Goal: Task Accomplishment & Management: Use online tool/utility

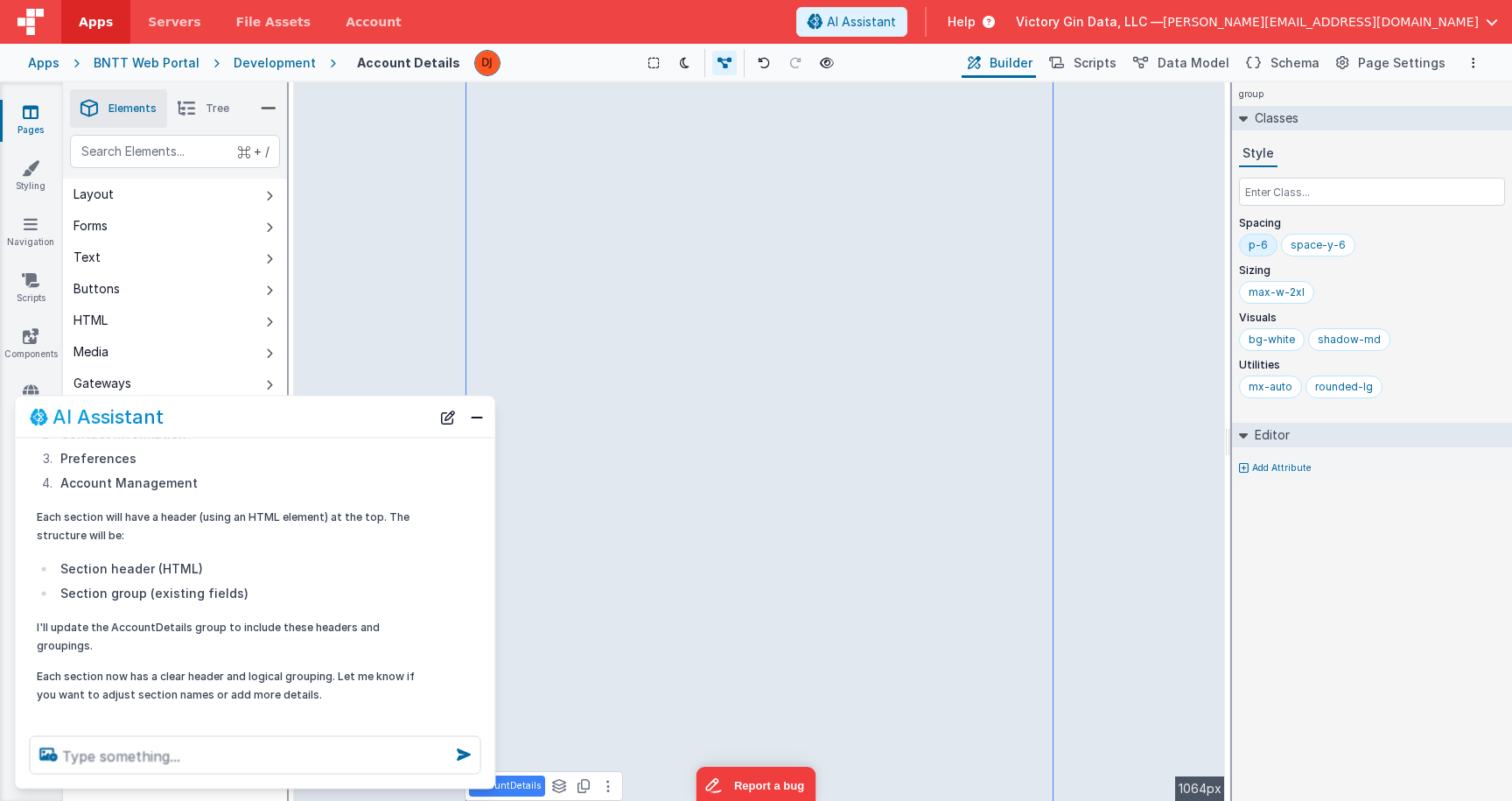
scroll to position [197, 0]
click at [484, 414] on button "Close" at bounding box center [476, 416] width 22 height 24
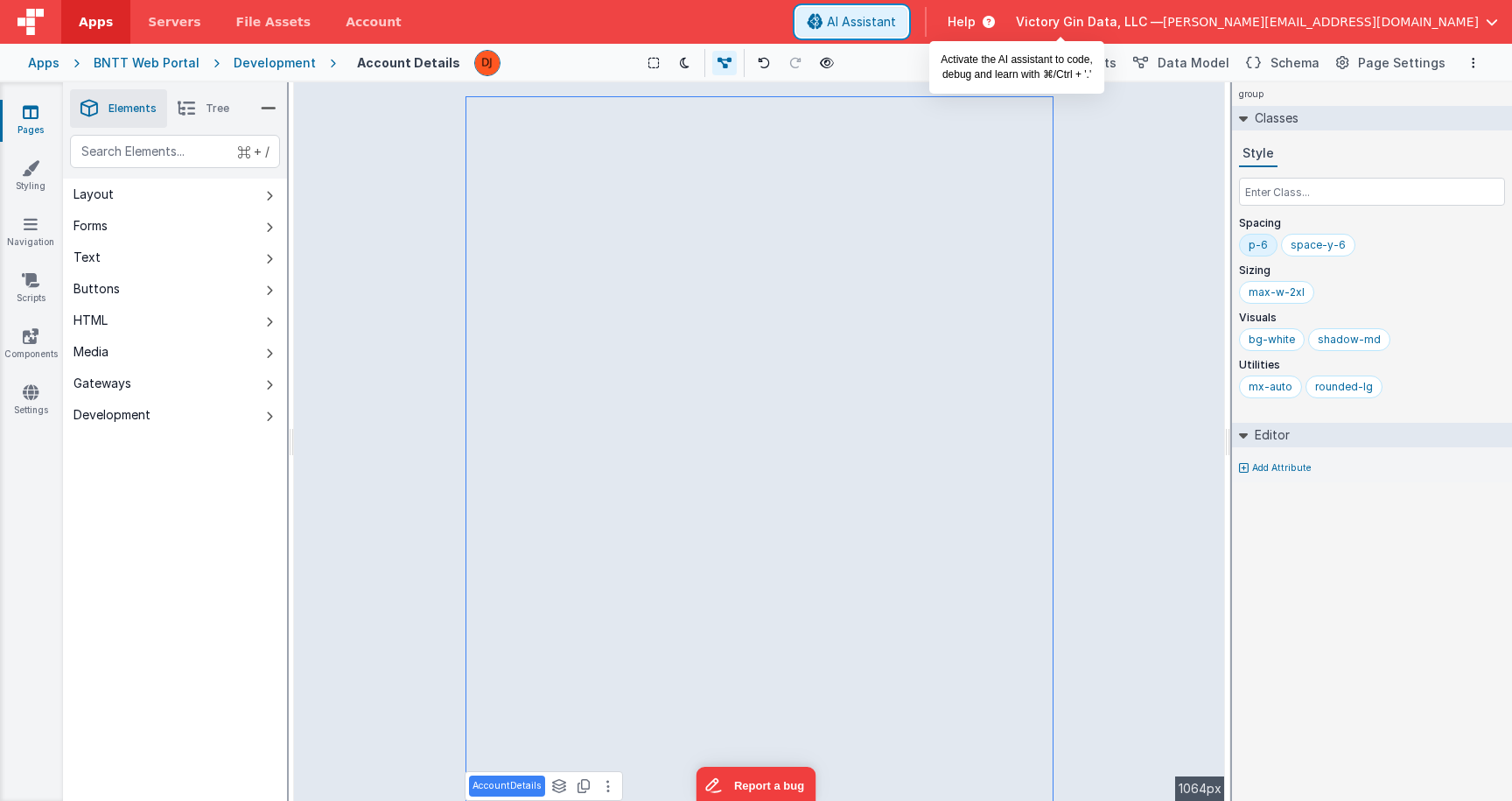
click at [908, 13] on button "AI Assistant" at bounding box center [852, 22] width 111 height 29
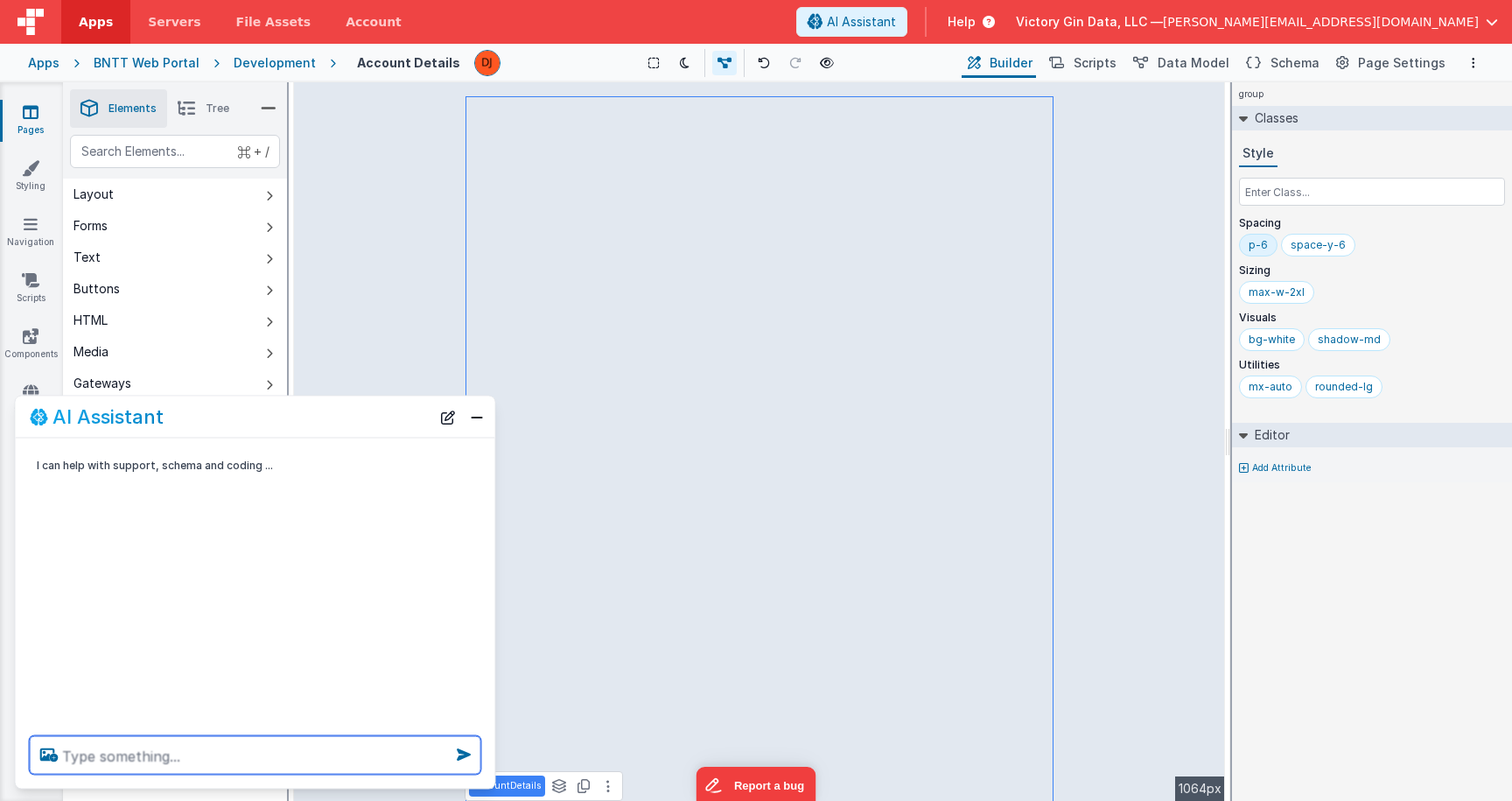
click at [145, 763] on textarea at bounding box center [255, 754] width 452 height 38
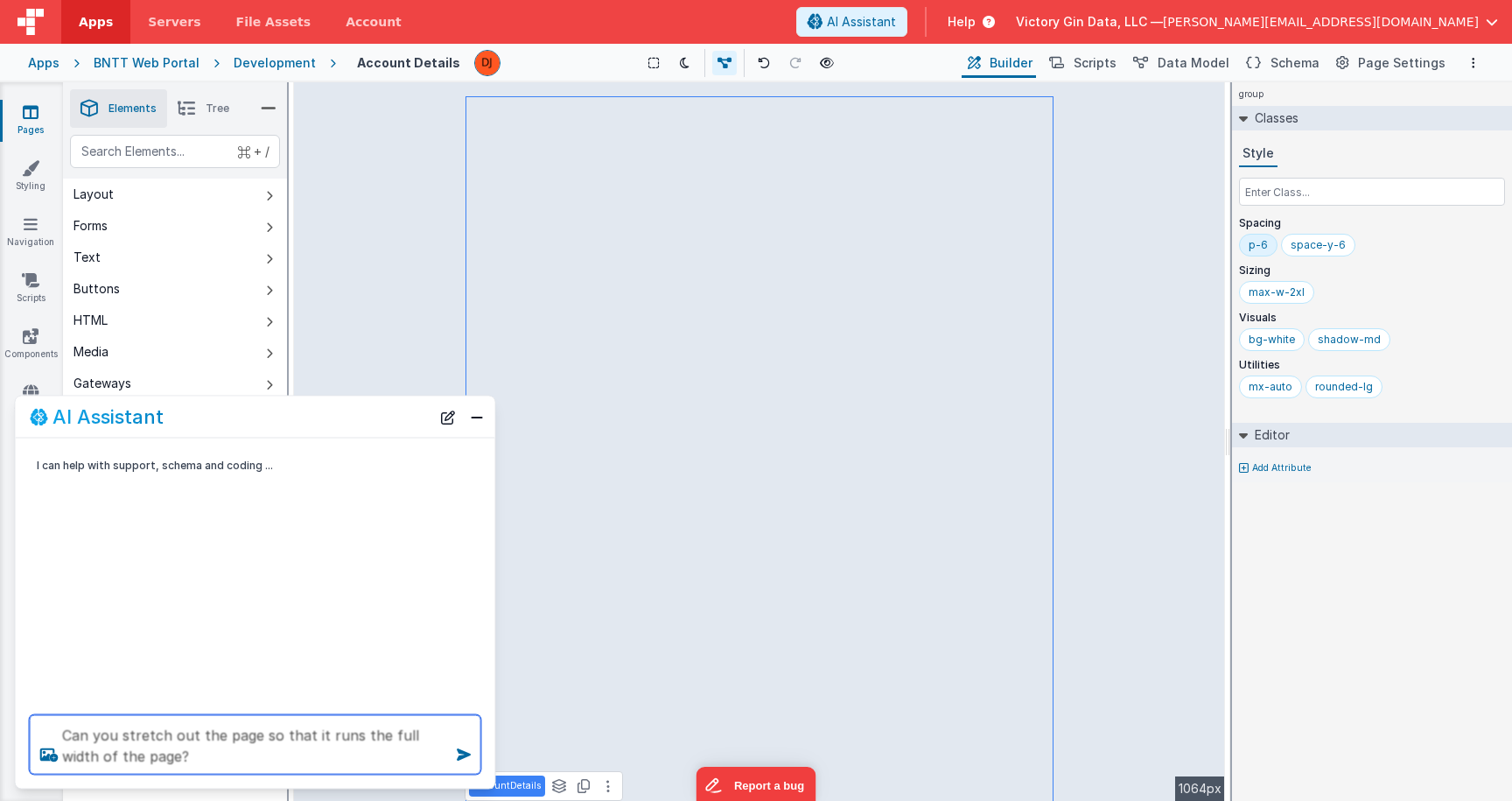
type textarea "Can you stretch out the page so that it runs the full width of the page?"
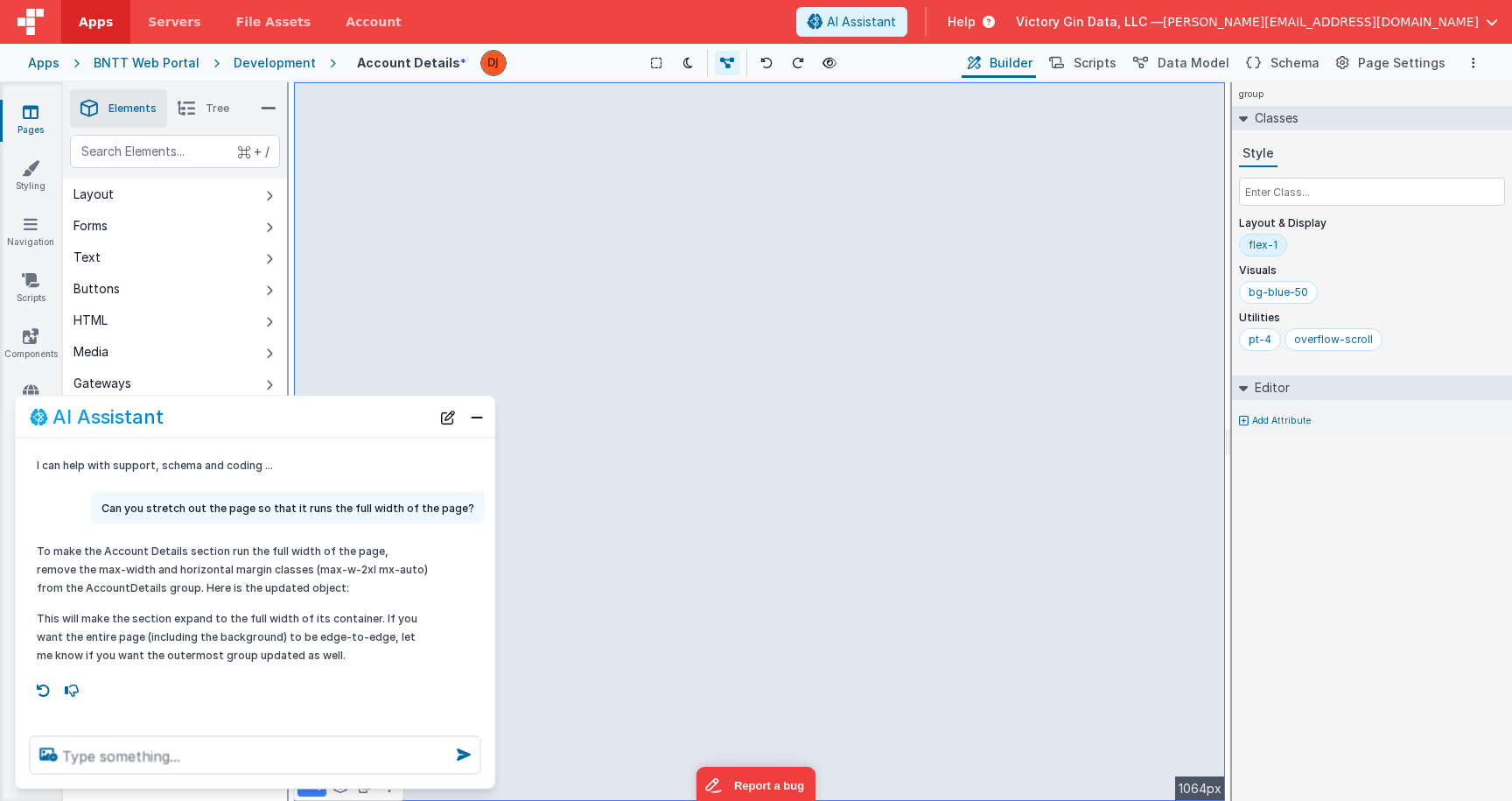
click at [367, 602] on div "To make the Account Details section run the full width of the page, remove the …" at bounding box center [233, 602] width 392 height 122
click at [39, 692] on icon at bounding box center [43, 690] width 28 height 28
type textarea "Can you stretch out the page so that it runs the full width of the page?"
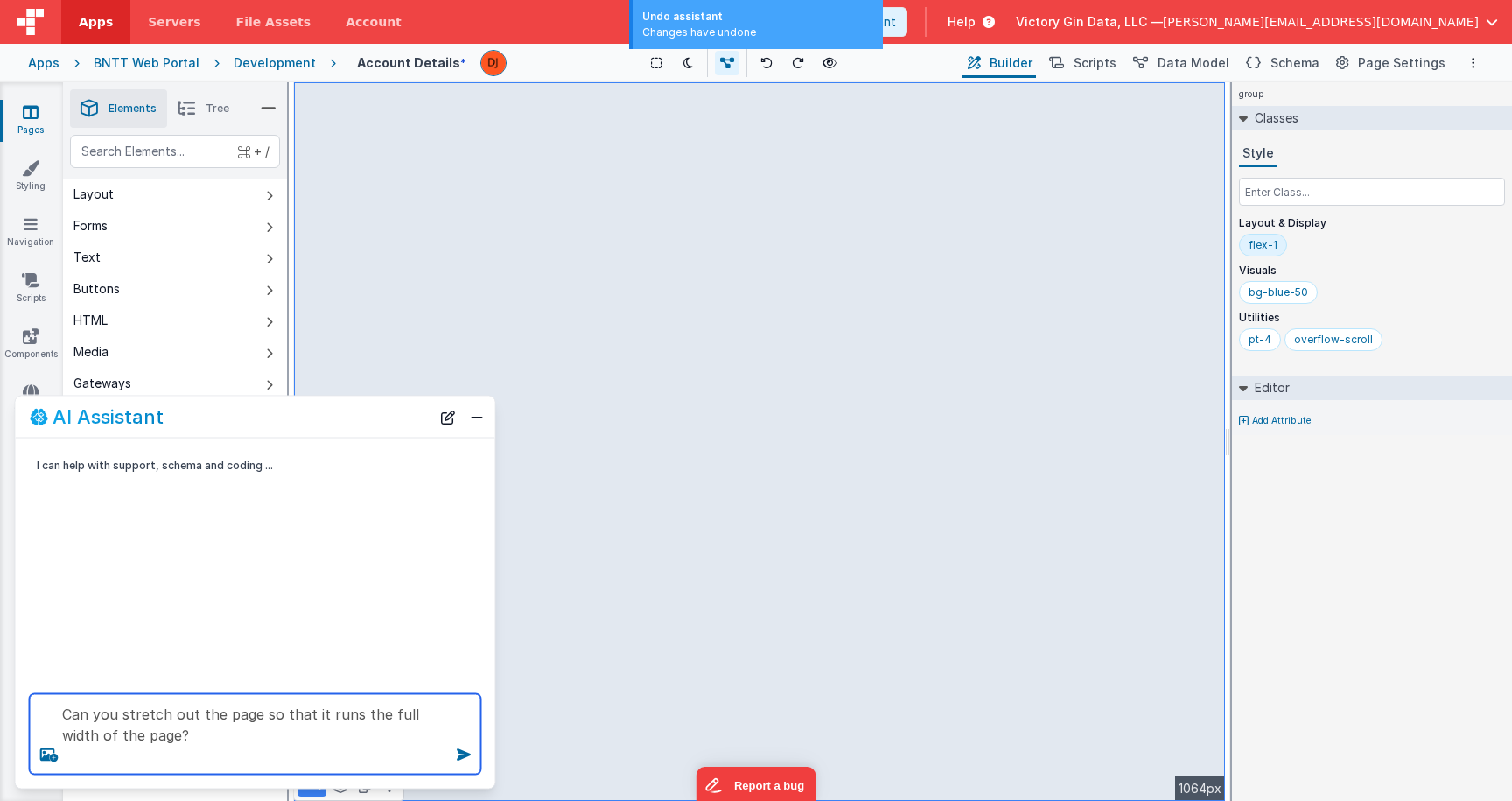
click at [217, 755] on textarea "Can you stretch out the page so that it runs the full width of the page?" at bounding box center [255, 734] width 452 height 80
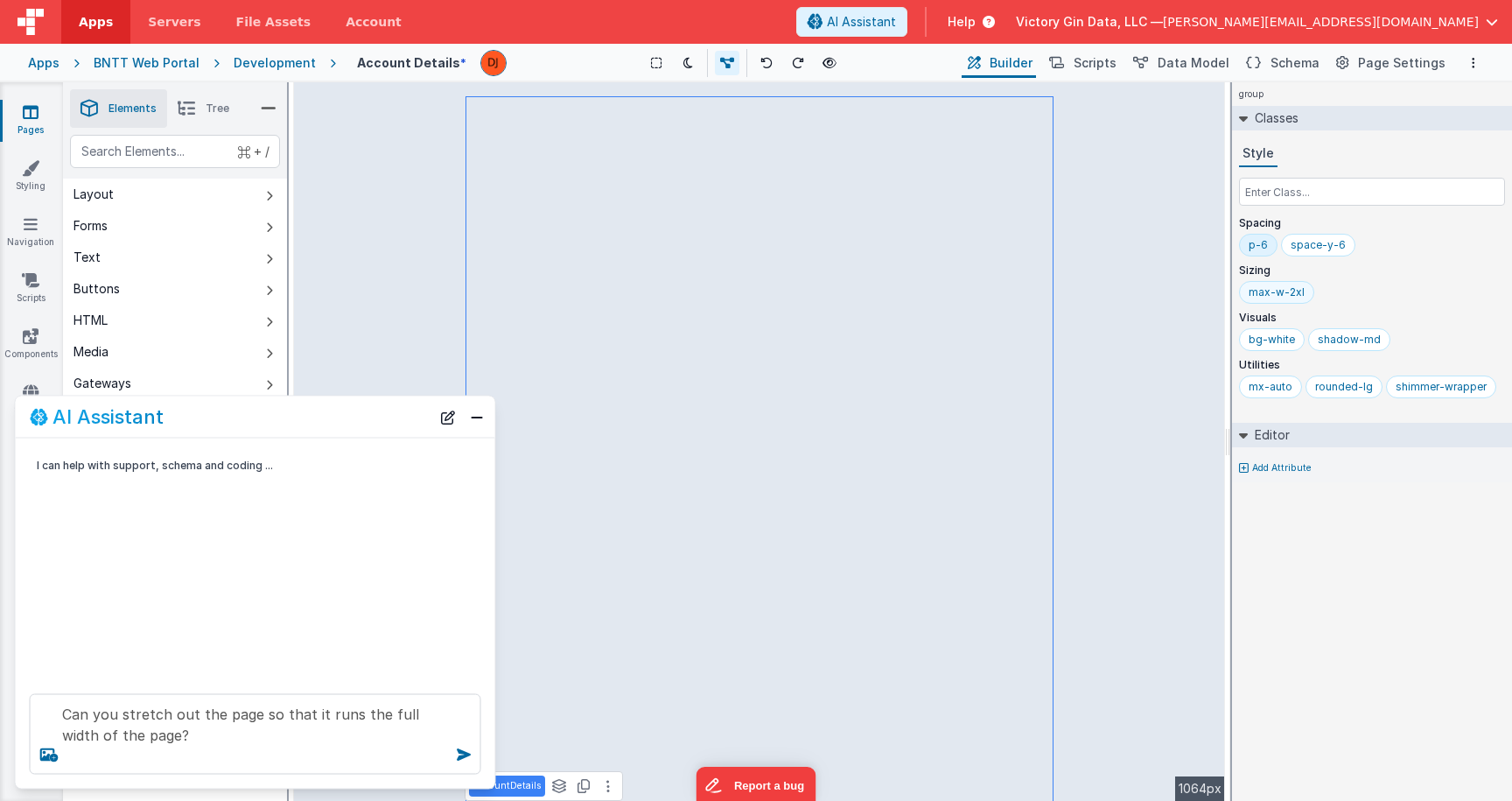
click at [1278, 287] on div "max-w-2xl" at bounding box center [1276, 292] width 56 height 14
click at [1279, 300] on div "max-w-2xl" at bounding box center [1276, 291] width 75 height 22
click at [1297, 289] on input "max-w-2xl" at bounding box center [1284, 293] width 70 height 20
type input "max-w-4xl"
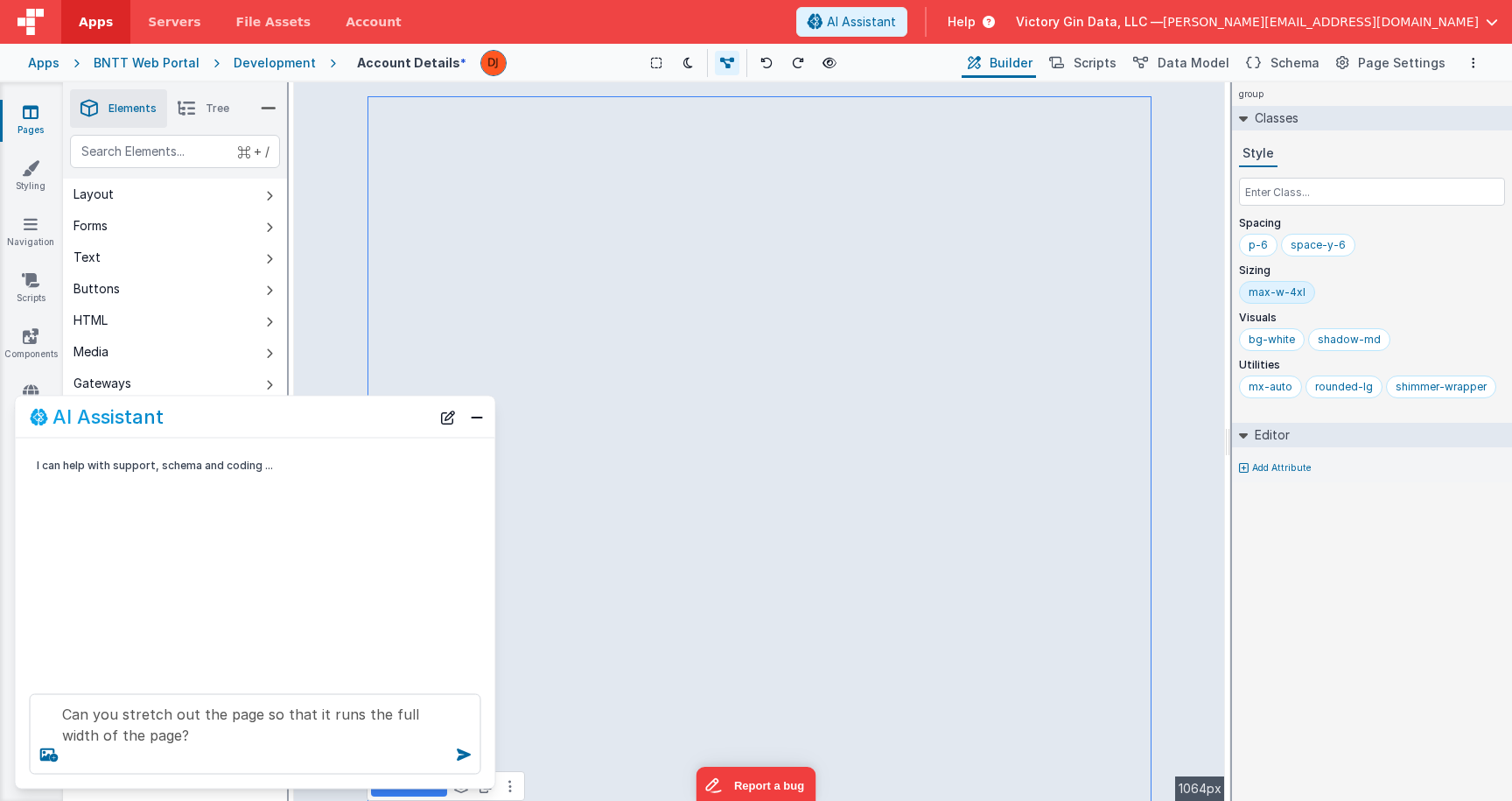
click at [1267, 296] on div "max-w-4xl" at bounding box center [1277, 292] width 57 height 14
click at [1267, 296] on input "max-w-4xl" at bounding box center [1284, 293] width 70 height 20
click at [472, 415] on button "Close" at bounding box center [476, 416] width 22 height 24
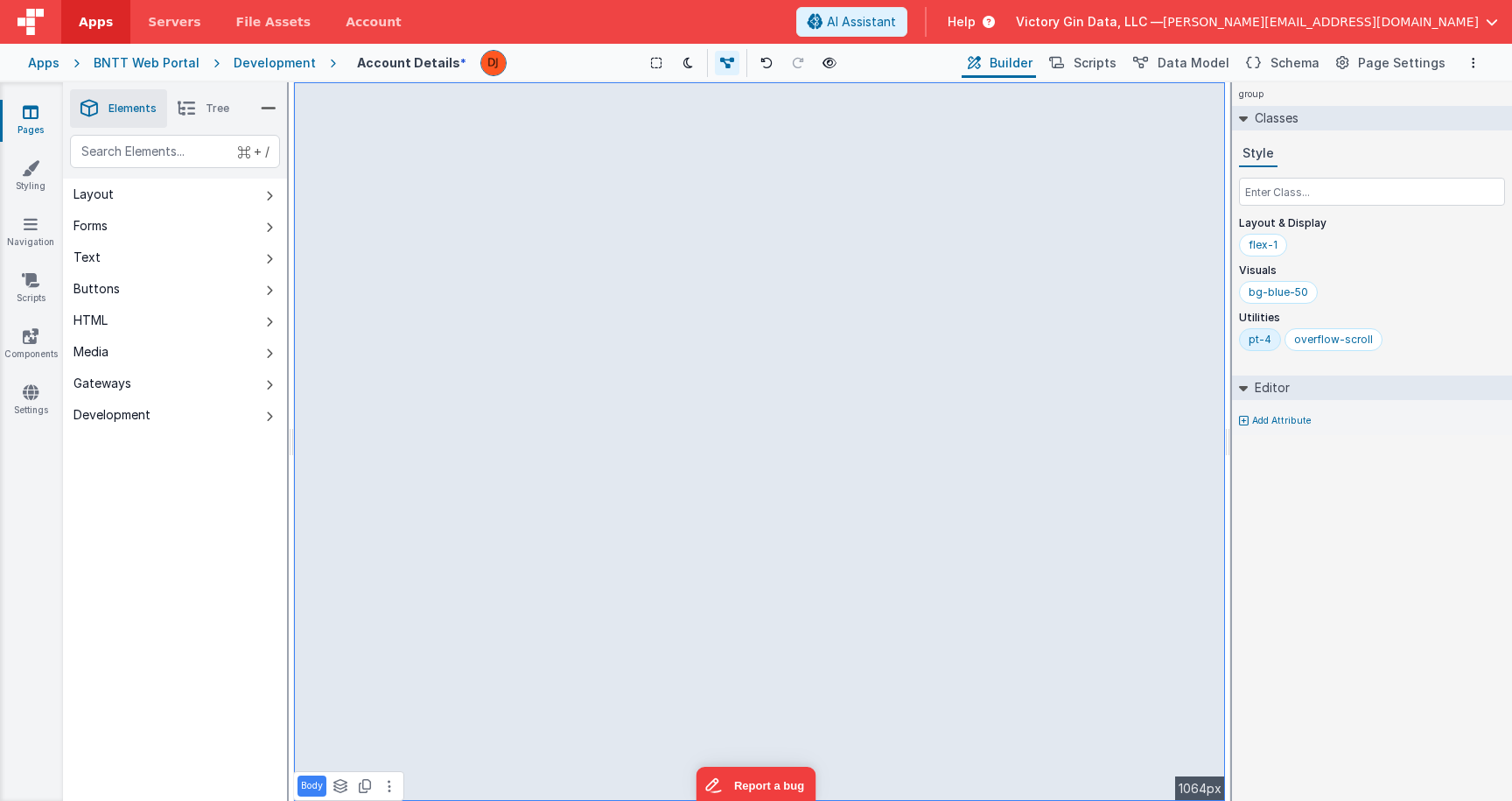
click at [22, 110] on link "Pages" at bounding box center [30, 121] width 63 height 35
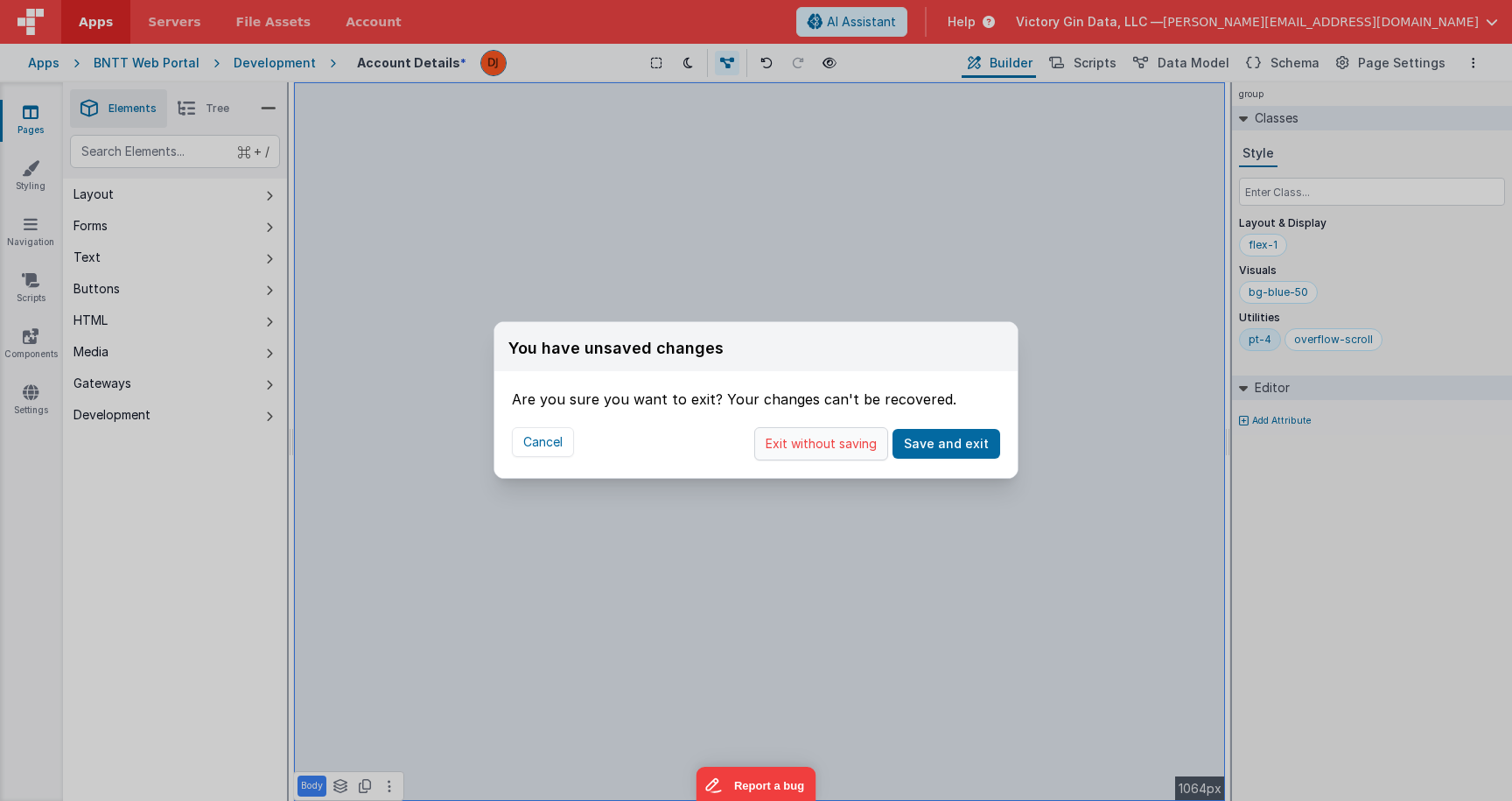
click at [819, 445] on button "Exit without saving" at bounding box center [821, 444] width 134 height 33
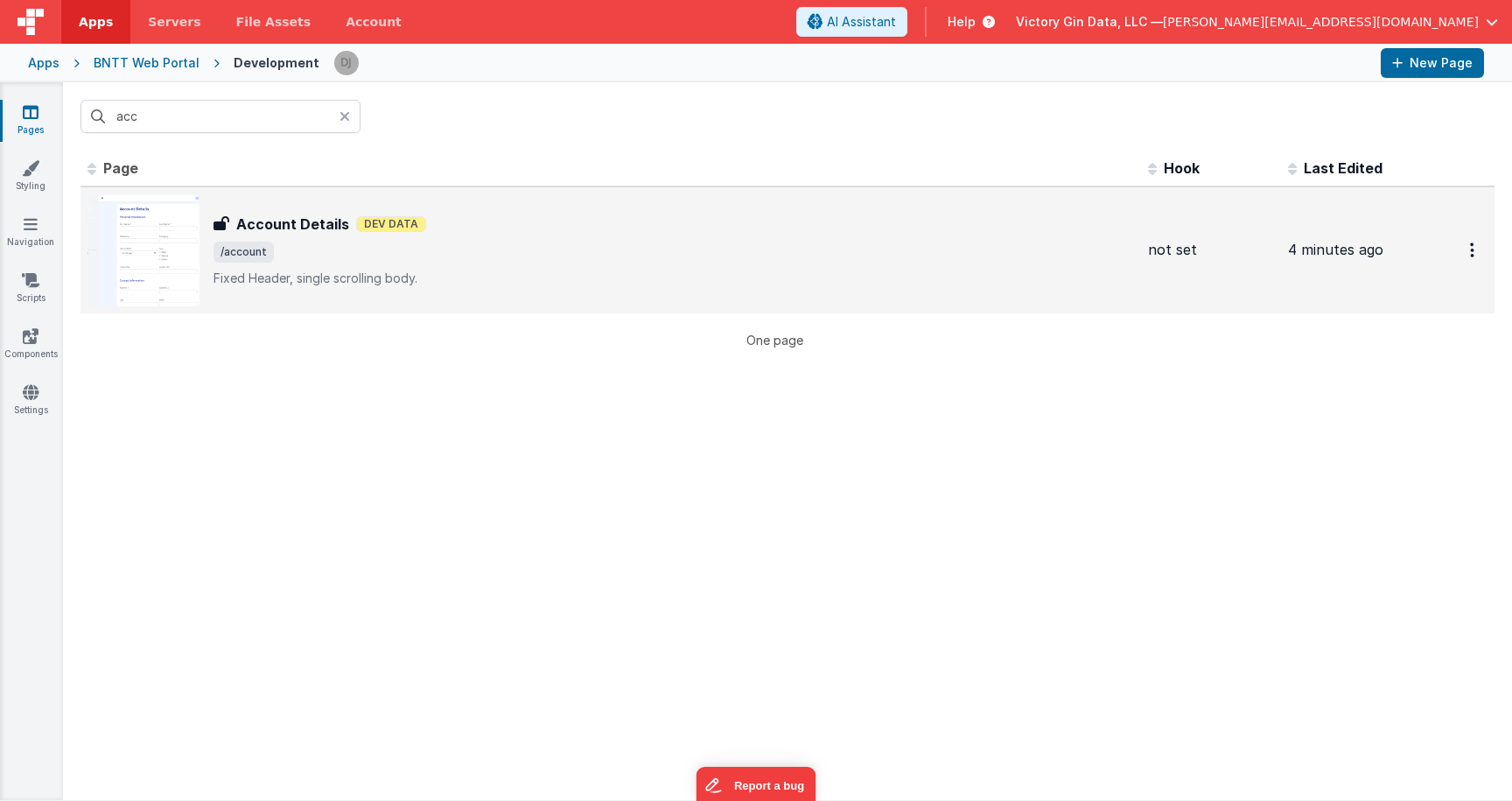
click at [342, 270] on p "Fixed Header, single scrolling body." at bounding box center [673, 279] width 920 height 18
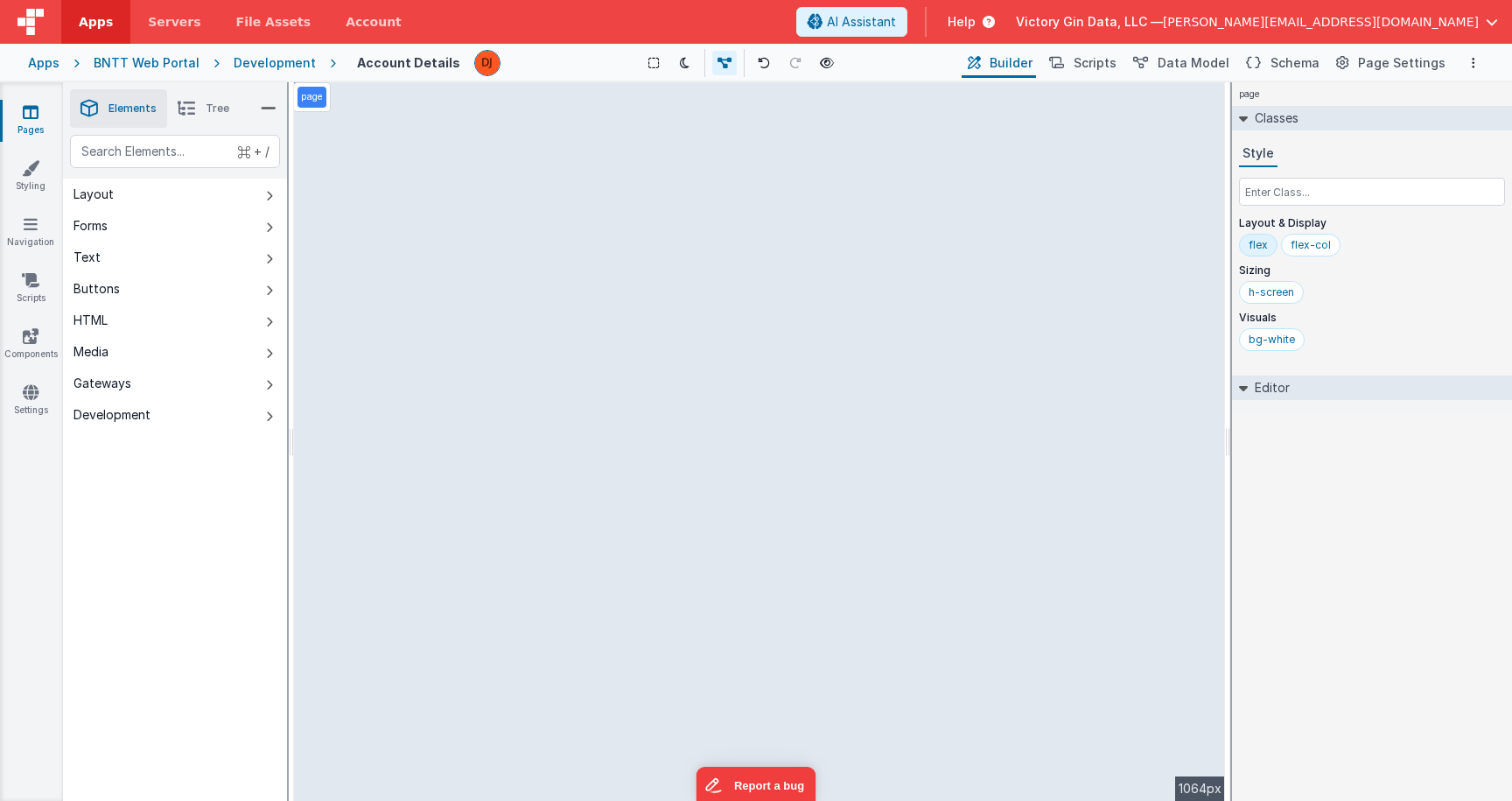
click at [1028, 431] on div "page --> 1064px" at bounding box center [760, 441] width 931 height 719
click at [271, 69] on div "Development" at bounding box center [275, 63] width 82 height 18
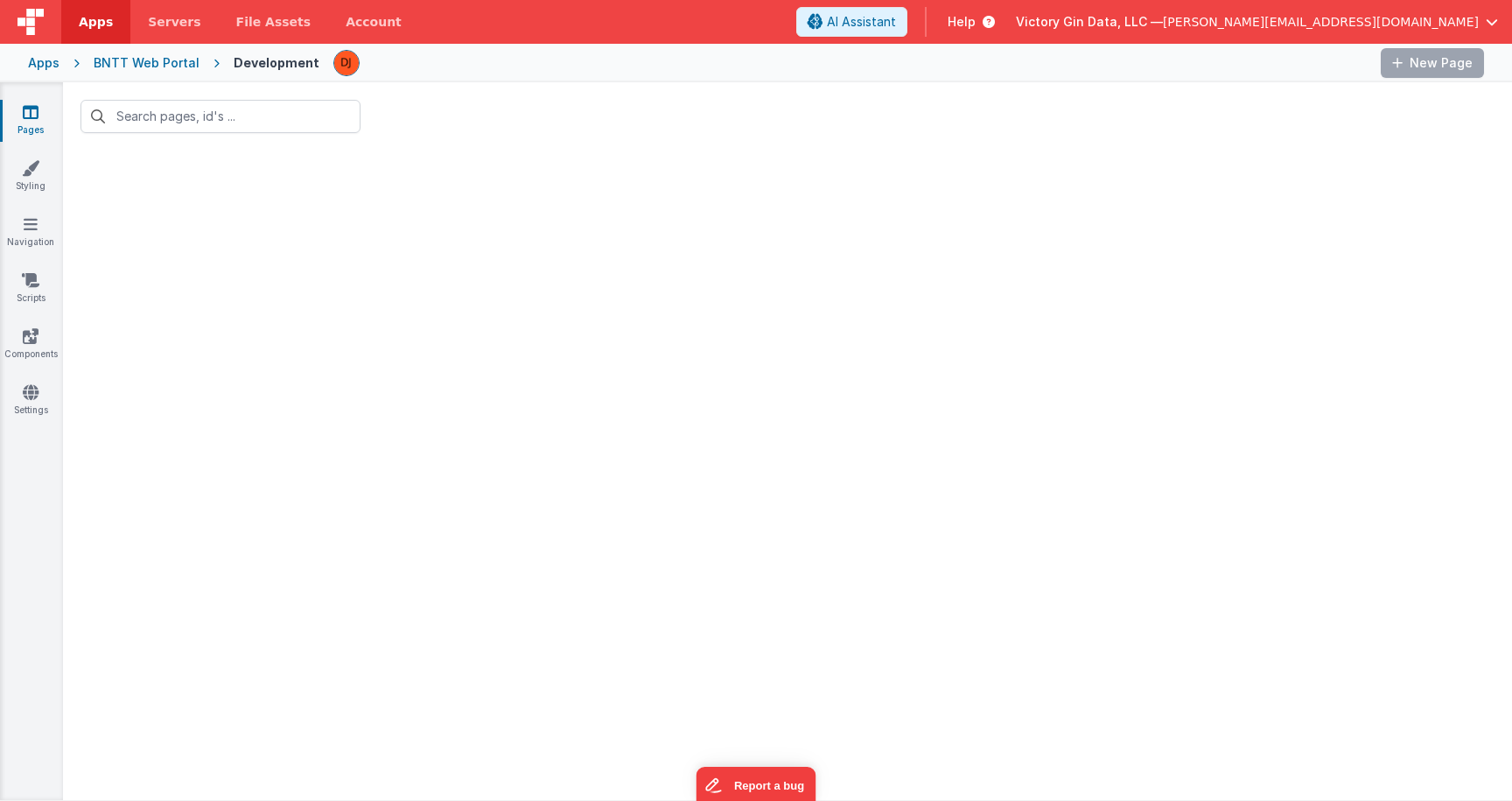
type input "acc"
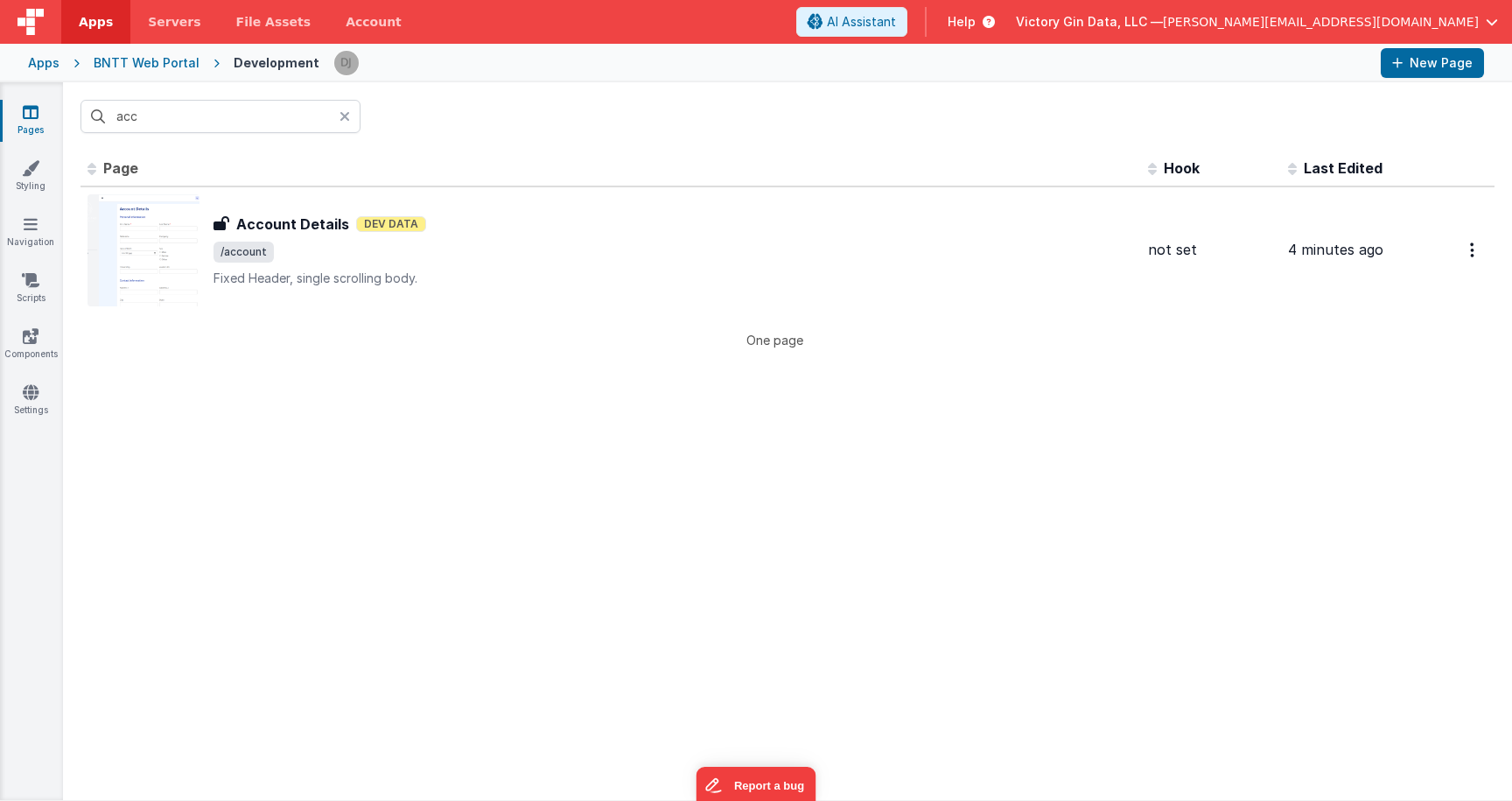
click at [345, 119] on icon at bounding box center [344, 116] width 11 height 14
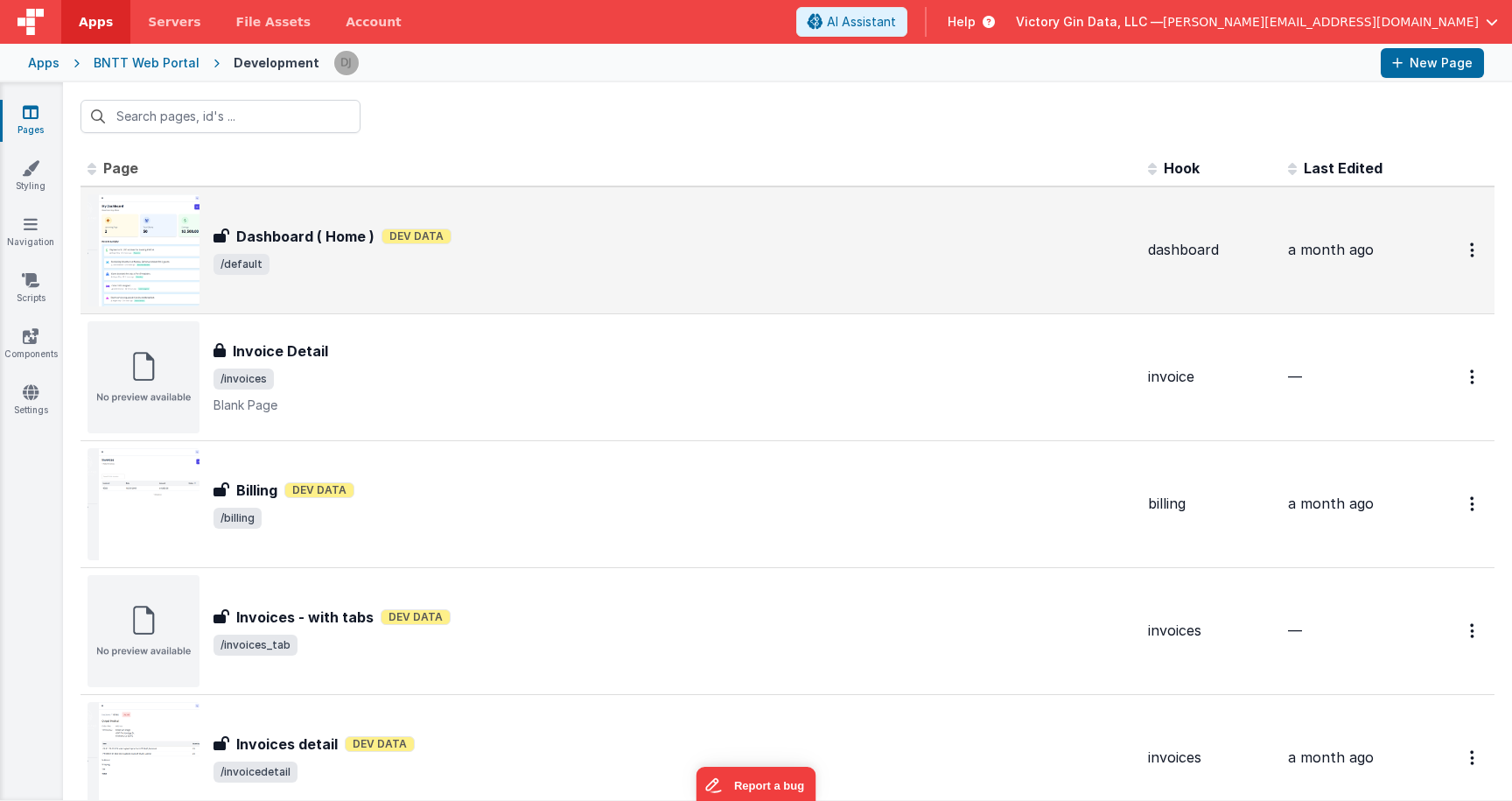
click at [391, 285] on div "Dashboard ( Home ) Dashboard ( Home ) Dev Data /default" at bounding box center [610, 250] width 1046 height 112
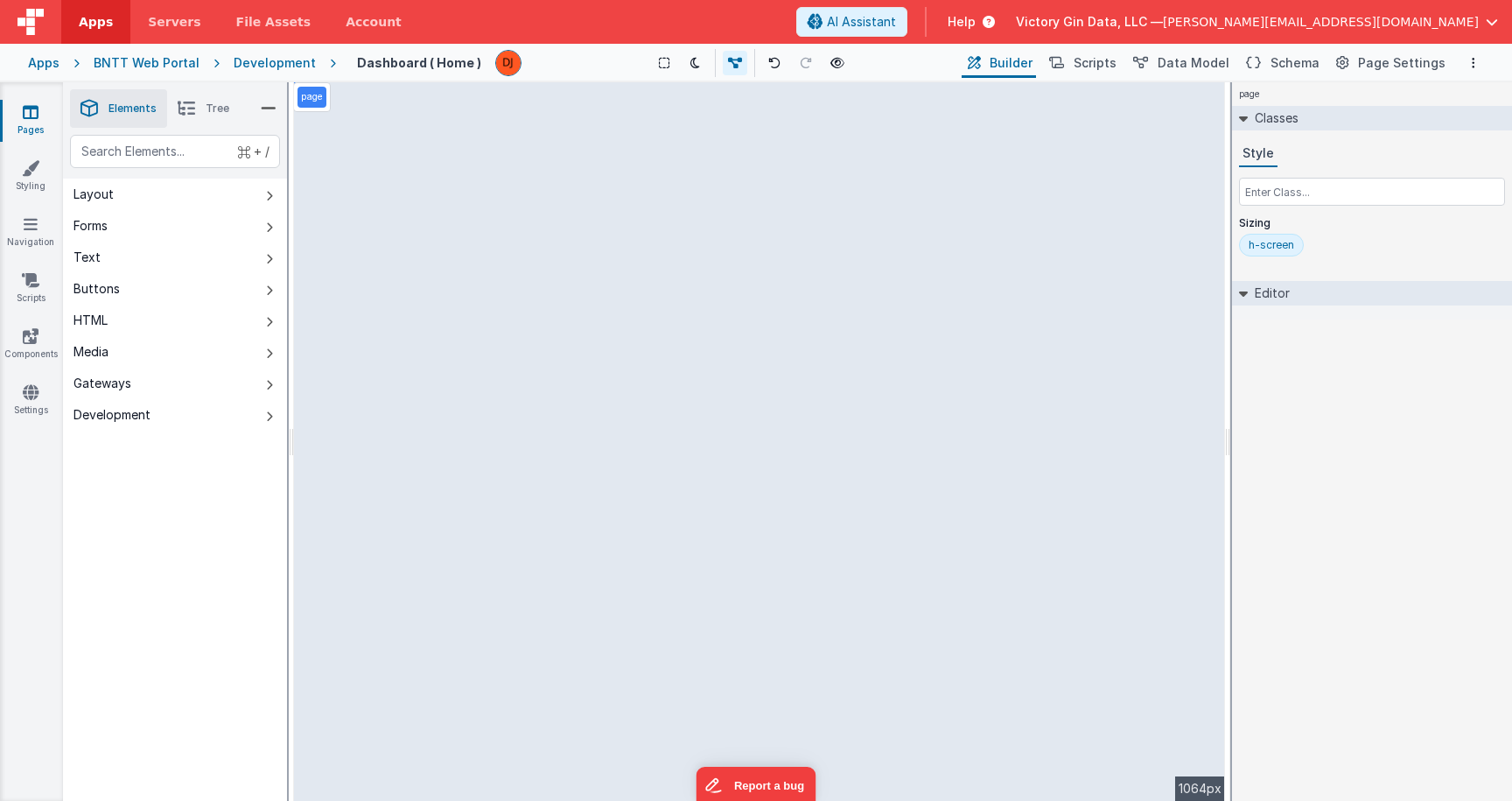
click at [701, 336] on div "page --> 1064px" at bounding box center [760, 441] width 931 height 719
click at [704, 350] on div "page --> 1064px" at bounding box center [760, 441] width 931 height 719
click at [284, 61] on div "Development" at bounding box center [275, 63] width 82 height 18
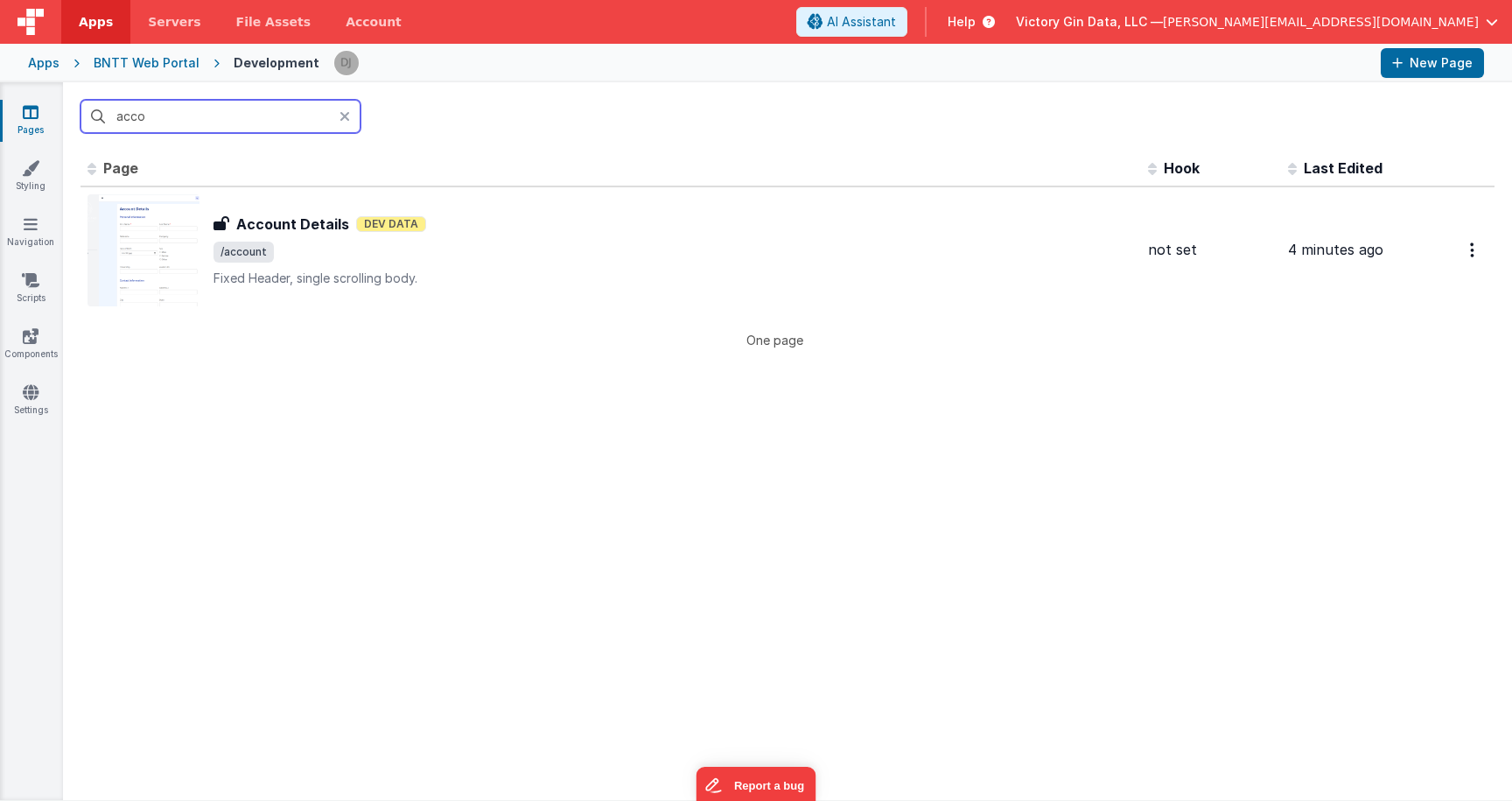
type input "accou"
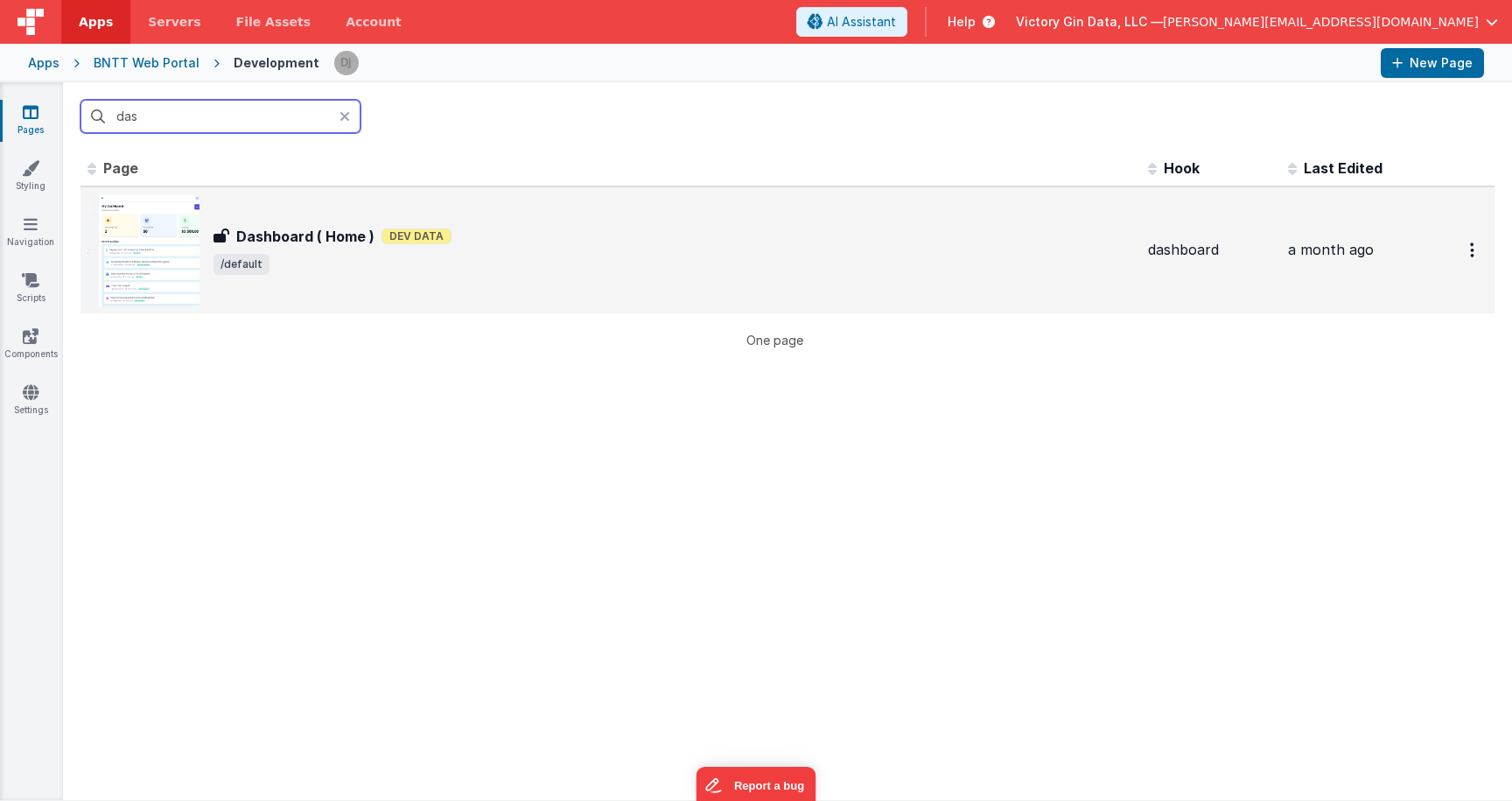
type input "das"
click at [401, 298] on div "Dashboard ( Home ) Dashboard ( Home ) Dev Data /default" at bounding box center [610, 250] width 1046 height 112
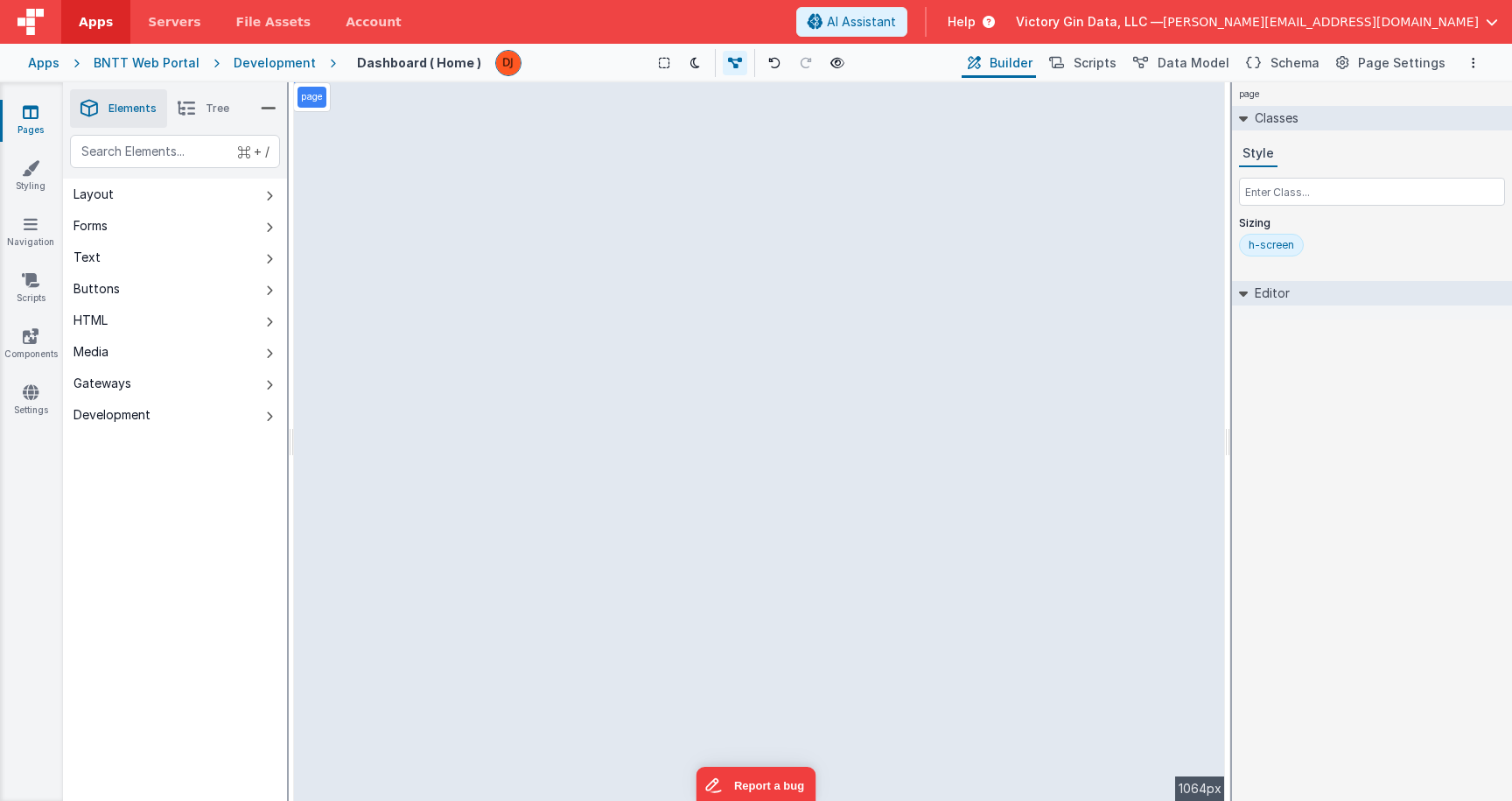
click at [1276, 238] on div "h-screen" at bounding box center [1271, 245] width 46 height 14
click at [1279, 245] on div "h-screen" at bounding box center [1271, 245] width 46 height 14
click at [1279, 245] on input "h-screen" at bounding box center [1284, 246] width 70 height 20
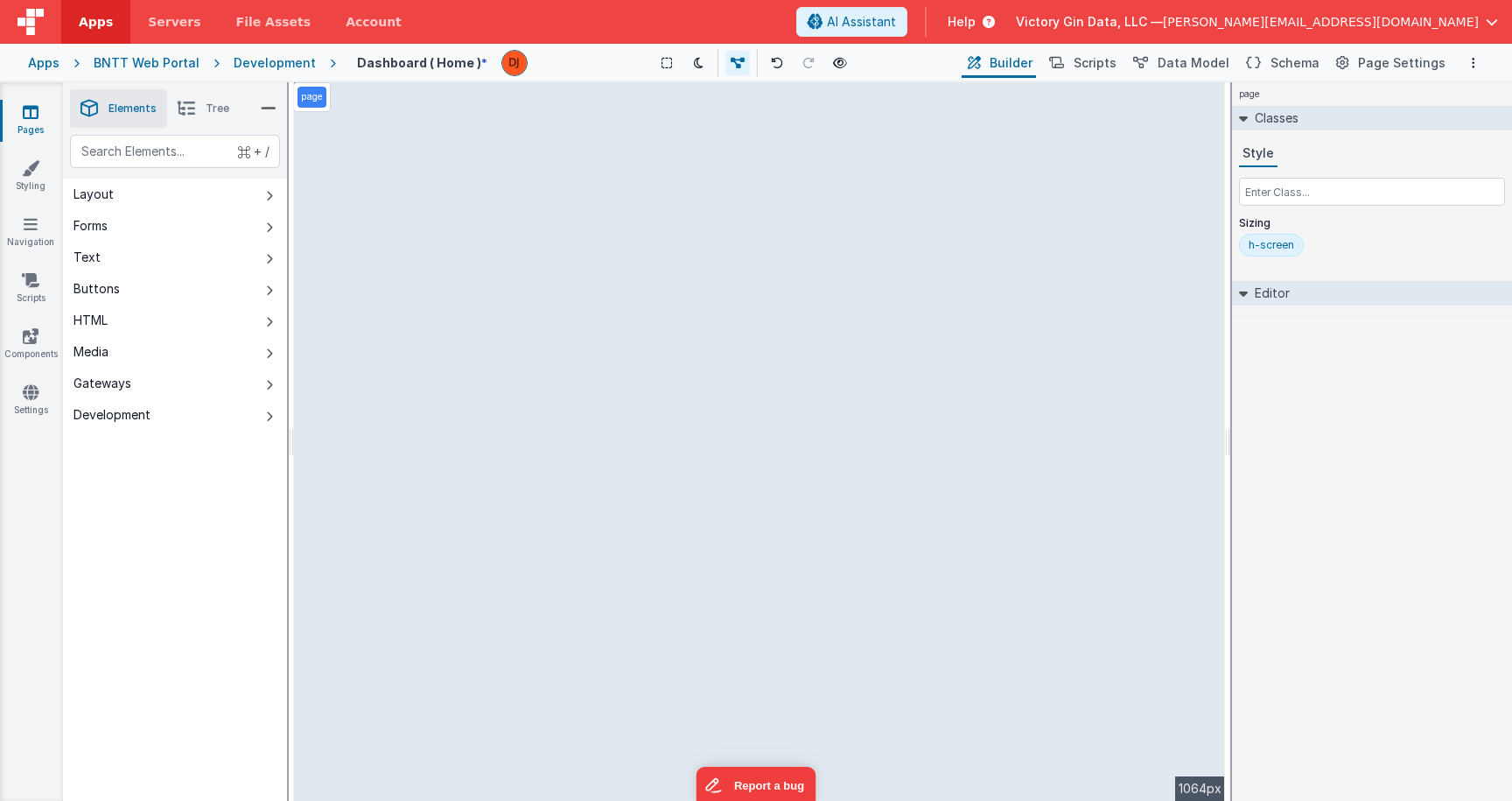
click at [1420, 255] on div "h-screen" at bounding box center [1372, 248] width 266 height 29
click at [30, 119] on icon at bounding box center [30, 112] width 16 height 18
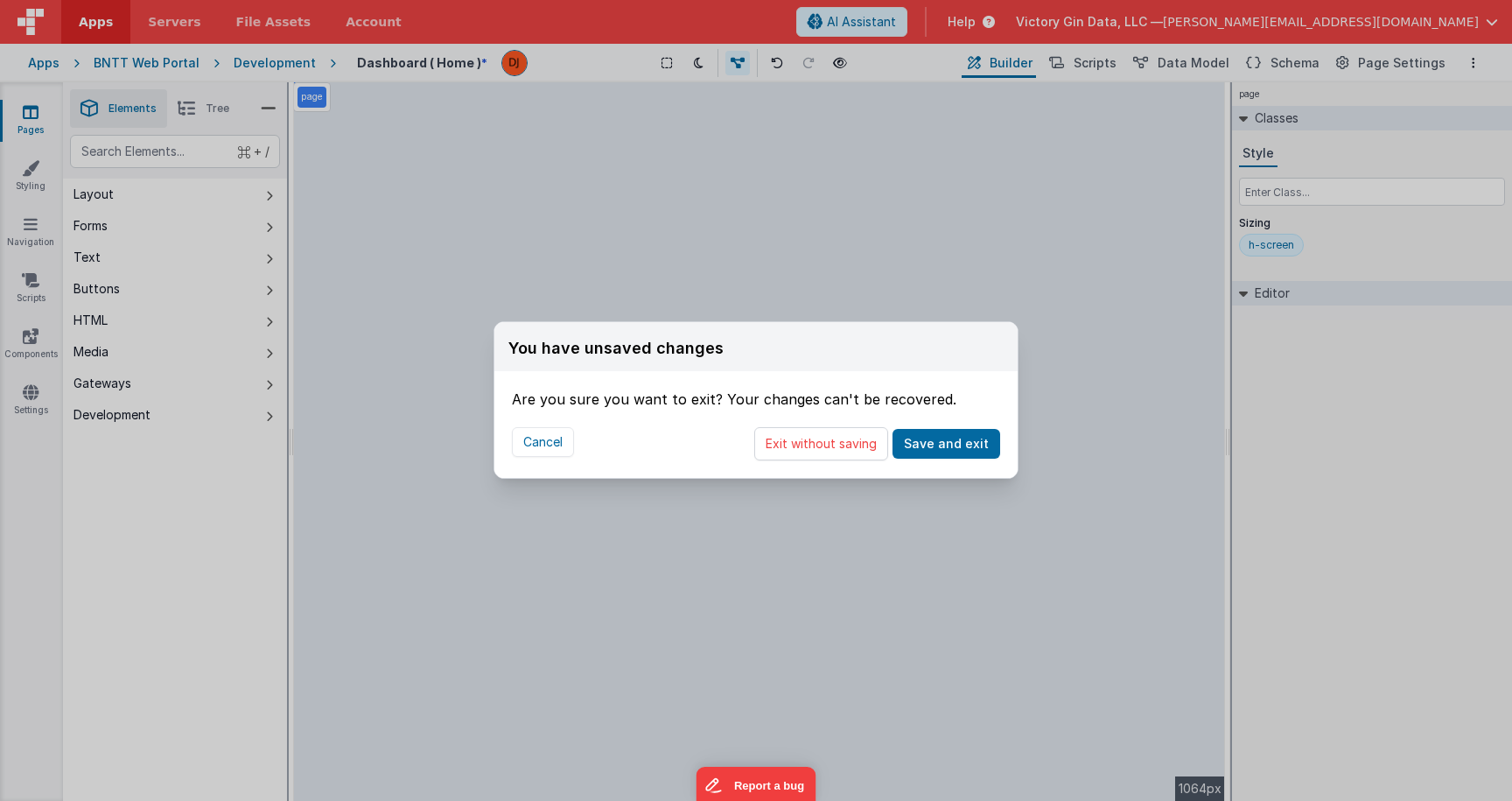
click at [303, 66] on div "You have unsaved changes Are you sure you want to exit? Your changes can't be r…" at bounding box center [756, 400] width 1512 height 801
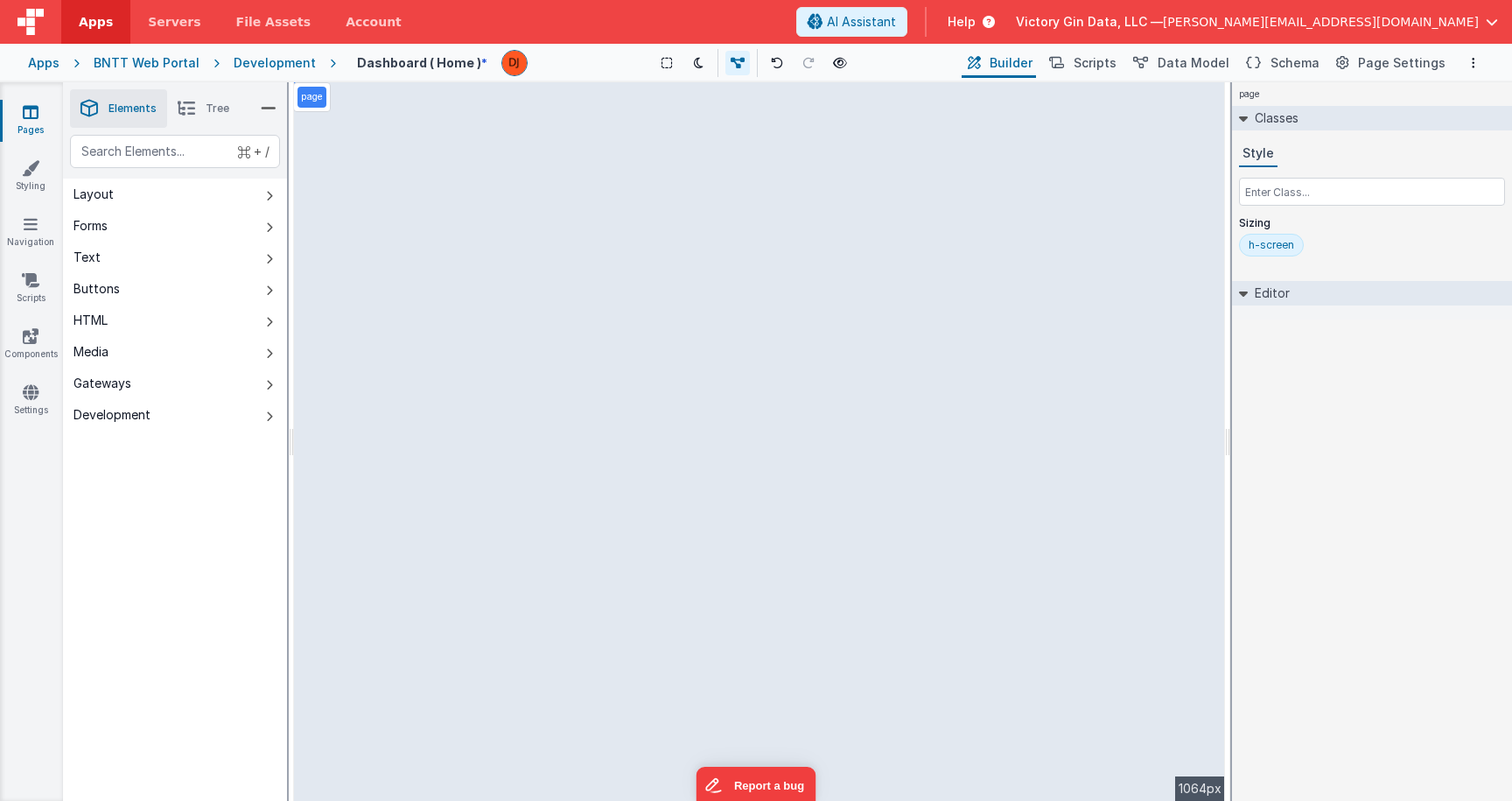
click at [303, 66] on div "Development" at bounding box center [275, 63] width 82 height 18
click at [257, 69] on div "Development" at bounding box center [275, 63] width 82 height 18
click at [63, 111] on link "Pages" at bounding box center [30, 121] width 63 height 35
click at [20, 112] on link "Pages" at bounding box center [30, 121] width 63 height 35
click at [170, 62] on div "BNTT Web Portal" at bounding box center [147, 63] width 106 height 18
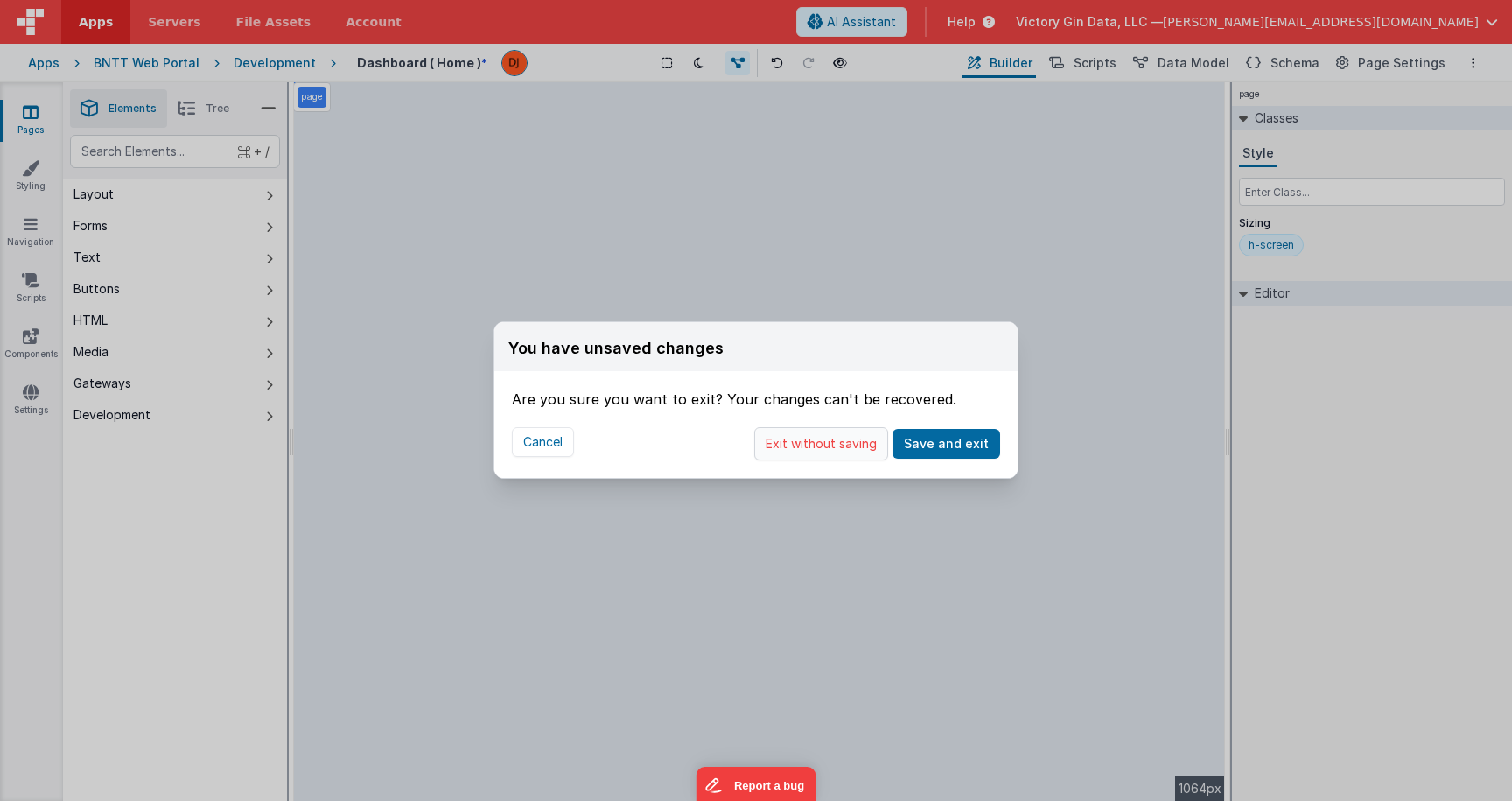
click at [855, 451] on button "Exit without saving" at bounding box center [821, 444] width 134 height 33
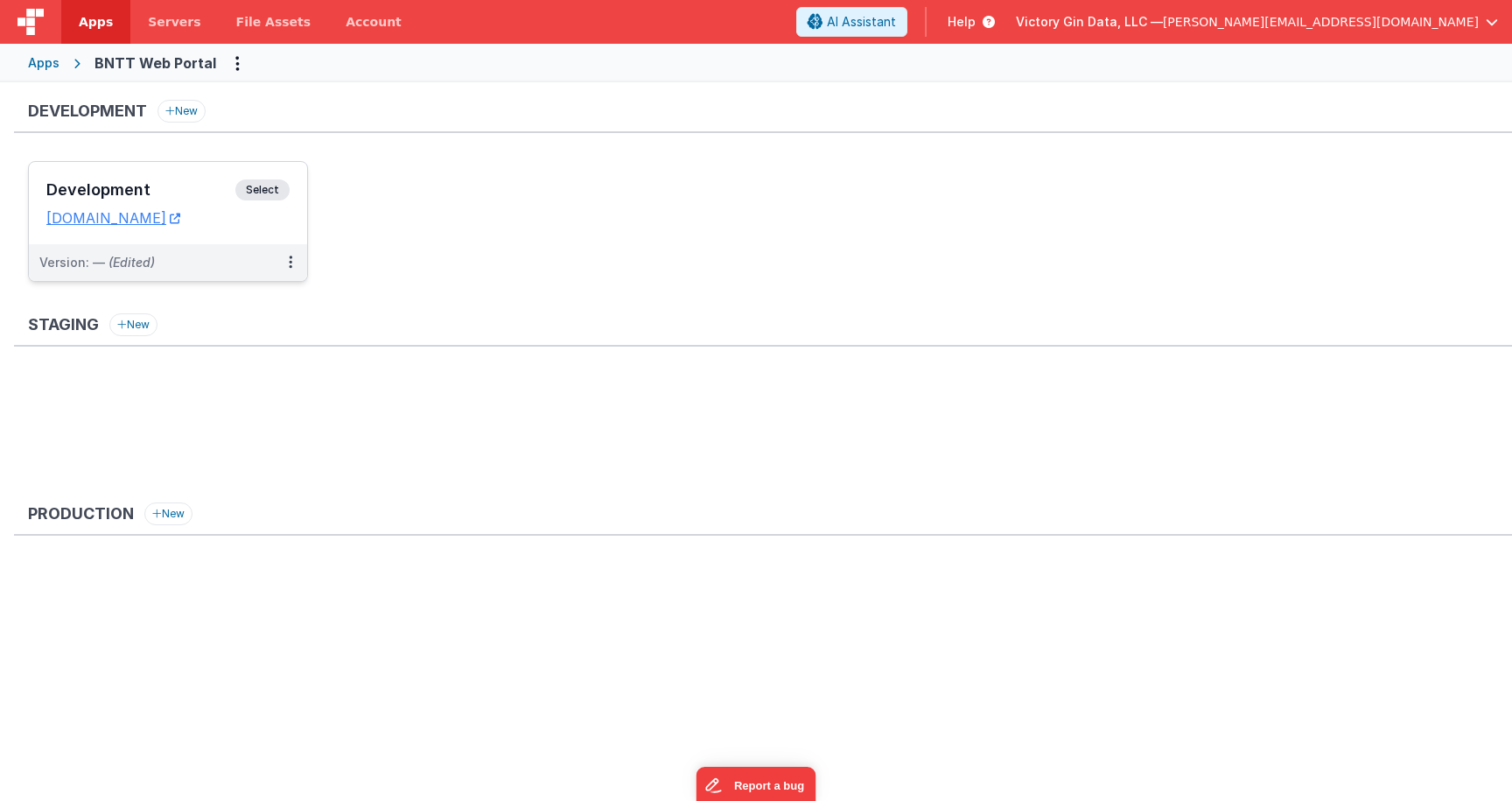
click at [173, 229] on div "Development Select URLs [DOMAIN_NAME]" at bounding box center [168, 203] width 279 height 82
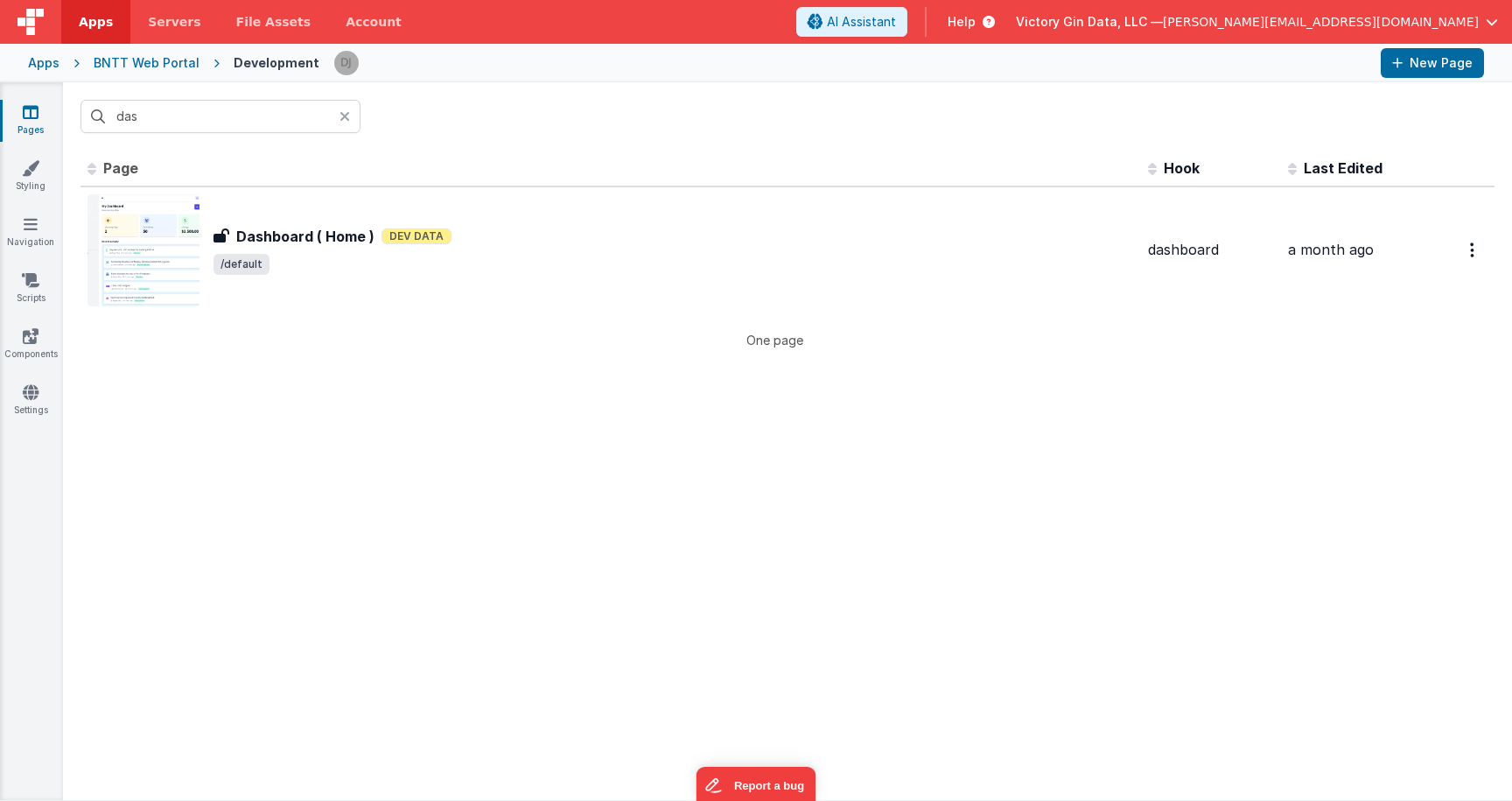
click at [37, 125] on link "Pages" at bounding box center [30, 121] width 63 height 35
click at [223, 111] on input "das" at bounding box center [220, 116] width 280 height 33
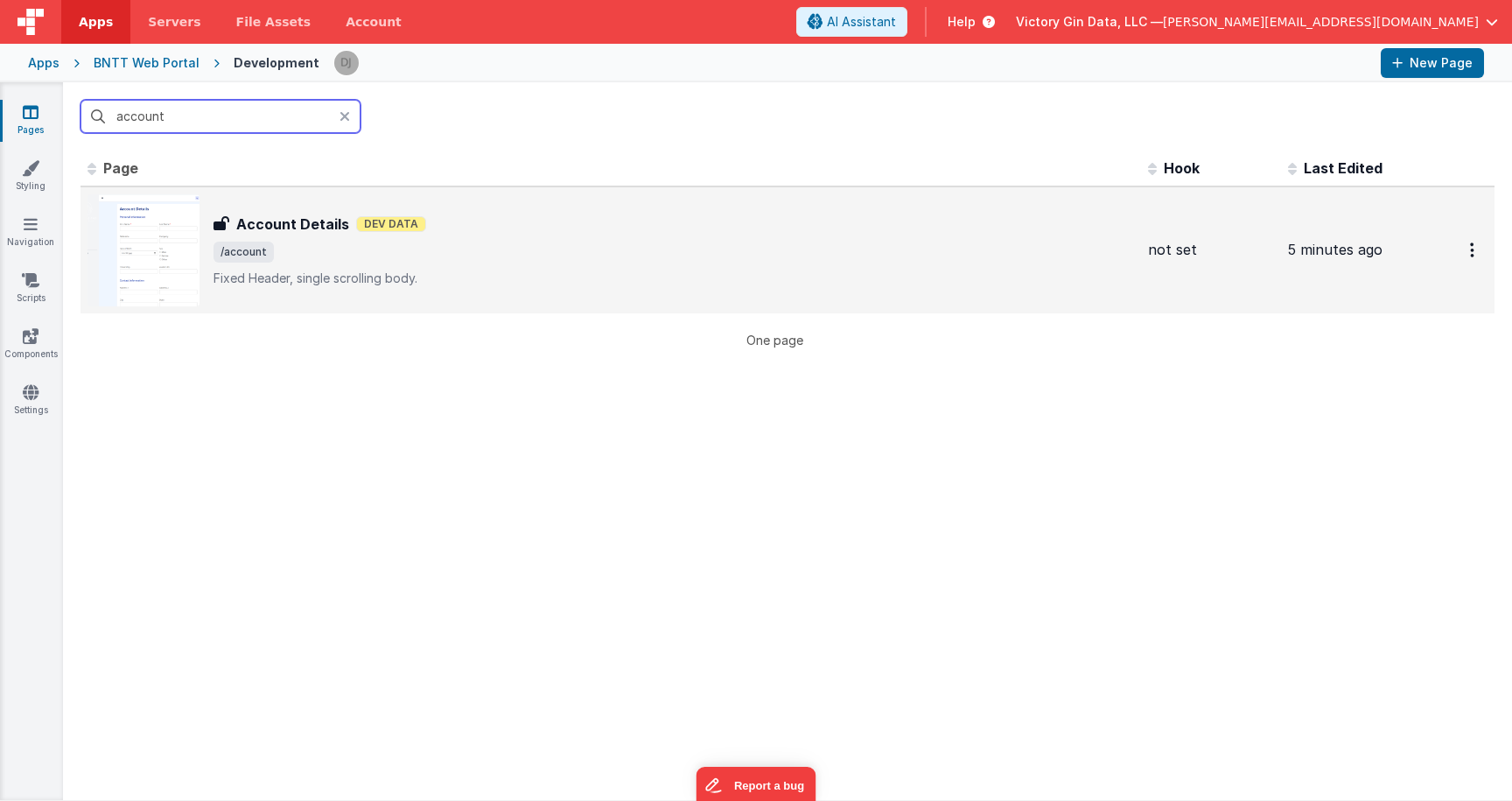
type input "account"
click at [380, 235] on div "Account Details Dev Data" at bounding box center [673, 223] width 920 height 21
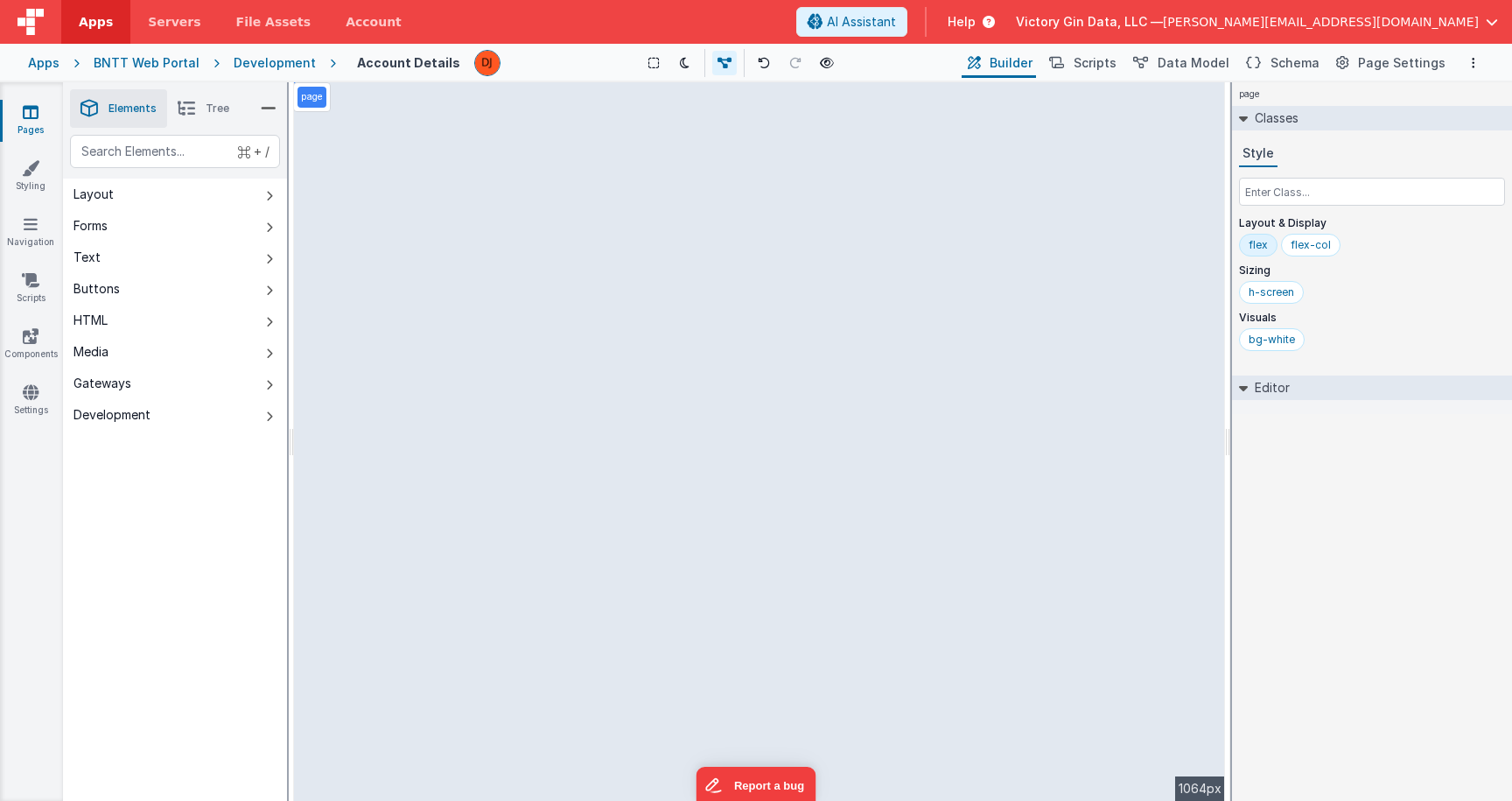
click at [968, 170] on div "page --> 1064px" at bounding box center [760, 441] width 931 height 719
click at [1027, 203] on div "page --> 1064px" at bounding box center [760, 441] width 931 height 719
click at [1069, 203] on div "page --> 1064px" at bounding box center [760, 441] width 931 height 719
click at [1220, 238] on div "page --> 1064px" at bounding box center [760, 441] width 931 height 719
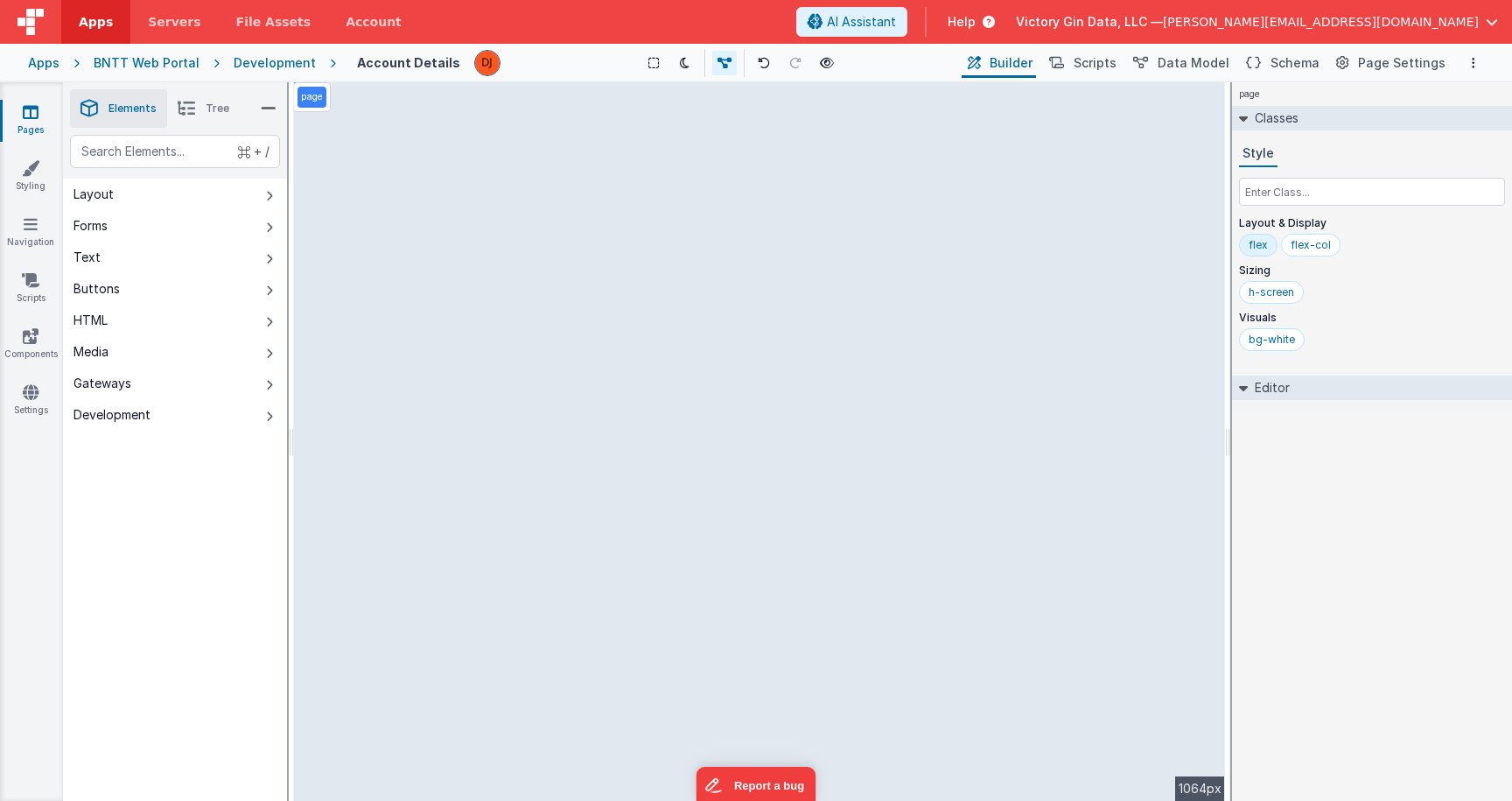
click at [1084, 159] on div "page --> 1064px" at bounding box center [760, 441] width 931 height 719
click at [937, 159] on div "page --> 1064px" at bounding box center [760, 441] width 931 height 719
click at [396, 203] on div "page --> 1064px" at bounding box center [760, 441] width 931 height 719
click at [625, 200] on div "page --> 1064px" at bounding box center [760, 441] width 931 height 719
click at [661, 67] on button at bounding box center [653, 63] width 24 height 24
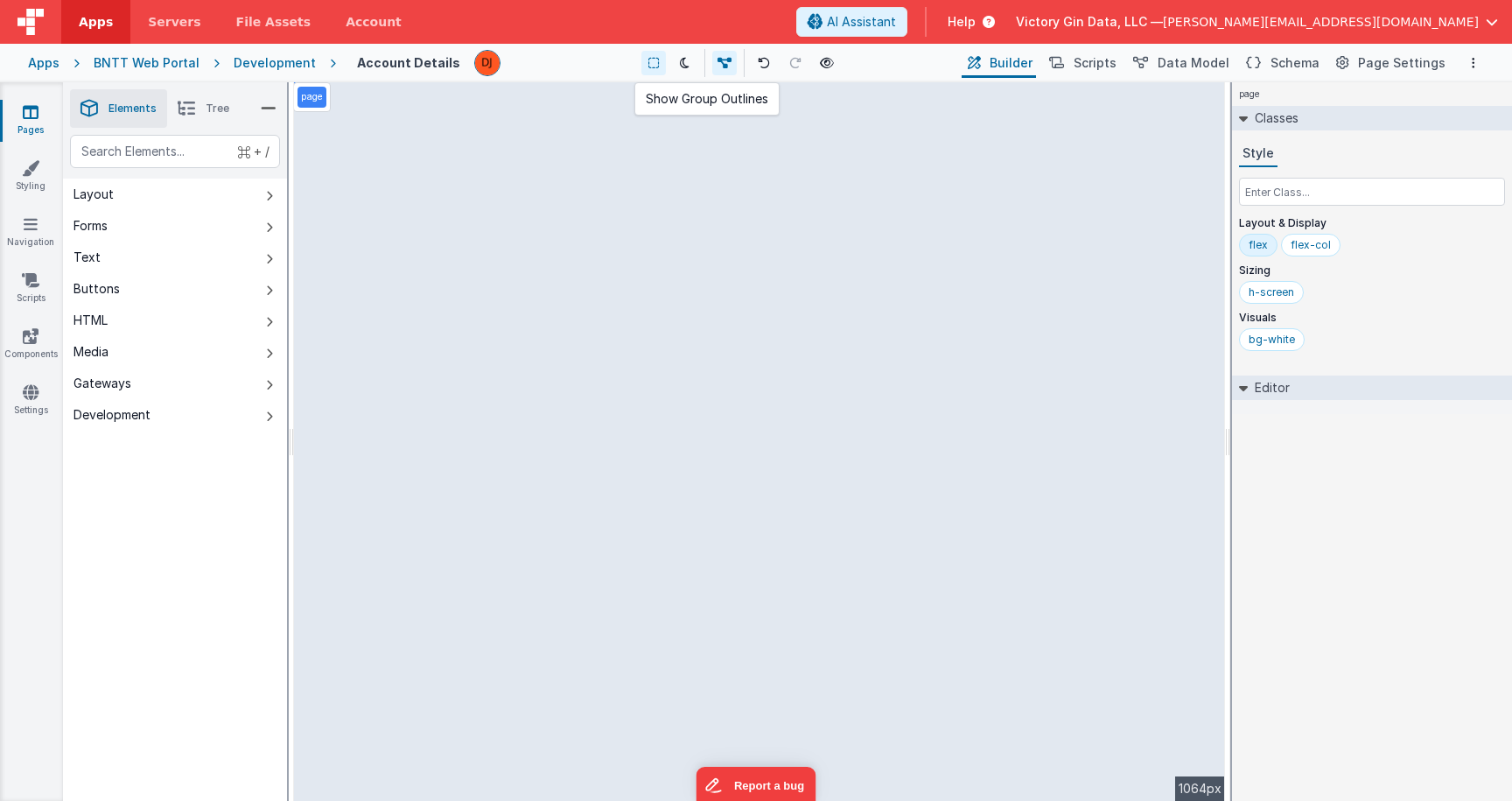
click at [660, 61] on button at bounding box center [653, 63] width 24 height 24
click at [646, 54] on button at bounding box center [653, 63] width 24 height 24
click at [647, 57] on button at bounding box center [653, 63] width 24 height 24
click at [424, 116] on div "page --> 1064px" at bounding box center [760, 441] width 931 height 719
click at [387, 96] on div "page --> 1064px" at bounding box center [760, 441] width 931 height 719
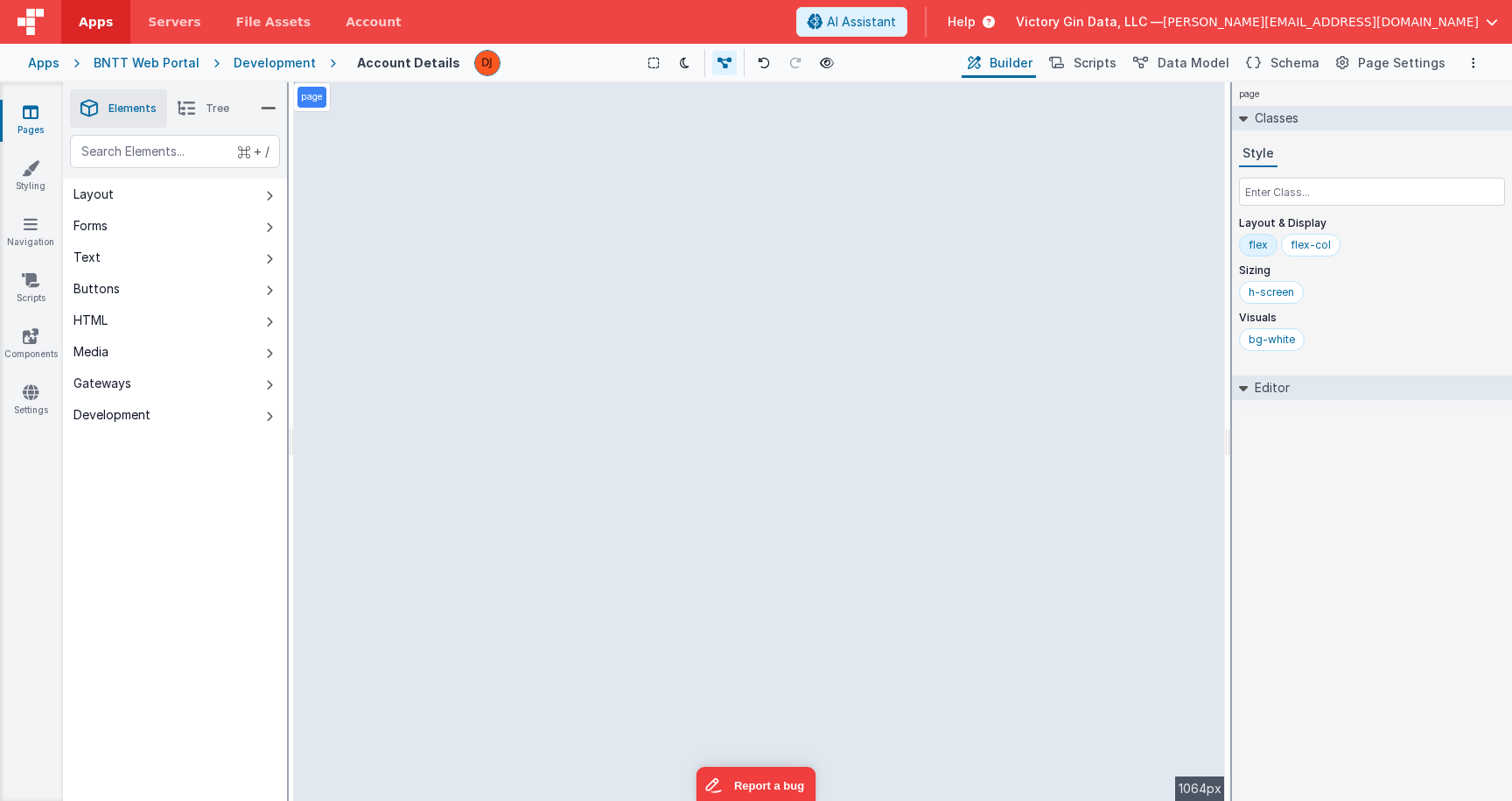
click at [313, 108] on div "page" at bounding box center [312, 97] width 37 height 29
click at [313, 104] on p "page" at bounding box center [312, 97] width 22 height 14
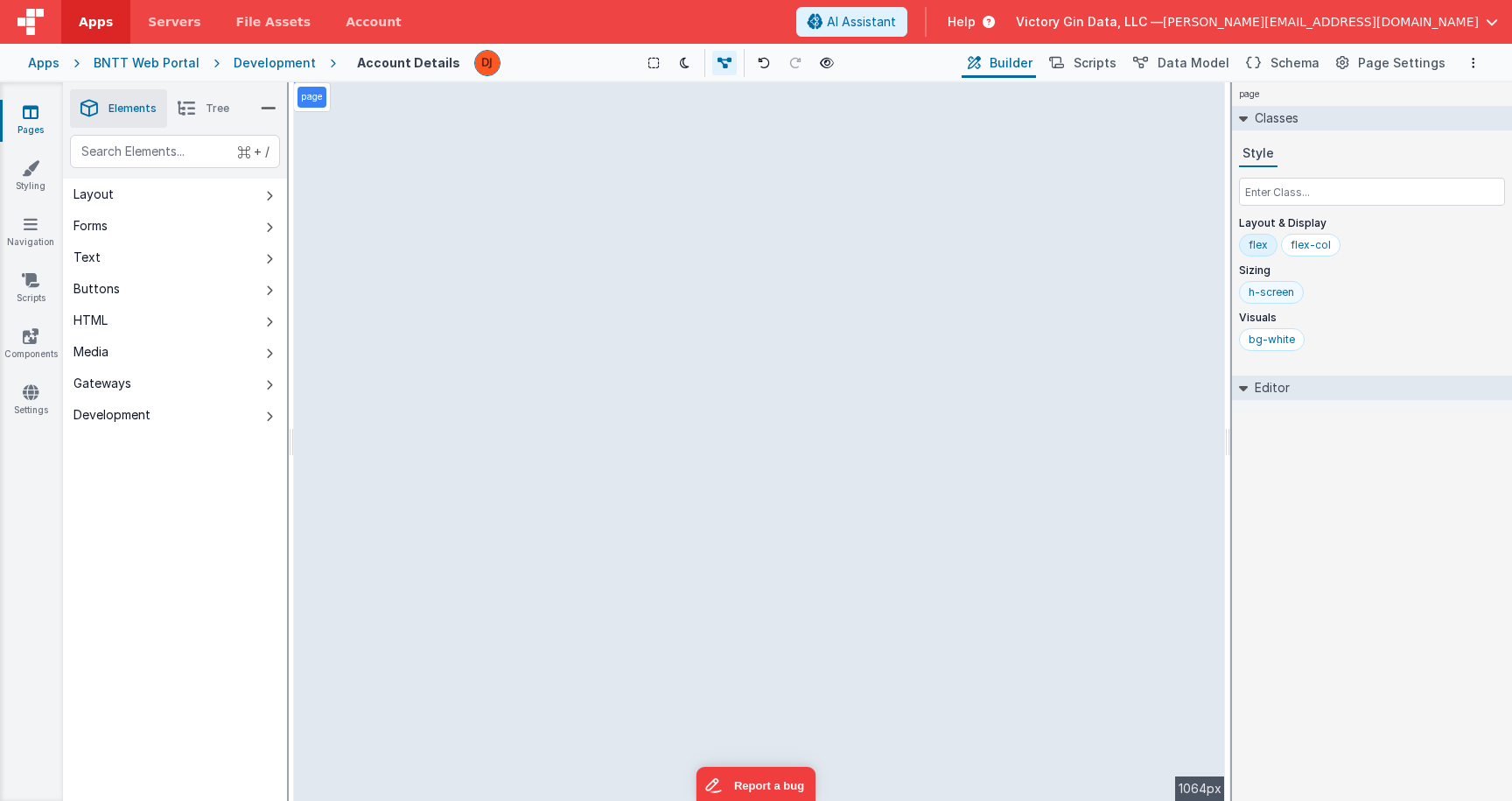
click at [1275, 290] on div "h-screen" at bounding box center [1271, 292] width 46 height 14
click at [1045, 202] on div "page --> 1064px" at bounding box center [760, 441] width 931 height 719
click at [958, 272] on div "page --> 1064px" at bounding box center [760, 441] width 931 height 719
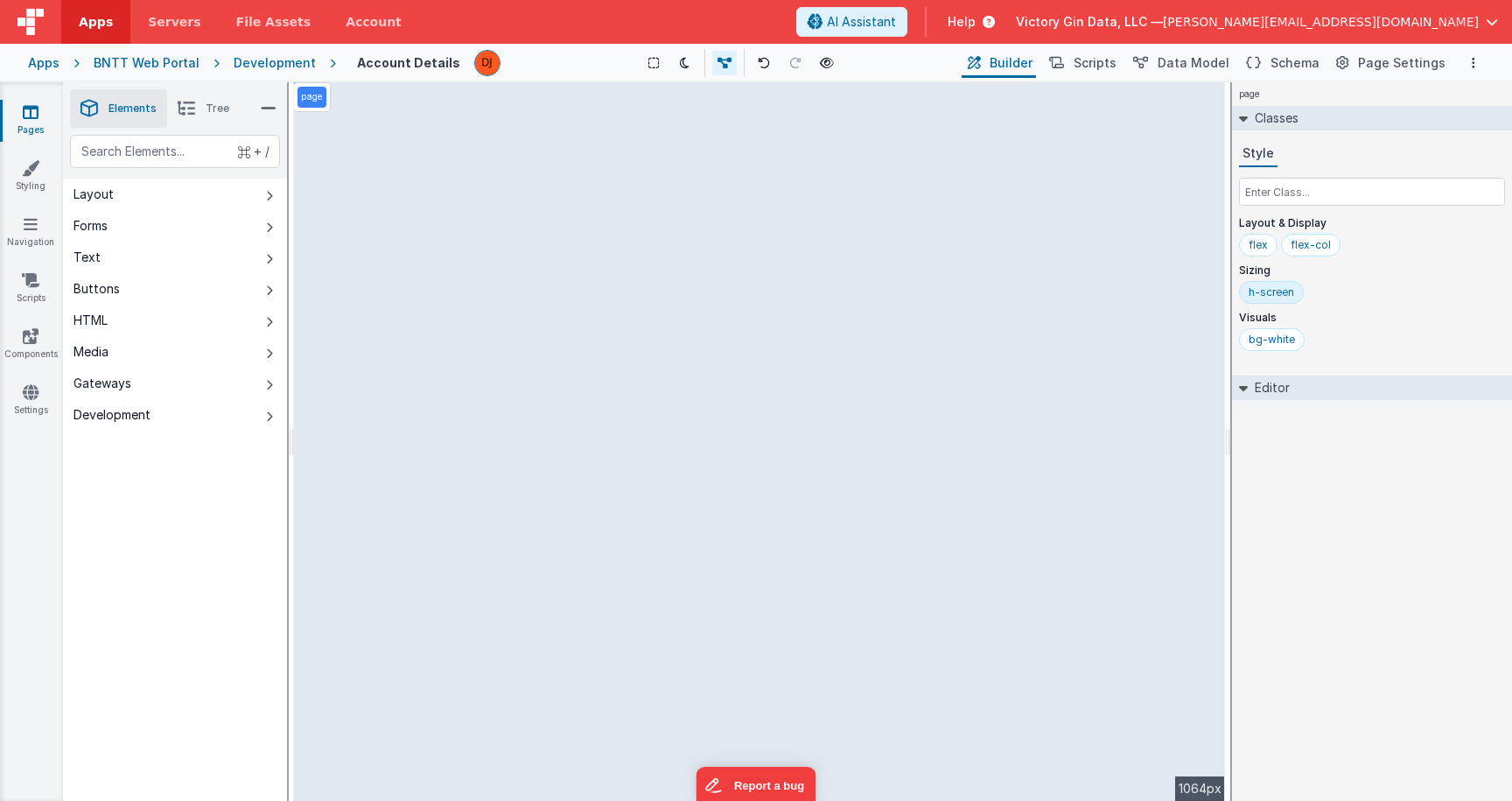
click at [958, 272] on div "page --> 1064px" at bounding box center [760, 441] width 931 height 719
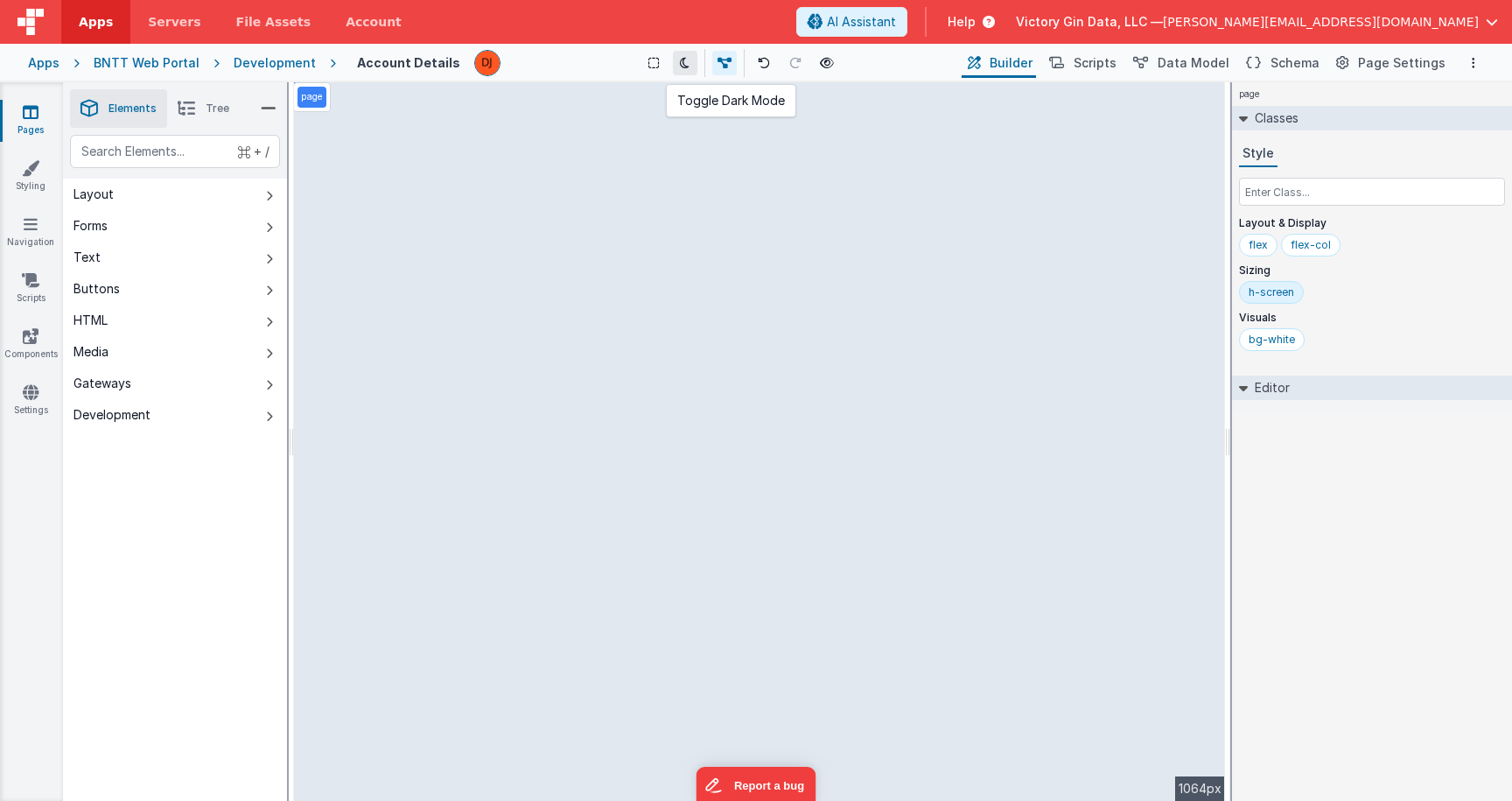
click at [681, 67] on icon at bounding box center [685, 63] width 10 height 13
click at [681, 62] on icon at bounding box center [685, 63] width 10 height 13
click at [651, 67] on icon at bounding box center [653, 63] width 11 height 13
click at [647, 92] on div "Saved Duplicating Page" at bounding box center [819, 89] width 1512 height 14
click at [647, 95] on div "Saved Duplicating Page" at bounding box center [819, 89] width 1512 height 14
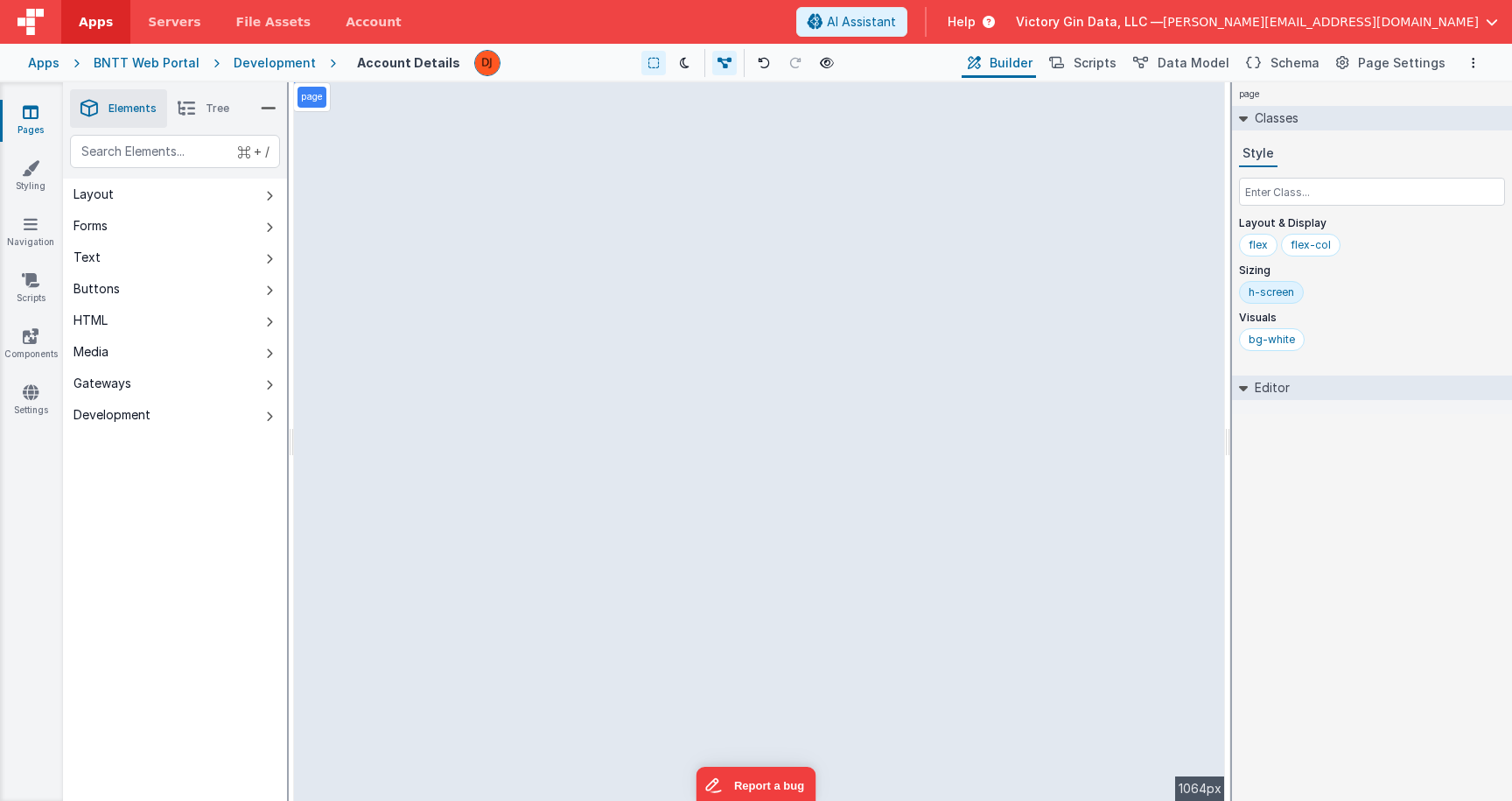
click at [647, 96] on div "Saved Duplicating Page" at bounding box center [819, 89] width 1512 height 14
click at [706, 262] on div "page --> 1064px" at bounding box center [760, 441] width 931 height 719
click at [165, 302] on button "Buttons" at bounding box center [174, 289] width 224 height 31
click at [1044, 280] on div "--> 1064px" at bounding box center [760, 441] width 931 height 719
click at [21, 176] on link "Styling" at bounding box center [30, 177] width 63 height 35
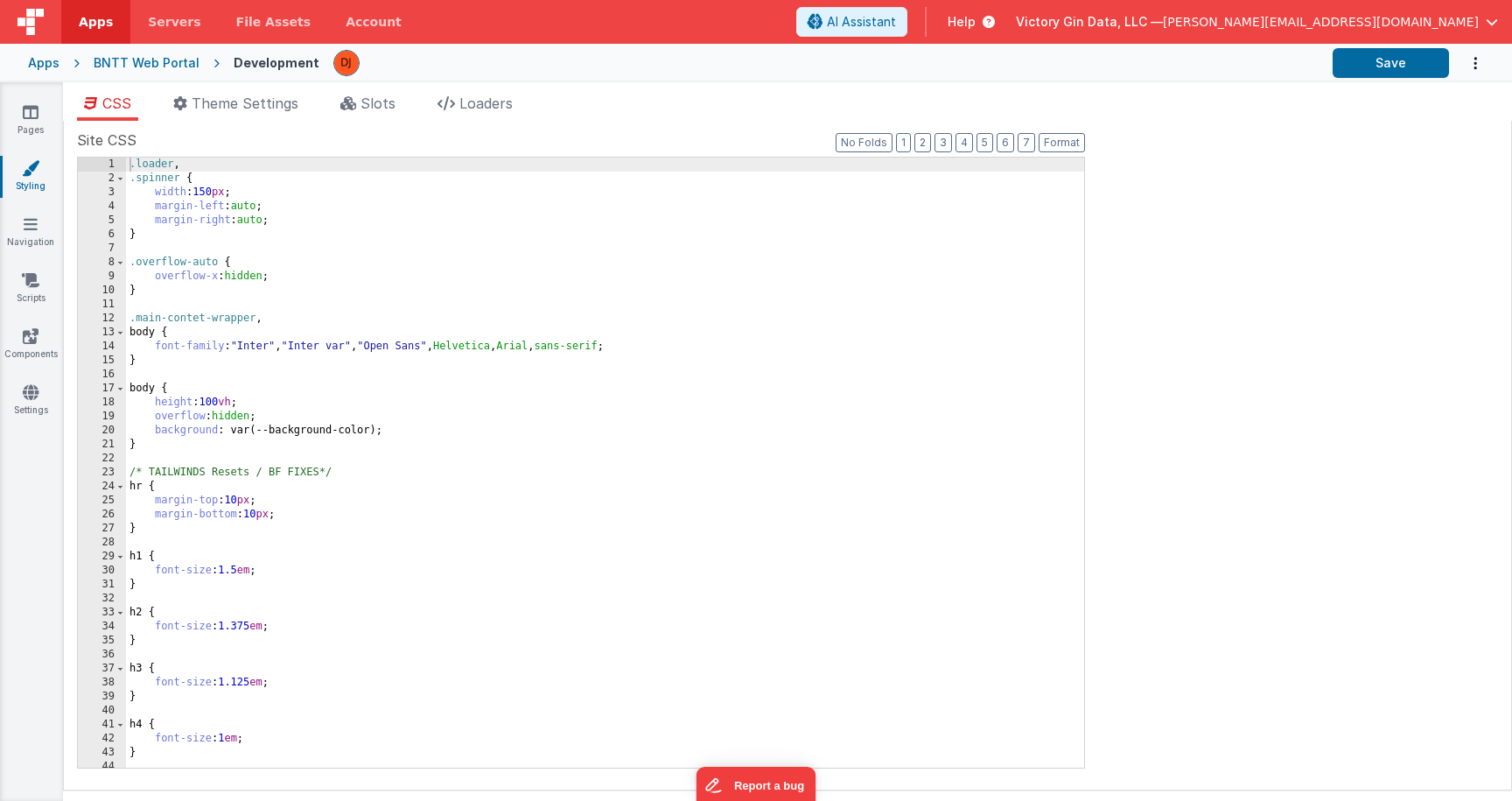
click at [180, 58] on div "BNTT Web Portal" at bounding box center [147, 63] width 106 height 18
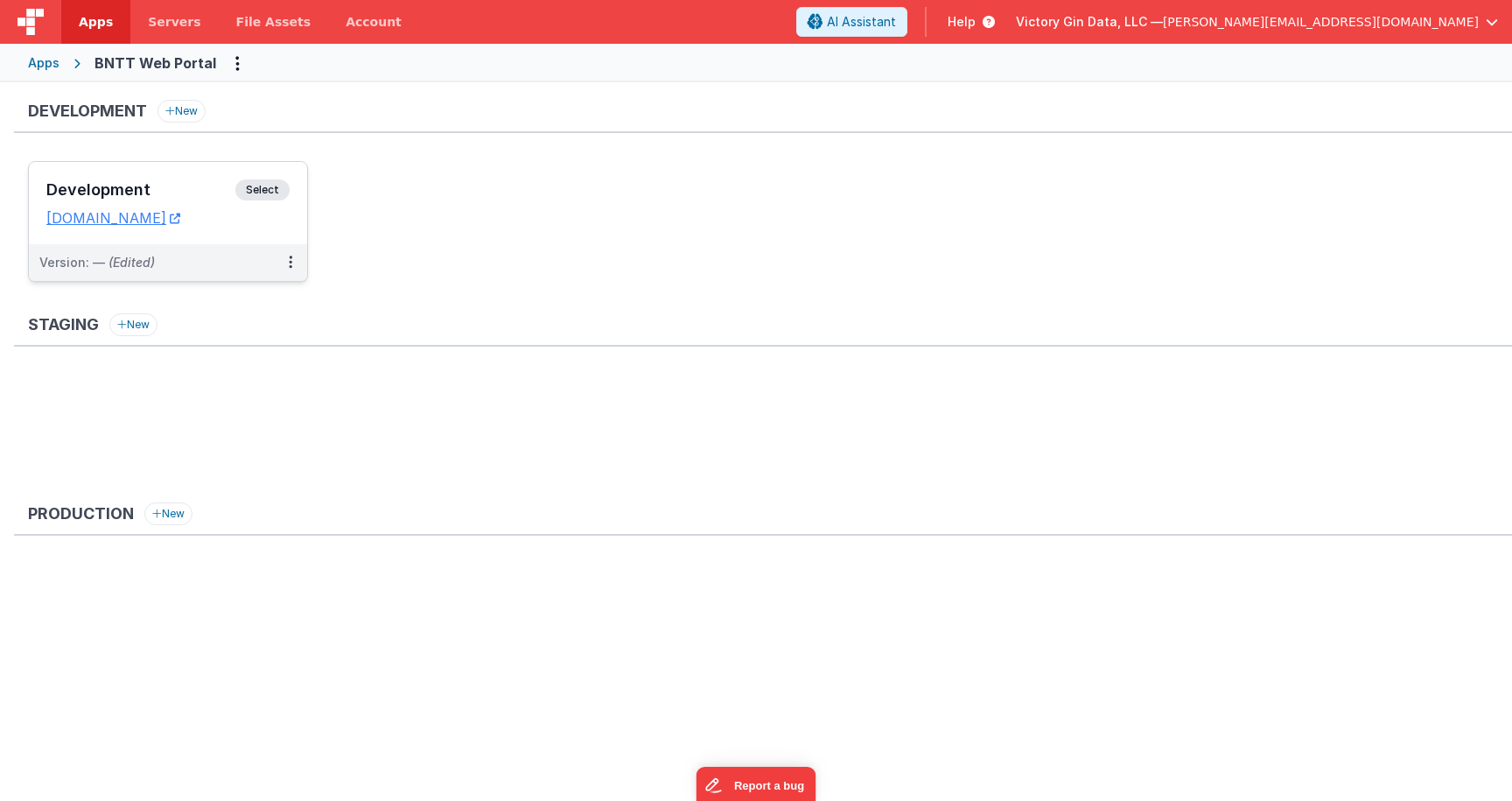
click at [95, 191] on h3 "Development" at bounding box center [140, 190] width 189 height 18
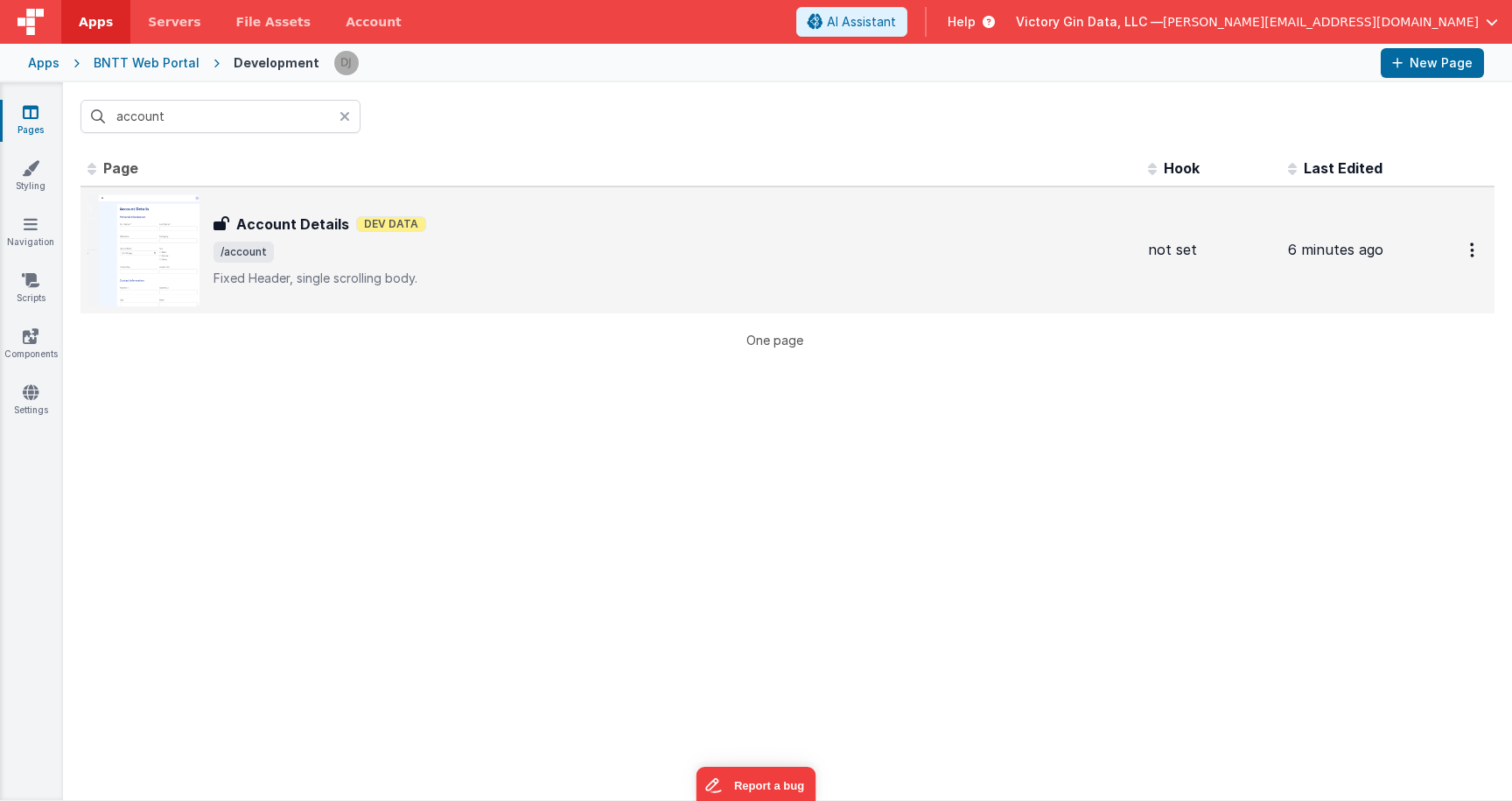
click at [325, 272] on p "Fixed Header, single scrolling body." at bounding box center [673, 279] width 920 height 18
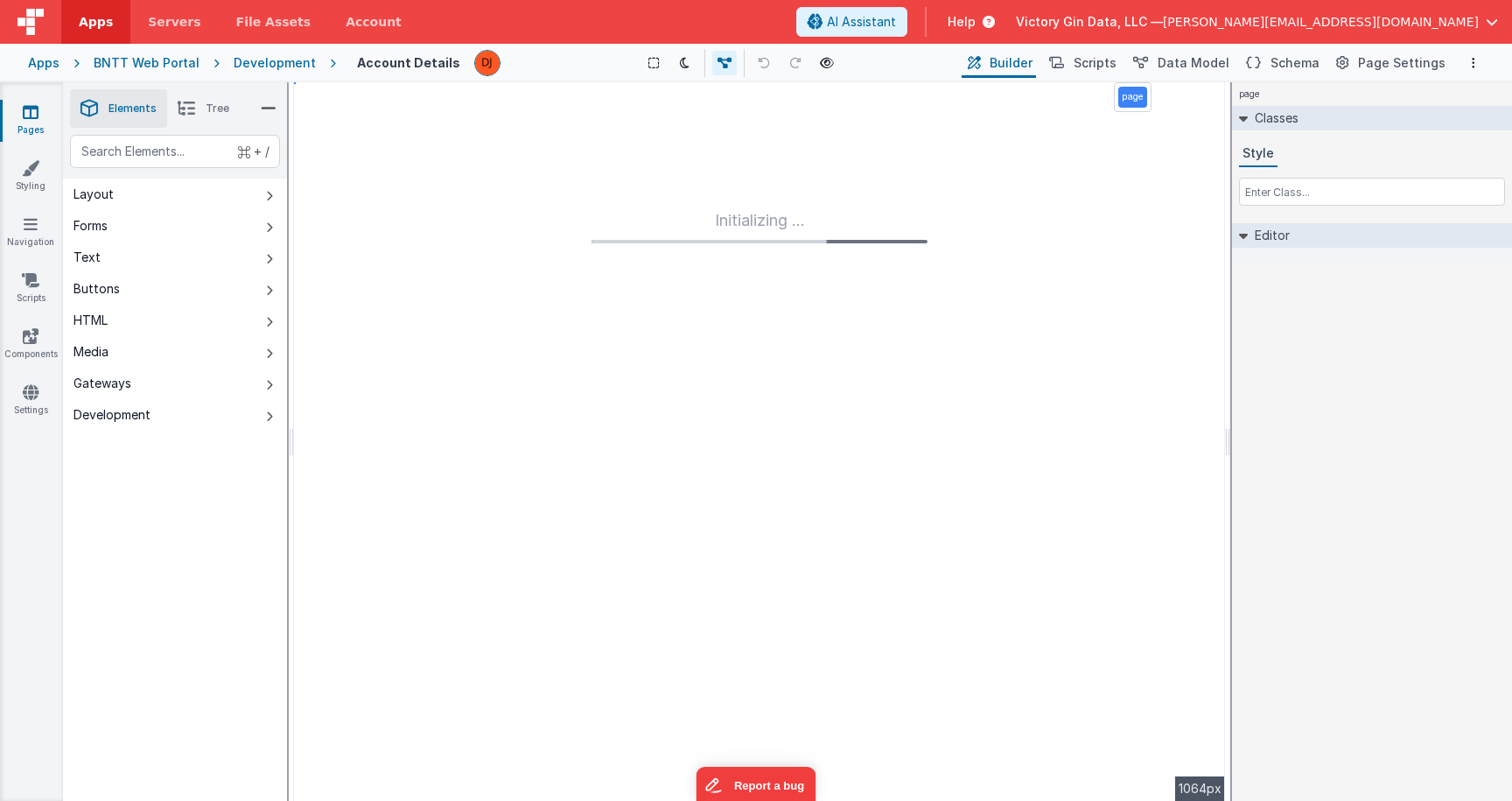
click at [270, 68] on div "Development" at bounding box center [275, 63] width 82 height 18
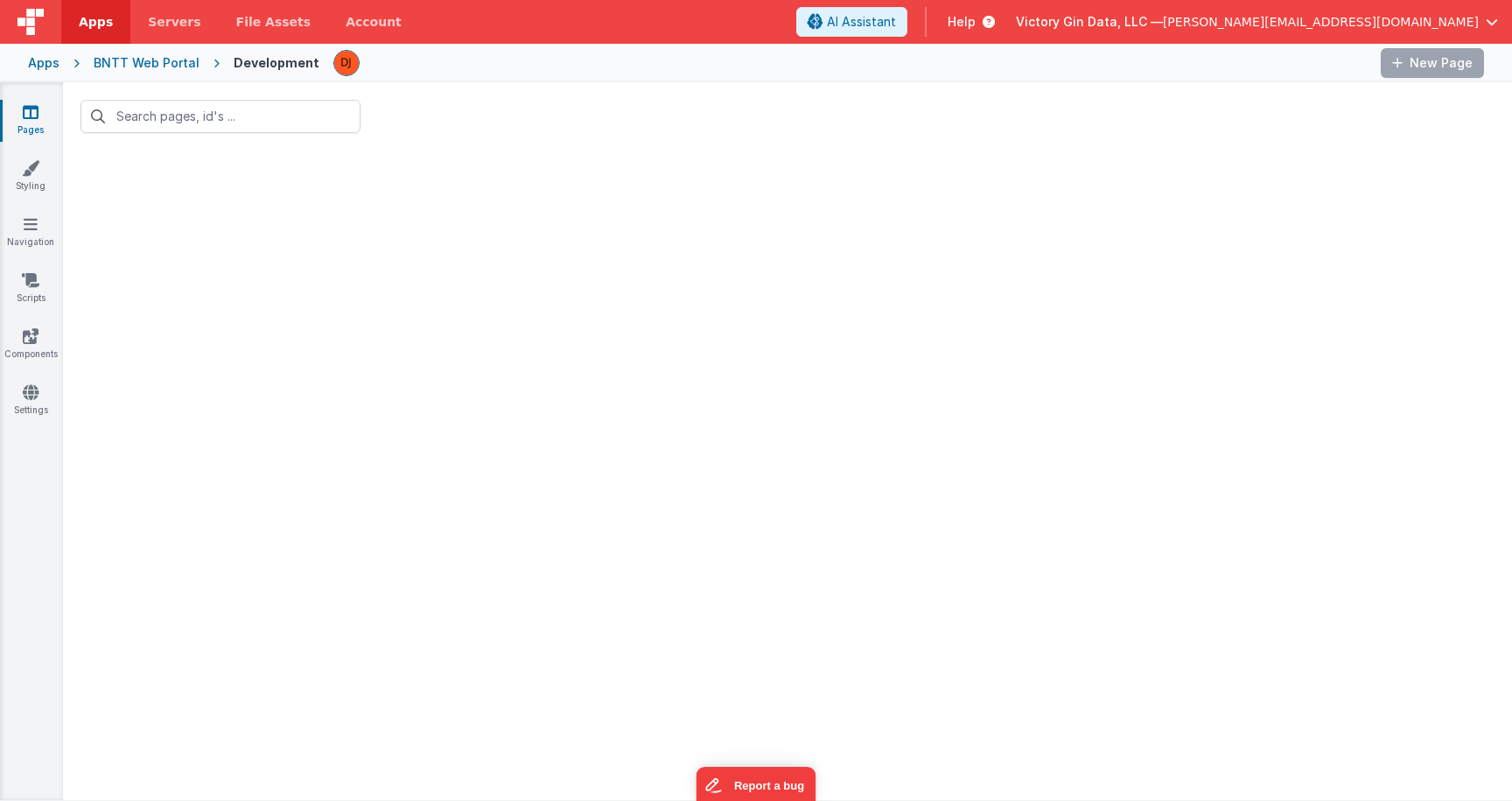
type input "account"
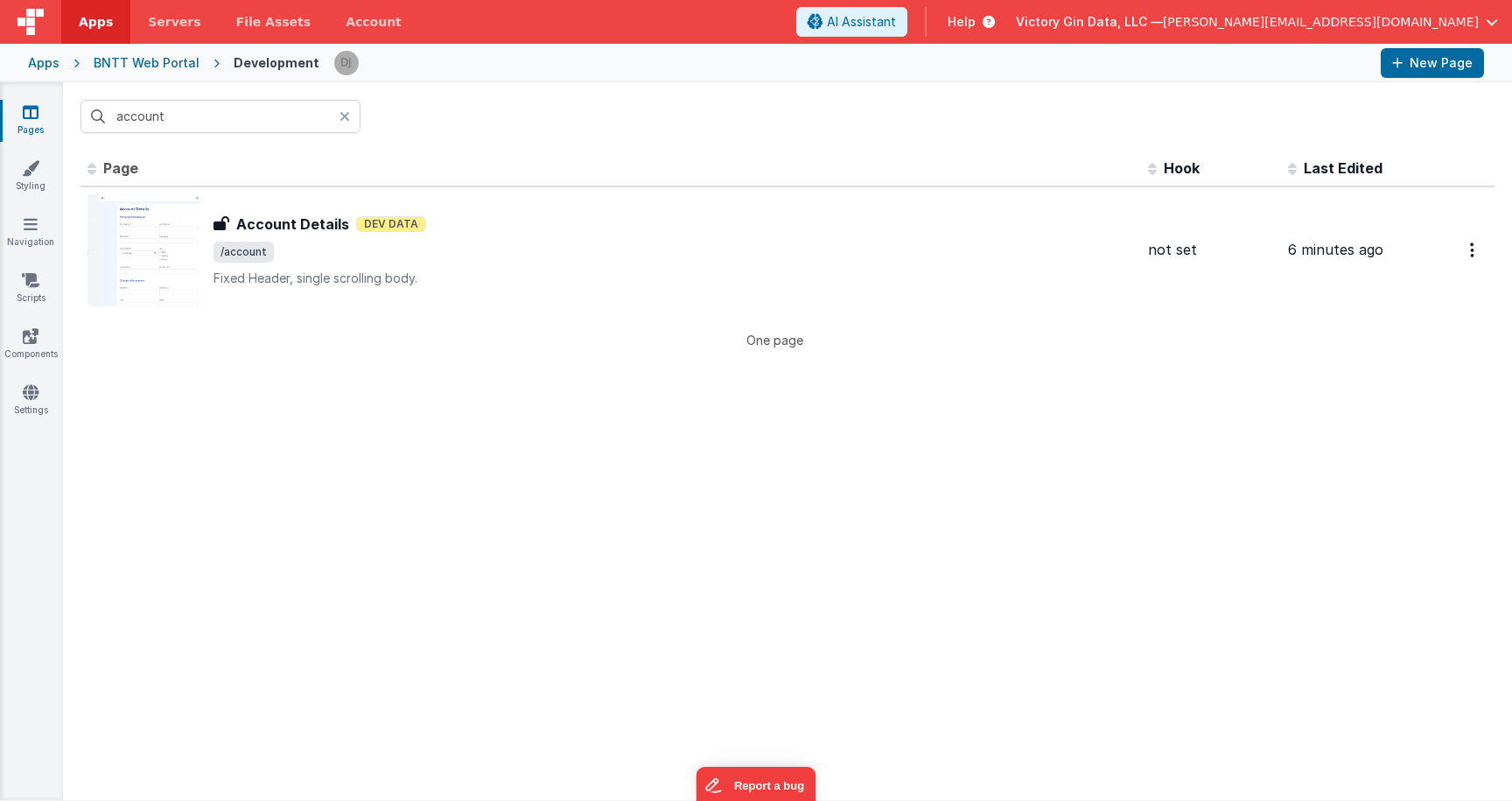
click at [30, 120] on link "Pages" at bounding box center [30, 121] width 63 height 35
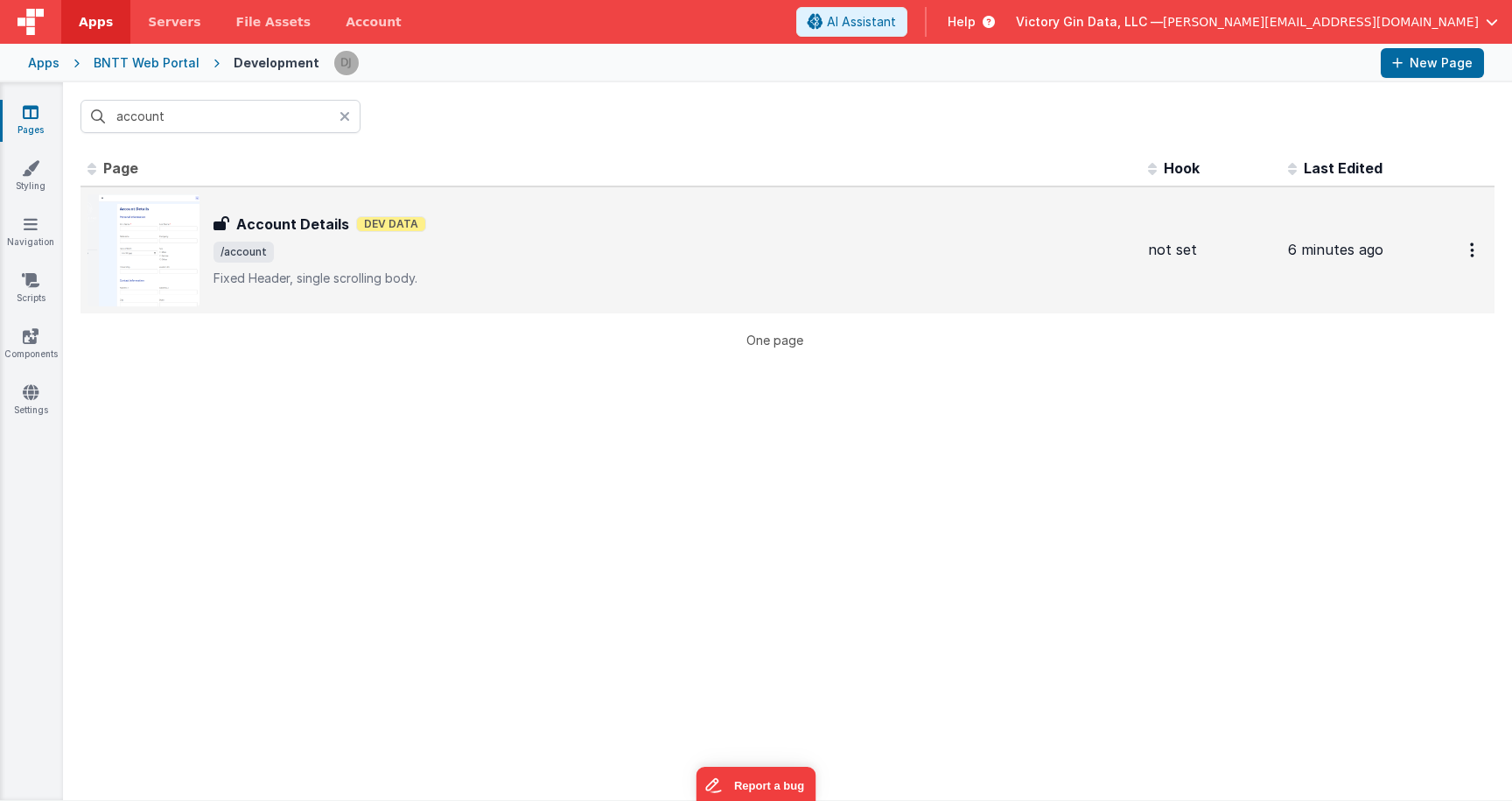
click at [352, 223] on div "Account Details Dev Data" at bounding box center [673, 223] width 920 height 21
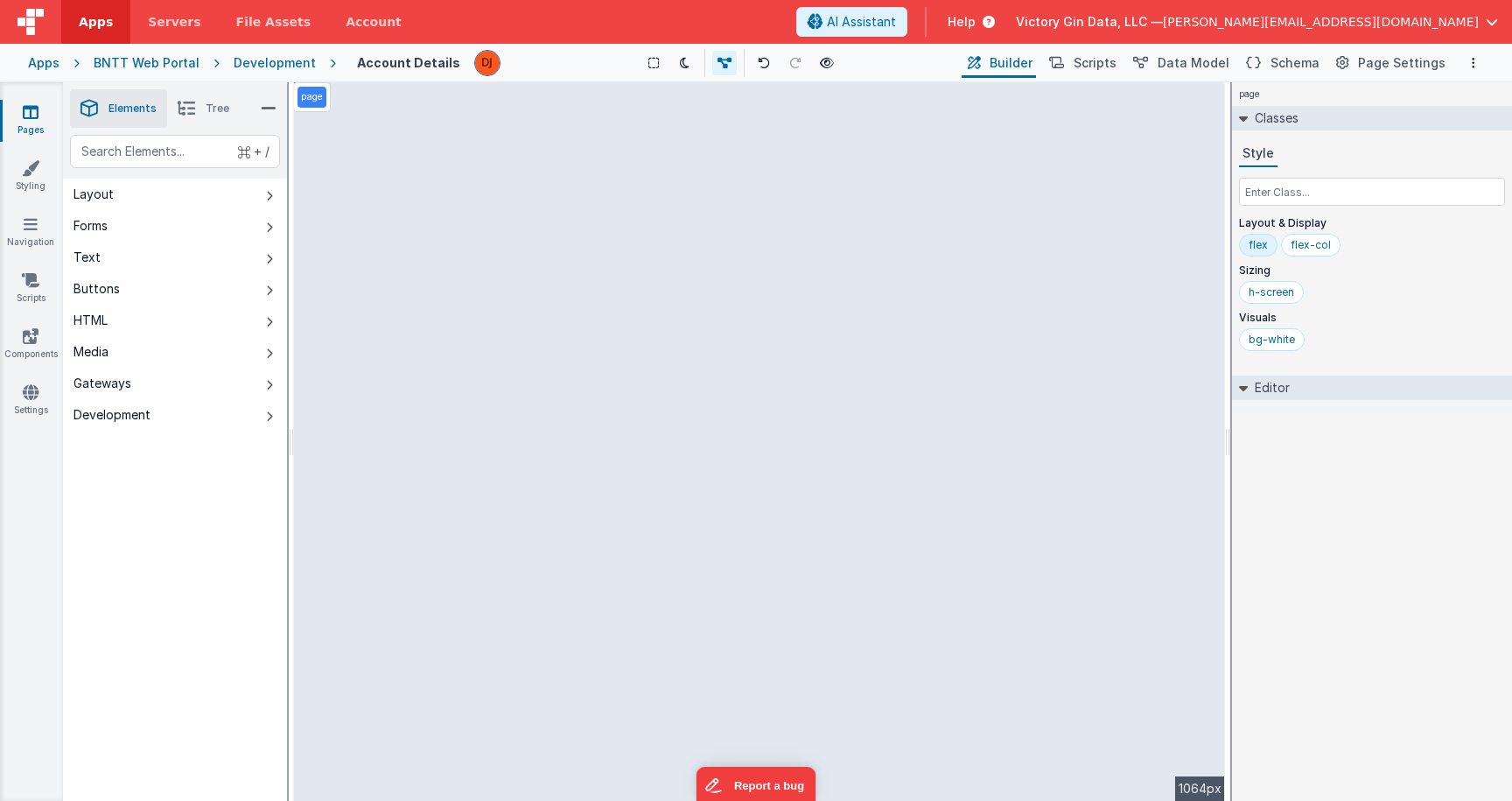
click at [1073, 37] on header "Apps Servers File Assets Account Some FUTURE Slot AI Assistant Help Victory Gin…" at bounding box center [756, 22] width 1512 height 44
click at [896, 23] on span "AI Assistant" at bounding box center [862, 22] width 69 height 18
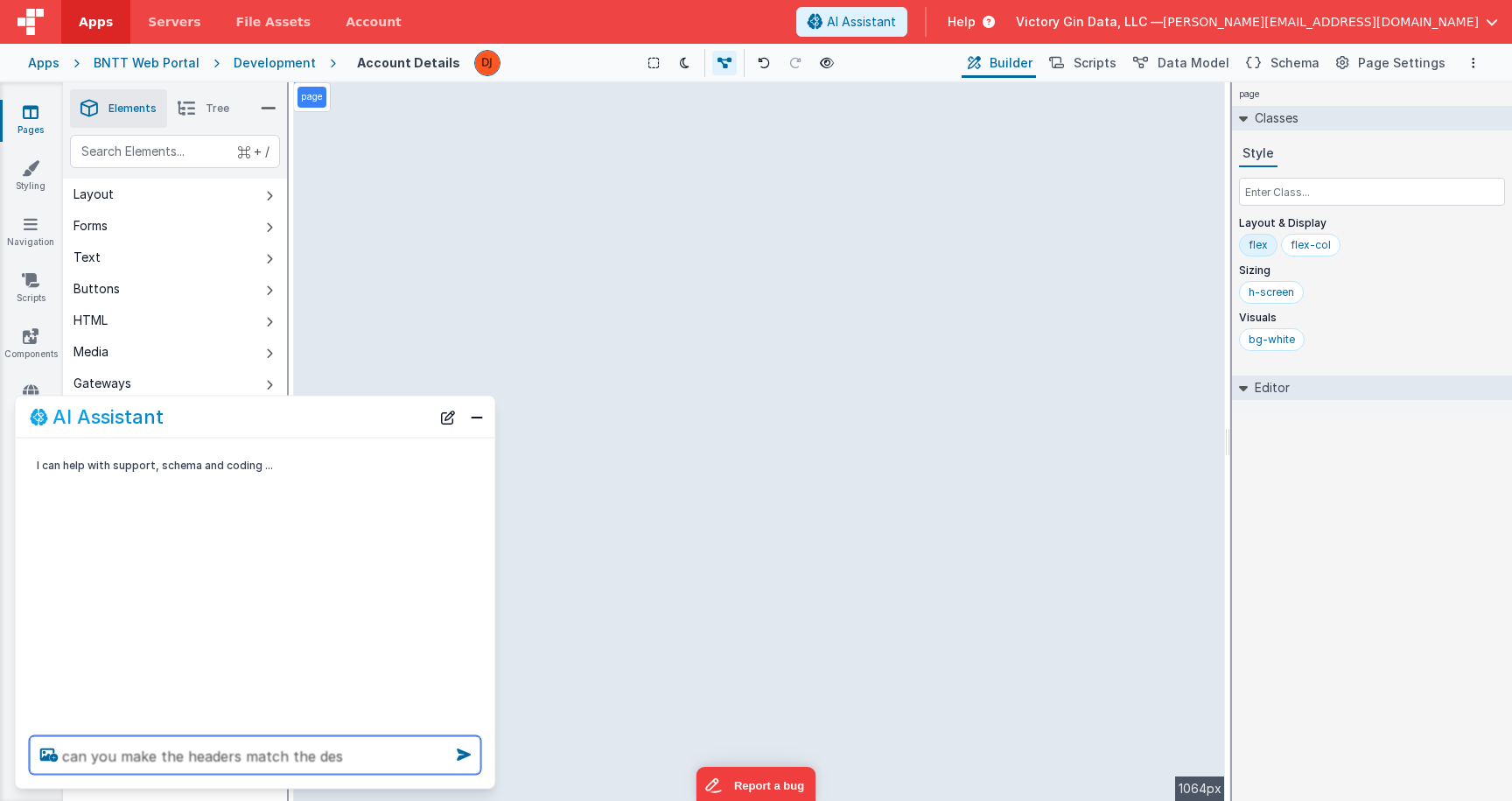
type textarea "can you make the headers match the de"
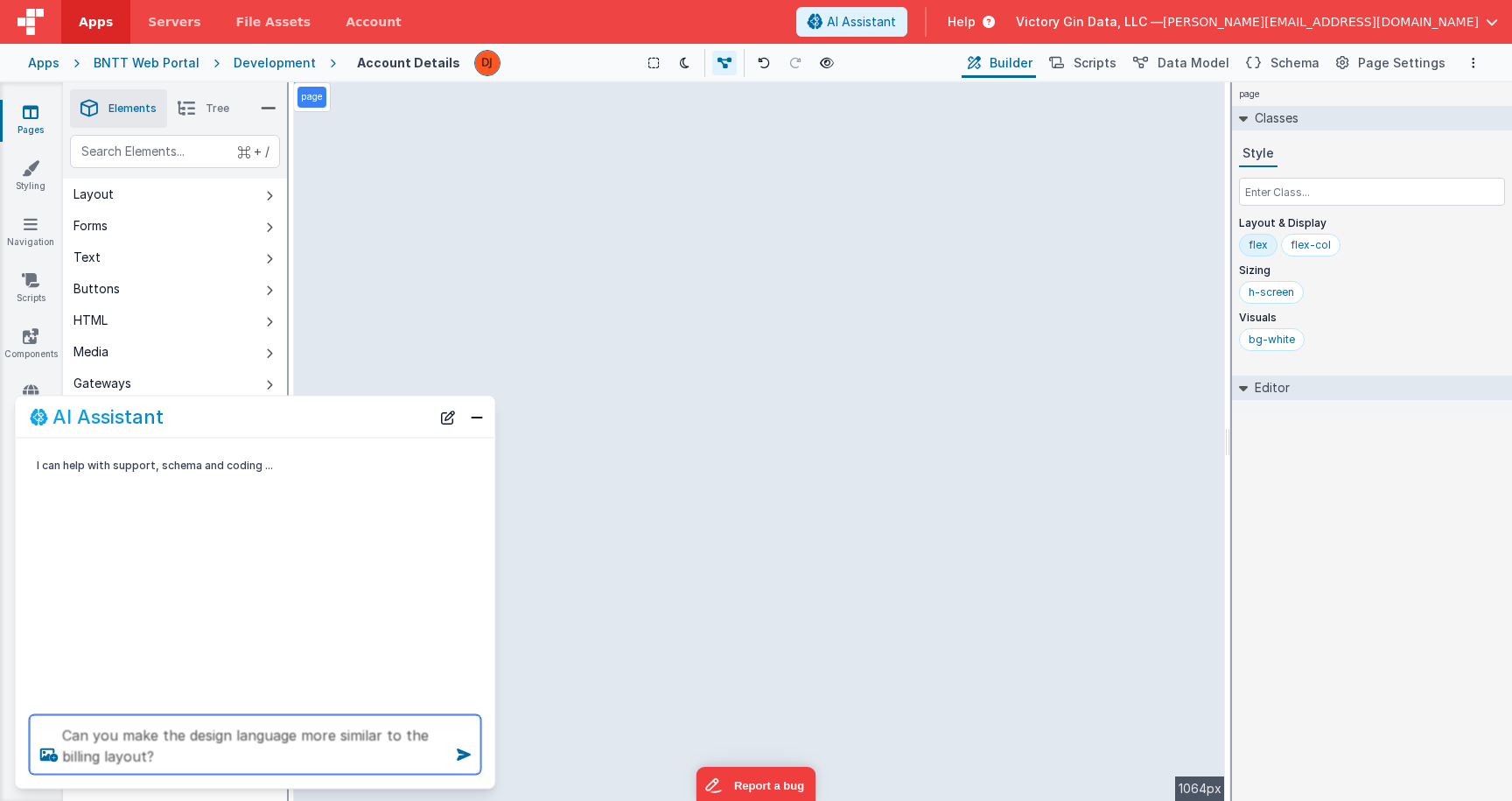
type textarea "Can you make the design language more similar to the billing layout?"
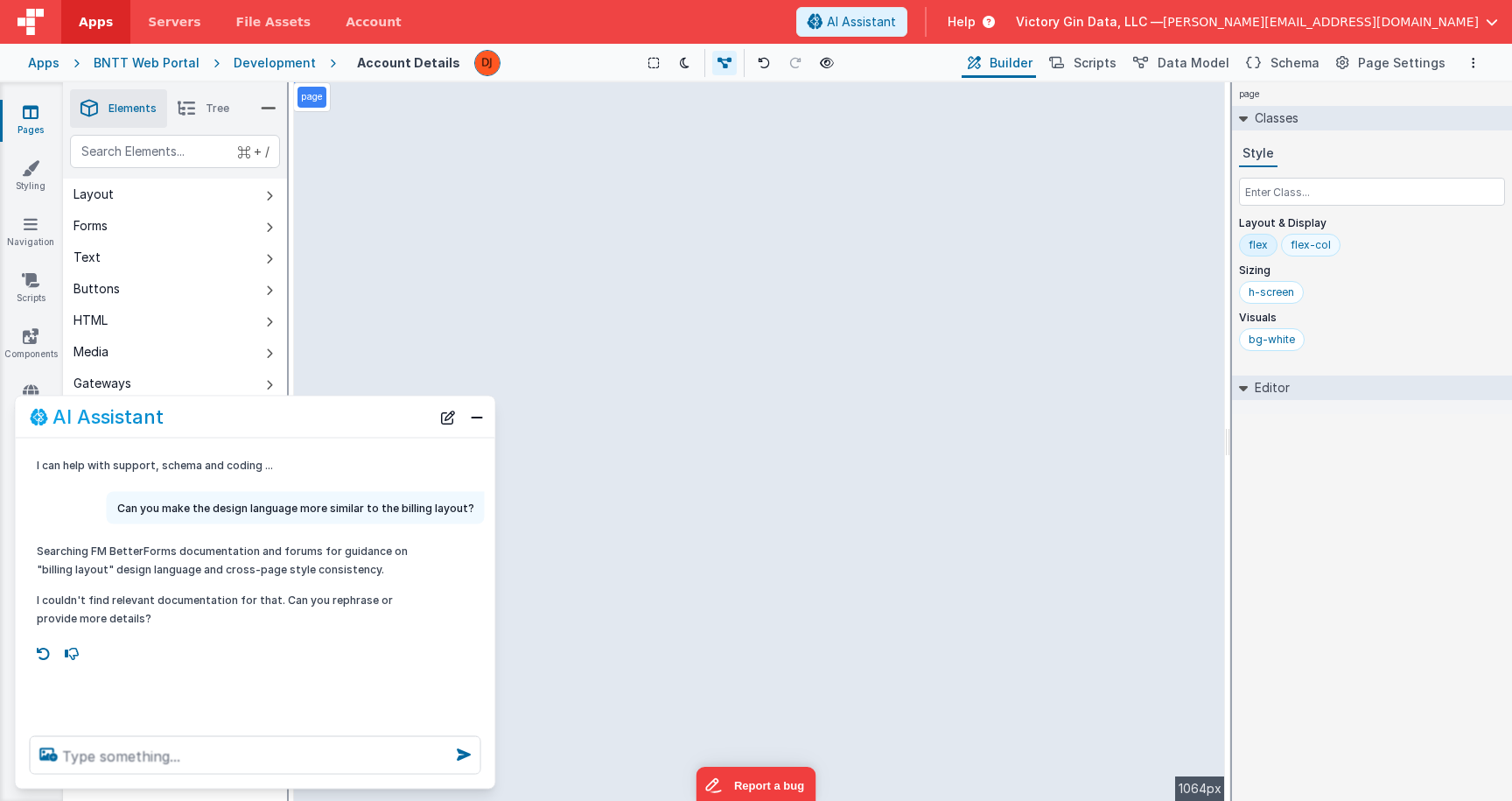
click at [1321, 249] on div "flex-col" at bounding box center [1311, 245] width 40 height 14
click at [1316, 243] on input "flex-col" at bounding box center [1326, 246] width 70 height 20
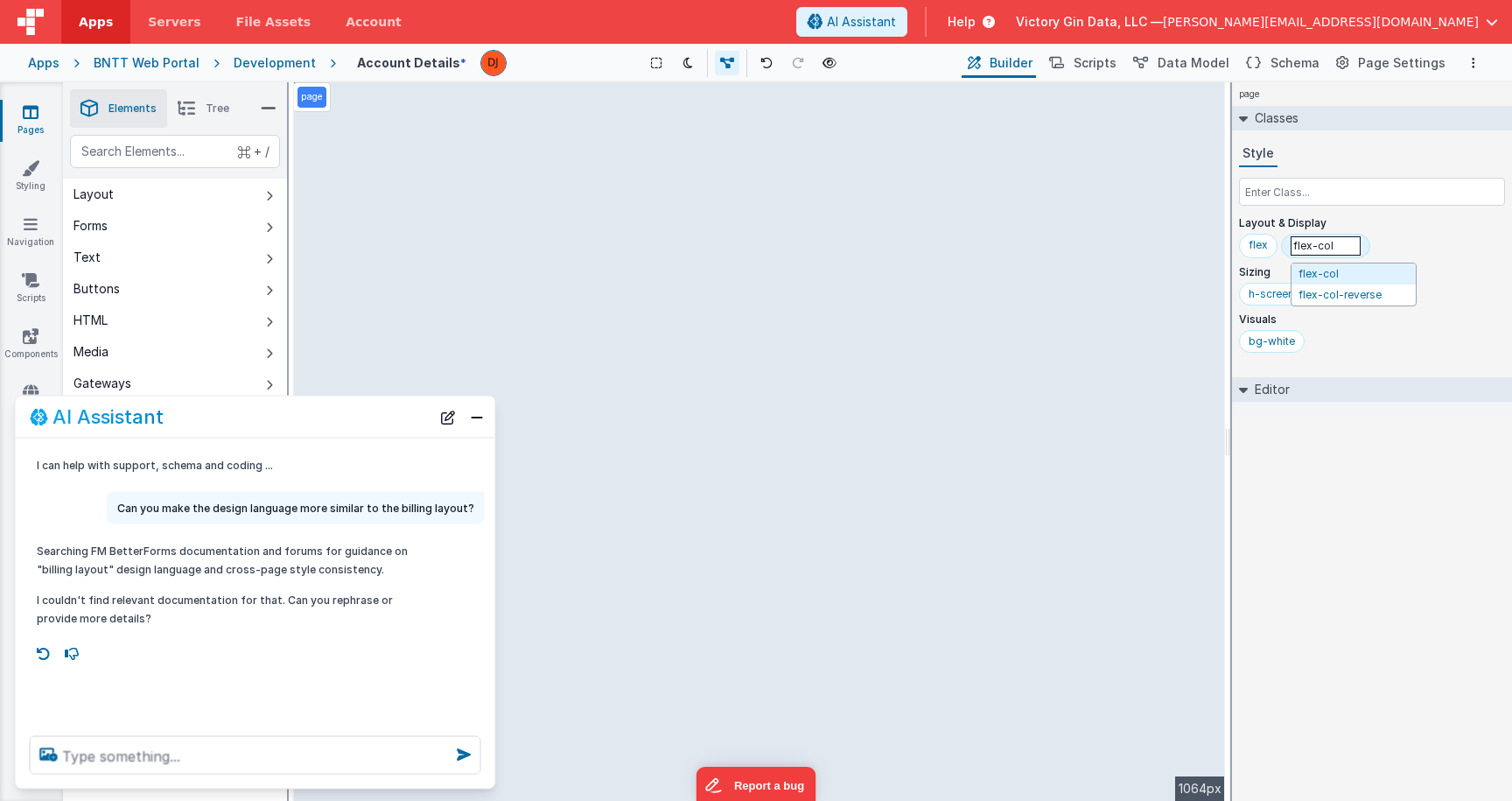
click at [1316, 243] on input "flex-col" at bounding box center [1326, 246] width 70 height 20
click at [1258, 237] on div "flex" at bounding box center [1258, 245] width 38 height 24
click at [1258, 237] on div "flex" at bounding box center [1258, 245] width 38 height 22
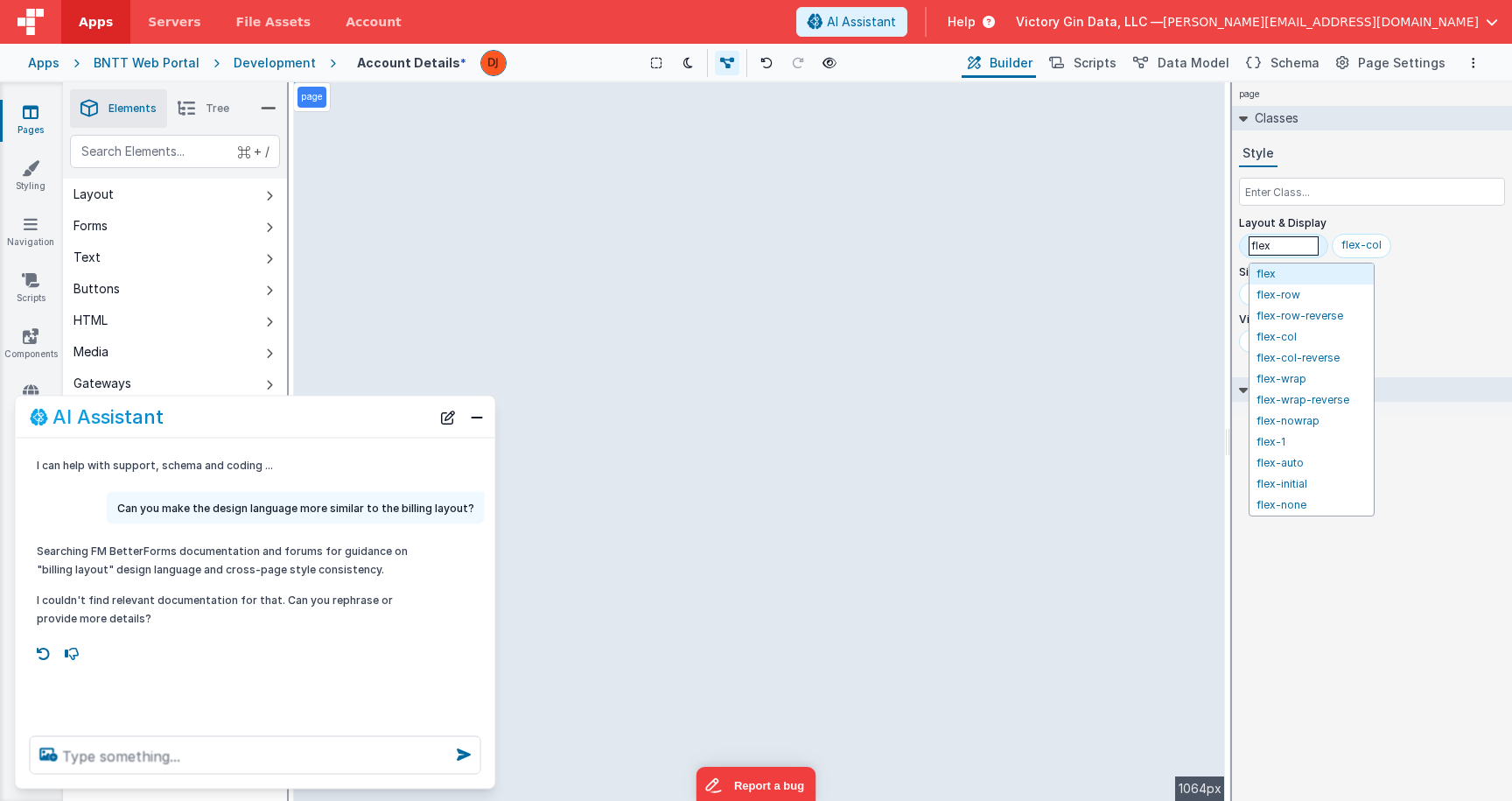
click at [1258, 237] on input "flex" at bounding box center [1284, 246] width 70 height 20
click at [1401, 241] on div "flex flex flex-row flex-row-reverse flex-col flex-col-reverse flex-wrap flex-wr…" at bounding box center [1372, 249] width 266 height 31
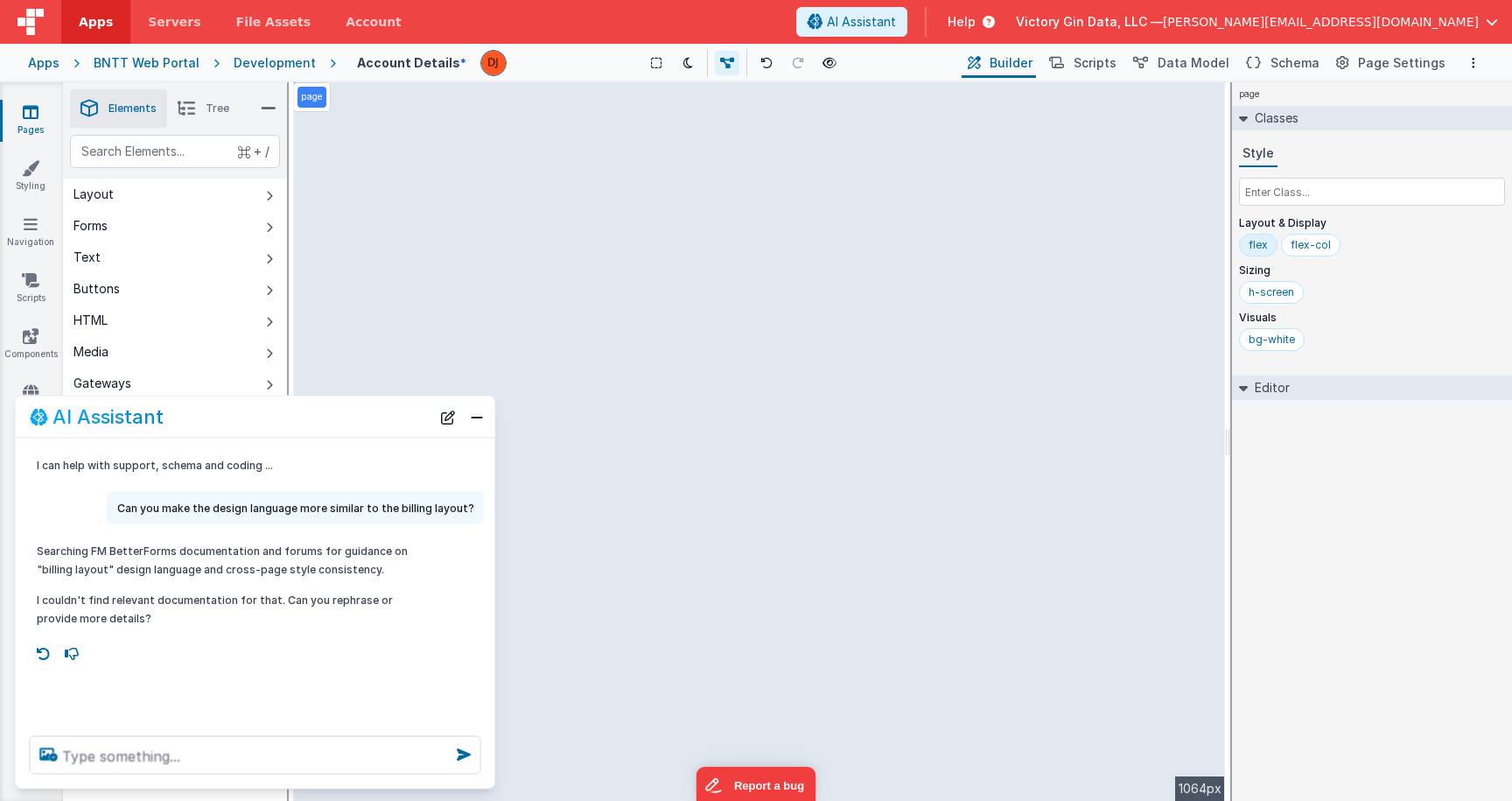
click at [1125, 260] on div "page --> 1064px" at bounding box center [760, 441] width 931 height 719
click at [1044, 220] on div "page --> 1064px" at bounding box center [760, 441] width 931 height 719
click at [987, 261] on div "page --> 1064px" at bounding box center [760, 441] width 931 height 719
click at [987, 272] on div "page --> 1064px" at bounding box center [760, 441] width 931 height 719
click at [480, 419] on button "Close" at bounding box center [476, 416] width 22 height 24
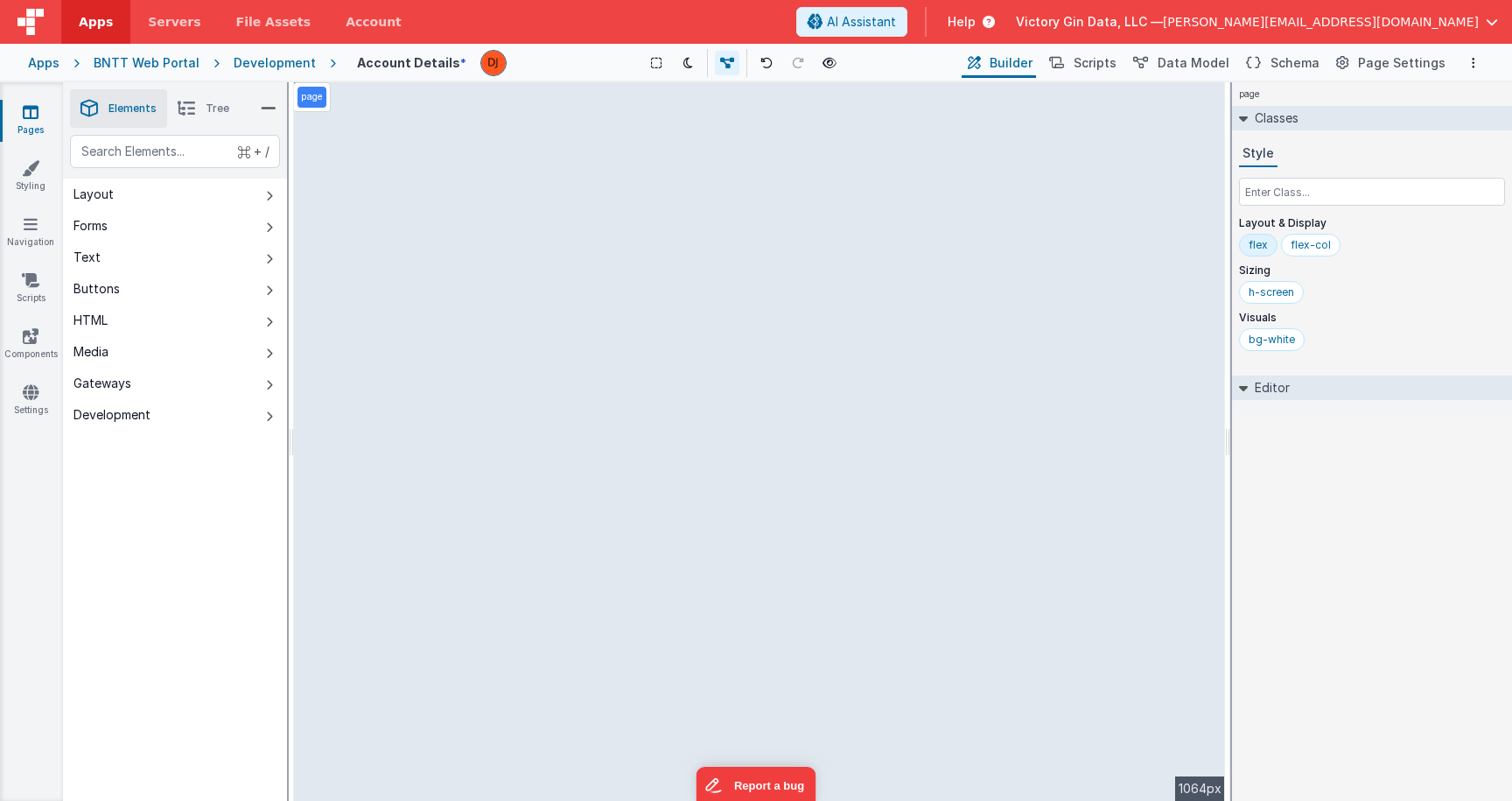
click at [613, 381] on div "page --> 1064px" at bounding box center [760, 441] width 931 height 719
click at [613, 367] on div "page --> 1064px" at bounding box center [760, 441] width 931 height 719
click at [641, 278] on div "page --> 1064px" at bounding box center [760, 441] width 931 height 719
click at [641, 276] on div "page --> 1064px" at bounding box center [760, 441] width 931 height 719
click at [647, 58] on button at bounding box center [656, 63] width 24 height 24
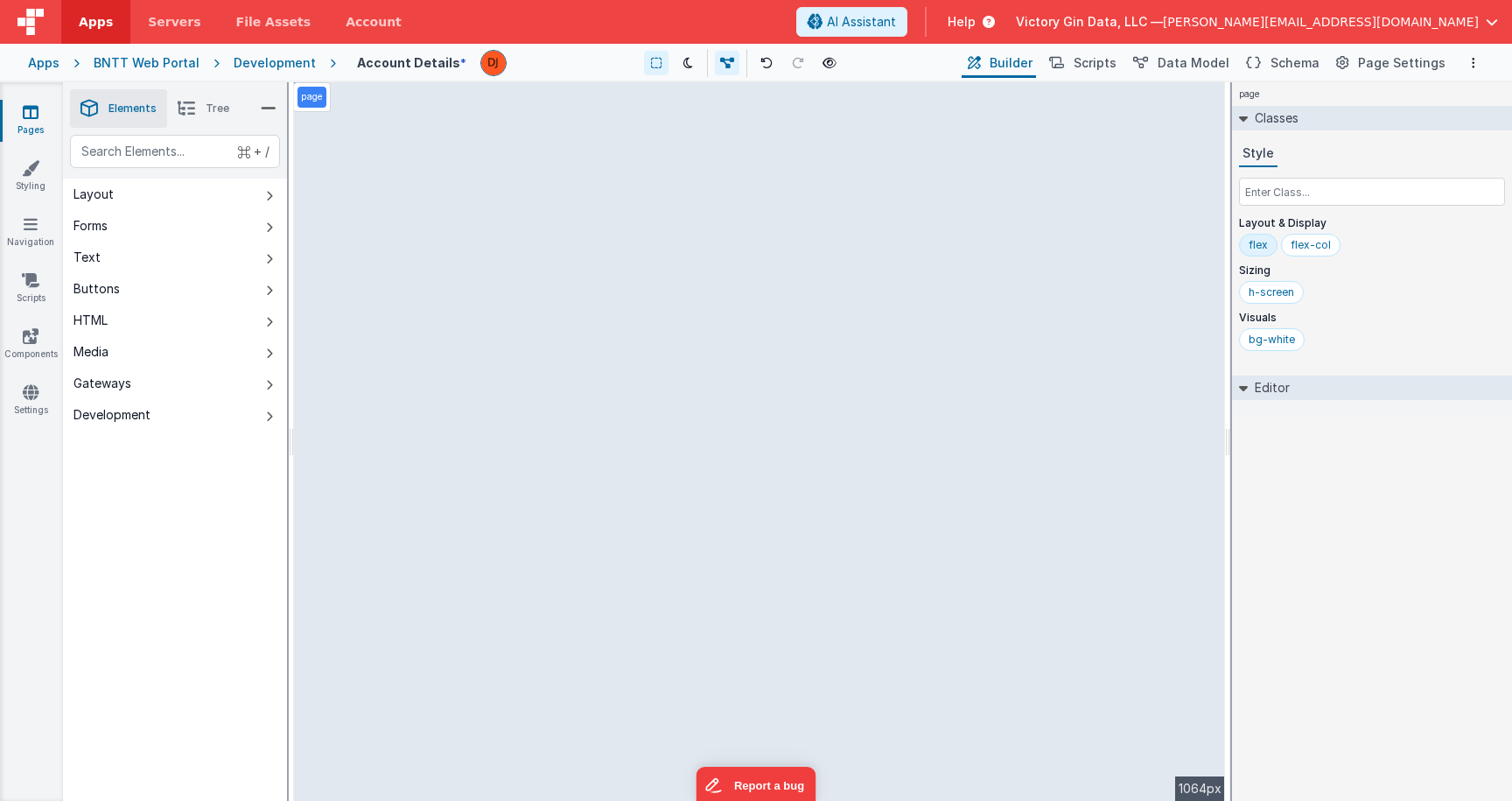
click at [704, 241] on div "page --> 1064px" at bounding box center [760, 441] width 931 height 719
click at [704, 279] on div "page --> 1064px" at bounding box center [760, 441] width 931 height 719
click at [658, 69] on icon at bounding box center [656, 63] width 11 height 13
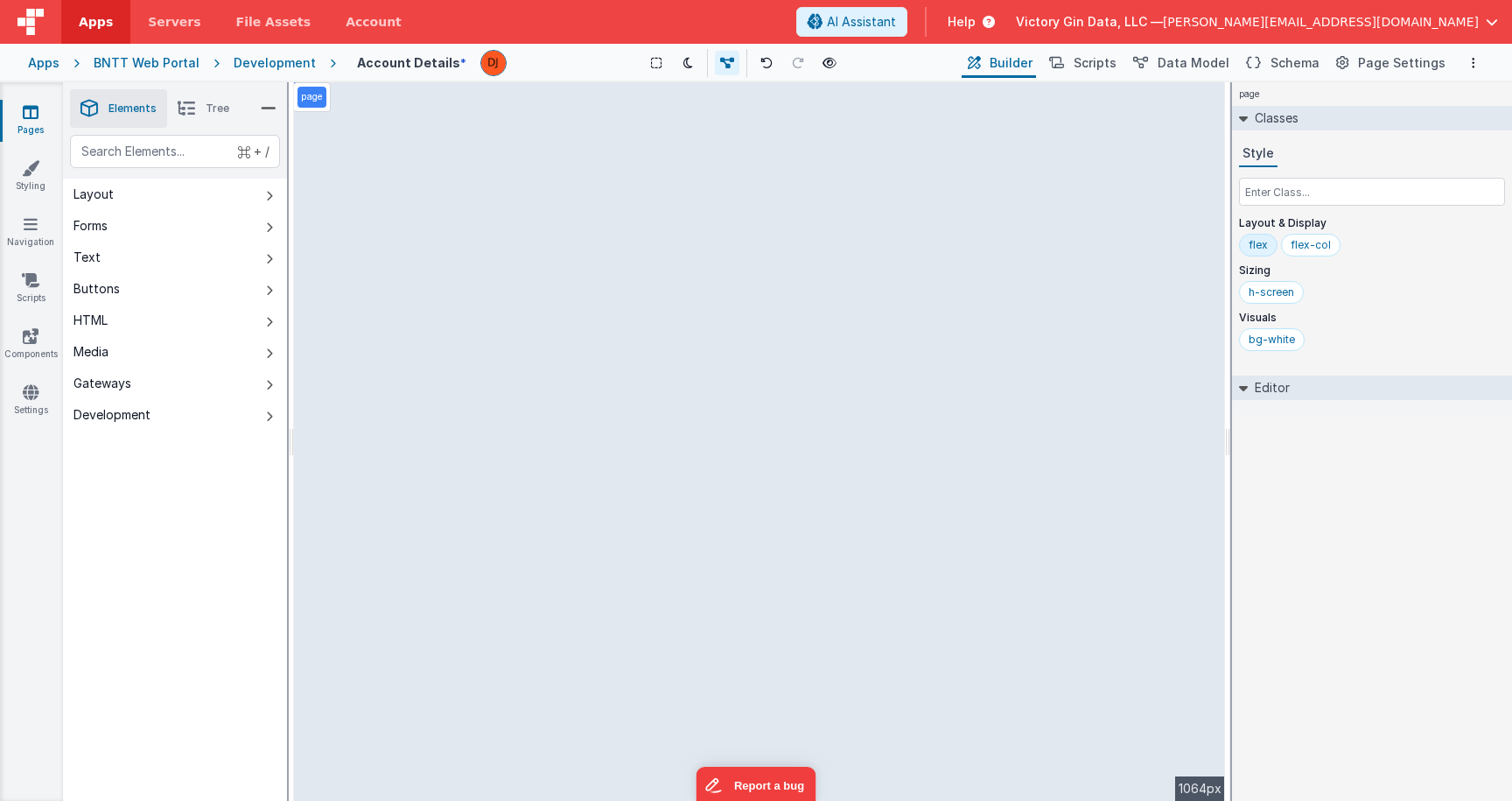
click at [835, 330] on div "page --> 1064px" at bounding box center [760, 441] width 931 height 719
click at [815, 352] on div "page --> 1064px" at bounding box center [760, 441] width 931 height 719
click at [823, 425] on div "page --> 1064px" at bounding box center [760, 441] width 931 height 719
click at [94, 293] on div "Buttons" at bounding box center [96, 289] width 46 height 18
click at [31, 220] on icon at bounding box center [30, 224] width 14 height 18
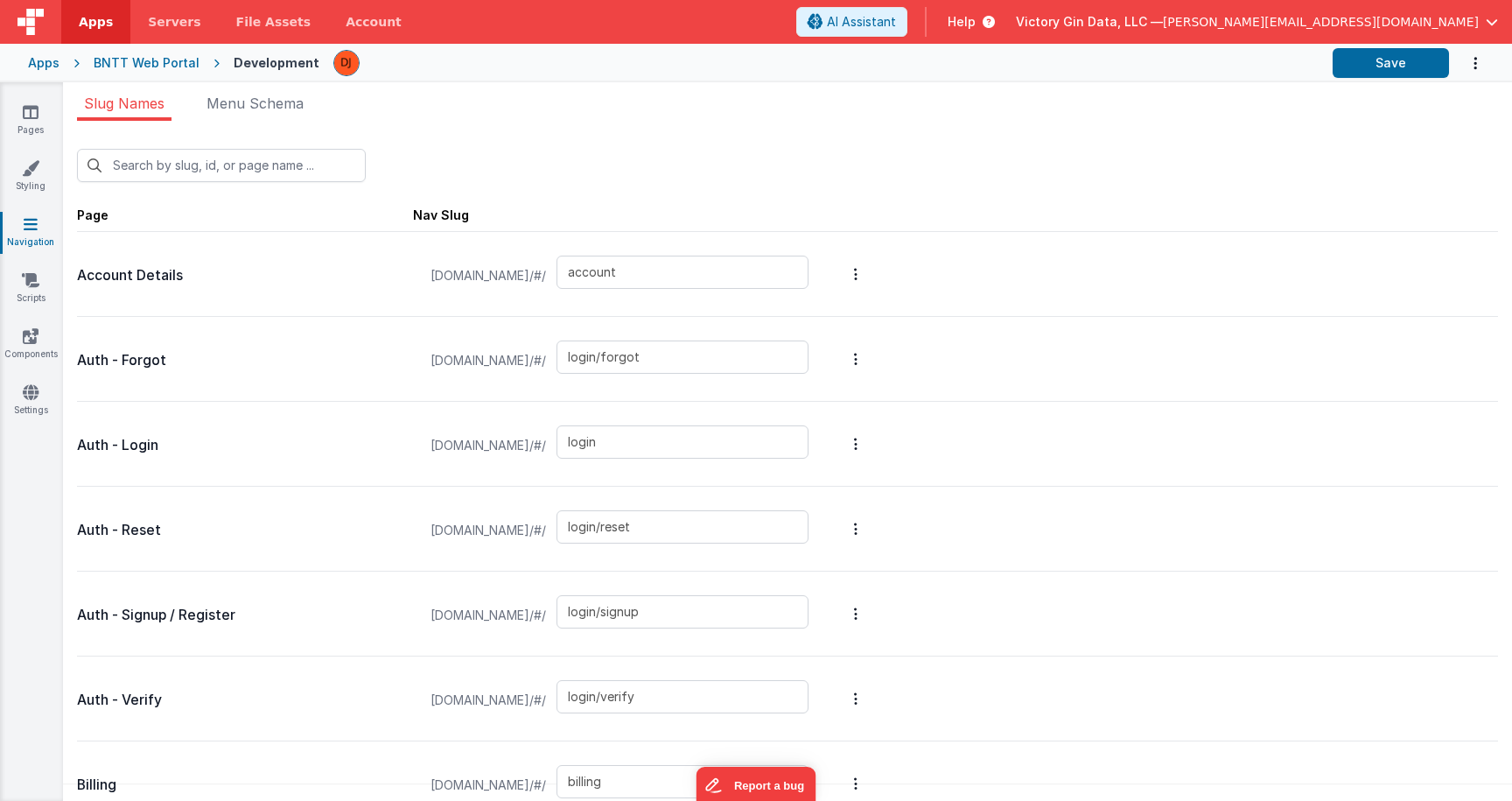
scroll to position [719, 0]
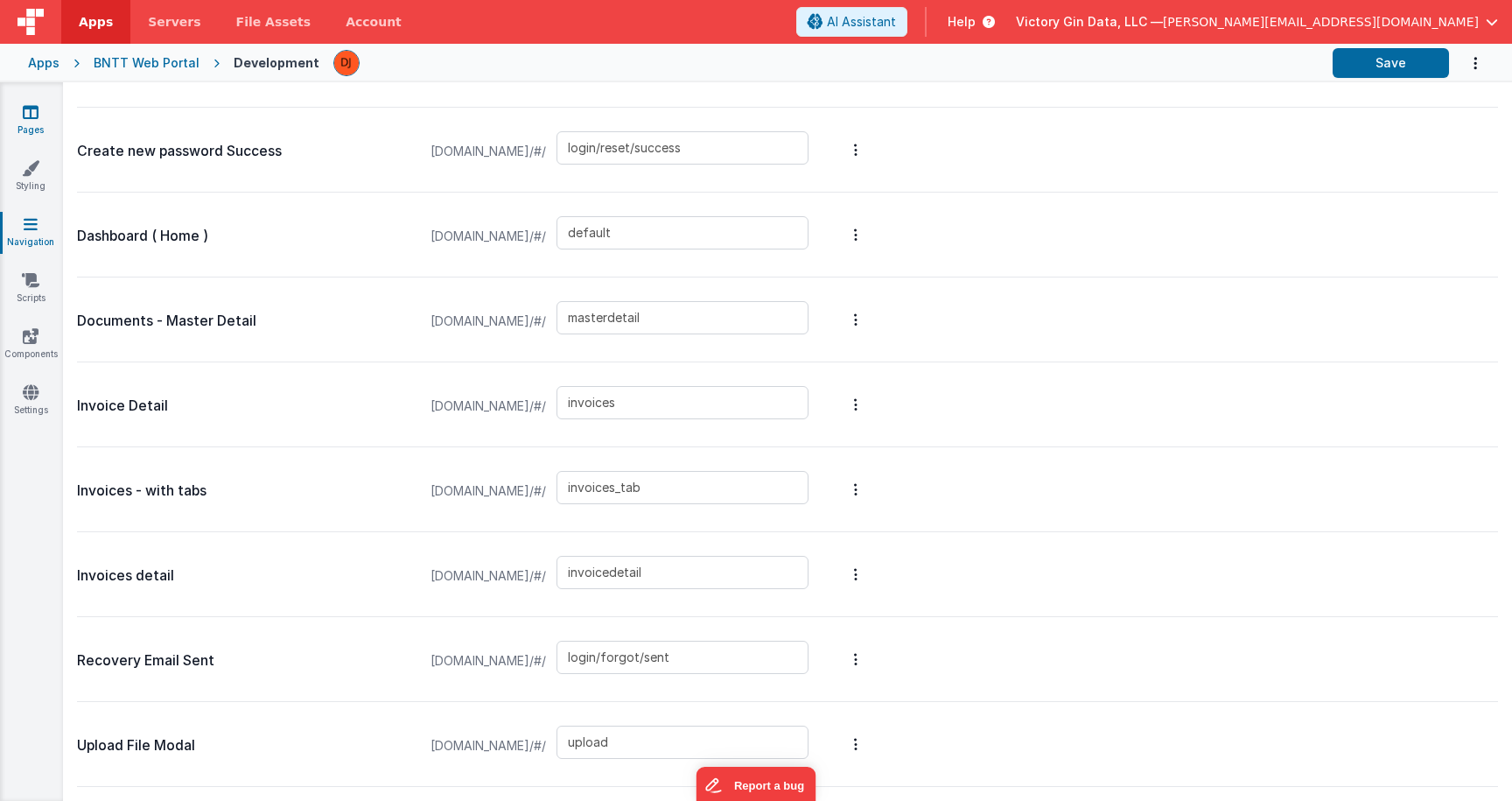
click at [47, 132] on link "Pages" at bounding box center [30, 121] width 63 height 35
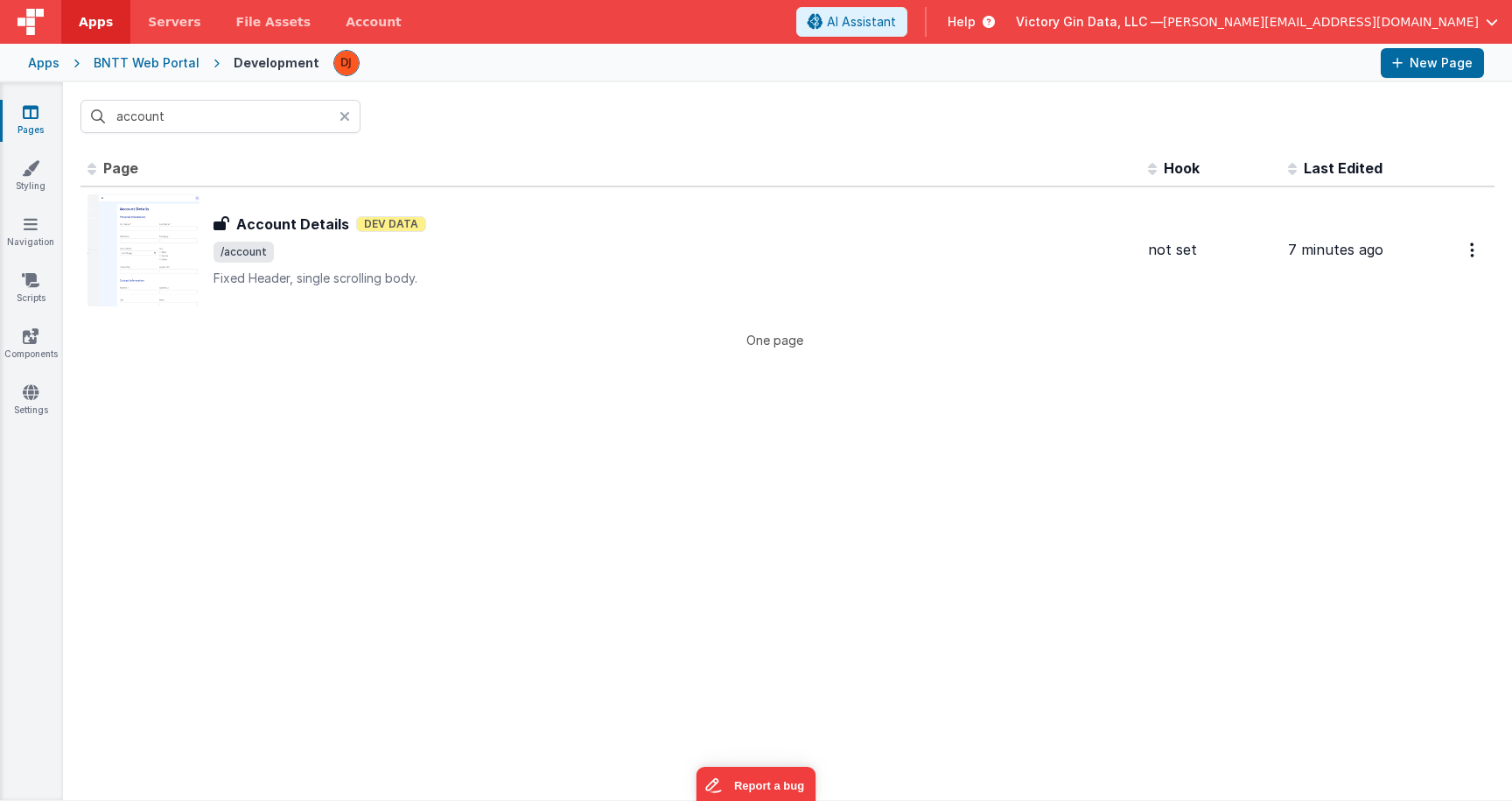
click at [47, 158] on div "Pages Styling Navigation Scripts Components Settings" at bounding box center [31, 441] width 63 height 718
click at [29, 176] on icon at bounding box center [30, 168] width 18 height 18
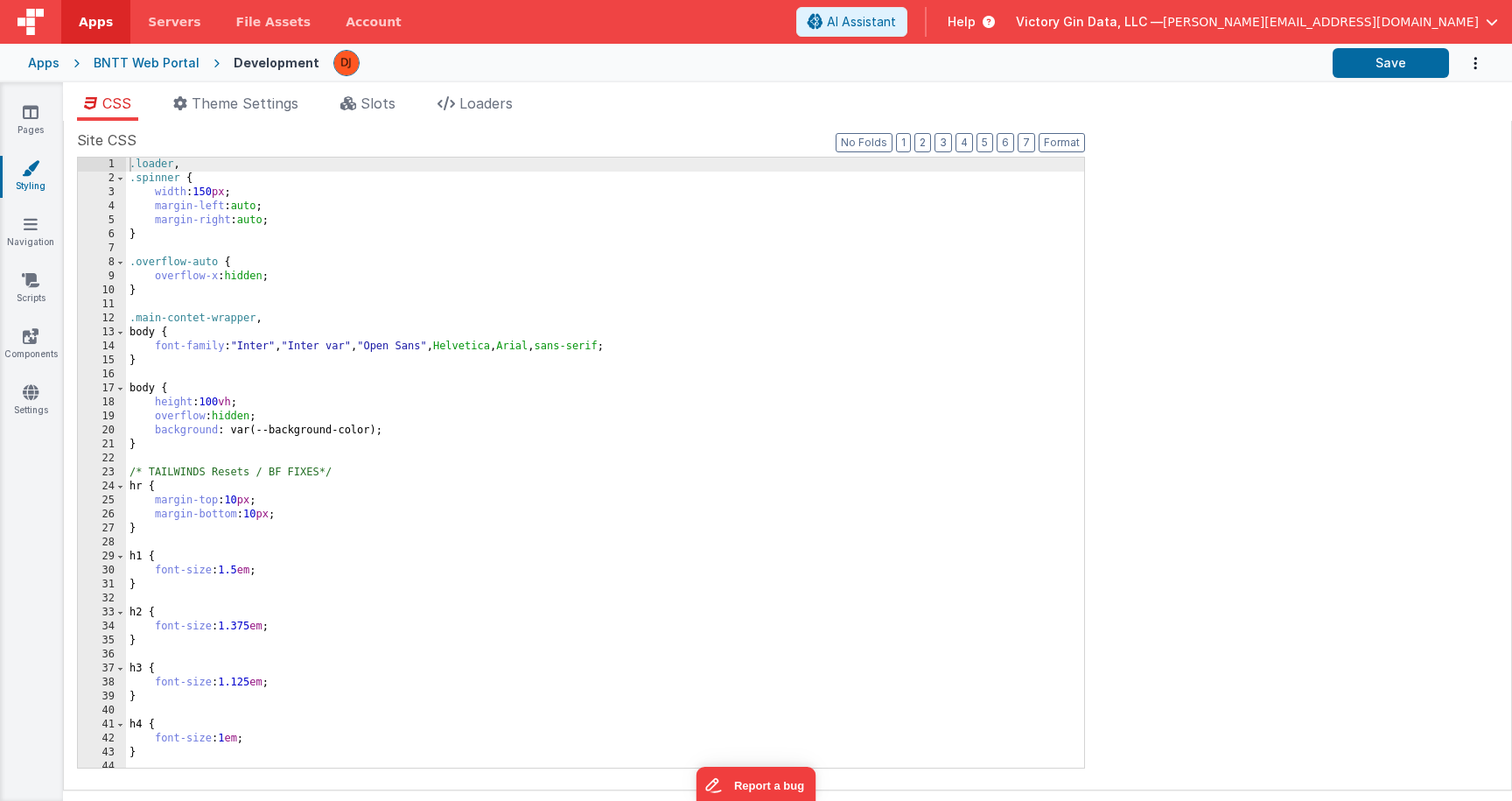
scroll to position [1, 0]
click at [287, 467] on div ".loader , .spinner { width : 150 px ; margin-left : auto ; margin-right : auto …" at bounding box center [605, 475] width 958 height 638
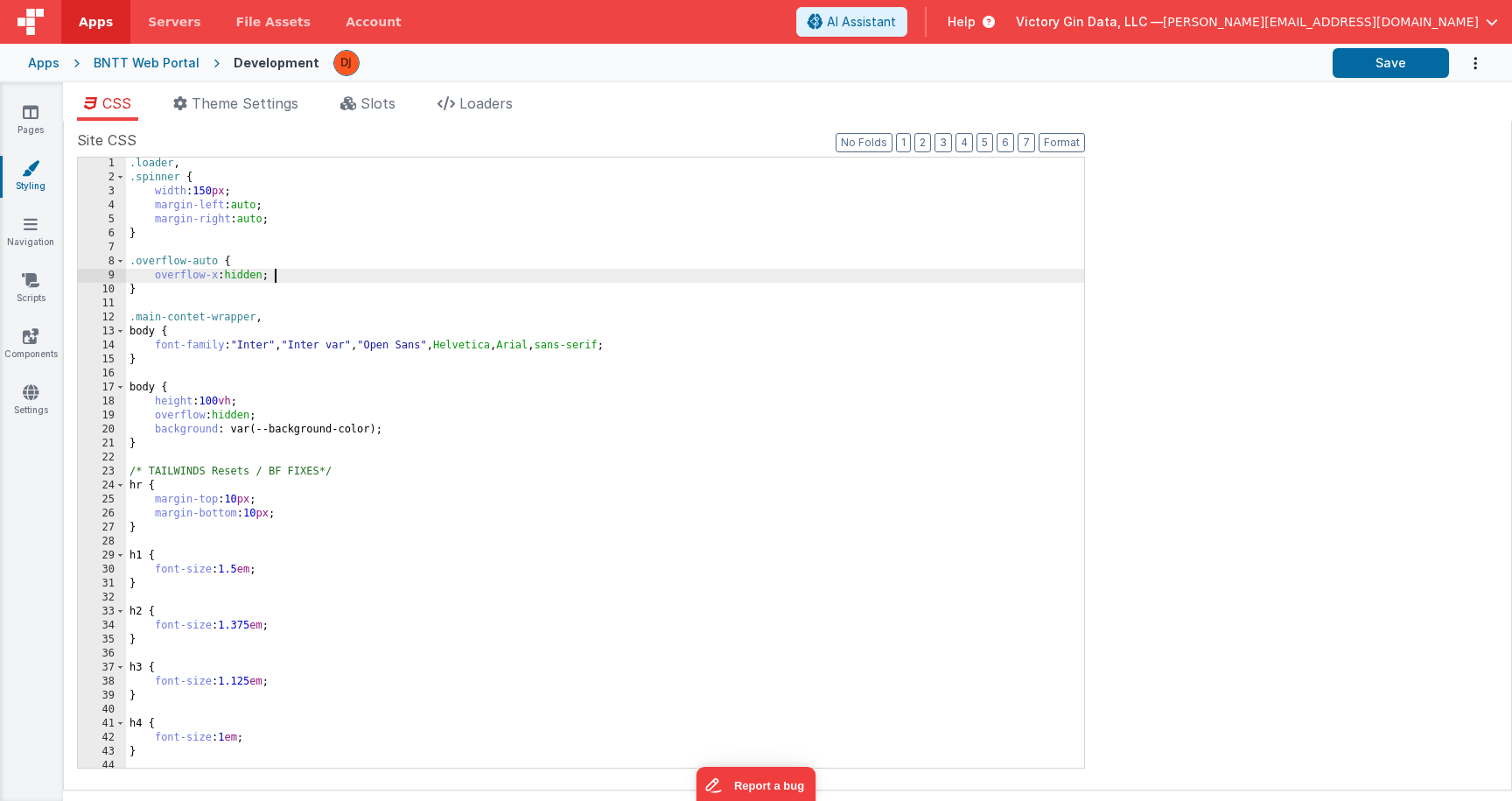
click at [314, 280] on div ".loader , .spinner { width : 150 px ; margin-left : auto ; margin-right : auto …" at bounding box center [605, 475] width 958 height 638
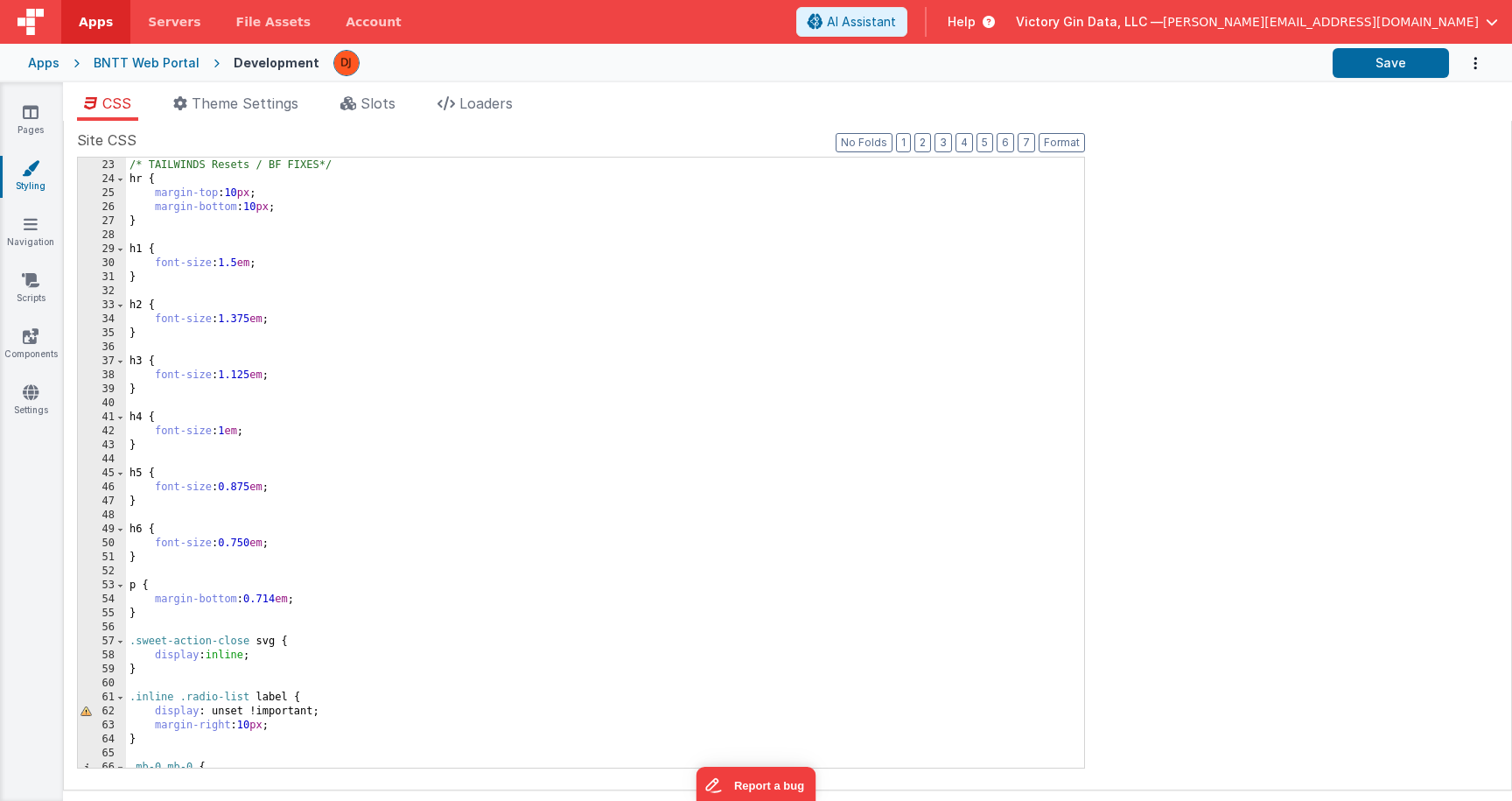
scroll to position [0, 0]
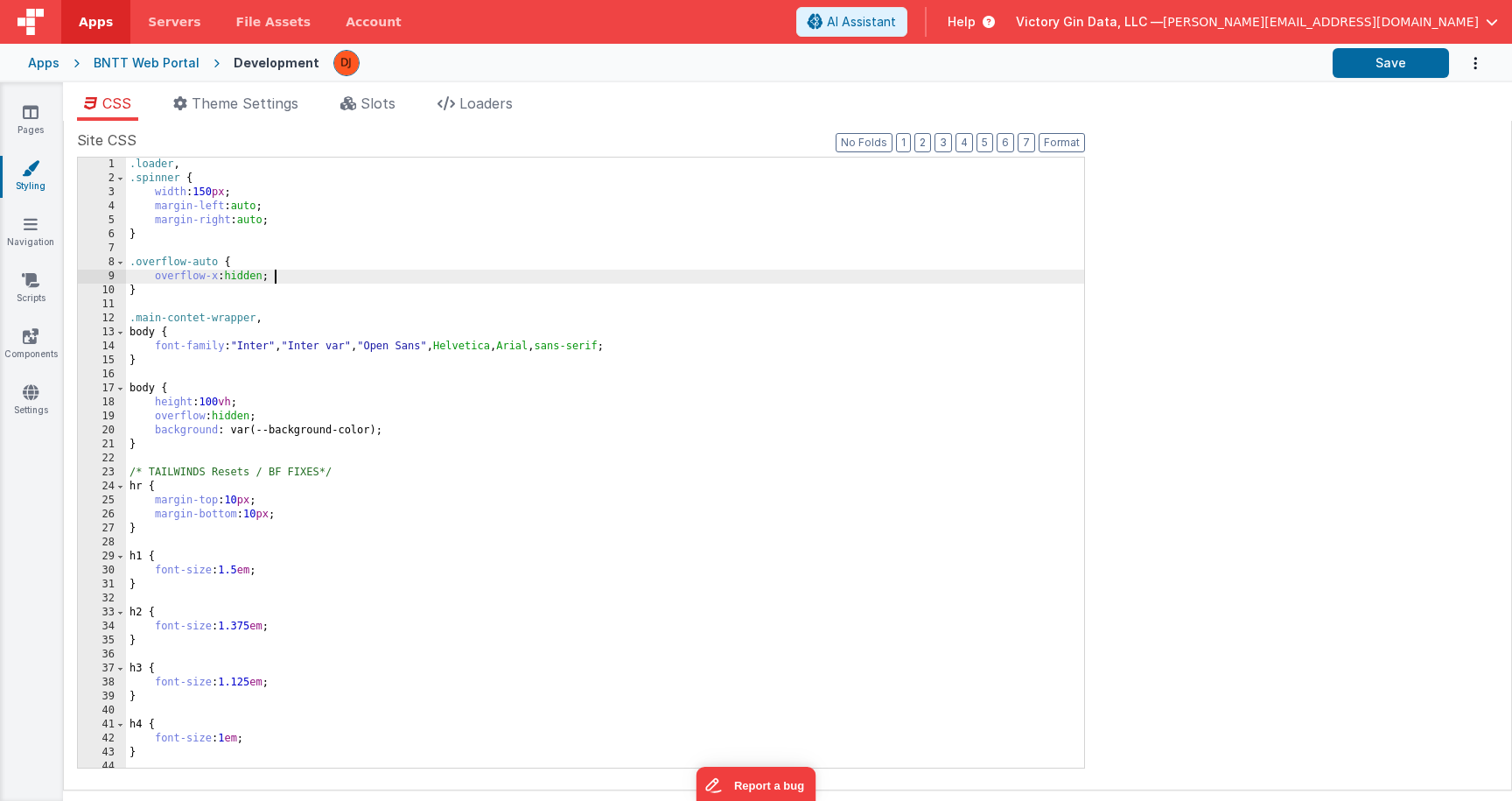
click at [245, 552] on div ".loader , .spinner { width : 150 px ; margin-left : auto ; margin-right : auto …" at bounding box center [605, 476] width 958 height 638
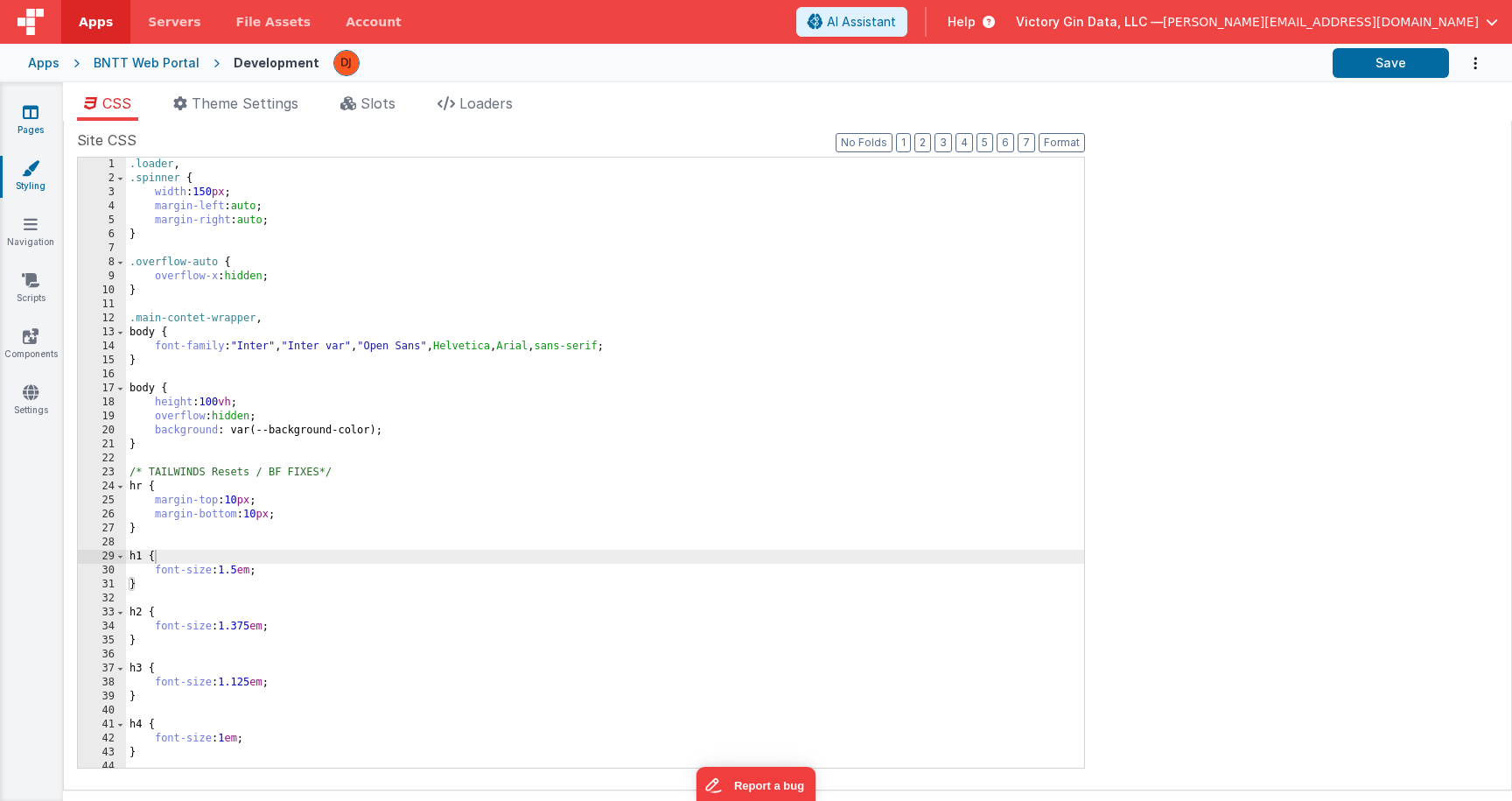
click at [29, 117] on icon at bounding box center [30, 112] width 16 height 18
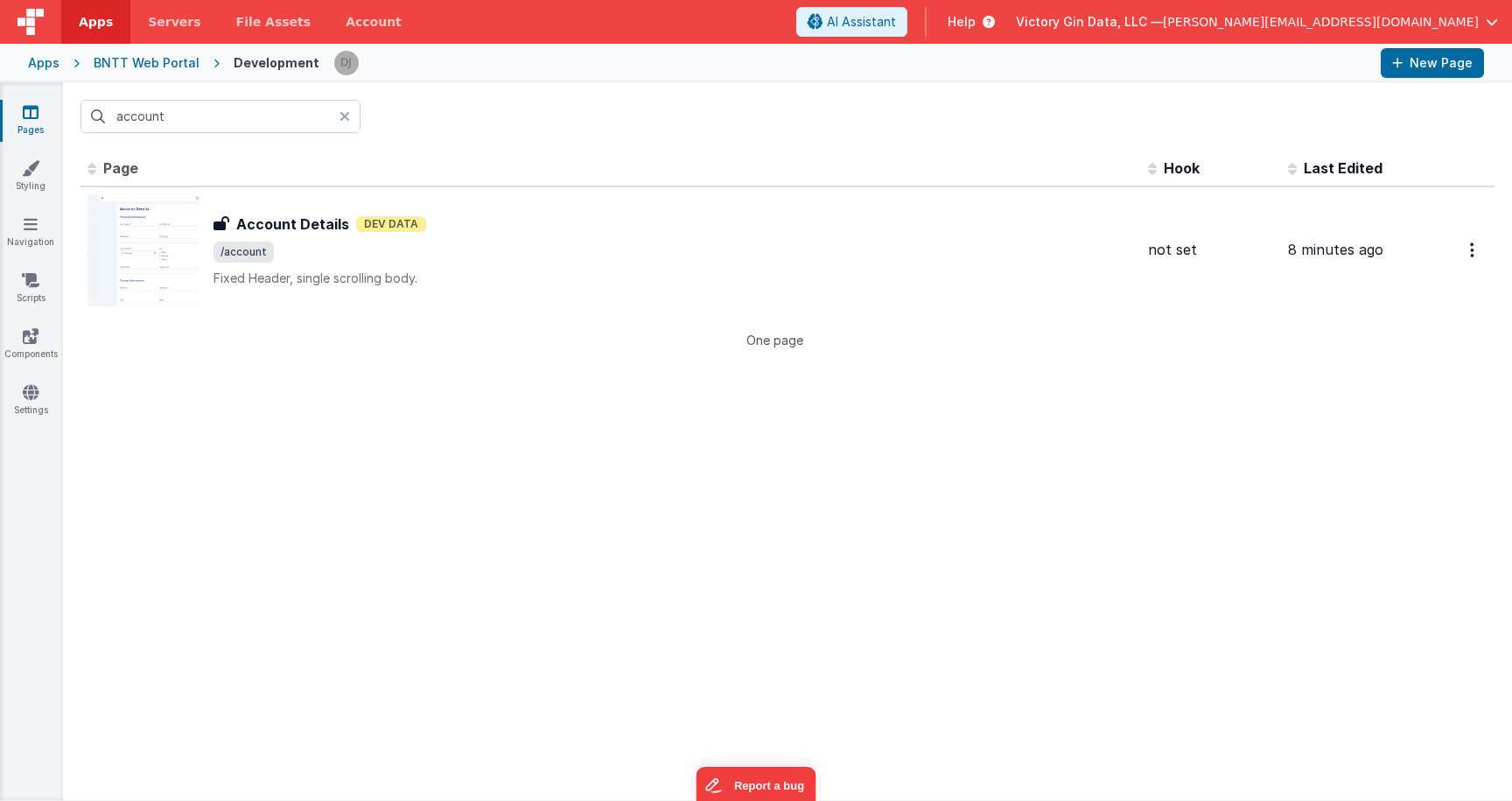
click at [497, 415] on div "Id Page Description Hook Last Edited FR_15702425-BDC6-5C44-BAE6-F0A0DF1446CA Ac…" at bounding box center [787, 475] width 1449 height 649
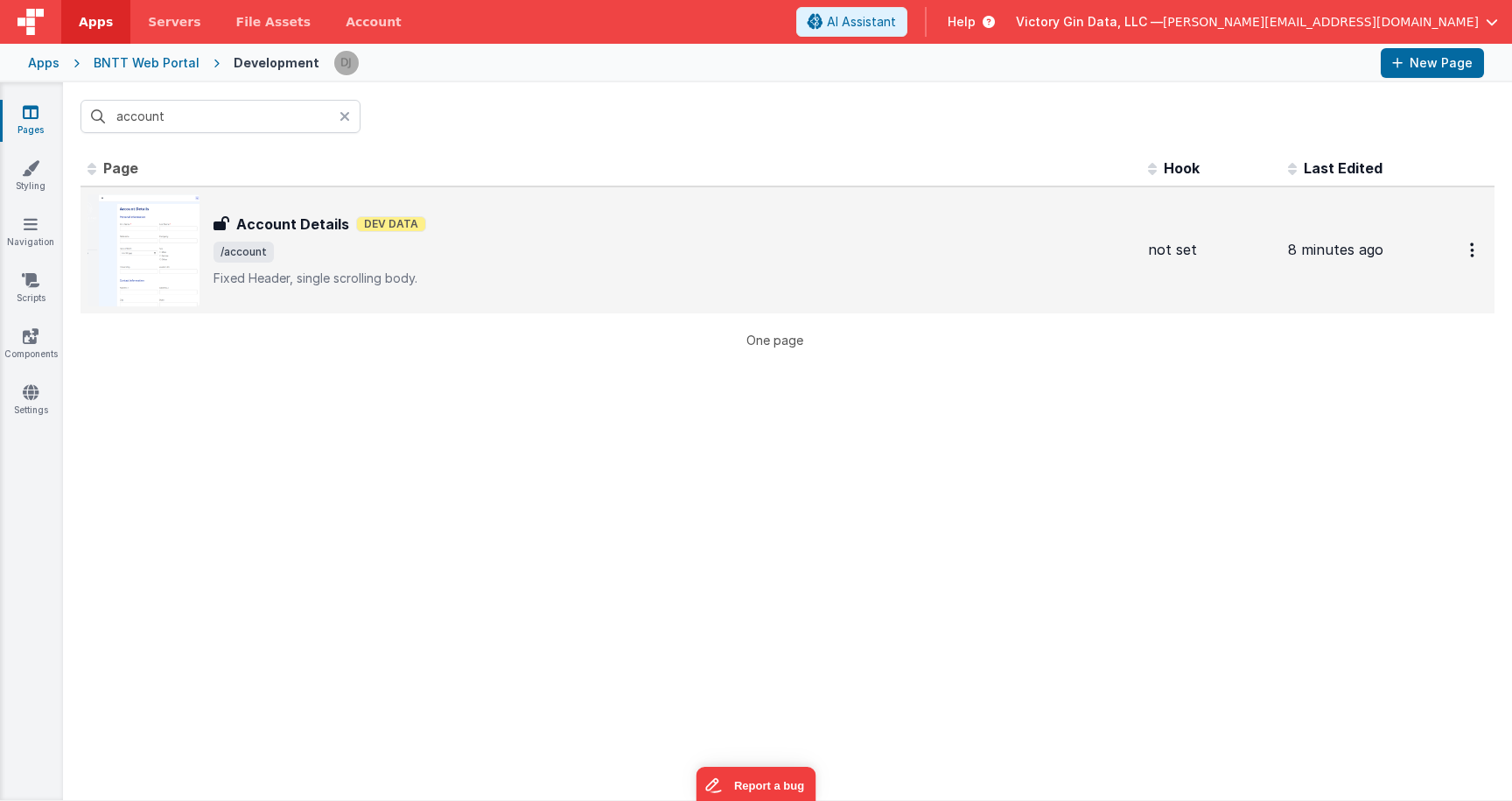
click at [386, 243] on span "/account" at bounding box center [673, 251] width 920 height 21
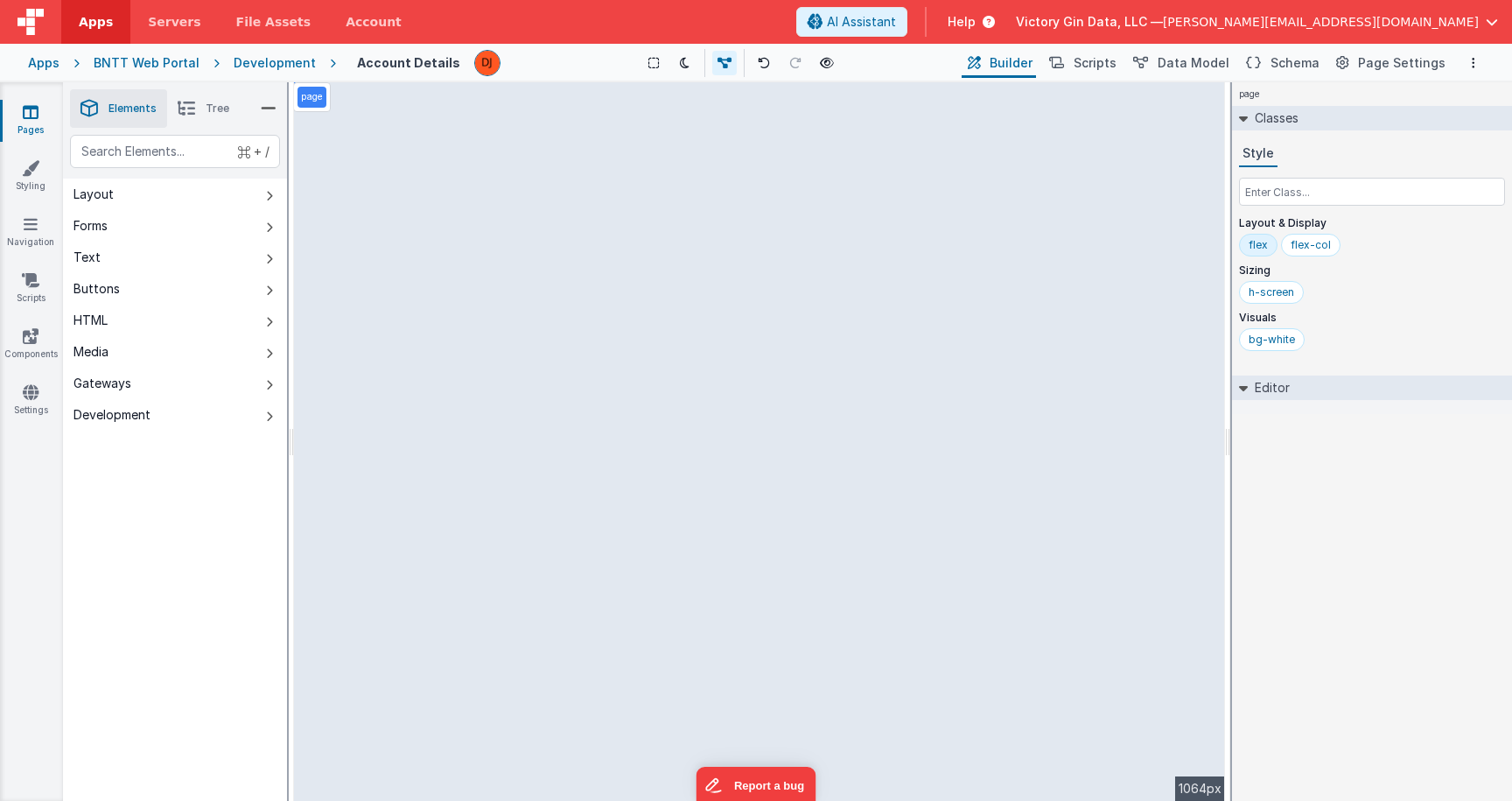
click at [648, 401] on div "page --> 1064px" at bounding box center [760, 441] width 931 height 719
click at [733, 372] on div "page --> 1064px" at bounding box center [760, 441] width 931 height 719
click at [733, 391] on div "page --> 1064px" at bounding box center [760, 441] width 931 height 719
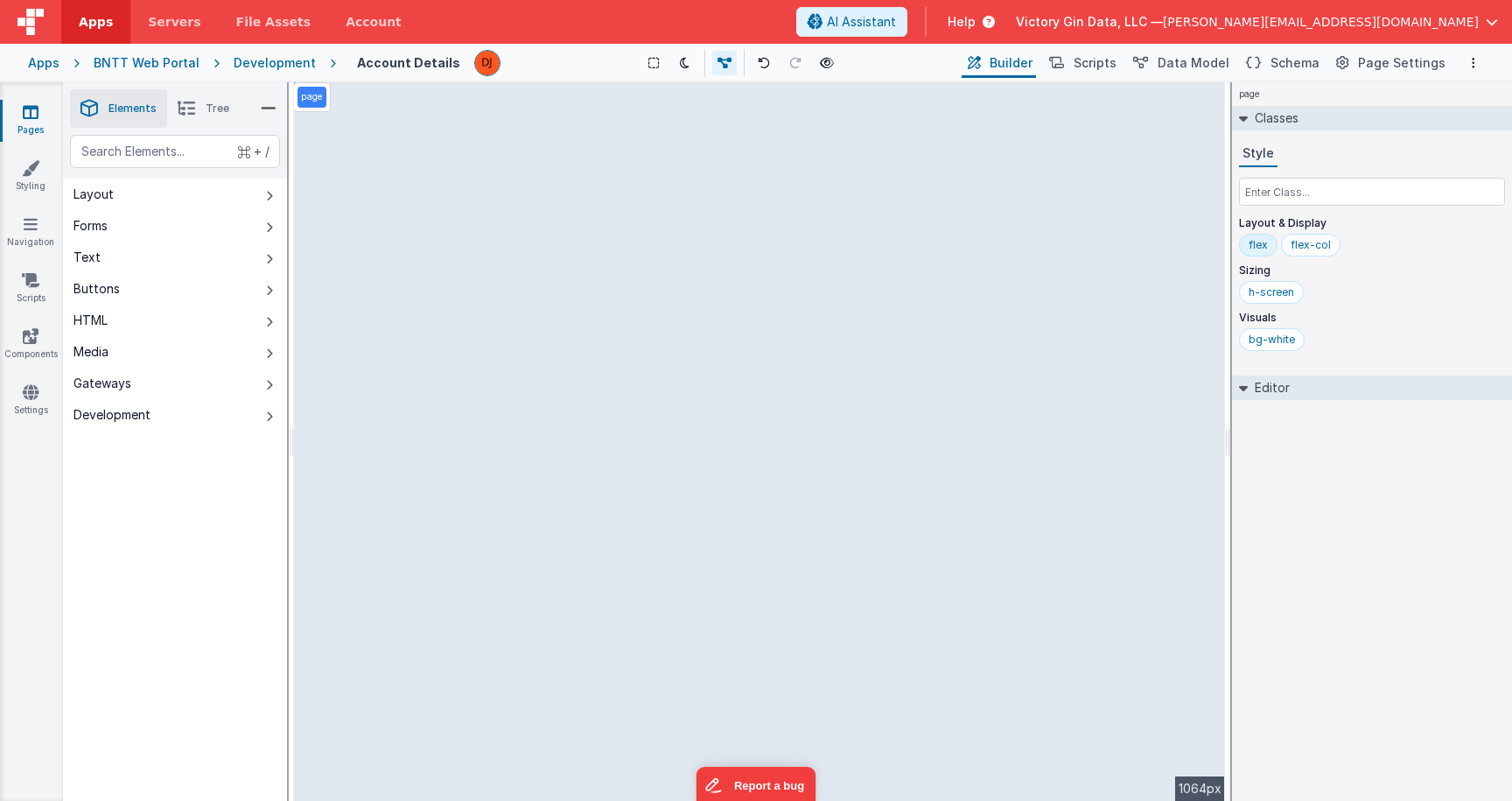
click at [733, 391] on div "page --> 1064px" at bounding box center [760, 441] width 931 height 719
click at [1328, 195] on input "text" at bounding box center [1372, 192] width 266 height 28
paste input "max-w-4xl"
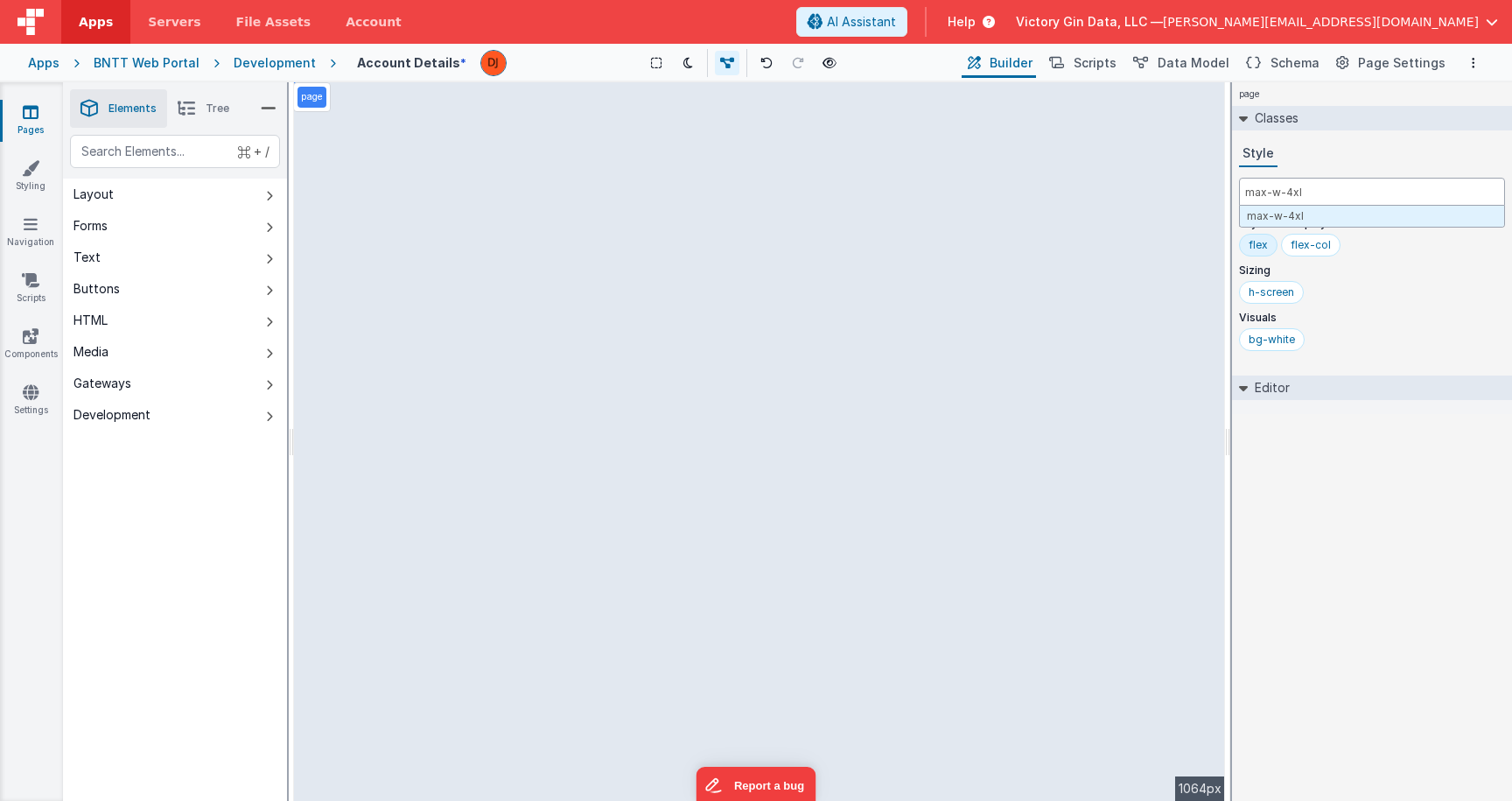
type input "max-w-4xl"
click at [1352, 289] on div "max-w-4xl" at bounding box center [1346, 292] width 57 height 14
click at [1356, 298] on div "max-w-4xl" at bounding box center [1346, 292] width 57 height 14
click at [1369, 297] on input "max-w-4xl" at bounding box center [1353, 293] width 70 height 20
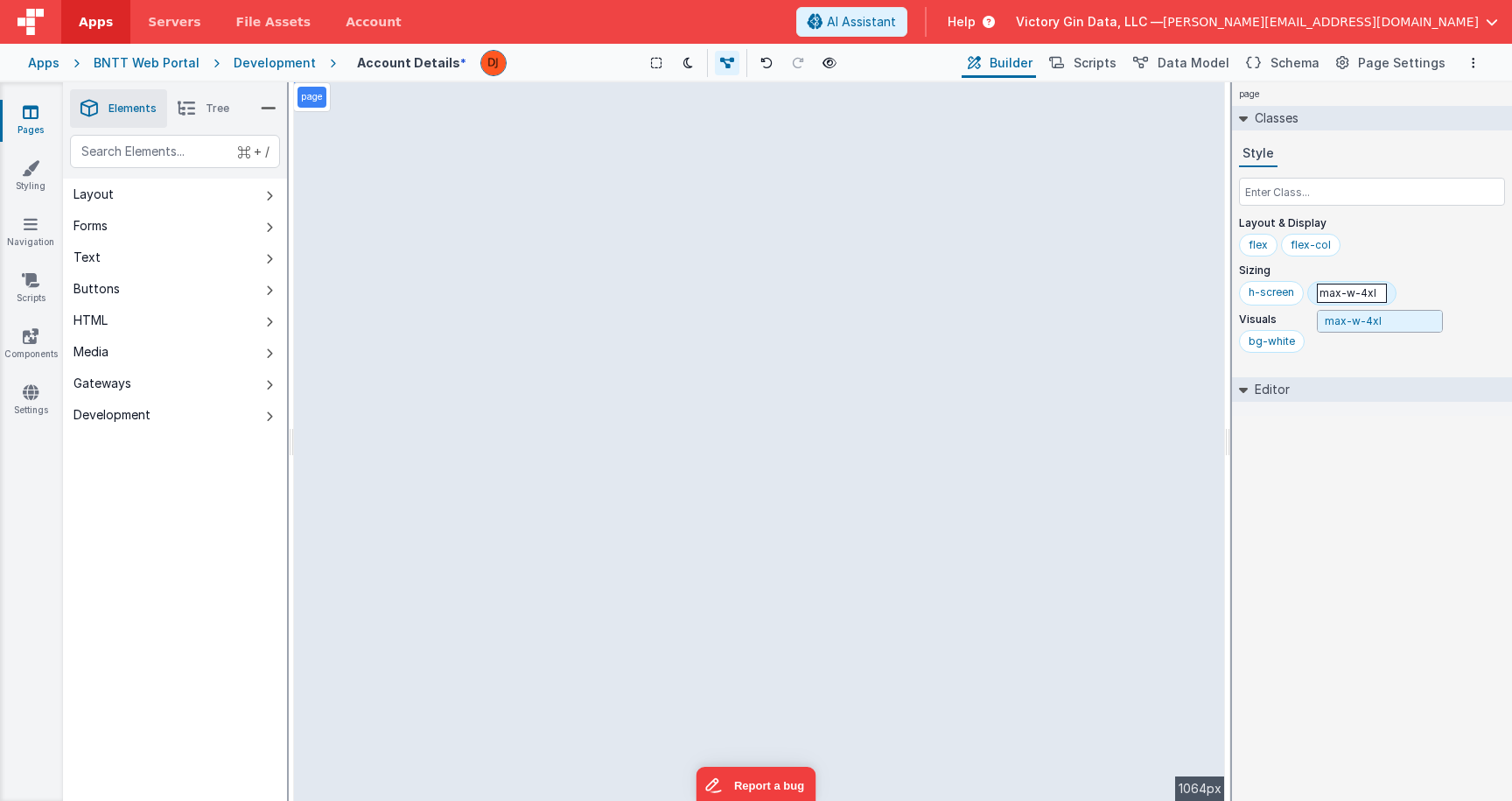
type input "max-w-5xl"
click at [1358, 295] on div "max-w-5xl" at bounding box center [1345, 292] width 56 height 14
click at [1358, 295] on input "max-w-5xl" at bounding box center [1353, 293] width 70 height 20
click at [1314, 310] on div "h-screen max-w-5xl" at bounding box center [1372, 295] width 266 height 29
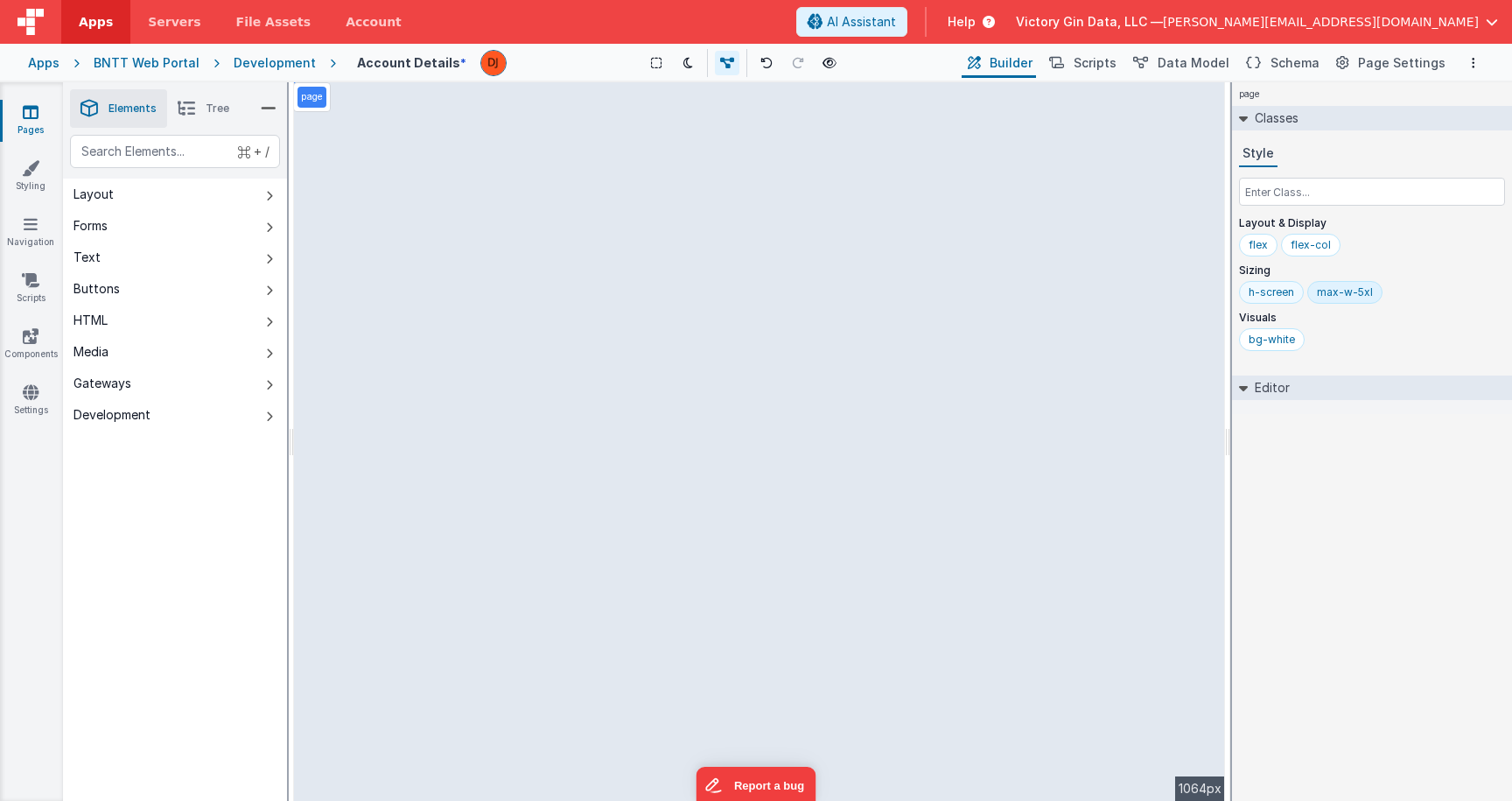
click at [1274, 293] on div "h-screen" at bounding box center [1271, 292] width 46 height 14
click at [1277, 295] on input "h-screen" at bounding box center [1284, 293] width 70 height 20
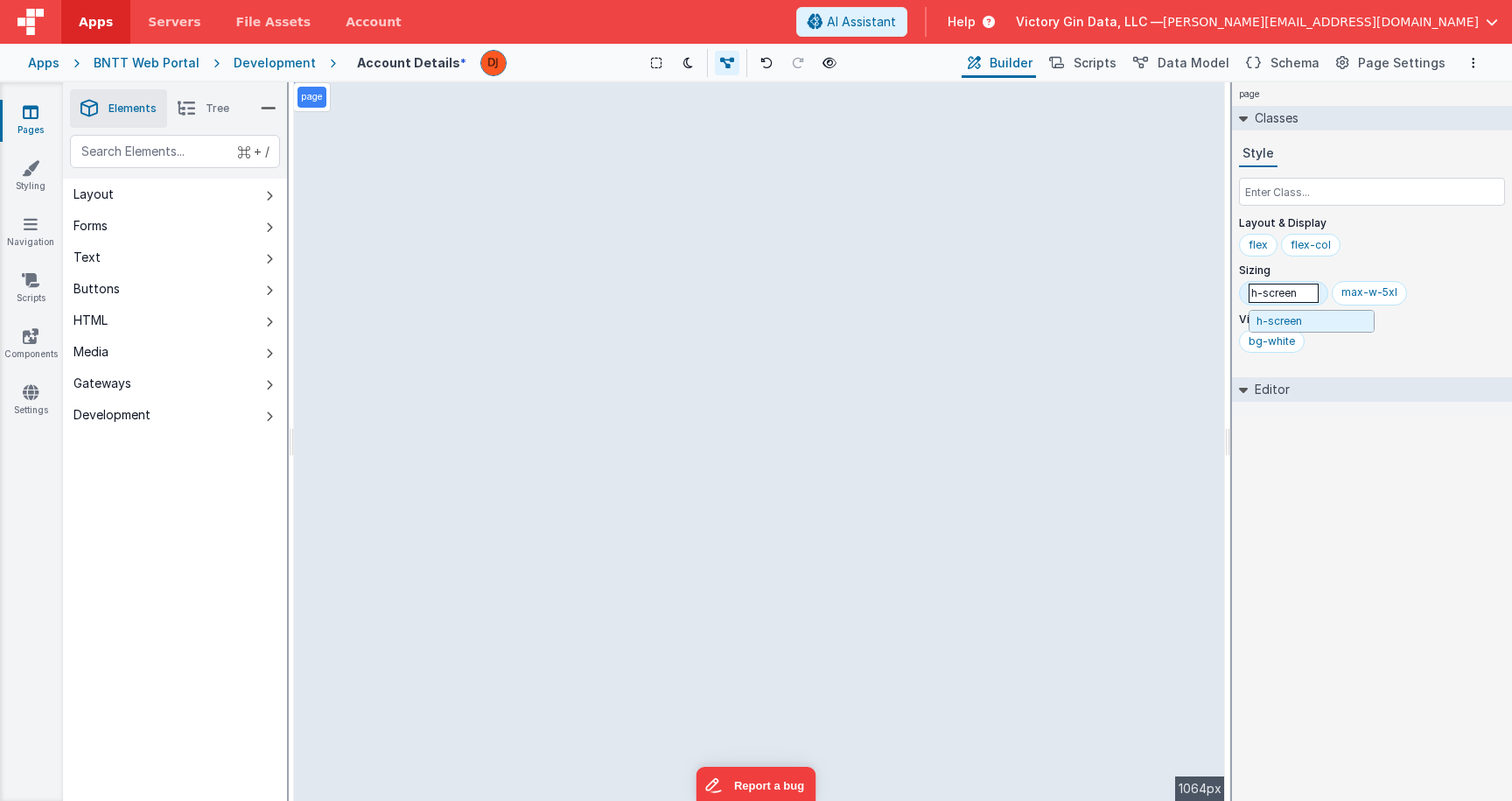
type input "\"
click at [1380, 409] on div at bounding box center [1372, 407] width 280 height 14
click at [1243, 282] on div "max-w-5xl" at bounding box center [1372, 295] width 266 height 29
click at [1246, 286] on div at bounding box center [1249, 291] width 20 height 22
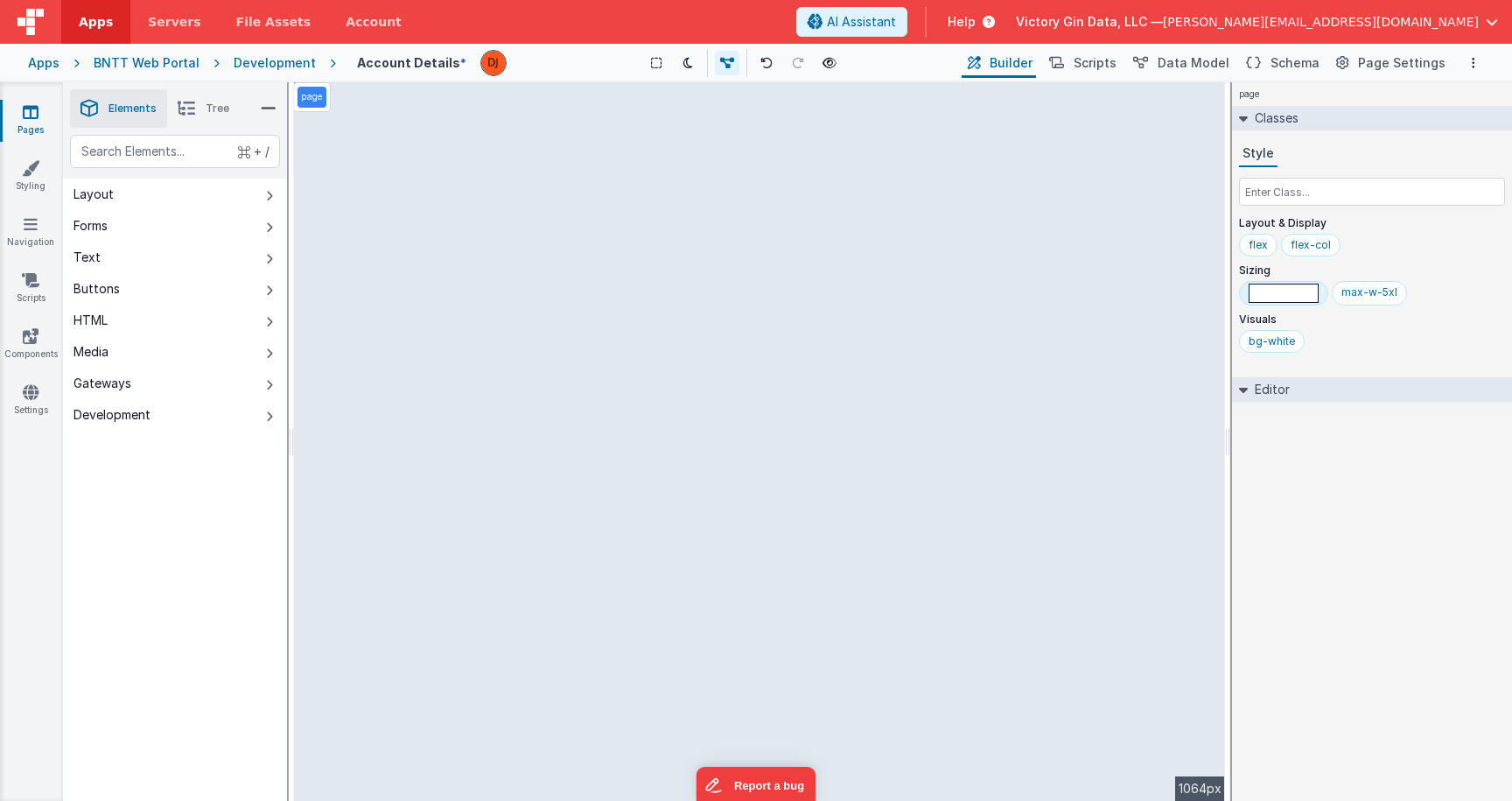
click at [1216, 272] on div "page --> 1064px" at bounding box center [760, 441] width 931 height 719
click at [1255, 283] on div "max-w-5xl" at bounding box center [1372, 295] width 266 height 29
click at [1248, 283] on div at bounding box center [1249, 291] width 20 height 22
click at [1304, 291] on div "max-w-5xl" at bounding box center [1299, 292] width 56 height 14
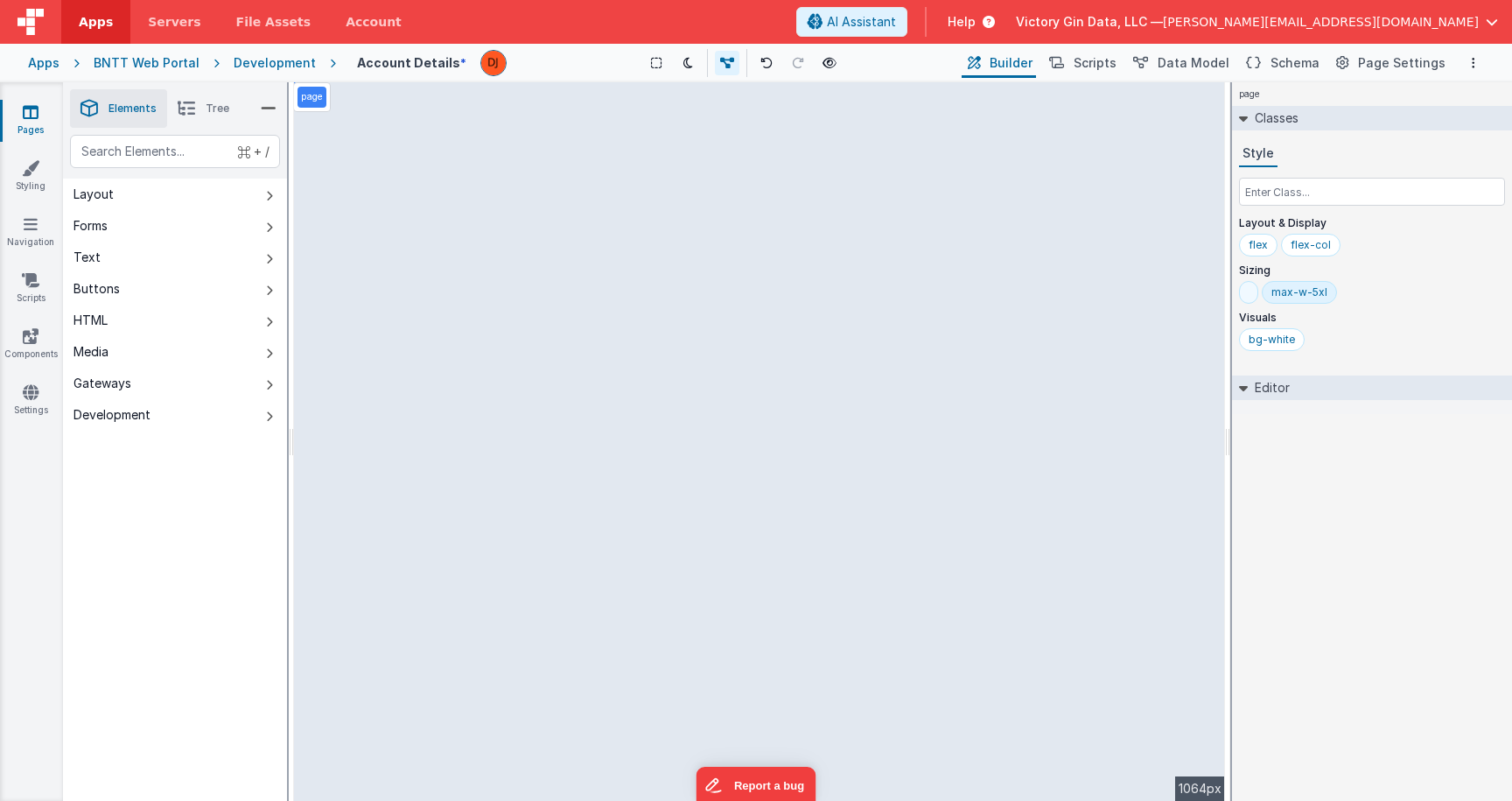
click at [1243, 292] on div at bounding box center [1249, 291] width 20 height 22
type input "h-"
click at [1265, 300] on div "h-6" at bounding box center [1258, 291] width 37 height 22
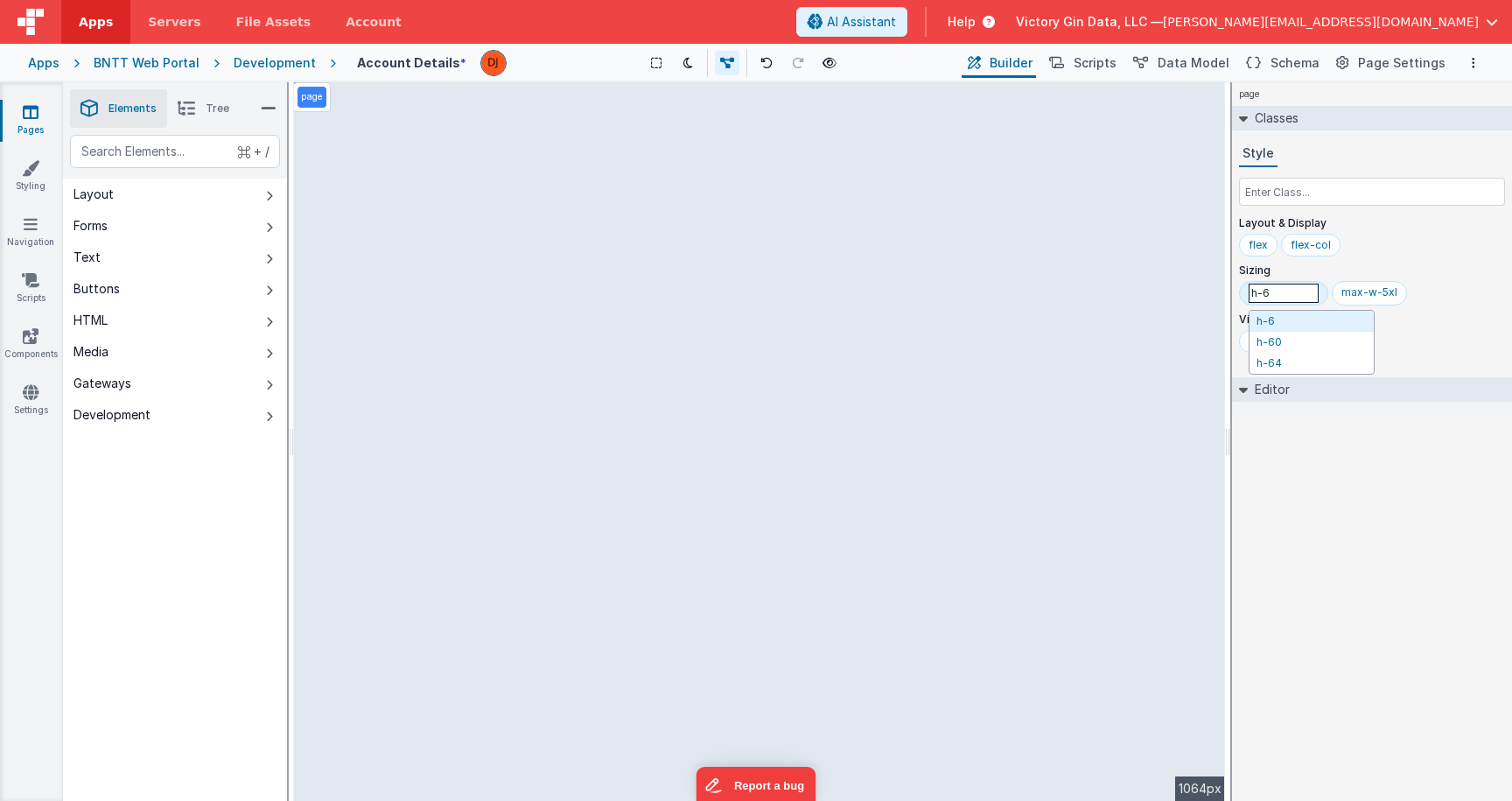
click at [1284, 299] on input "h-6" at bounding box center [1284, 293] width 70 height 20
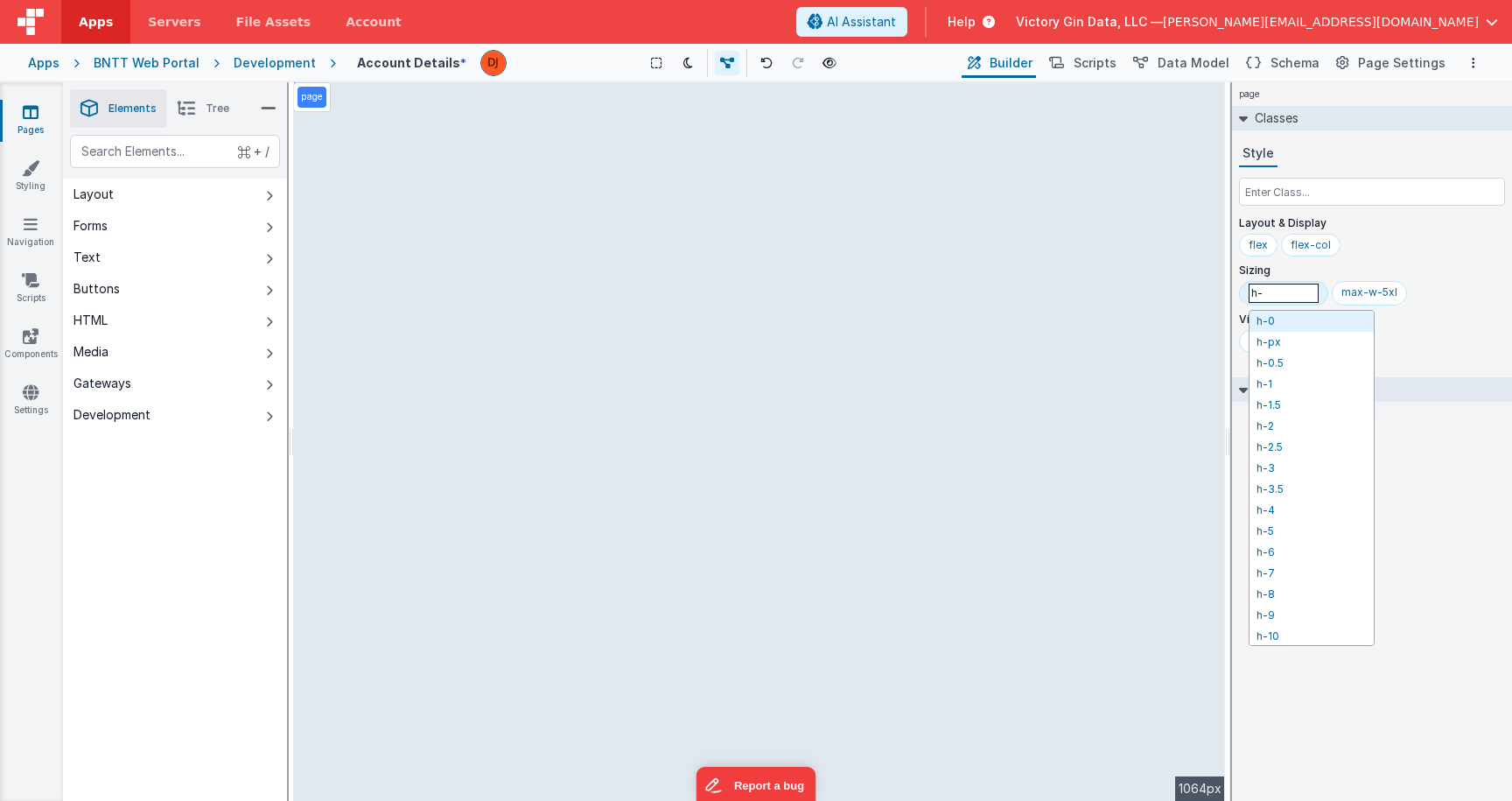
type input "h-s"
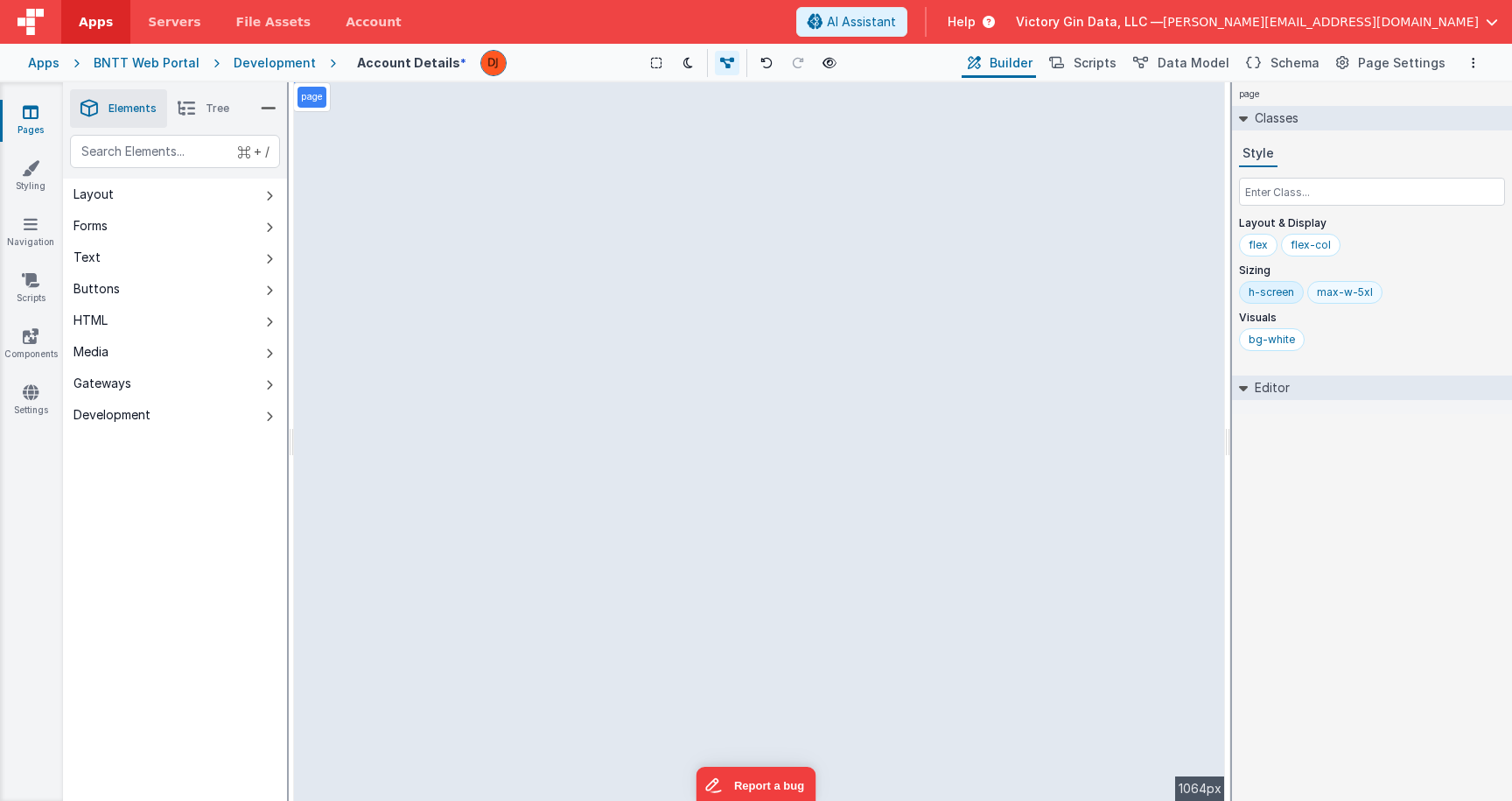
click at [1352, 298] on div "max-w-5xl" at bounding box center [1345, 292] width 56 height 14
click at [1352, 298] on input "max-w-5xl" at bounding box center [1353, 293] width 70 height 20
click at [1464, 335] on div "bg-white" at bounding box center [1372, 343] width 266 height 29
click at [1320, 286] on div "max-w-5xl" at bounding box center [1345, 291] width 75 height 22
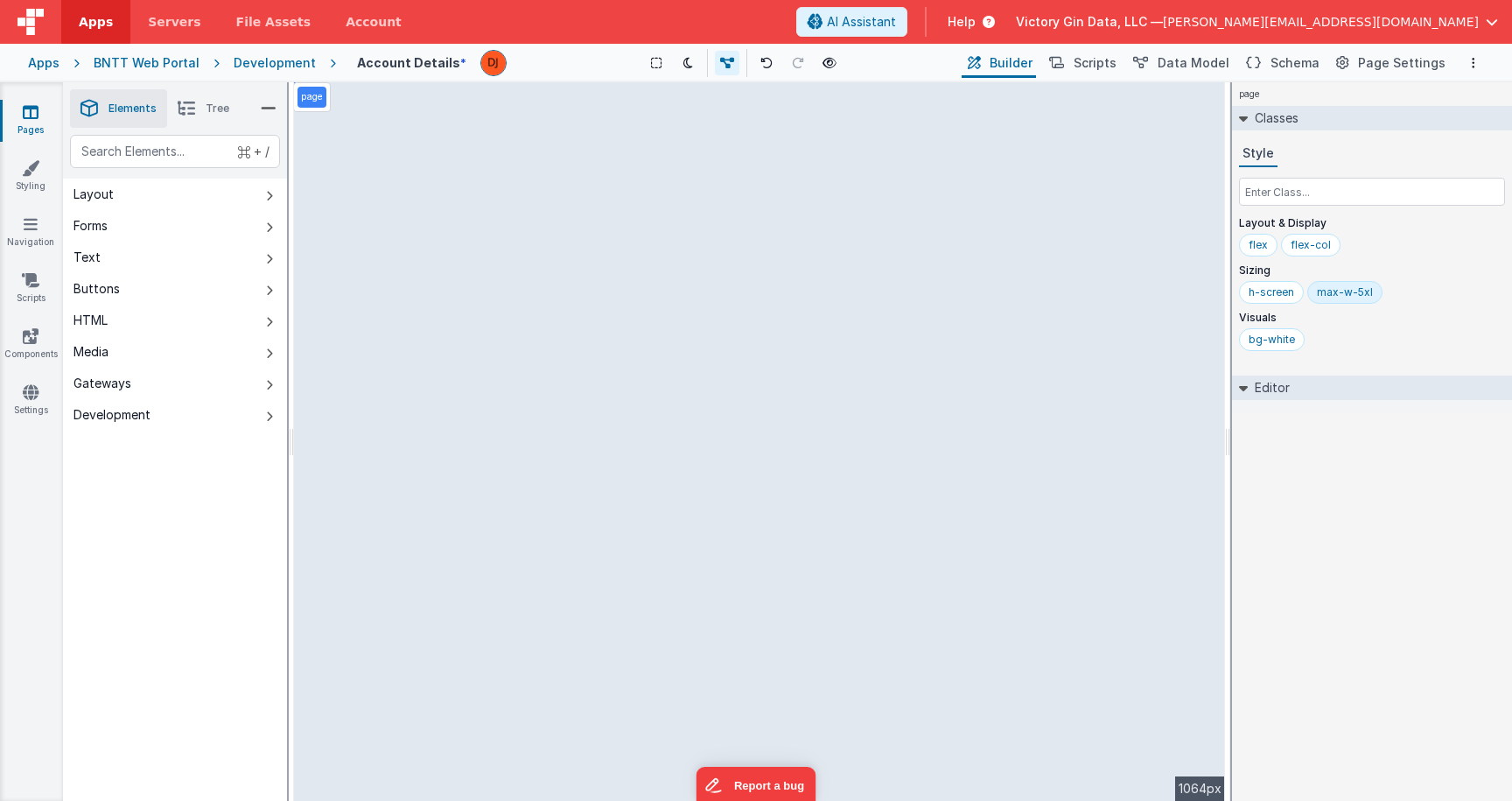
click at [1321, 286] on div "max-w-5xl" at bounding box center [1345, 291] width 75 height 22
click at [1321, 286] on input "max-w-5xl" at bounding box center [1353, 293] width 70 height 20
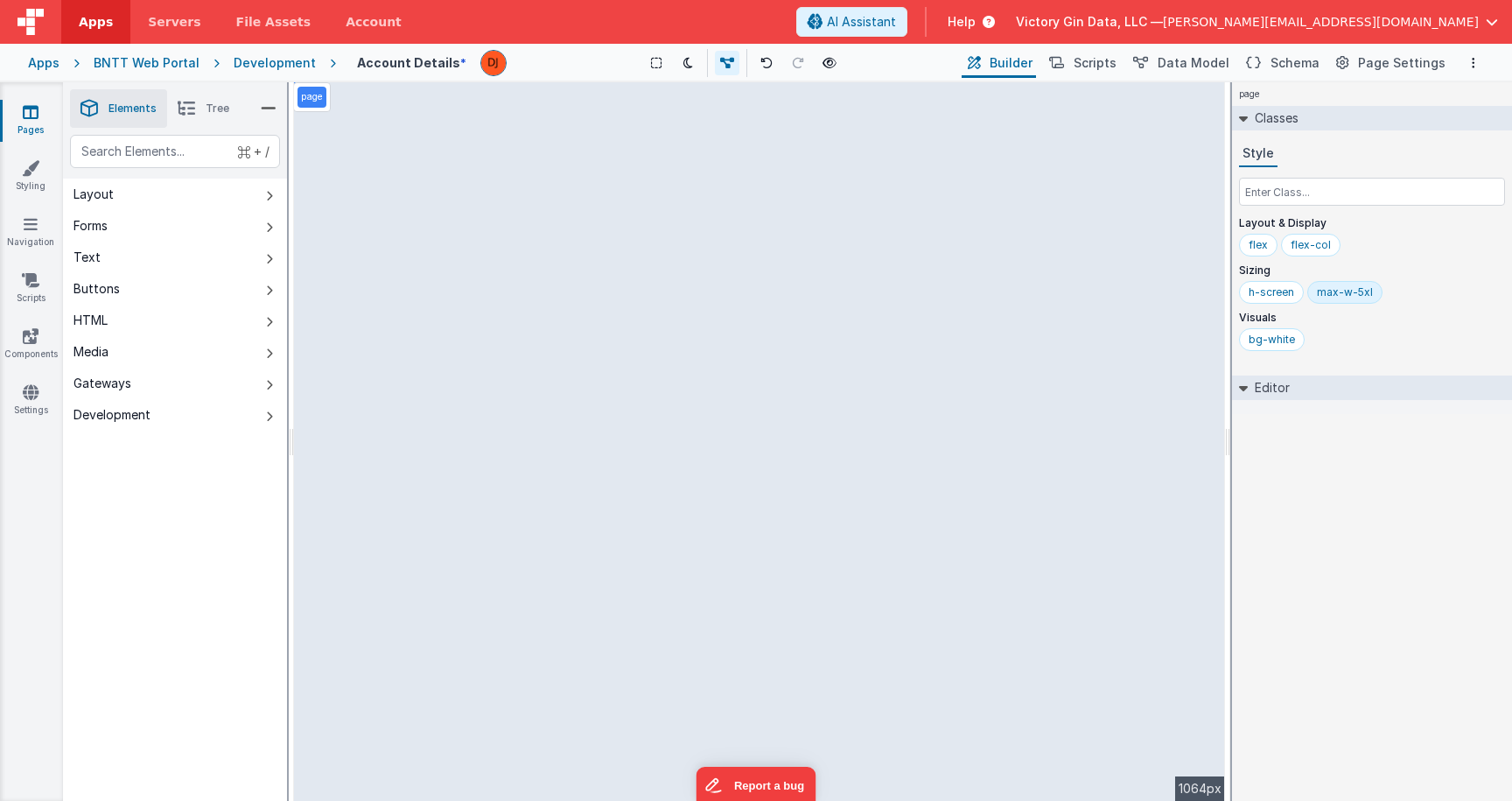
click at [1351, 366] on div "Classes Style Layout & Display flex flex-col Sizing h-screen max-w-5xl Visuals …" at bounding box center [1372, 237] width 280 height 262
click at [1239, 377] on div "Editor" at bounding box center [1372, 387] width 280 height 24
click at [1250, 387] on icon at bounding box center [1243, 387] width 14 height 9
click at [1250, 387] on h2 "Editor" at bounding box center [1268, 387] width 42 height 24
click at [1250, 387] on icon at bounding box center [1243, 387] width 14 height 9
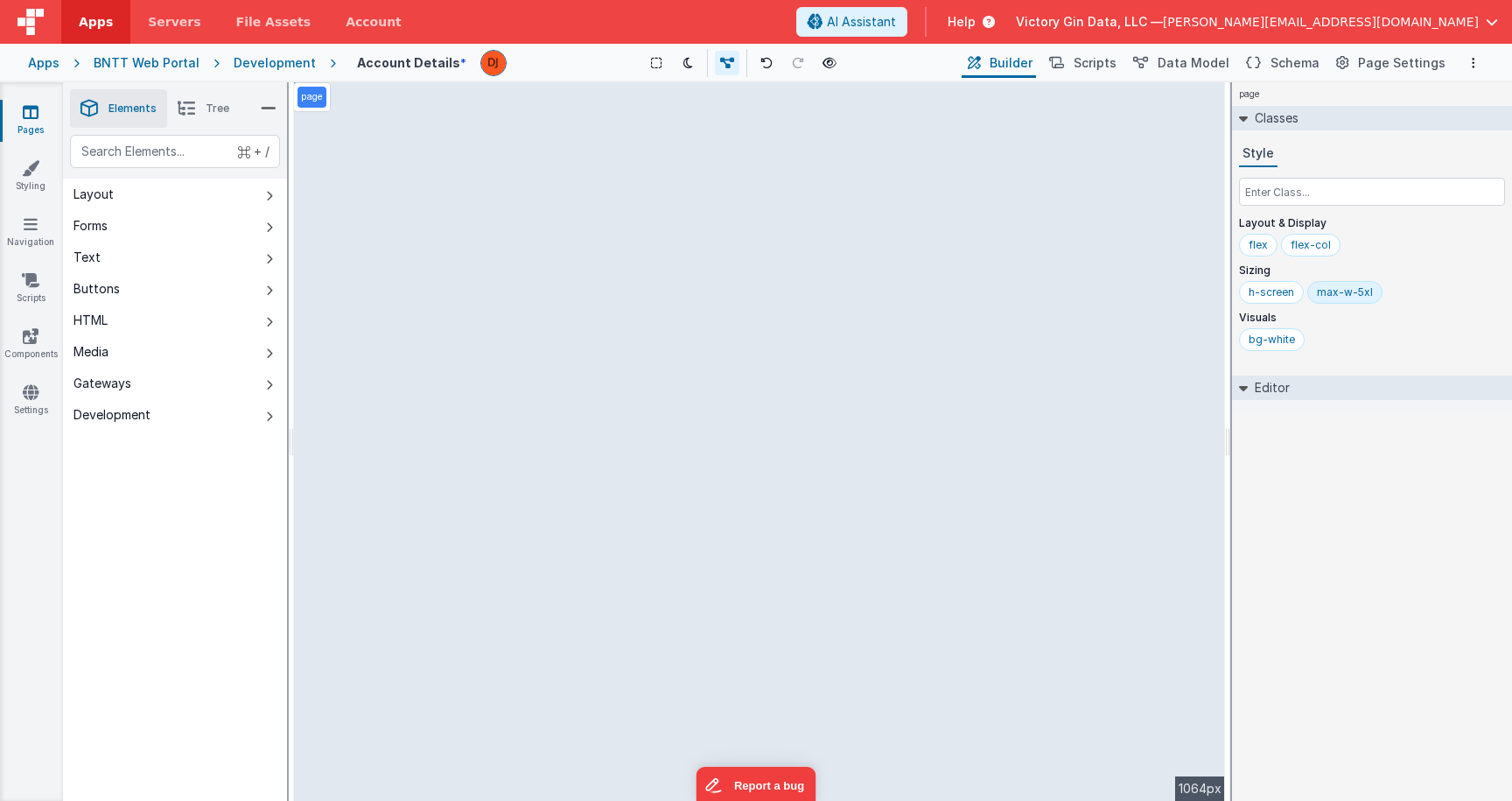
click at [31, 130] on link "Pages" at bounding box center [30, 121] width 63 height 35
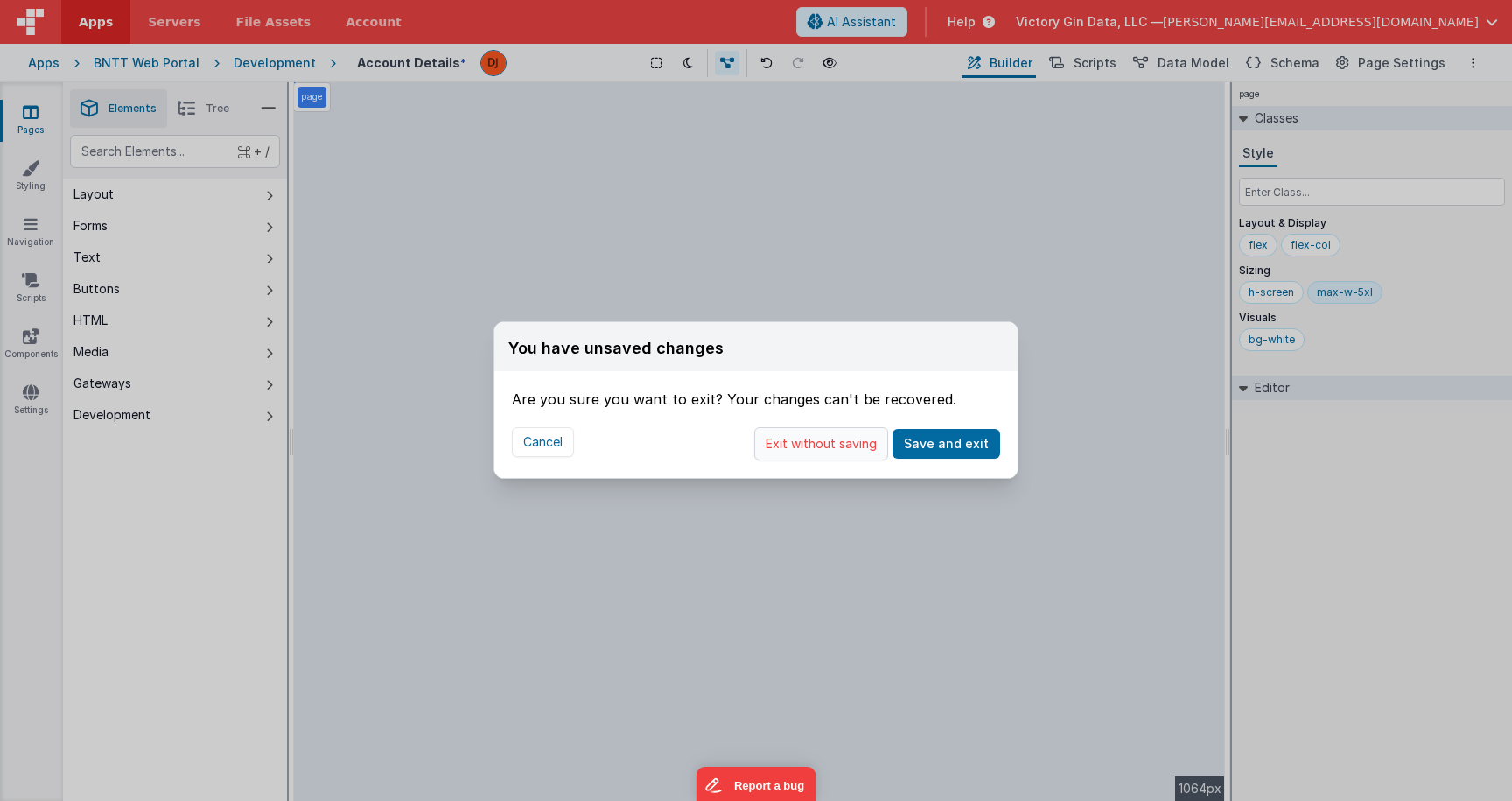
click at [793, 431] on button "Exit without saving" at bounding box center [821, 444] width 134 height 33
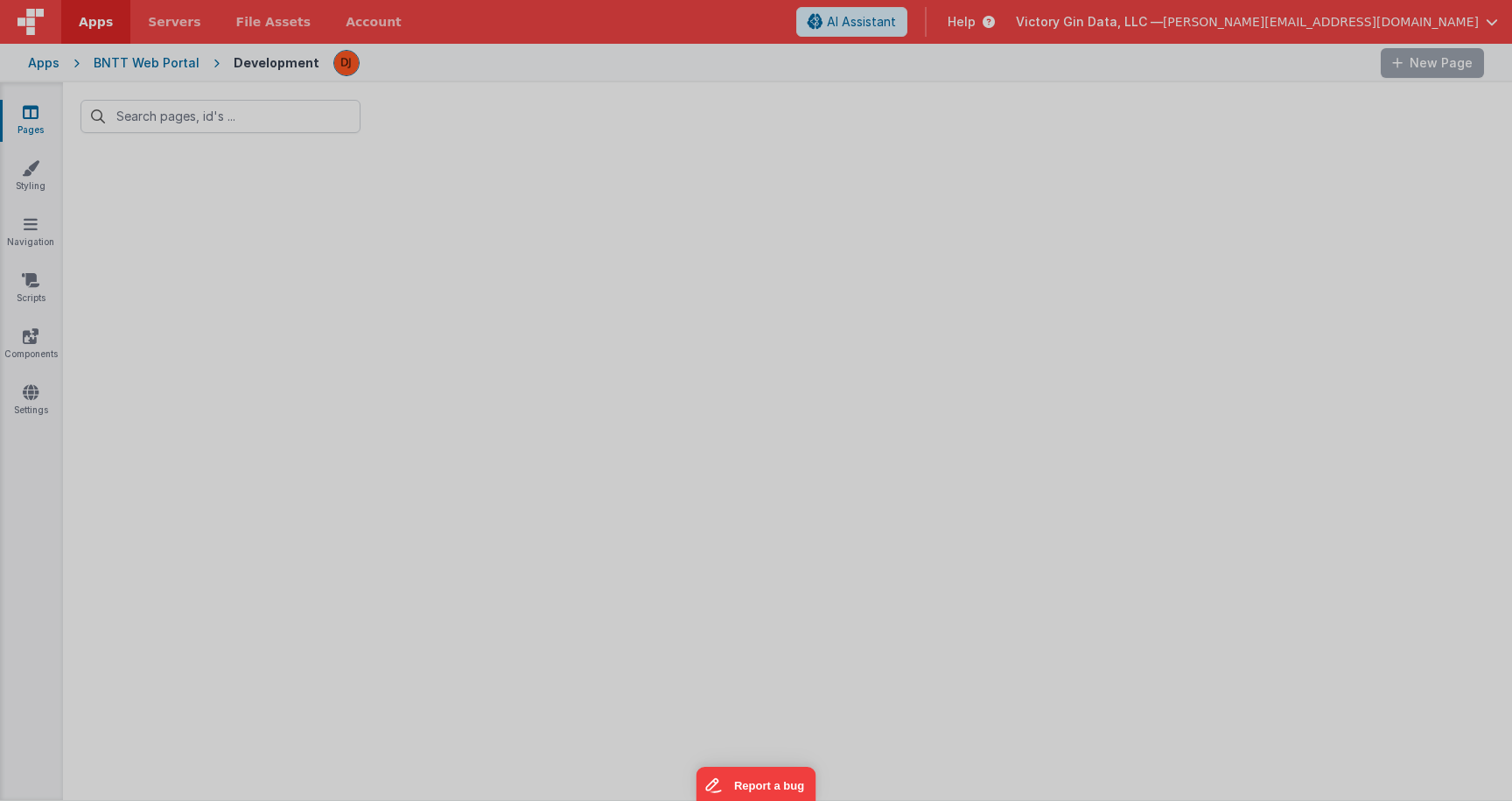
type input "account"
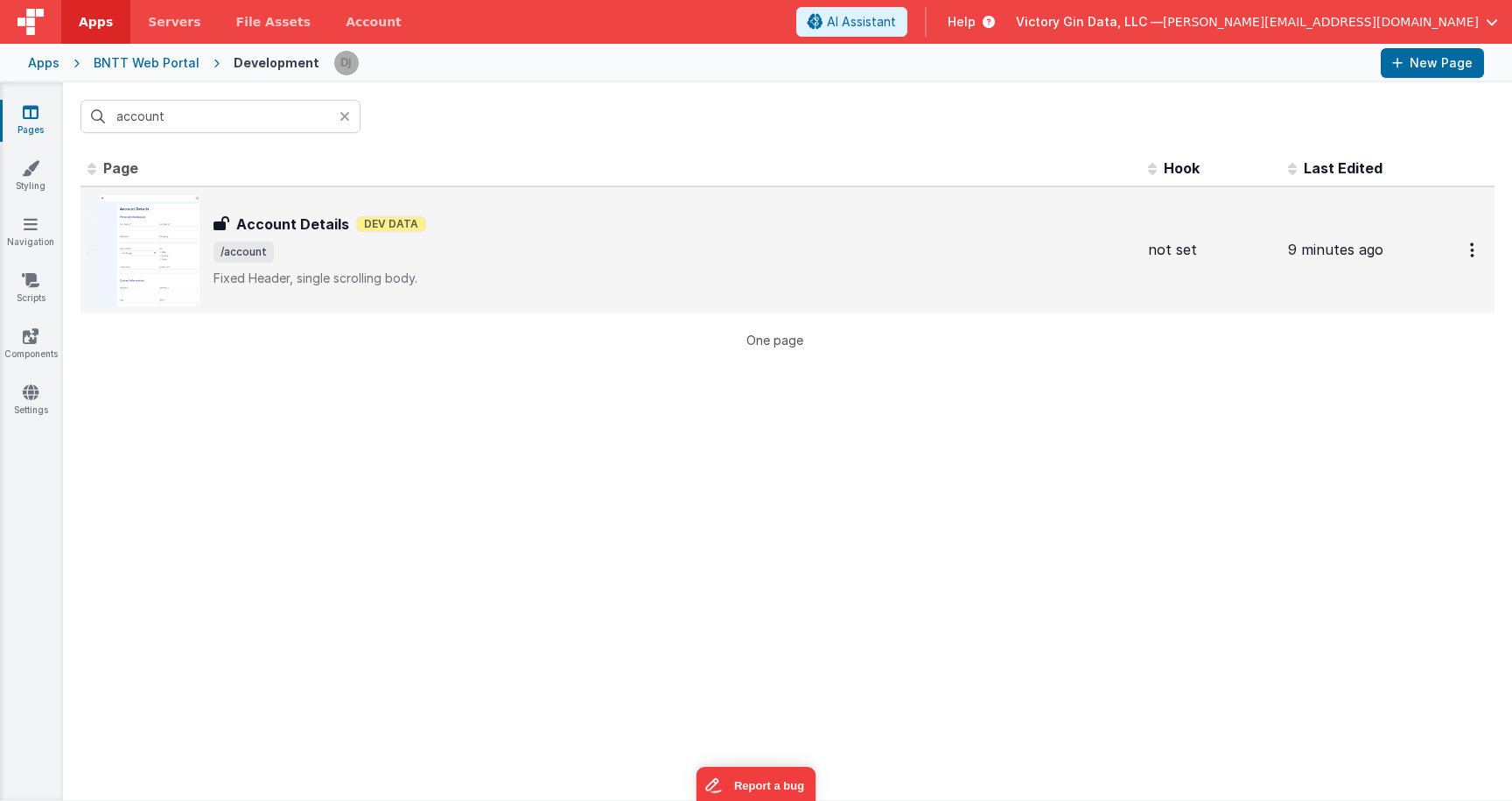
click at [291, 270] on p "Fixed Header, single scrolling body." at bounding box center [673, 279] width 920 height 18
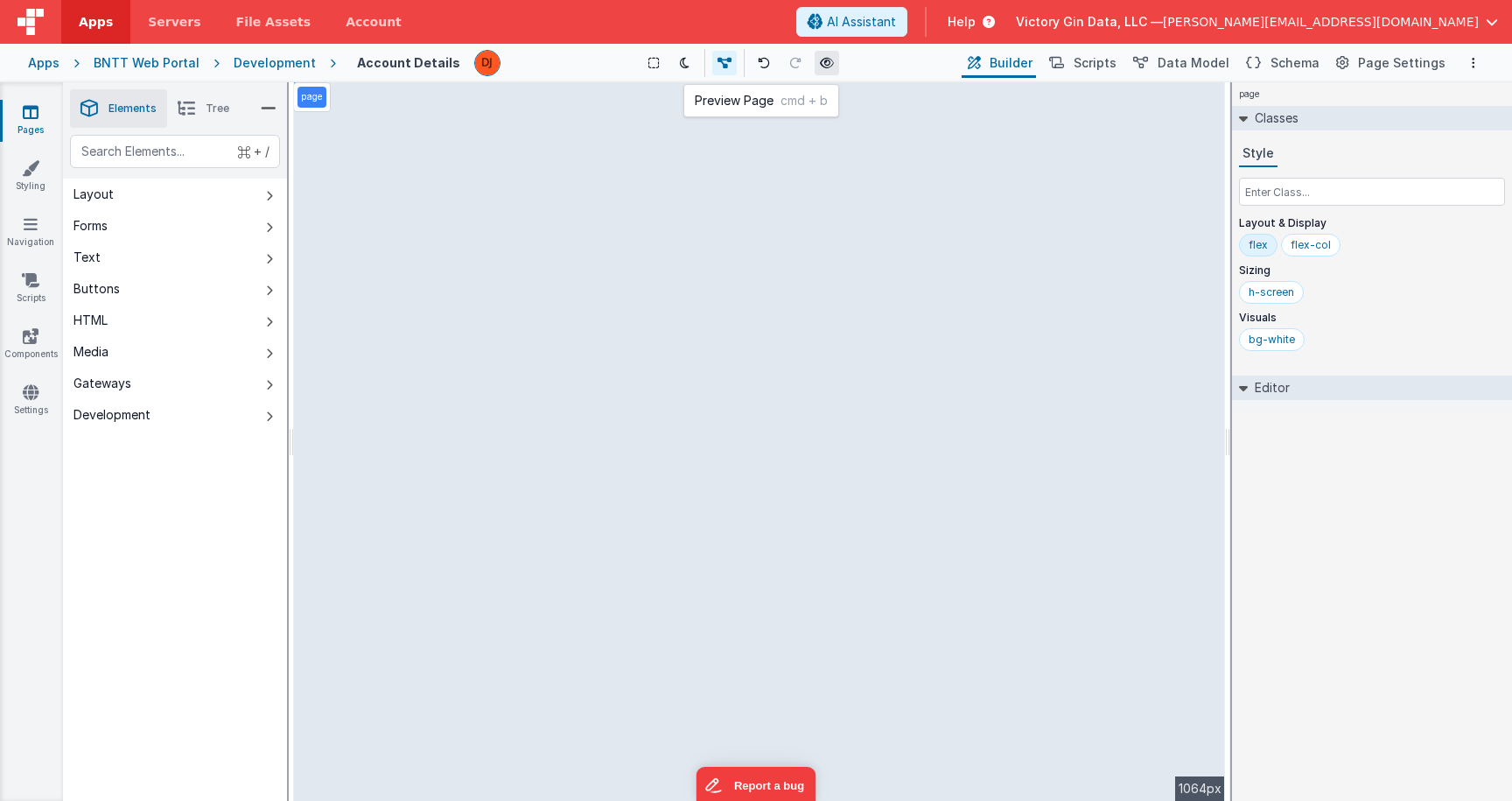
click at [824, 70] on button at bounding box center [826, 63] width 24 height 24
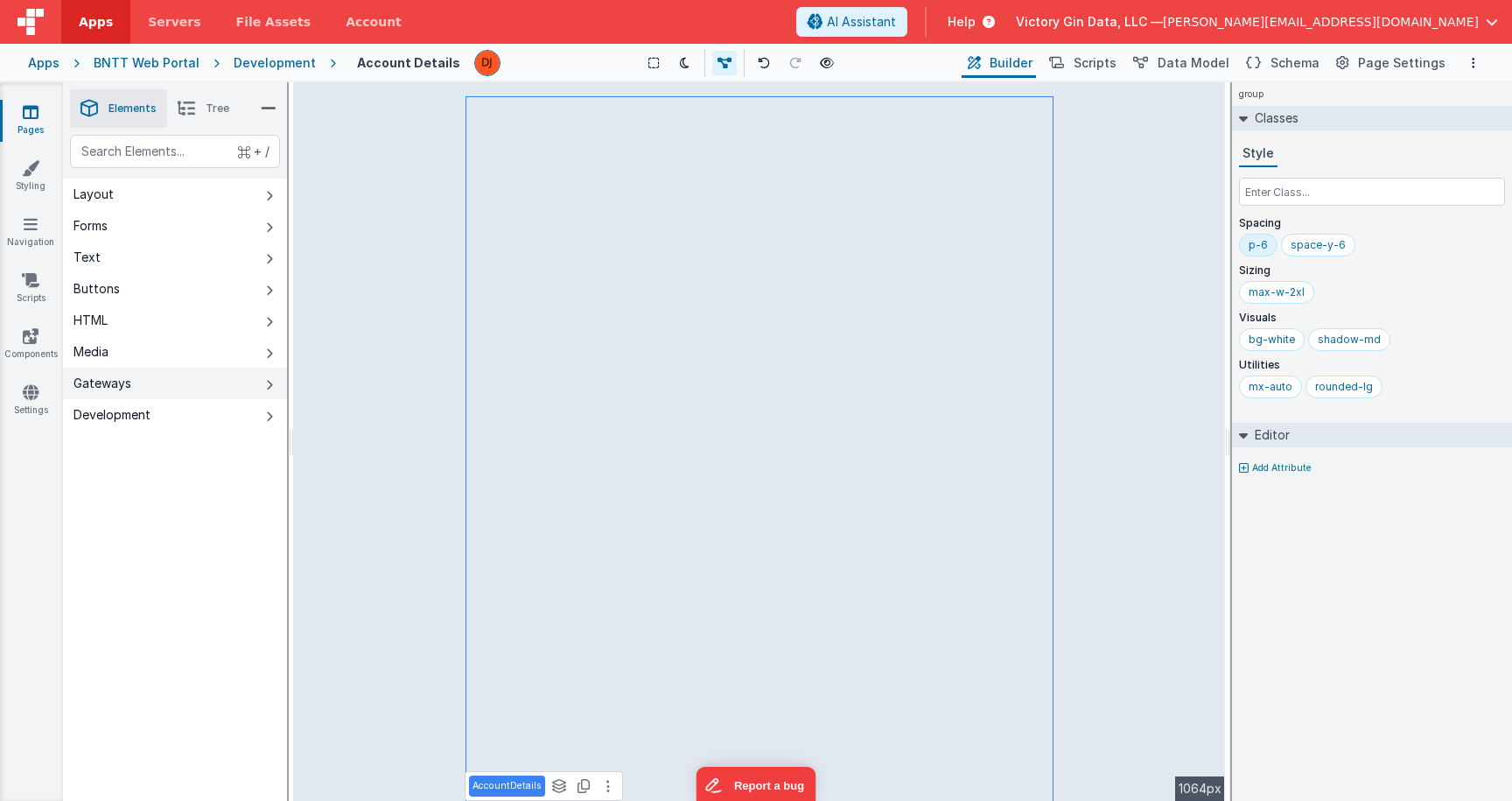
click at [139, 393] on button "Gateways" at bounding box center [174, 383] width 224 height 31
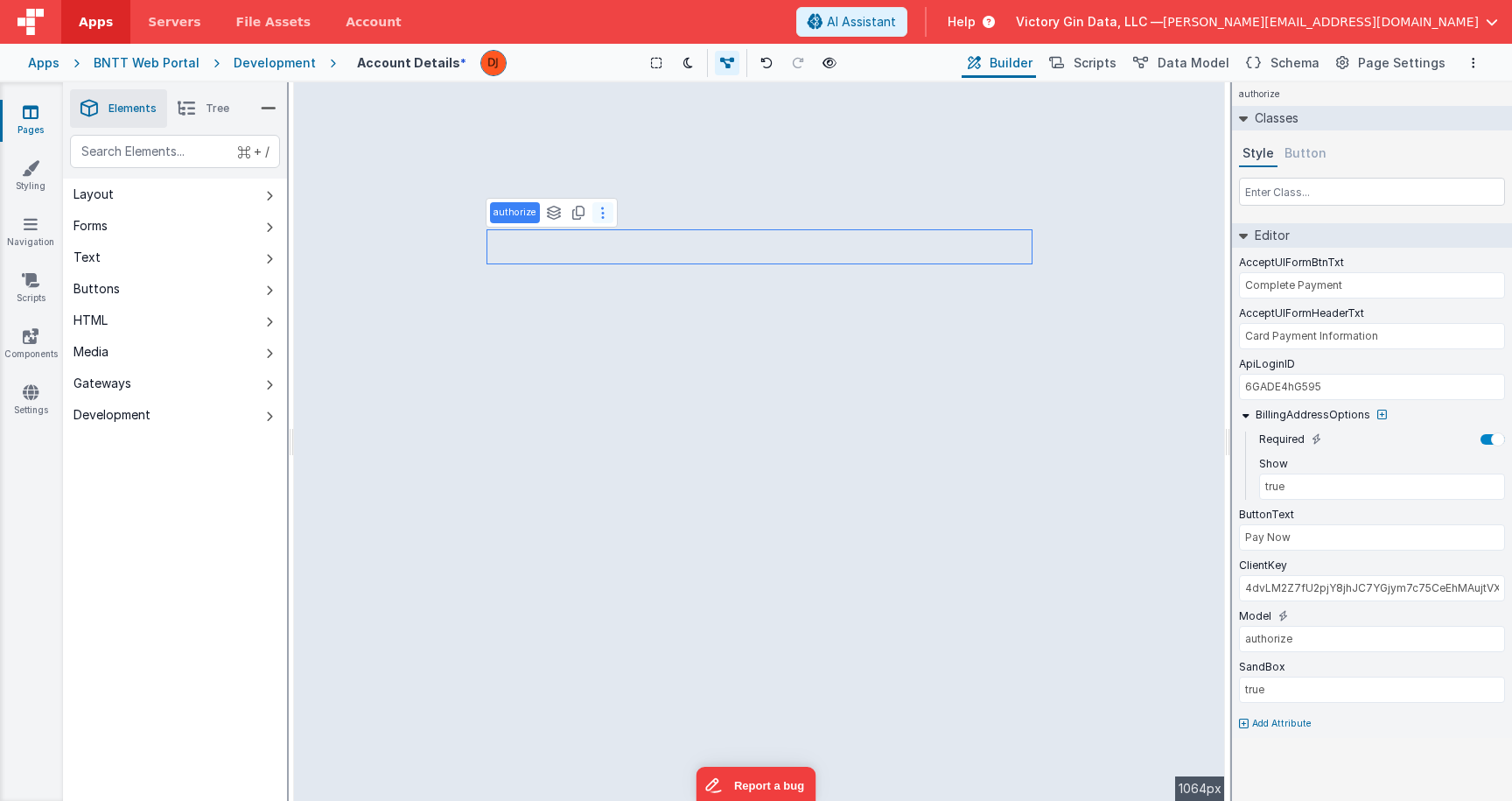
click at [602, 219] on button at bounding box center [602, 212] width 21 height 21
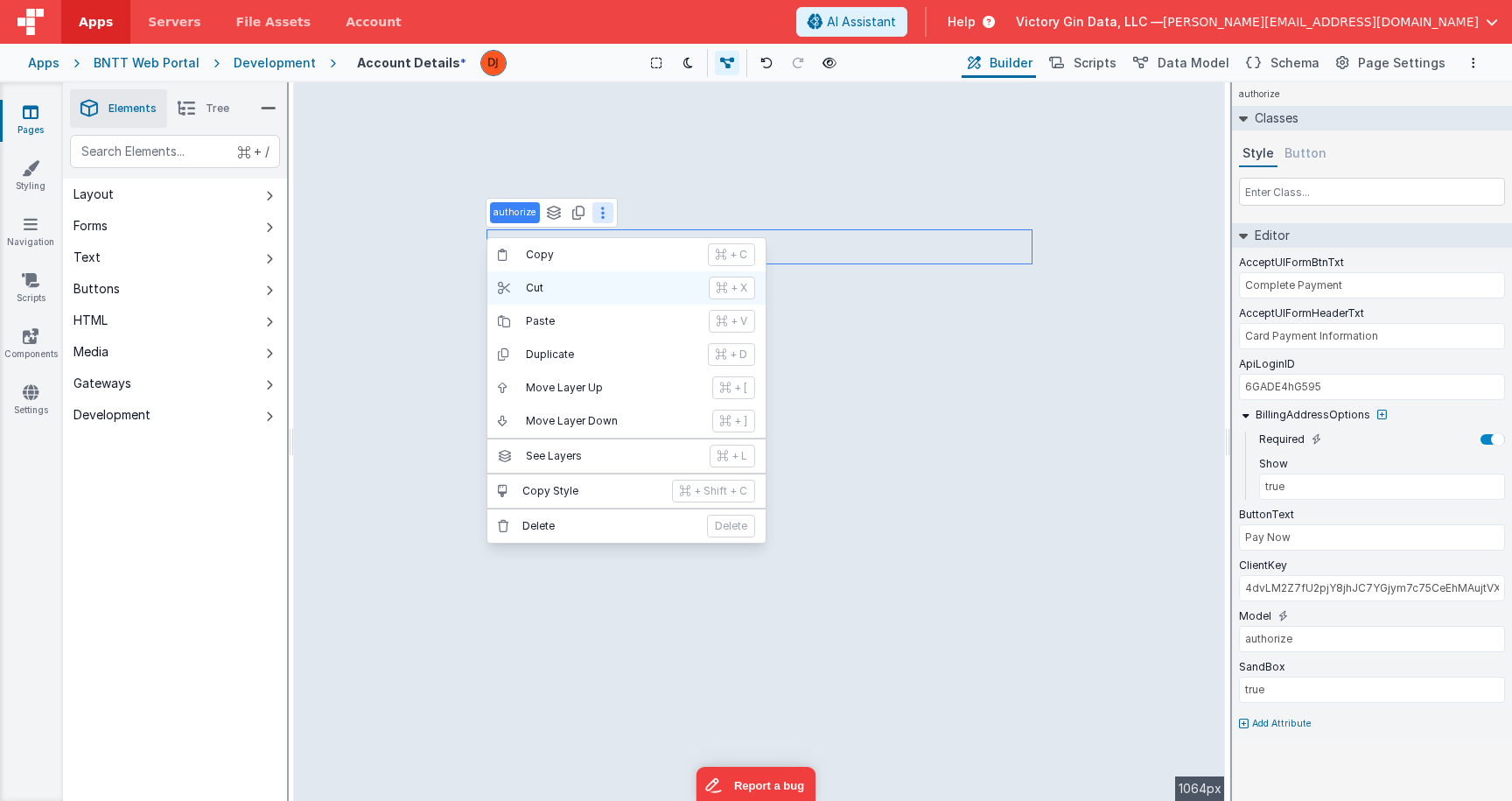
click at [606, 291] on p "Cut" at bounding box center [612, 288] width 172 height 14
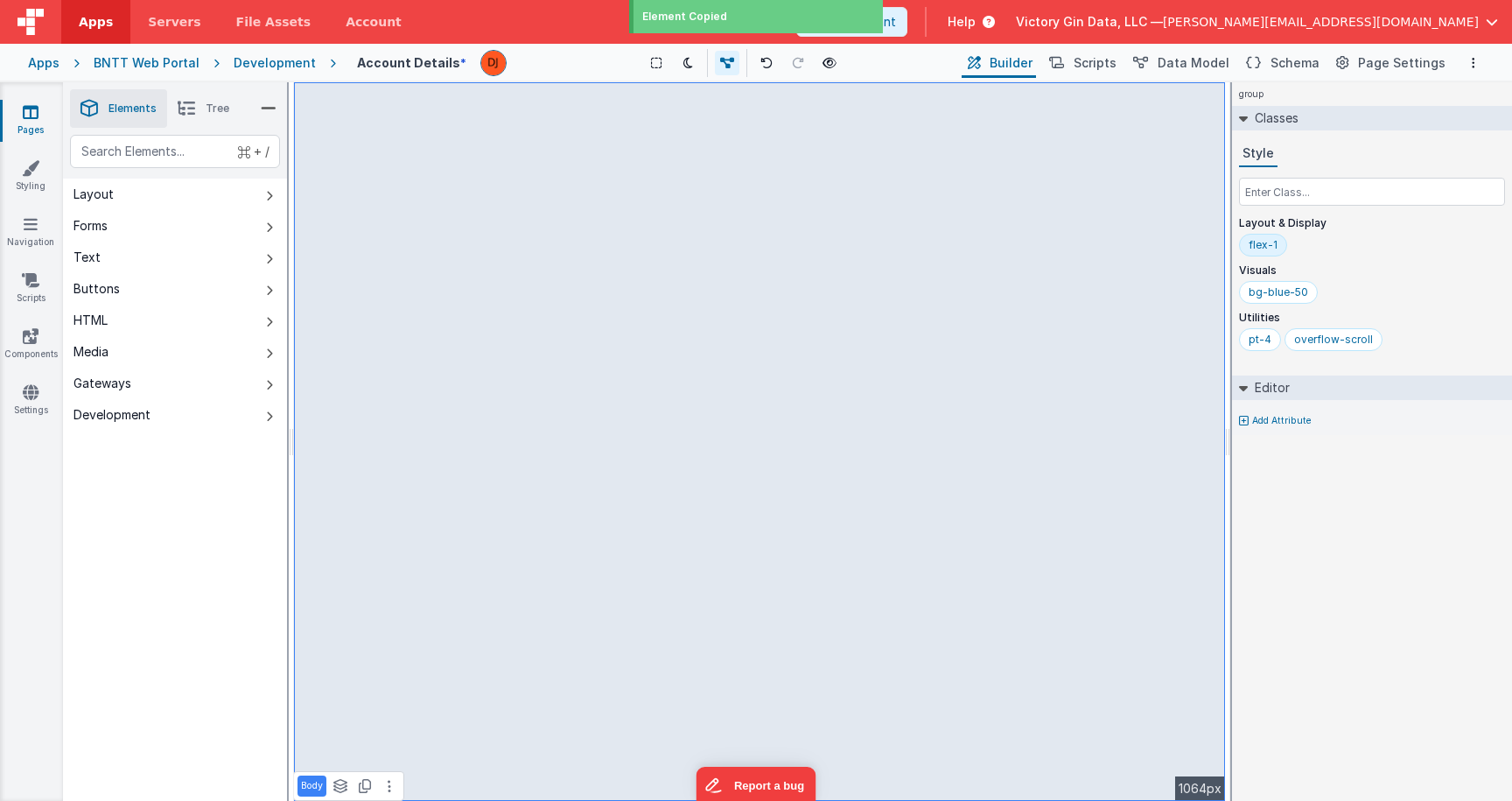
click at [38, 104] on icon at bounding box center [30, 112] width 16 height 18
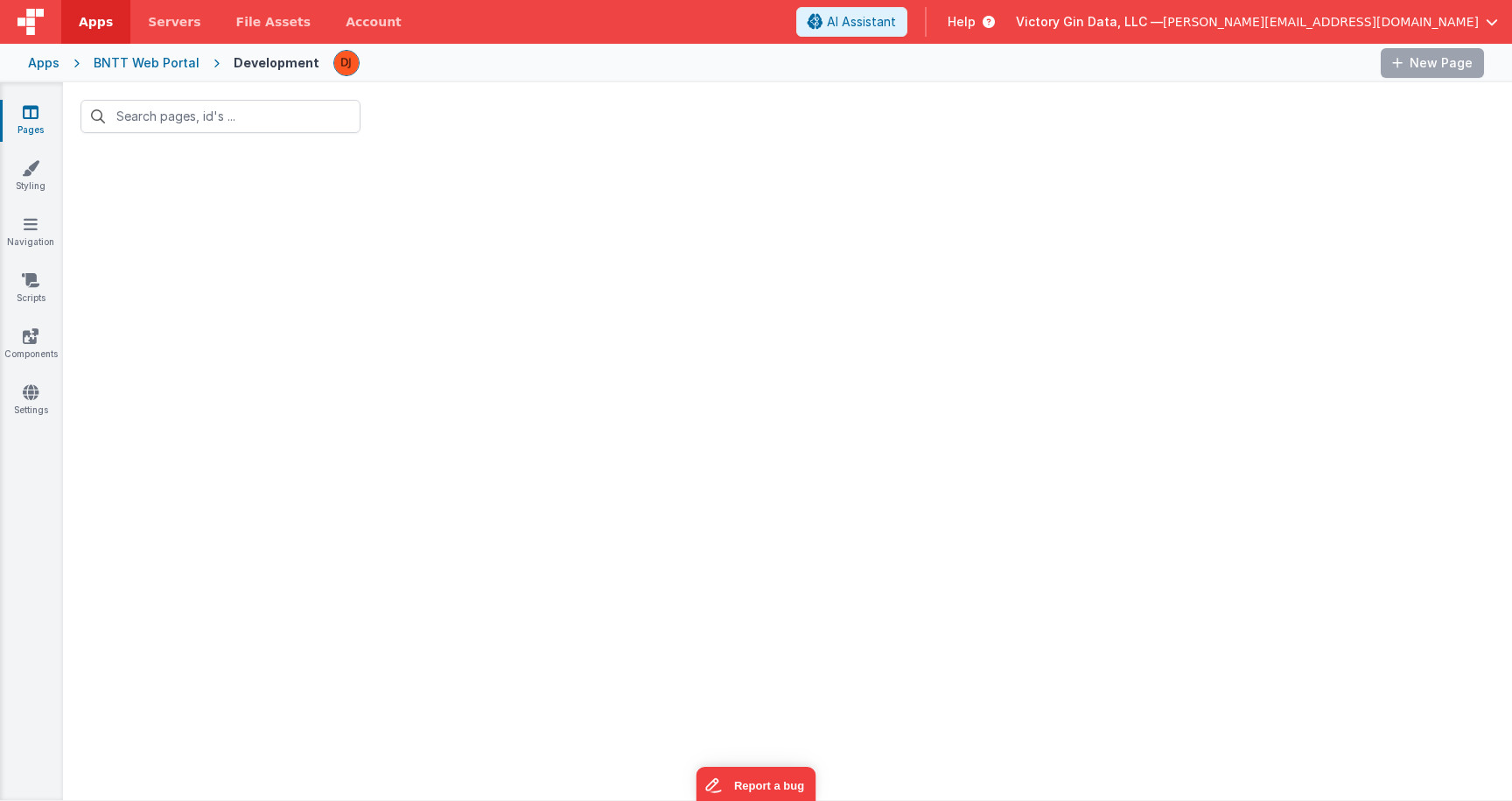
type input "account"
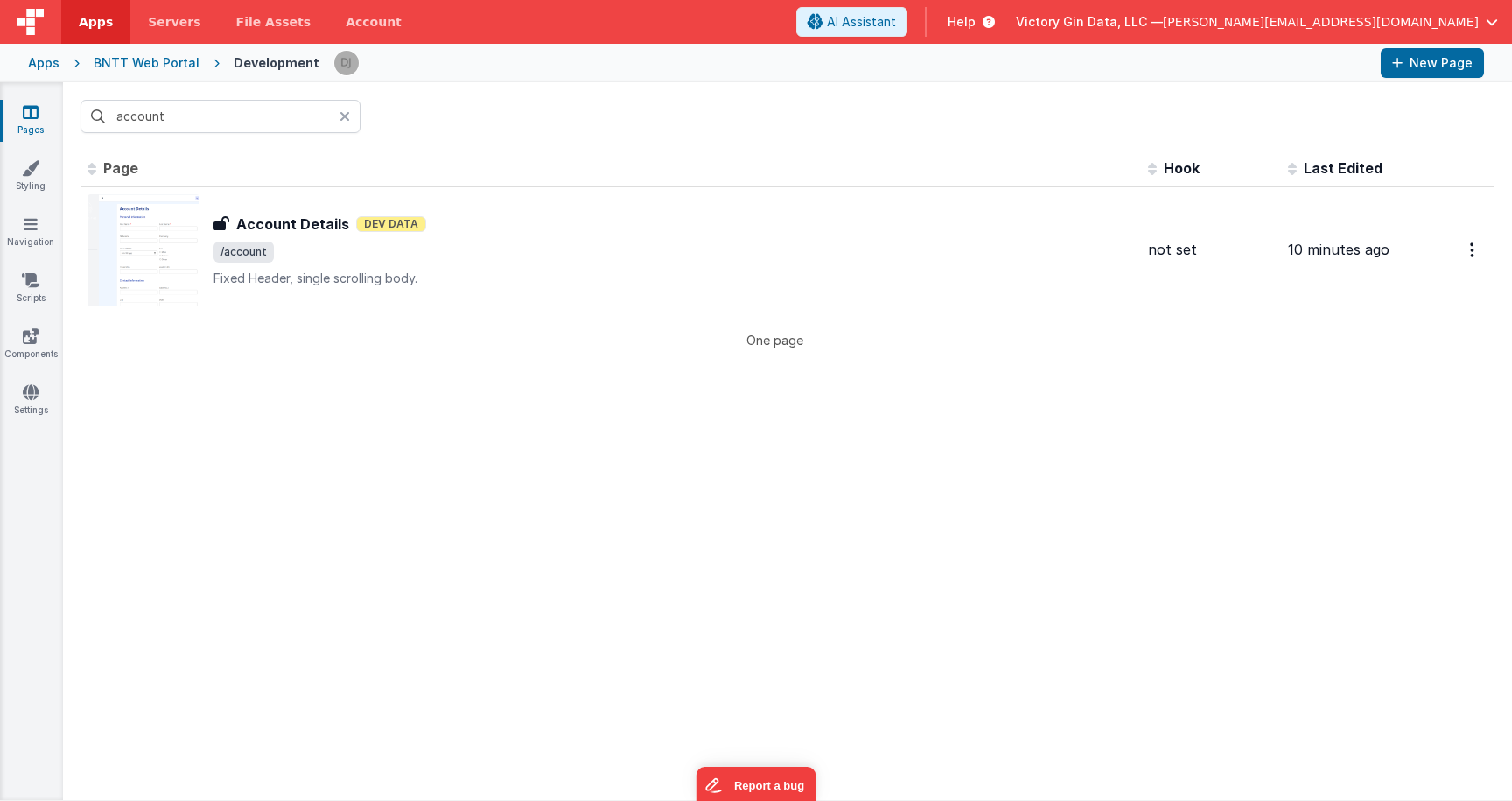
click at [348, 119] on icon at bounding box center [344, 116] width 11 height 14
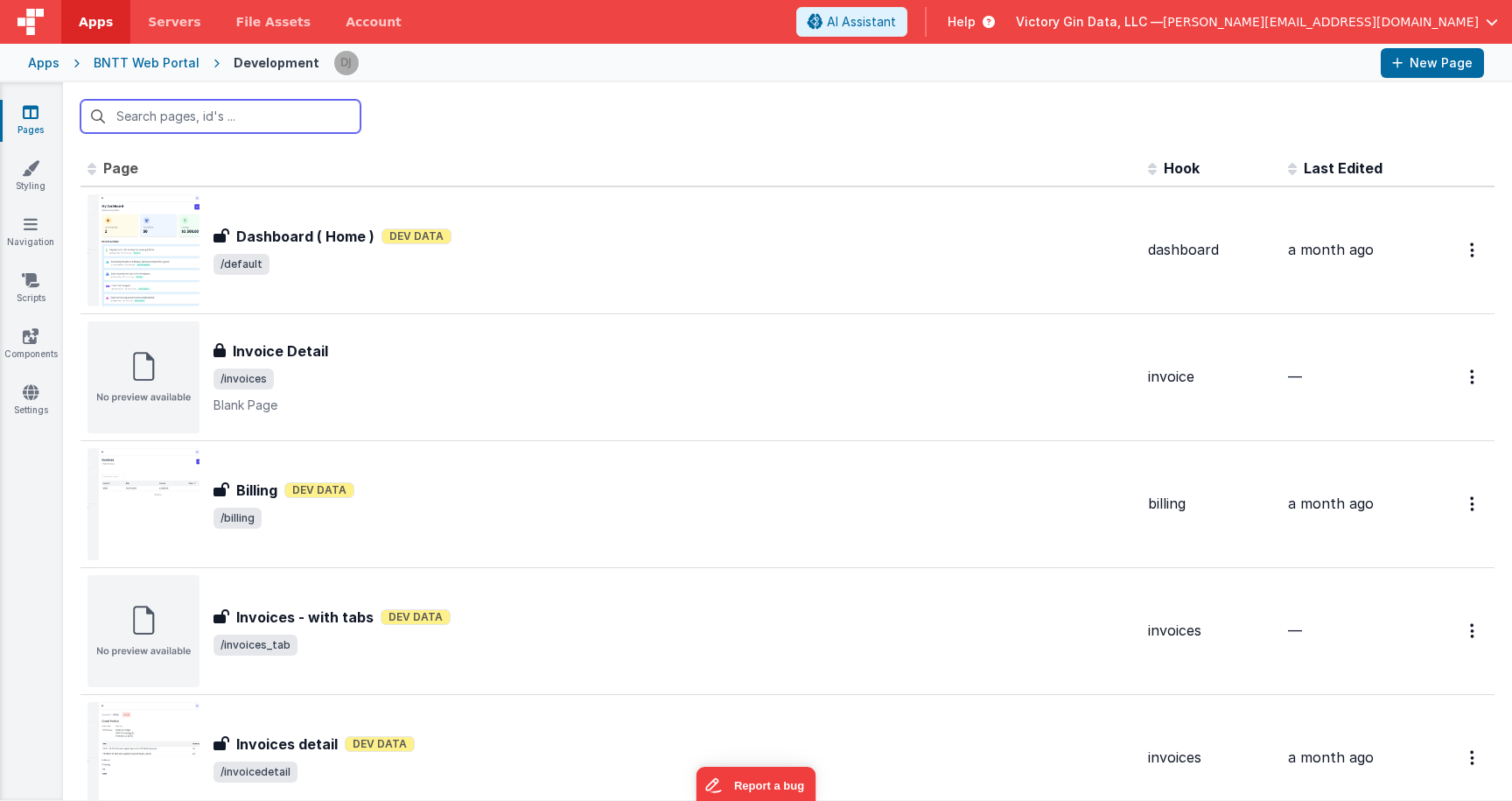
click at [234, 116] on input "text" at bounding box center [220, 116] width 280 height 33
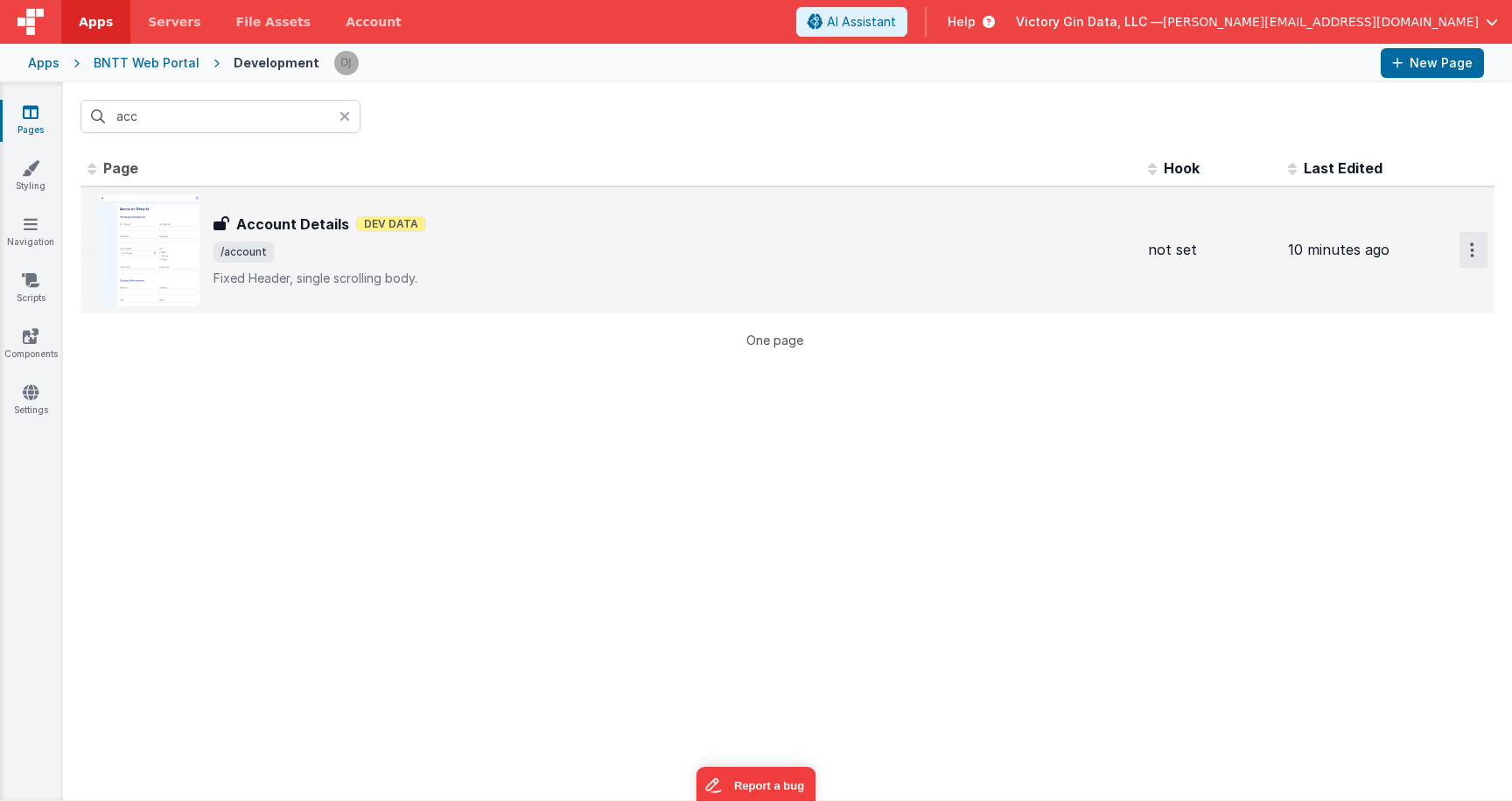
click at [1479, 254] on button "Options" at bounding box center [1473, 249] width 28 height 36
click at [1404, 378] on link "Delete" at bounding box center [1410, 386] width 154 height 31
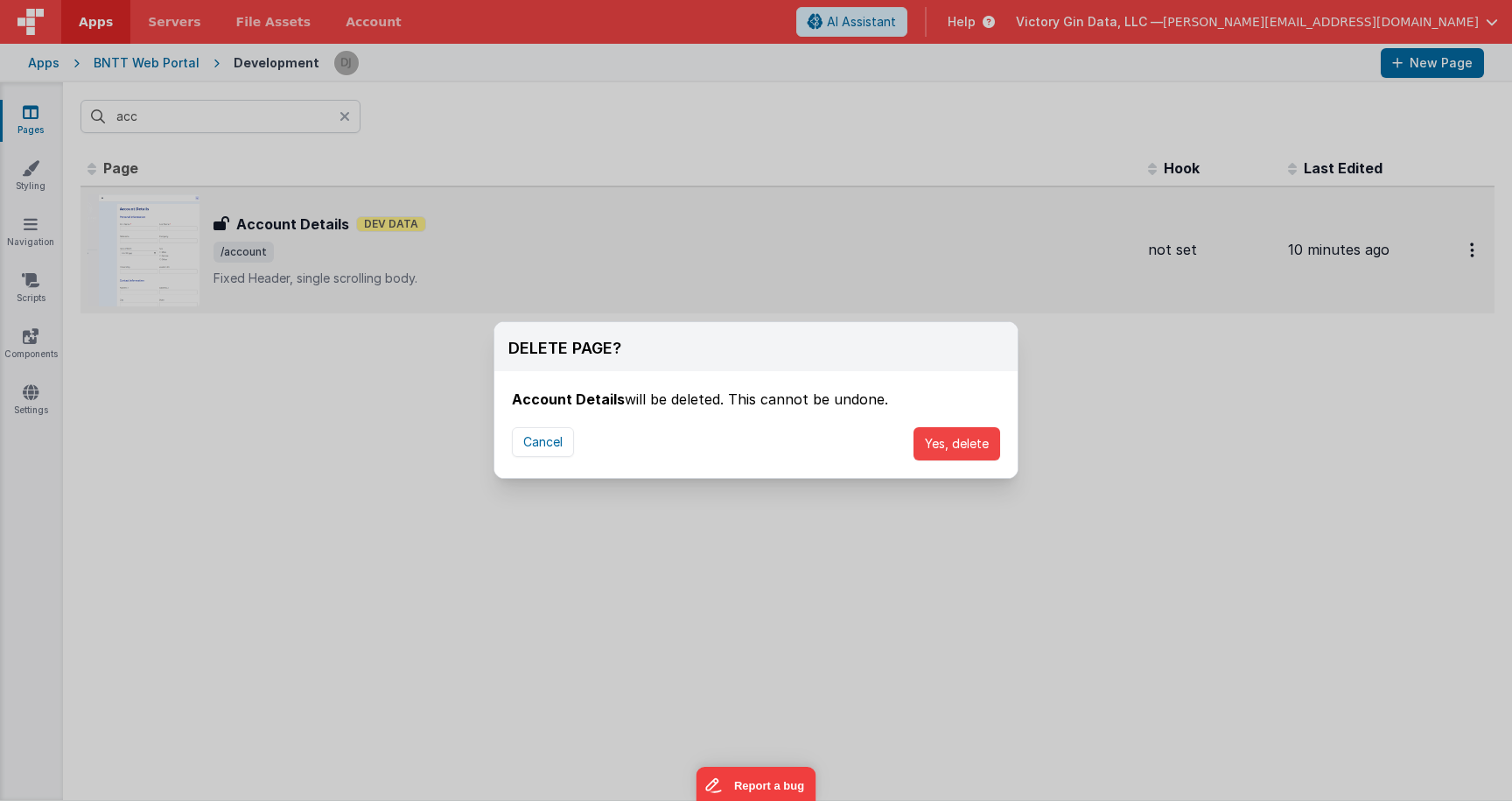
click at [967, 462] on div "Cancel Yes, delete" at bounding box center [756, 444] width 523 height 68
click at [967, 428] on button "Yes, delete" at bounding box center [956, 444] width 87 height 33
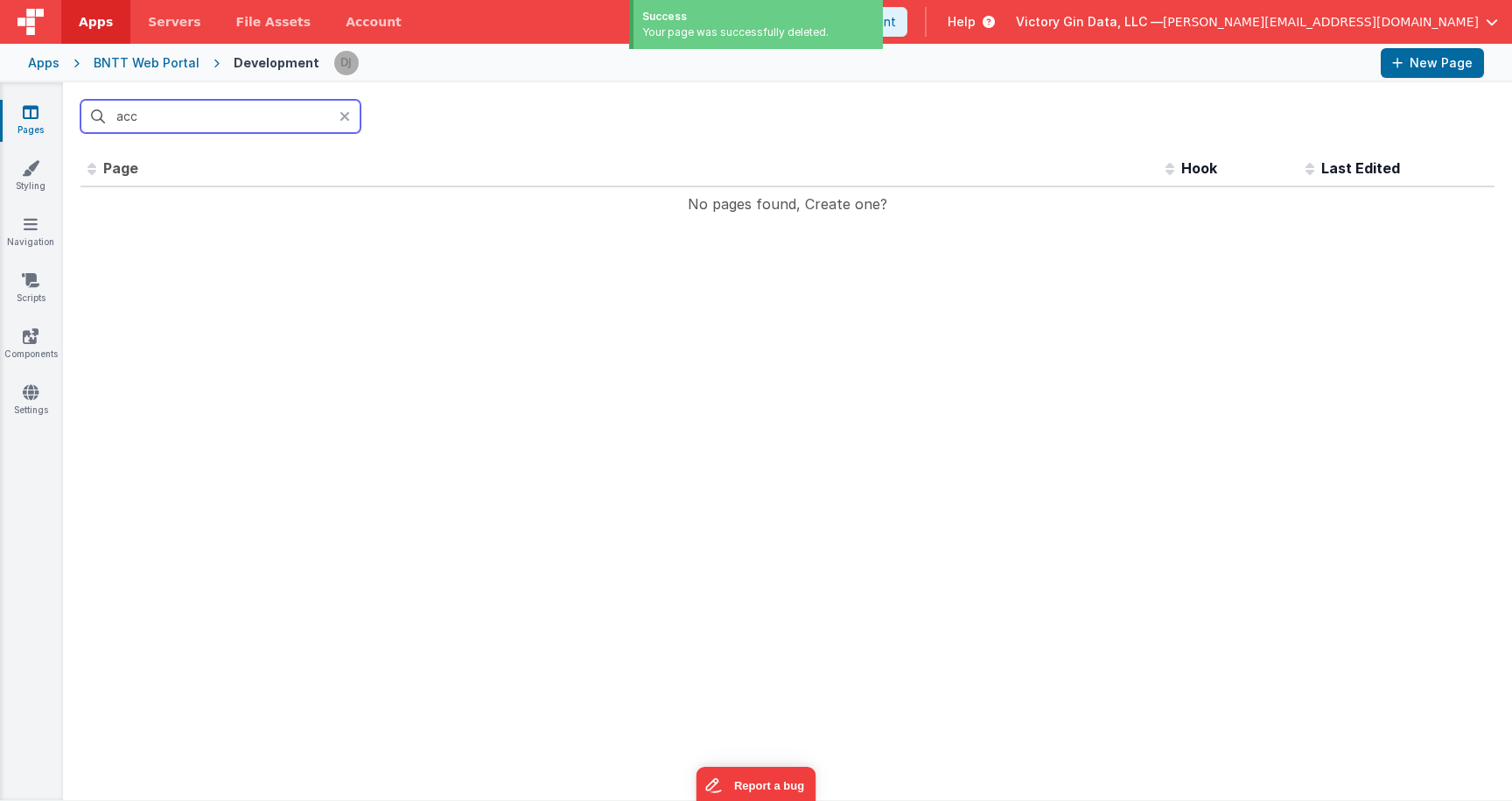
click at [267, 112] on input "acc" at bounding box center [220, 116] width 280 height 33
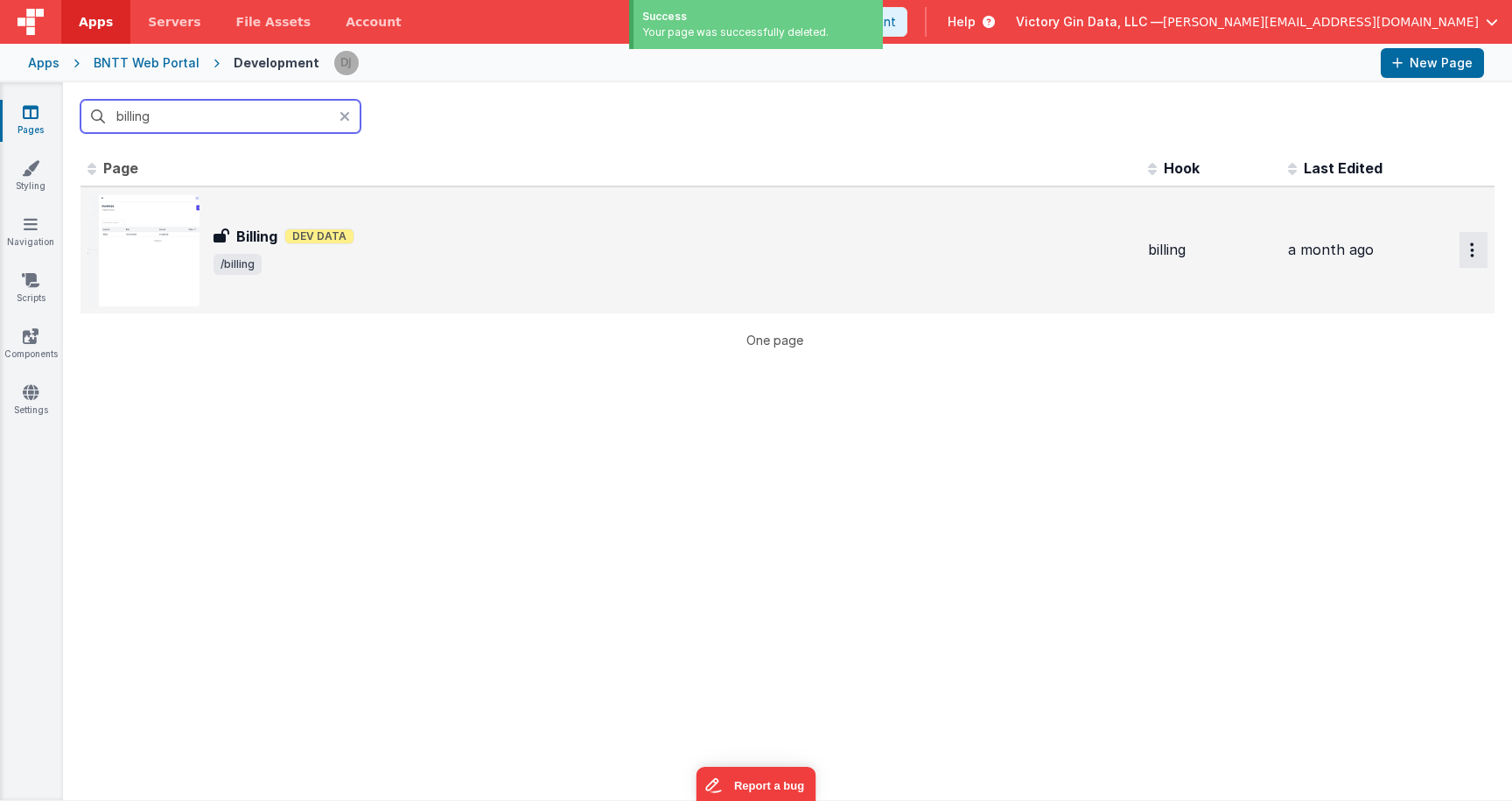
type input "billing"
click at [1482, 253] on button "Options" at bounding box center [1473, 249] width 28 height 36
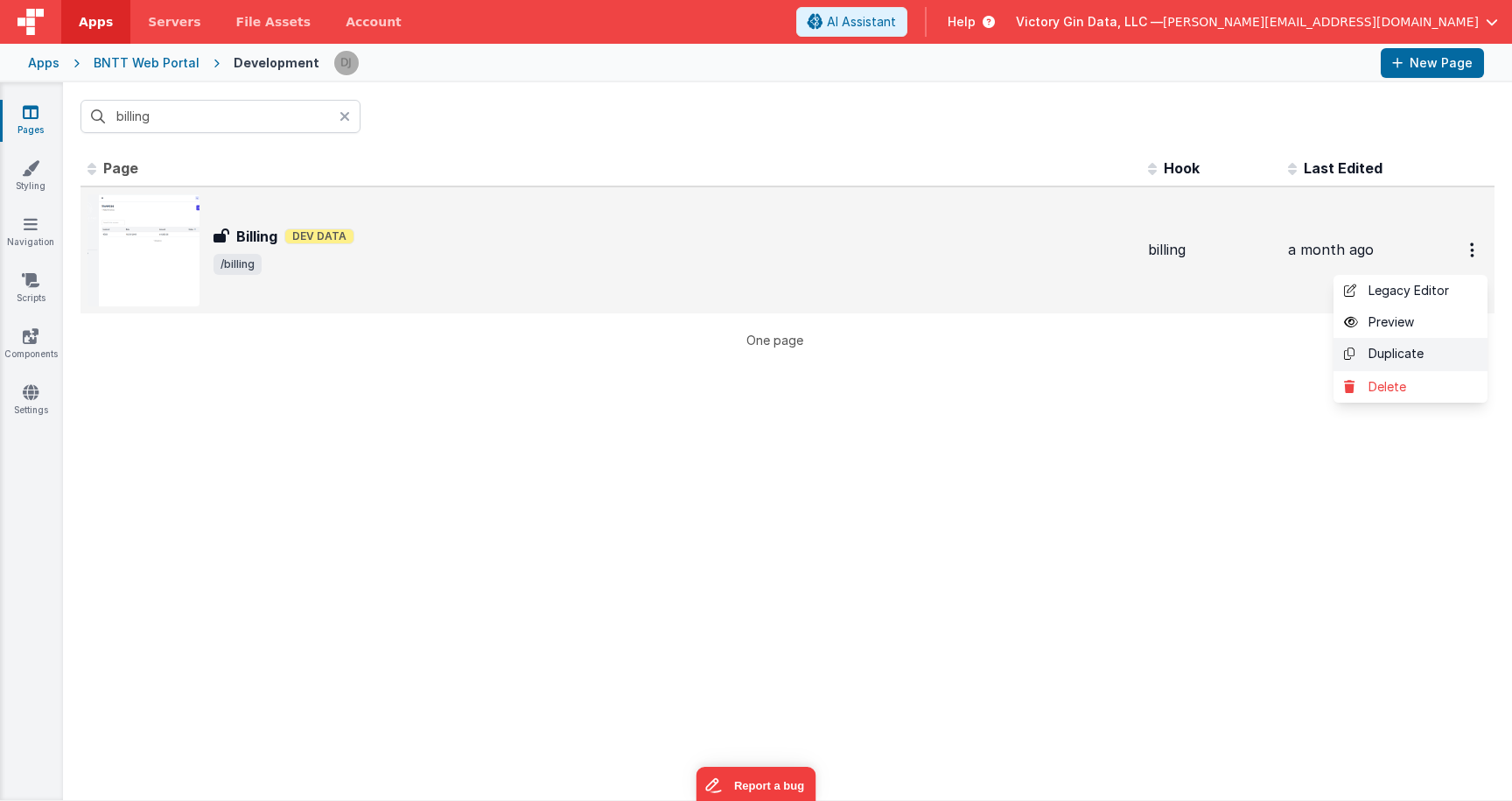
click at [1399, 357] on link "Duplicate" at bounding box center [1410, 354] width 154 height 33
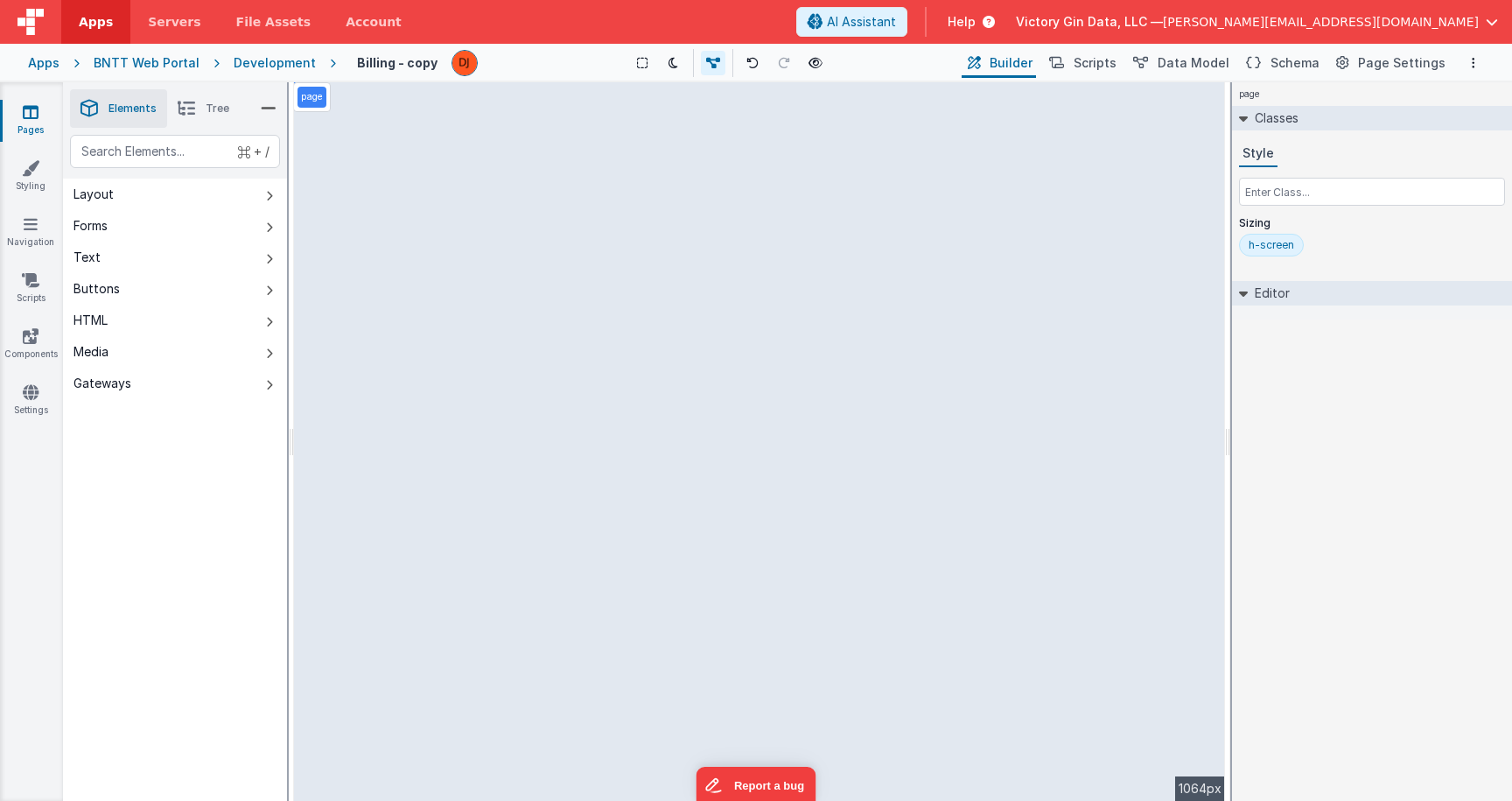
click at [420, 68] on h4 "Billing - copy" at bounding box center [397, 62] width 80 height 13
click at [420, 68] on input "Billing - copy" at bounding box center [444, 63] width 196 height 26
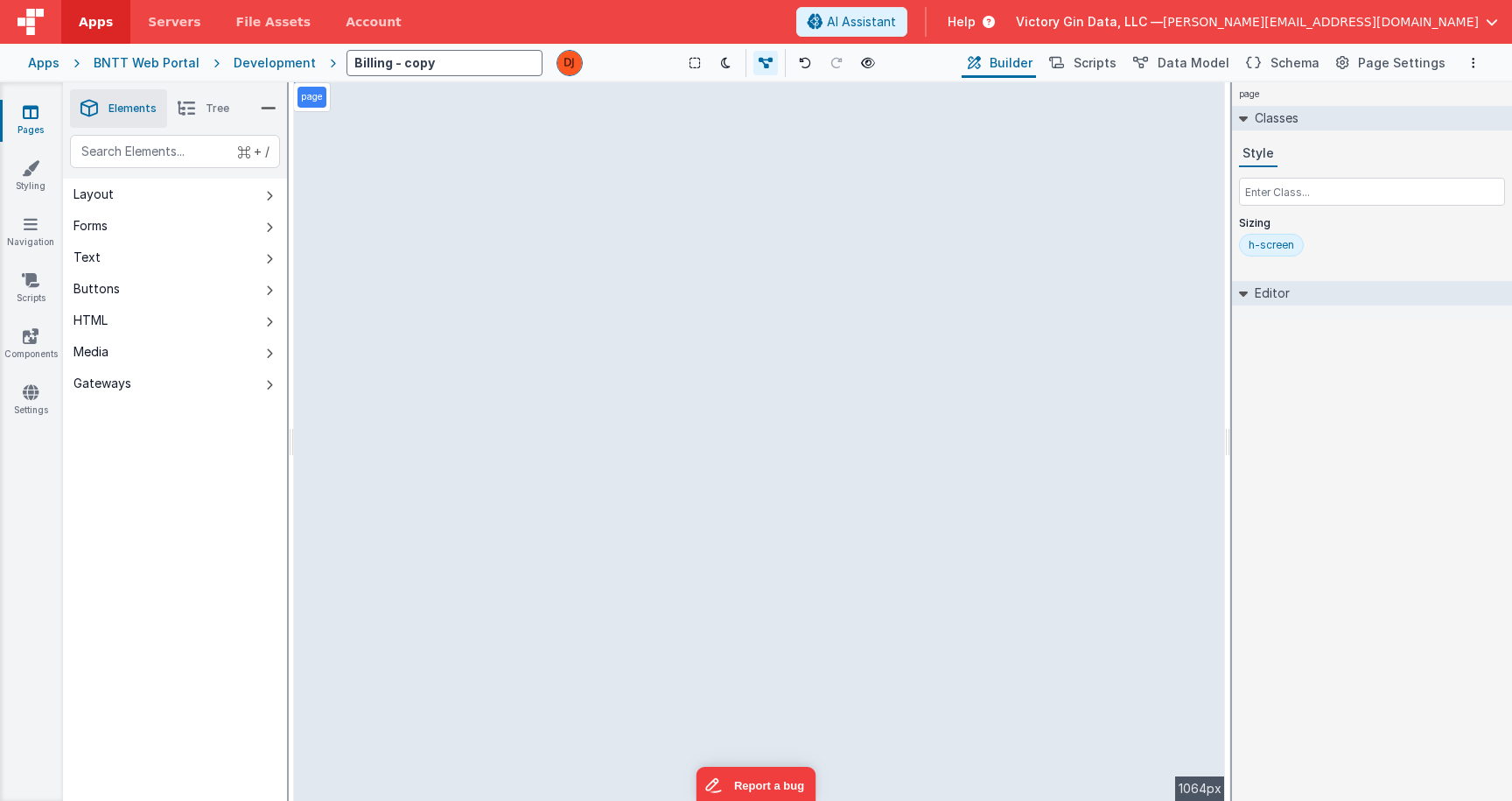
click at [420, 68] on input "Billing - copy" at bounding box center [444, 63] width 196 height 26
type input "Account Details"
click at [686, 197] on div "page --> 1064px" at bounding box center [760, 441] width 931 height 719
click at [1390, 79] on div "Apps BNTT Web Portal Development Account Details Show Group Outlines Toggle Dar…" at bounding box center [756, 63] width 1512 height 38
click at [1390, 66] on span "Page Settings" at bounding box center [1401, 63] width 87 height 18
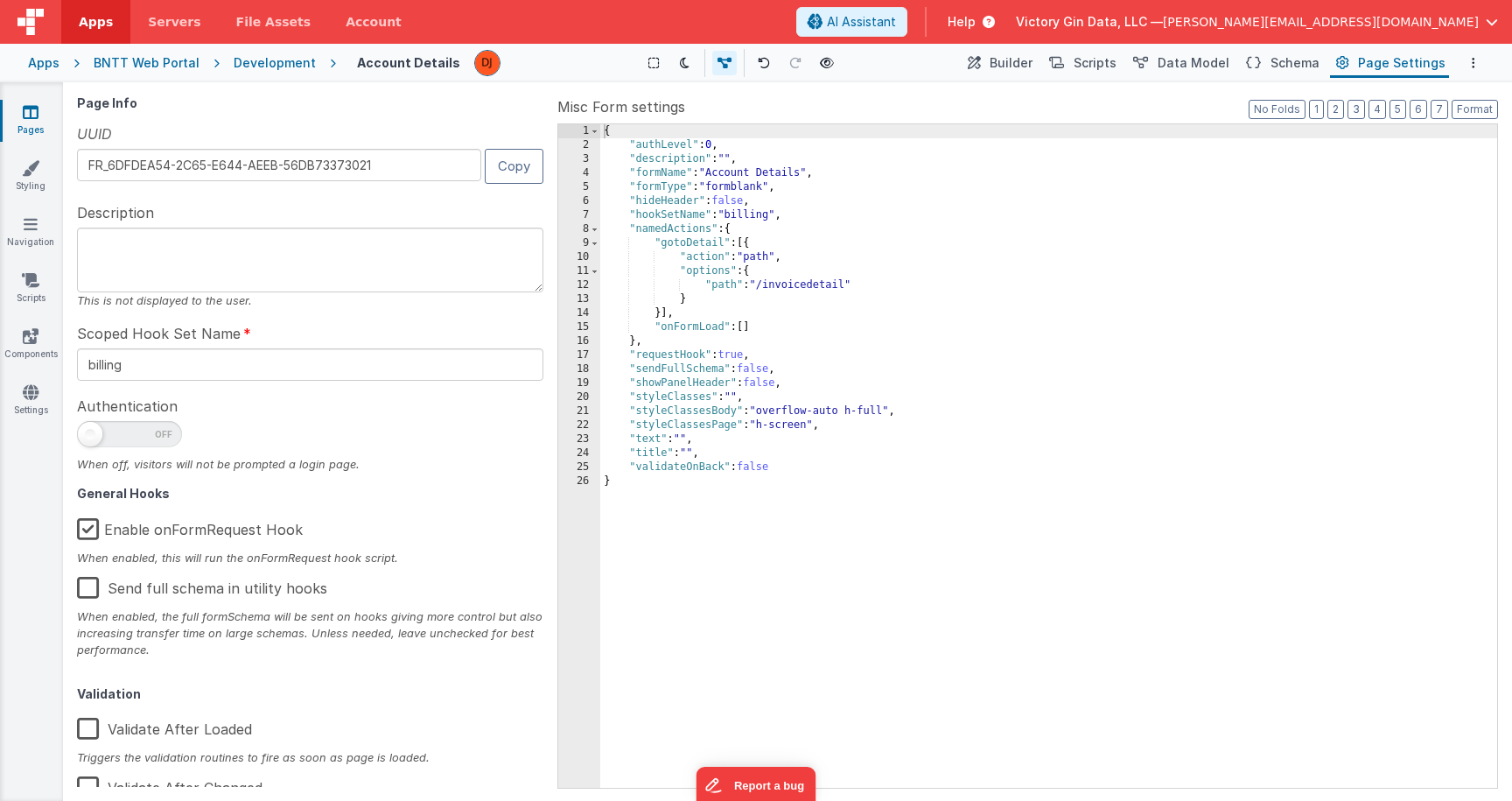
click at [355, 234] on textarea at bounding box center [310, 260] width 467 height 65
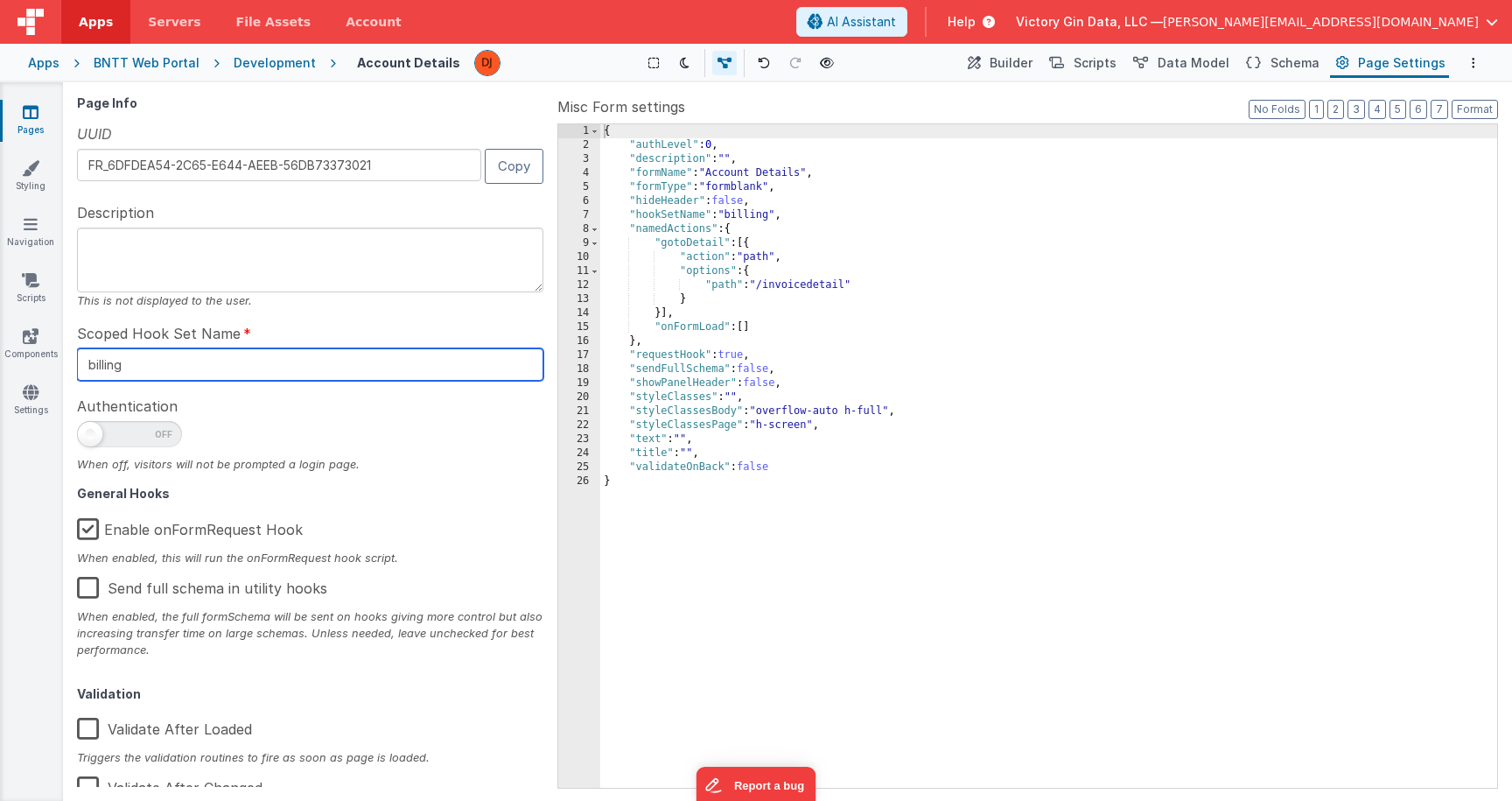
click at [211, 373] on input "billing" at bounding box center [310, 364] width 467 height 32
type input "account"
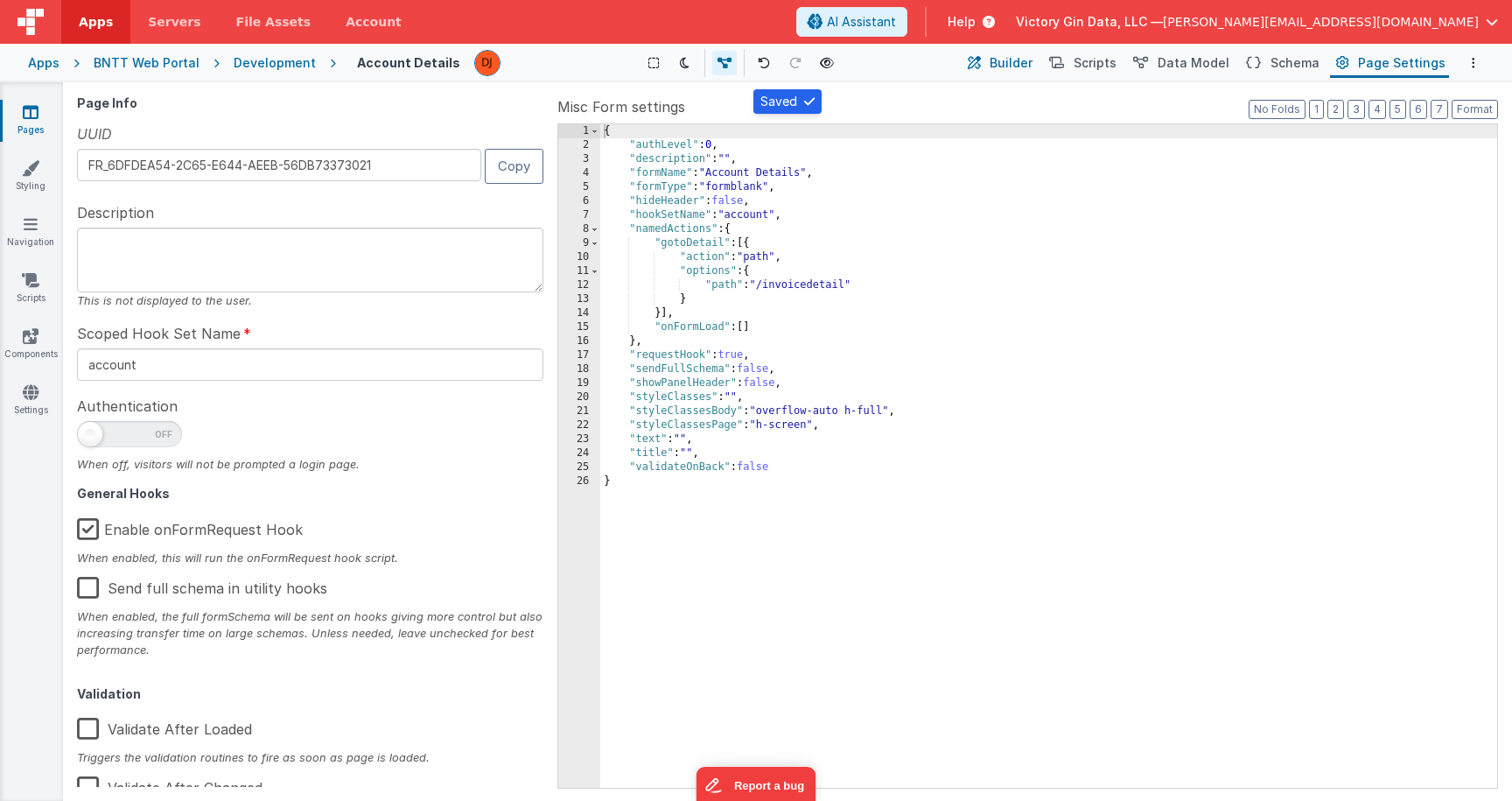
click at [1017, 67] on span "Builder" at bounding box center [1011, 63] width 43 height 18
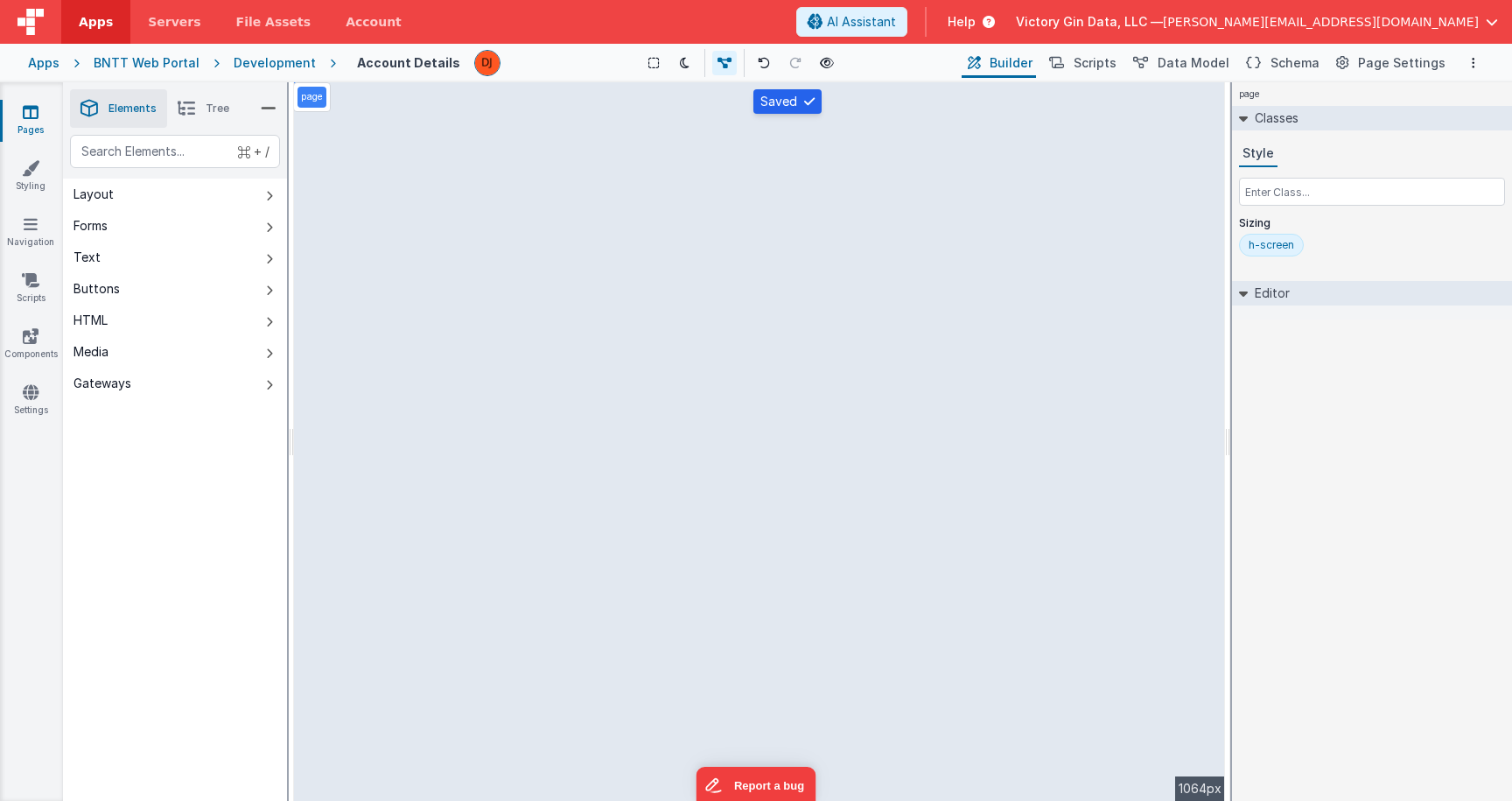
click at [821, 459] on div "page --> 1064px" at bounding box center [760, 441] width 931 height 719
click at [469, 284] on div "page --> 1064px" at bounding box center [760, 441] width 931 height 719
click at [488, 303] on div "page --> 1064px" at bounding box center [760, 441] width 931 height 719
click at [496, 313] on div "page --> 1064px" at bounding box center [760, 441] width 931 height 719
click at [1291, 287] on div "Editor" at bounding box center [1372, 292] width 280 height 24
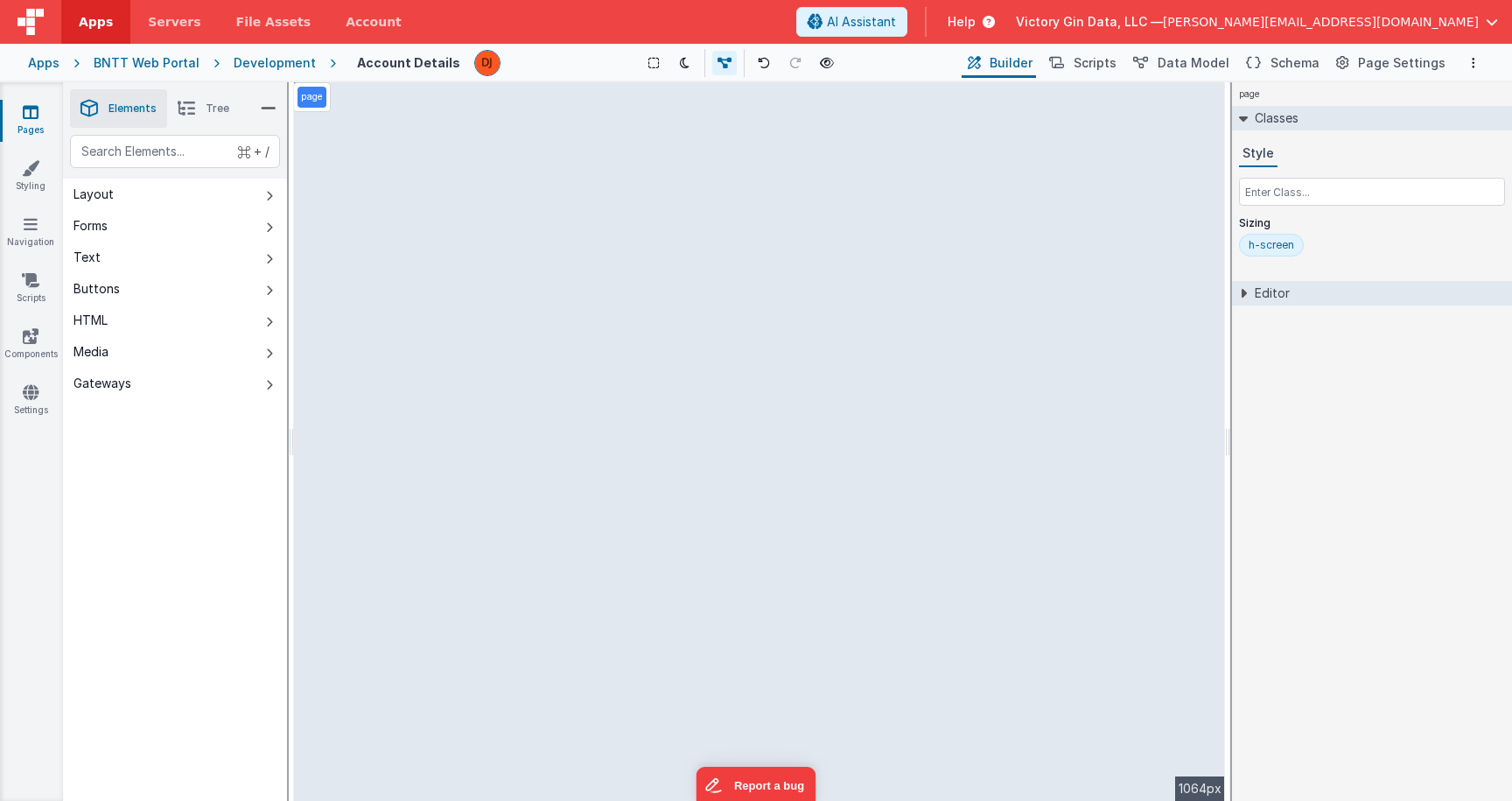
click at [1291, 287] on div "Editor" at bounding box center [1372, 292] width 280 height 24
click at [764, 340] on div "page --> 1064px" at bounding box center [760, 441] width 931 height 719
click at [770, 308] on div "page --> 1064px" at bounding box center [760, 441] width 931 height 719
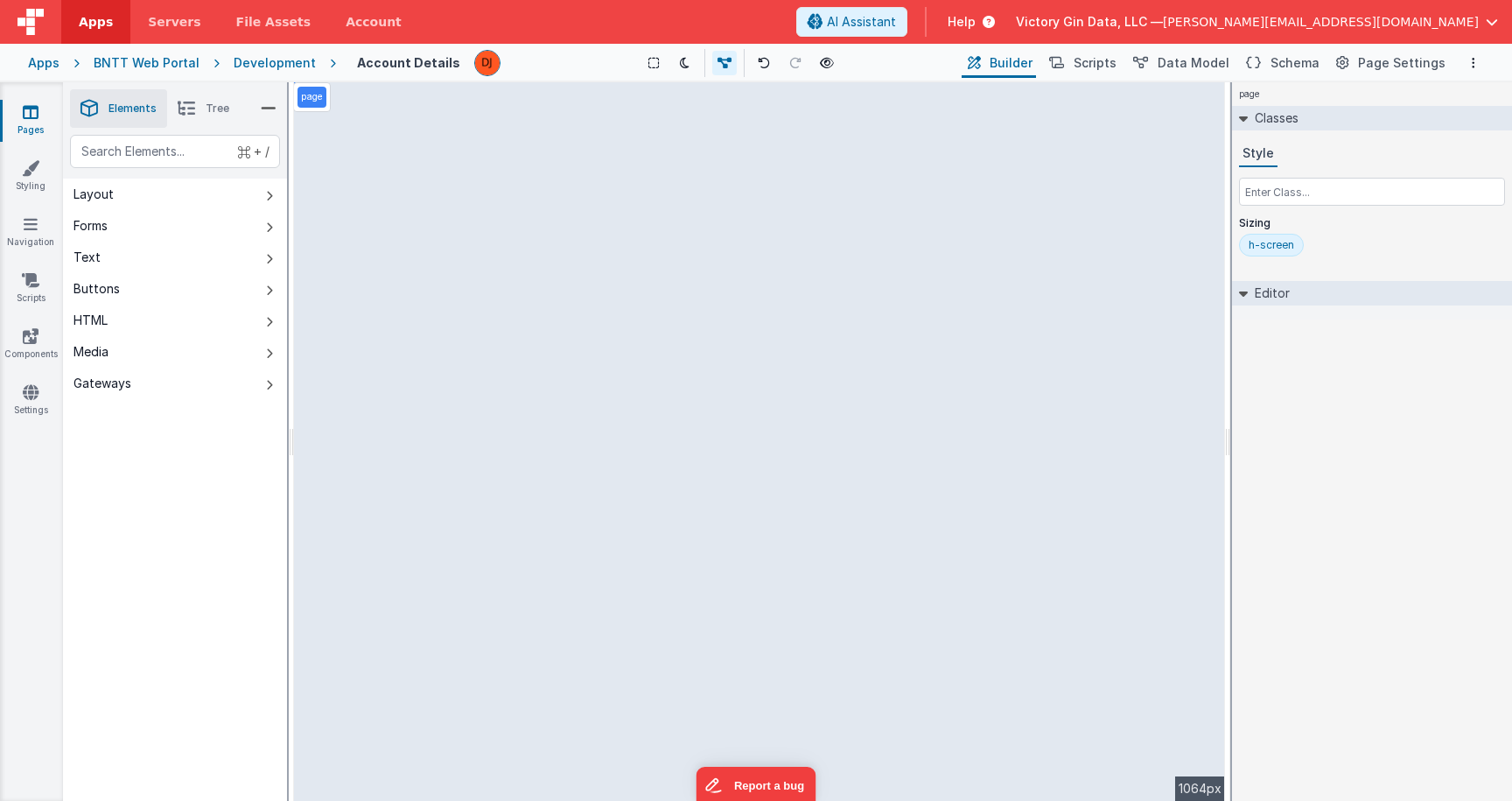
click at [770, 308] on div "page --> 1064px" at bounding box center [760, 441] width 931 height 719
drag, startPoint x: 774, startPoint y: 308, endPoint x: 404, endPoint y: 283, distance: 370.8
click at [425, 287] on div "page --> 1064px" at bounding box center [760, 441] width 931 height 719
click at [748, 100] on div "page --> 1064px" at bounding box center [760, 441] width 931 height 719
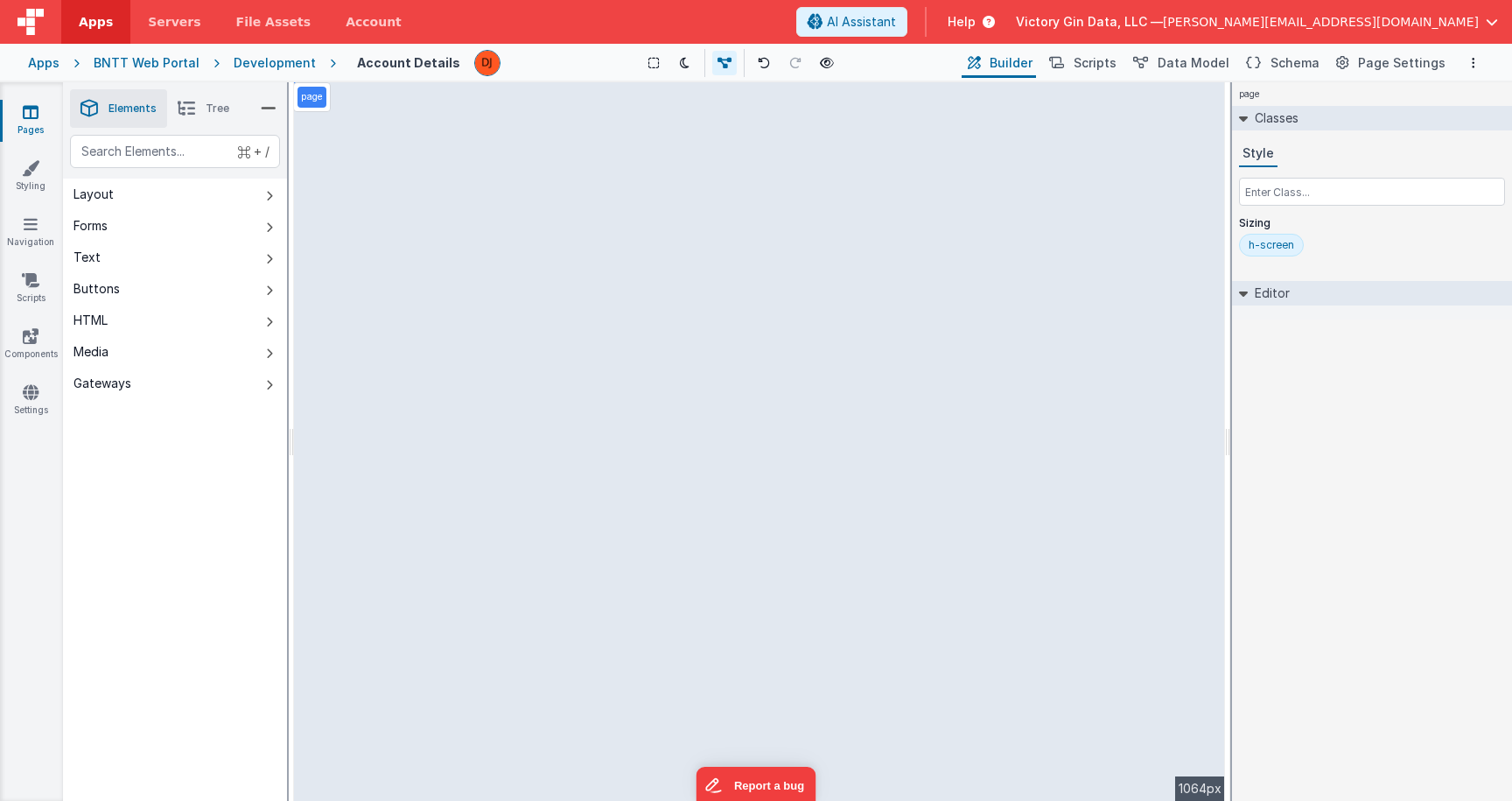
click at [519, 203] on div "page --> 1064px" at bounding box center [760, 441] width 931 height 719
click at [1083, 278] on div "page --> 1064px" at bounding box center [760, 441] width 931 height 719
drag, startPoint x: 943, startPoint y: 312, endPoint x: 819, endPoint y: 330, distance: 125.3
click at [976, 272] on div "page --> 1064px" at bounding box center [760, 441] width 931 height 719
click at [984, 274] on div "page --> 1064px" at bounding box center [760, 441] width 931 height 719
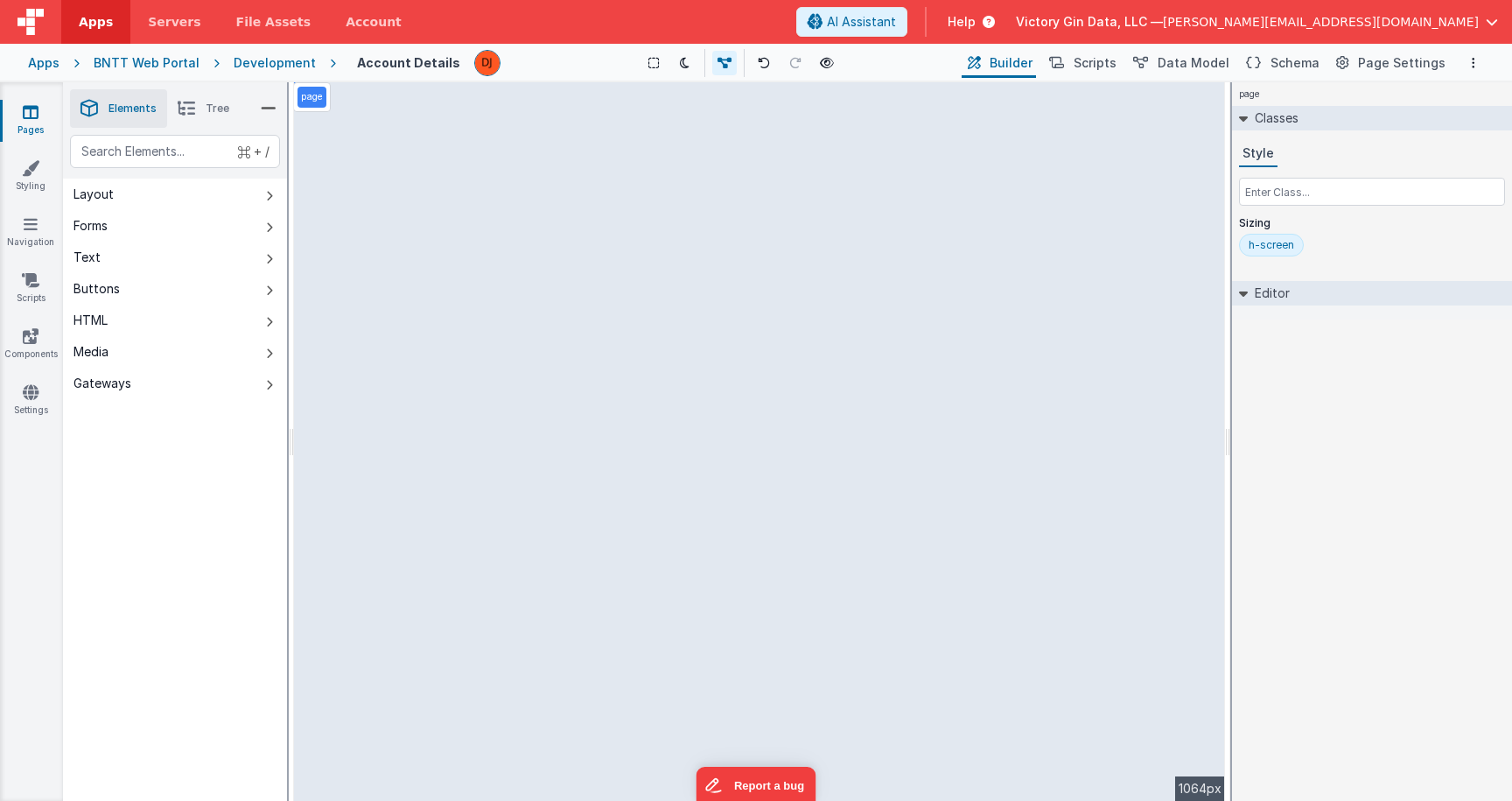
click at [1010, 61] on span "Builder" at bounding box center [1011, 63] width 43 height 18
click at [718, 61] on icon at bounding box center [725, 63] width 14 height 13
click at [717, 61] on button at bounding box center [727, 63] width 24 height 24
click at [1343, 66] on button "Page Settings" at bounding box center [1390, 63] width 119 height 29
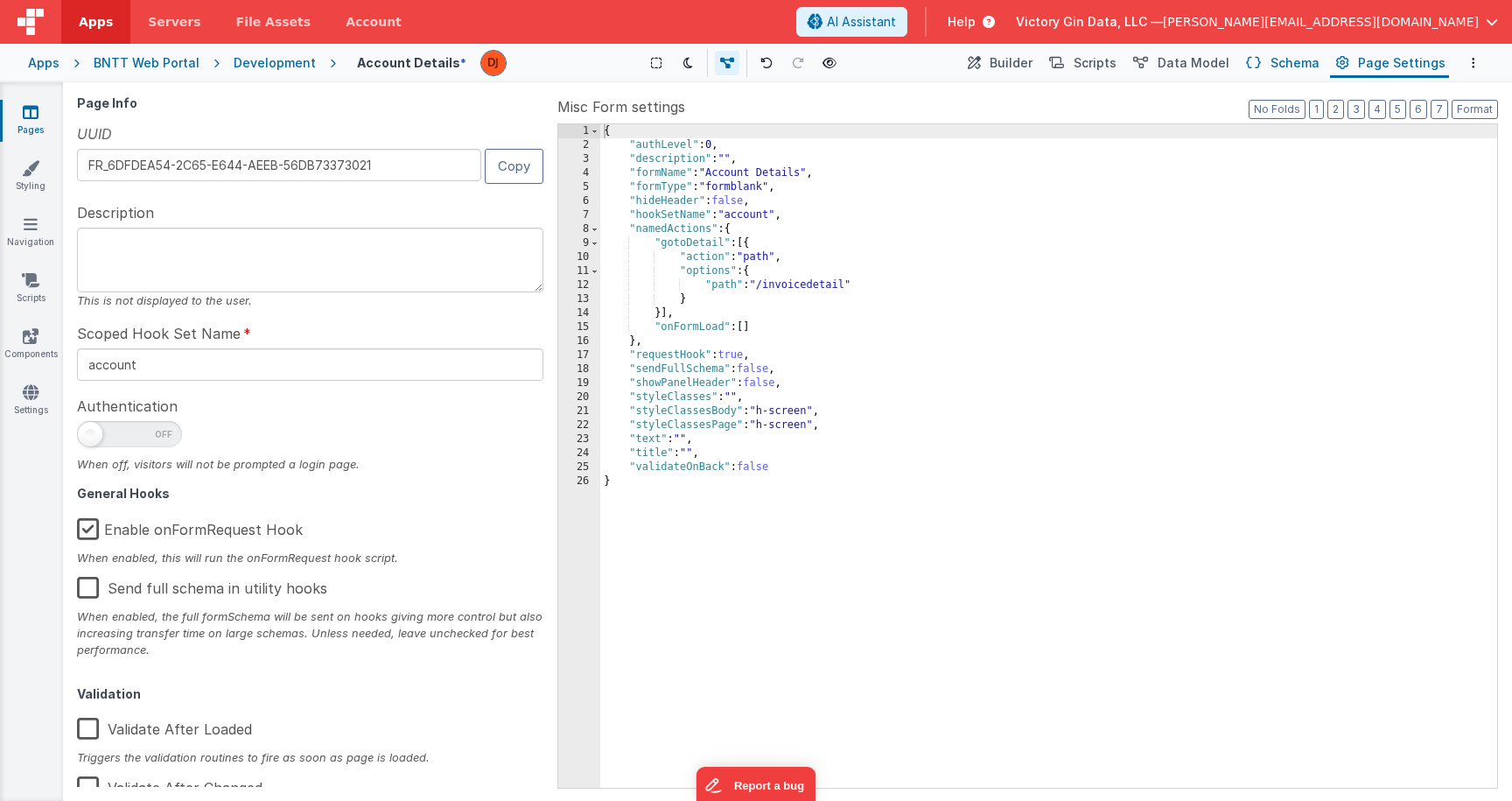
click at [1294, 63] on span "Schema" at bounding box center [1295, 63] width 49 height 18
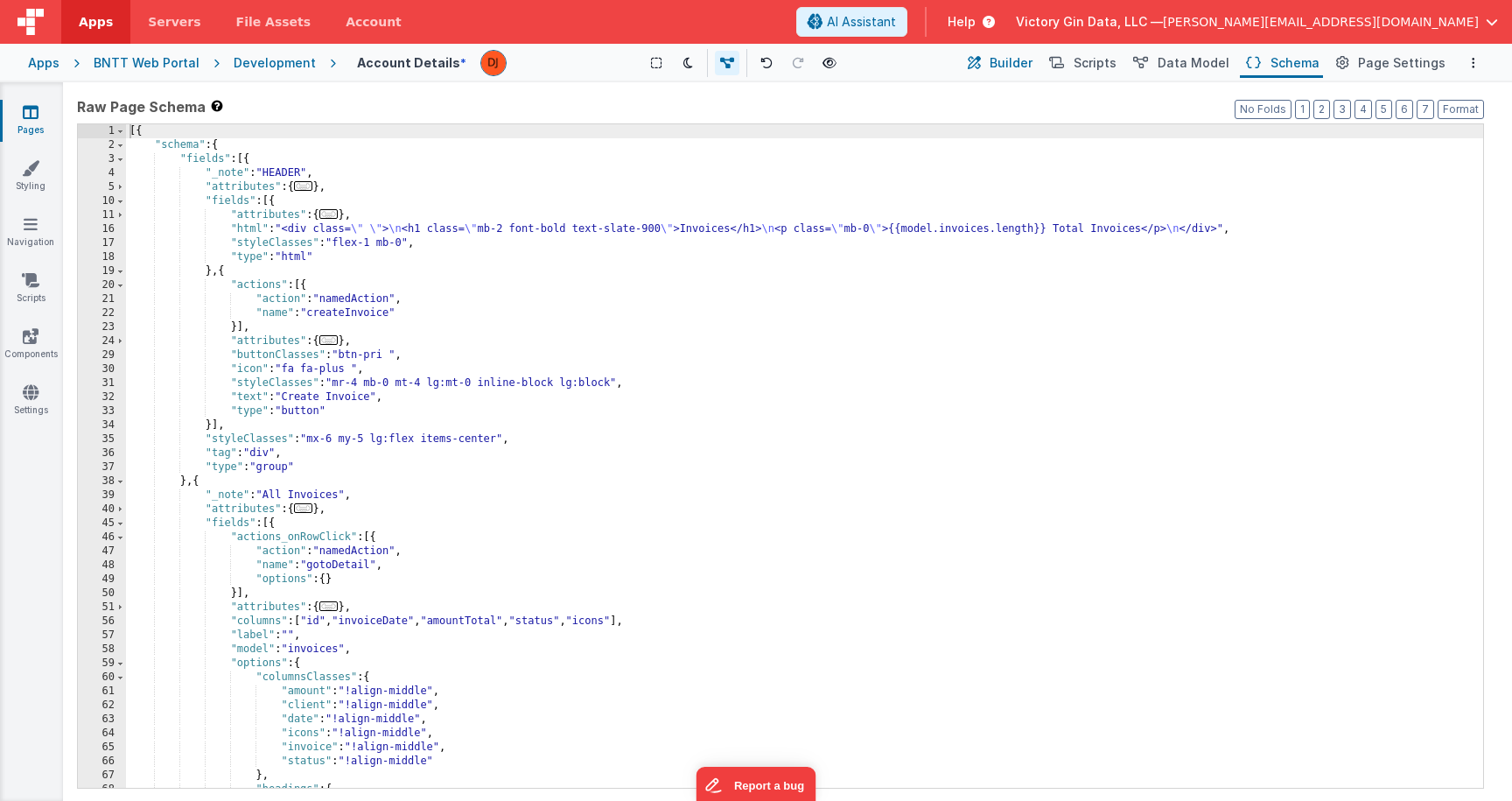
click at [1011, 66] on span "Builder" at bounding box center [1011, 63] width 43 height 18
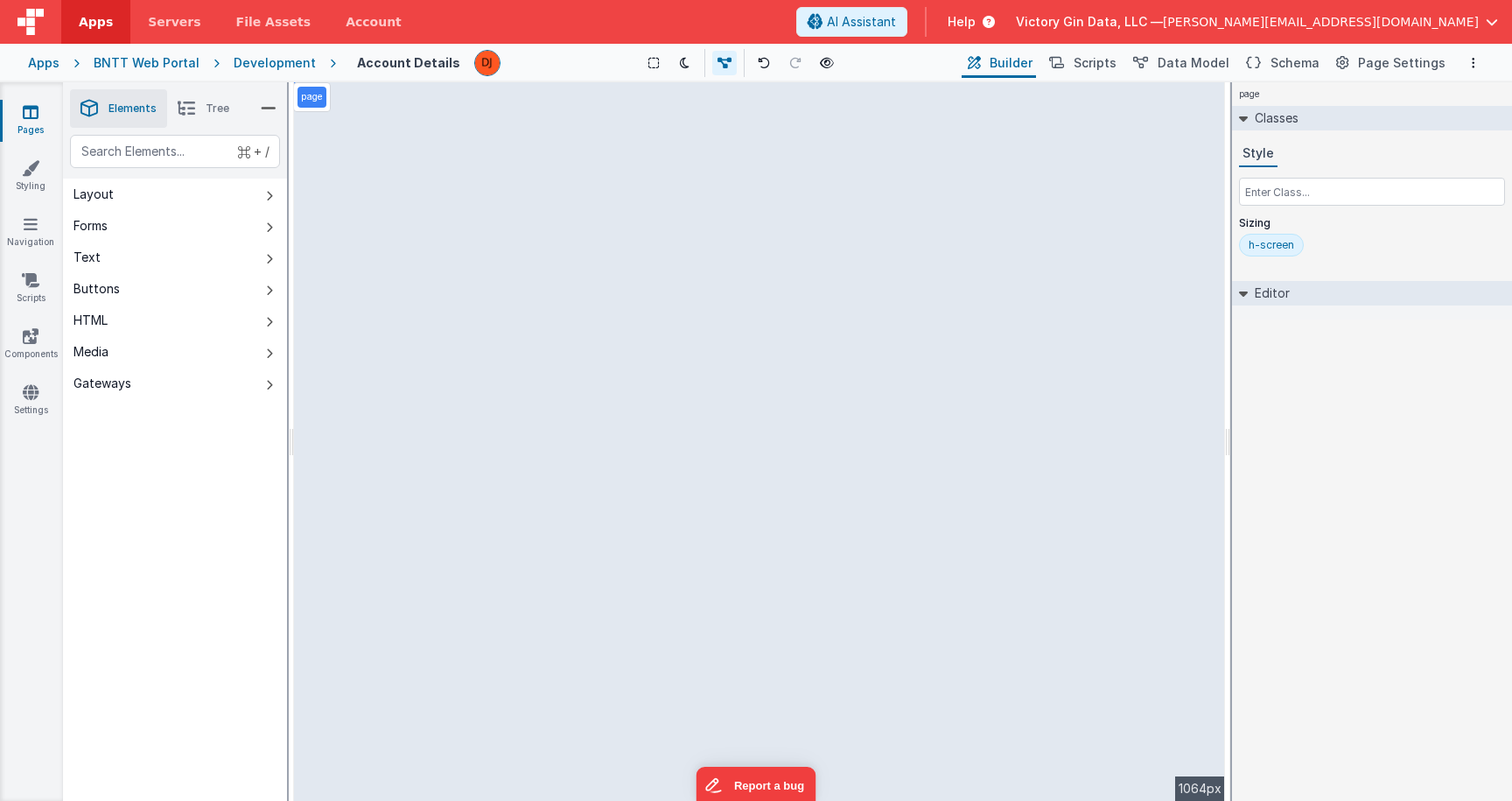
click at [535, 364] on div "page --> 1064px" at bounding box center [760, 441] width 931 height 719
drag, startPoint x: 145, startPoint y: 287, endPoint x: 672, endPoint y: 219, distance: 531.4
click at [673, 218] on div "Elements Tree + / Layout Forms Text Buttons HTML Media Gateways Page Page Body …" at bounding box center [787, 441] width 1449 height 719
click at [107, 275] on button "Buttons" at bounding box center [174, 289] width 224 height 31
click at [417, 219] on div "--> 1064px" at bounding box center [760, 441] width 931 height 719
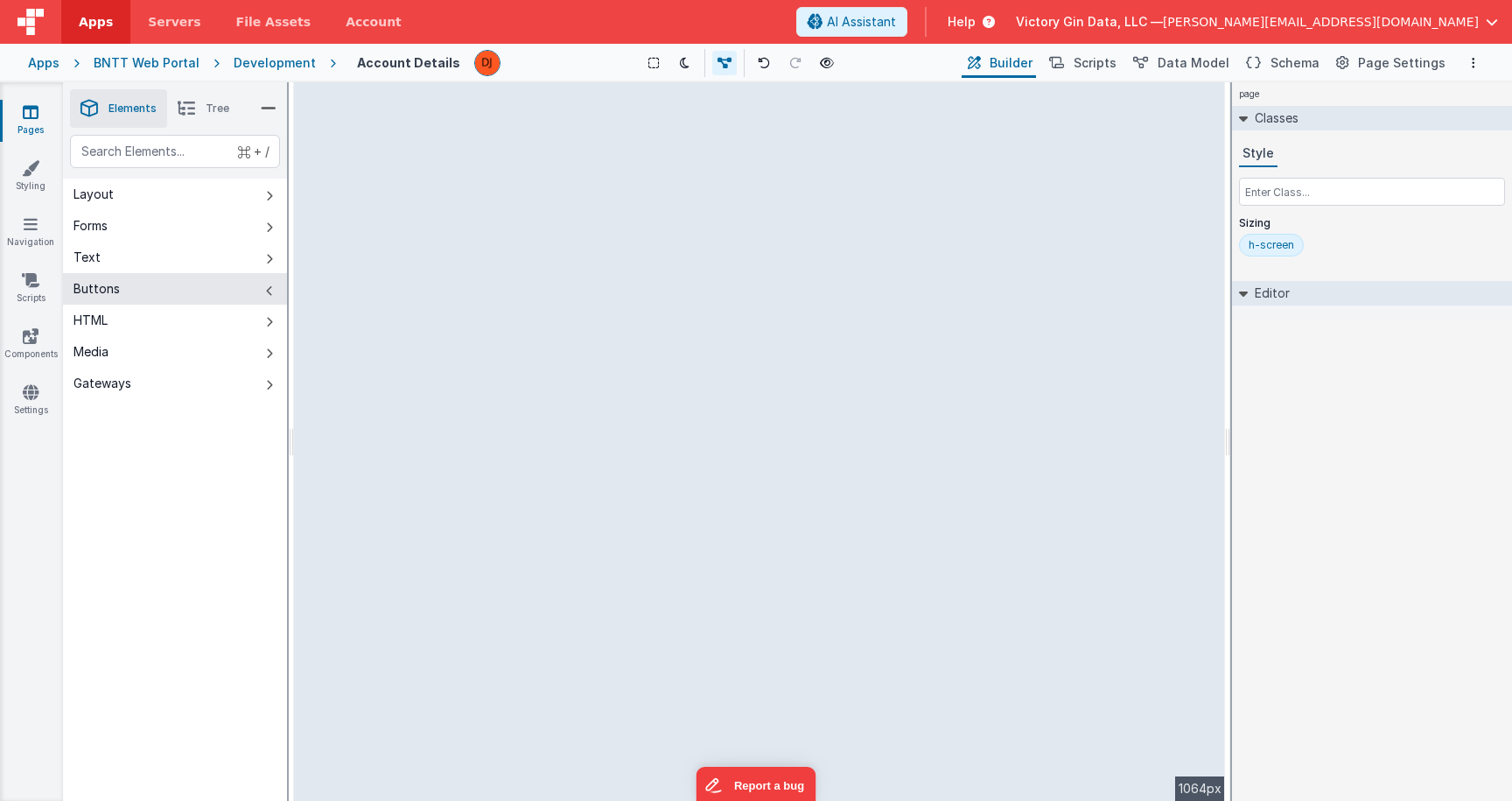
drag, startPoint x: 412, startPoint y: 237, endPoint x: 674, endPoint y: 239, distance: 262.0
click at [686, 239] on div "--> 1064px" at bounding box center [760, 441] width 931 height 719
drag, startPoint x: 499, startPoint y: 240, endPoint x: 618, endPoint y: 264, distance: 121.4
click at [753, 265] on div "--> 1064px" at bounding box center [760, 441] width 931 height 719
drag, startPoint x: 652, startPoint y: 197, endPoint x: 703, endPoint y: 197, distance: 51.0
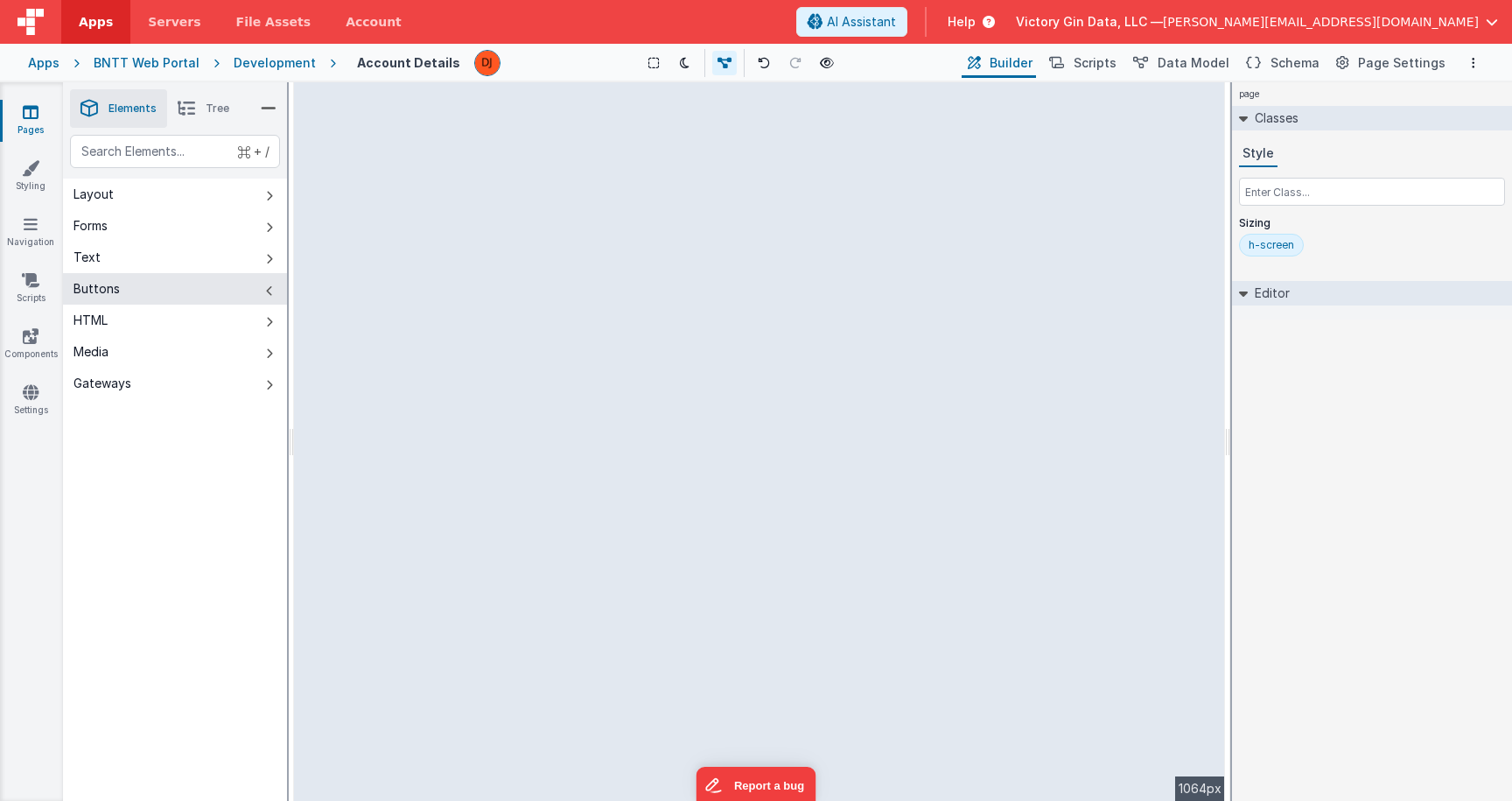
click at [703, 197] on div "--> 1064px" at bounding box center [760, 441] width 931 height 719
drag, startPoint x: 398, startPoint y: 194, endPoint x: 564, endPoint y: 185, distance: 166.2
click at [563, 185] on div "--> 1064px" at bounding box center [760, 441] width 931 height 719
drag, startPoint x: 402, startPoint y: 158, endPoint x: 532, endPoint y: 159, distance: 130.0
click at [532, 159] on div "--> 1064px" at bounding box center [760, 441] width 931 height 719
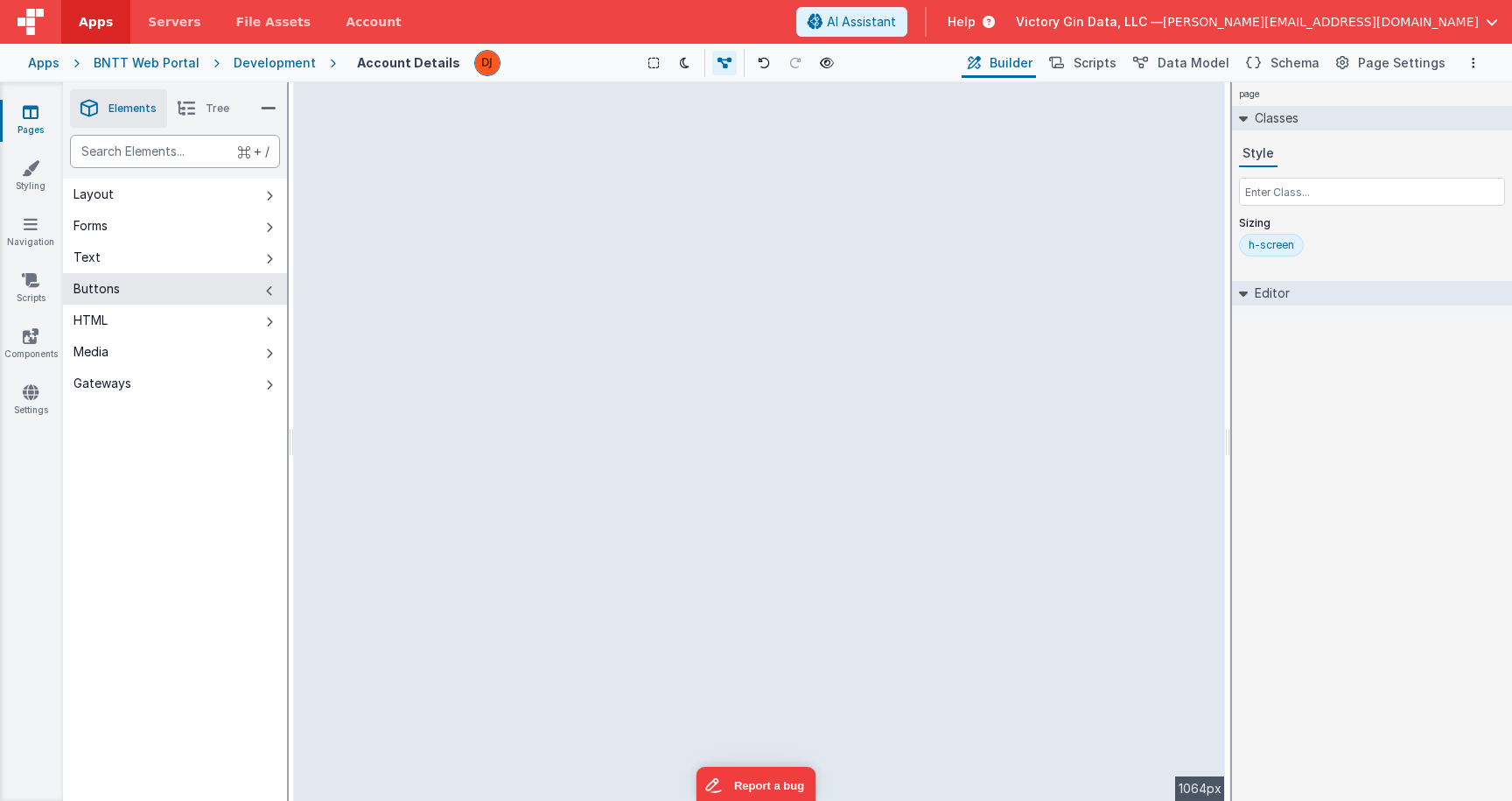
click at [77, 149] on div "text" at bounding box center [175, 152] width 210 height 33
click at [142, 152] on div "text" at bounding box center [175, 152] width 210 height 33
click at [142, 210] on button "Forms" at bounding box center [174, 226] width 224 height 31
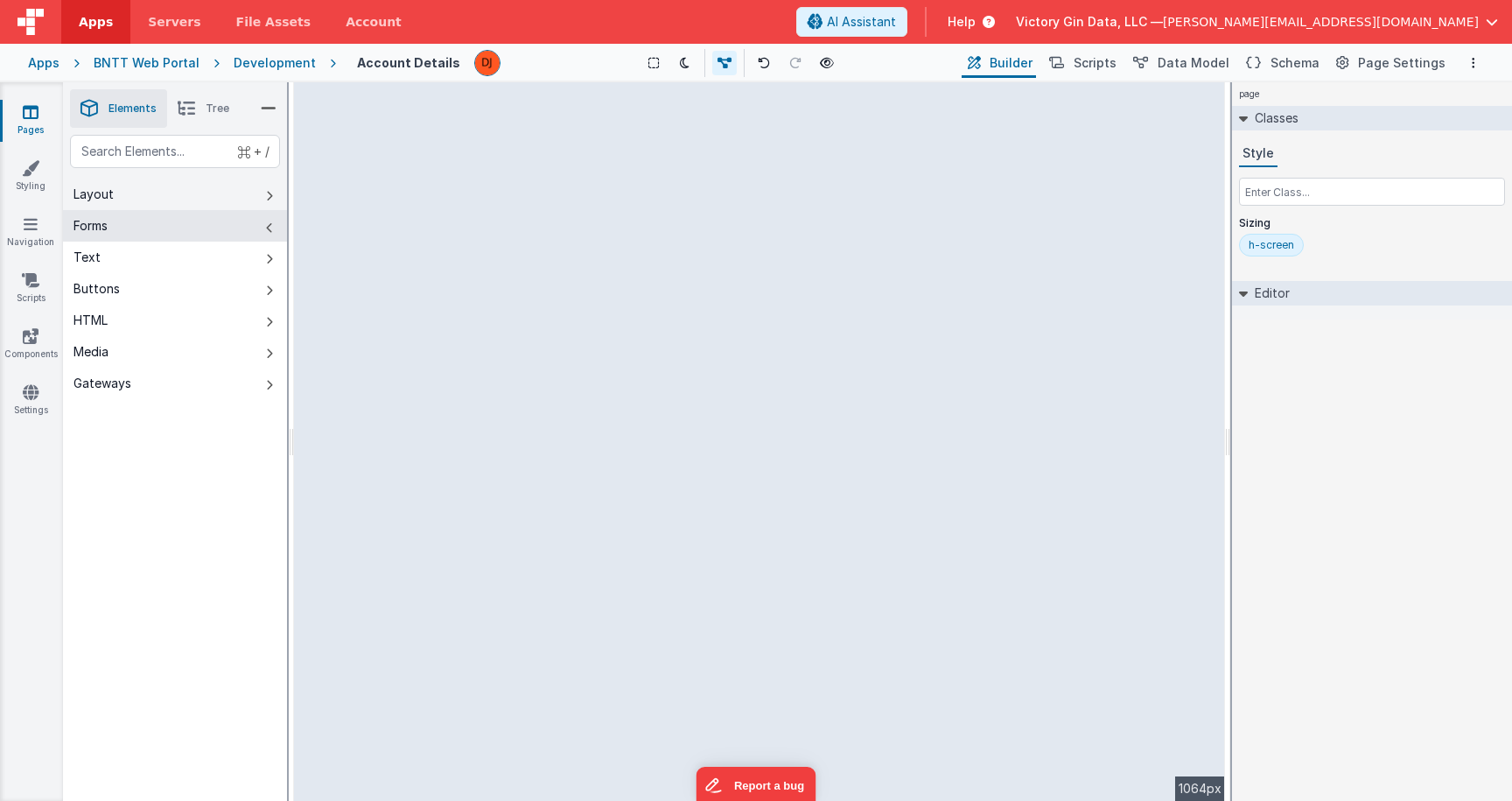
click at [134, 195] on button "Layout" at bounding box center [174, 195] width 224 height 31
drag, startPoint x: 378, startPoint y: 149, endPoint x: 813, endPoint y: 247, distance: 445.9
click at [816, 250] on div "--> 1064px" at bounding box center [760, 441] width 931 height 719
drag, startPoint x: 497, startPoint y: 159, endPoint x: 536, endPoint y: 155, distance: 39.2
click at [566, 156] on div "--> 1064px" at bounding box center [760, 441] width 931 height 719
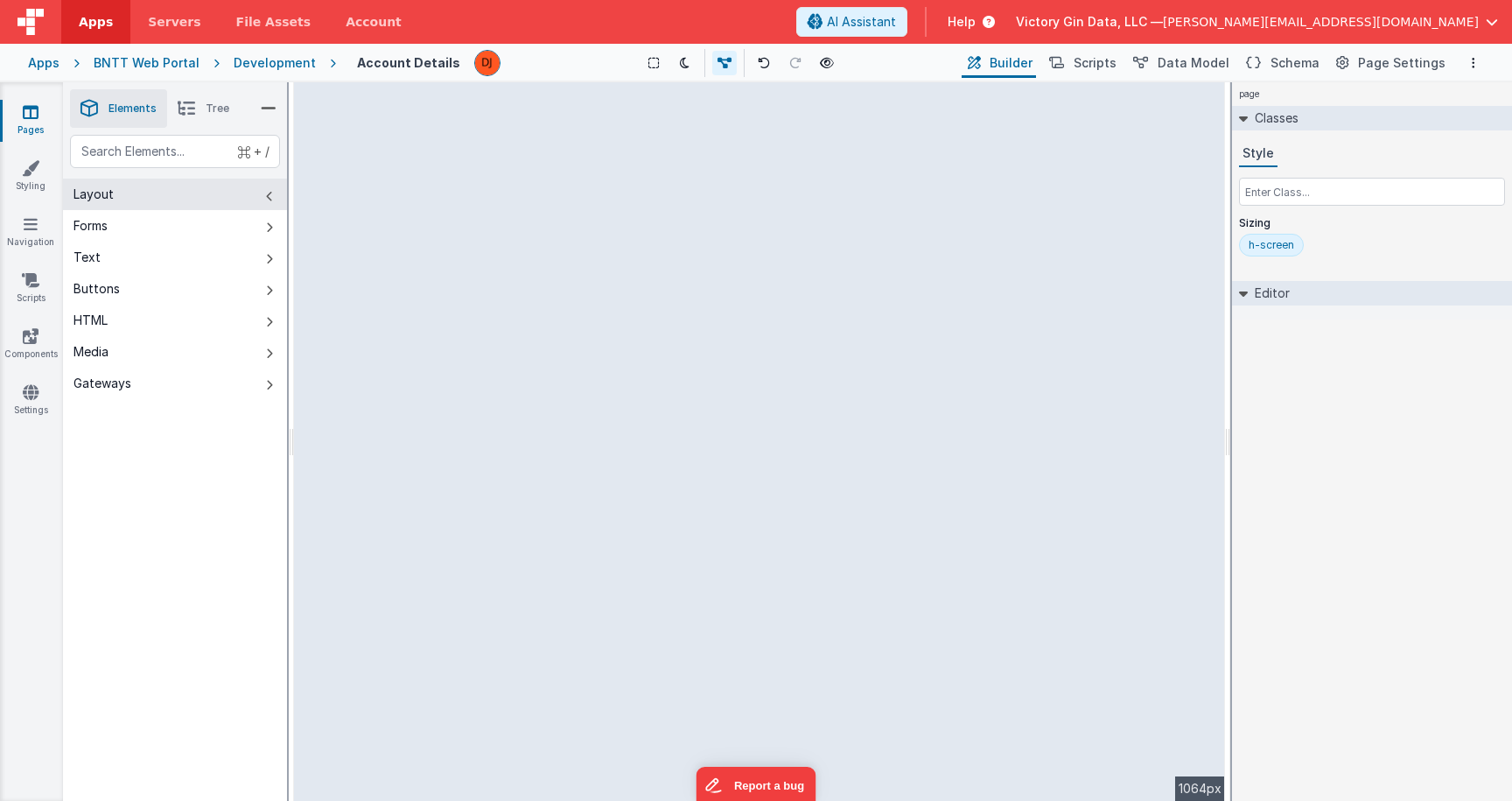
click at [487, 154] on div "--> 1064px" at bounding box center [760, 441] width 931 height 719
drag, startPoint x: 487, startPoint y: 154, endPoint x: 968, endPoint y: 249, distance: 490.3
click at [968, 246] on div "--> 1064px" at bounding box center [760, 441] width 931 height 719
click at [968, 249] on div "--> 1064px" at bounding box center [760, 441] width 931 height 719
click at [742, 392] on div "--> 1064px" at bounding box center [760, 441] width 931 height 719
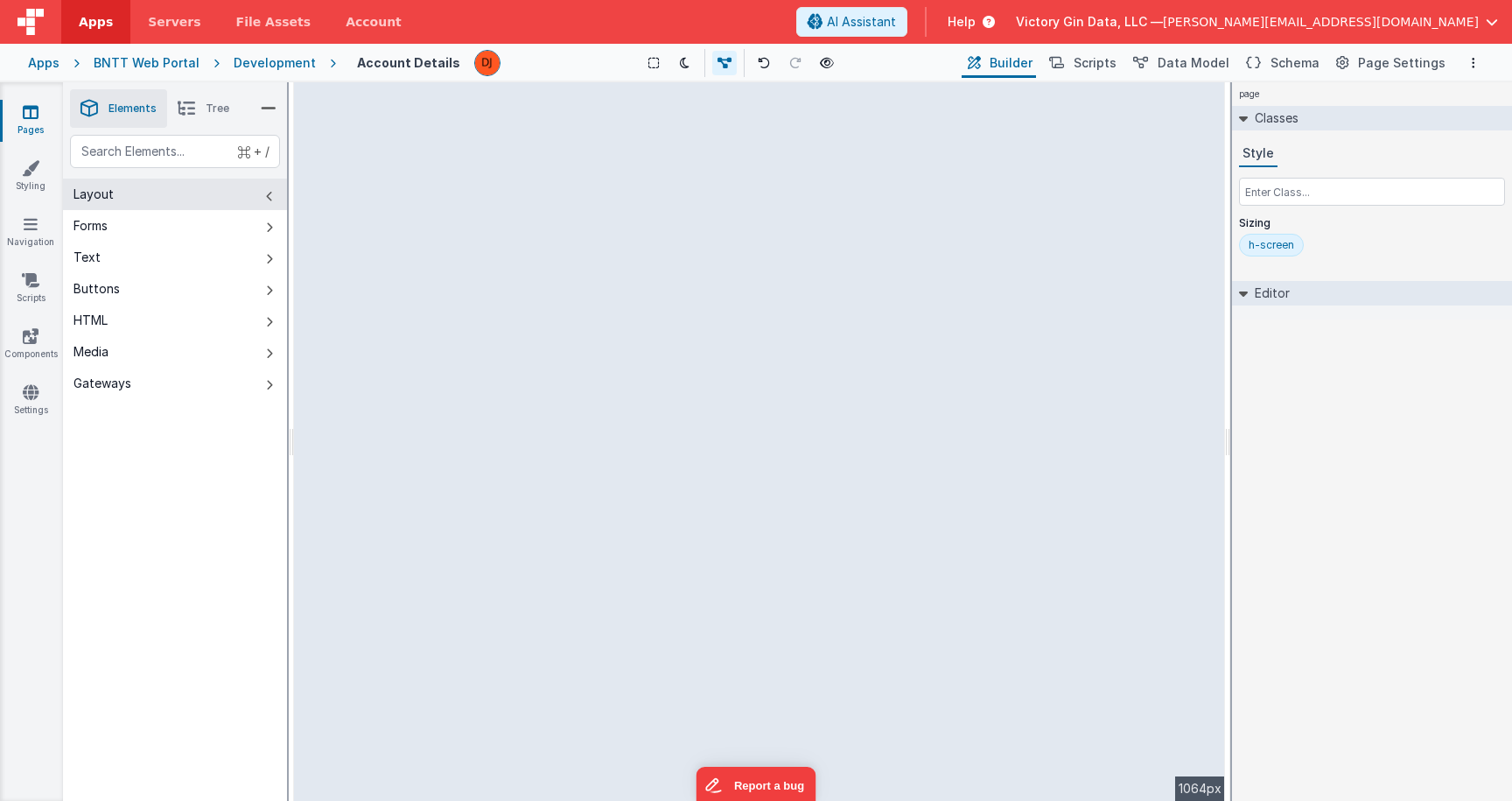
click at [658, 277] on div "--> 1064px" at bounding box center [760, 441] width 931 height 719
click at [143, 238] on button "Forms" at bounding box center [174, 226] width 224 height 31
click at [397, 189] on div "--> 1064px" at bounding box center [760, 441] width 931 height 719
drag, startPoint x: 491, startPoint y: 187, endPoint x: 684, endPoint y: 194, distance: 193.1
click at [686, 196] on div "--> 1064px" at bounding box center [760, 441] width 931 height 719
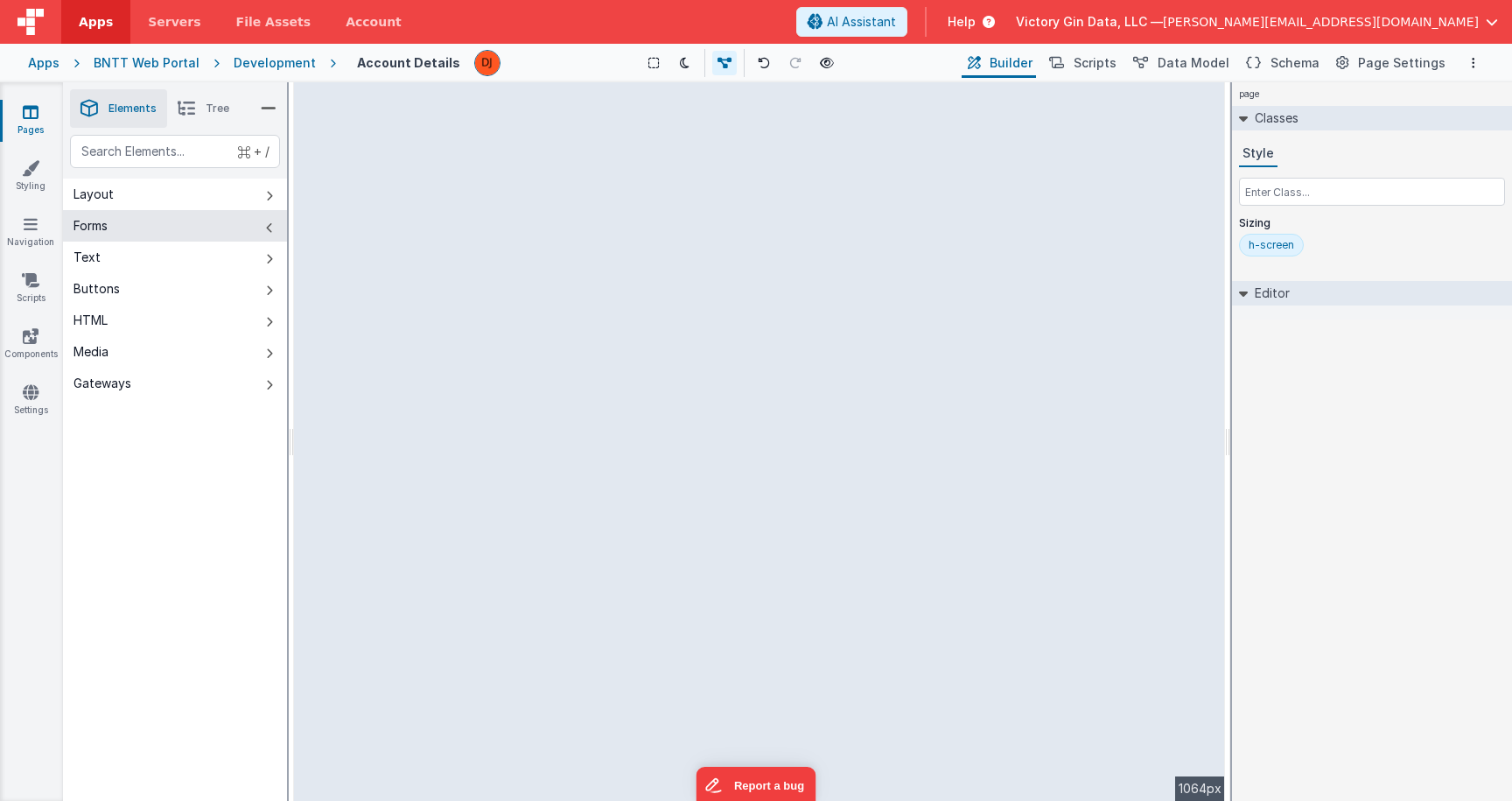
click at [684, 194] on div "--> 1064px" at bounding box center [760, 441] width 931 height 719
click at [684, 220] on div "--> 1064px" at bounding box center [760, 441] width 931 height 719
click at [510, 104] on div "--> 1064px" at bounding box center [760, 441] width 931 height 719
click at [202, 113] on li "Tree" at bounding box center [203, 108] width 72 height 38
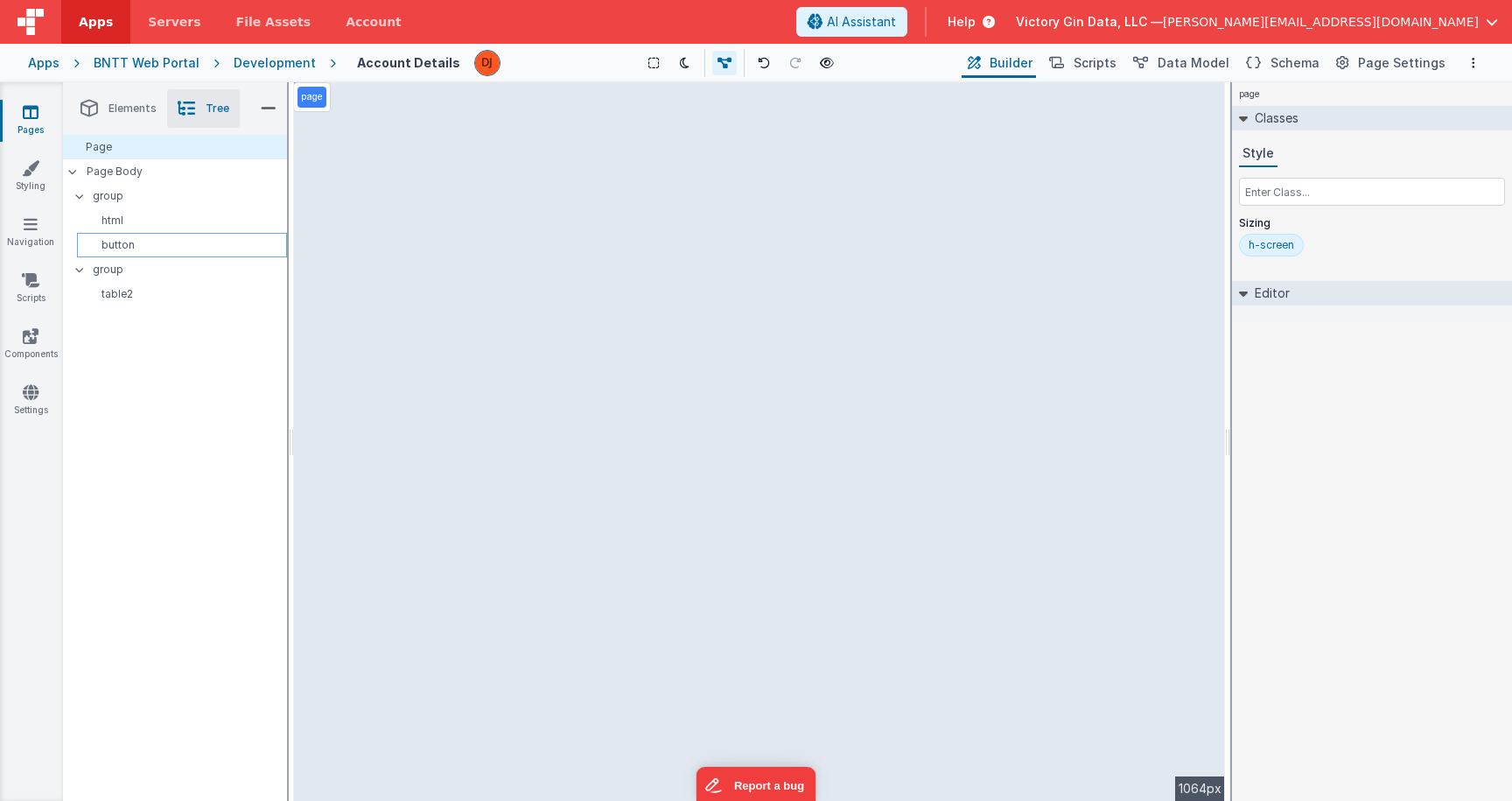
click at [143, 245] on p "button" at bounding box center [185, 245] width 202 height 14
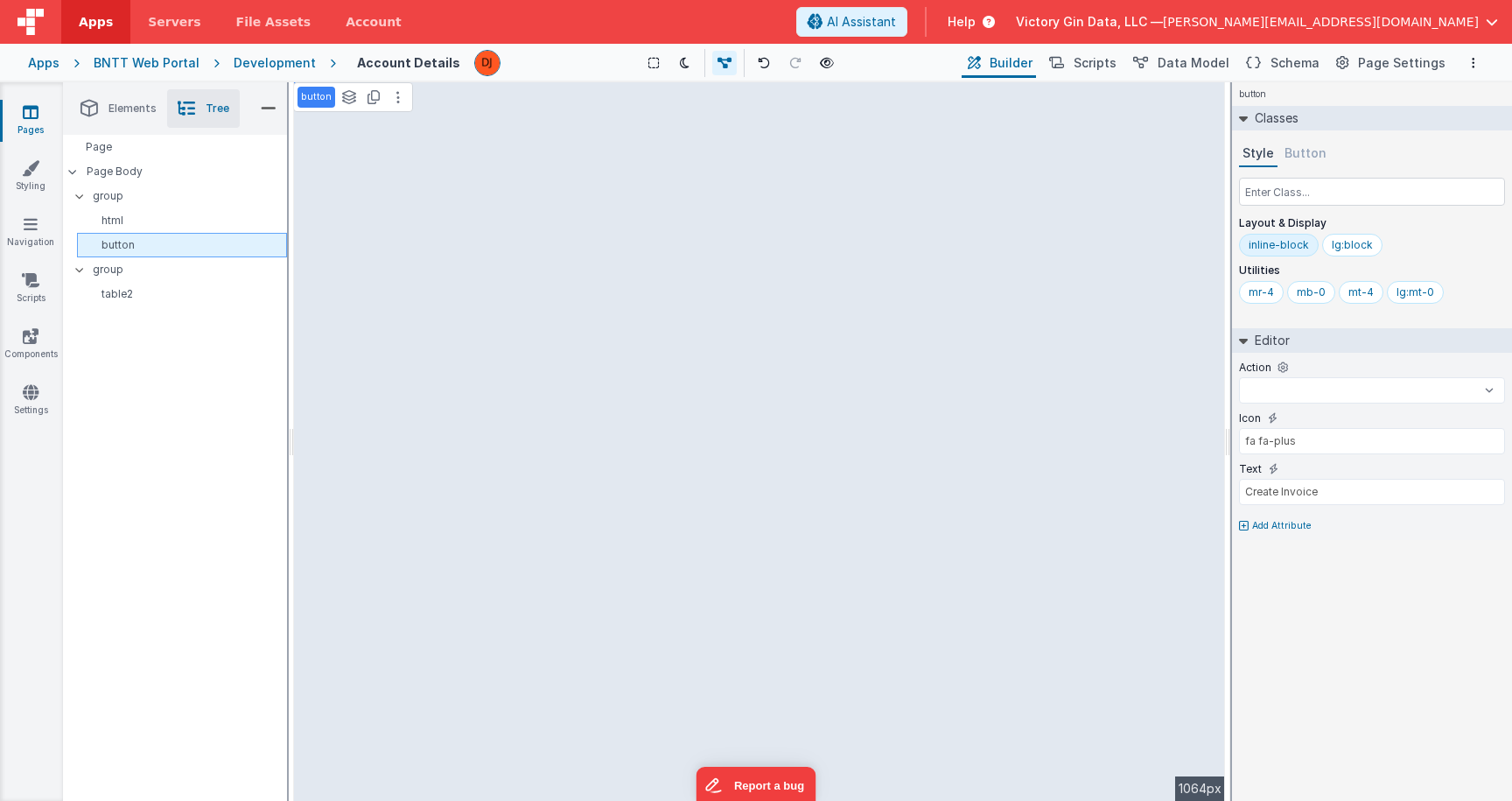
select select
click at [141, 228] on p "html" at bounding box center [185, 220] width 202 height 14
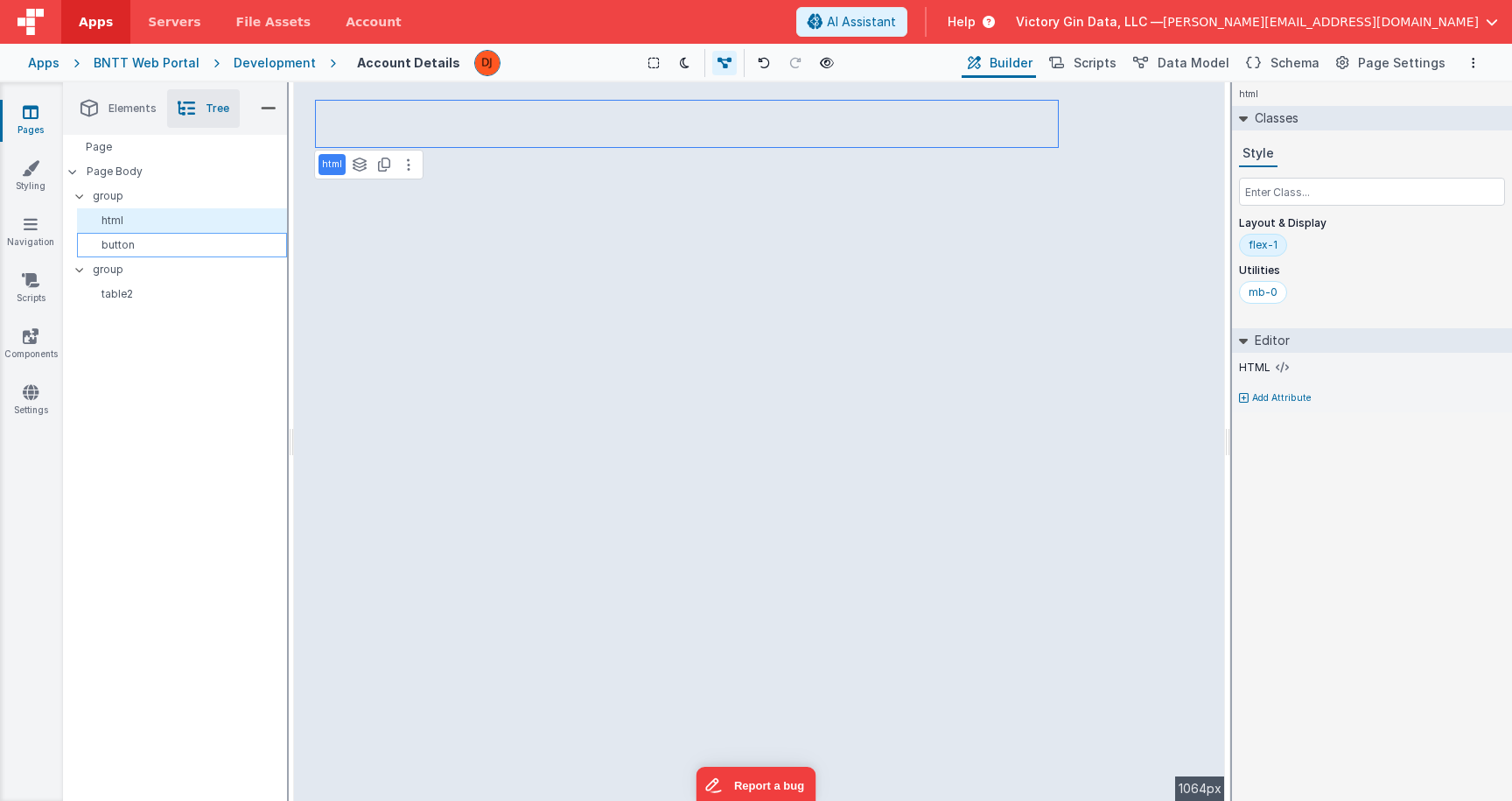
click at [137, 253] on div "button" at bounding box center [182, 245] width 210 height 24
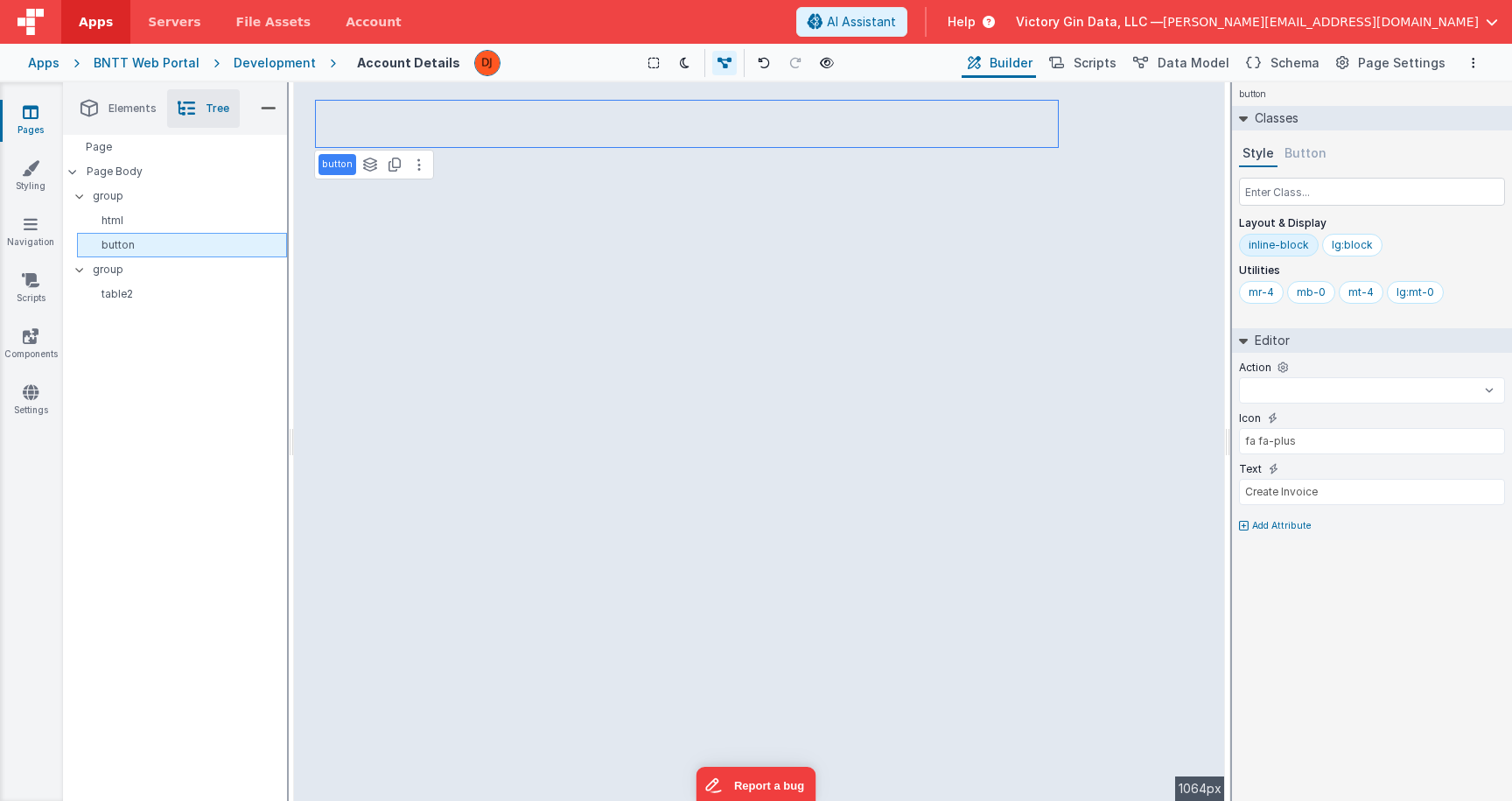
select select
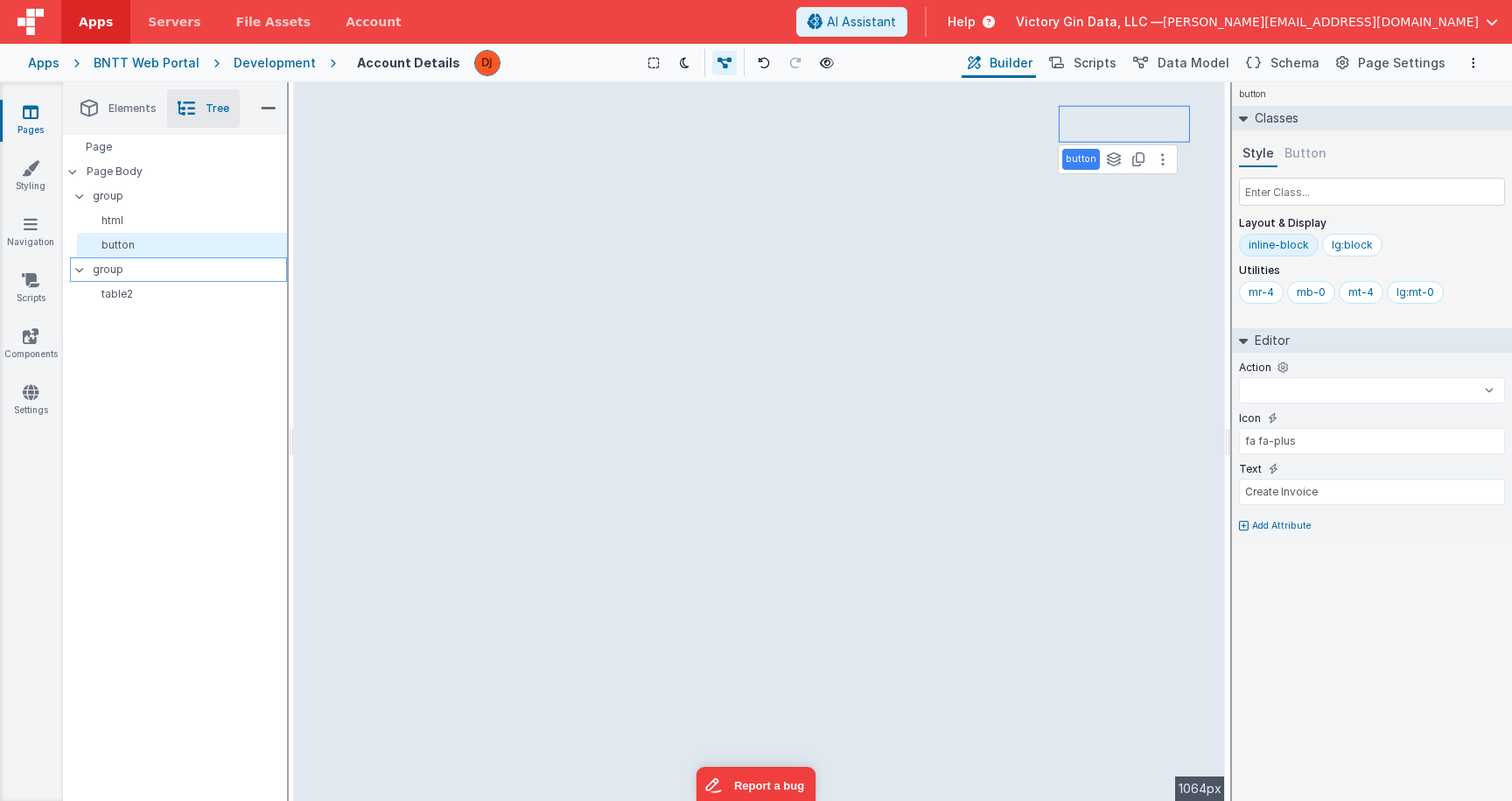
click at [143, 273] on p "group" at bounding box center [190, 270] width 194 height 20
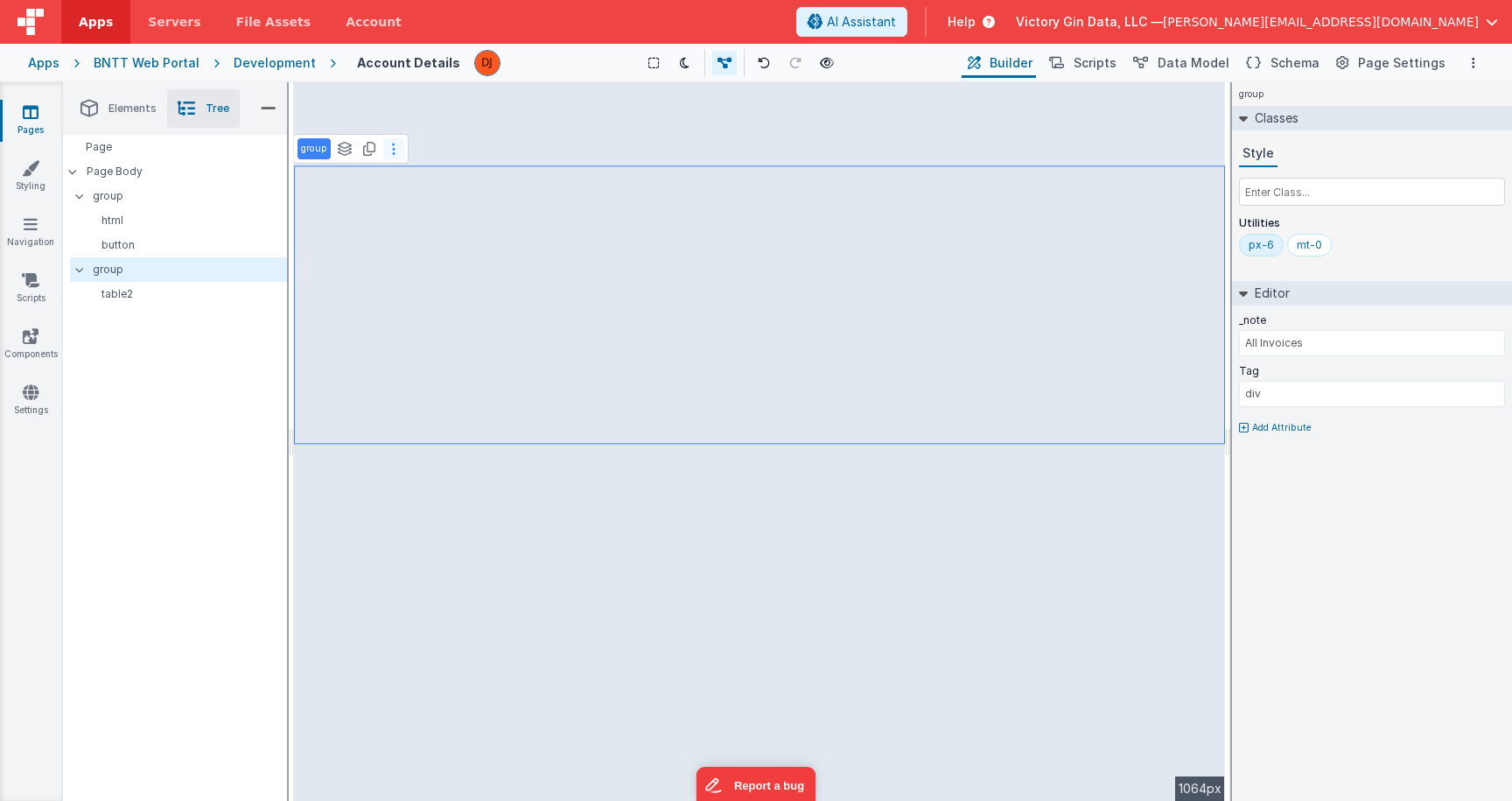
click at [392, 146] on icon at bounding box center [394, 149] width 4 height 14
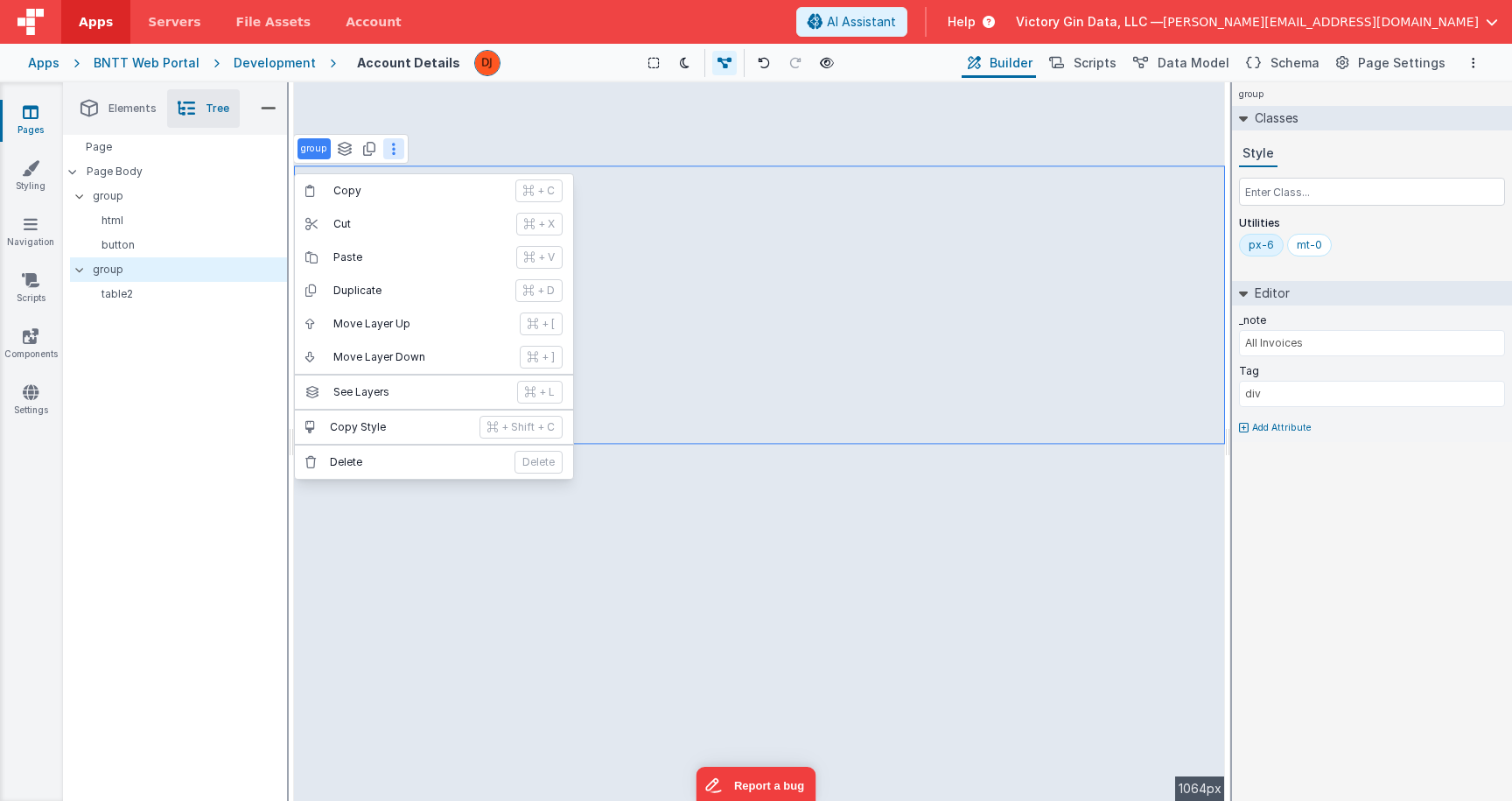
click at [837, 355] on div "group Copy + C Cut + X Paste + V Duplicate + D Move Layer Up + [ Move Layer Dow…" at bounding box center [760, 441] width 931 height 719
click at [119, 270] on p "group" at bounding box center [190, 270] width 194 height 20
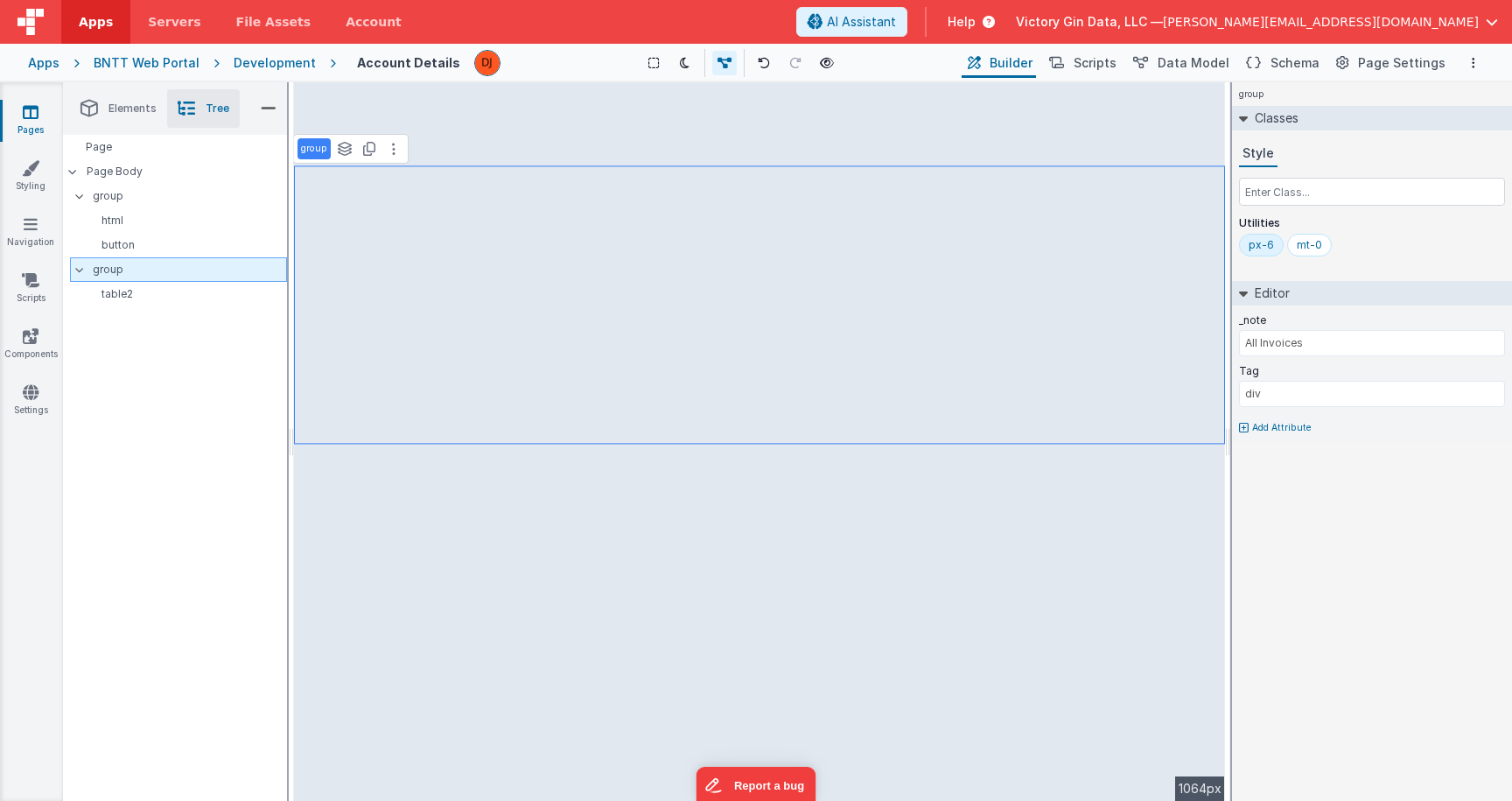
click at [129, 281] on div "group" at bounding box center [179, 269] width 217 height 24
click at [129, 295] on p "table2" at bounding box center [185, 293] width 202 height 14
select select "status"
select select "amountTotal"
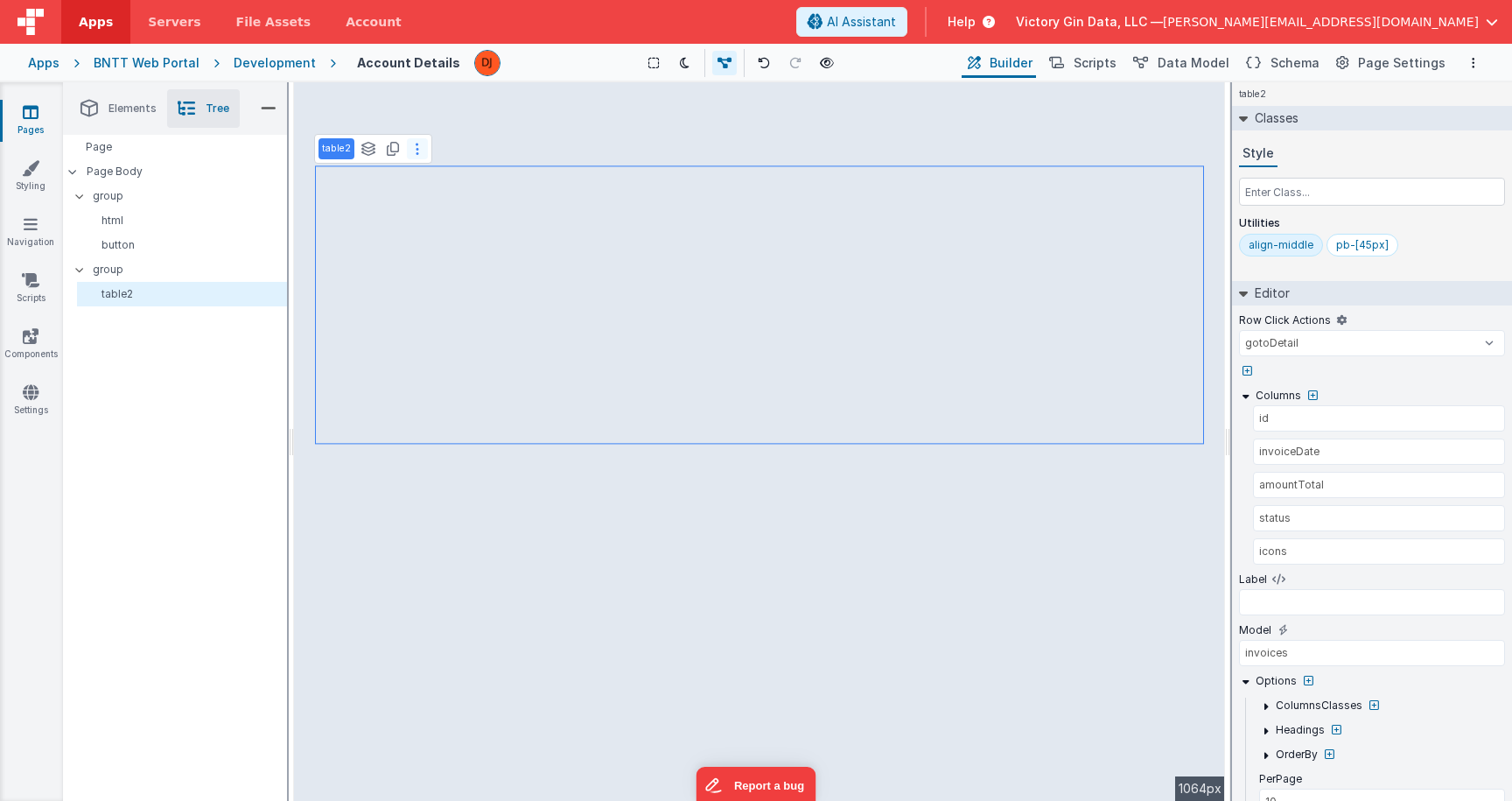
click at [417, 150] on icon at bounding box center [418, 149] width 4 height 14
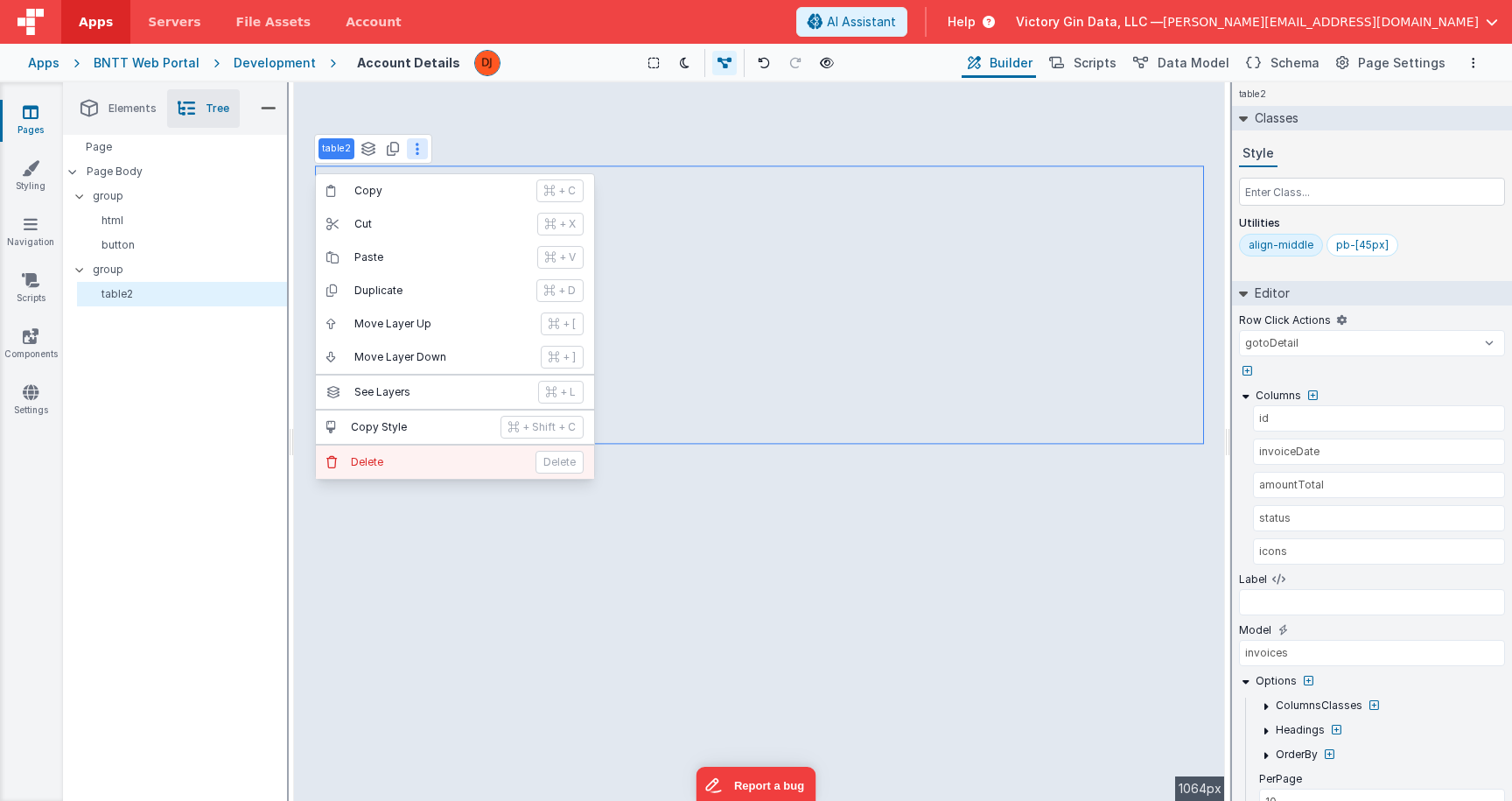
select select
click at [418, 465] on p "Delete" at bounding box center [438, 462] width 174 height 14
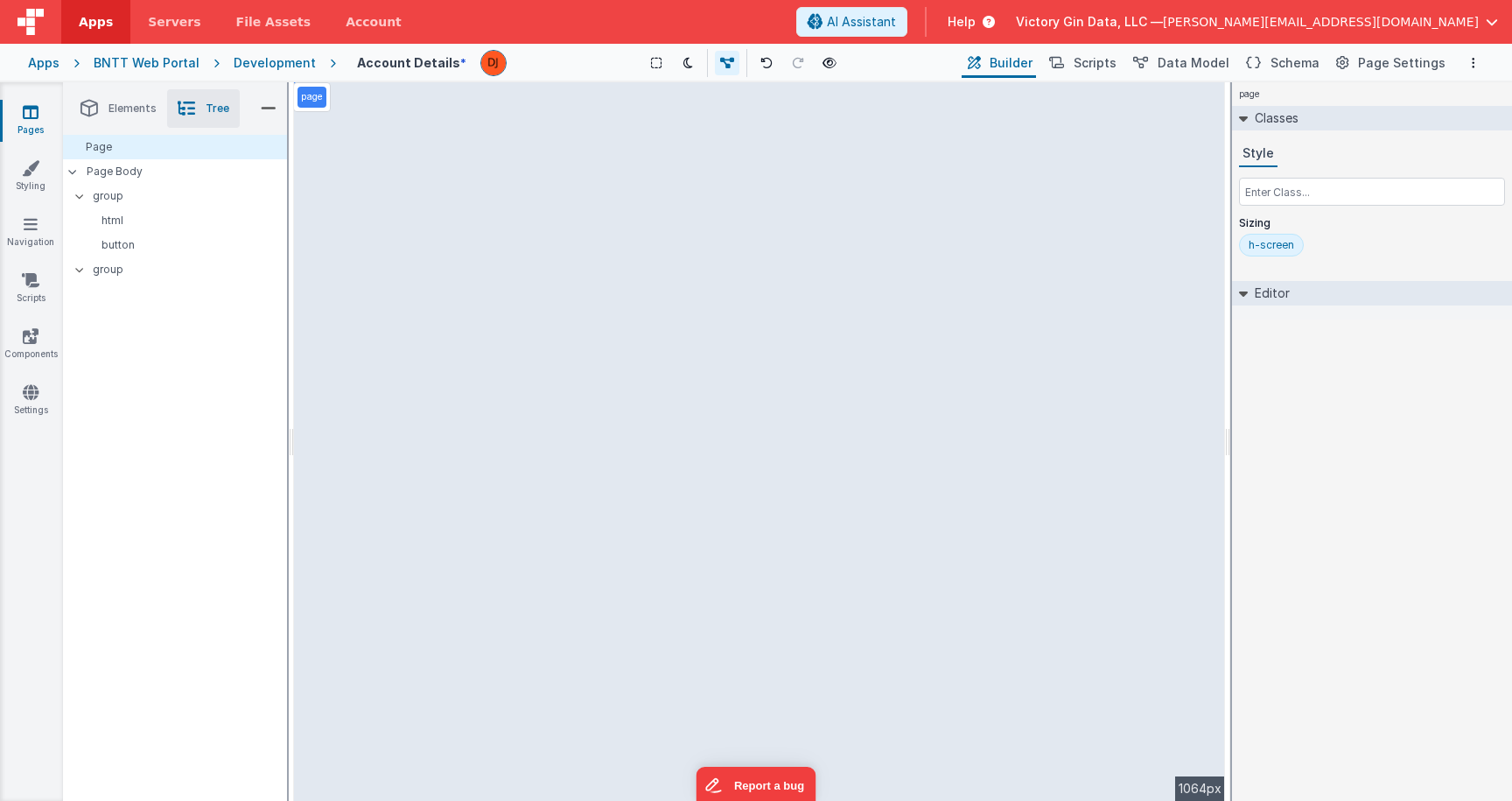
click at [647, 353] on div "page --> 1064px" at bounding box center [760, 441] width 931 height 719
click at [411, 212] on div "page --> 1064px" at bounding box center [760, 441] width 931 height 719
click at [391, 117] on div "page --> 1064px" at bounding box center [760, 441] width 931 height 719
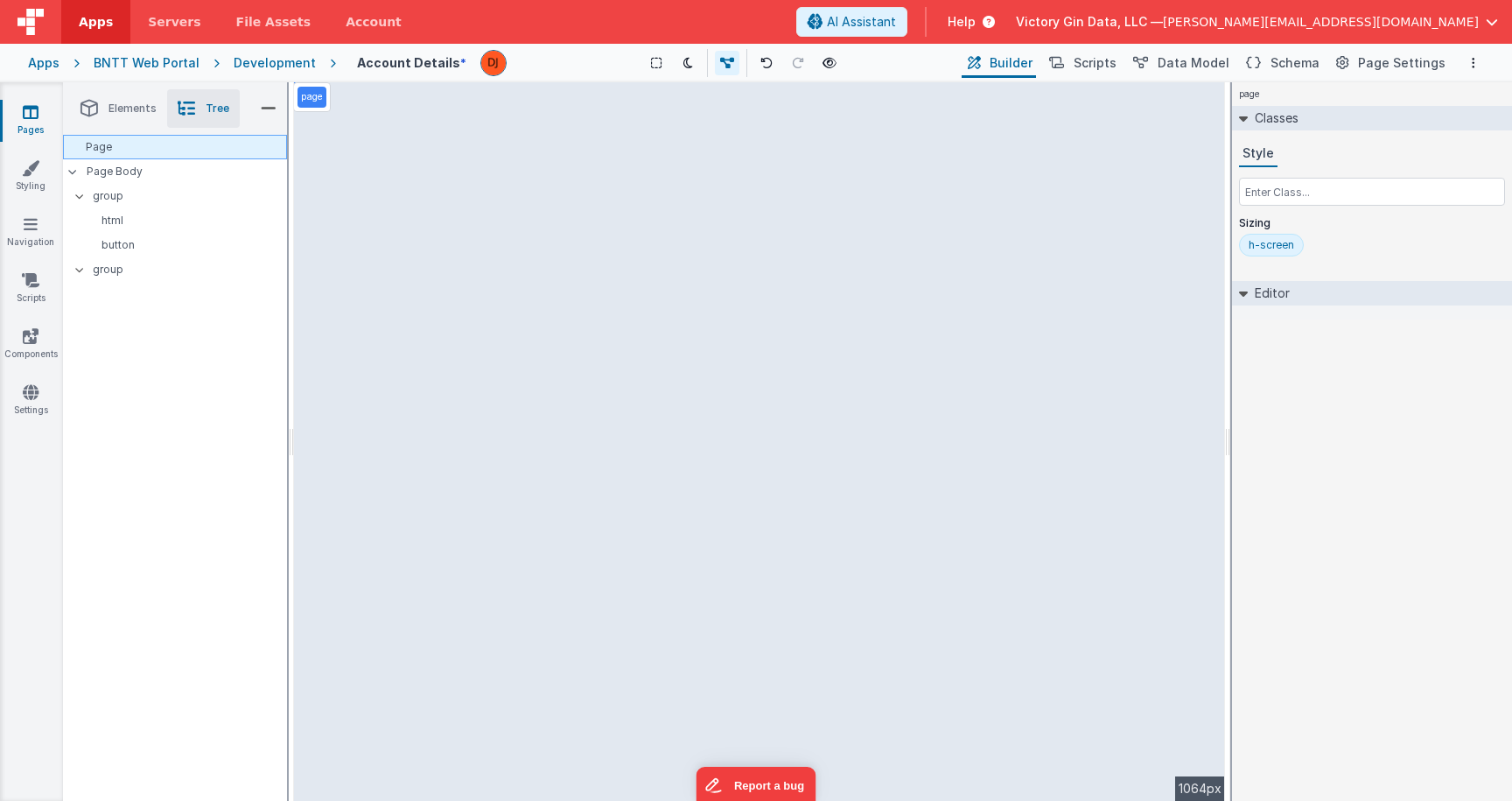
click at [121, 141] on div "Page" at bounding box center [174, 147] width 224 height 24
click at [138, 172] on p "Page Body" at bounding box center [187, 171] width 200 height 14
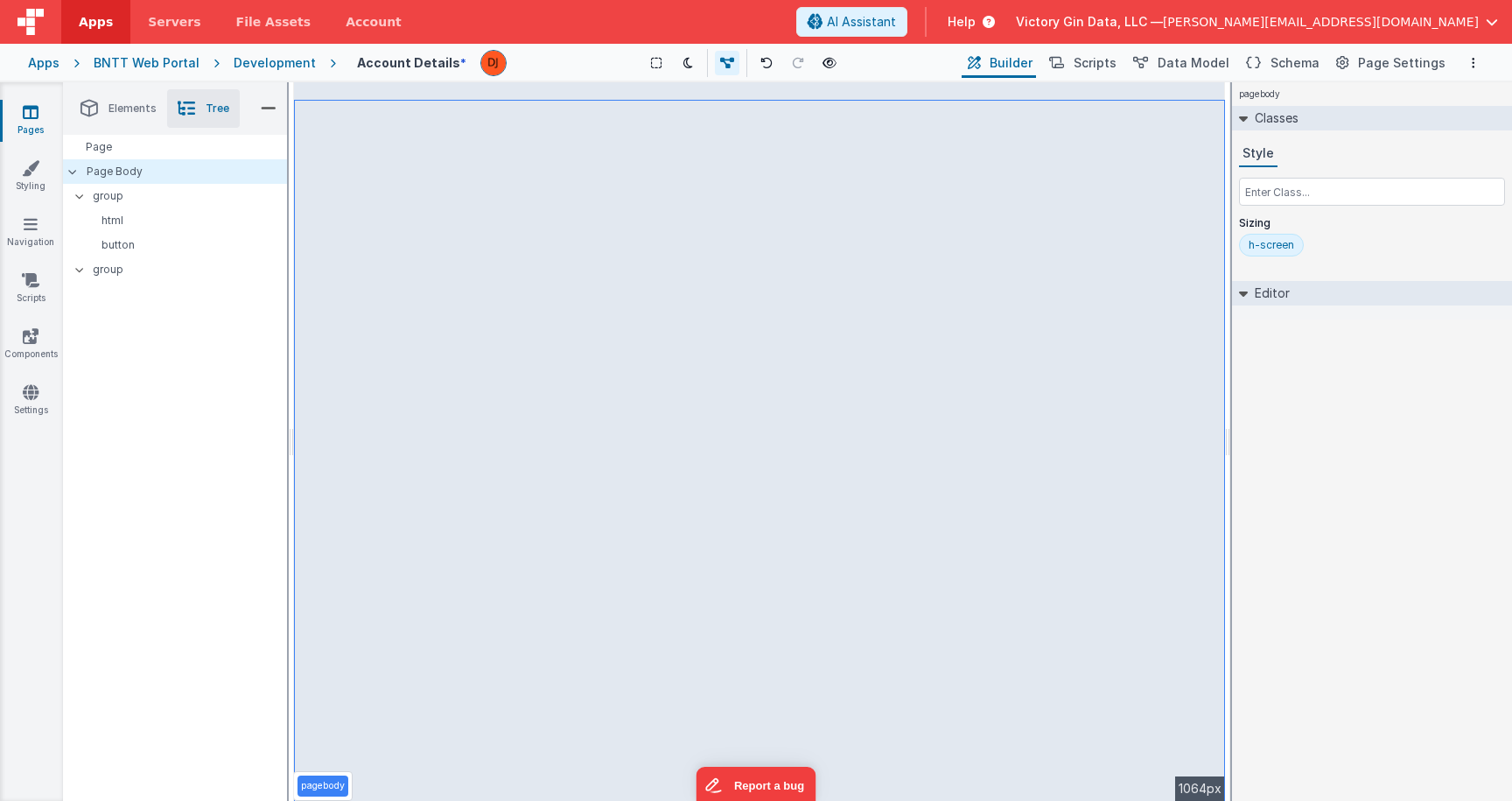
click at [401, 111] on div "pagebody --> 1064px" at bounding box center [760, 441] width 931 height 719
click at [141, 203] on p "group" at bounding box center [190, 197] width 194 height 20
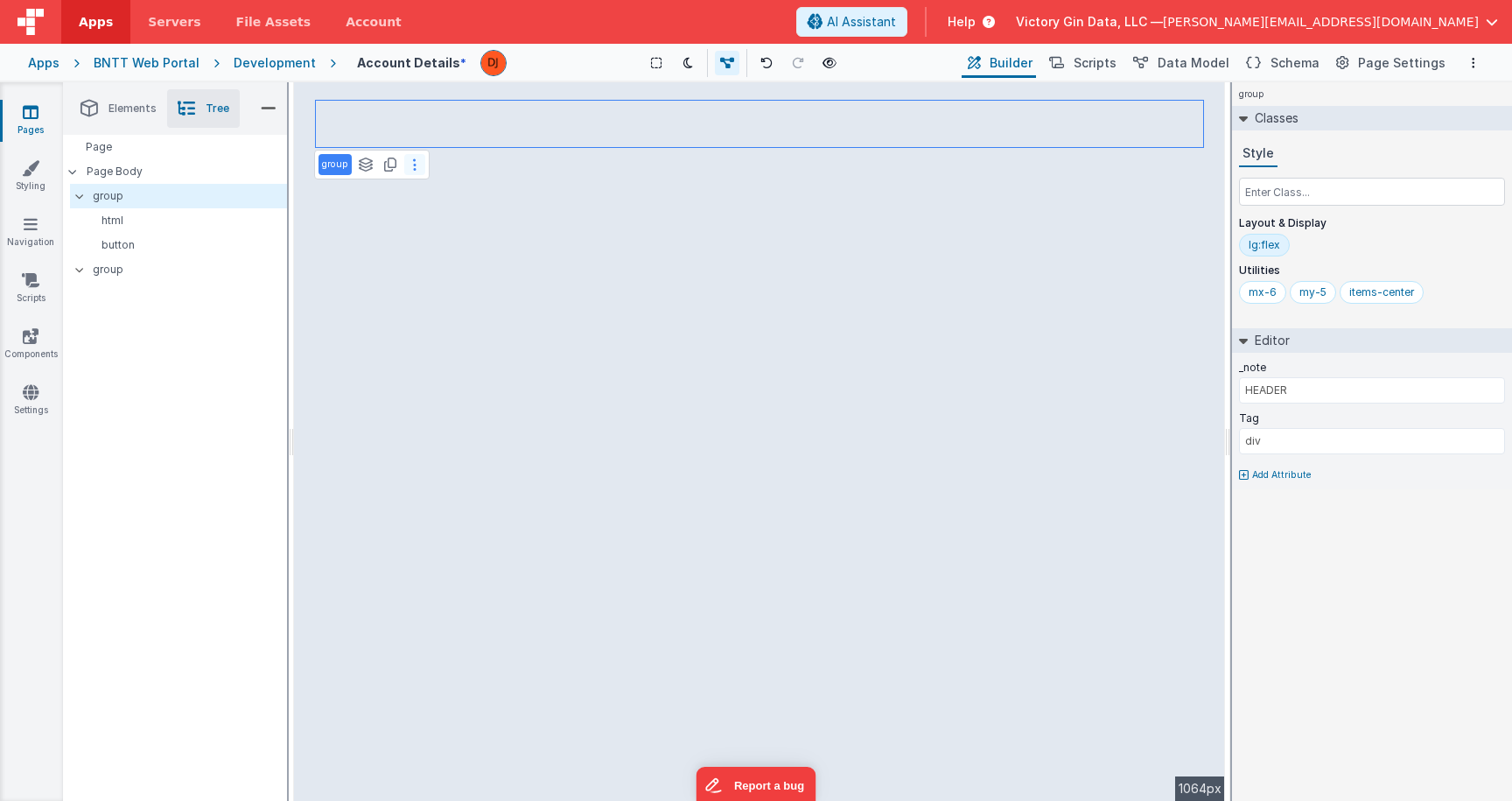
click at [411, 159] on button at bounding box center [414, 163] width 21 height 21
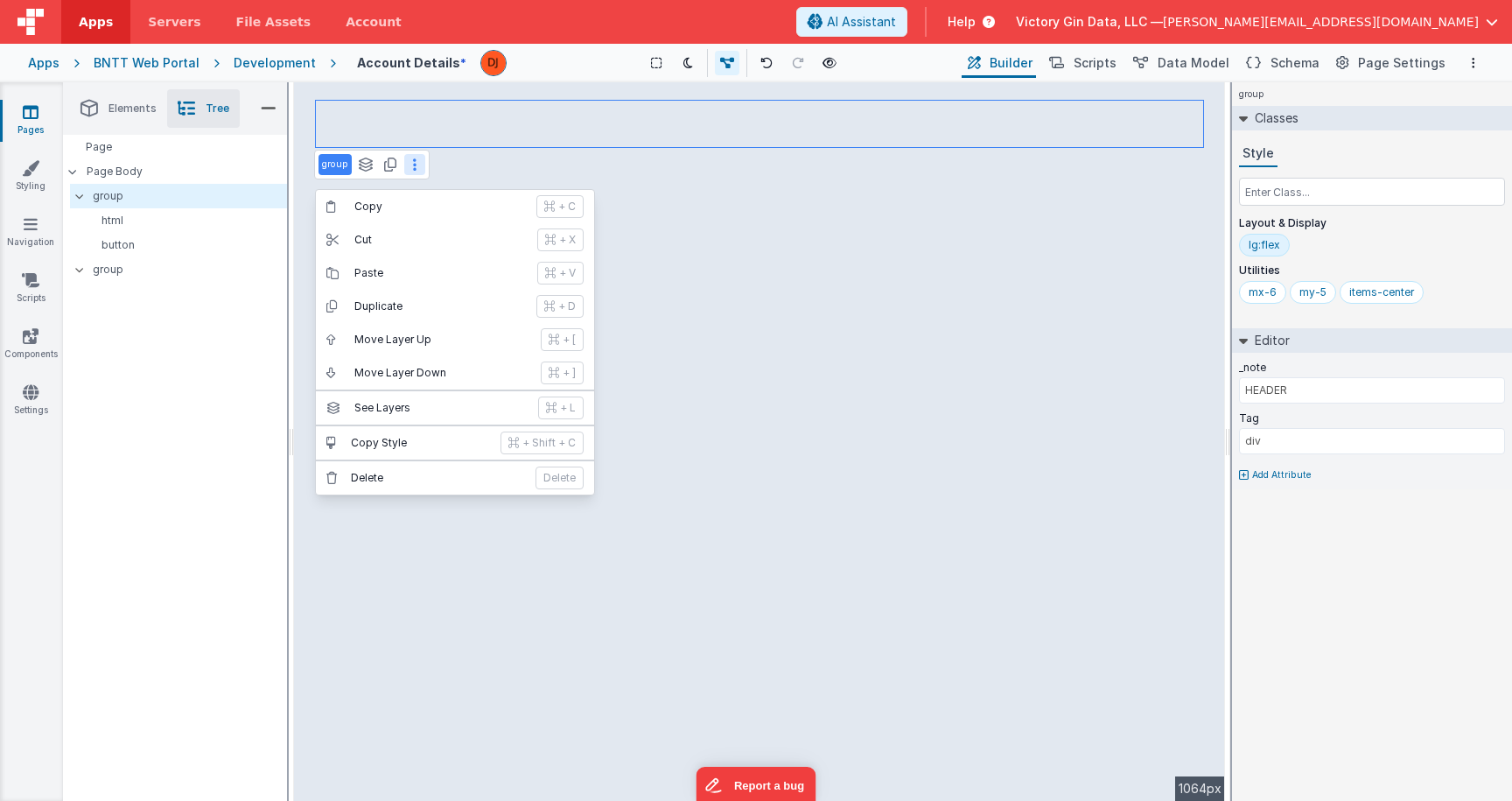
click at [401, 138] on div "group Copy + C Cut + X Paste + V Duplicate + D Move Layer Up + [ Move Layer Dow…" at bounding box center [760, 441] width 931 height 719
click at [400, 123] on div "group Copy + C Cut + X Paste + V Duplicate + D Move Layer Up + [ Move Layer Dow…" at bounding box center [760, 441] width 931 height 719
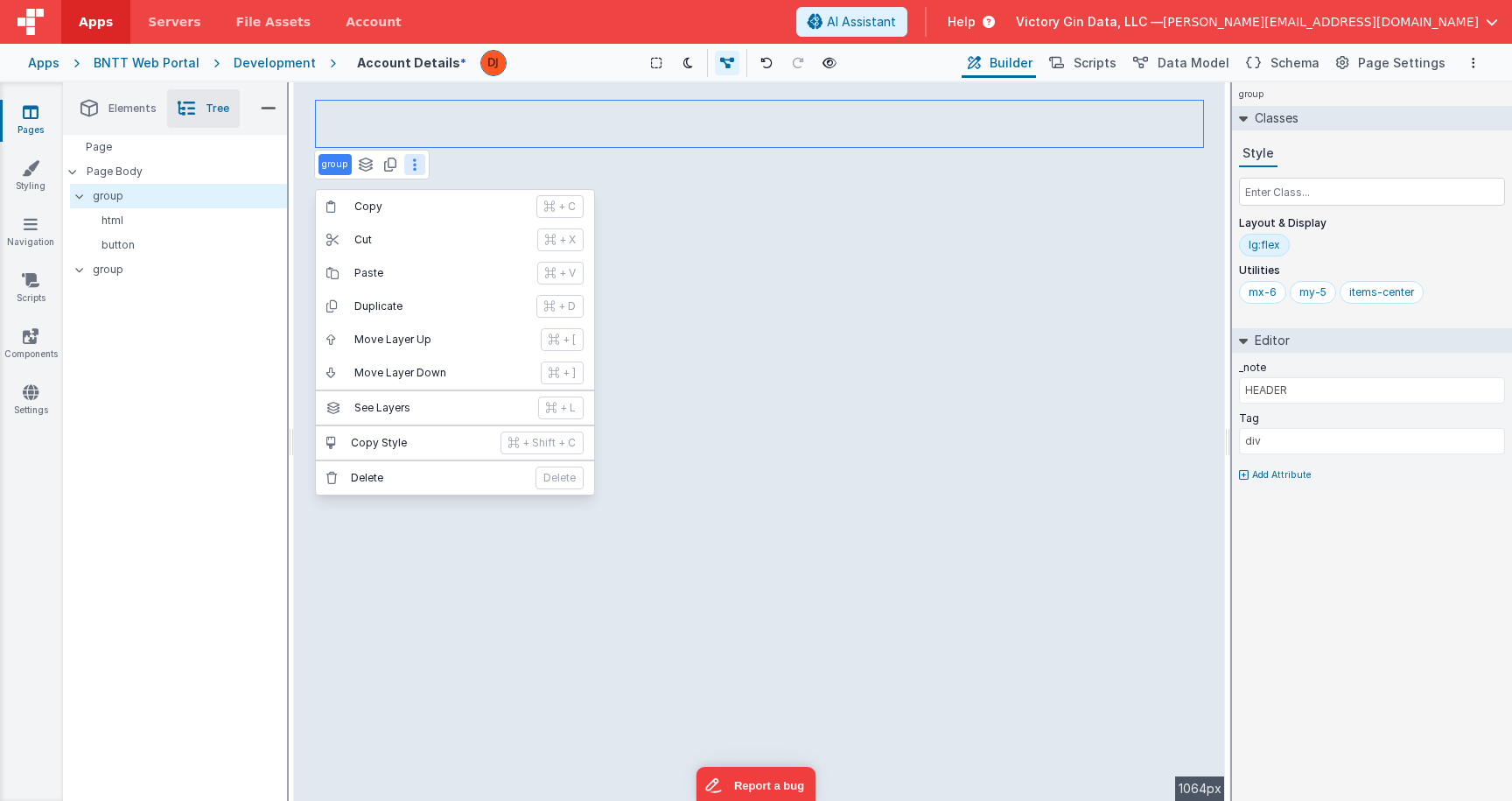
click at [422, 122] on div "group Copy + C Cut + X Paste + V Duplicate + D Move Layer Up + [ Move Layer Dow…" at bounding box center [760, 441] width 931 height 719
click at [177, 230] on div "html" at bounding box center [182, 220] width 210 height 24
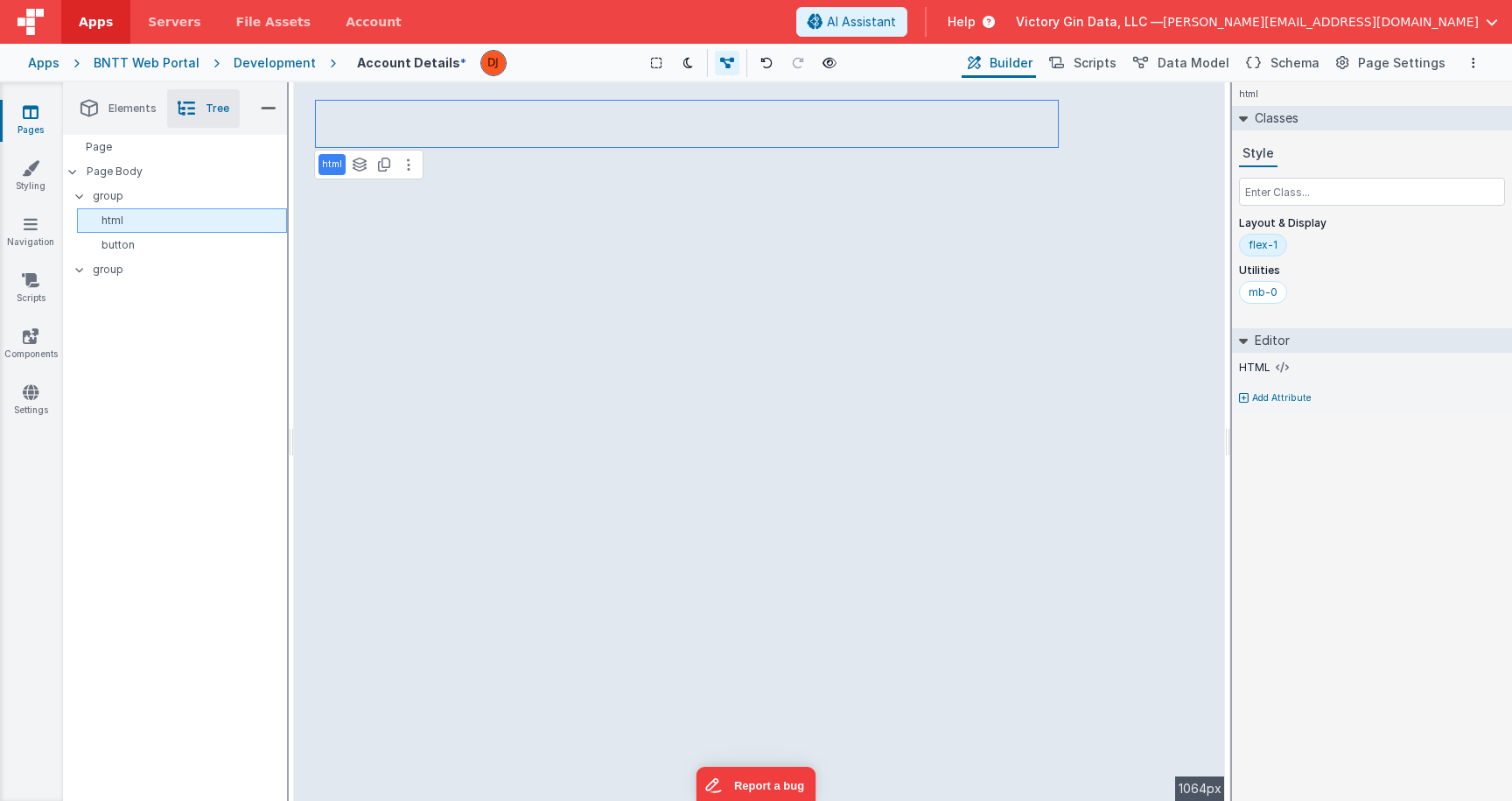
click at [177, 230] on div "html" at bounding box center [182, 220] width 210 height 24
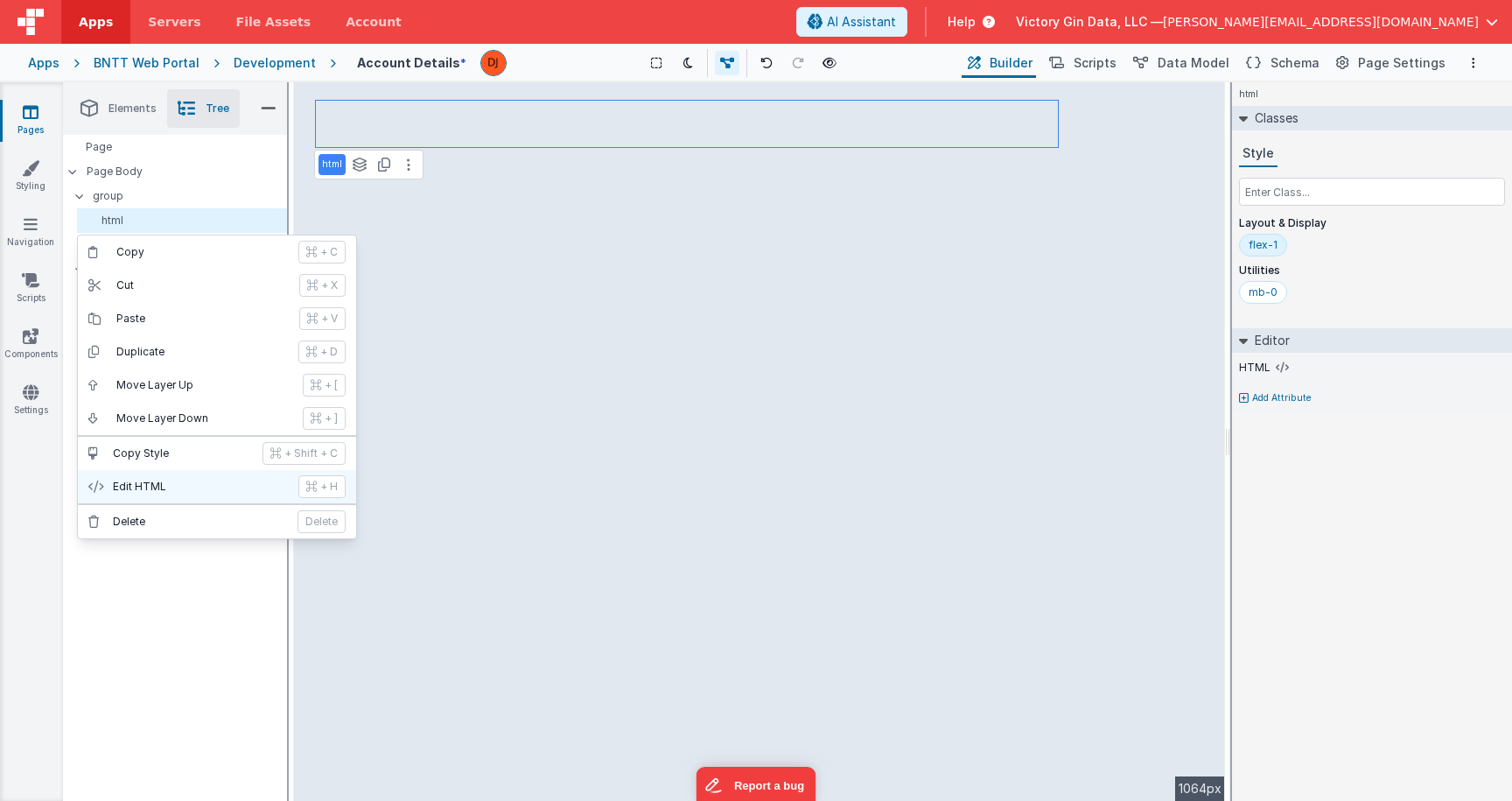
click at [198, 486] on p "Edit HTML" at bounding box center [200, 486] width 175 height 14
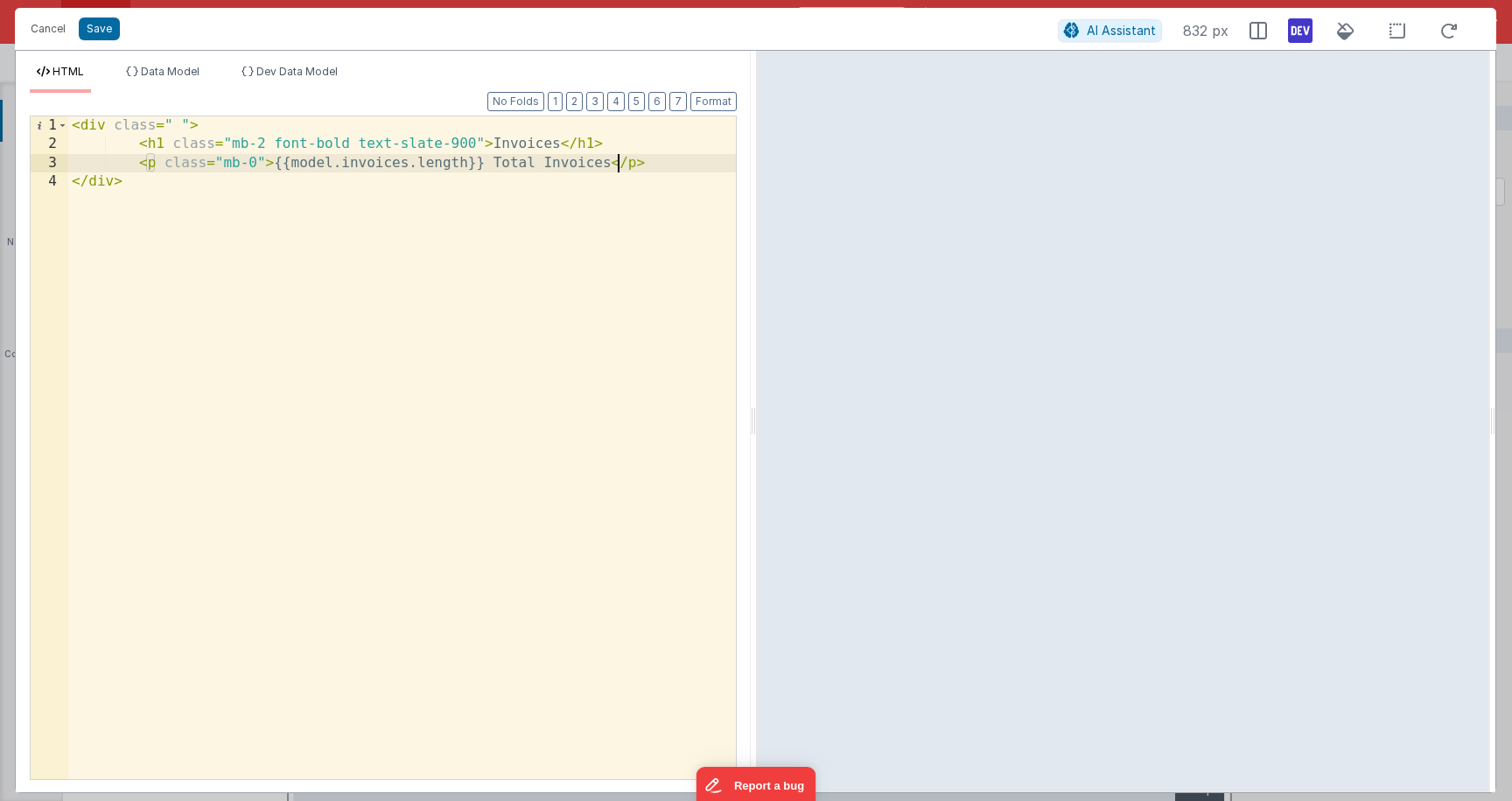
click at [614, 161] on div "< div class = " " > < h1 class = "mb-2 font-bold text-slate-900" > Invoices </ …" at bounding box center [402, 467] width 668 height 700
click at [513, 155] on div "< div class = " " > < h1 class = "mb-2 font-bold text-slate-900" > Invoices </ …" at bounding box center [402, 467] width 668 height 700
click at [512, 149] on div "< div class = " " > < h1 class = "mb-2 font-bold text-slate-900" > Invoices </ …" at bounding box center [402, 467] width 668 height 700
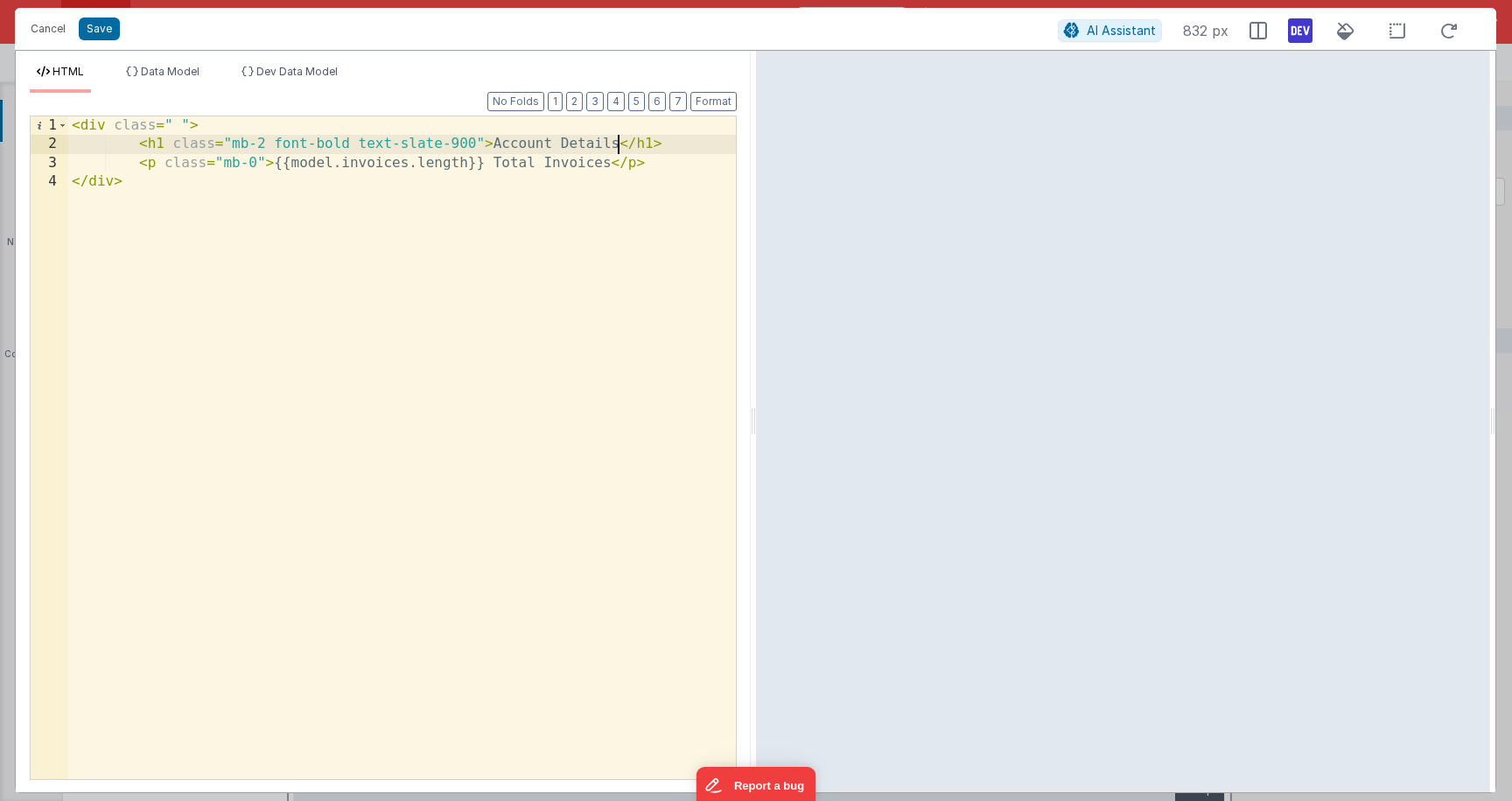
click at [569, 164] on div "< div class = " " > < h1 class = "mb-2 font-bold text-slate-900" > Account Deta…" at bounding box center [402, 467] width 668 height 700
drag, startPoint x: 681, startPoint y: 157, endPoint x: 2, endPoint y: 162, distance: 679.0
click at [68, 162] on div "< div class = " " > < h1 class = "mb-2 font-bold text-slate-900" > Account Deta…" at bounding box center [402, 447] width 668 height 662
click at [87, 34] on button "Save" at bounding box center [100, 28] width 41 height 22
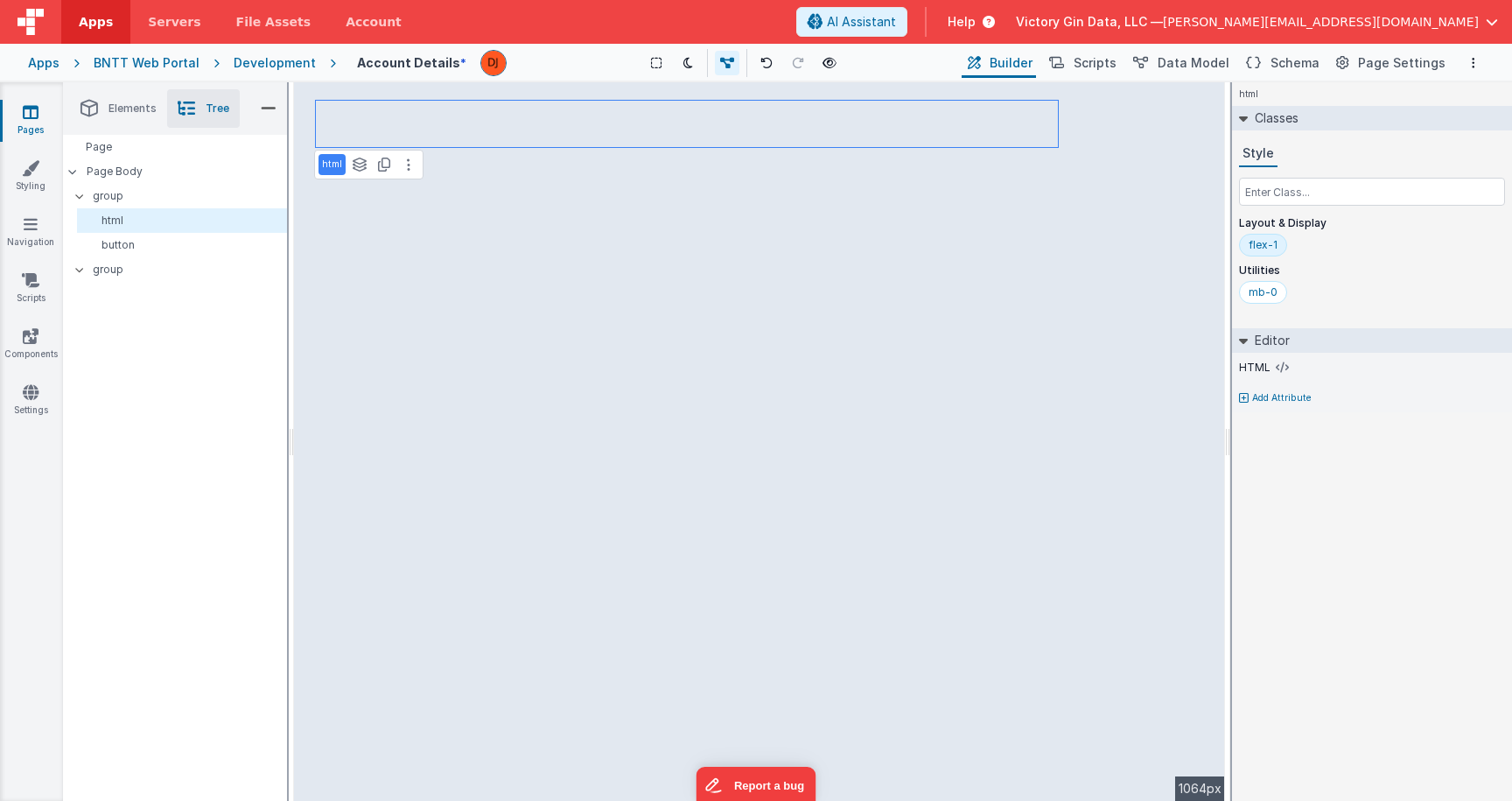
click at [469, 212] on div "html See layers + L Duplicate + D --> 1064px" at bounding box center [760, 441] width 931 height 719
click at [111, 192] on p "group" at bounding box center [190, 197] width 194 height 20
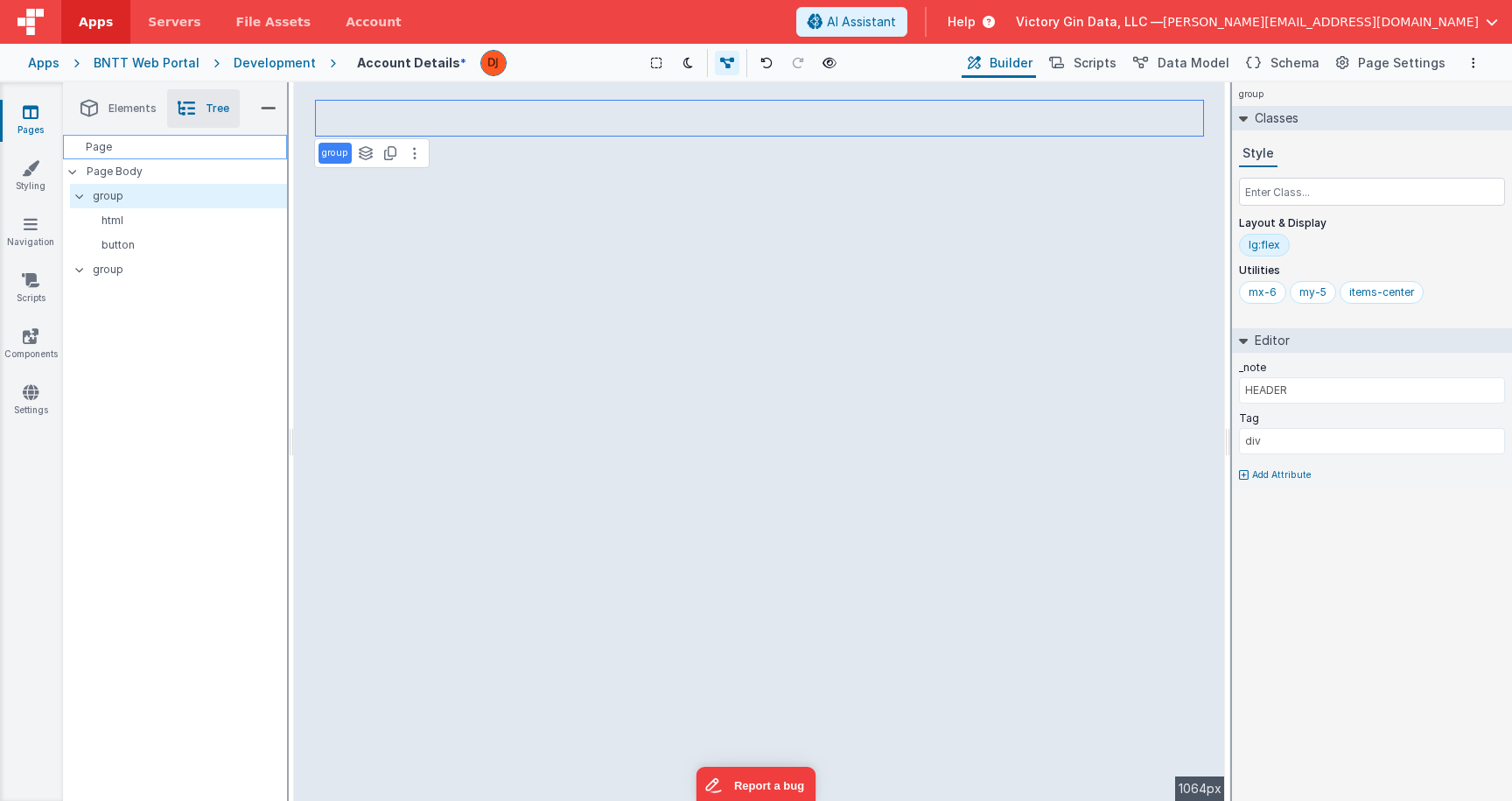
click at [147, 154] on div "Page" at bounding box center [174, 147] width 224 height 24
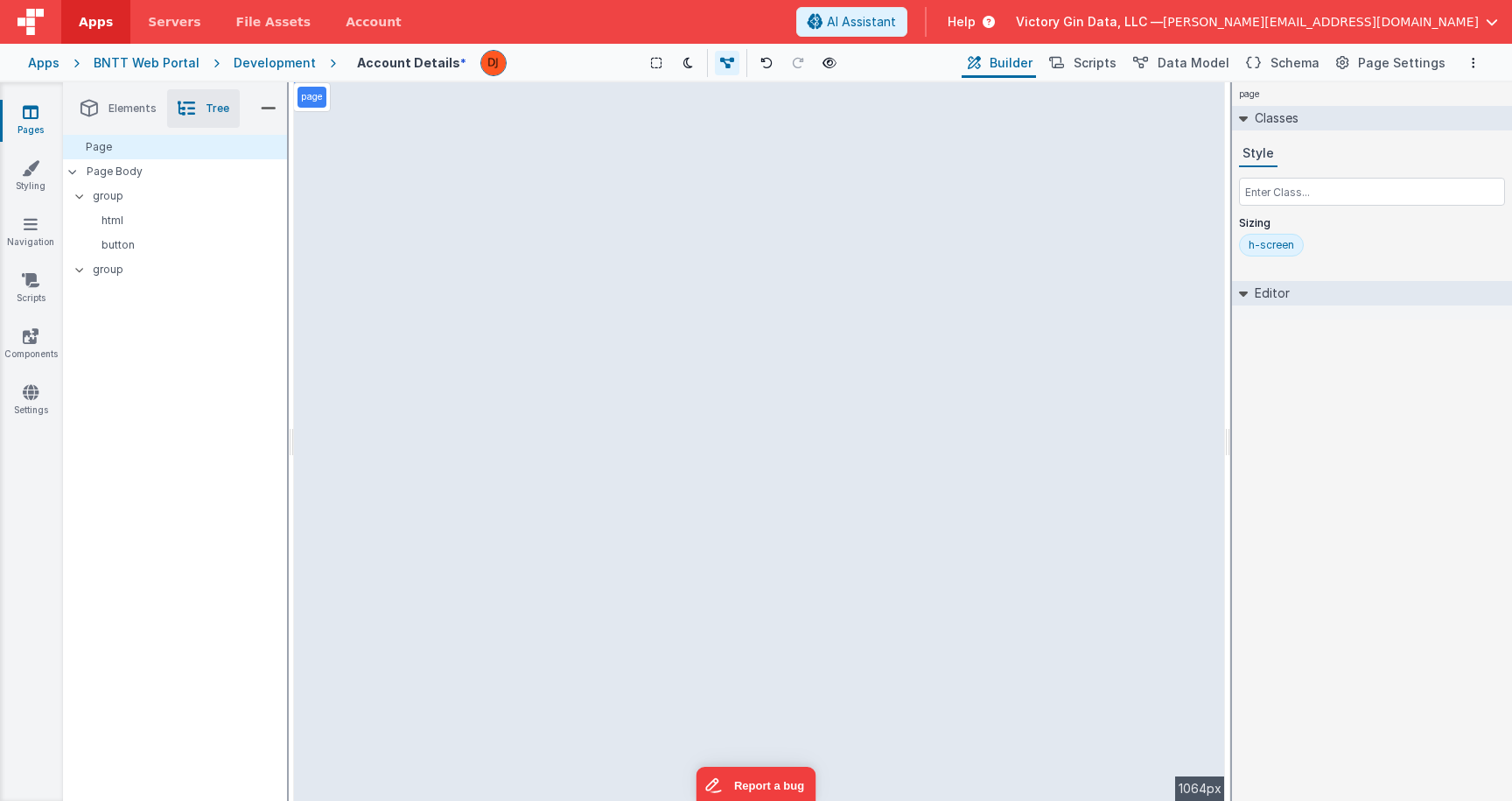
click at [528, 160] on div "page --> 1064px" at bounding box center [760, 441] width 931 height 719
click at [1097, 130] on div "page --> 1064px" at bounding box center [760, 441] width 931 height 719
drag, startPoint x: 1097, startPoint y: 130, endPoint x: 337, endPoint y: 149, distance: 760.2
click at [411, 149] on div "page --> 1064px" at bounding box center [760, 441] width 931 height 719
click at [167, 192] on p "group" at bounding box center [190, 197] width 194 height 20
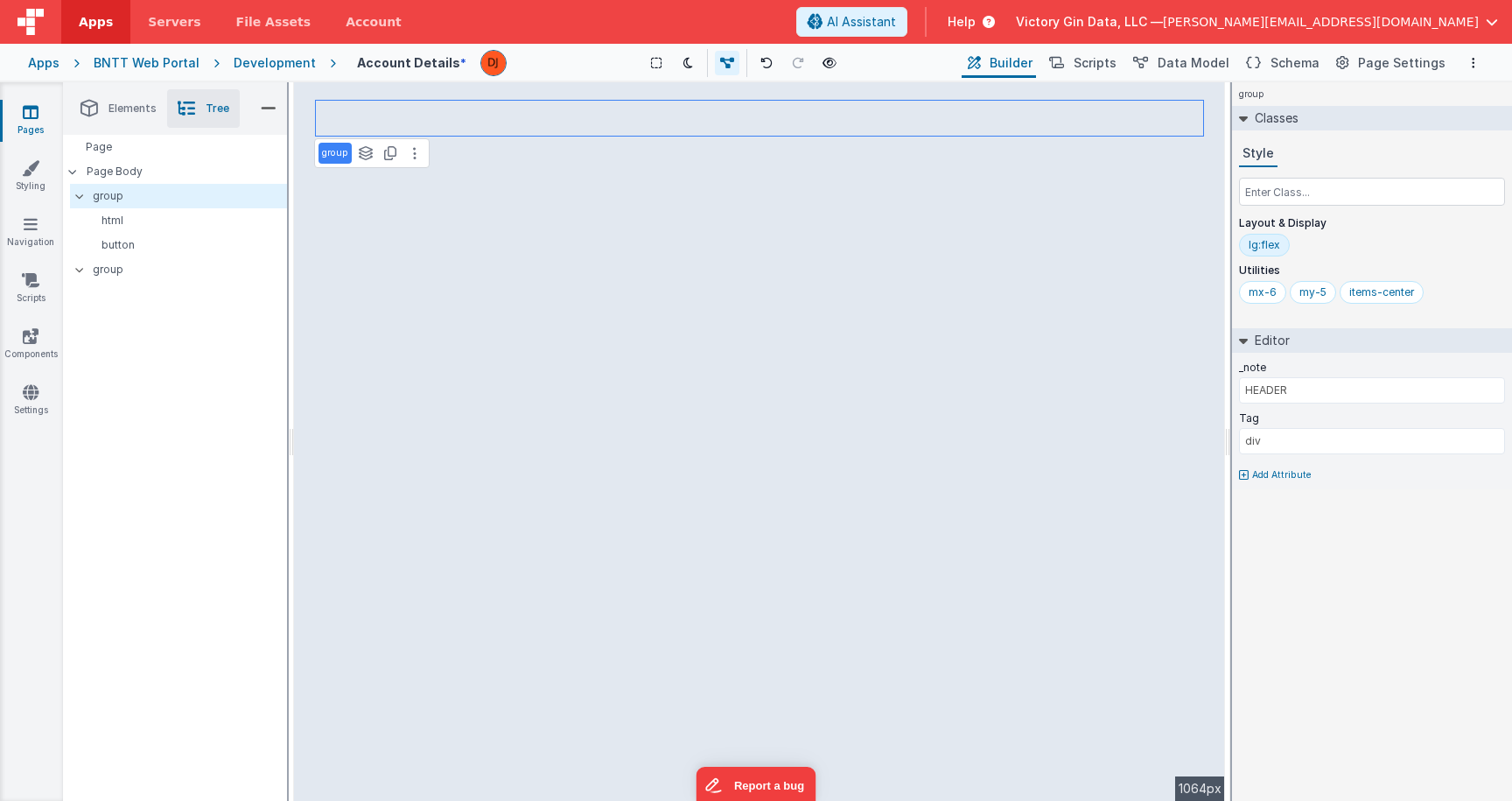
click at [1112, 111] on div "group See layers + L Duplicate + D --> 1064px" at bounding box center [760, 441] width 931 height 719
click at [157, 245] on p "button" at bounding box center [185, 245] width 202 height 14
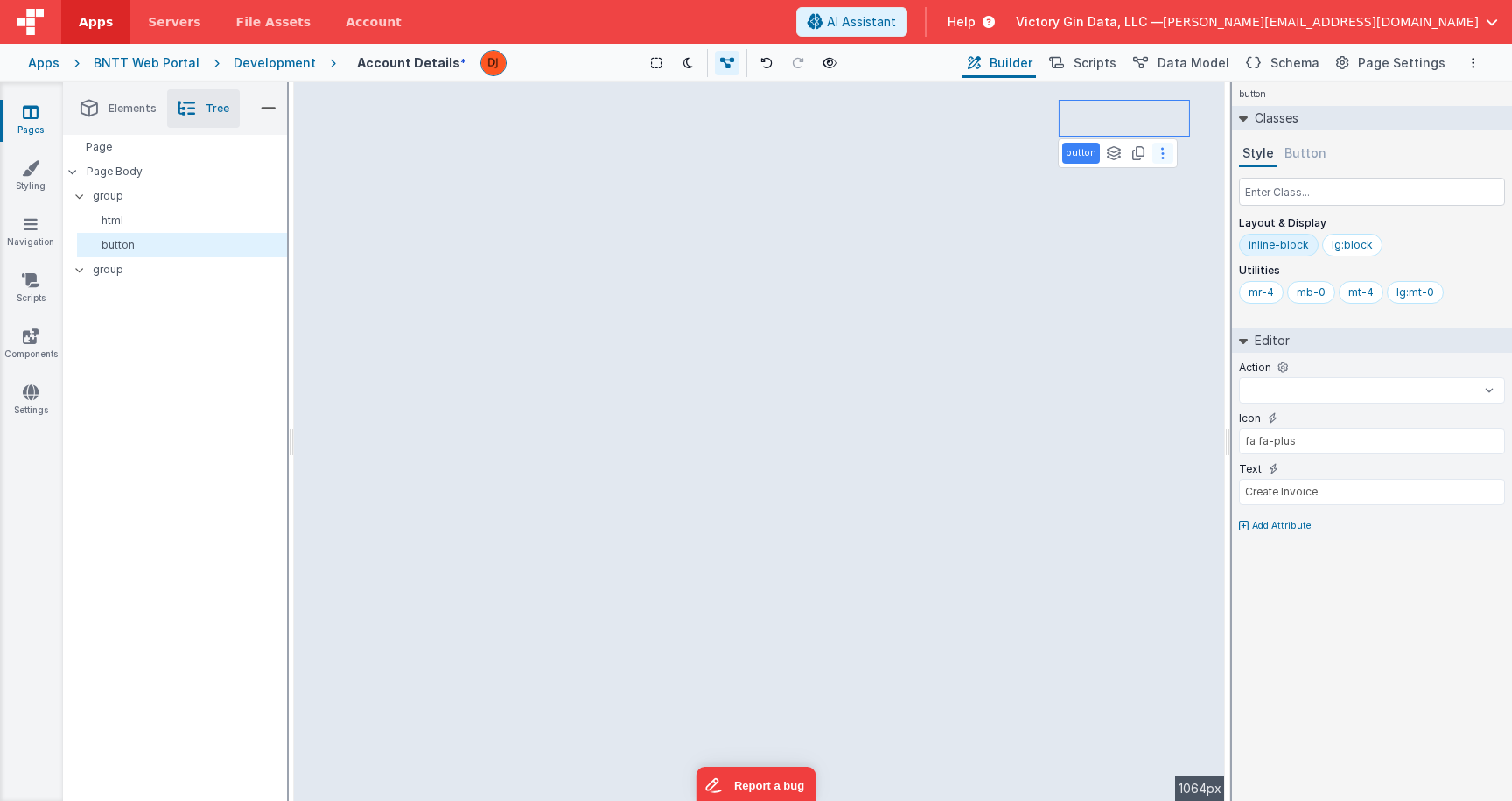
click at [1168, 153] on button at bounding box center [1162, 153] width 21 height 21
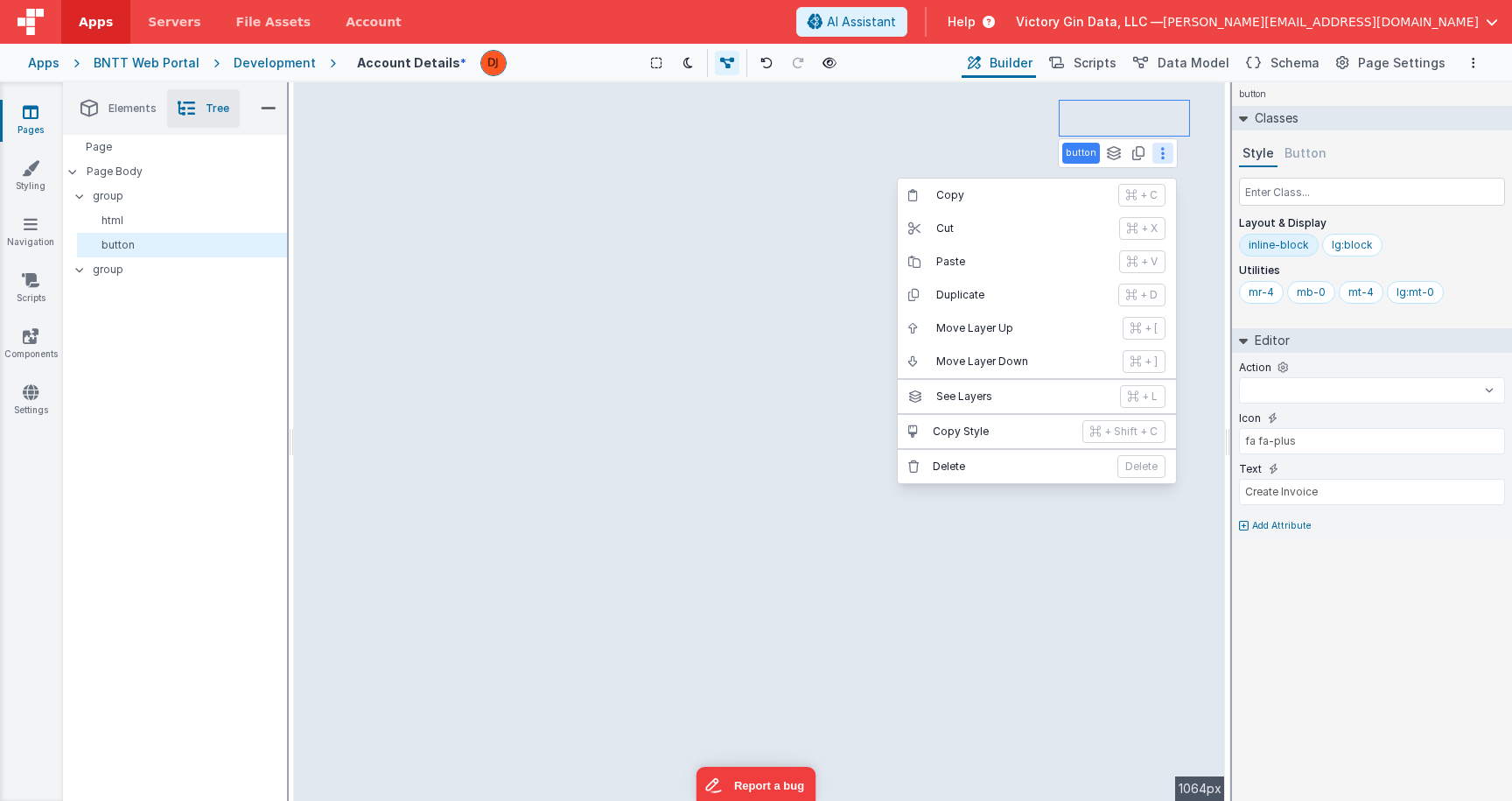
click at [561, 272] on div "button Copy + C Cut + X Paste + V Duplicate + D Move Layer Up + [ Move Layer Do…" at bounding box center [760, 441] width 931 height 719
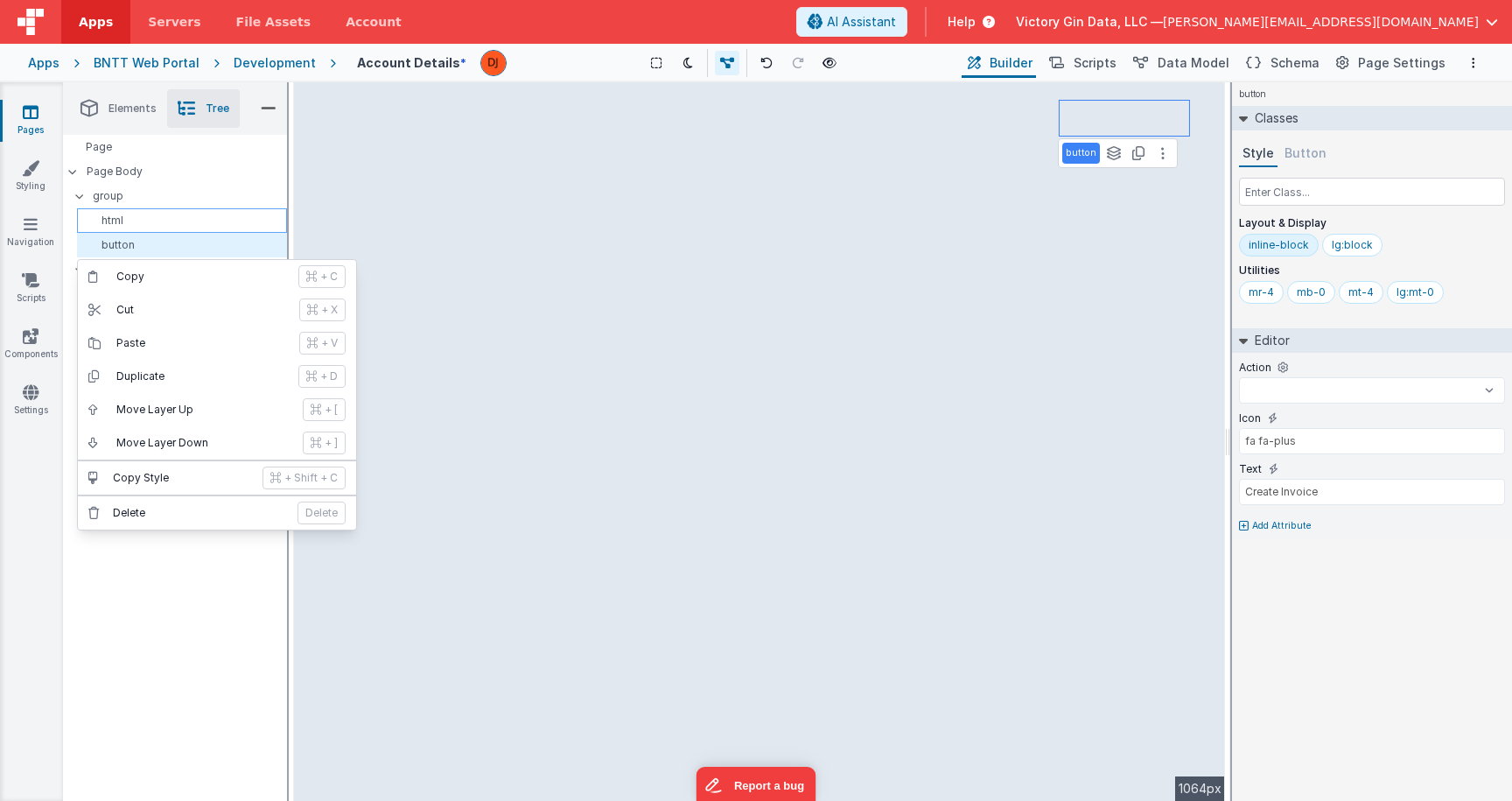
select select
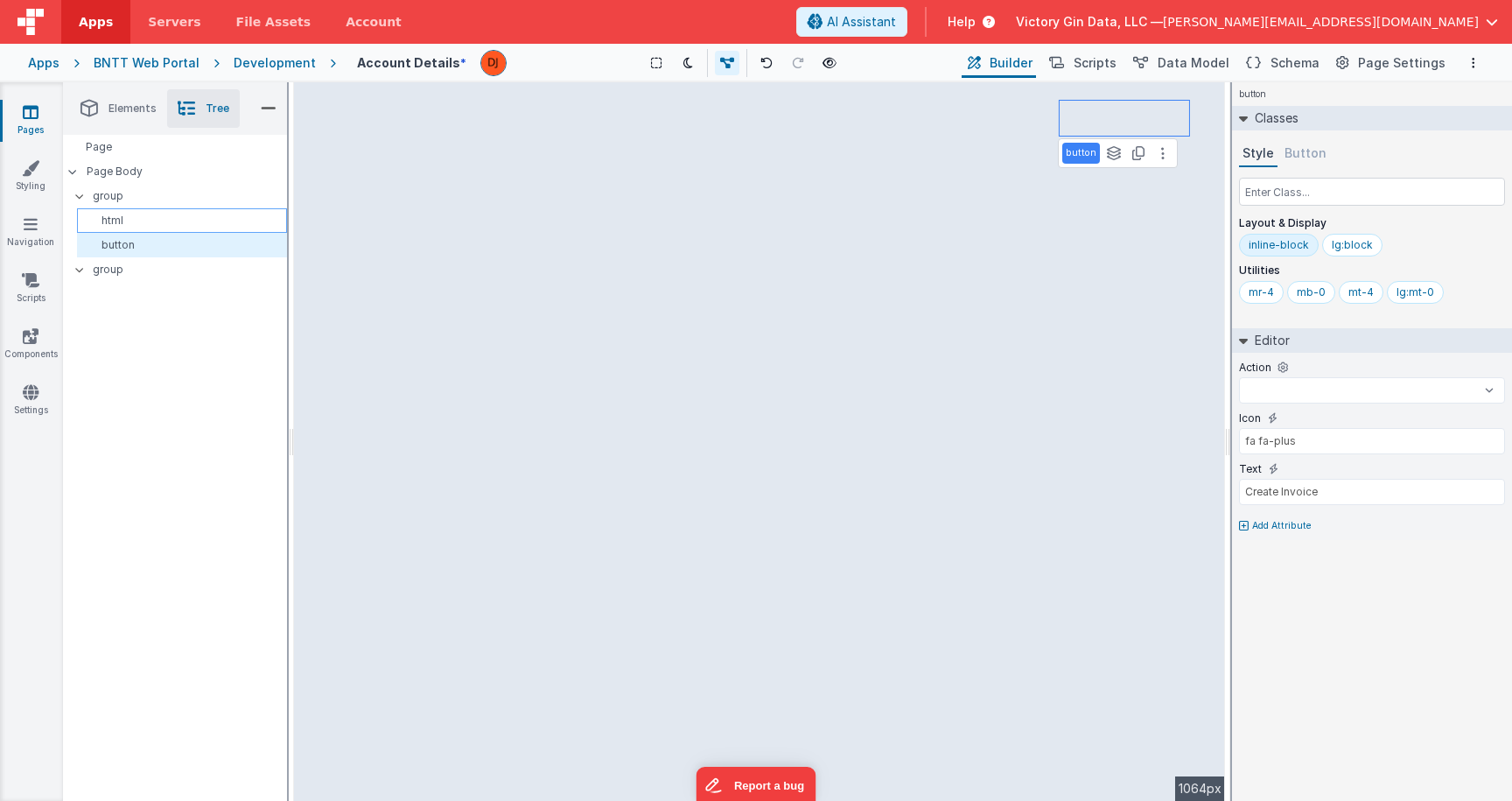
click at [162, 214] on p "html" at bounding box center [185, 220] width 202 height 14
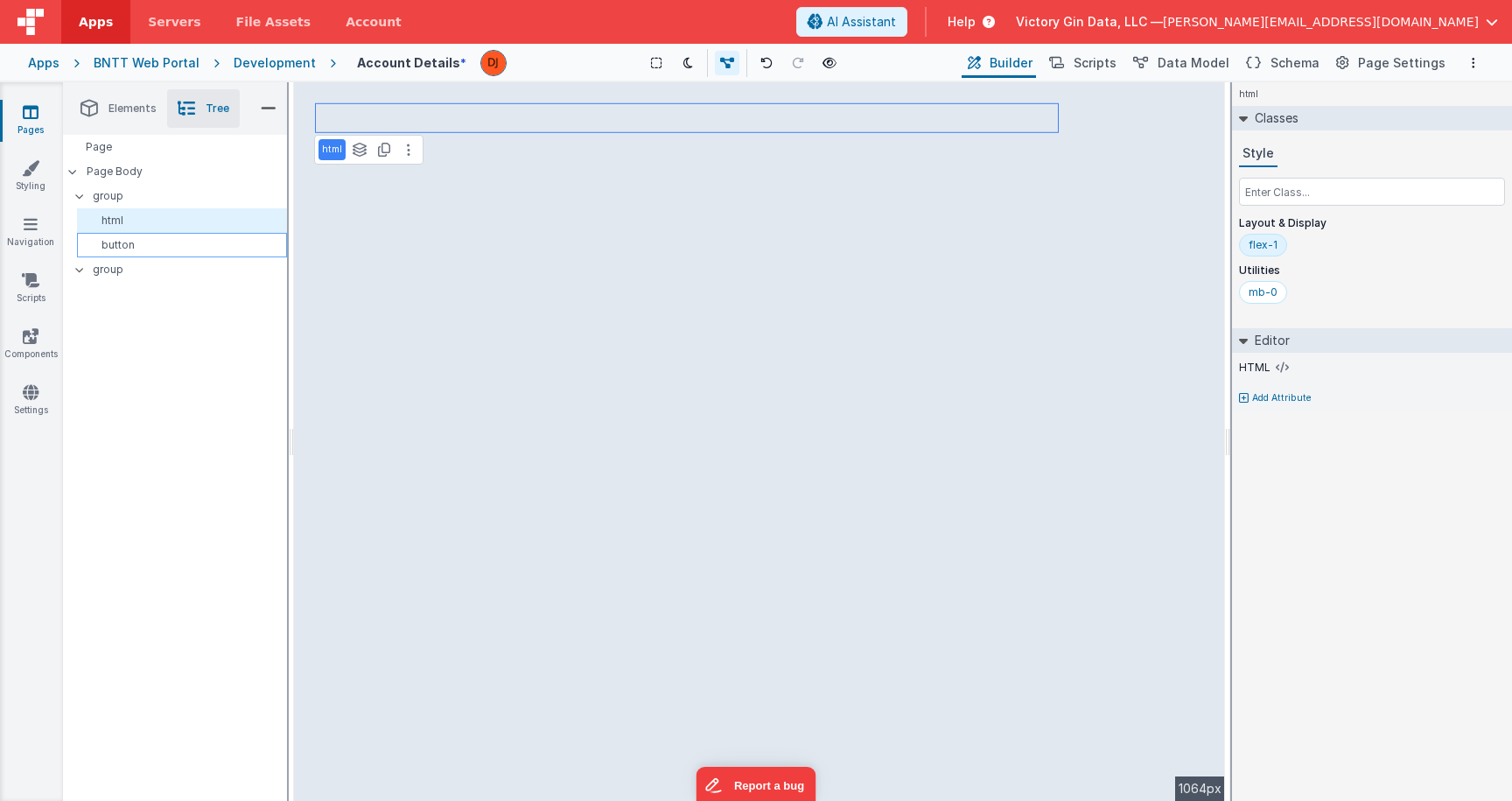
click at [200, 244] on p "button" at bounding box center [185, 245] width 202 height 14
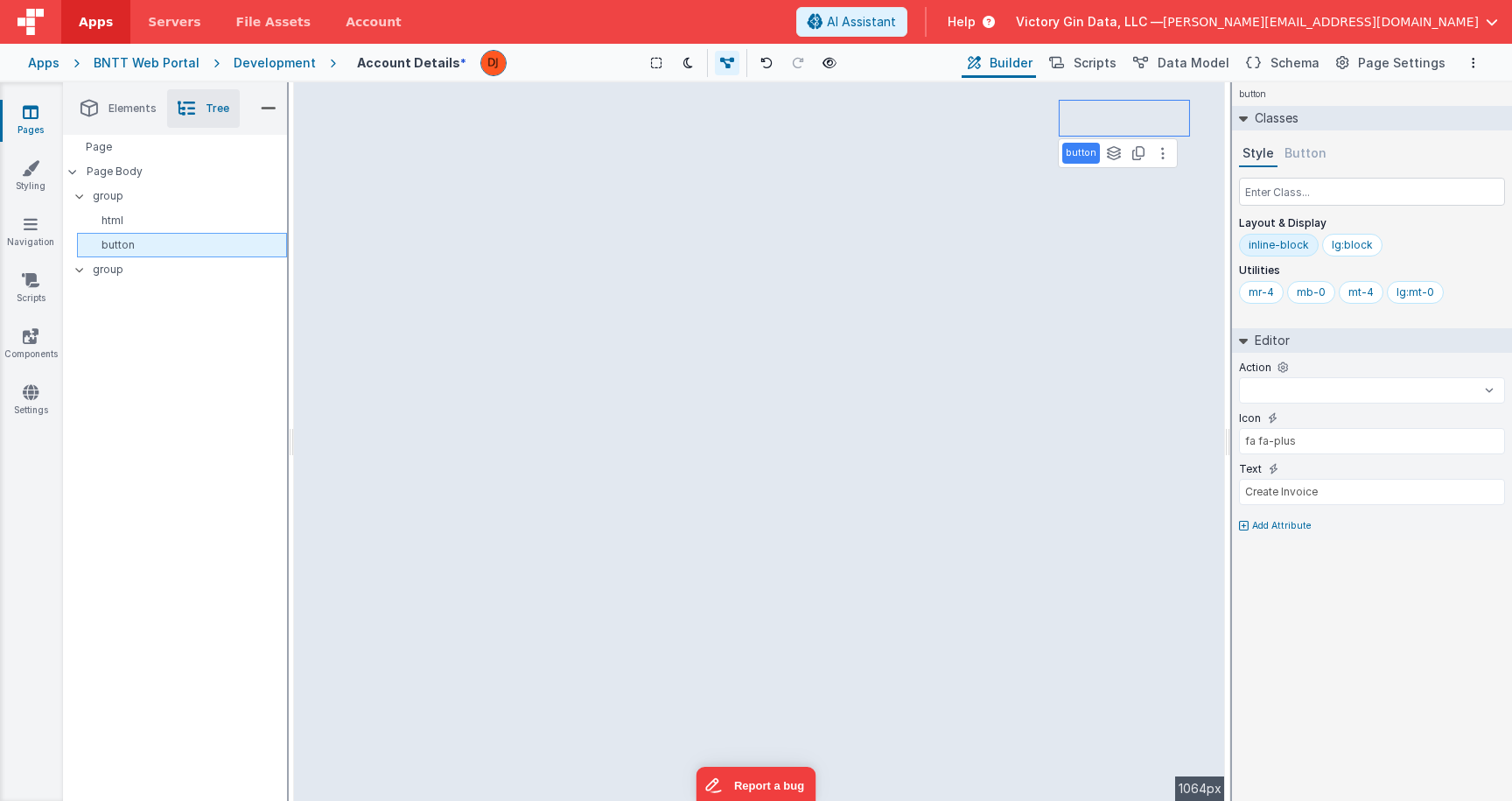
click at [273, 247] on p "button" at bounding box center [185, 245] width 202 height 14
click at [1051, 172] on div "button See layers + L Duplicate + D --> 1064px" at bounding box center [760, 441] width 931 height 719
click at [1157, 150] on button at bounding box center [1162, 153] width 21 height 21
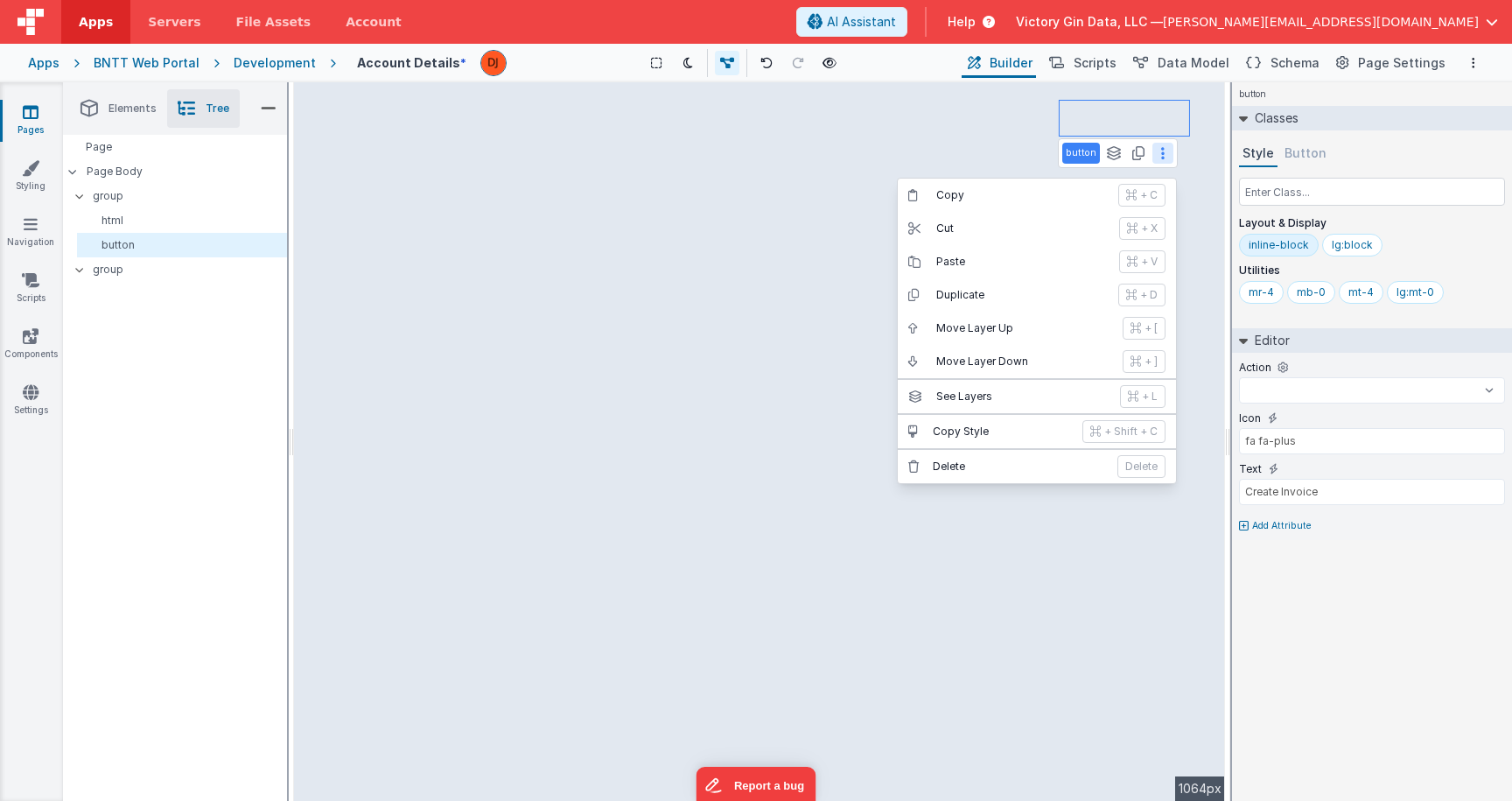
click at [959, 108] on div "button Copy + C Cut + X Paste + V Duplicate + D Move Layer Up + [ Move Layer Do…" at bounding box center [760, 441] width 931 height 719
click at [1078, 154] on p "button" at bounding box center [1081, 153] width 30 height 14
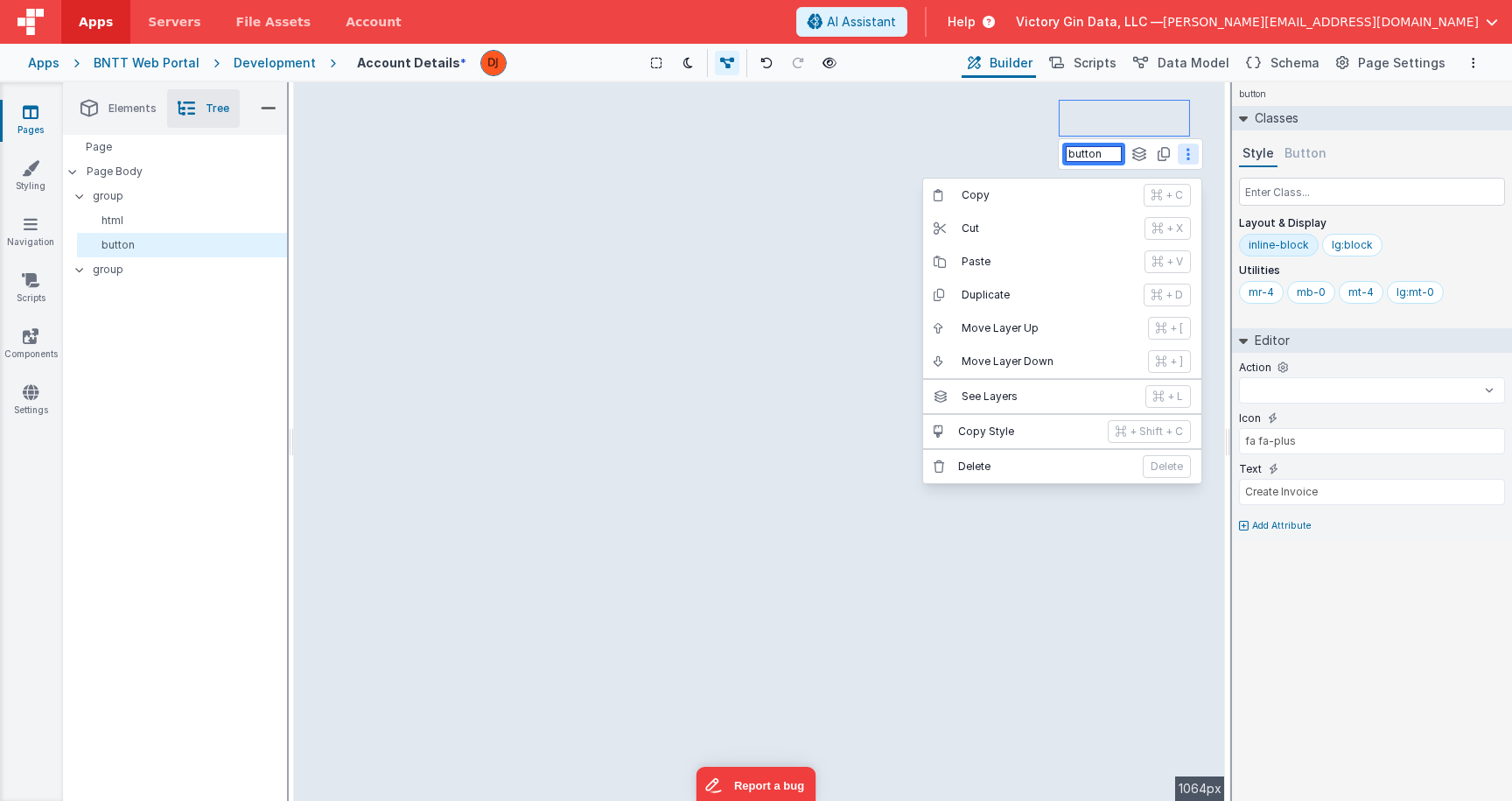
click at [1078, 154] on input "button" at bounding box center [1093, 154] width 56 height 16
click at [1102, 157] on input "button" at bounding box center [1093, 154] width 56 height 16
click at [1133, 157] on div "Copy + C Cut + X Paste + V Duplicate + D Move Layer Up + [ Move Layer Down + ] …" at bounding box center [1164, 154] width 70 height 21
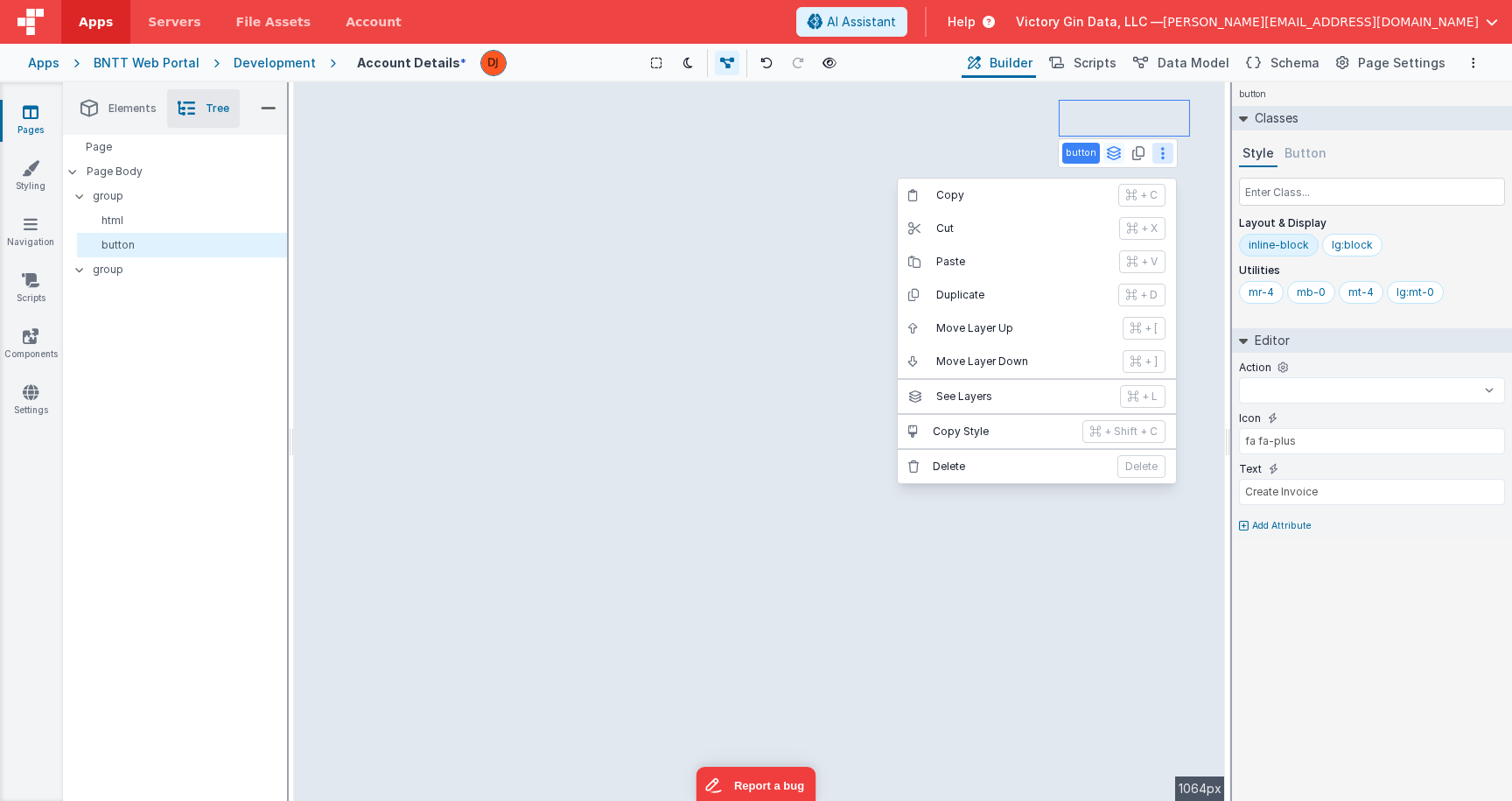
click at [1112, 155] on icon at bounding box center [1114, 153] width 16 height 14
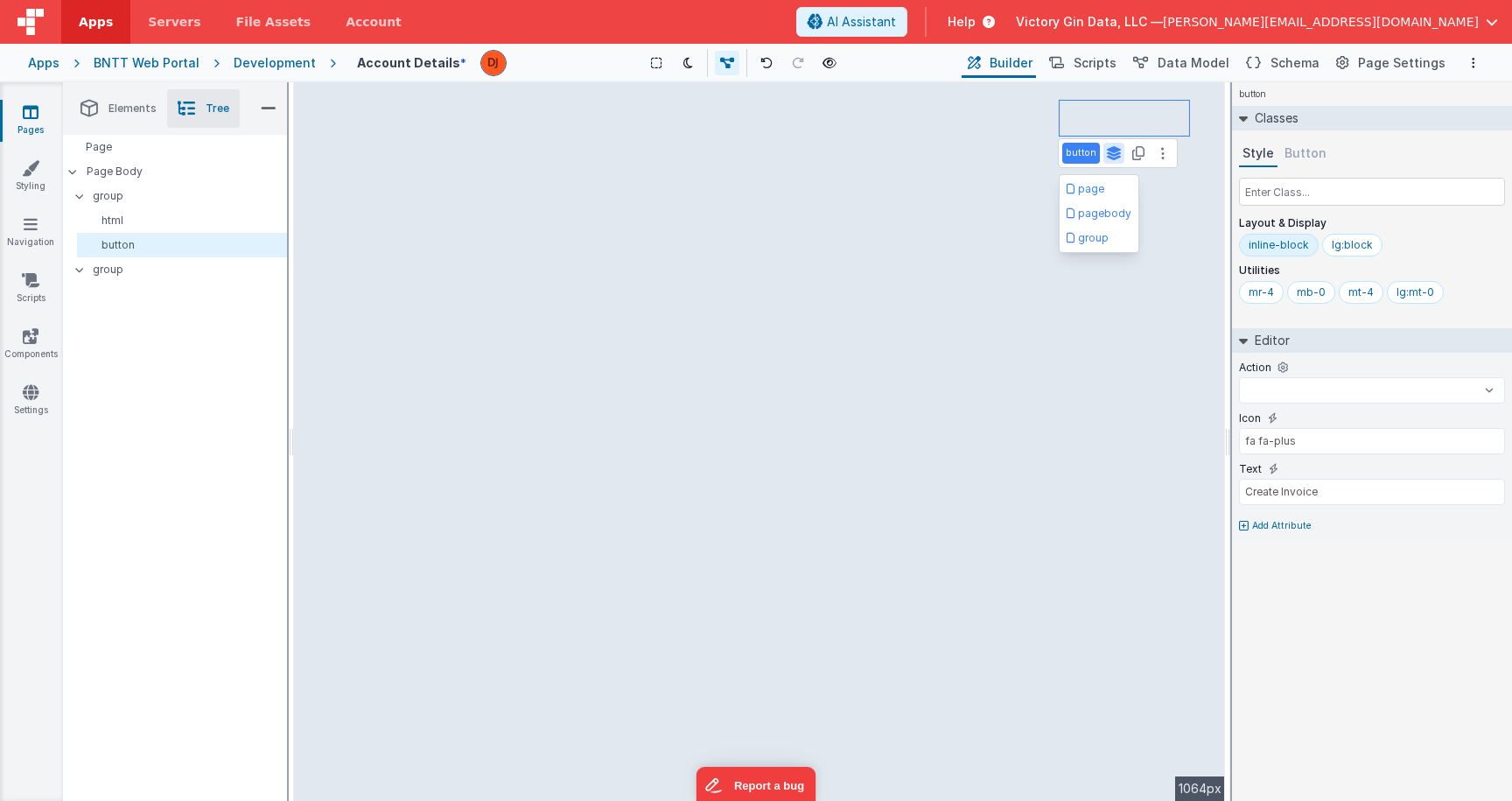
click at [1112, 155] on icon at bounding box center [1114, 153] width 16 height 14
click at [963, 234] on div "button See layers + L Duplicate + D --> 1064px" at bounding box center [760, 441] width 931 height 719
click at [1208, 90] on div "Saved Duplicating Page" at bounding box center [819, 89] width 1512 height 14
click at [1160, 108] on div "button See layers + L Duplicate + D --> 1064px" at bounding box center [760, 441] width 931 height 719
click at [1155, 115] on div "button See layers + L Duplicate + D --> 1064px" at bounding box center [760, 441] width 931 height 719
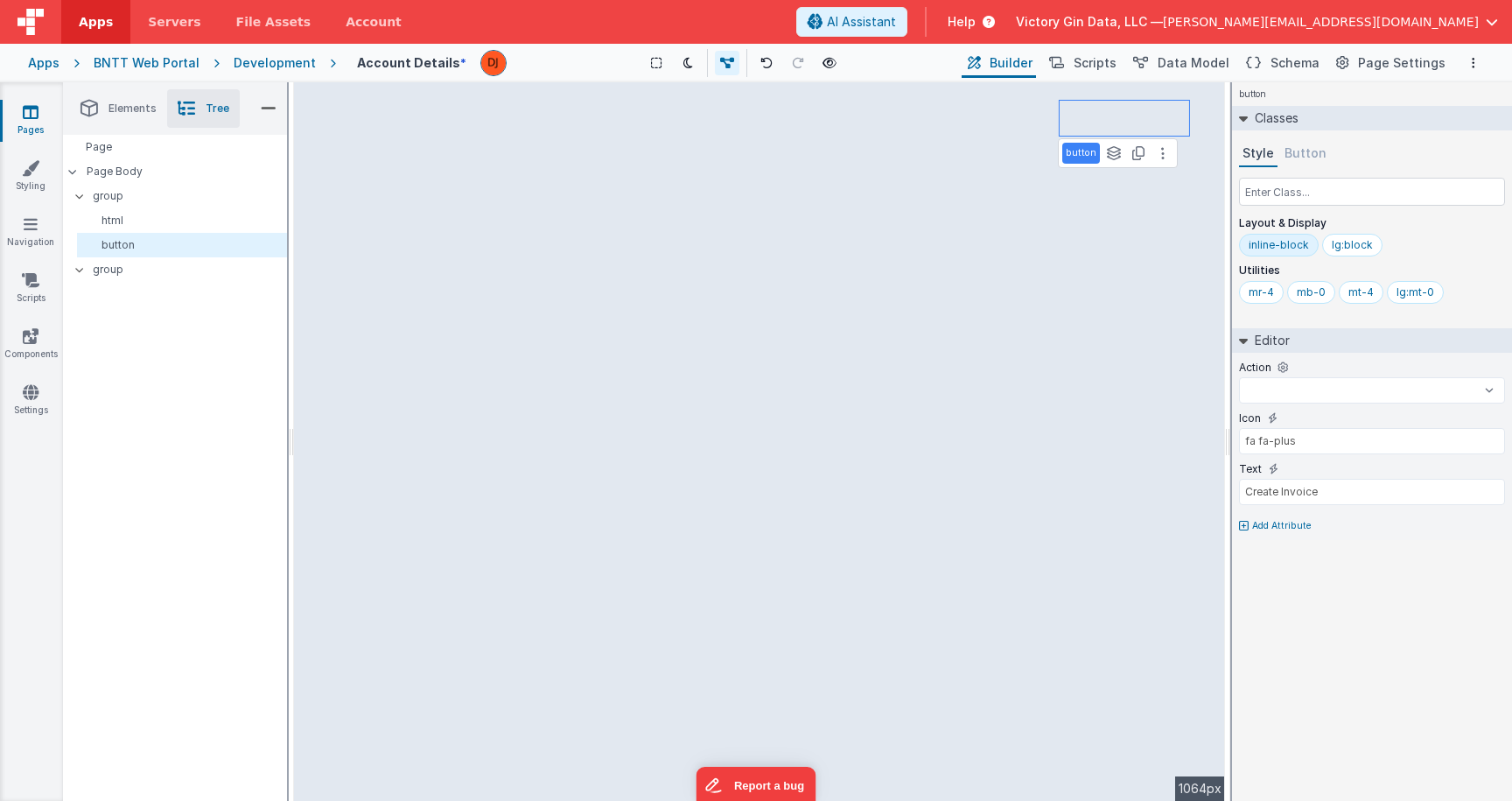
click at [1285, 156] on button "Button" at bounding box center [1306, 154] width 49 height 26
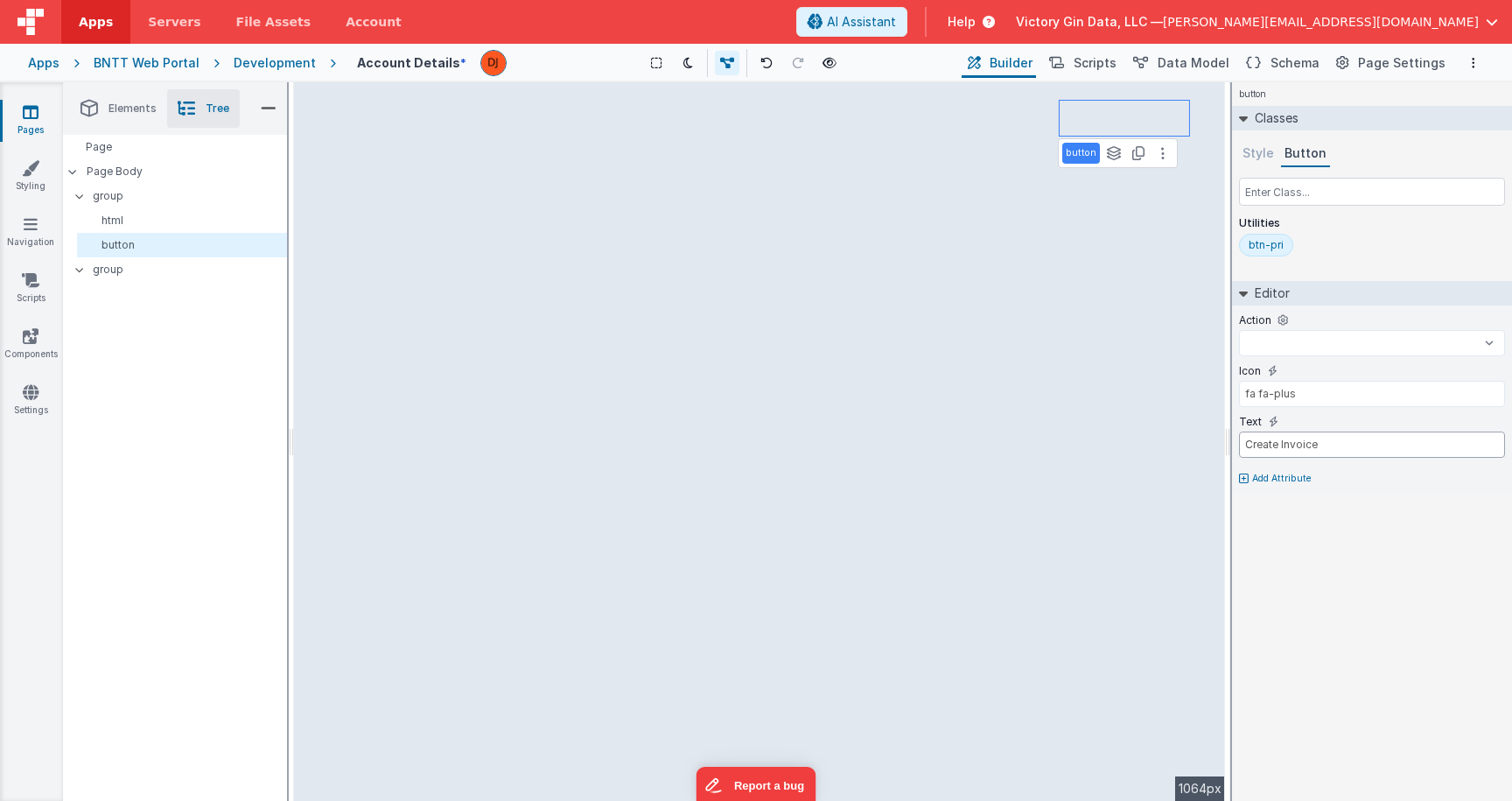
click at [1326, 435] on input "Create Invoice" at bounding box center [1372, 444] width 266 height 26
select select
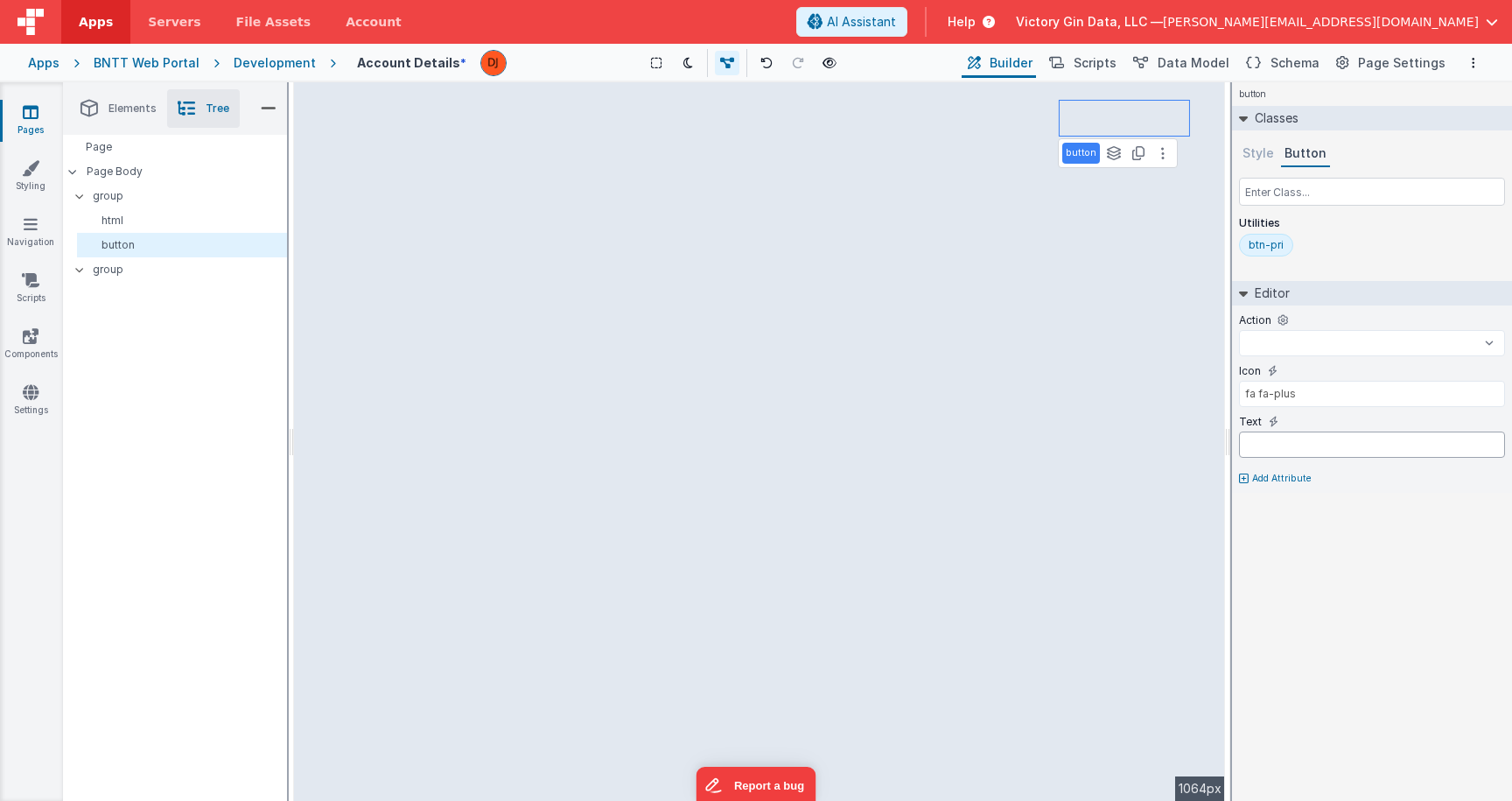
select select
type input "S"
select select
type input "Sav"
select select
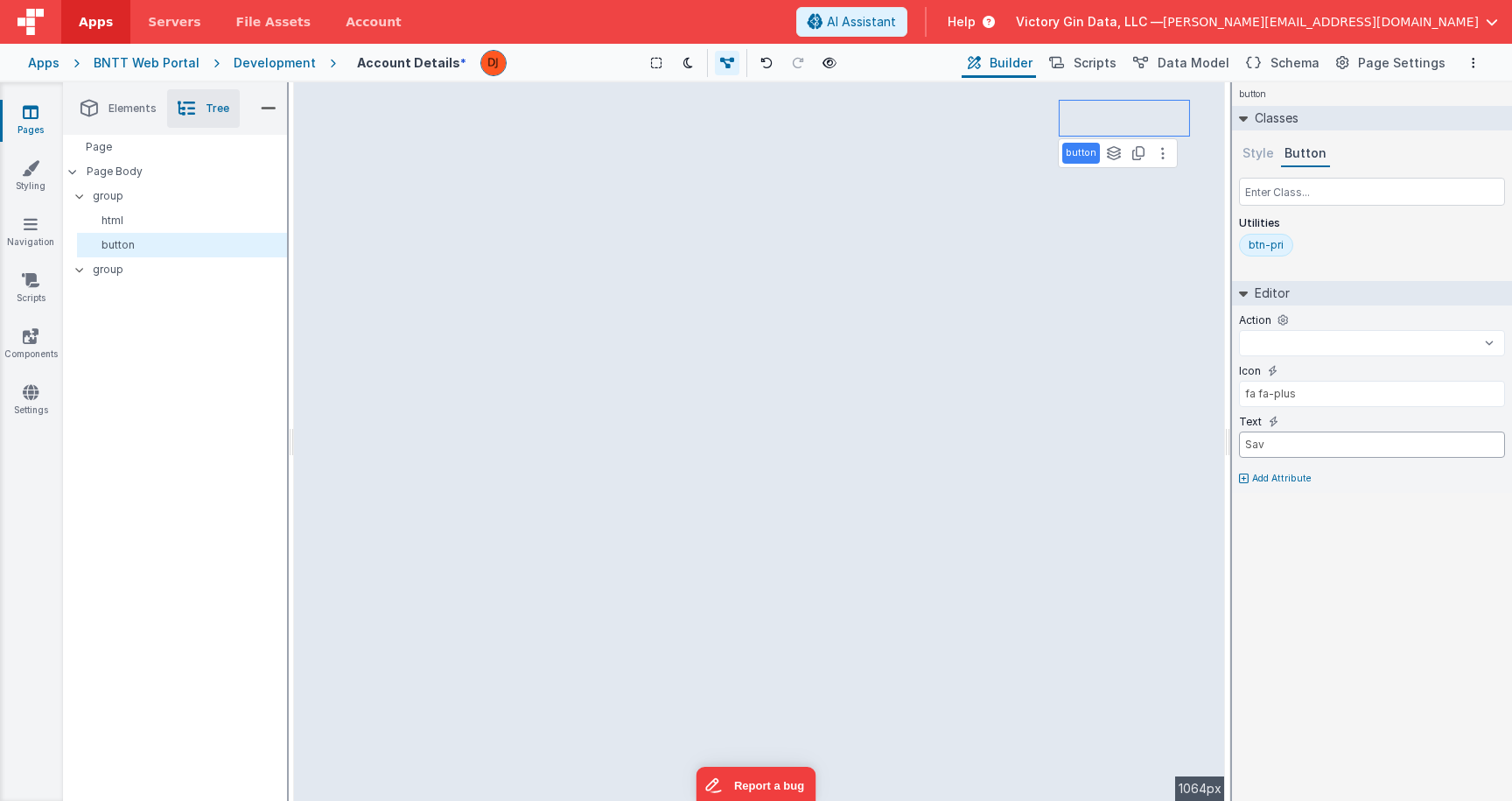
type input "Save"
select select
type input "Save"
click at [1266, 329] on div "Action" at bounding box center [1372, 320] width 266 height 16
click at [1239, 330] on select "gotoDetail onFormLoad goToAccount goToContacts goToDashBoard goToDocuments goTo…" at bounding box center [1372, 342] width 266 height 26
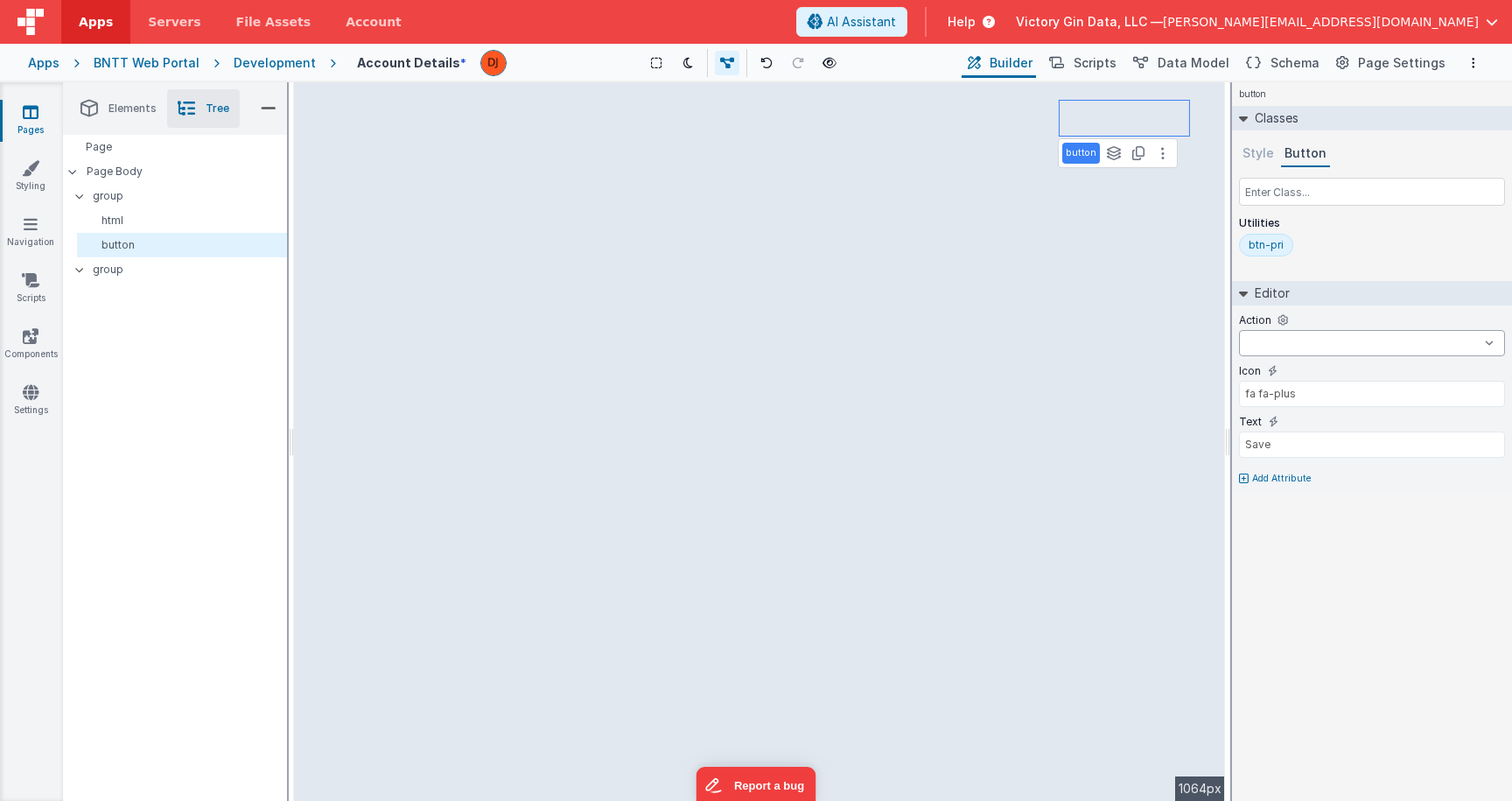
select select "saveAccount"
click at [1314, 411] on div "Icon fa fa-plus" at bounding box center [1372, 388] width 266 height 51
click at [1314, 399] on input "fa fa-plus" at bounding box center [1372, 393] width 266 height 26
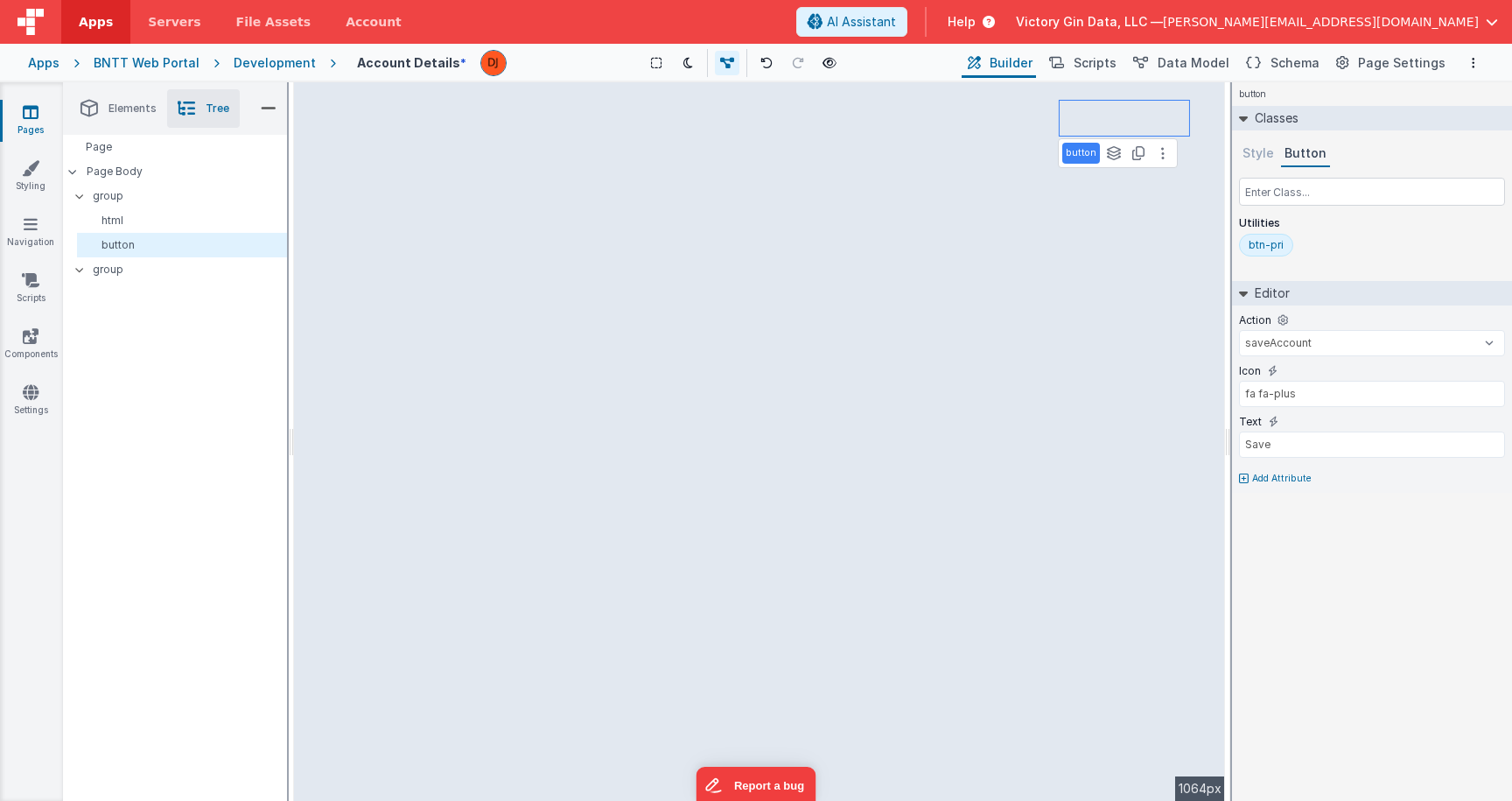
click at [783, 349] on div "button See layers + L Duplicate + D --> 1064px" at bounding box center [760, 441] width 931 height 719
click at [896, 29] on span "AI Assistant" at bounding box center [862, 22] width 69 height 18
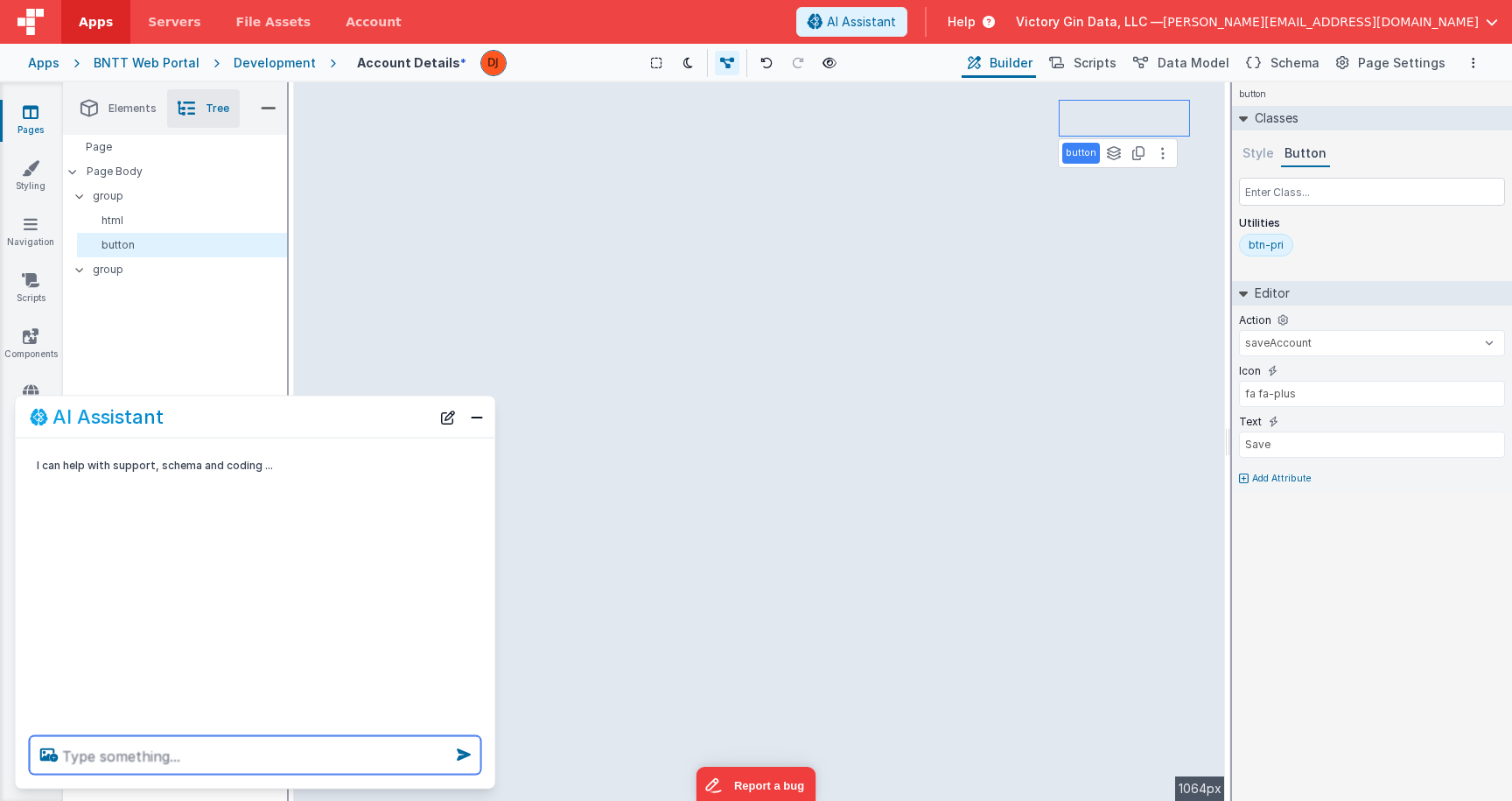
click at [295, 749] on textarea at bounding box center [255, 754] width 452 height 38
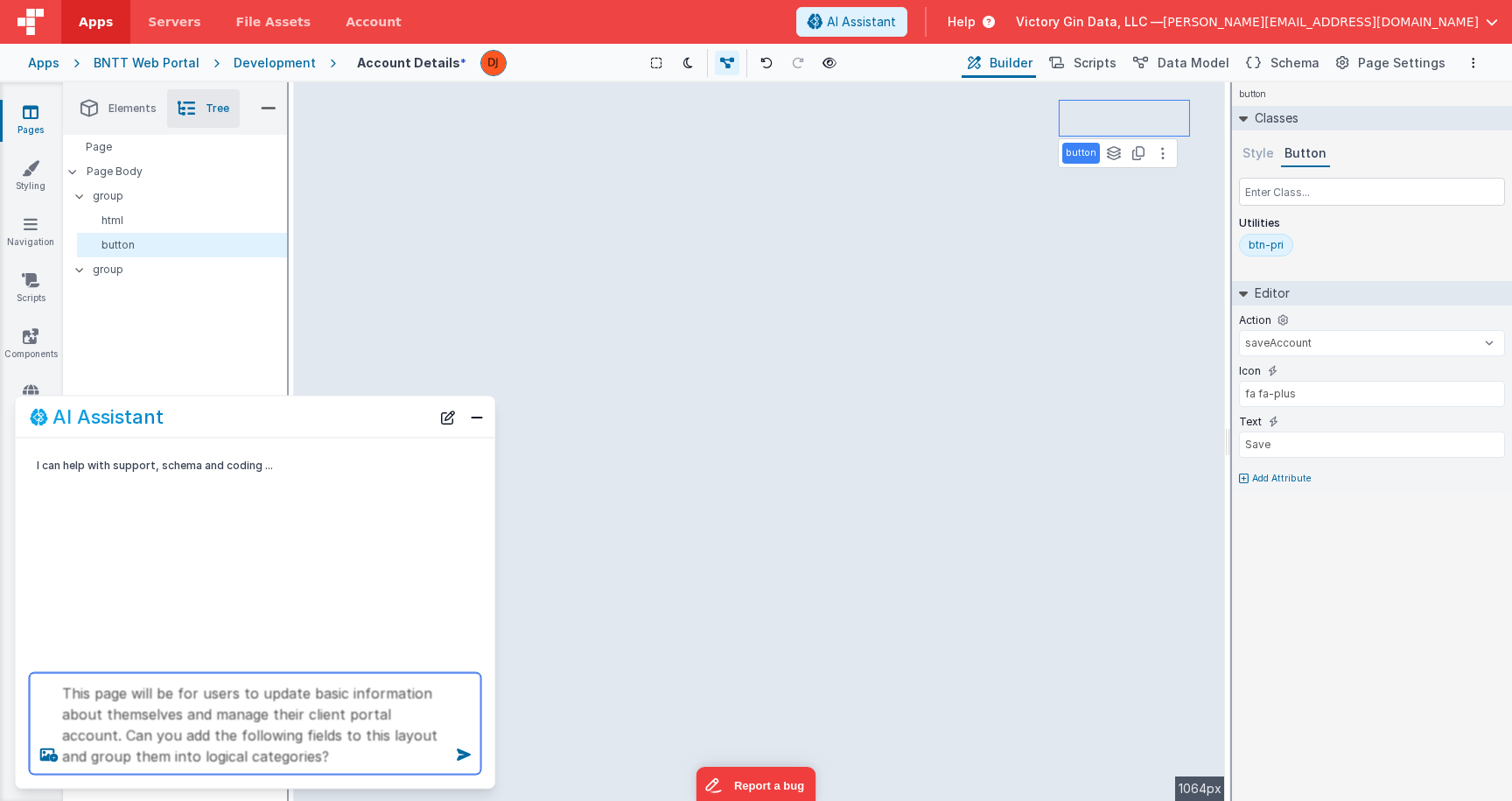
scroll to position [4, 0]
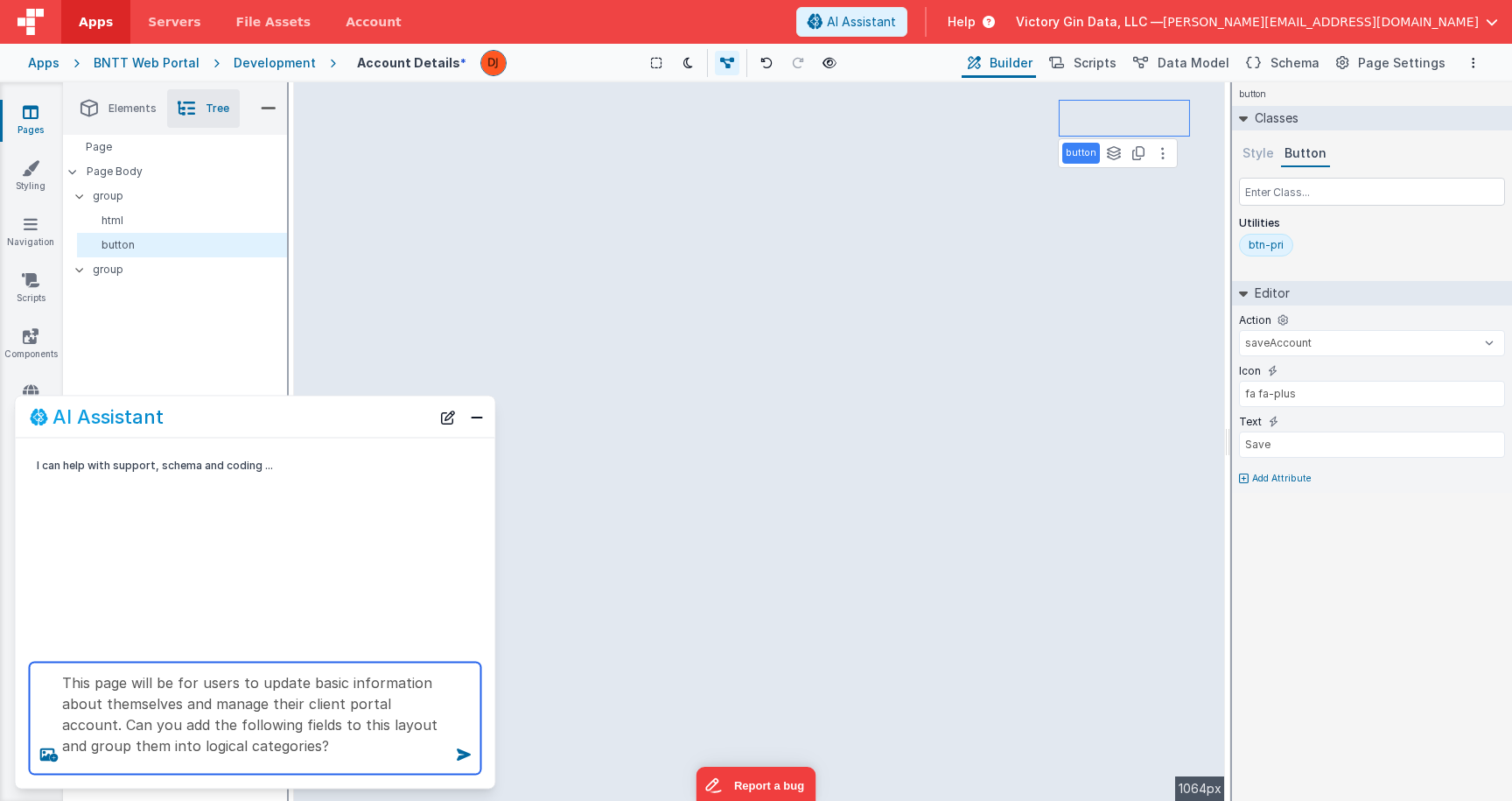
type textarea "This page will be for users to update basic information about themselves and ma…"
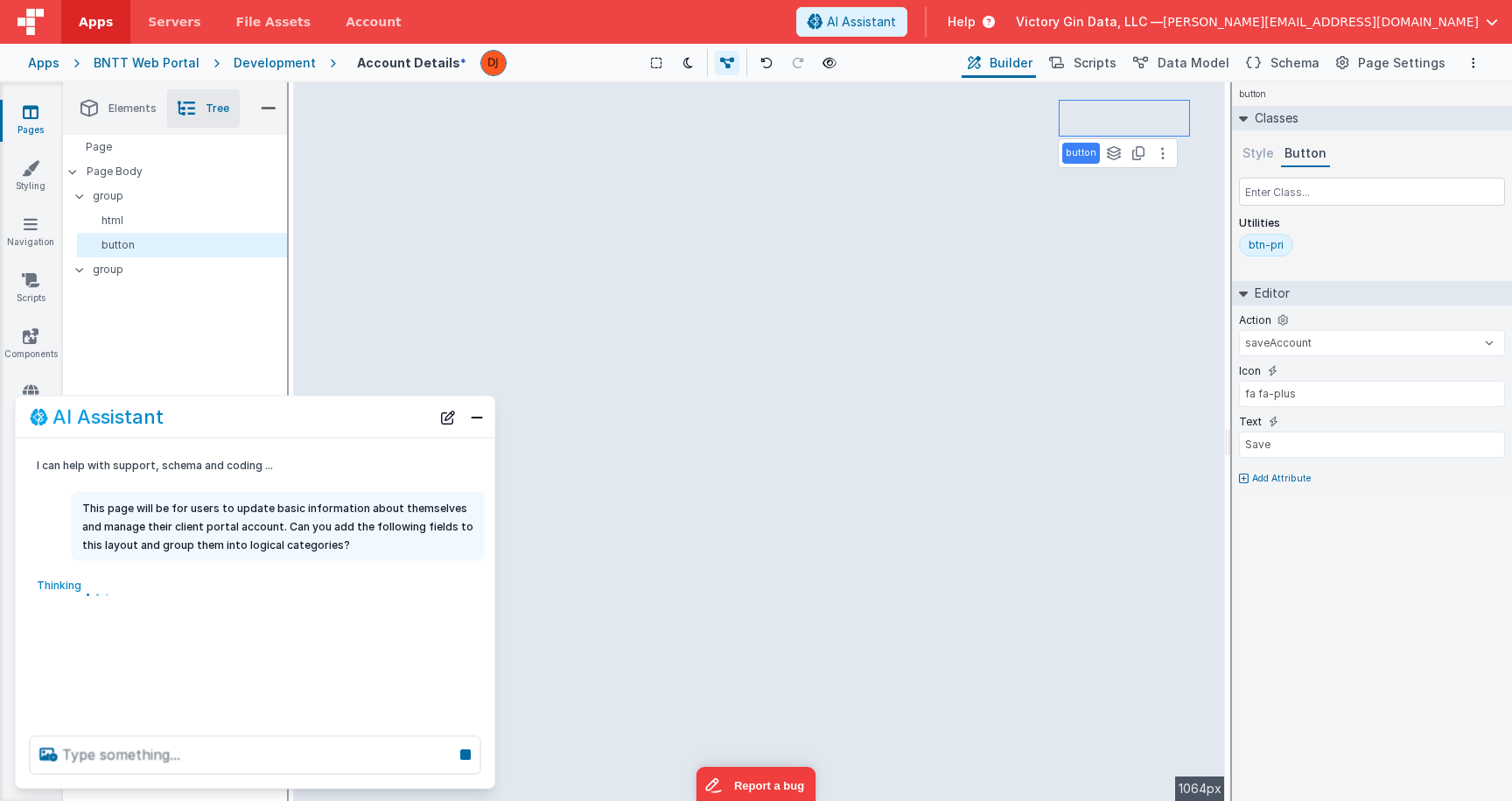
scroll to position [0, 0]
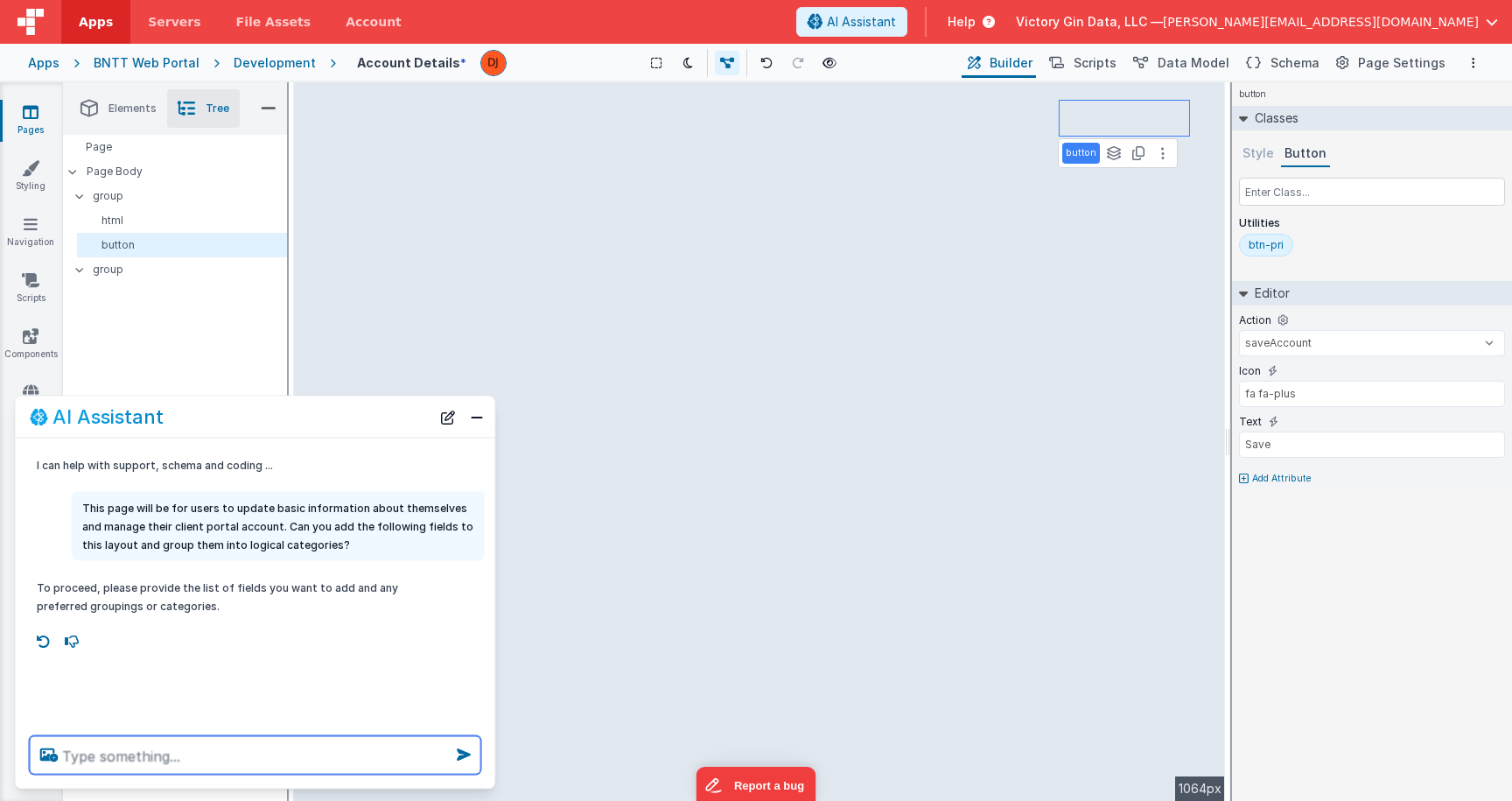
paste textarea "First Name • Last Name • Nickname • Company • Address 1 • Address 2 • City / St…"
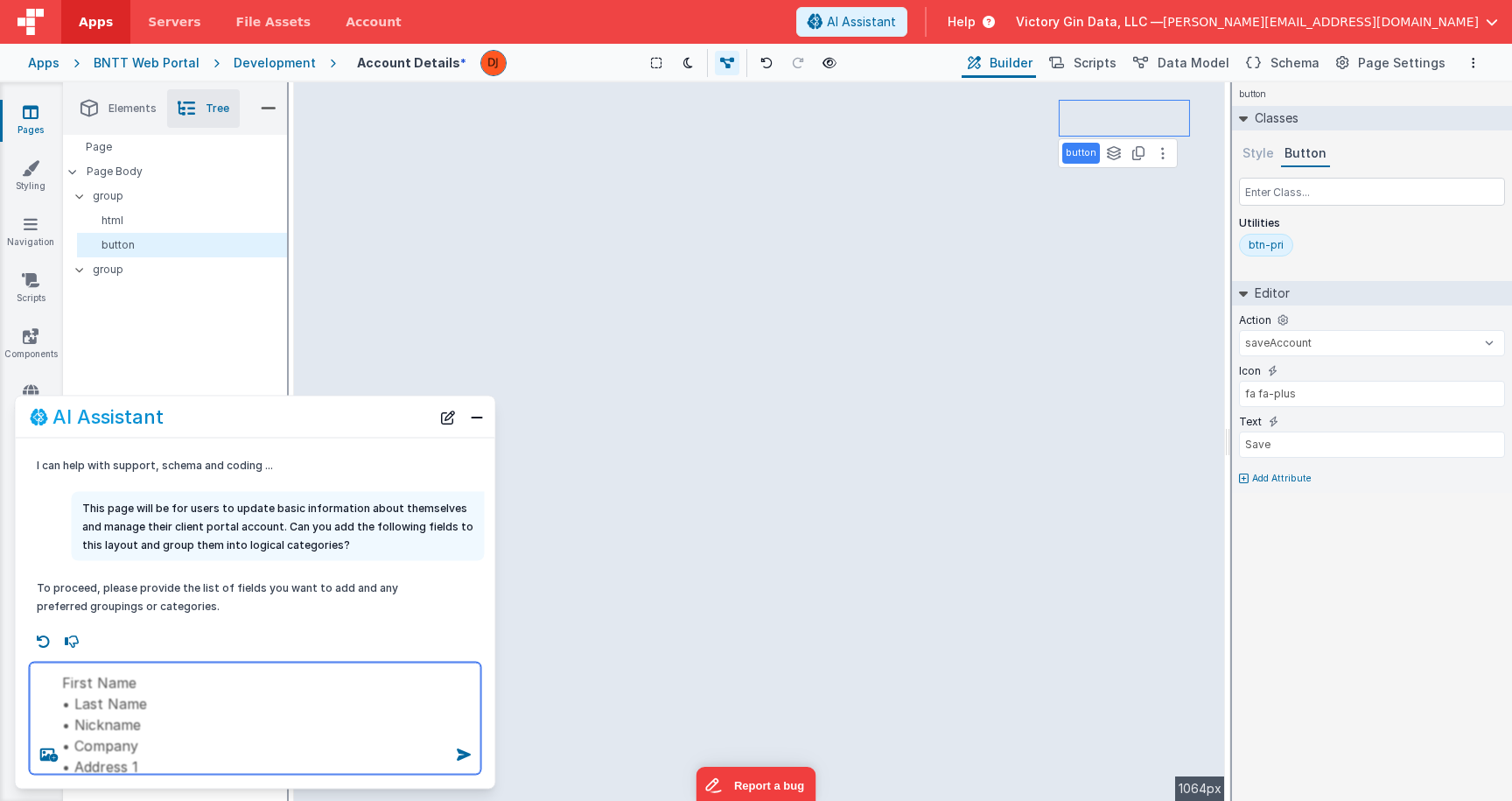
type textarea "First Name • Last Name • Nickname • Company • Address 1 • Address 2 • City / St…"
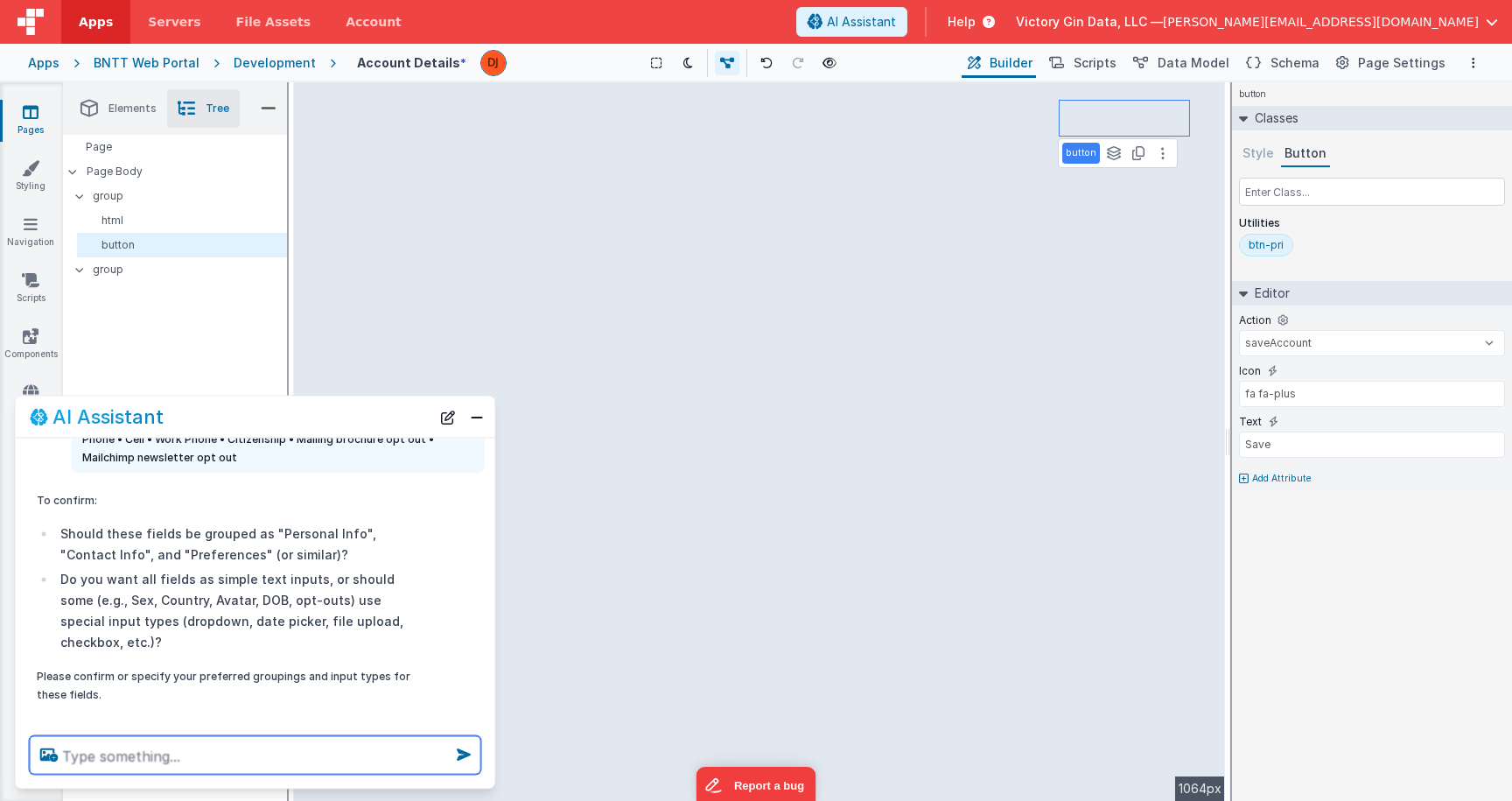
scroll to position [247, 0]
type textarea "Personal Info,"
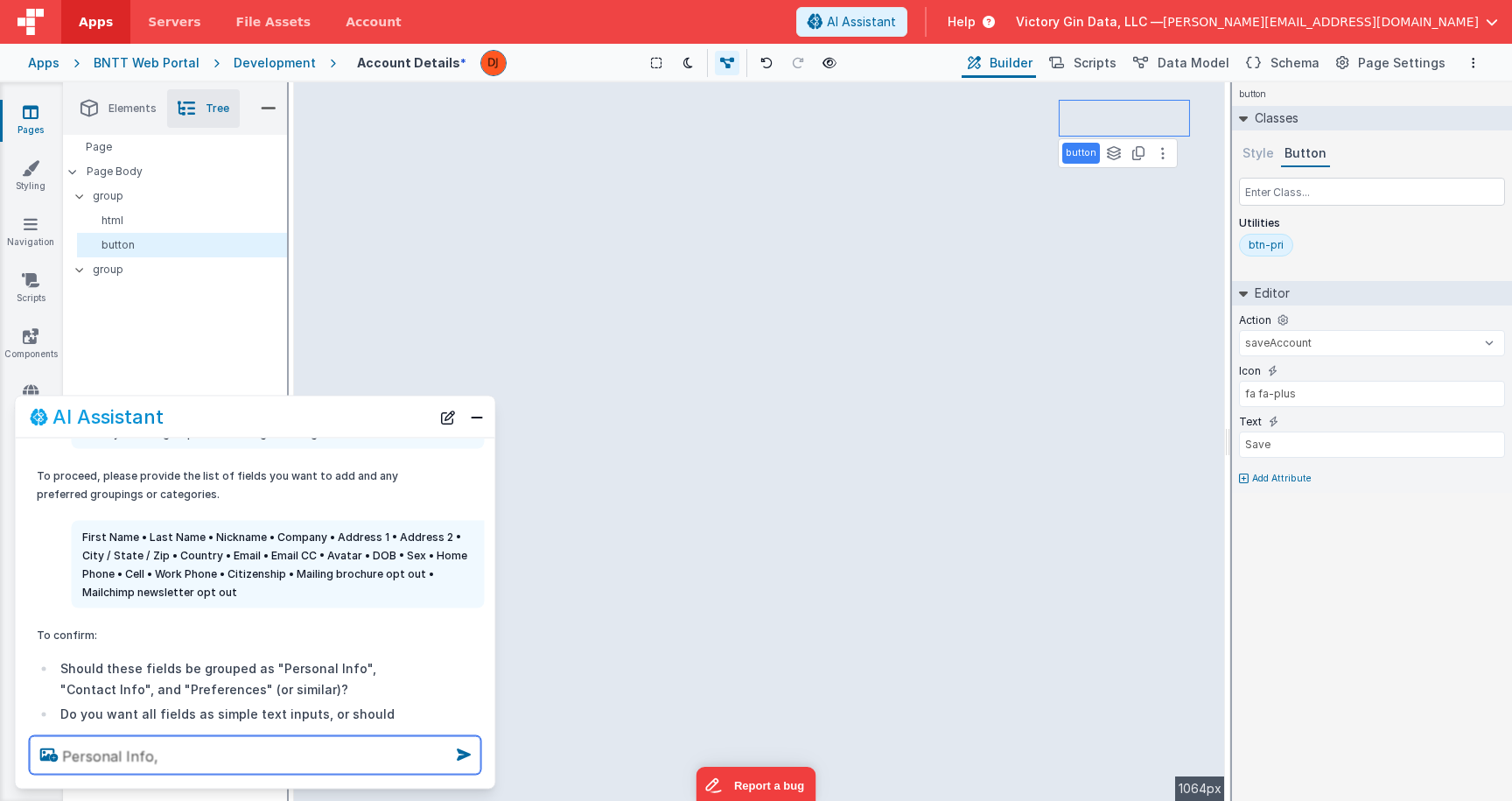
scroll to position [113, 0]
drag, startPoint x: 181, startPoint y: 767, endPoint x: 0, endPoint y: 702, distance: 192.3
click at [29, 735] on textarea "Personal Info," at bounding box center [255, 754] width 452 height 38
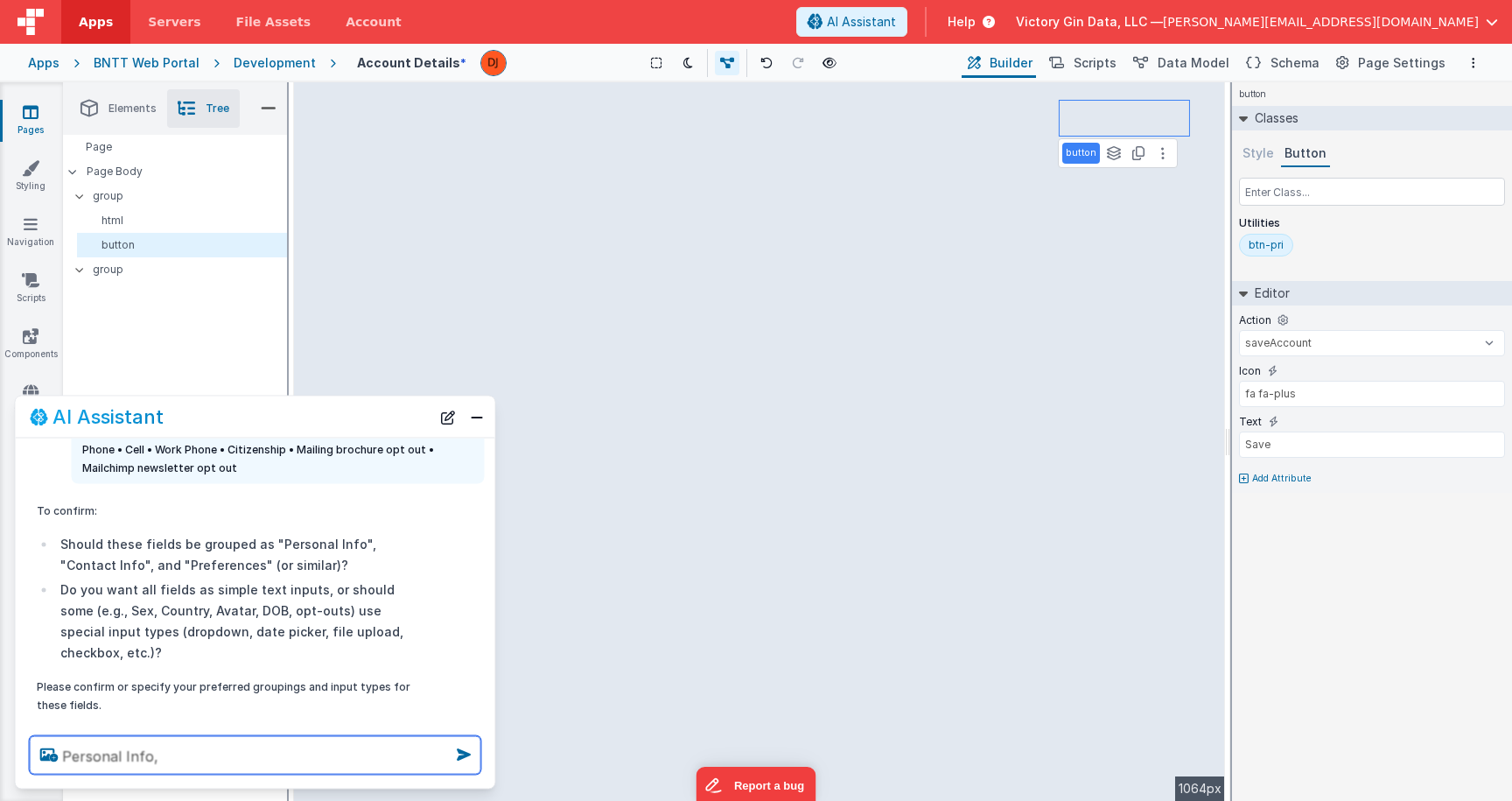
scroll to position [247, 0]
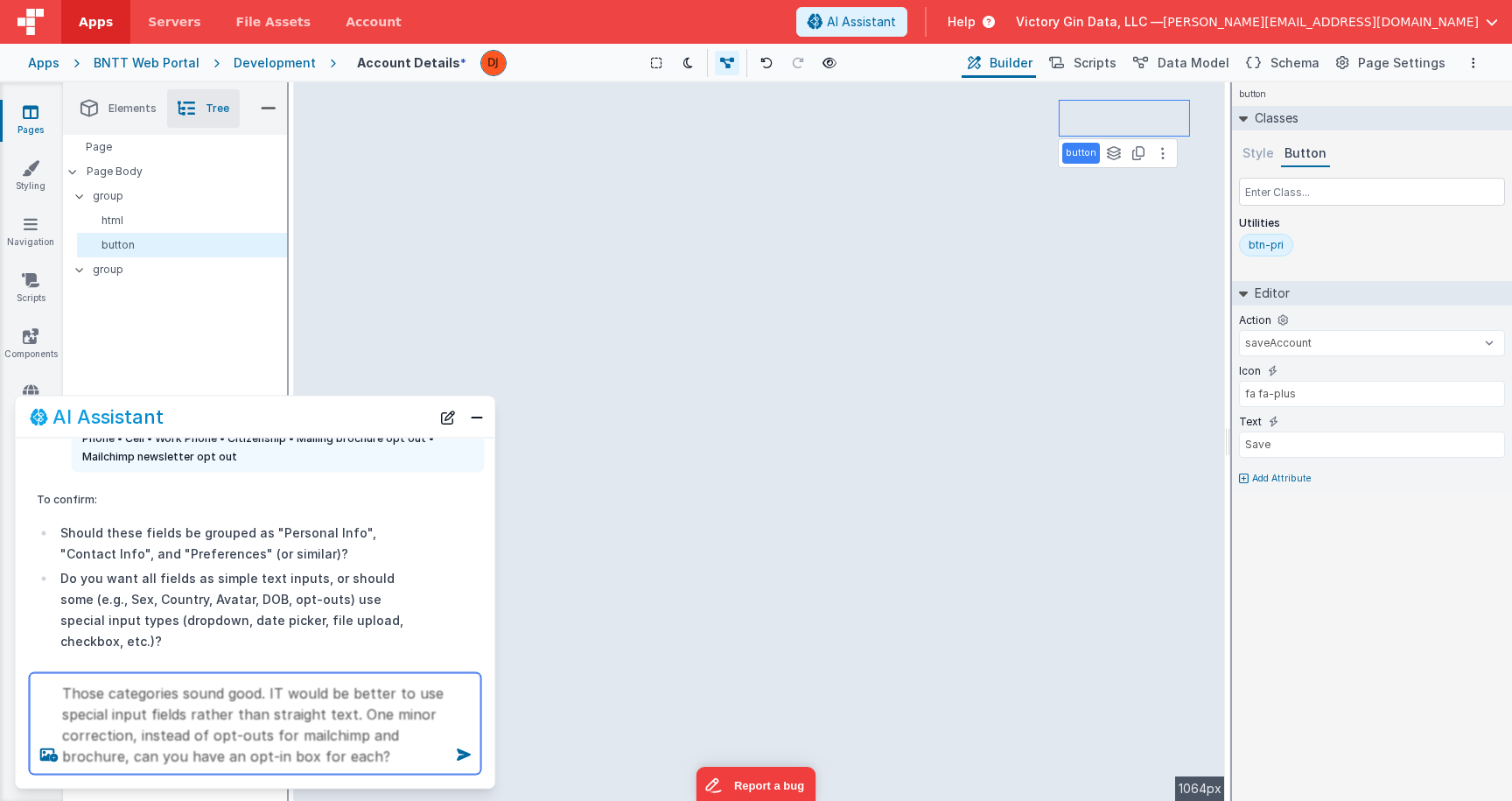
type textarea "Those categories sound good. IT would be better to use special input fields rat…"
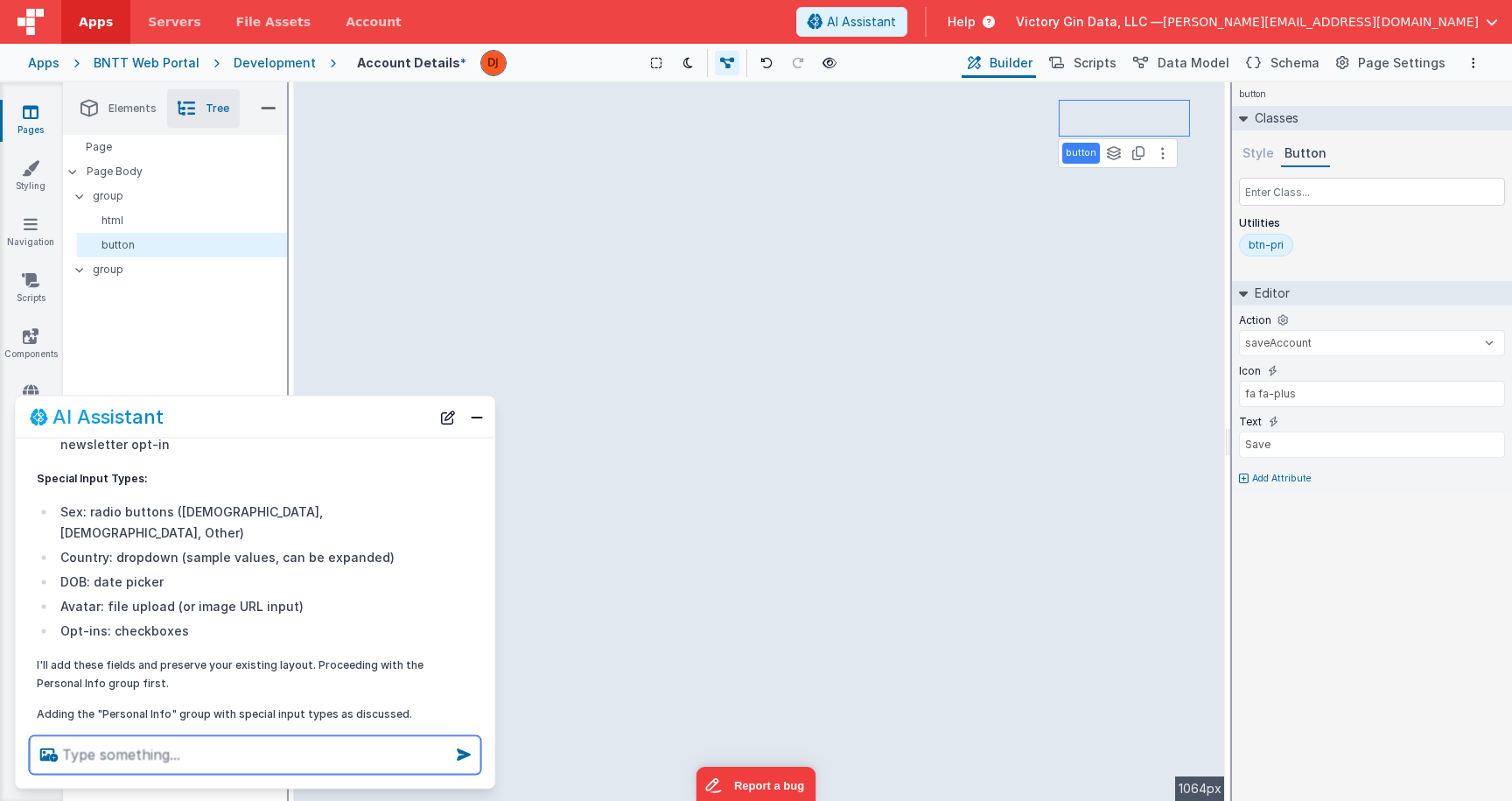
scroll to position [825, 0]
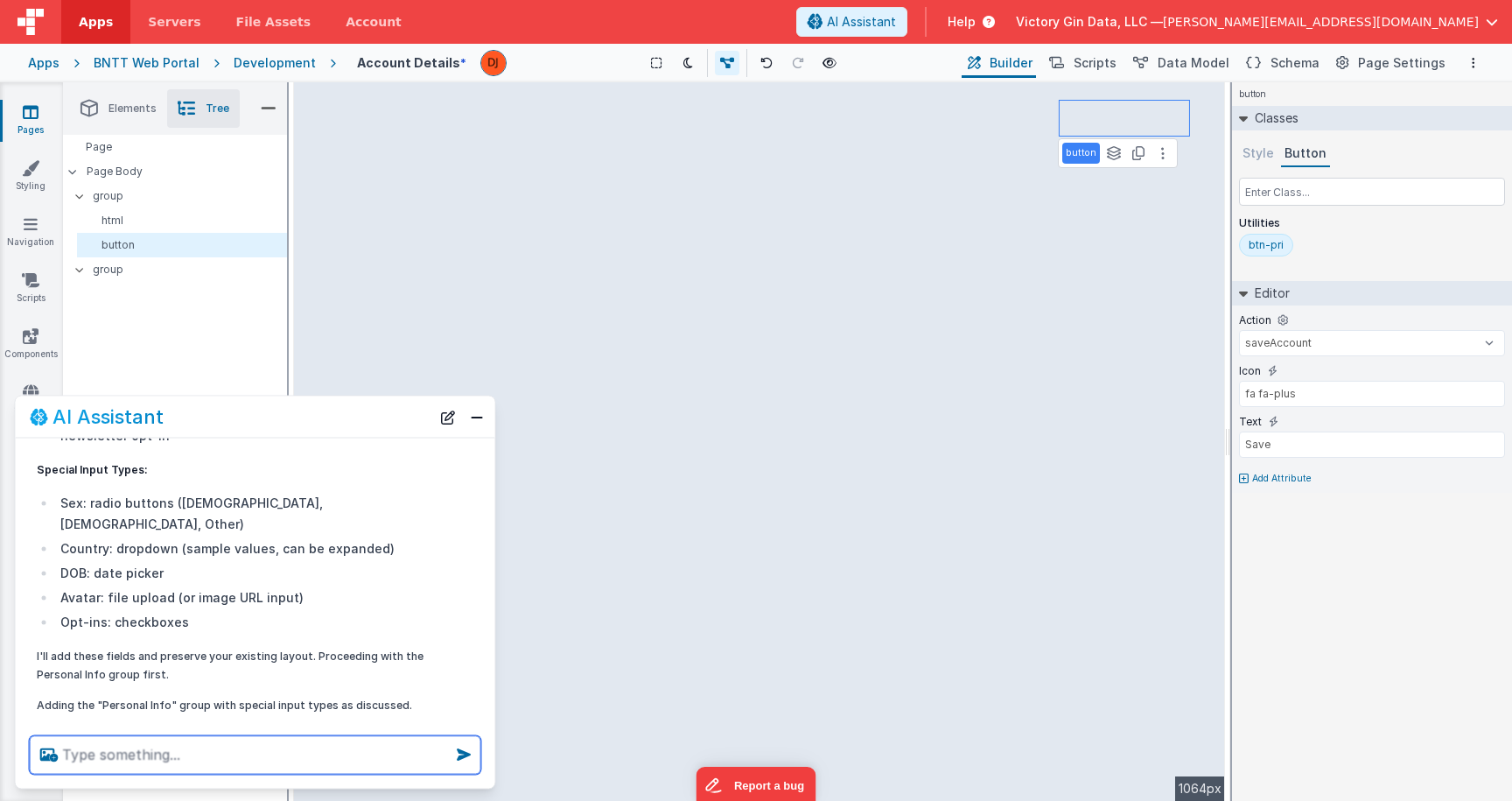
click at [278, 756] on textarea at bounding box center [255, 754] width 452 height 38
type textarea "can you add those fields to the left side of the layout?"
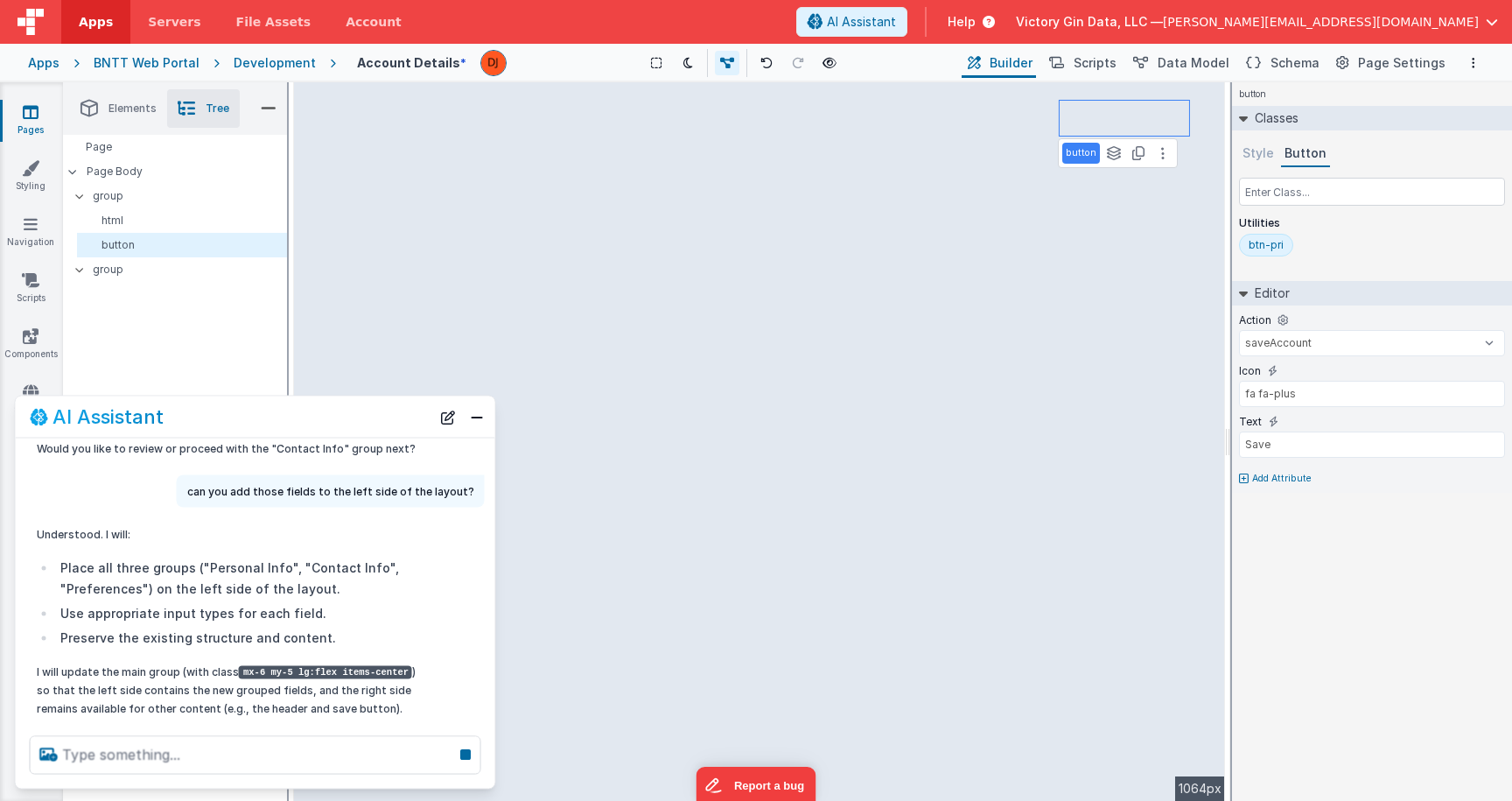
scroll to position [1113, 0]
click at [705, 311] on div "button See layers + L Duplicate + D --> 1064px" at bounding box center [760, 441] width 931 height 719
click at [706, 457] on div "button See layers + L Duplicate + D --> 1064px" at bounding box center [760, 441] width 931 height 719
click at [587, 261] on div "button See layers + L Duplicate + D --> 1064px" at bounding box center [760, 441] width 931 height 719
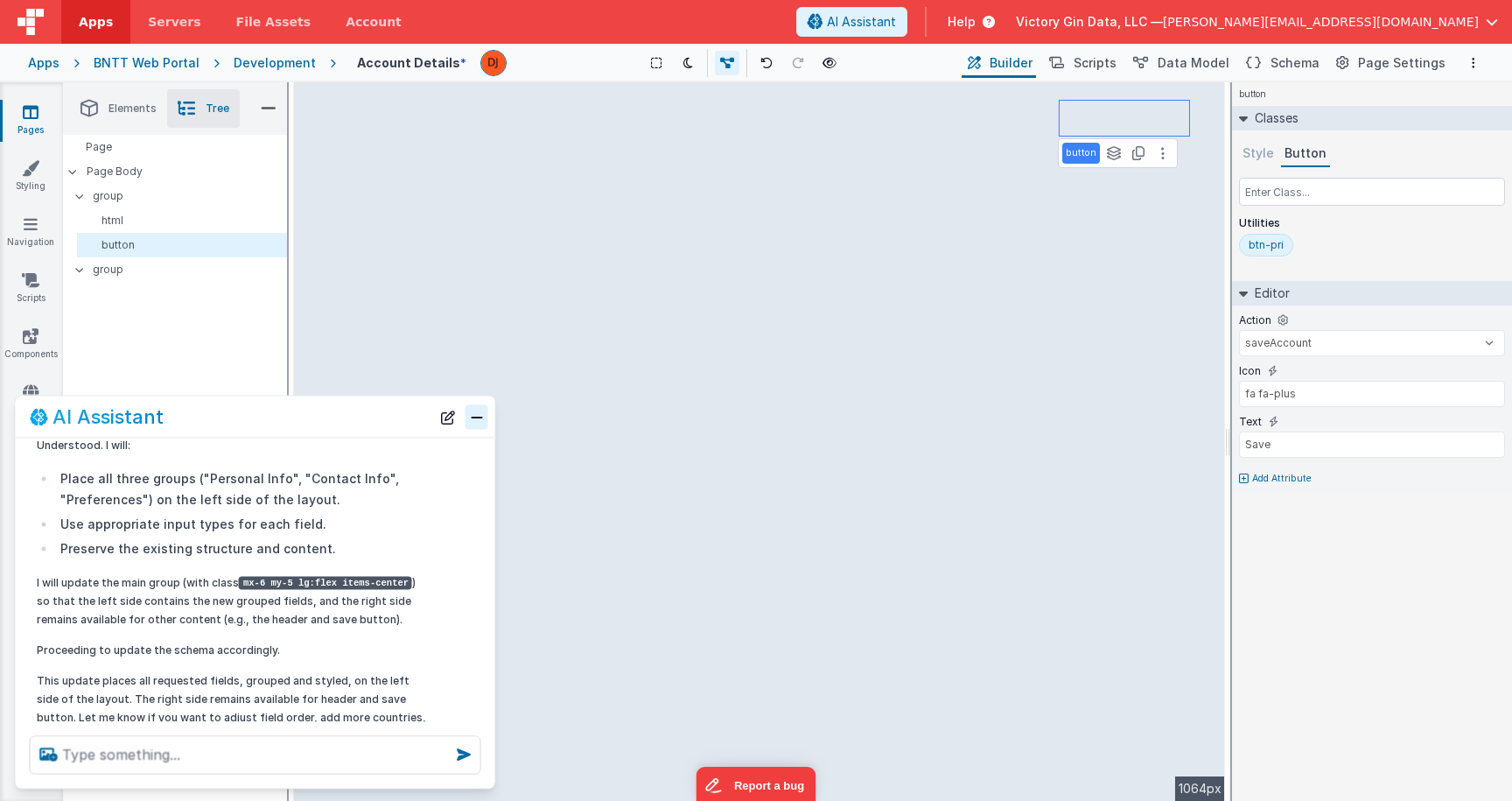
click at [484, 411] on button "Close" at bounding box center [476, 416] width 22 height 24
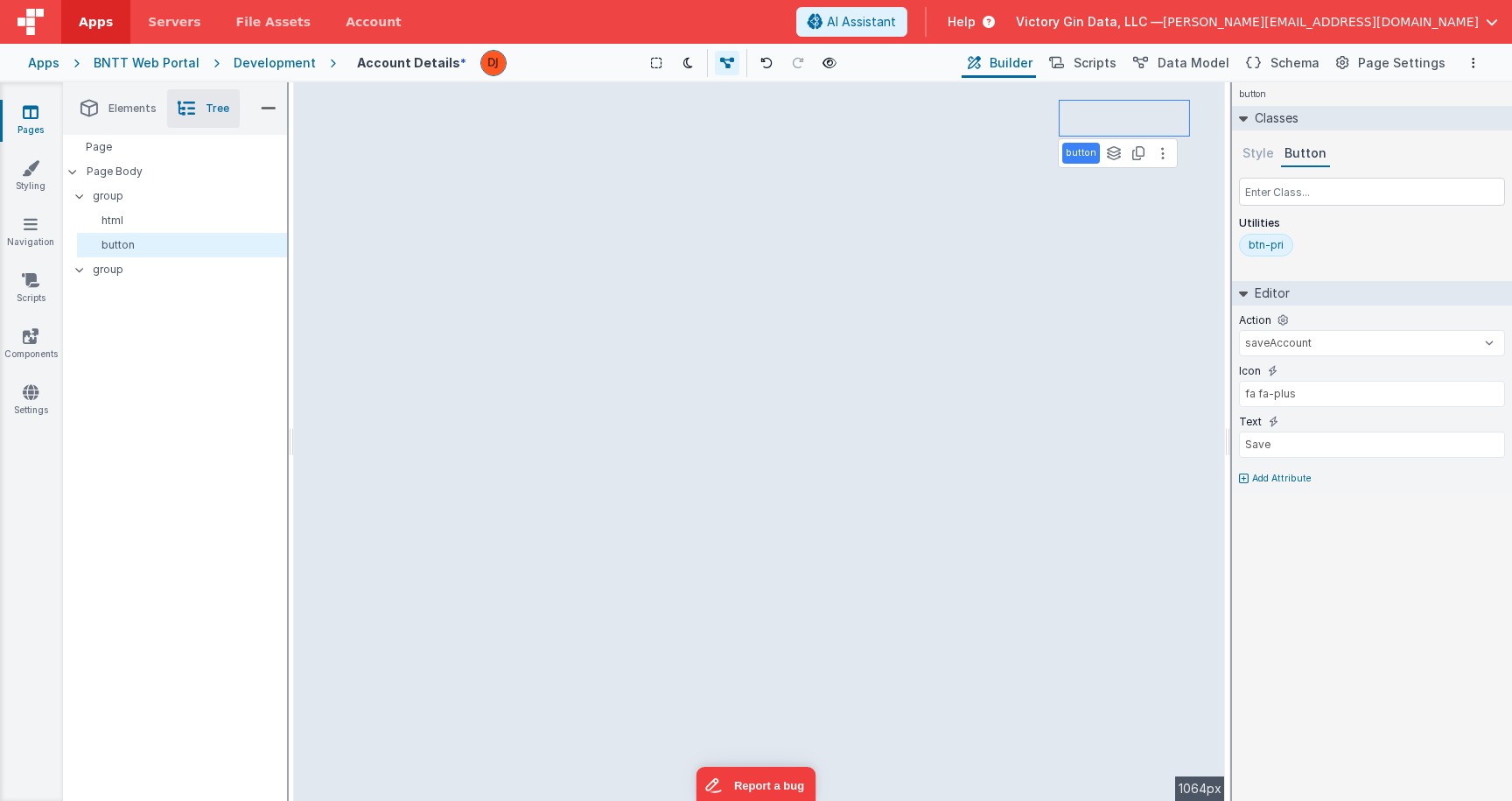
click at [525, 471] on div "button See layers + L Duplicate + D --> 1064px" at bounding box center [760, 441] width 931 height 719
click at [536, 538] on div "button See layers + L Duplicate + D --> 1064px" at bounding box center [760, 441] width 931 height 719
click at [778, 457] on div "button See layers + L Duplicate + D --> 1064px" at bounding box center [760, 441] width 931 height 719
click at [437, 271] on div "button See layers + L Duplicate + D --> 1064px" at bounding box center [760, 441] width 931 height 719
click at [39, 104] on link "Pages" at bounding box center [30, 121] width 63 height 35
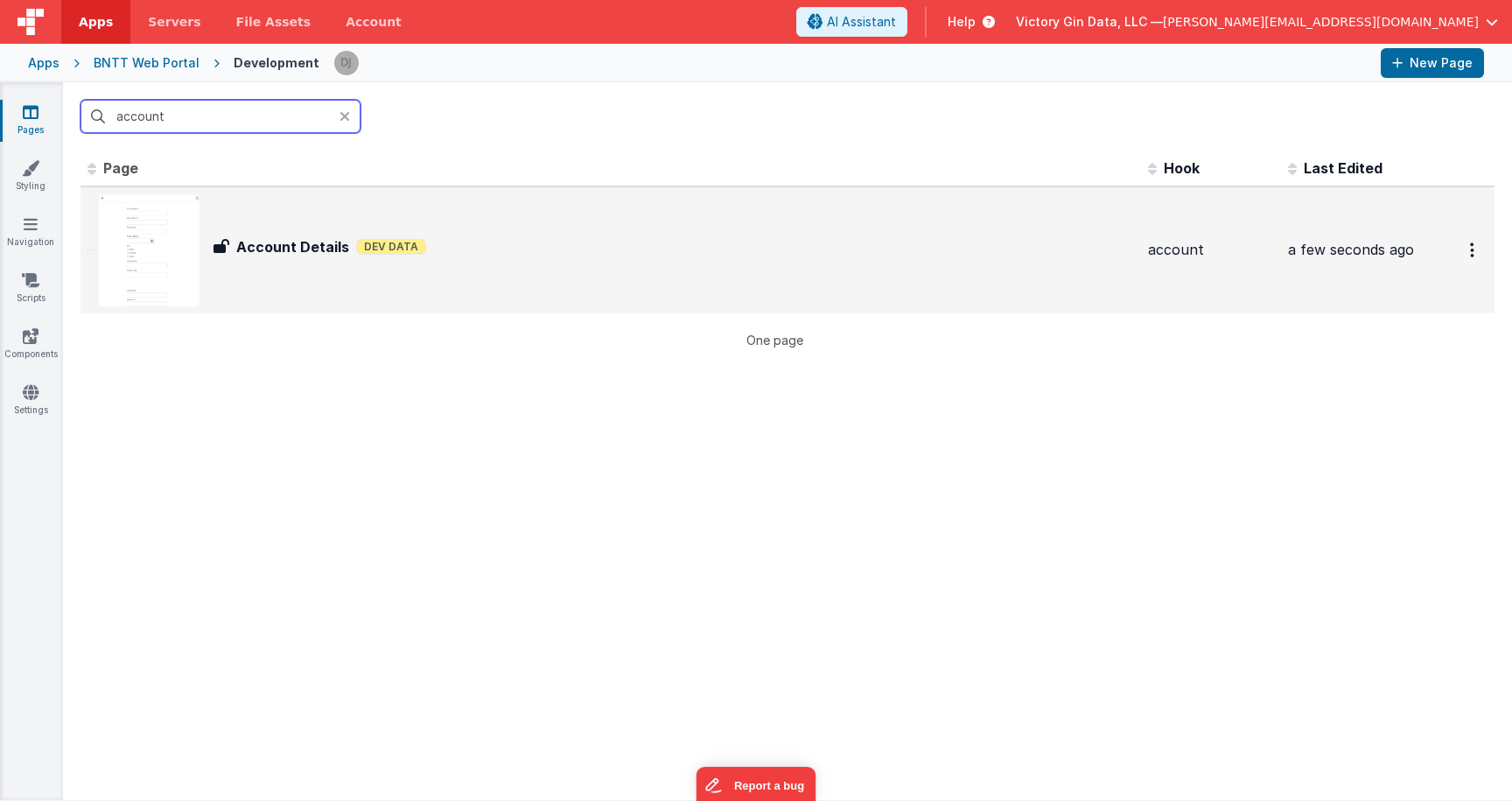
type input "account"
click at [556, 220] on div "Account Details Account Details Dev Data" at bounding box center [610, 250] width 1046 height 112
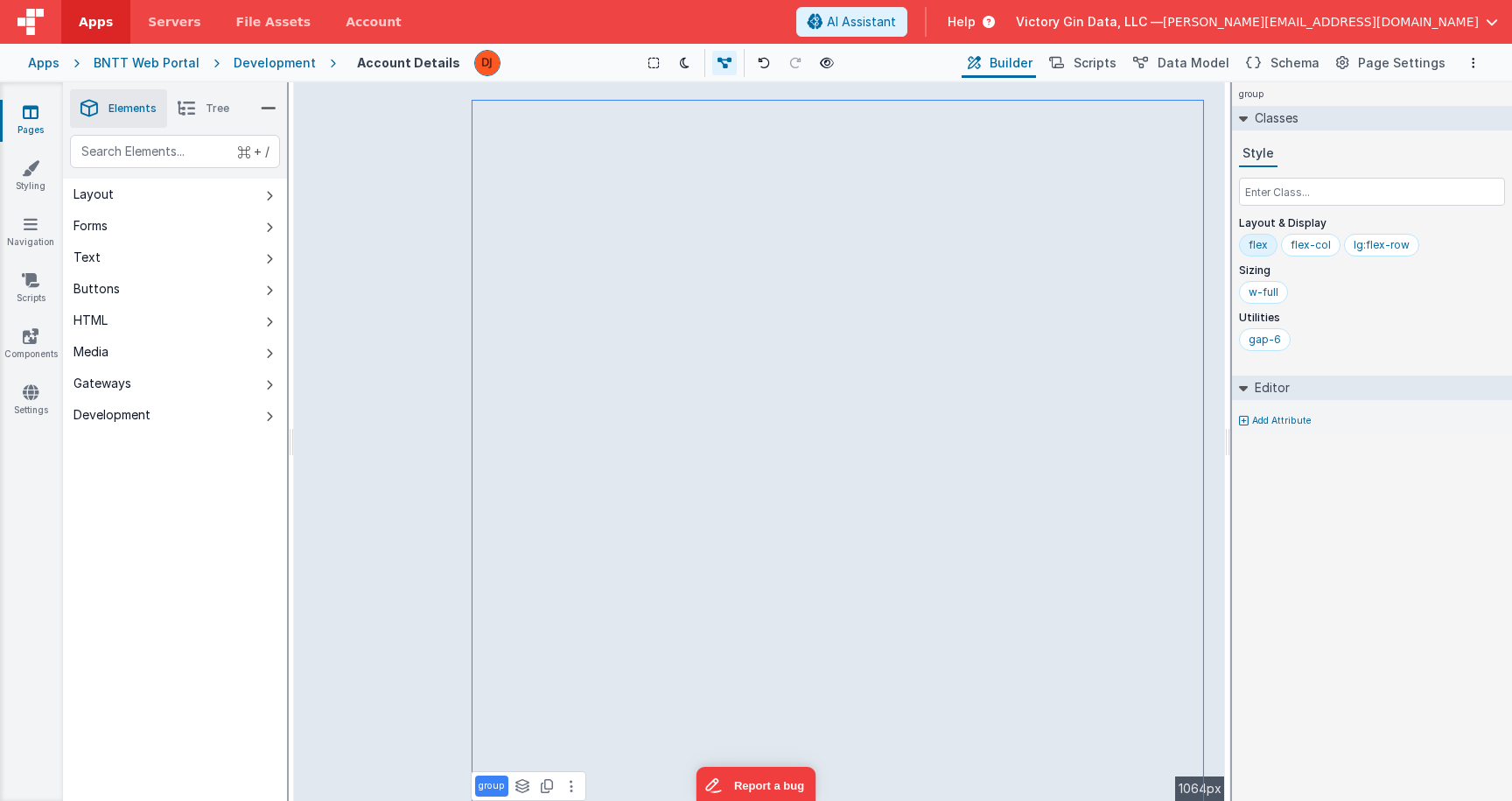
click at [43, 18] on img at bounding box center [30, 22] width 26 height 26
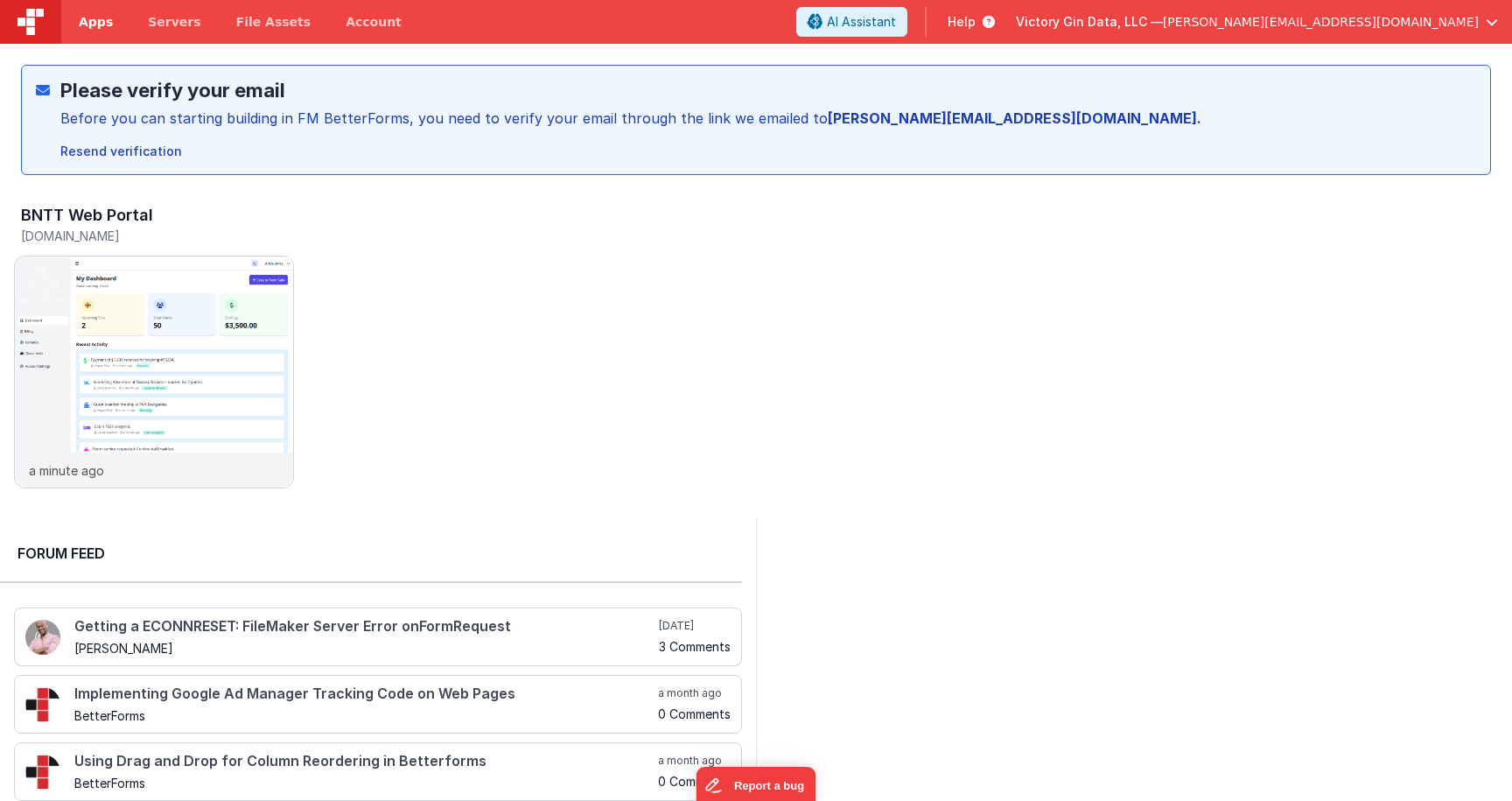
click at [103, 31] on link "Apps" at bounding box center [96, 22] width 69 height 44
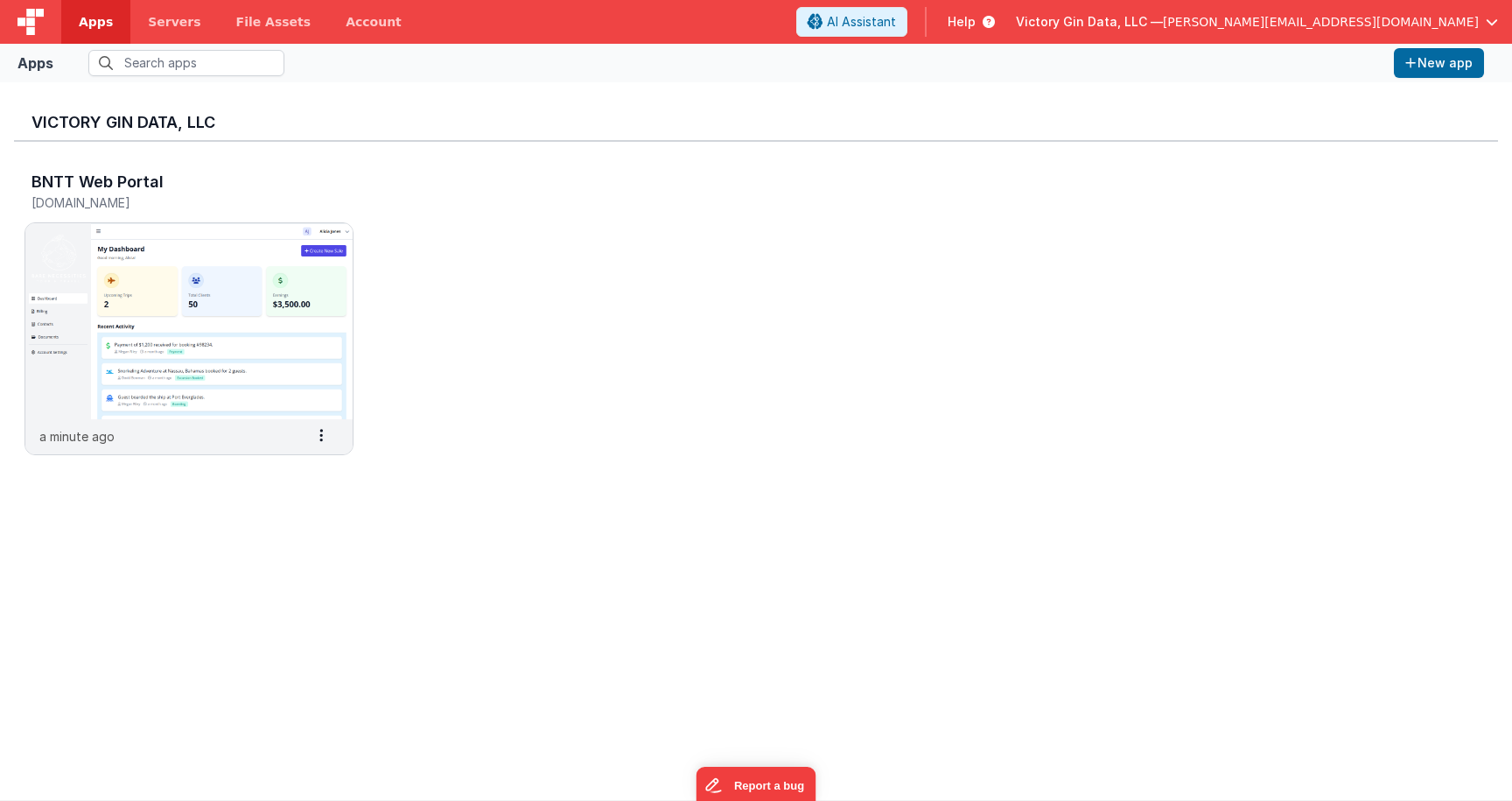
click at [478, 392] on div "BNTT Web Portal [DOMAIN_NAME] a minute ago Settings Copy API Key Merge App Dele…" at bounding box center [756, 318] width 1485 height 353
click at [324, 434] on span at bounding box center [321, 435] width 40 height 29
click at [549, 462] on div "BNTT Web Portal [DOMAIN_NAME] a minute ago Settings Copy API Key Merge App Dele…" at bounding box center [756, 318] width 1485 height 353
click at [311, 426] on span at bounding box center [321, 435] width 40 height 29
click at [290, 565] on span "Delete App" at bounding box center [283, 564] width 66 height 15
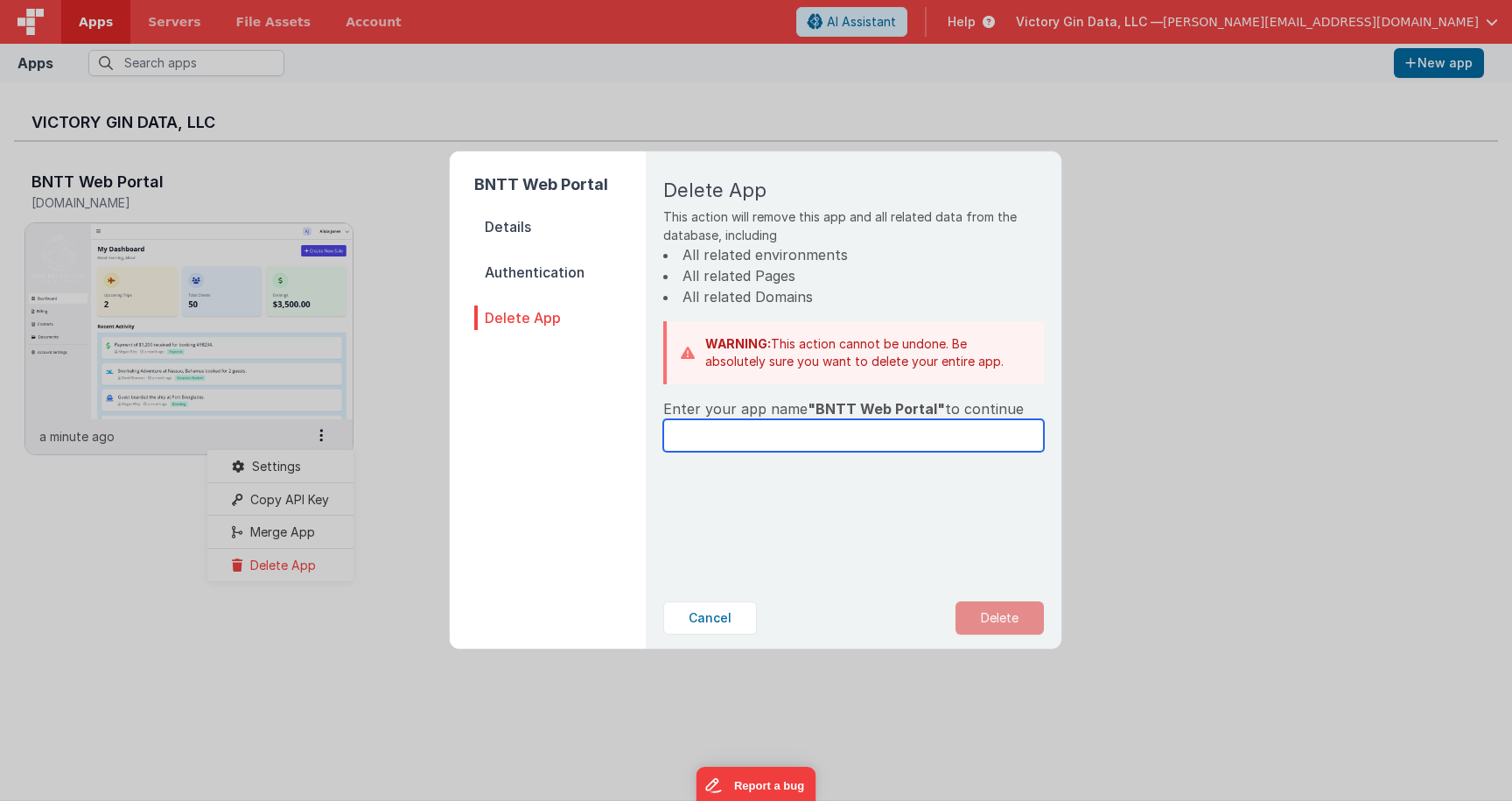
click at [868, 437] on input "text" at bounding box center [853, 435] width 380 height 32
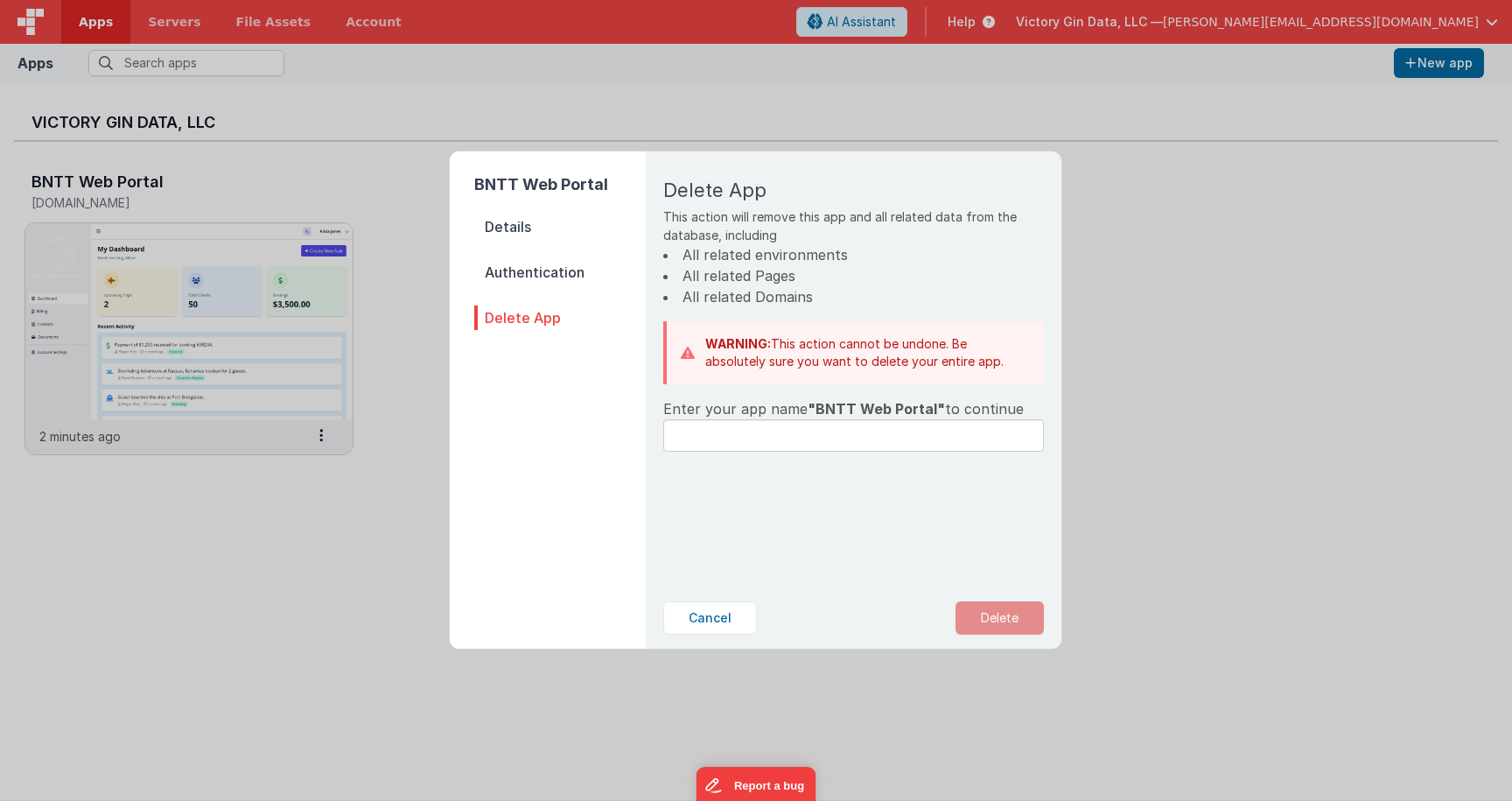
click at [567, 287] on nav "Details Authentication Delete App" at bounding box center [559, 423] width 171 height 420
click at [567, 277] on span "Authentication" at bounding box center [559, 272] width 171 height 24
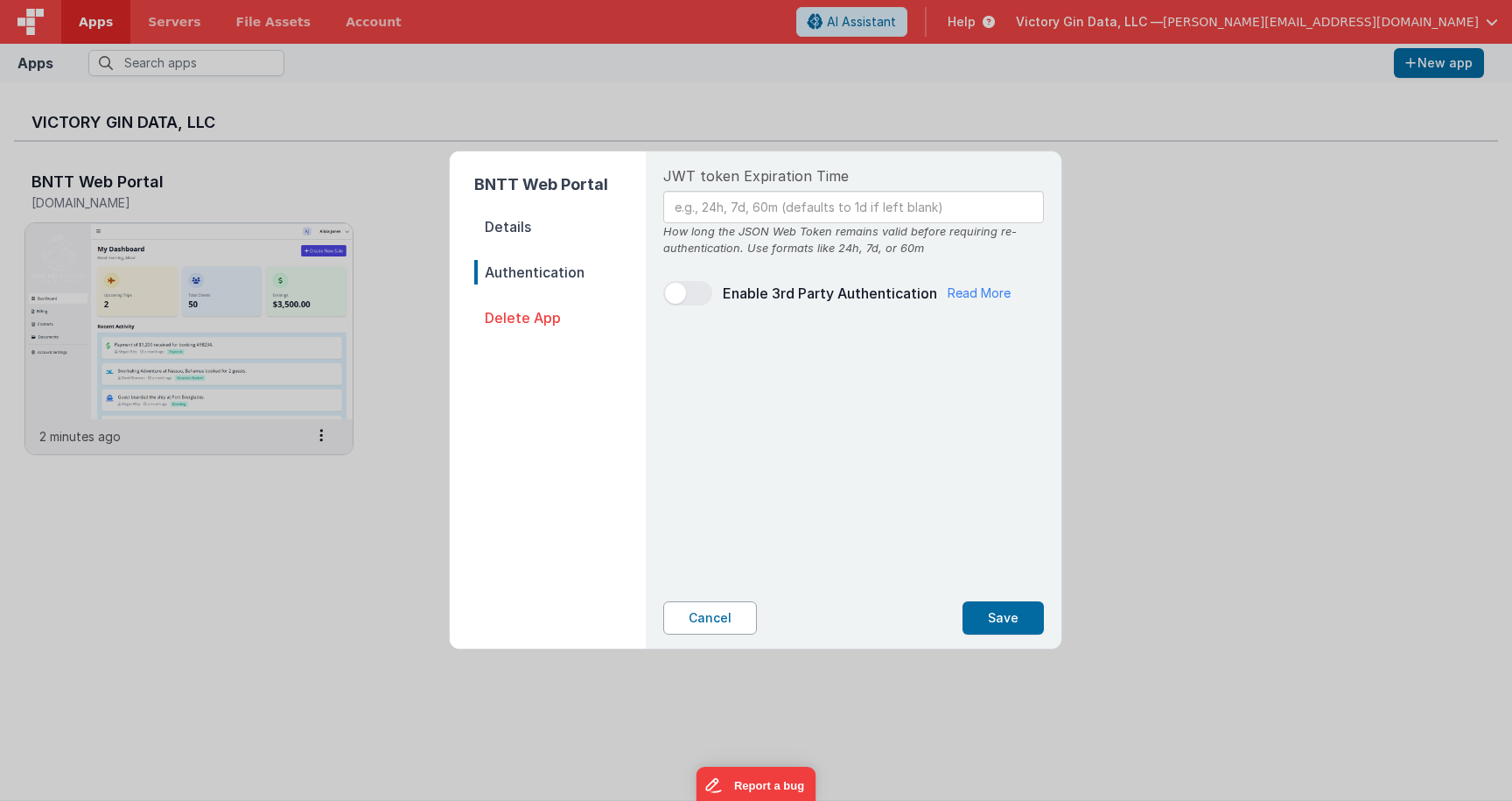
click at [725, 624] on button "Cancel" at bounding box center [710, 618] width 94 height 33
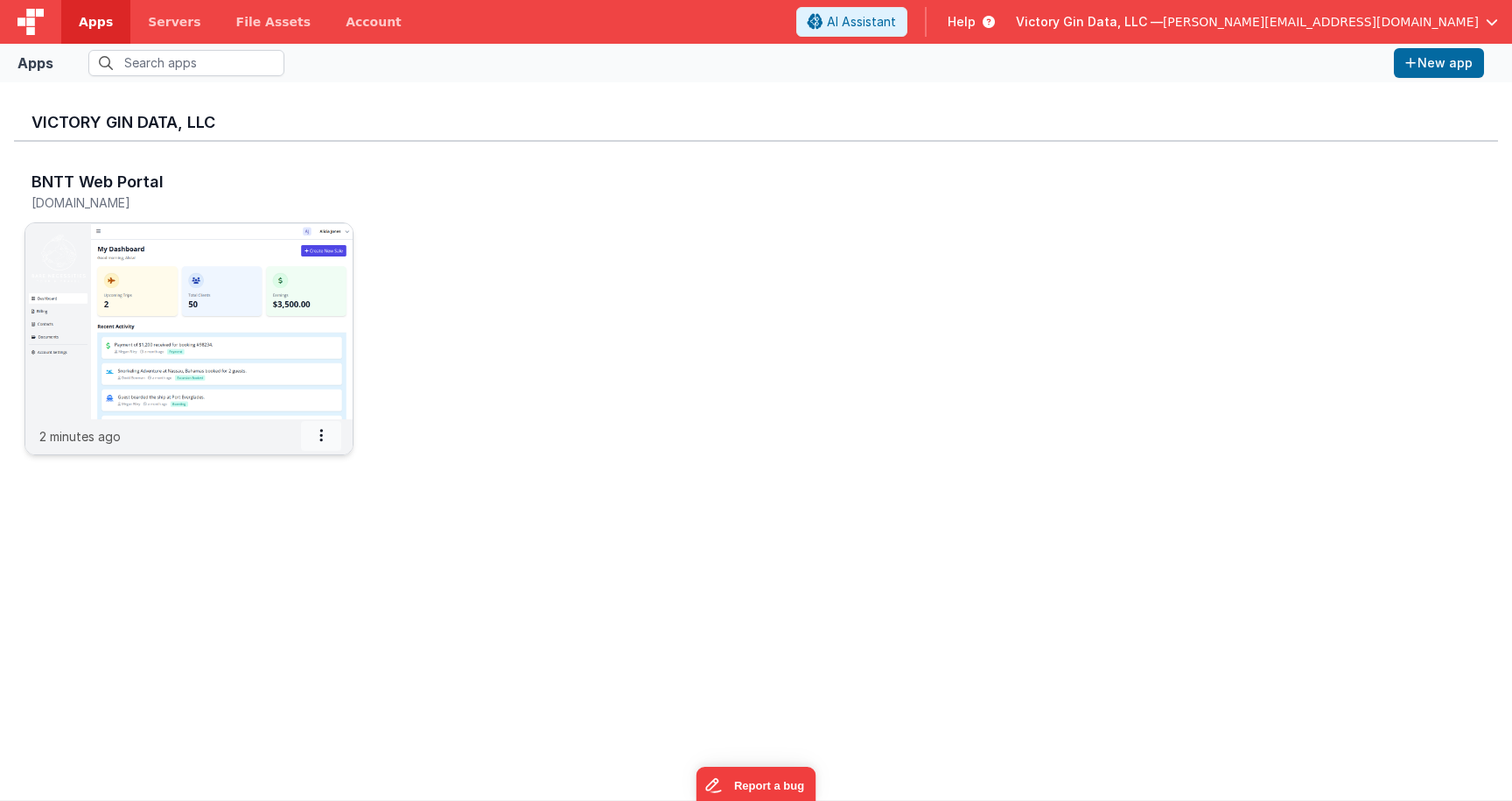
click at [333, 428] on span at bounding box center [321, 435] width 40 height 29
click at [295, 478] on div "Settings" at bounding box center [280, 466] width 146 height 32
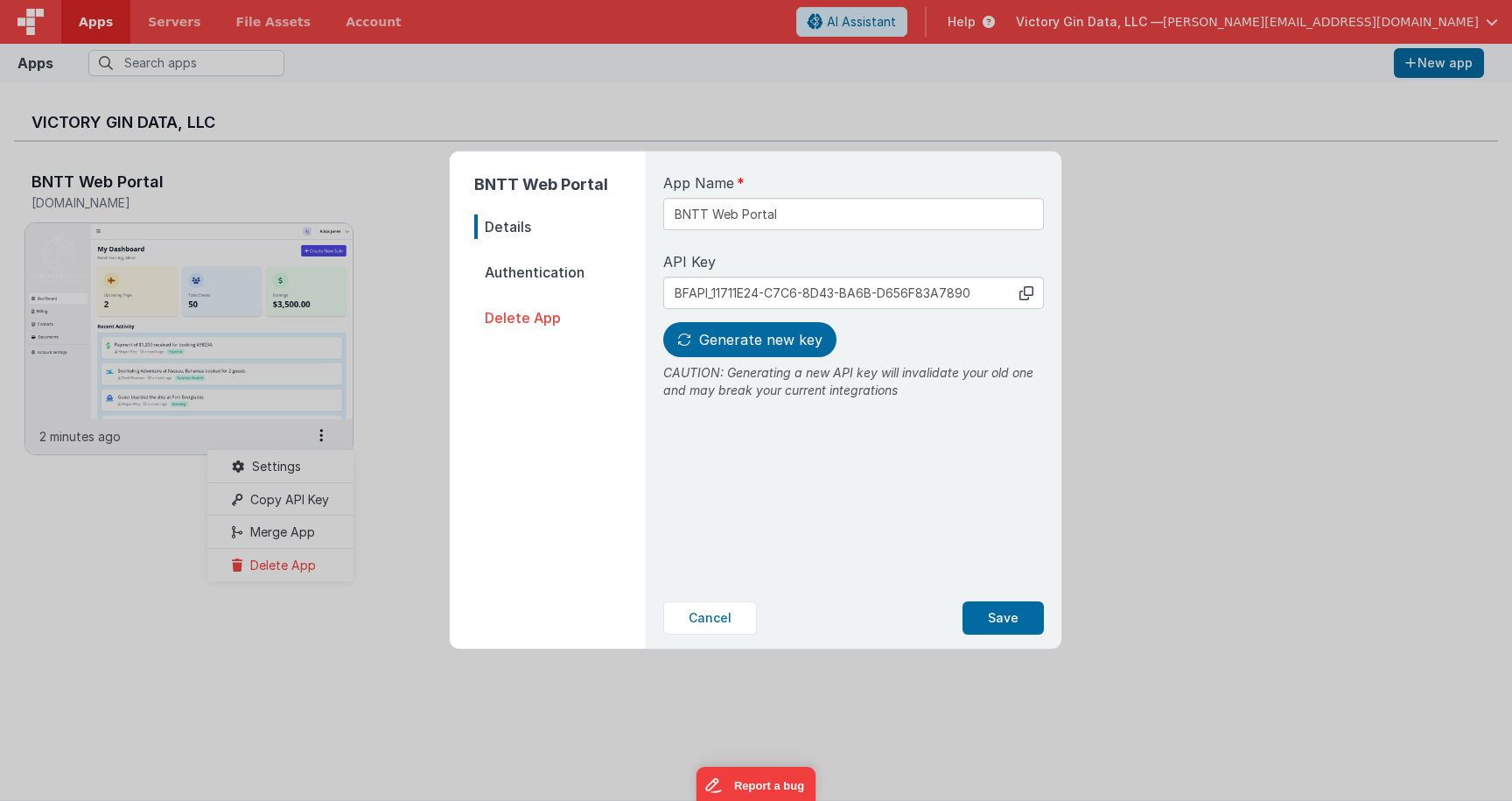
click at [533, 272] on span "Authentication" at bounding box center [559, 272] width 171 height 24
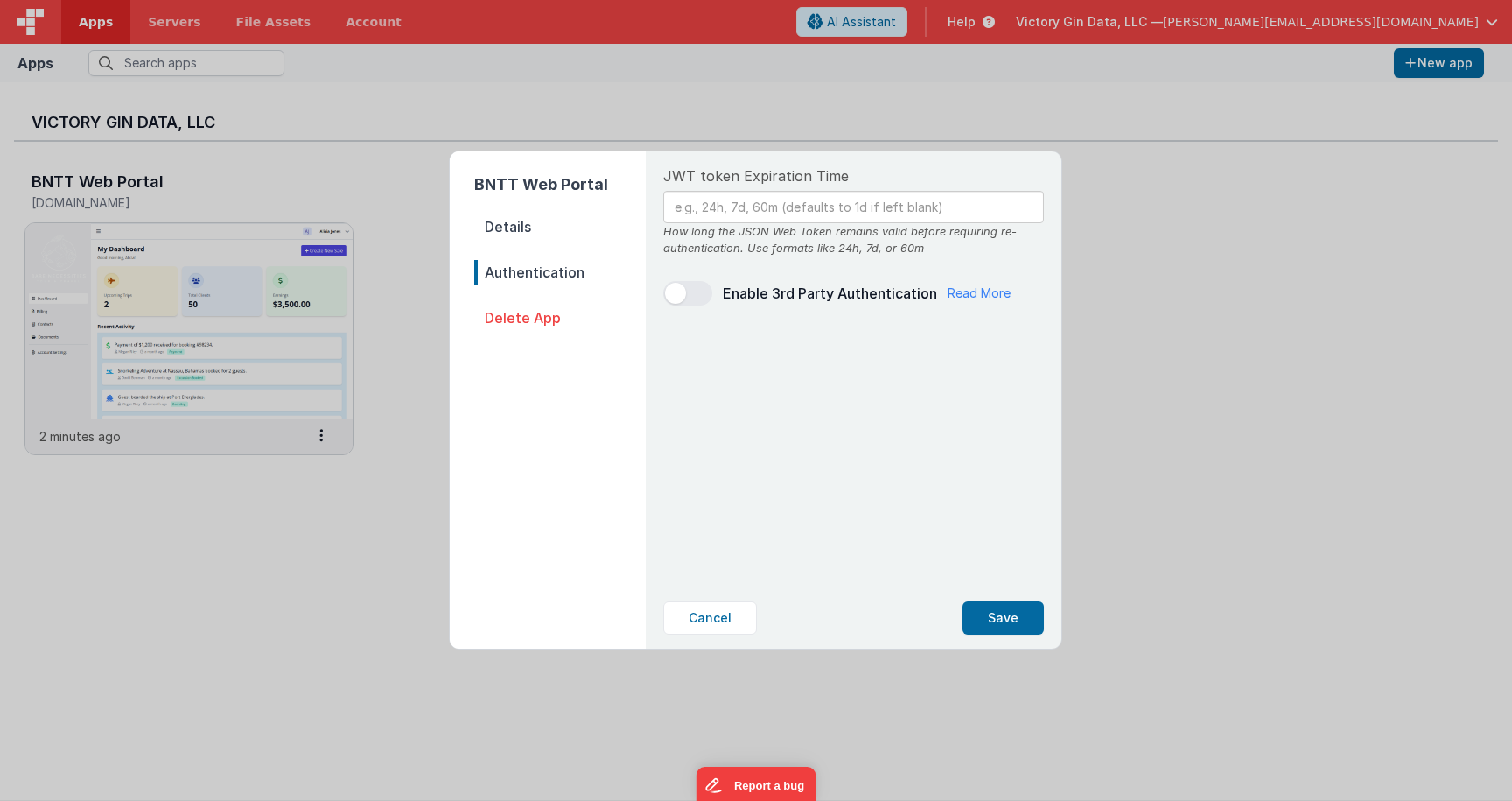
click at [527, 326] on span "Delete App" at bounding box center [559, 317] width 171 height 24
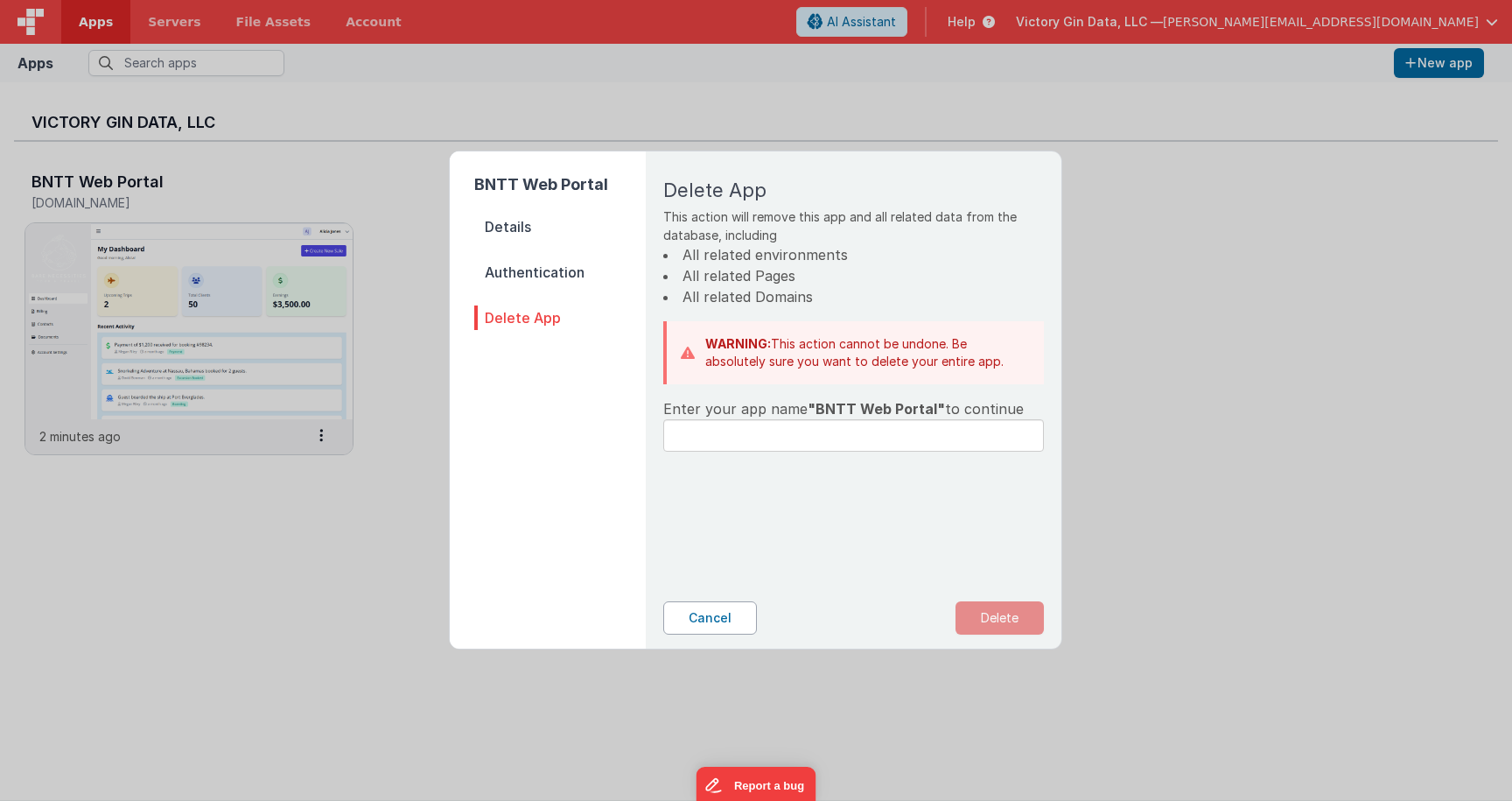
click at [709, 608] on button "Cancel" at bounding box center [710, 618] width 94 height 33
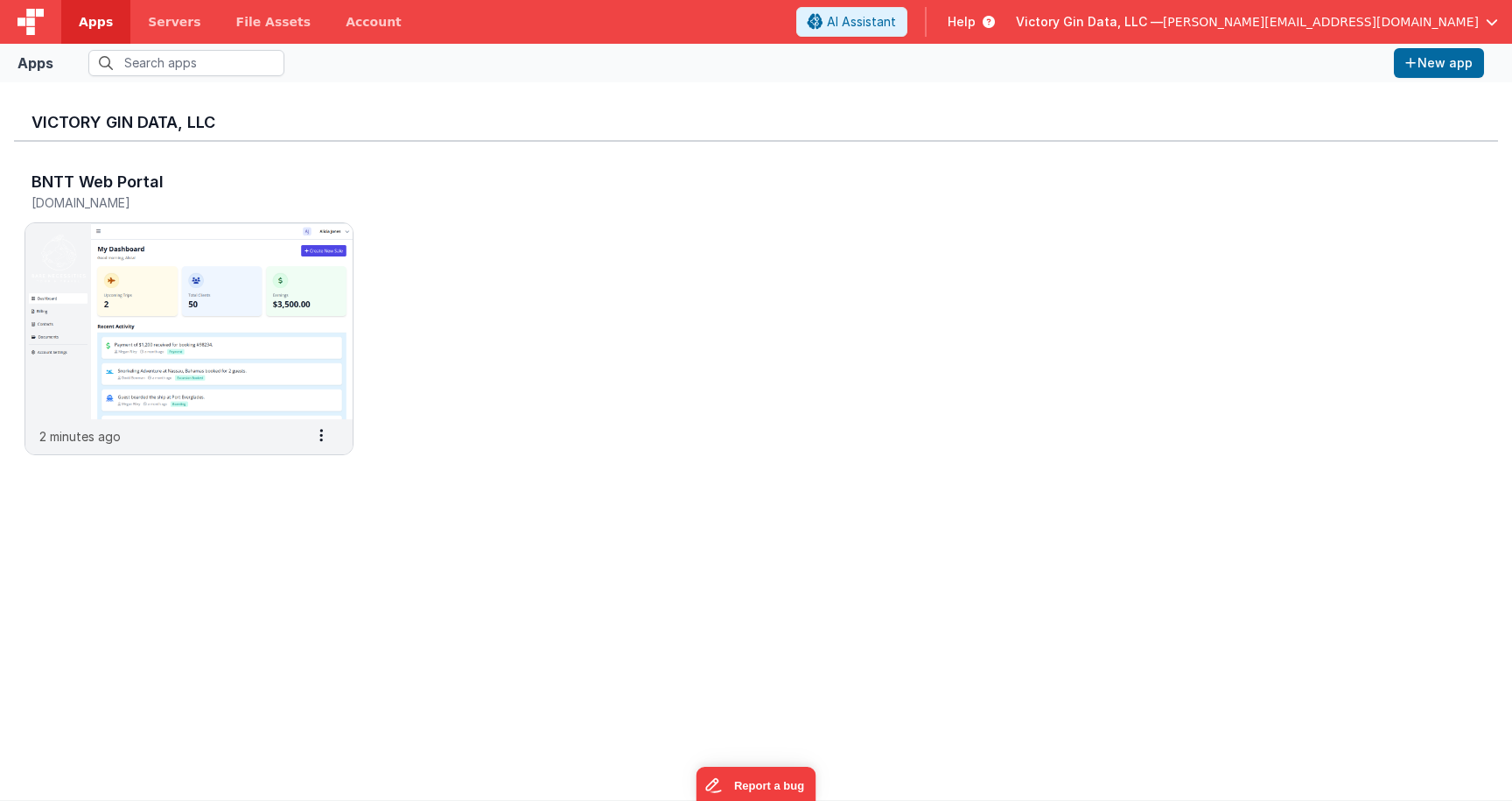
click at [663, 407] on div "BNTT Web Portal [DOMAIN_NAME] 2 minutes ago Settings Copy API Key Merge App Del…" at bounding box center [756, 318] width 1485 height 353
click at [1447, 56] on button "New app" at bounding box center [1439, 63] width 90 height 29
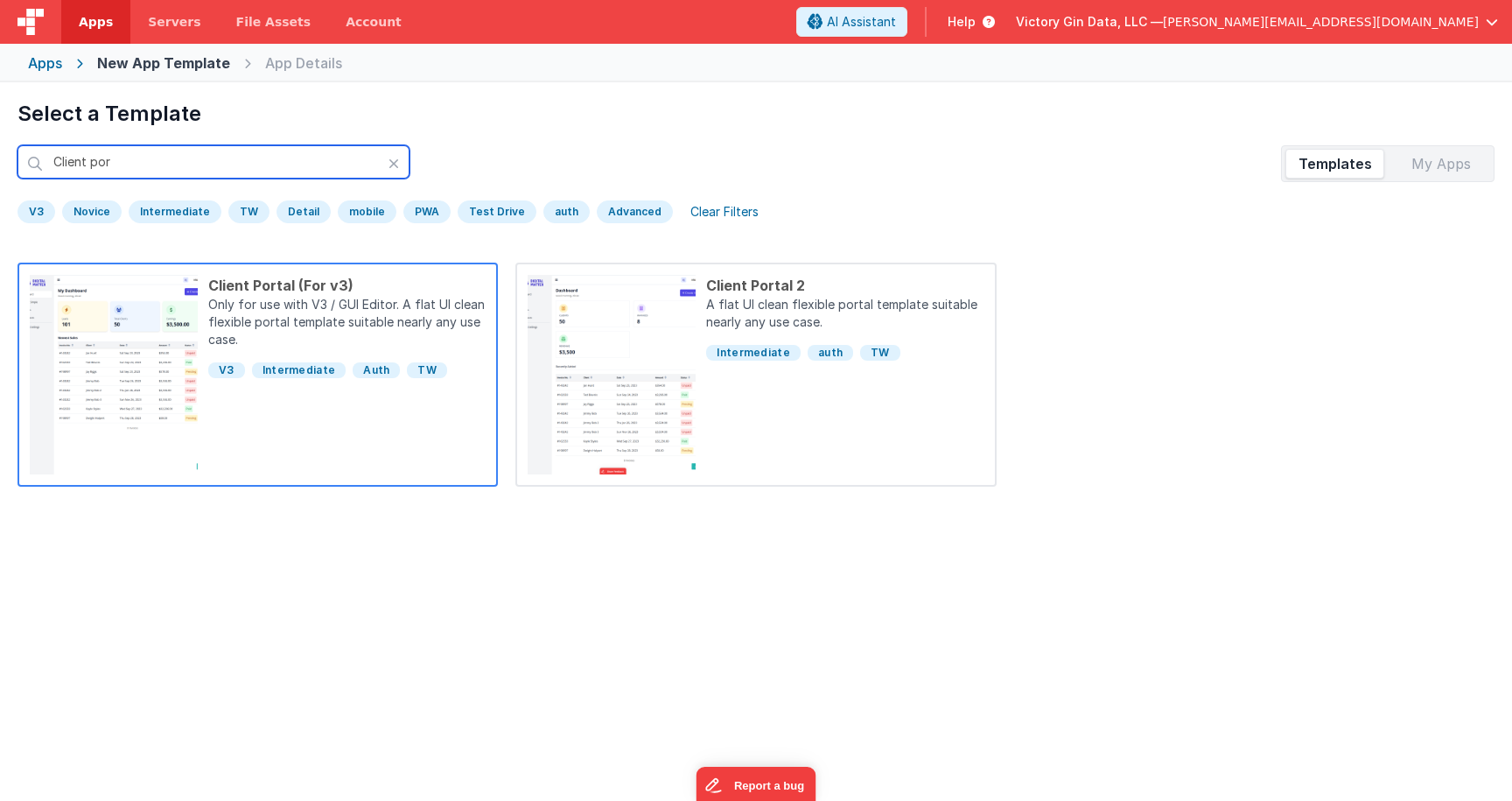
type input "Client por"
click at [349, 349] on p "Only for use with V3 / GUI Editor. A flat UI clean flexible portal template sui…" at bounding box center [347, 323] width 278 height 56
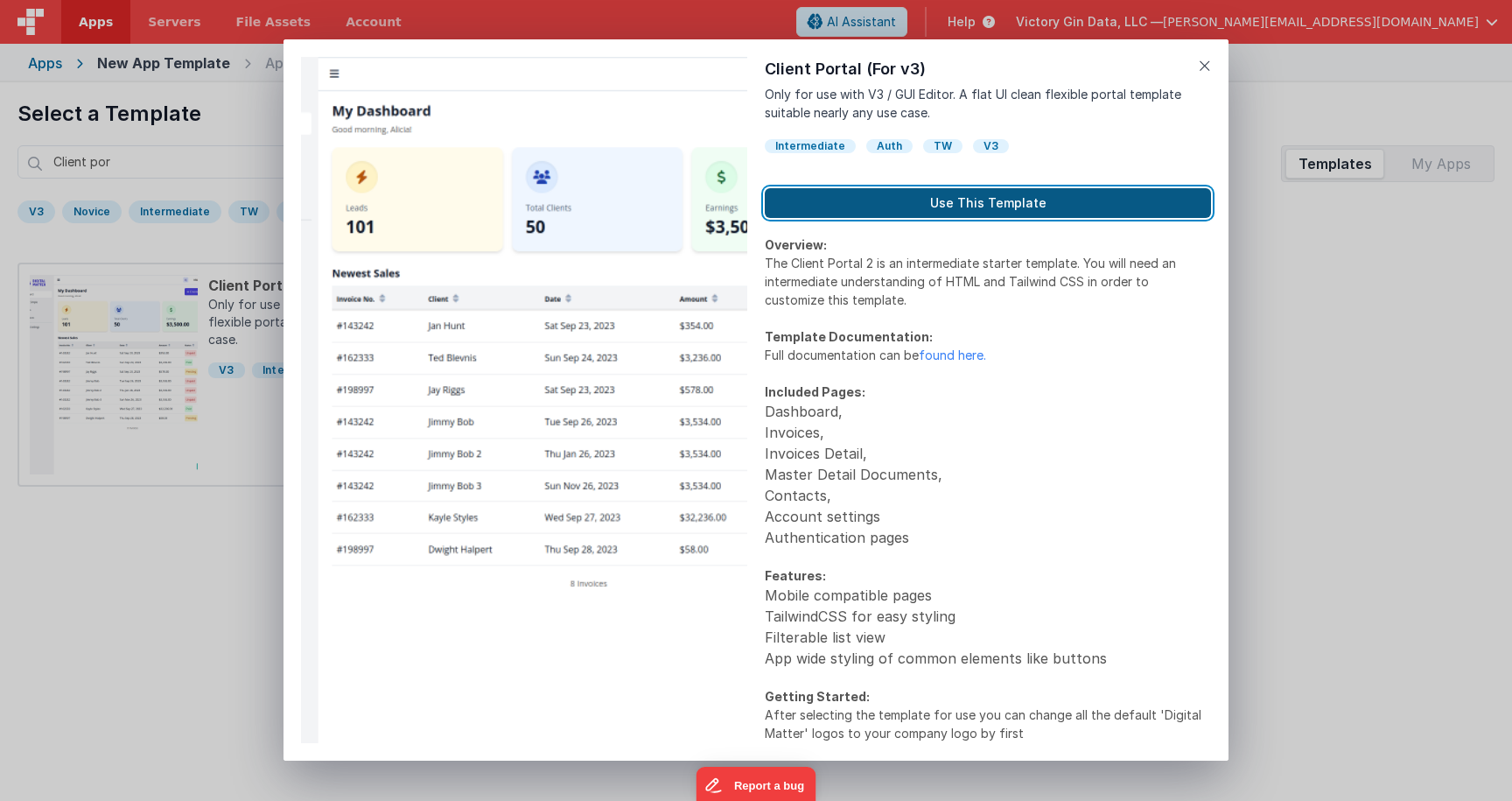
click at [1033, 206] on button "Use This Template" at bounding box center [988, 202] width 446 height 29
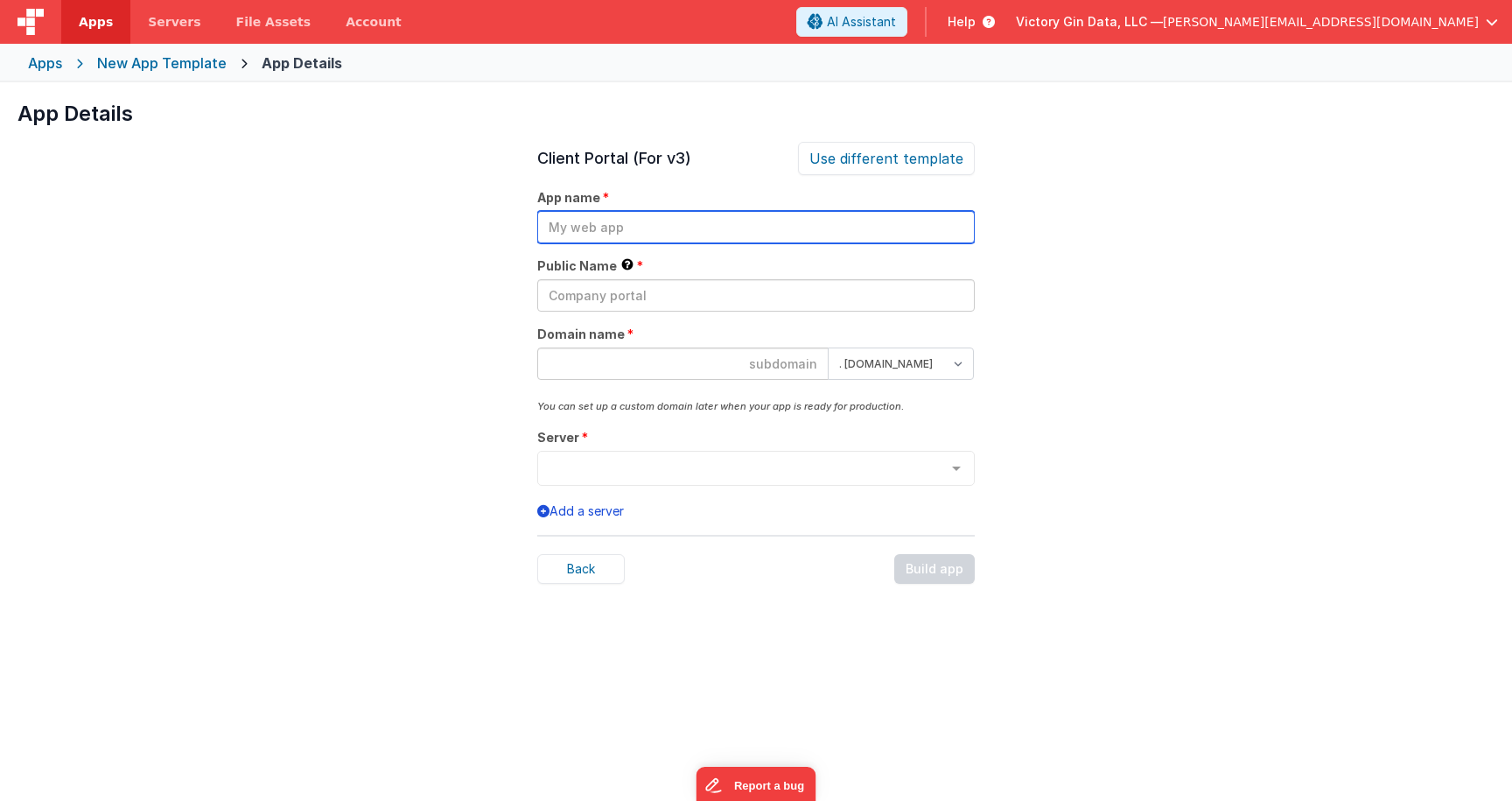
click at [832, 221] on input "text" at bounding box center [755, 227] width 437 height 32
type input "Client Portal Demo"
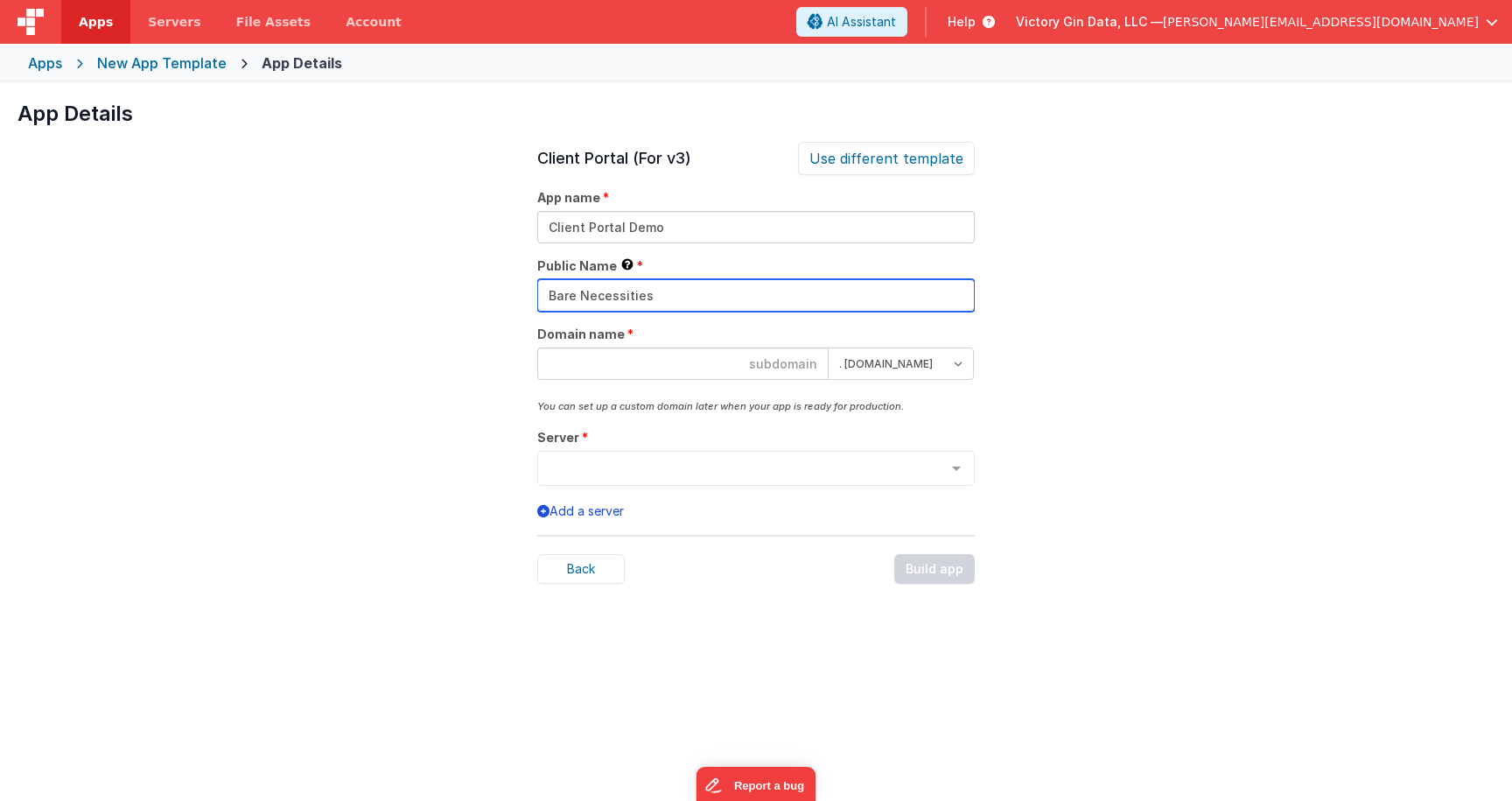
type input "Bare Necessities"
type input "clientportal"
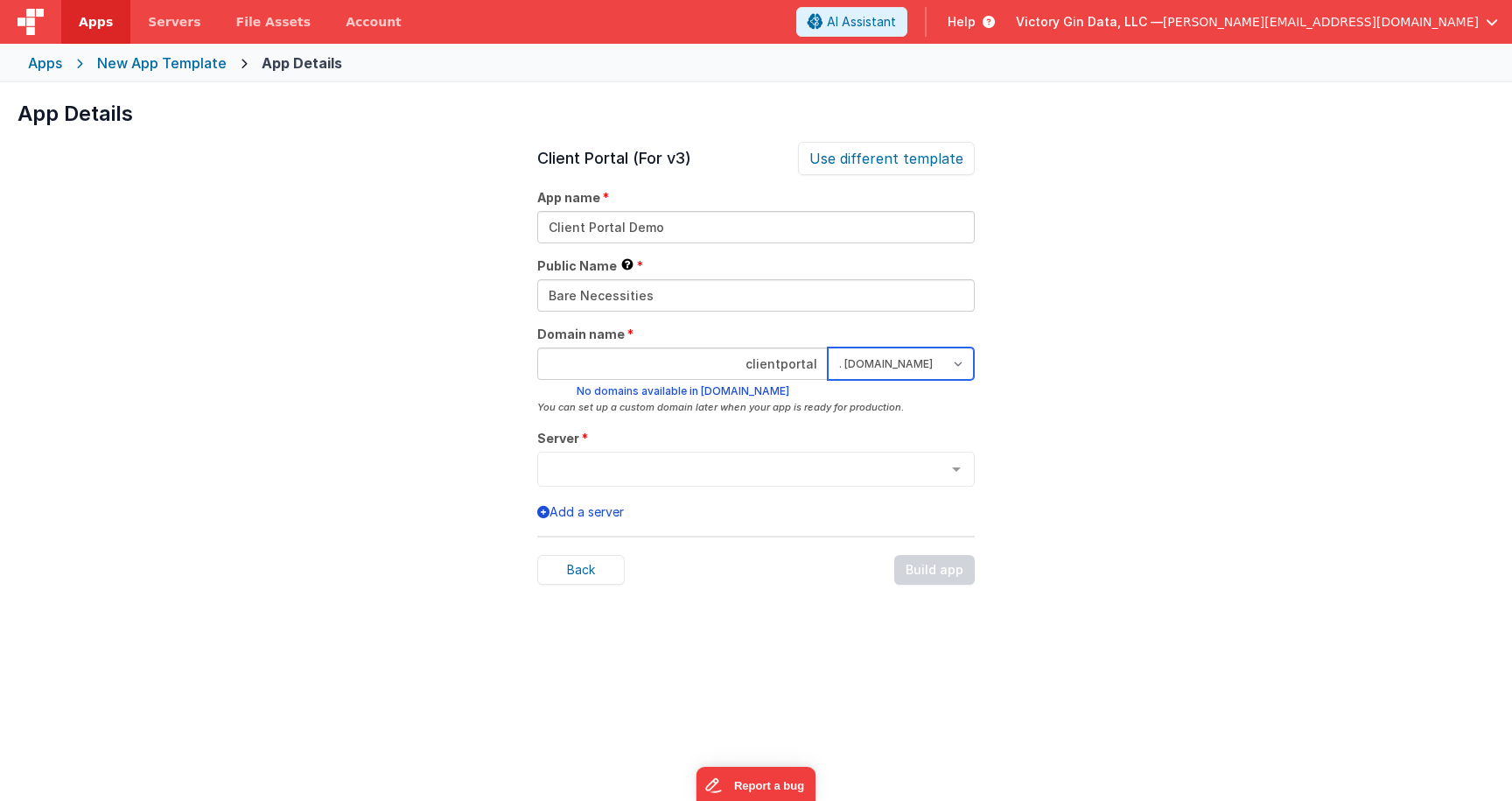
select select "[DOMAIN_NAME]"
click option ". [DOMAIN_NAME]" at bounding box center [0, 0] width 0 height 0
click at [793, 356] on input "clientportal" at bounding box center [683, 363] width 291 height 32
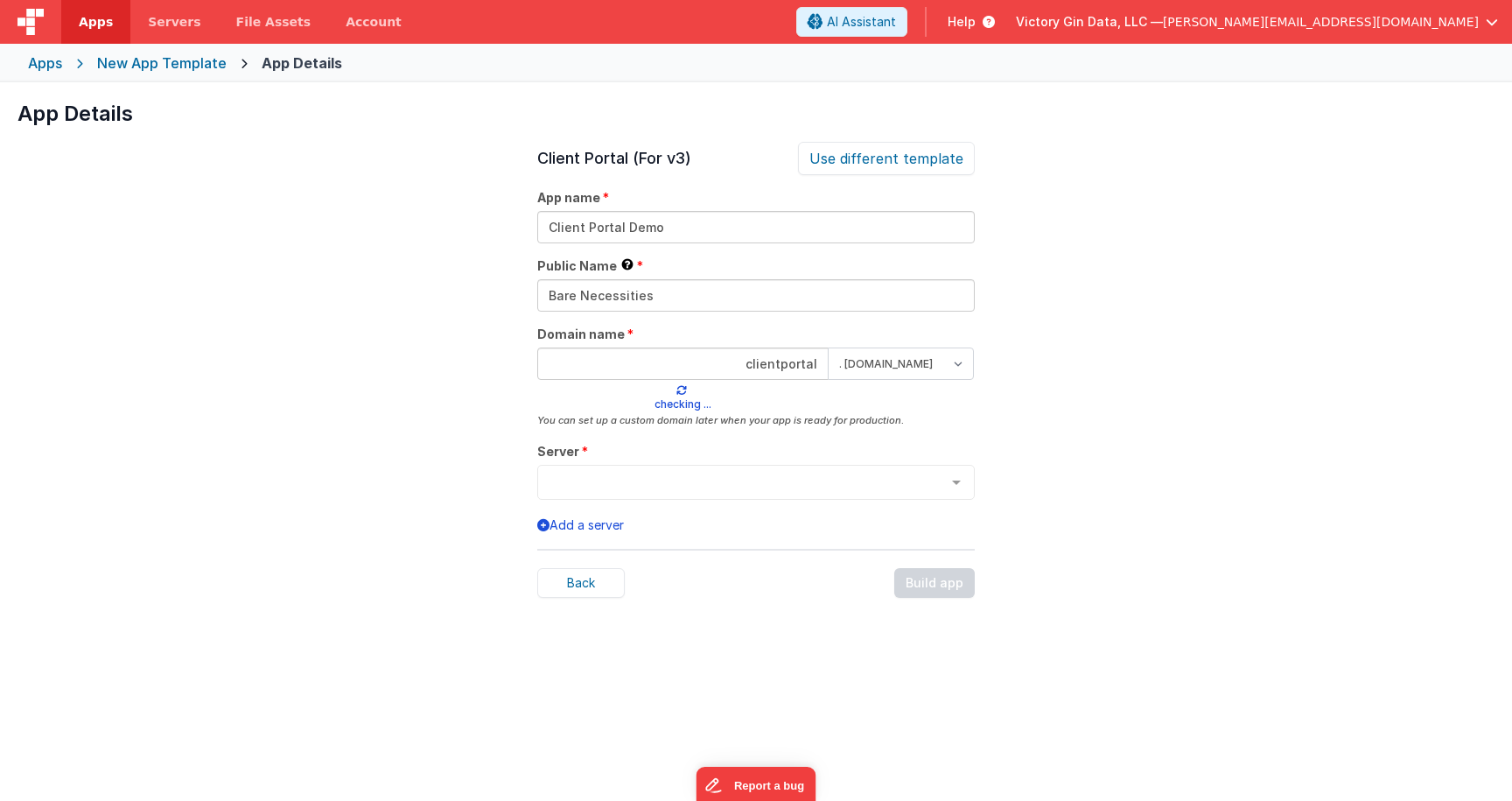
click at [793, 356] on input "clientportal" at bounding box center [683, 363] width 291 height 32
type input "bntt"
click at [1102, 357] on div "App Details Preview Client Portal (For v3) Only for use with V3 / GUI Editor. A…" at bounding box center [756, 482] width 1512 height 801
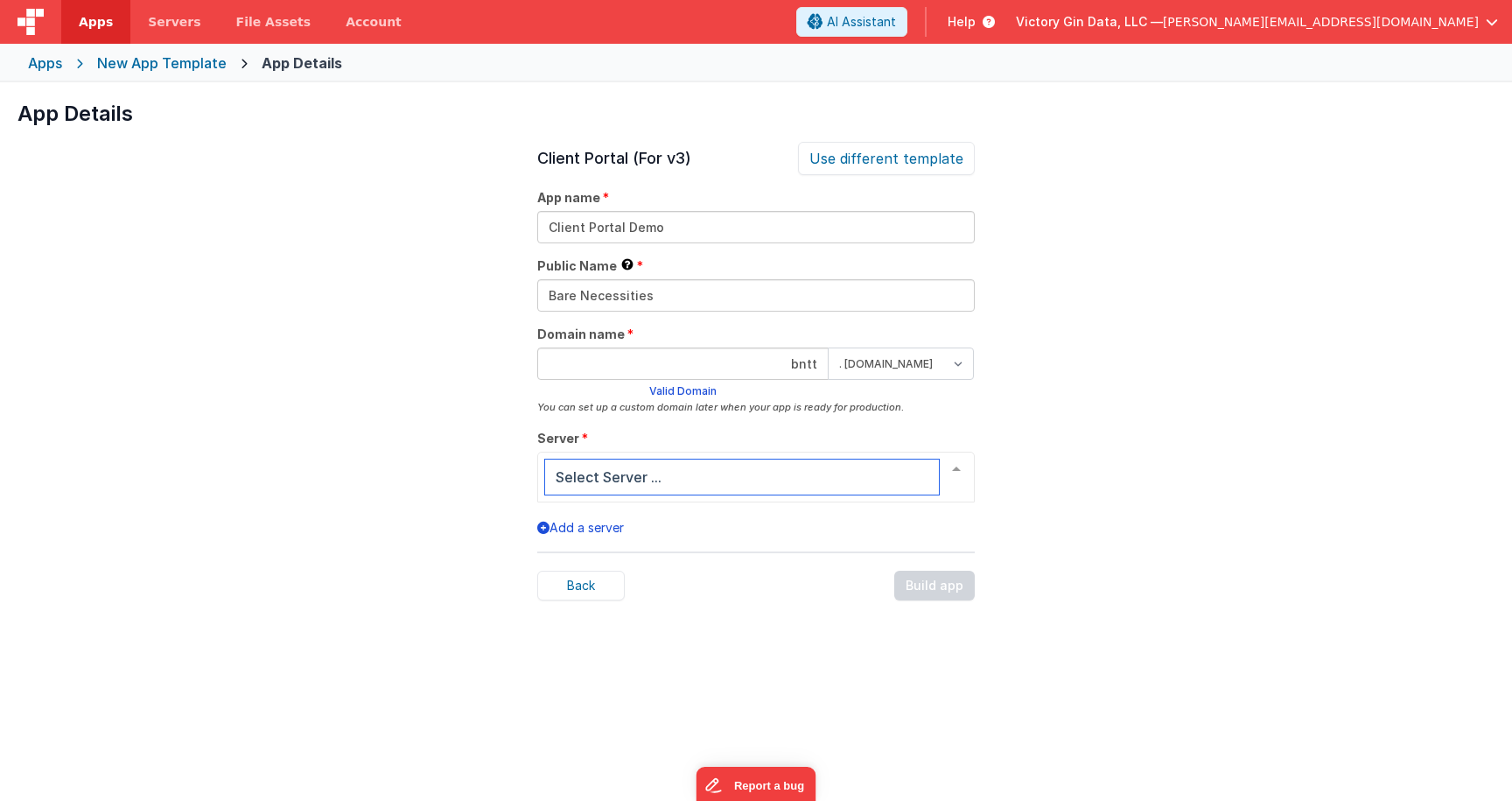
click at [578, 459] on div at bounding box center [755, 477] width 437 height 51
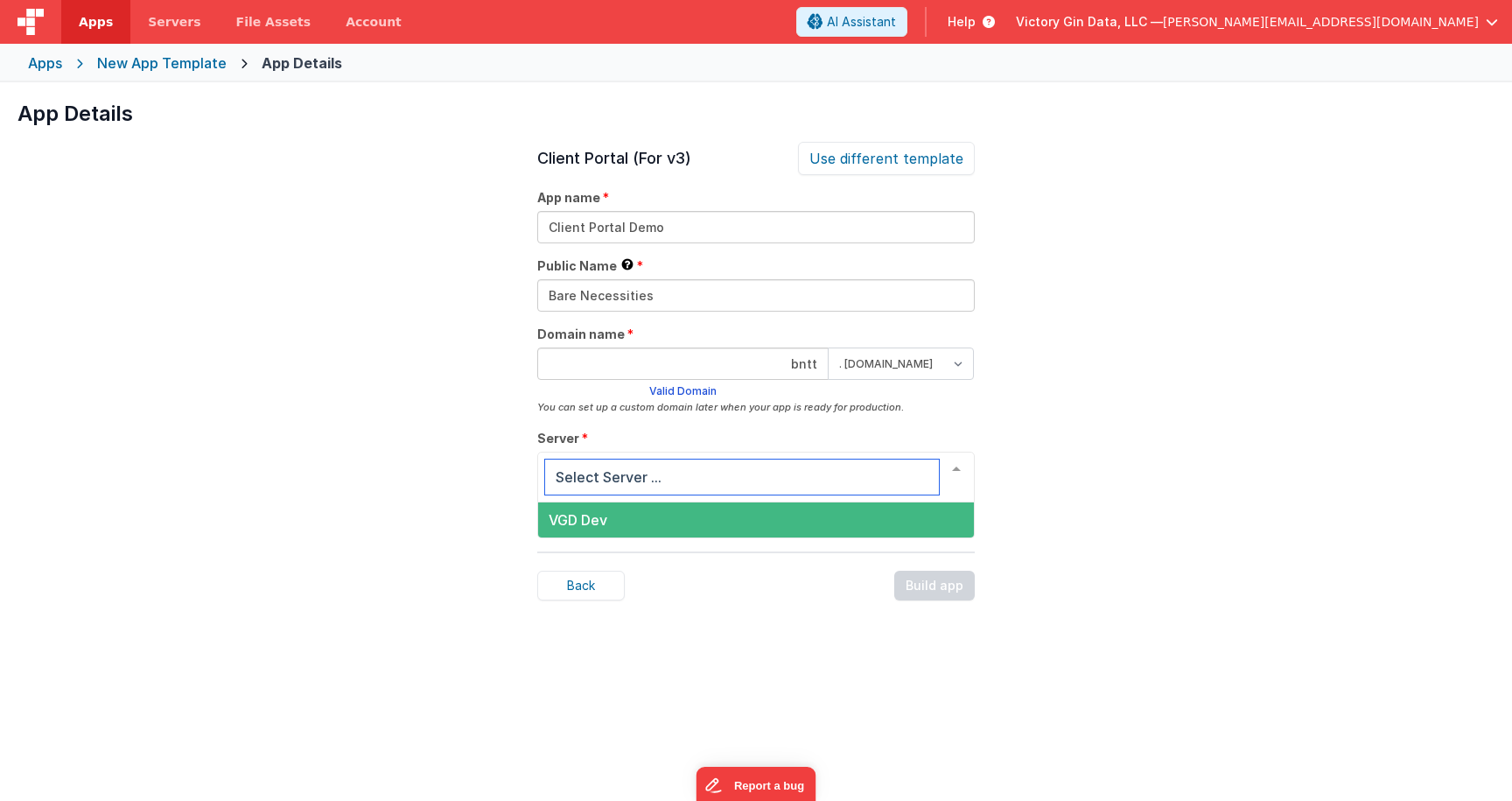
click at [719, 533] on span "VGD Dev" at bounding box center [756, 520] width 436 height 35
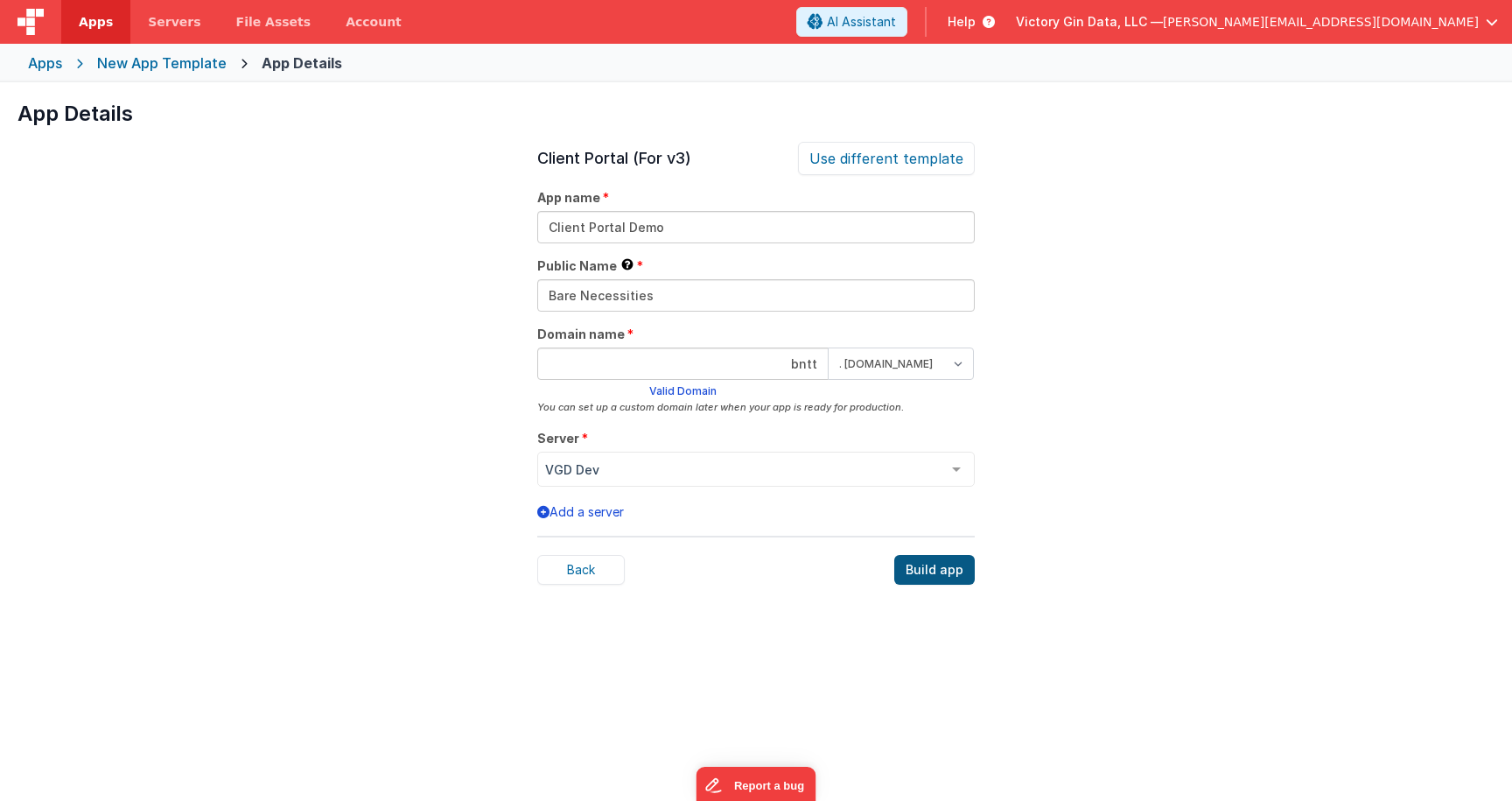
click at [936, 565] on div "Build app" at bounding box center [934, 569] width 80 height 29
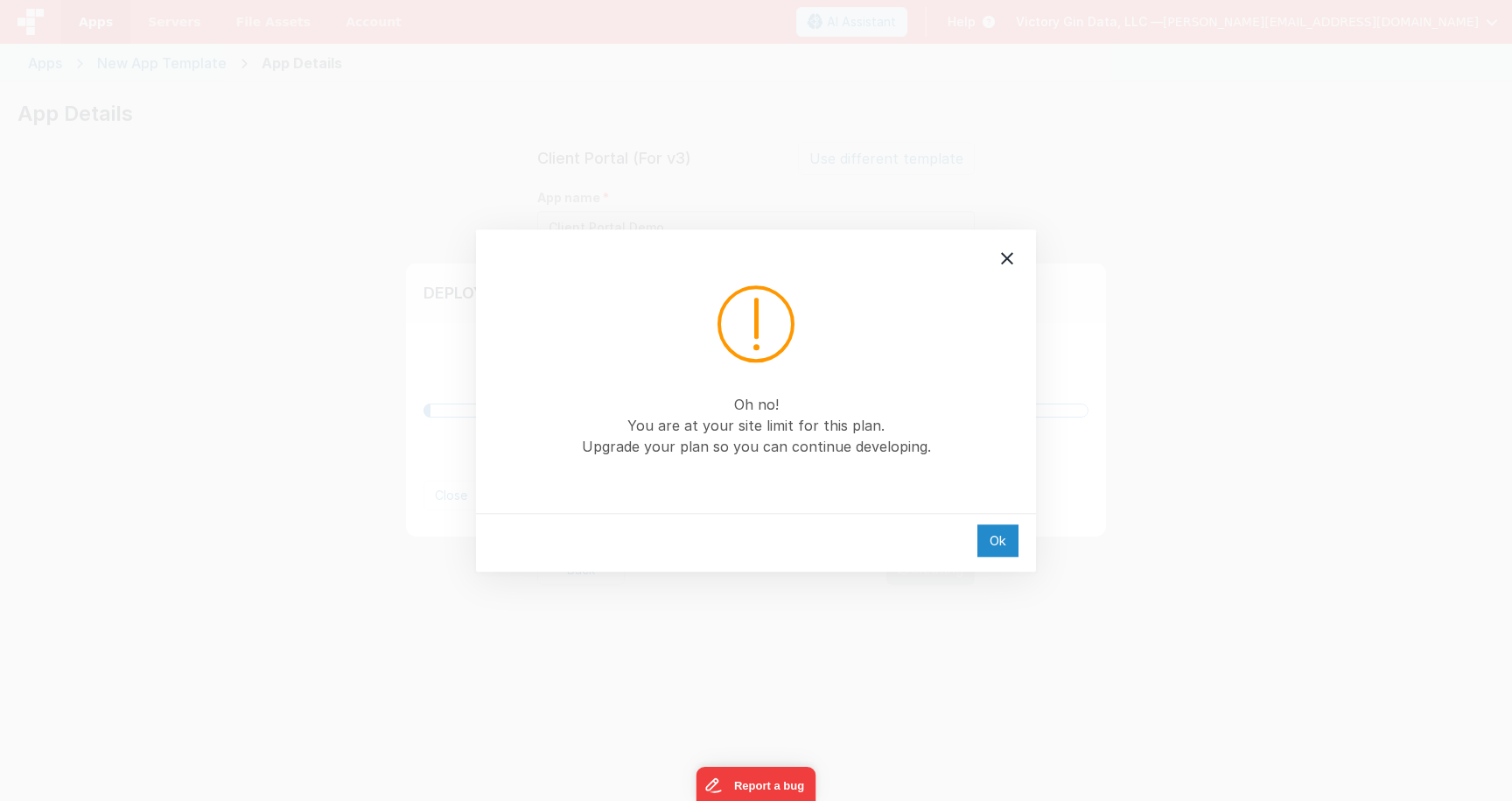
click at [999, 536] on div "Ok" at bounding box center [998, 540] width 41 height 32
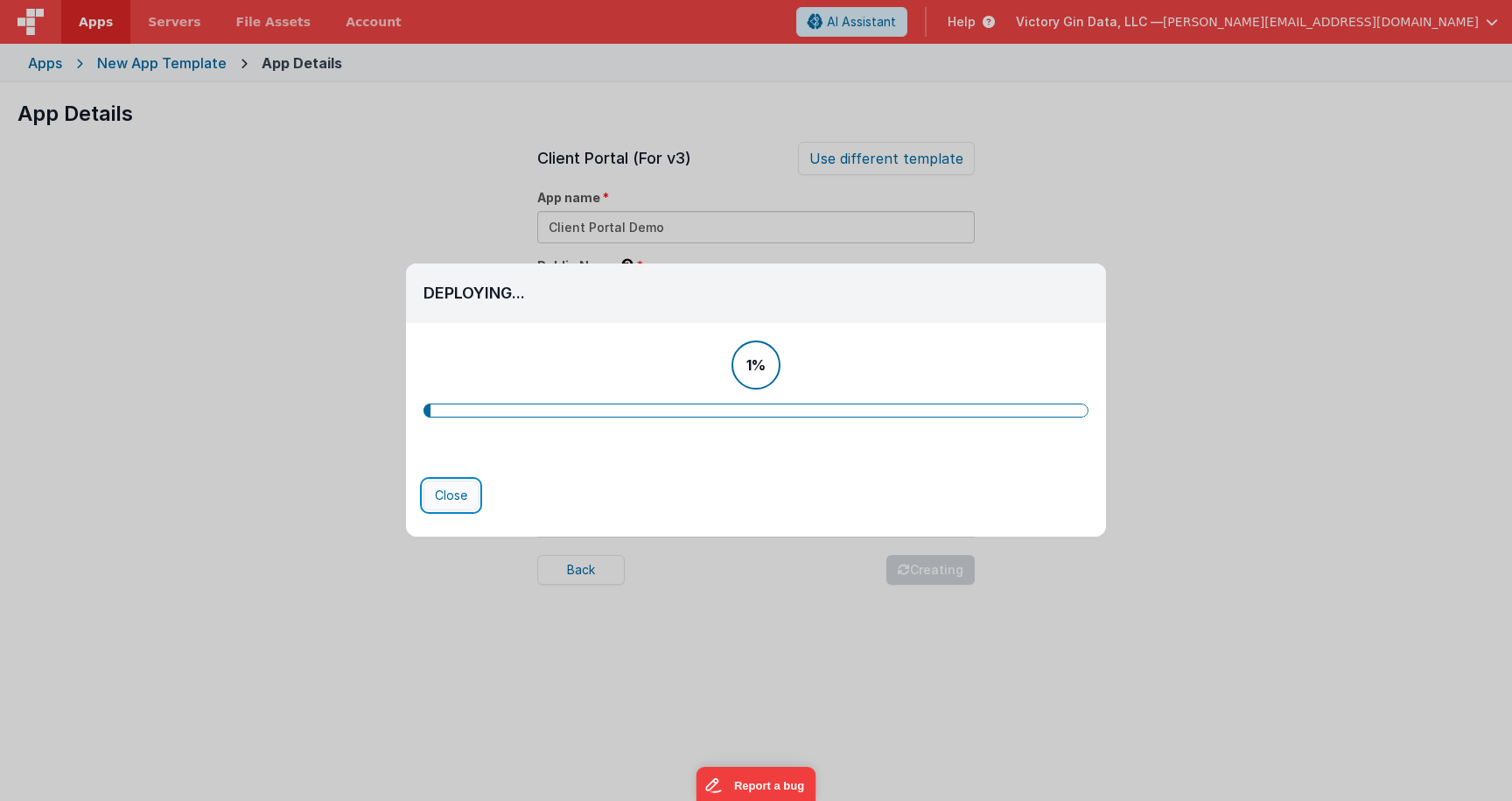
click at [435, 505] on button "Close" at bounding box center [451, 495] width 55 height 29
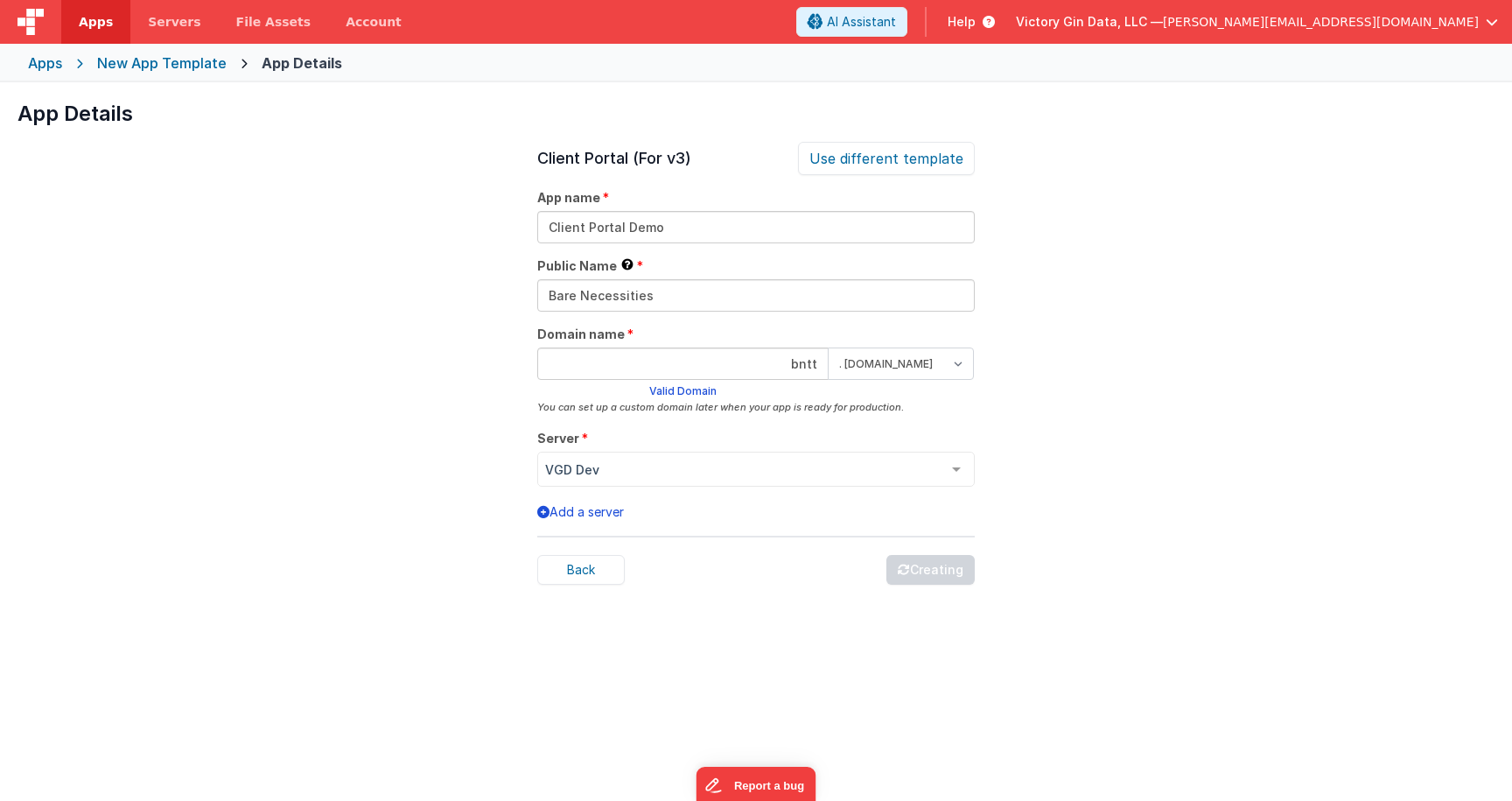
click at [435, 505] on div "App Details Preview Client Portal (For v3) Only for use with V3 / GUI Editor. A…" at bounding box center [756, 482] width 1512 height 801
click at [174, 70] on div "New App Template" at bounding box center [161, 63] width 129 height 21
click at [540, 552] on div "Back Creating" at bounding box center [755, 560] width 437 height 49
click at [565, 559] on div "Back" at bounding box center [580, 569] width 87 height 29
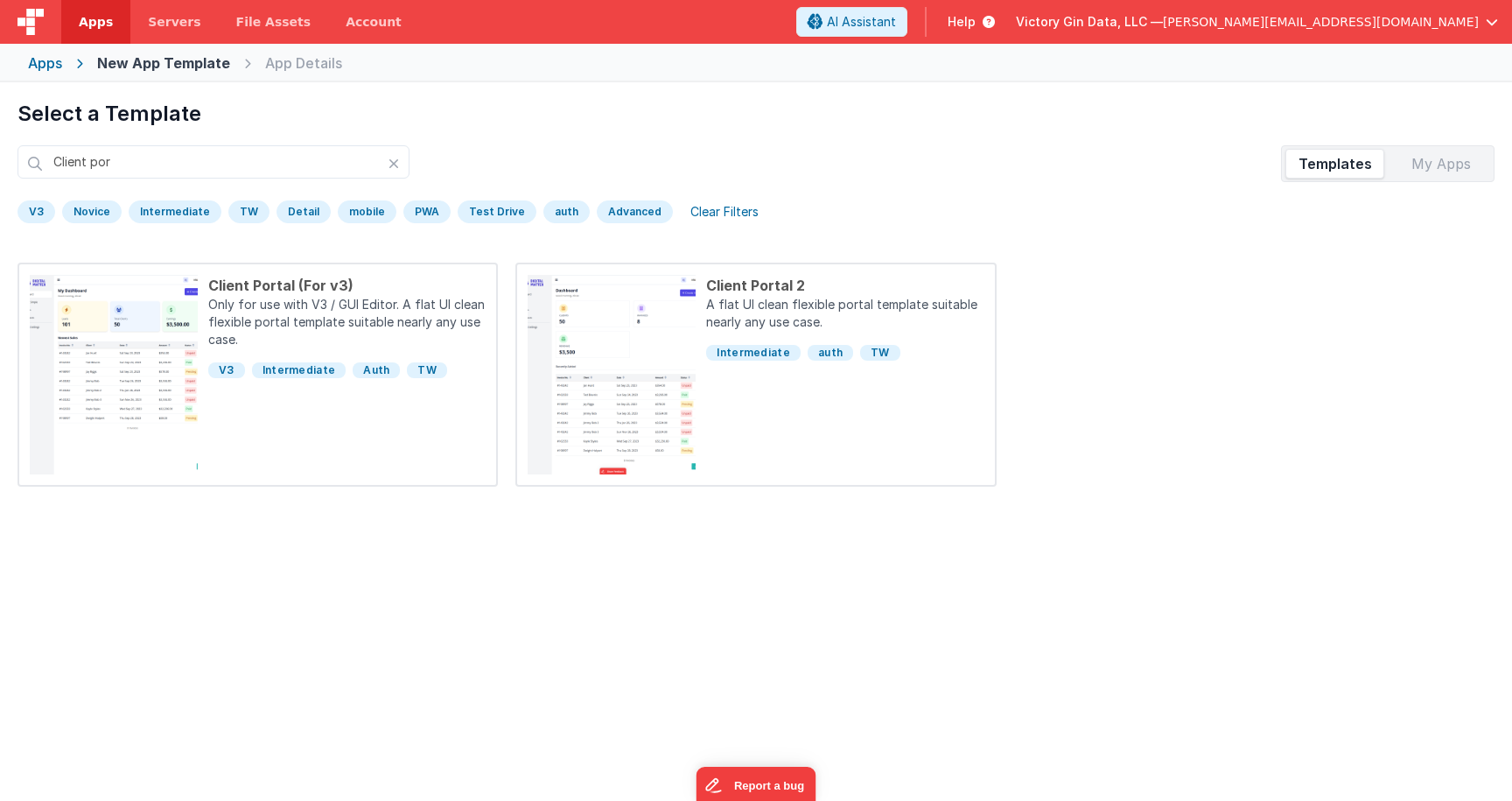
click at [468, 559] on div "Preview Client Portal (For v3) Only for use with V3 / GUI Editor. A flat UI cle…" at bounding box center [756, 486] width 1477 height 448
click at [95, 23] on span "Apps" at bounding box center [96, 22] width 34 height 18
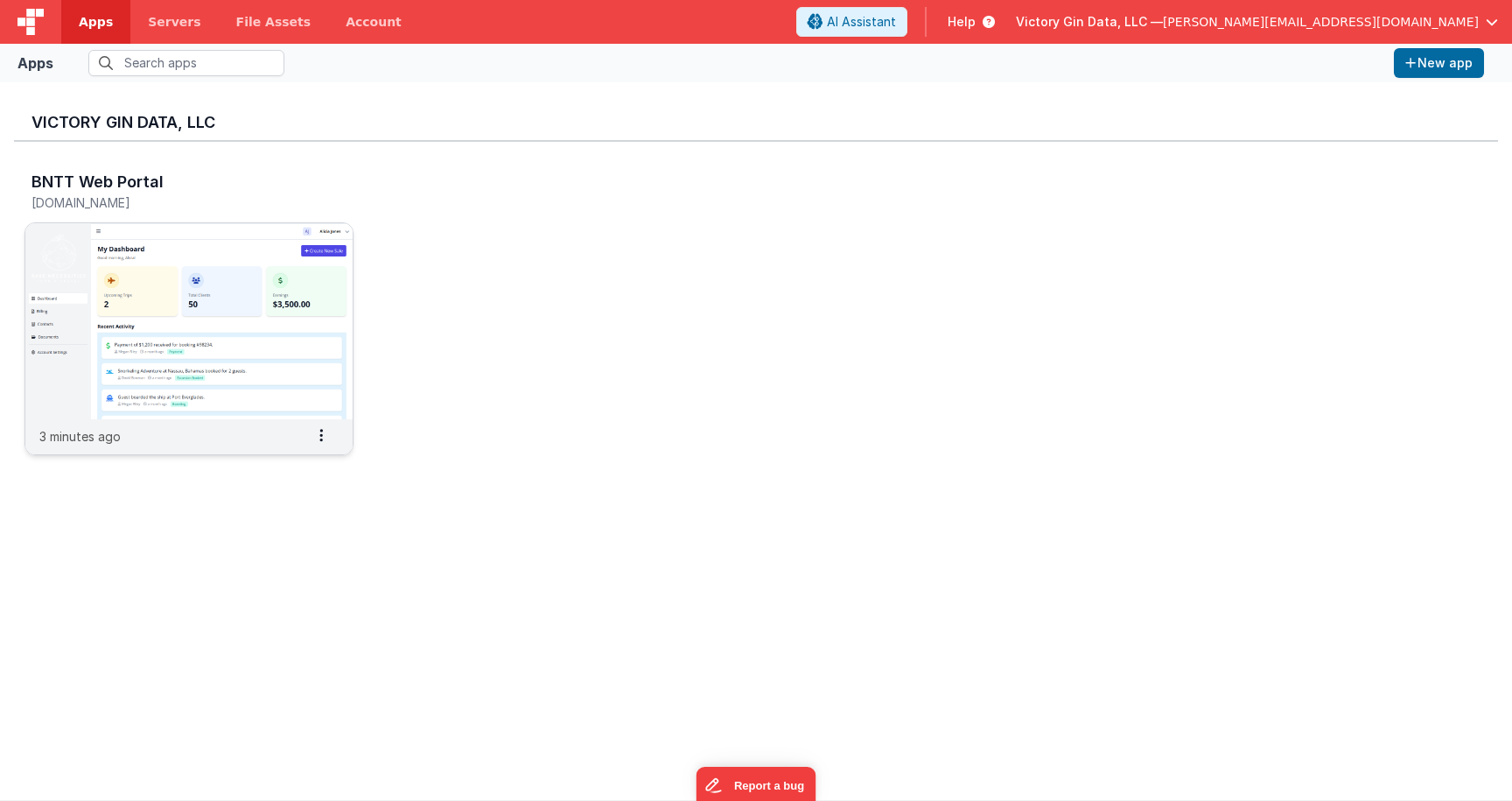
click at [247, 280] on img at bounding box center [189, 321] width 328 height 196
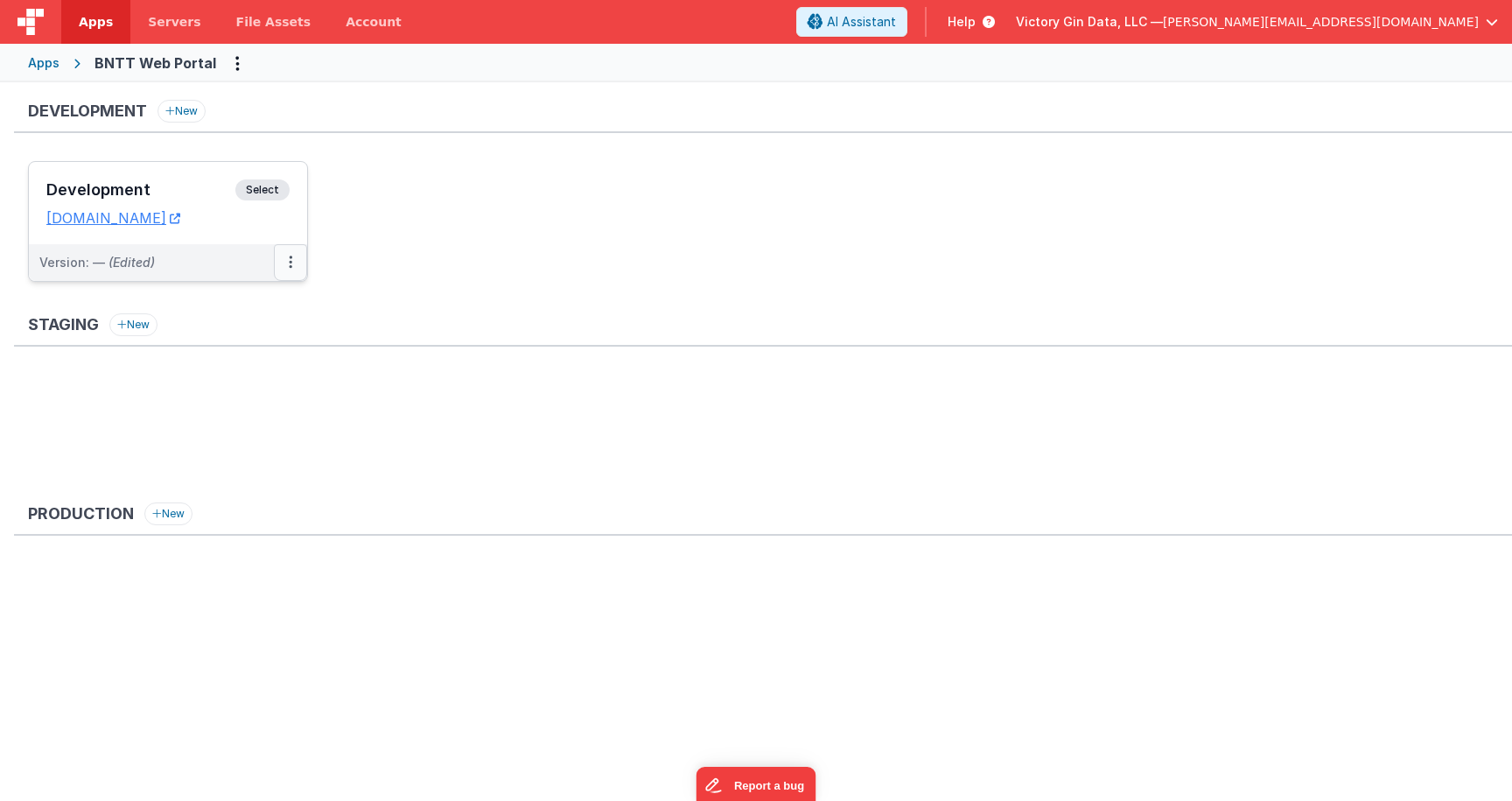
click at [302, 270] on button at bounding box center [290, 263] width 33 height 37
click at [247, 301] on link "Edit" at bounding box center [230, 302] width 154 height 31
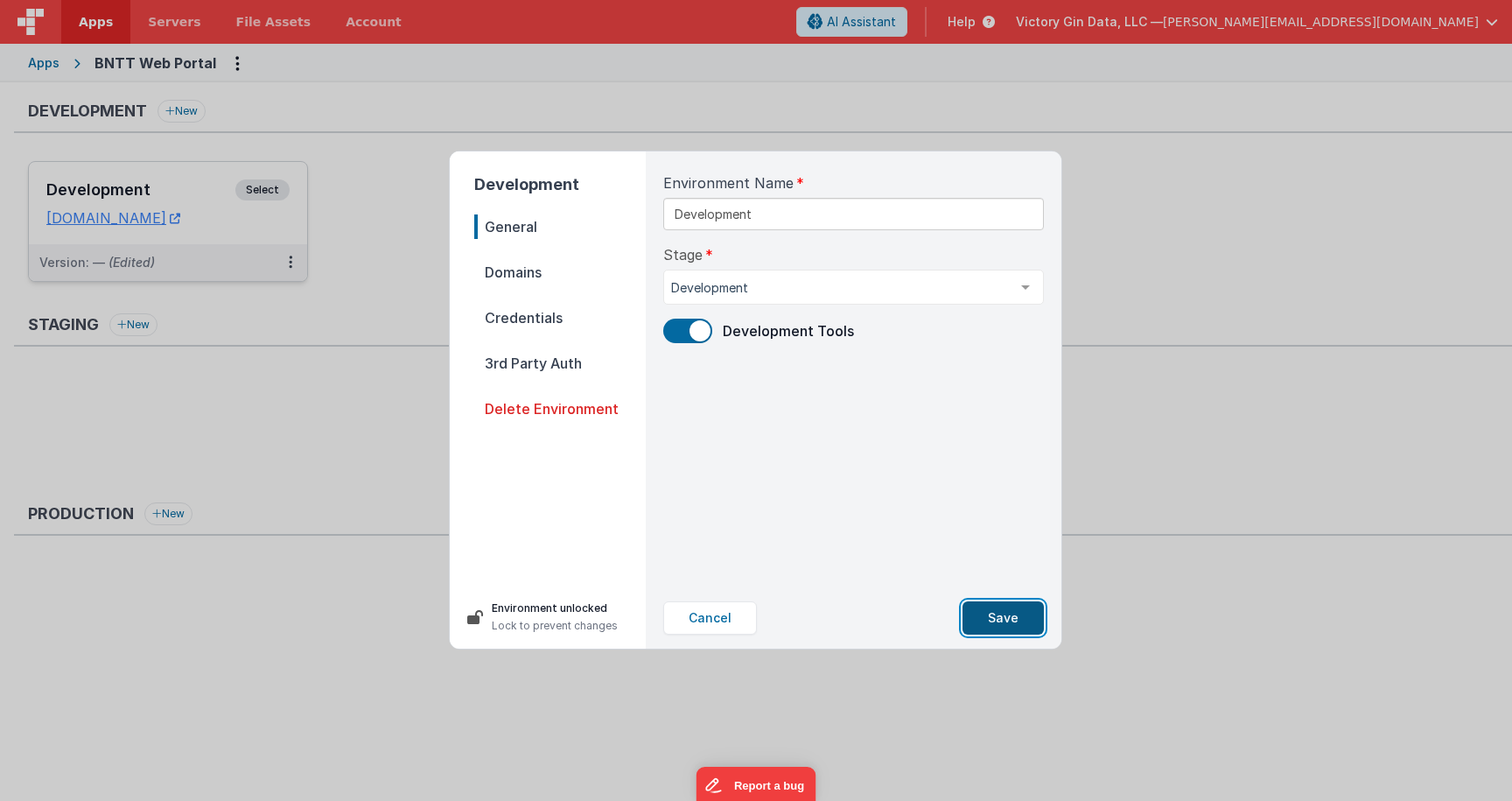
click at [1007, 616] on button "Save" at bounding box center [1002, 618] width 81 height 33
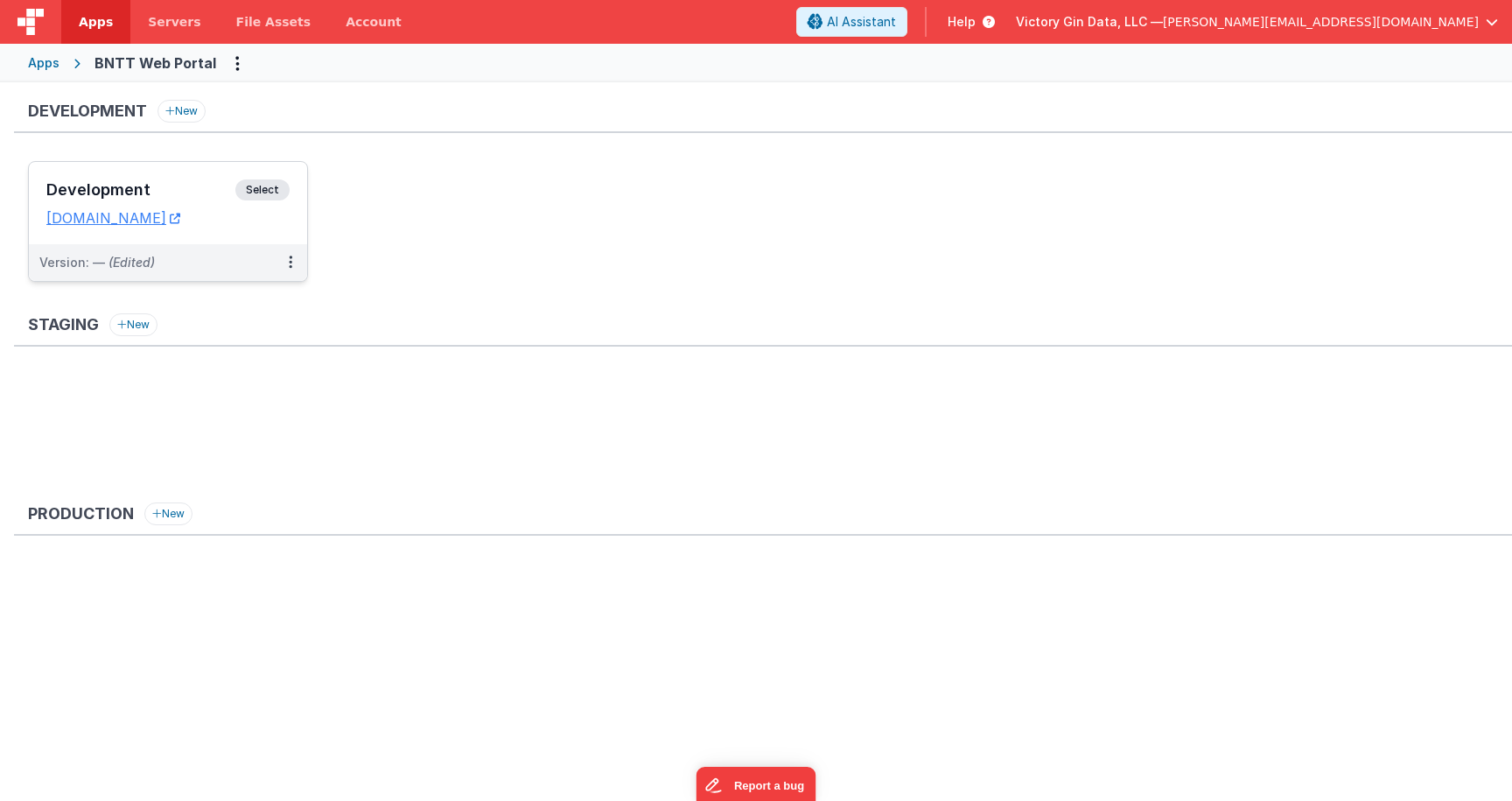
click at [142, 203] on div "Development Select" at bounding box center [167, 194] width 244 height 29
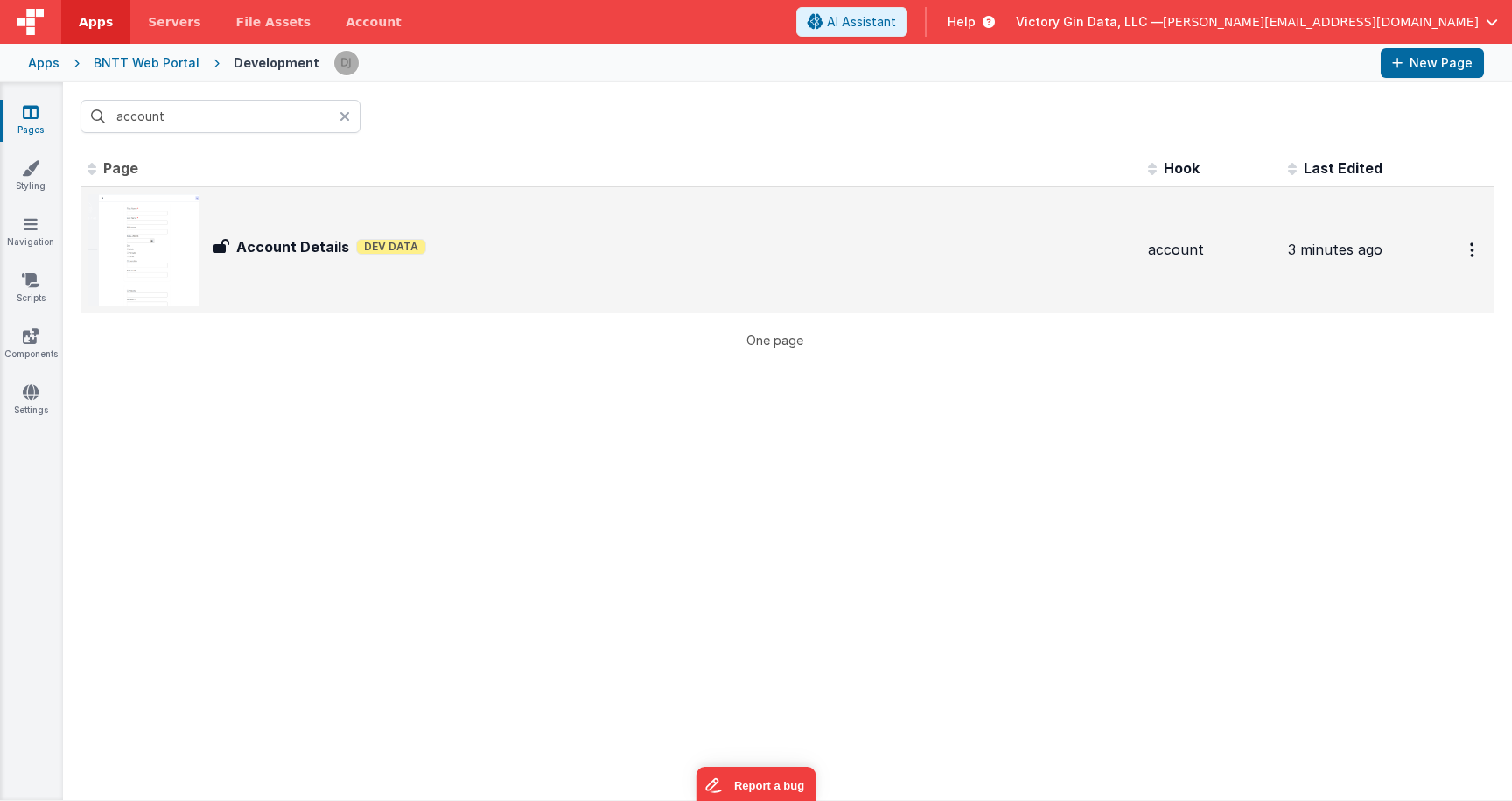
click at [298, 263] on div "Account Details Account Details Dev Data" at bounding box center [673, 250] width 920 height 28
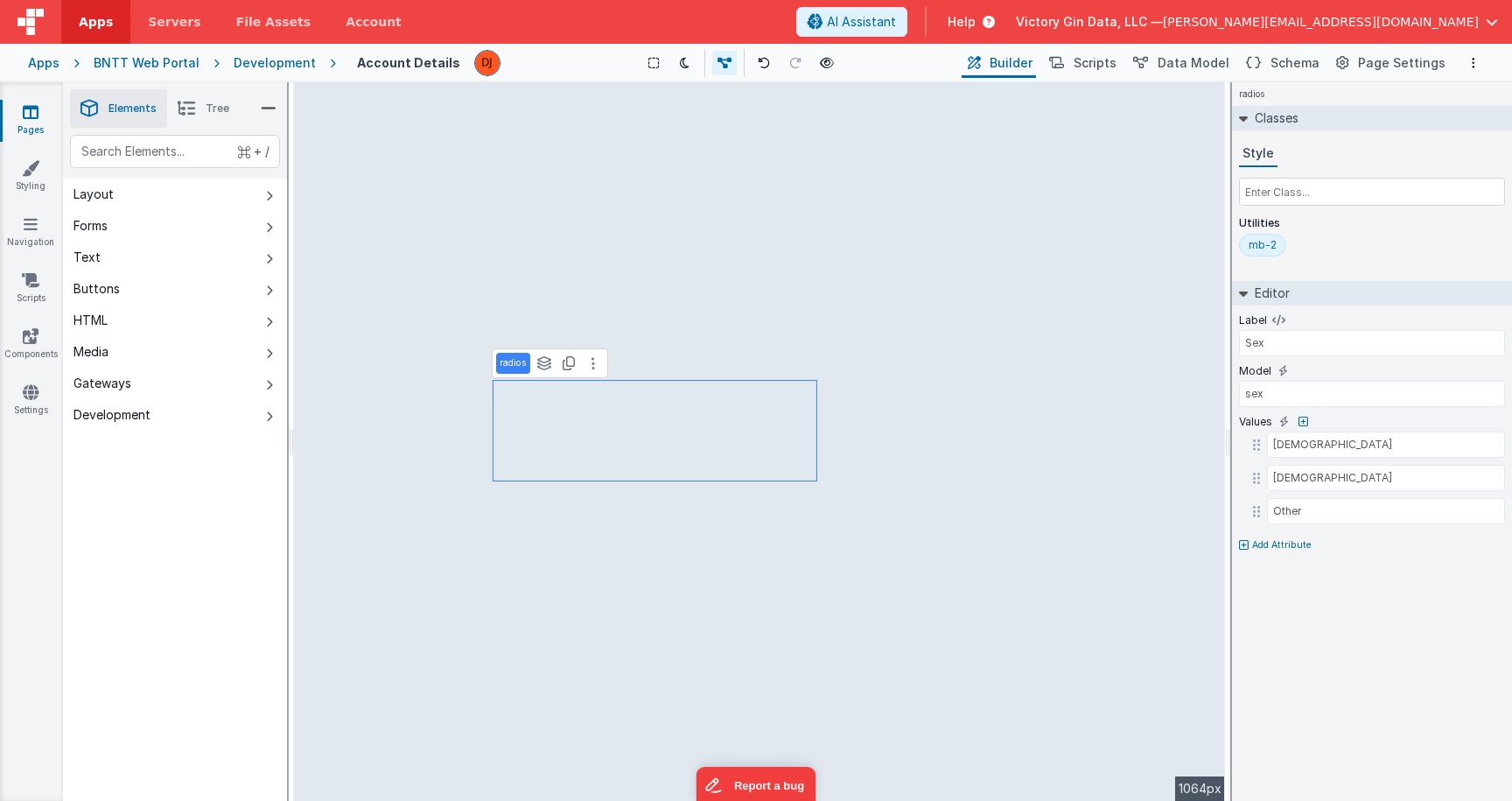
click at [270, 64] on div "Development" at bounding box center [275, 63] width 82 height 18
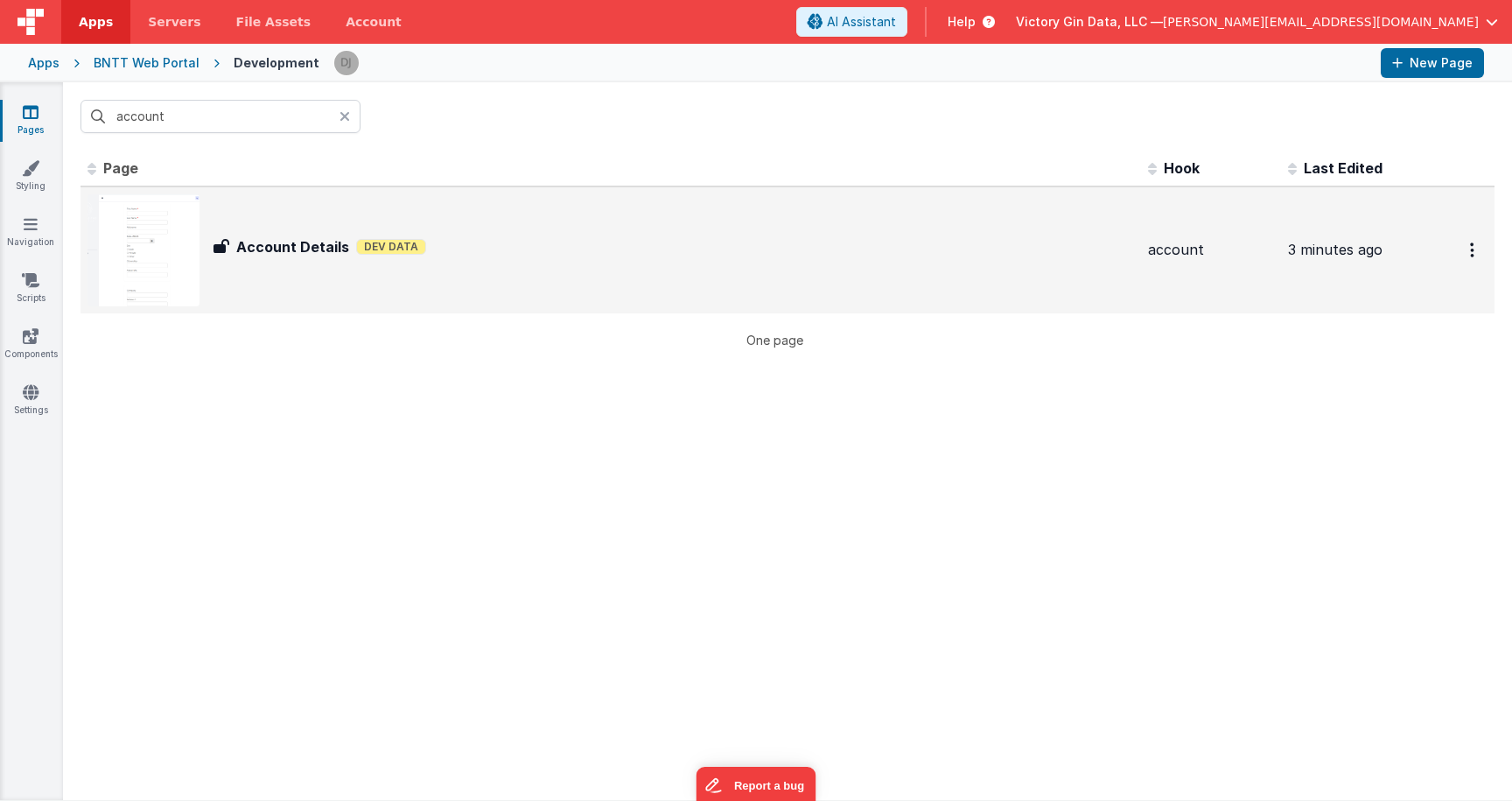
click at [389, 269] on div "Account Details Account Details Dev Data" at bounding box center [610, 250] width 1046 height 112
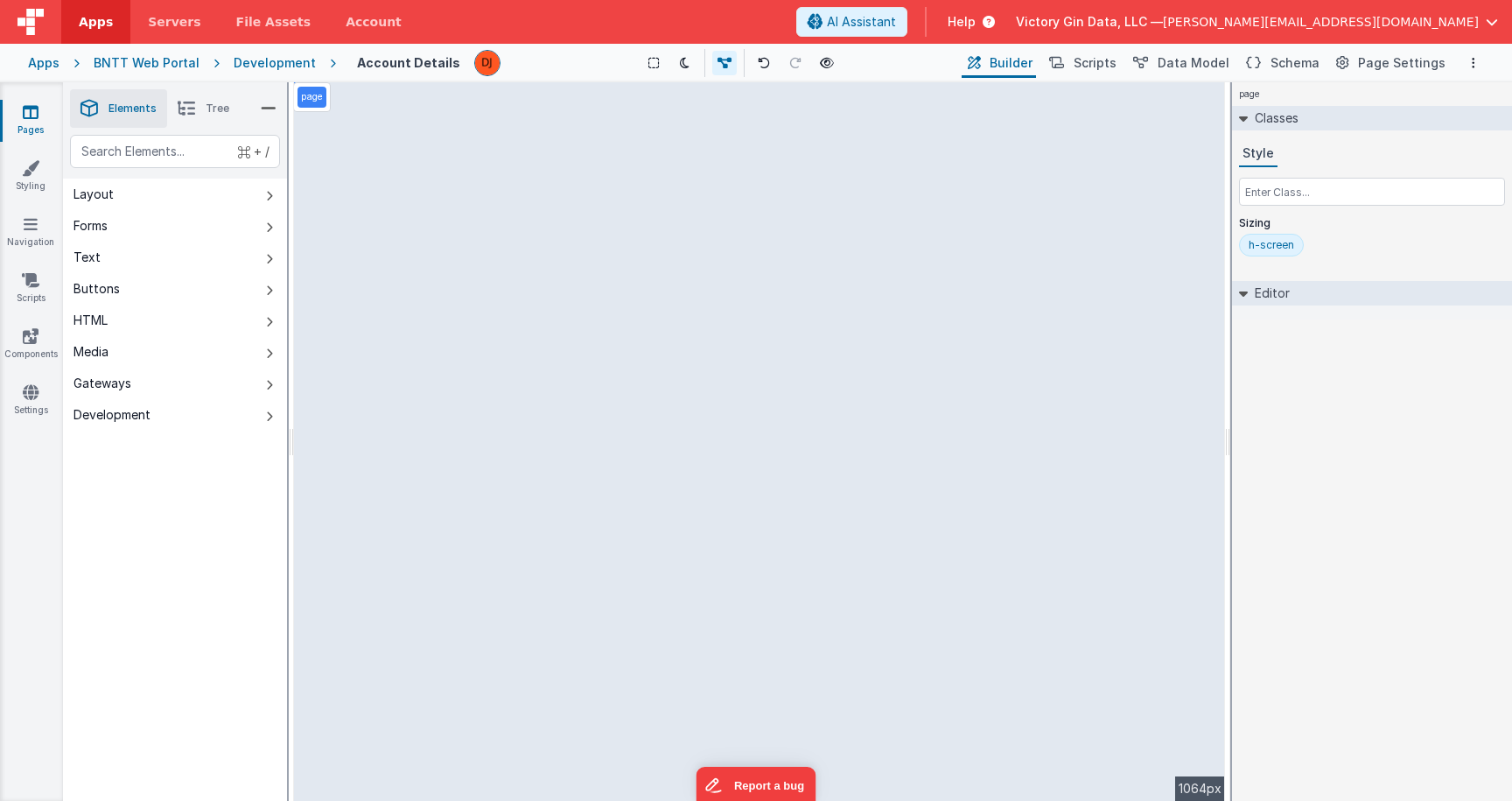
click at [20, 122] on link "Pages" at bounding box center [30, 121] width 63 height 35
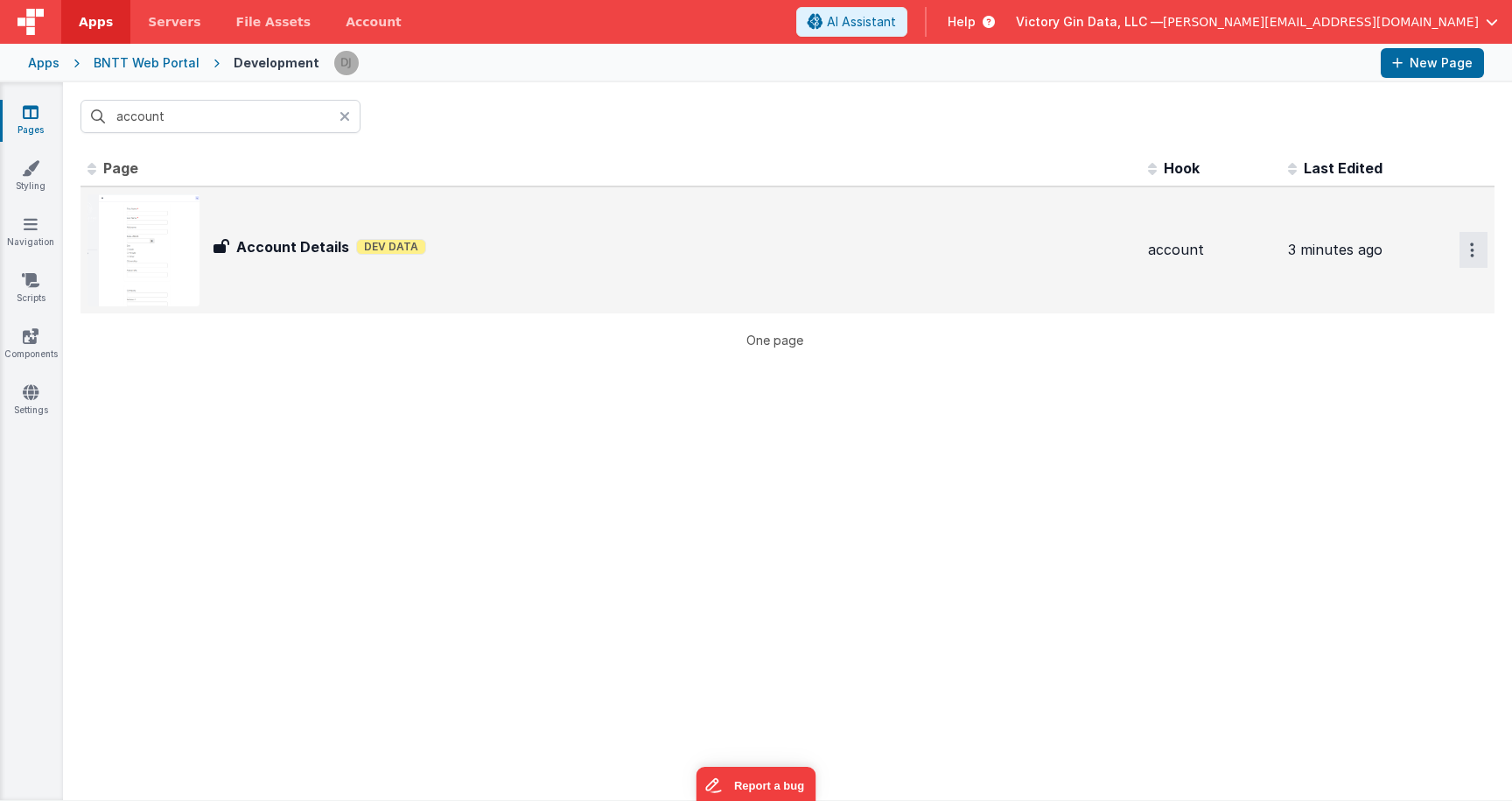
click at [1472, 251] on icon "Options" at bounding box center [1472, 249] width 4 height 15
click at [1398, 395] on link "Delete" at bounding box center [1410, 386] width 154 height 31
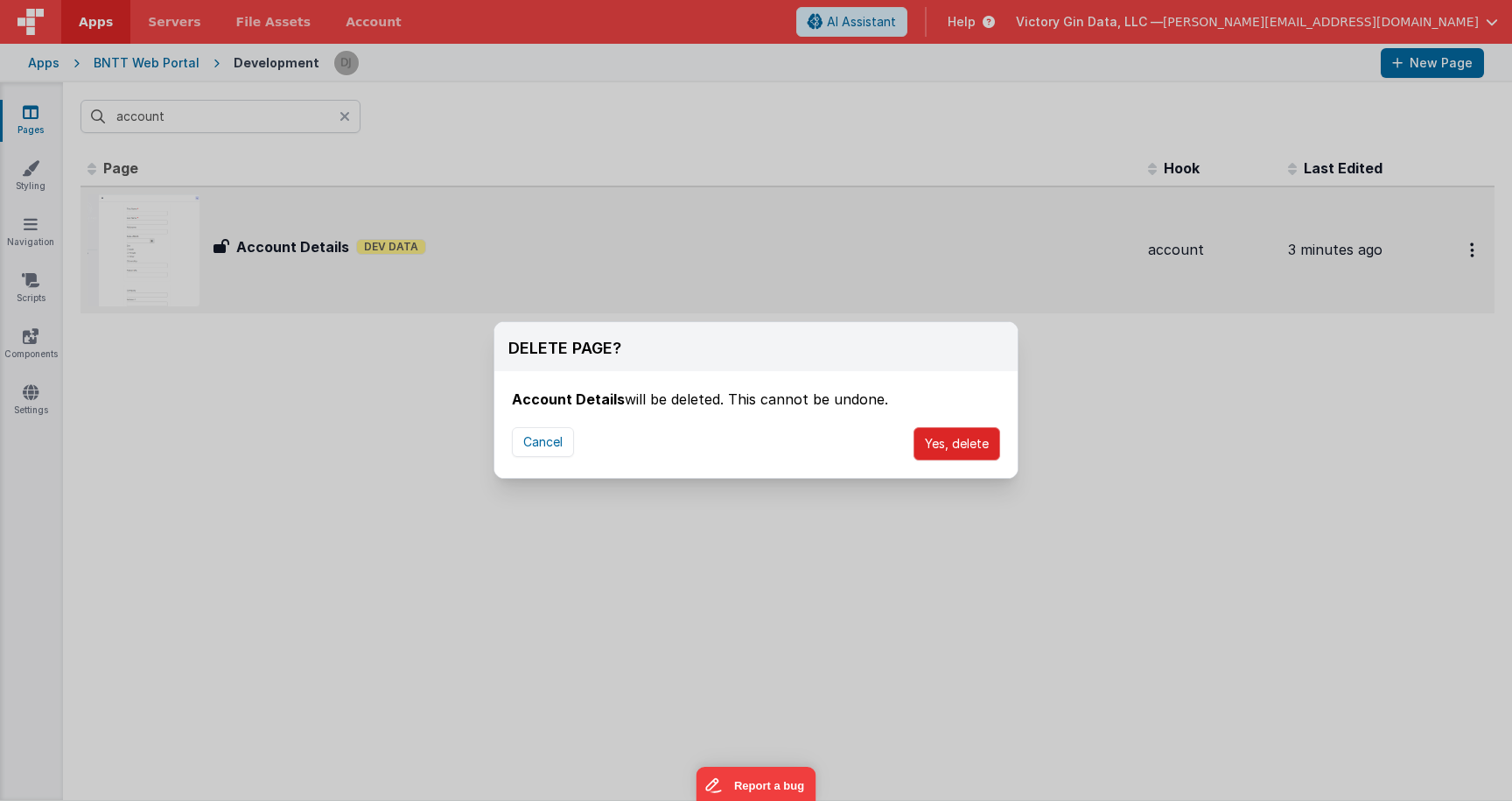
click at [938, 438] on button "Yes, delete" at bounding box center [956, 444] width 87 height 33
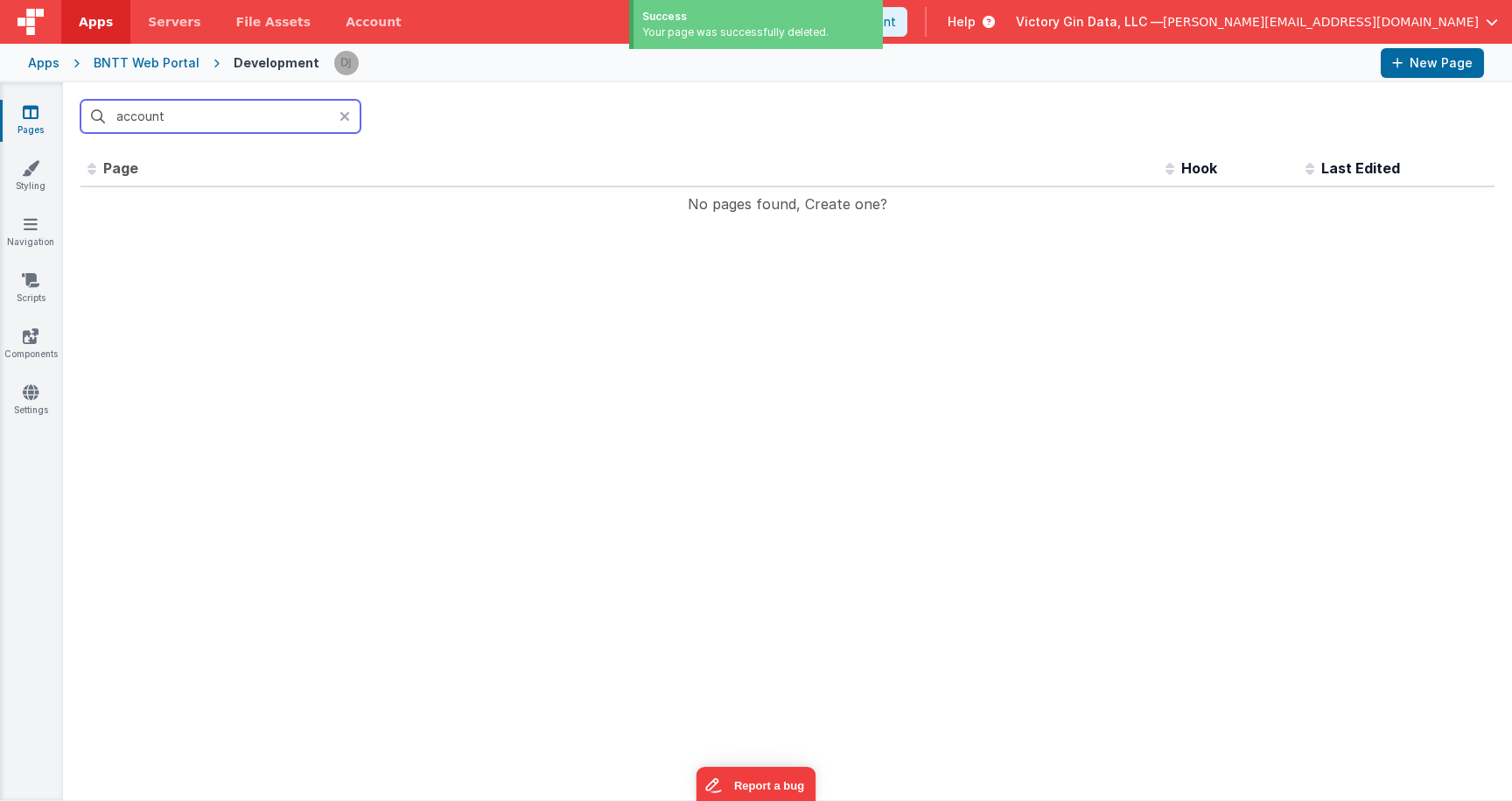
click at [228, 112] on input "account" at bounding box center [220, 116] width 280 height 33
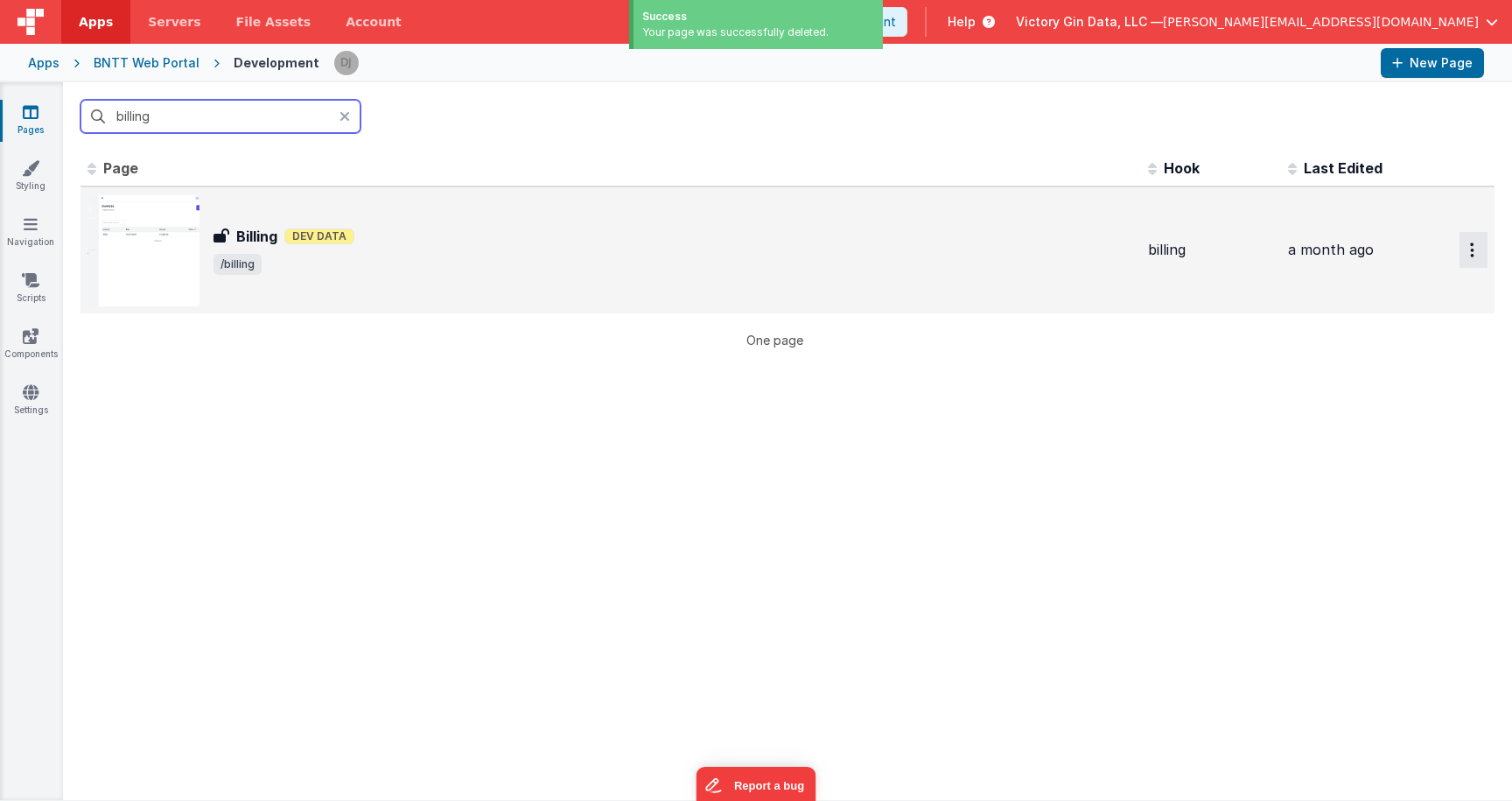
type input "billing"
click at [1473, 252] on icon "Options" at bounding box center [1472, 249] width 4 height 15
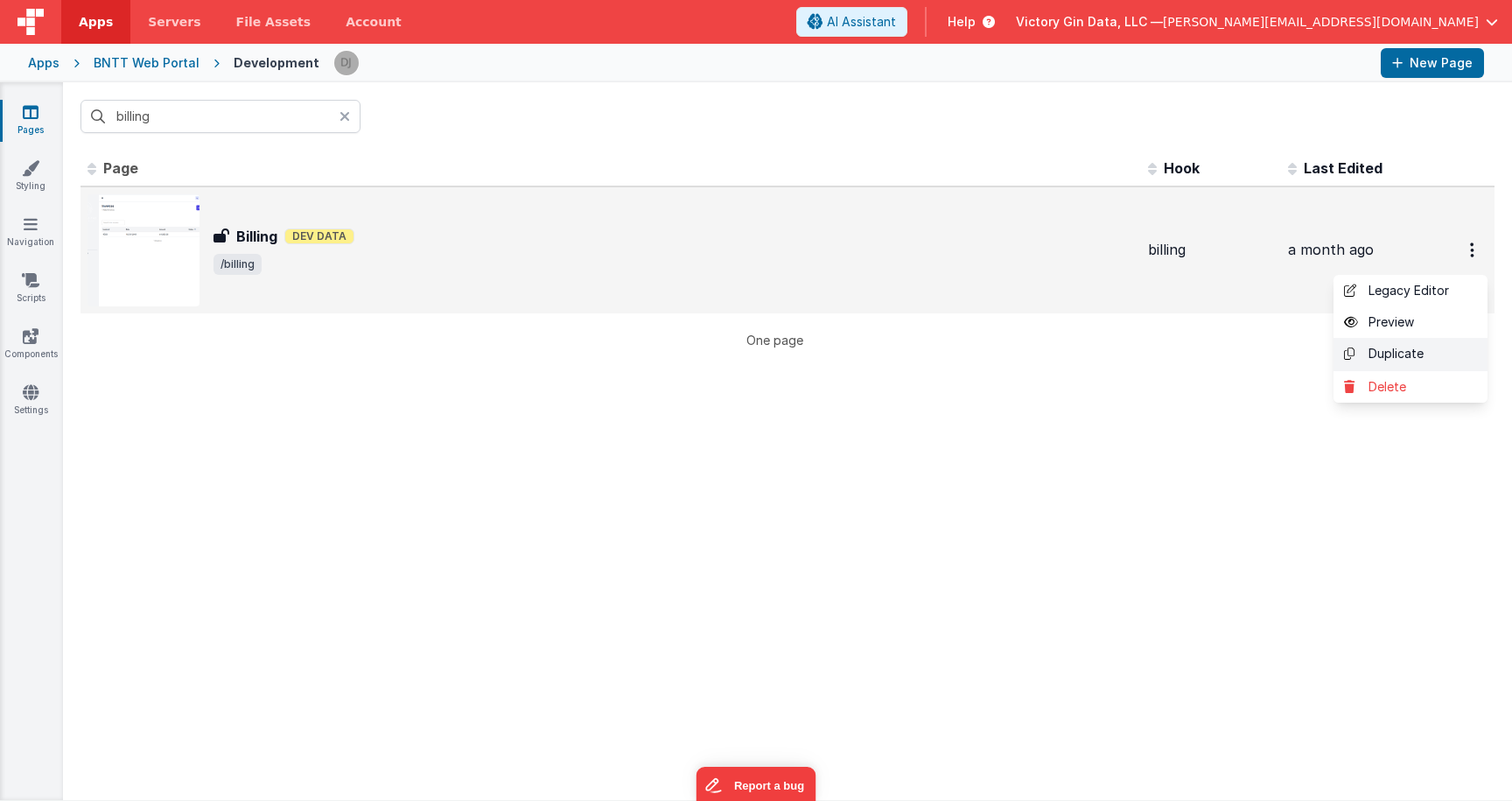
click at [1418, 348] on link "Duplicate" at bounding box center [1410, 354] width 154 height 33
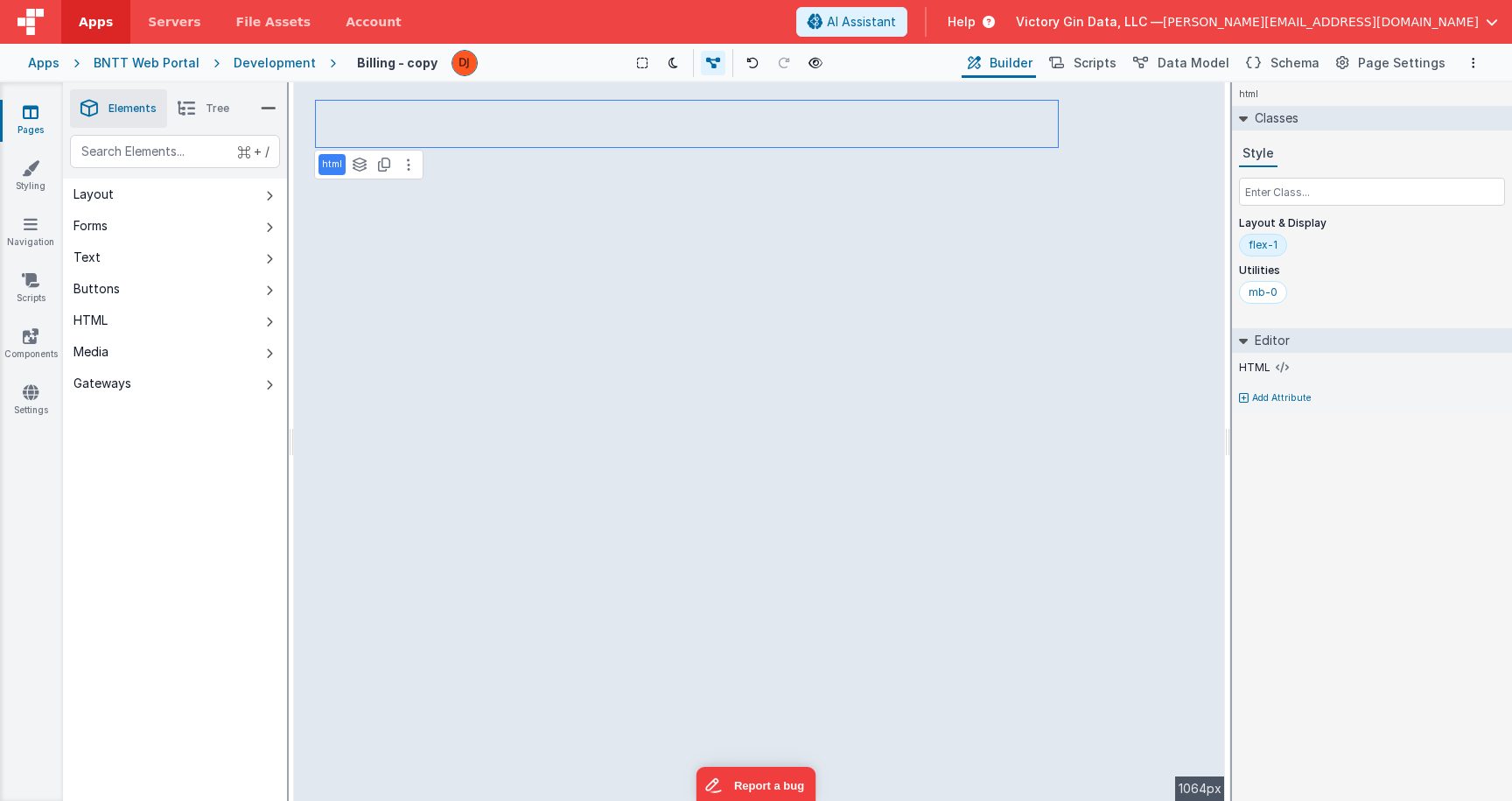
click at [412, 64] on h4 "Billing - copy" at bounding box center [397, 62] width 80 height 13
click at [412, 64] on input "Billing - copy" at bounding box center [444, 63] width 196 height 26
type input "Account Details"
click at [23, 371] on div "Pages Styling Navigation Scripts Components Settings" at bounding box center [31, 441] width 63 height 719
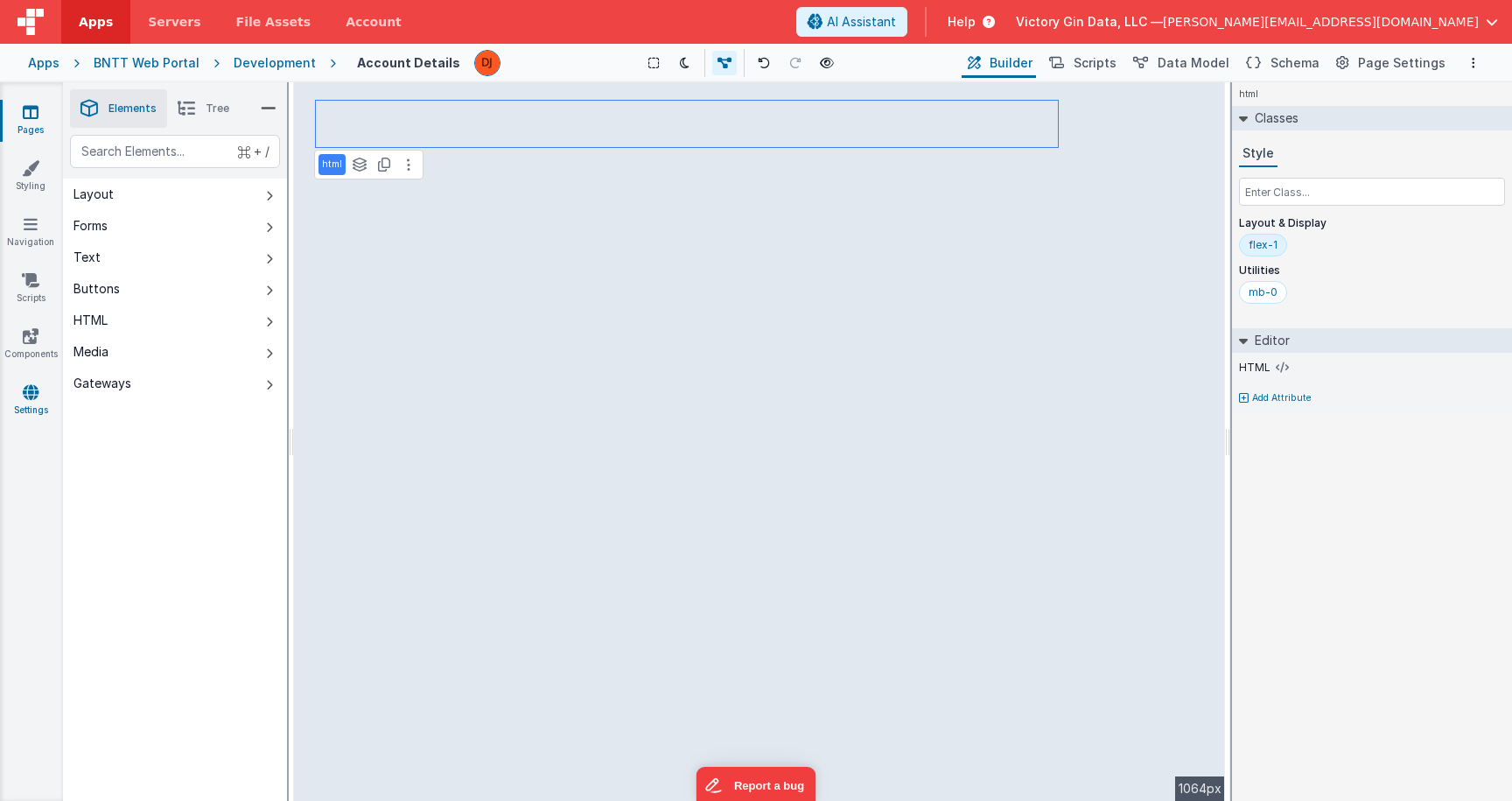
click at [29, 397] on icon at bounding box center [30, 392] width 16 height 18
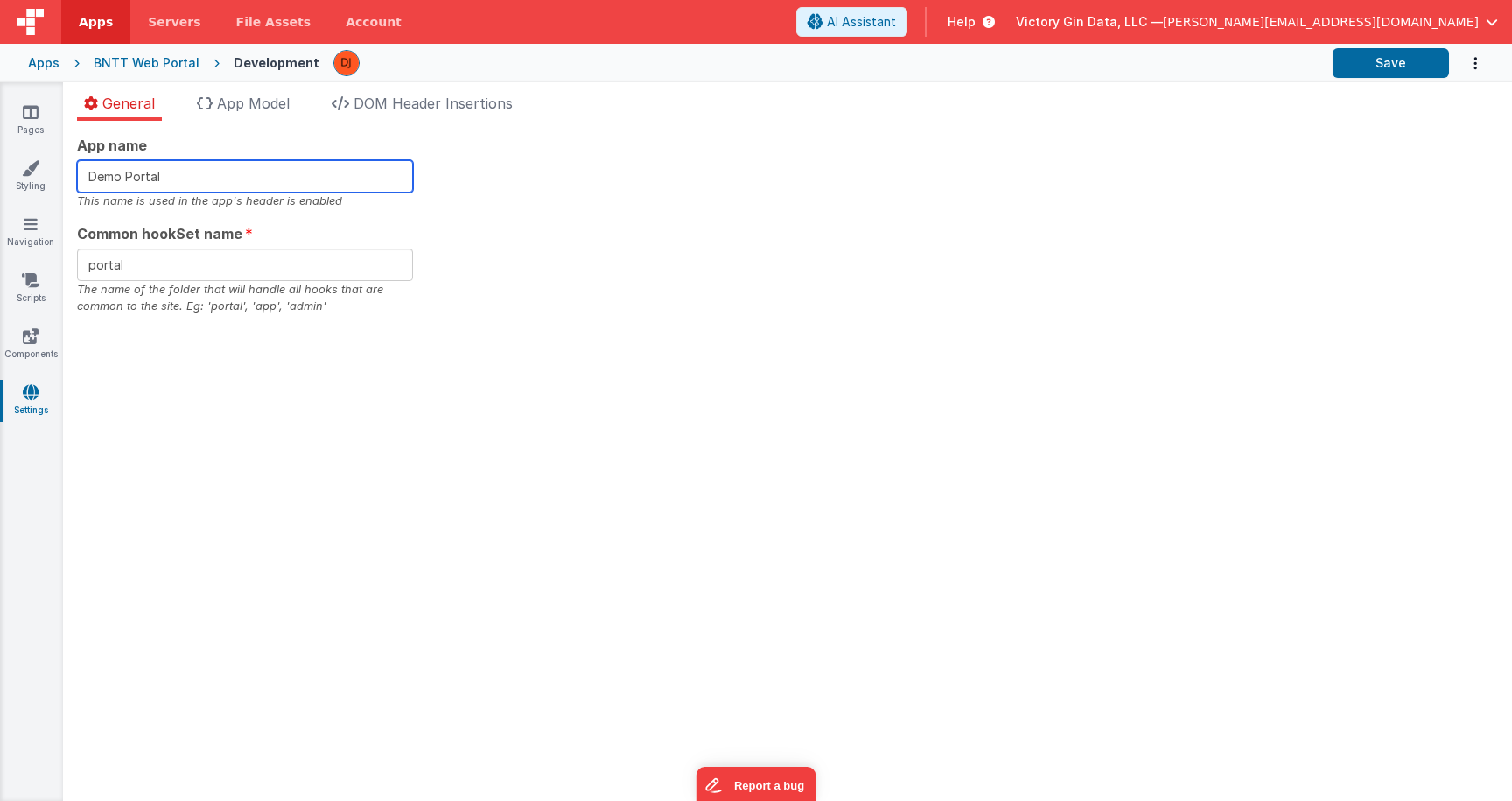
click at [266, 188] on input "Demo Portal" at bounding box center [245, 176] width 336 height 32
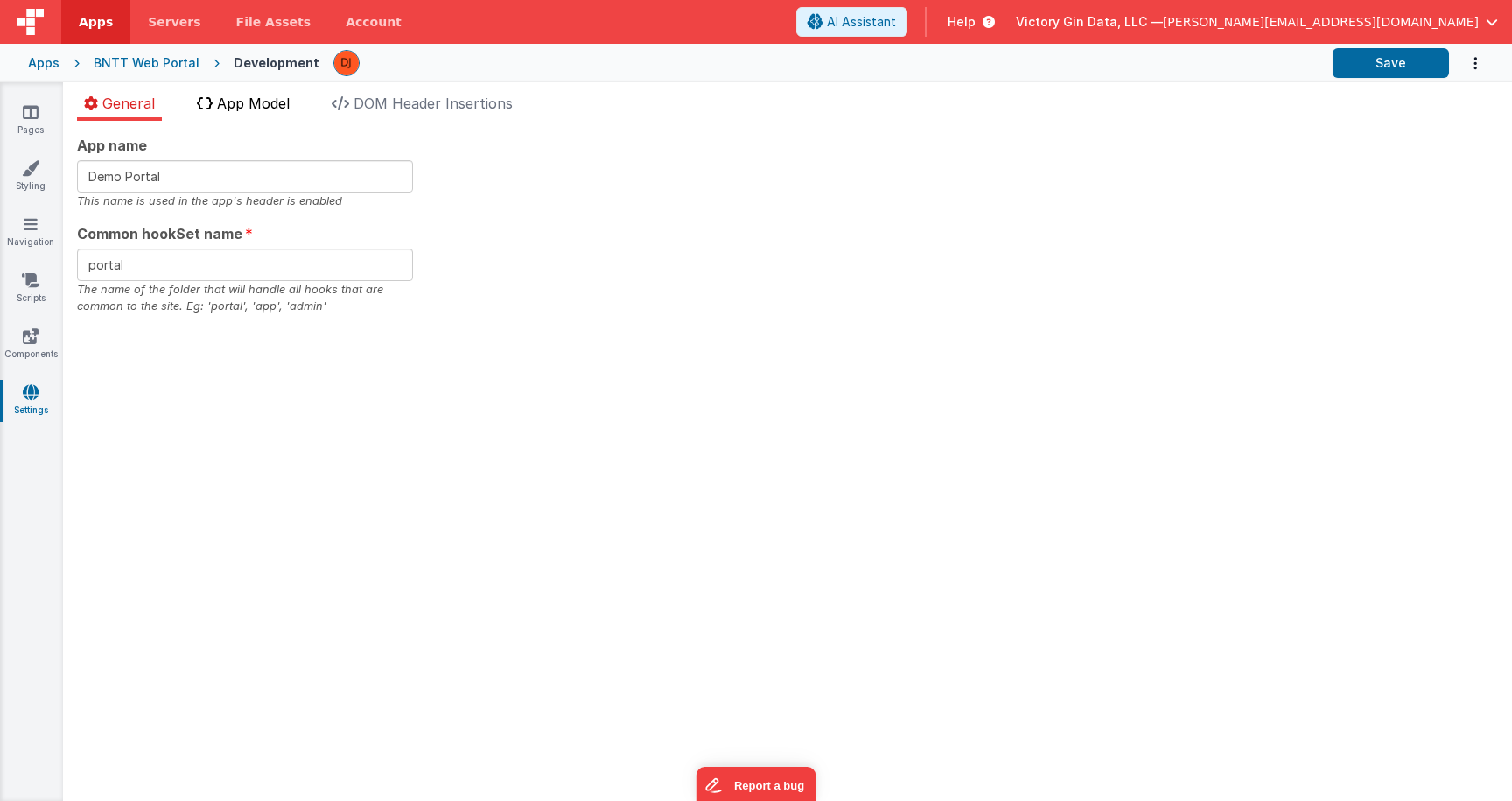
click at [279, 115] on li "App Model" at bounding box center [243, 107] width 107 height 28
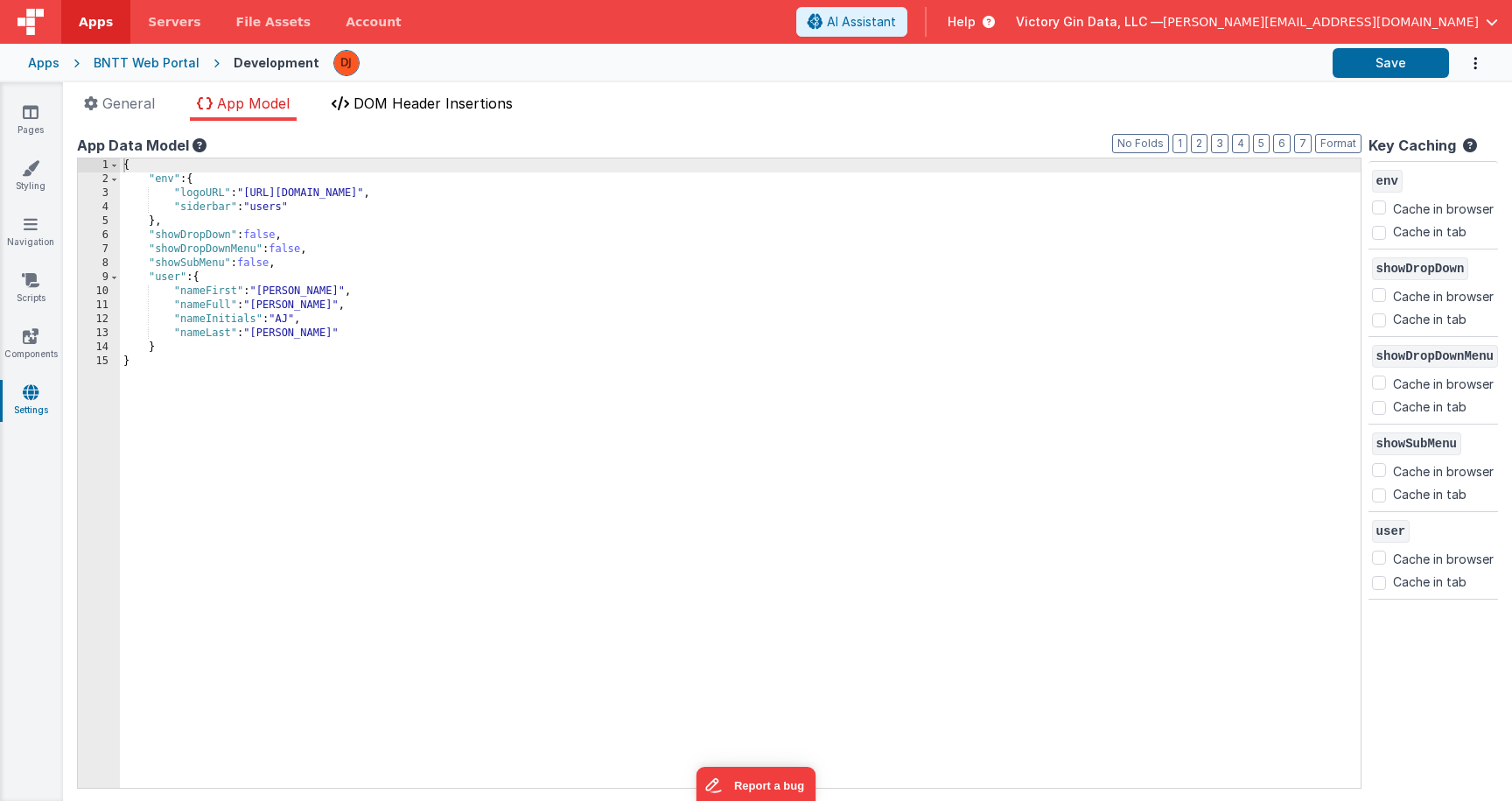
click at [419, 112] on li "DOM Header Insertions" at bounding box center [422, 107] width 196 height 28
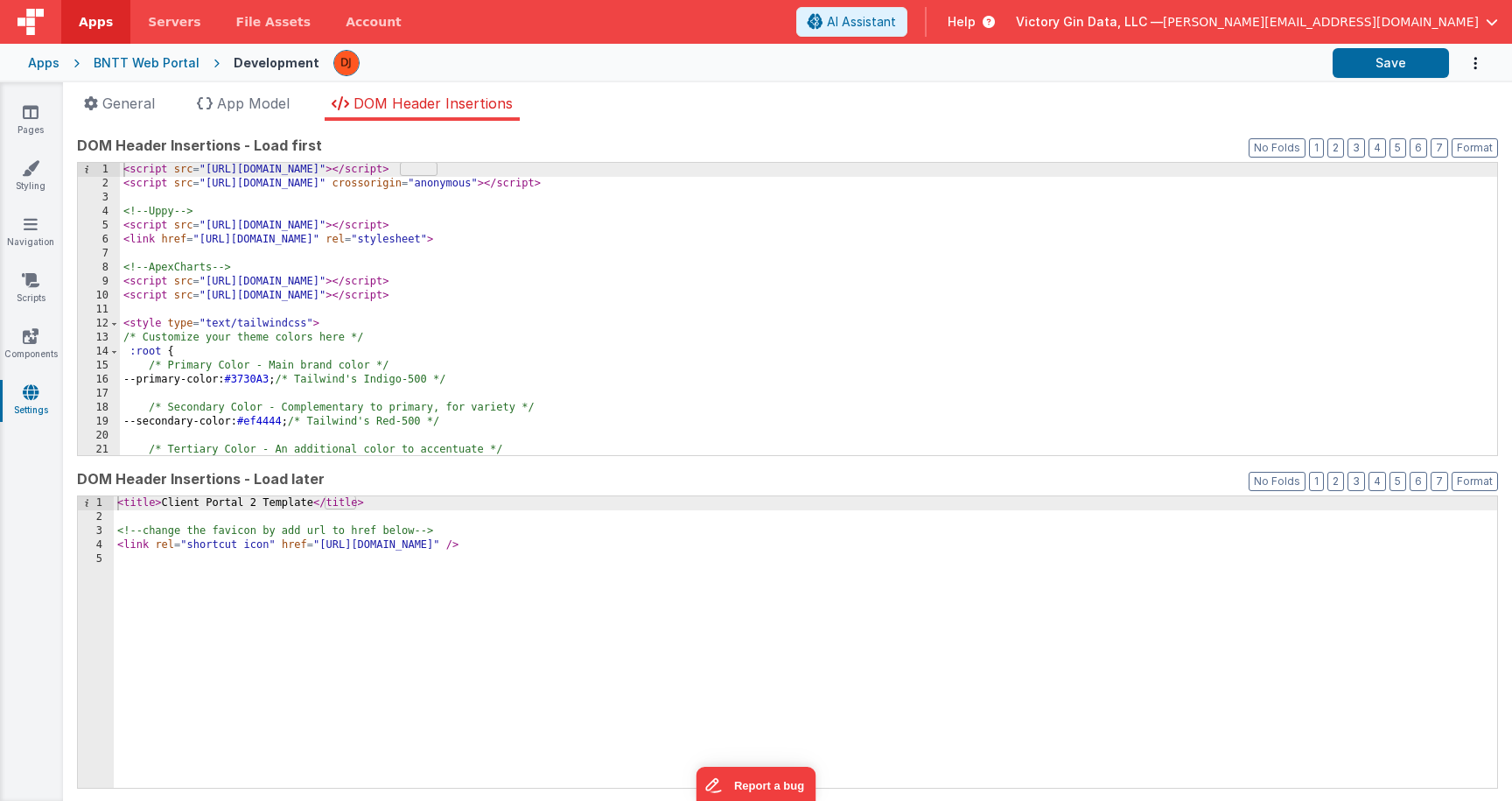
click at [41, 151] on div "Pages Styling Navigation Scripts Components Settings" at bounding box center [31, 441] width 63 height 719
click at [38, 115] on icon at bounding box center [30, 112] width 16 height 18
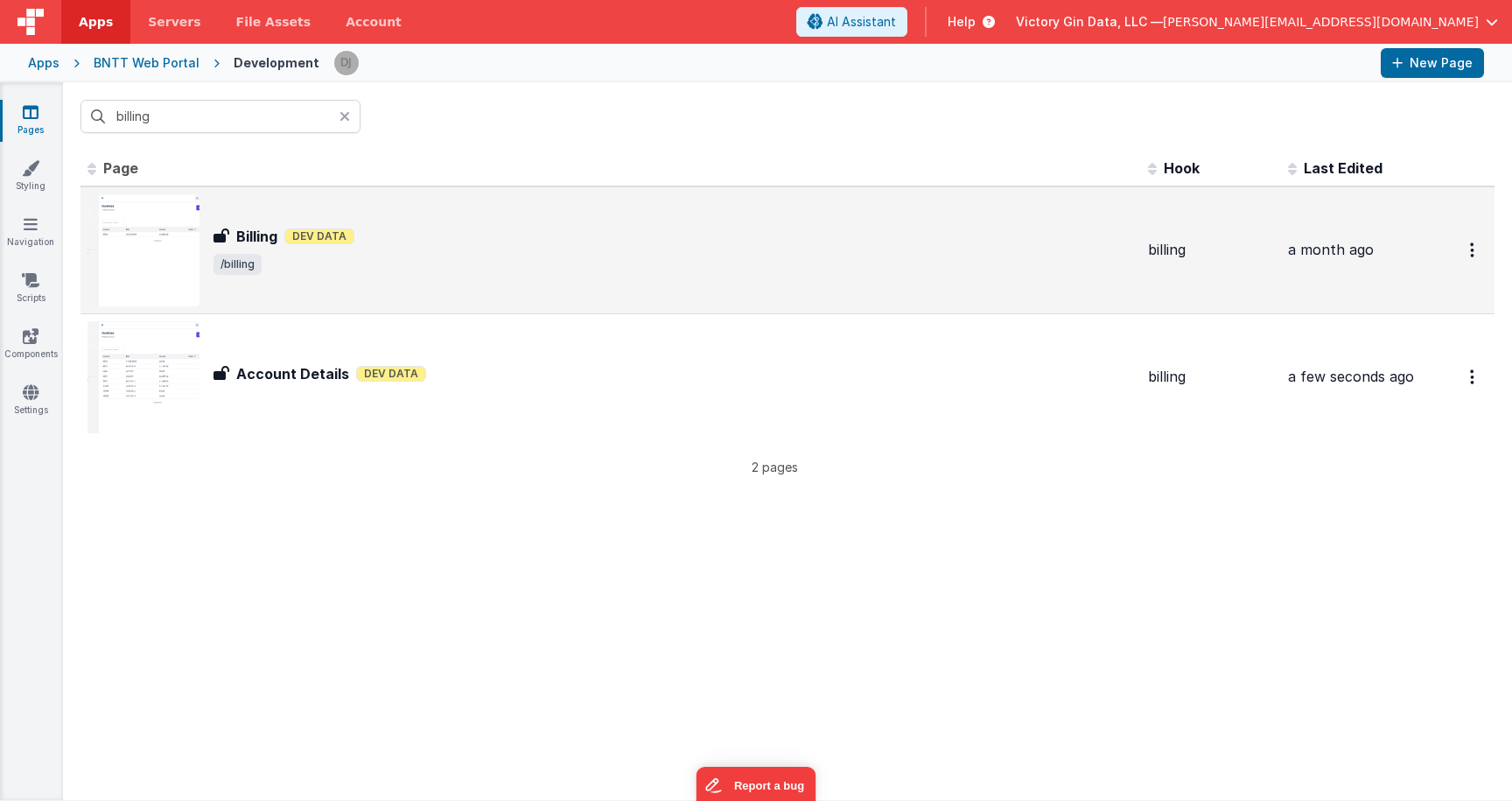
click at [408, 266] on span "/billing" at bounding box center [673, 263] width 920 height 21
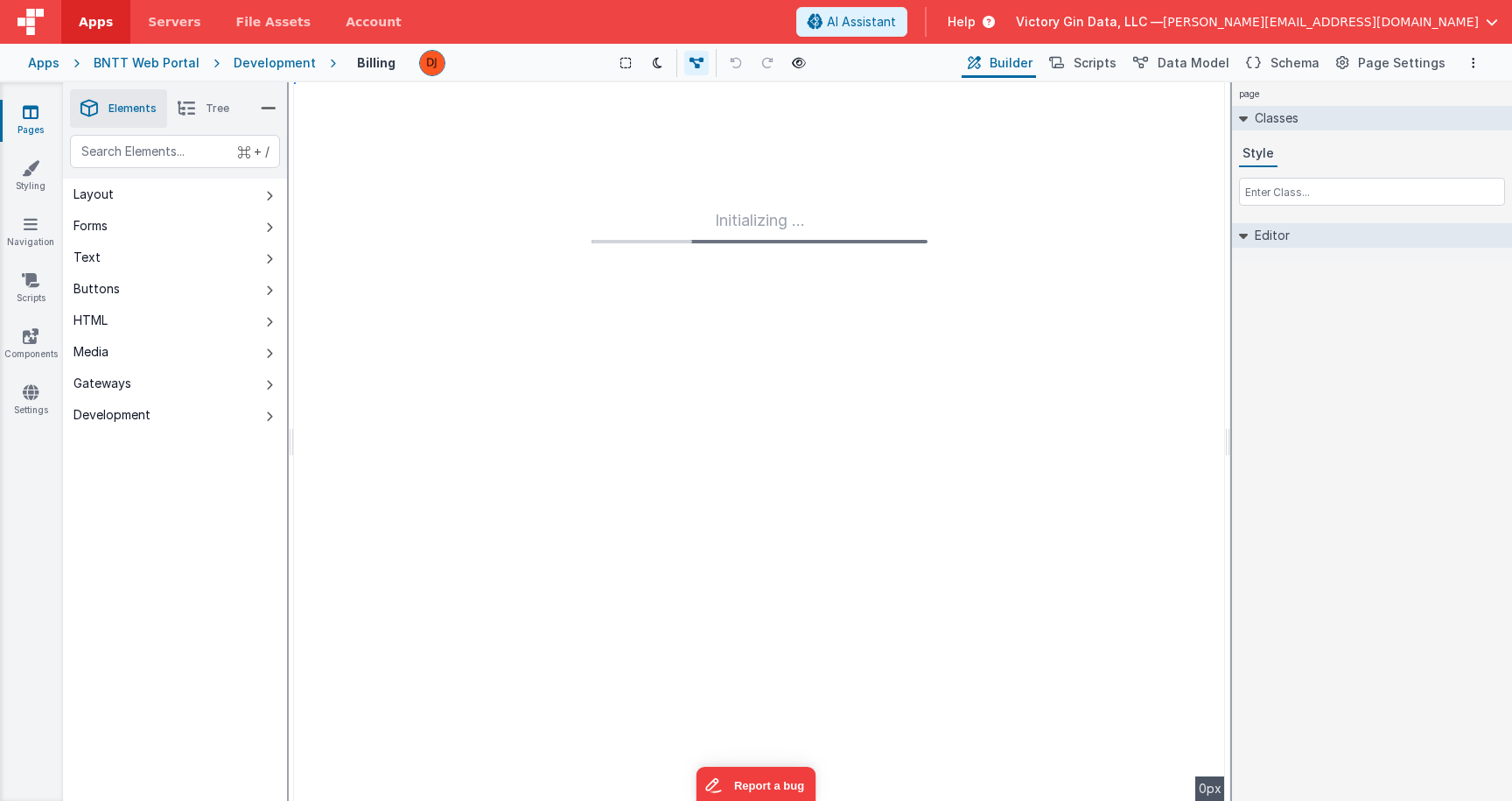
click at [27, 129] on link "Pages" at bounding box center [30, 121] width 63 height 35
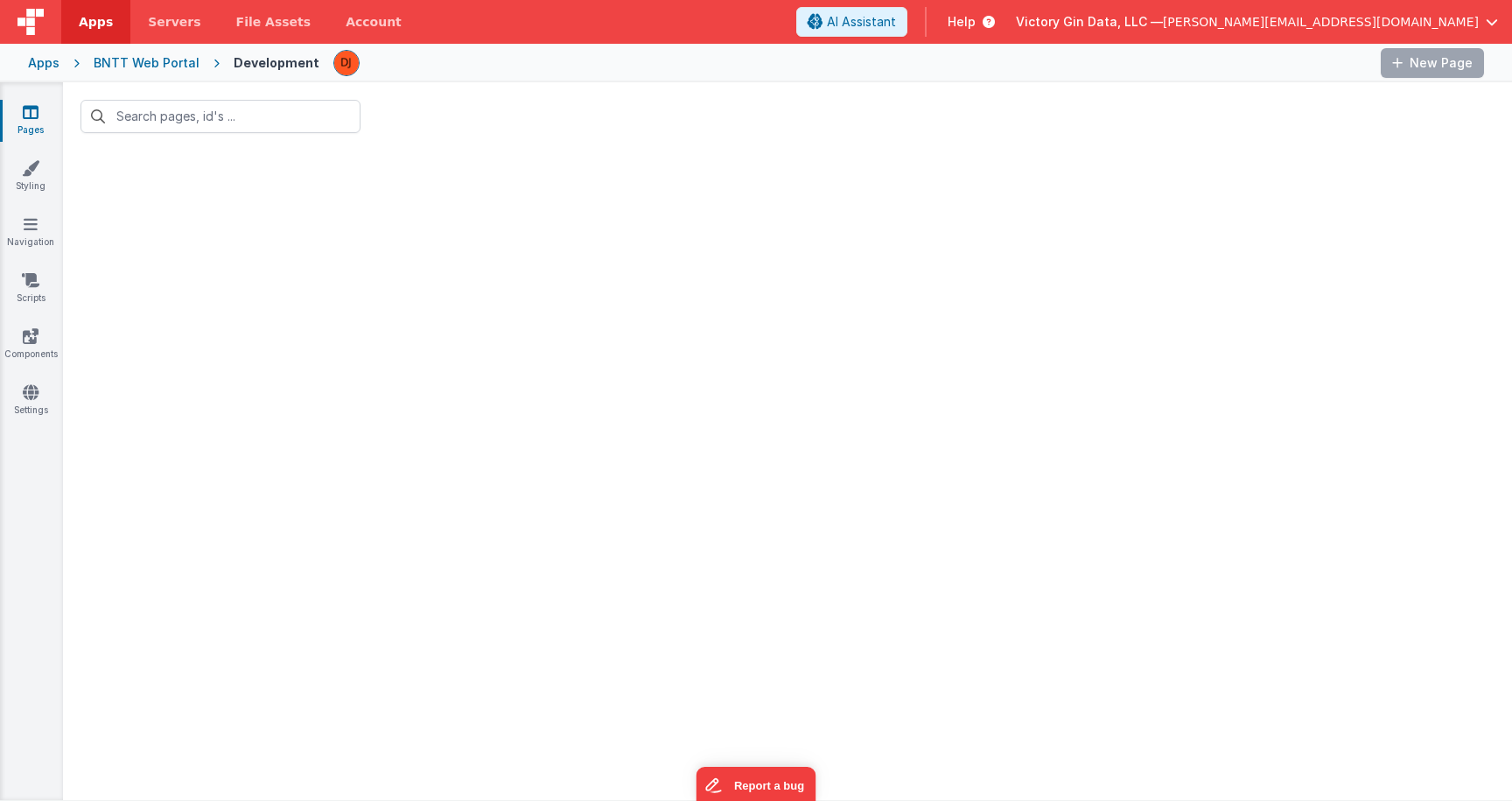
type input "billing"
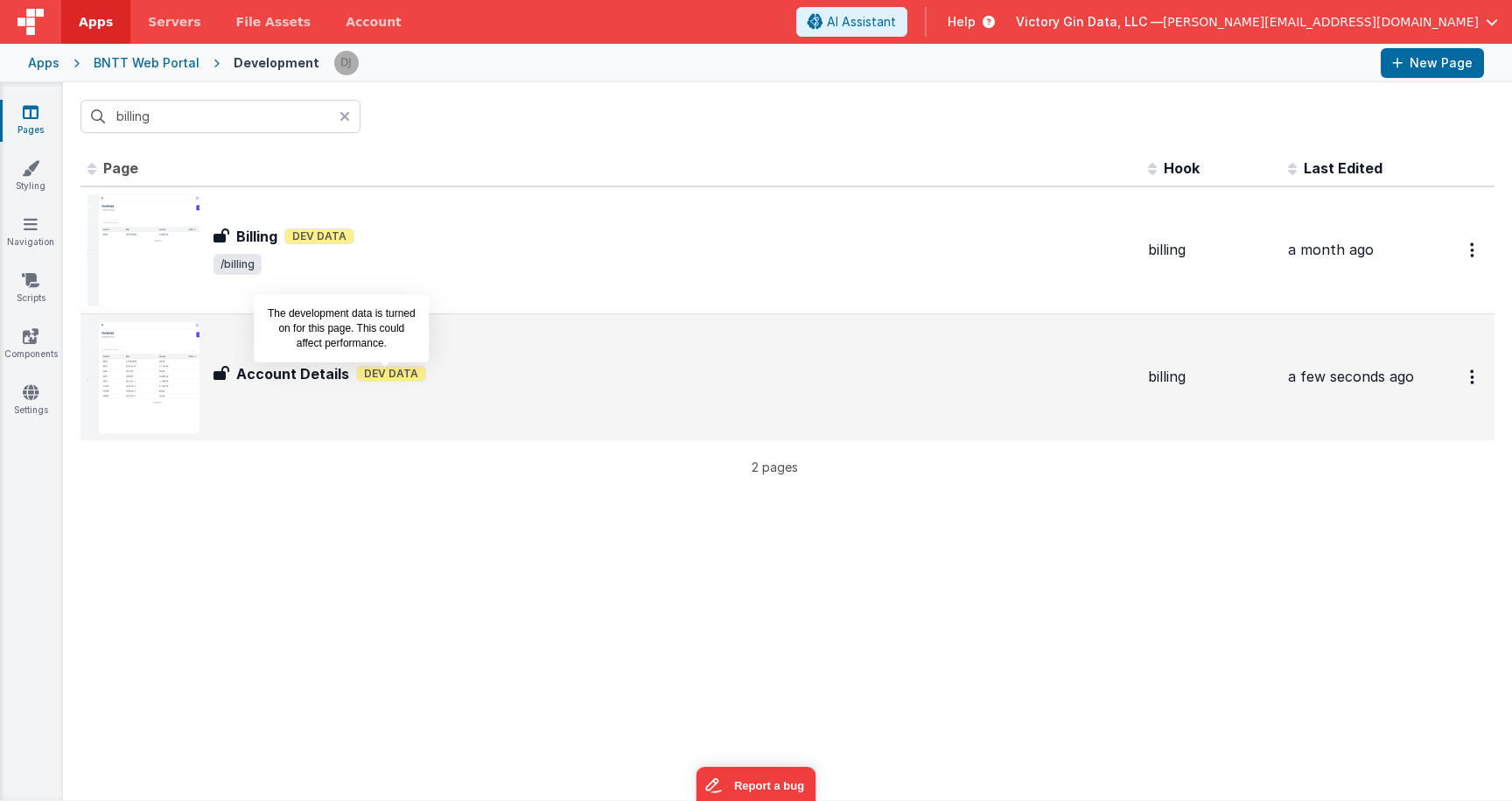
click at [356, 380] on span "Dev Data" at bounding box center [391, 374] width 70 height 16
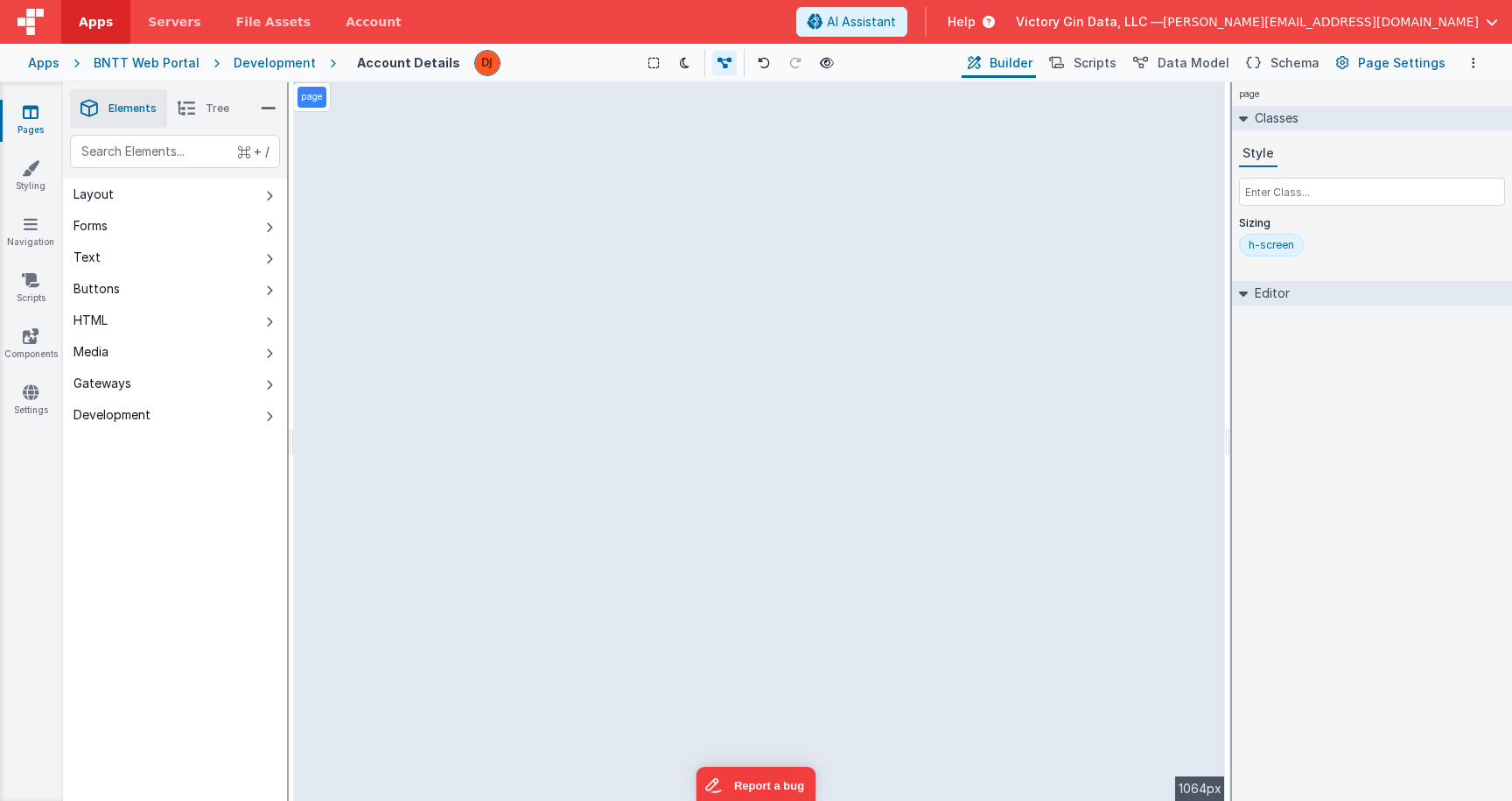
click at [1415, 66] on span "Page Settings" at bounding box center [1401, 63] width 87 height 18
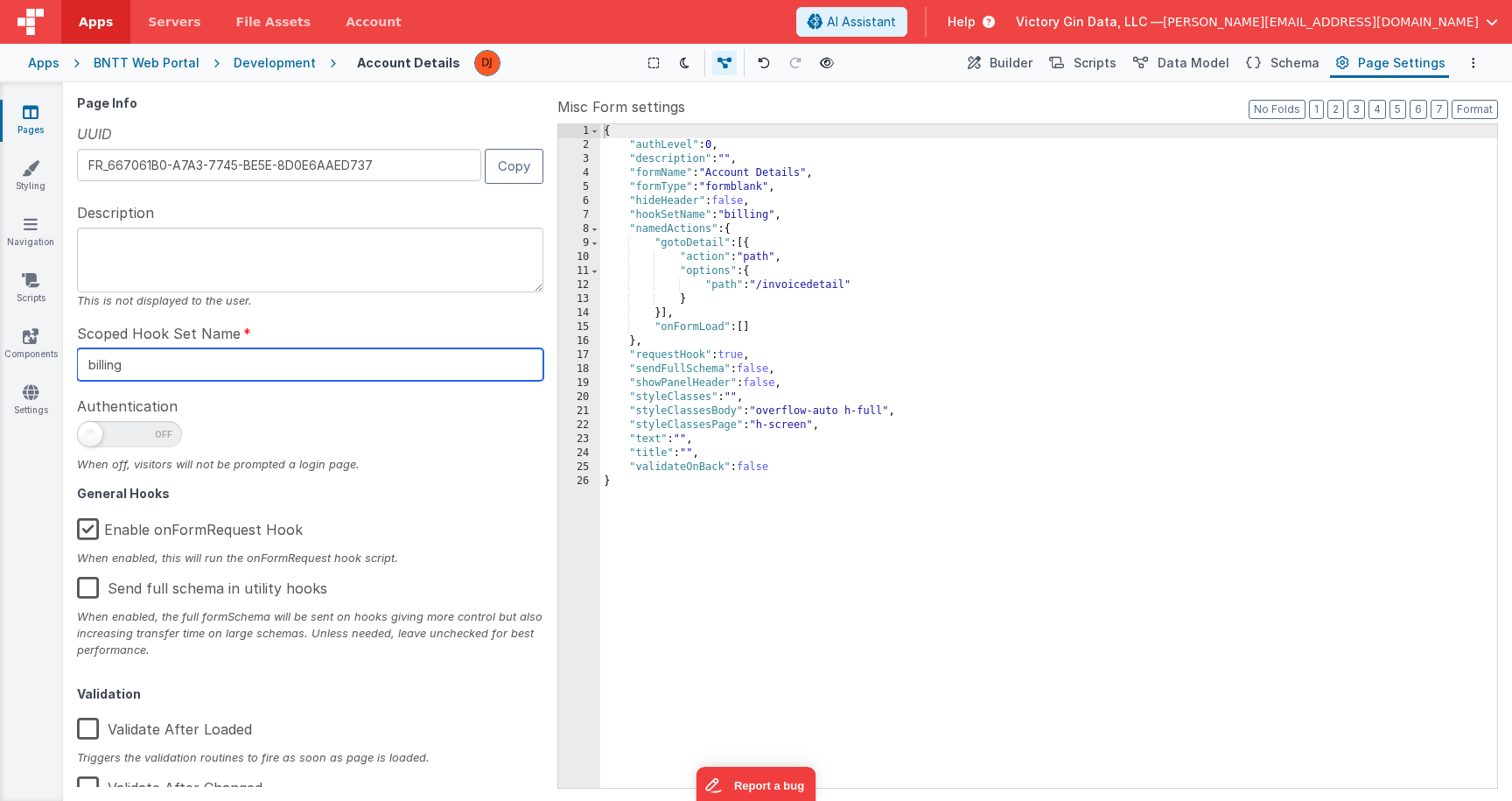
click at [183, 374] on input "billing" at bounding box center [310, 364] width 467 height 32
type input "account"
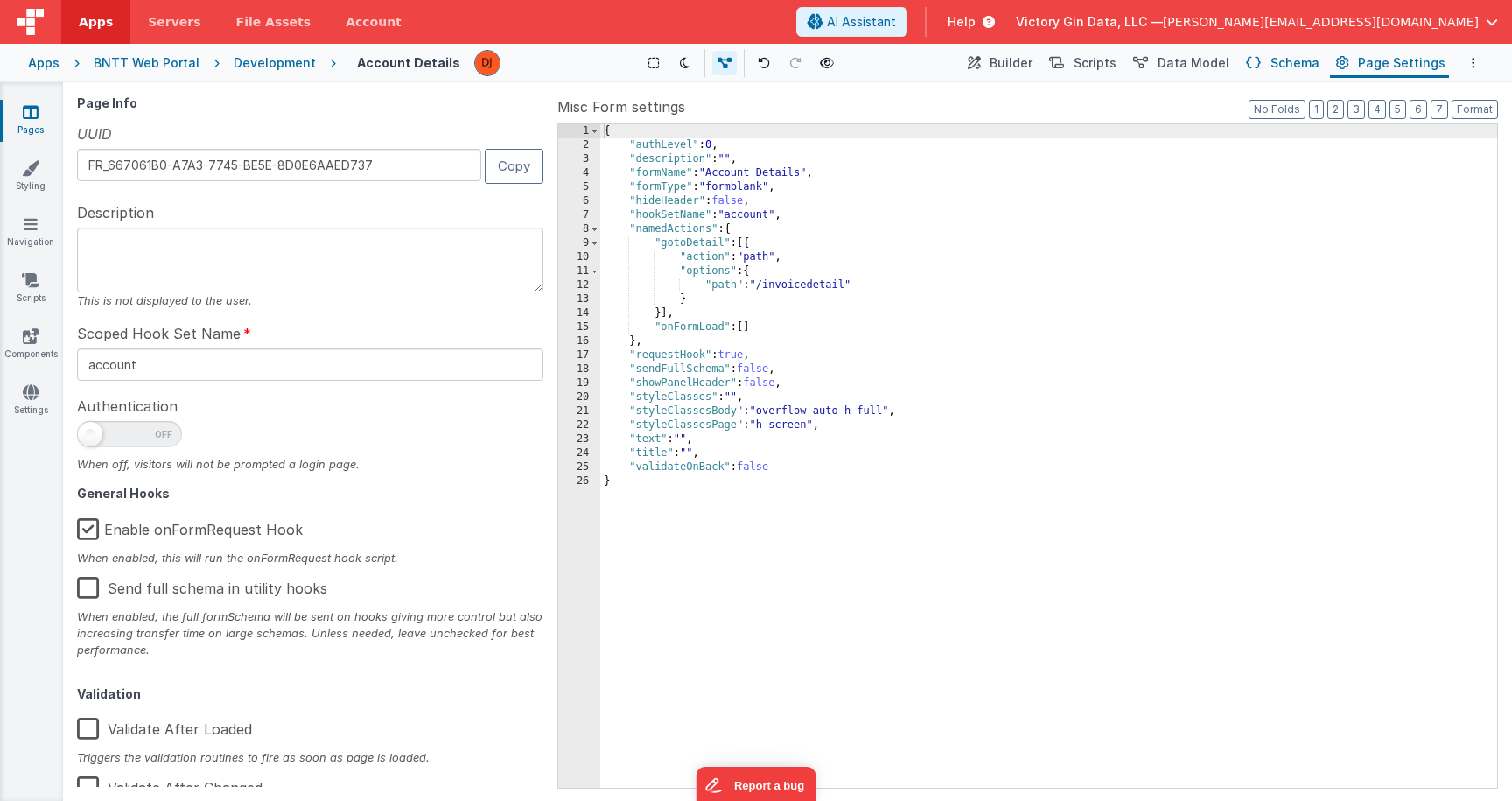
click at [1305, 53] on button "Schema" at bounding box center [1281, 63] width 83 height 29
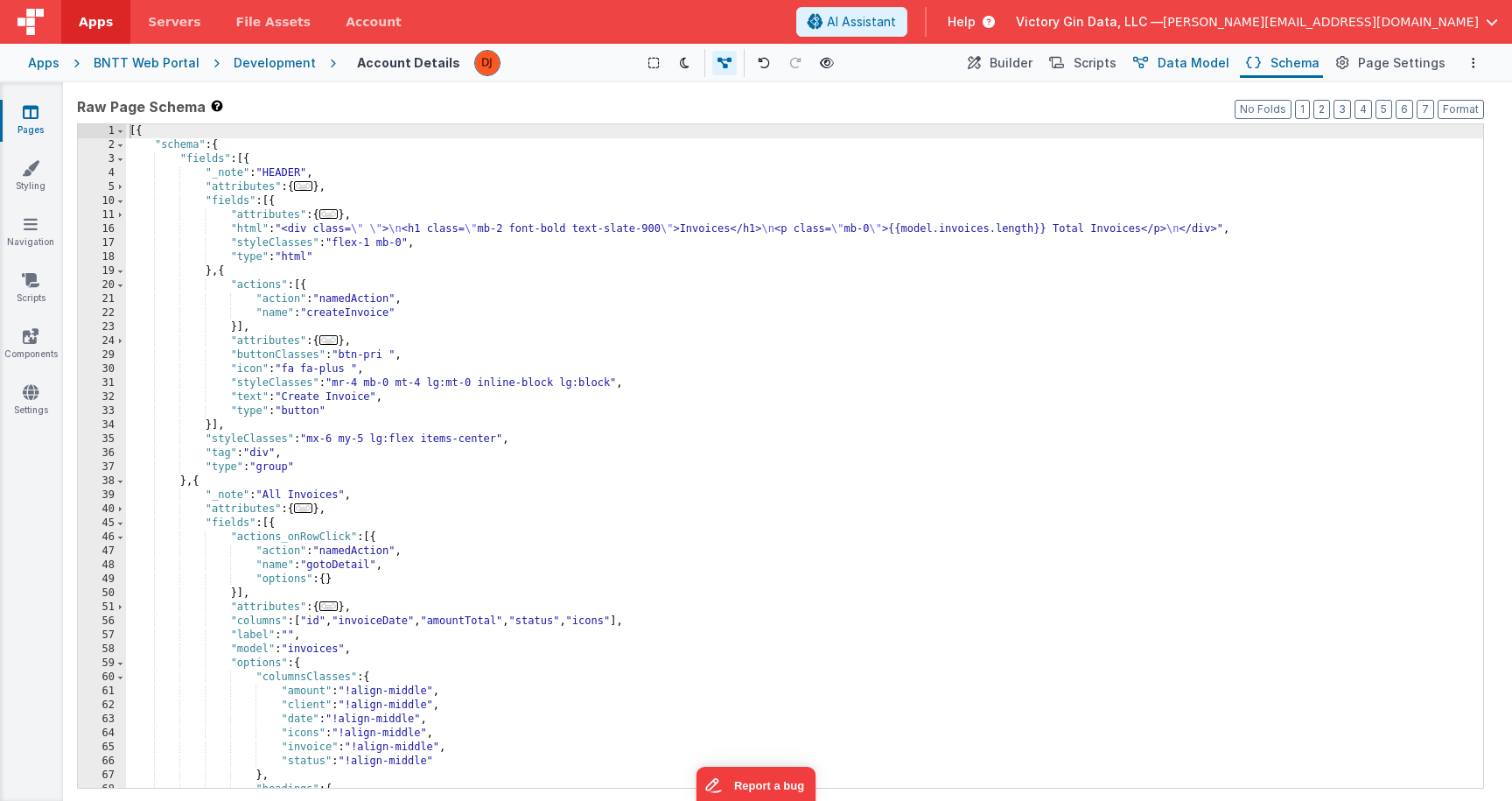
click at [1233, 60] on button "Data Model" at bounding box center [1179, 63] width 106 height 29
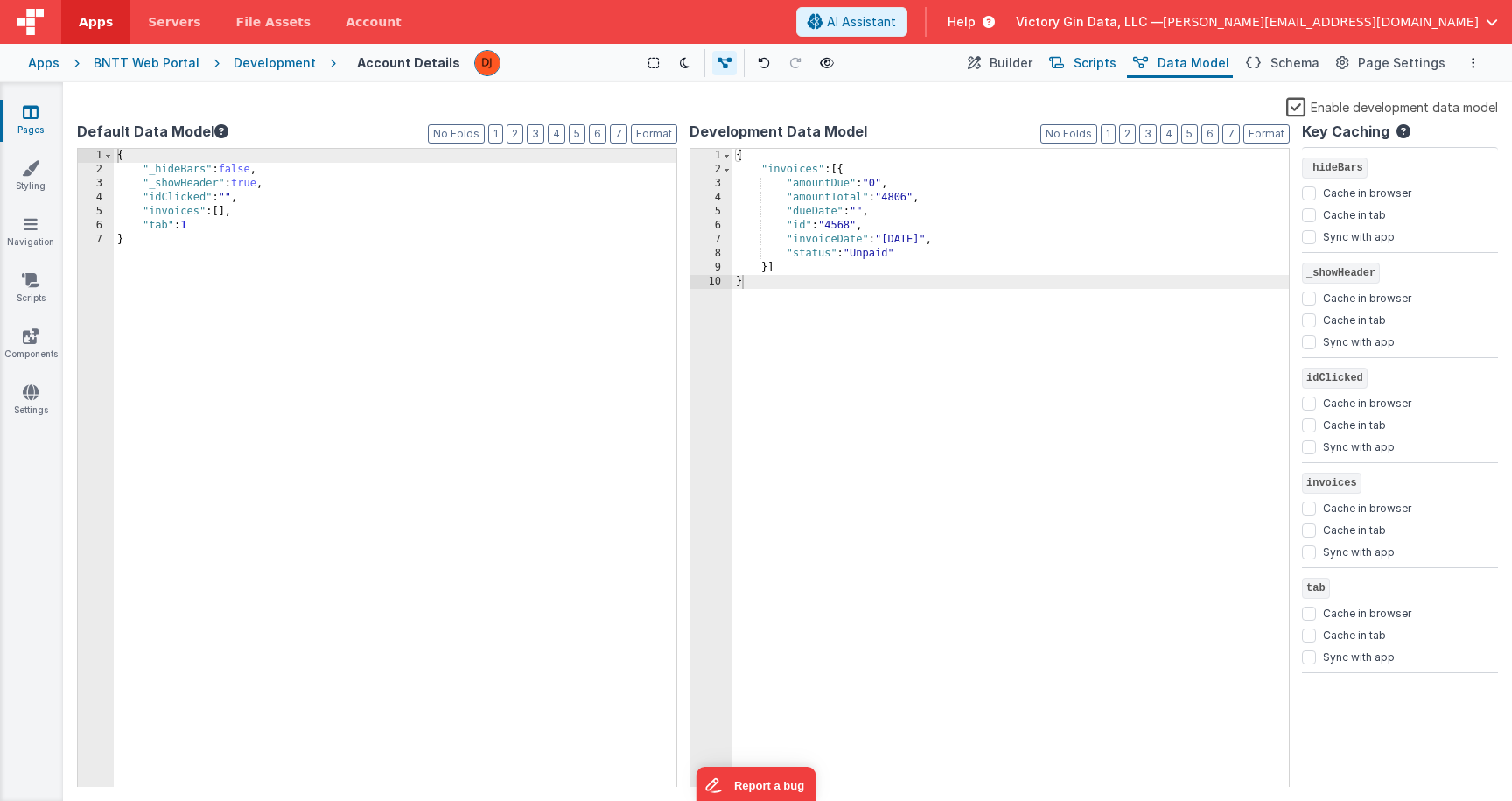
click at [1114, 69] on span "Scripts" at bounding box center [1095, 63] width 43 height 18
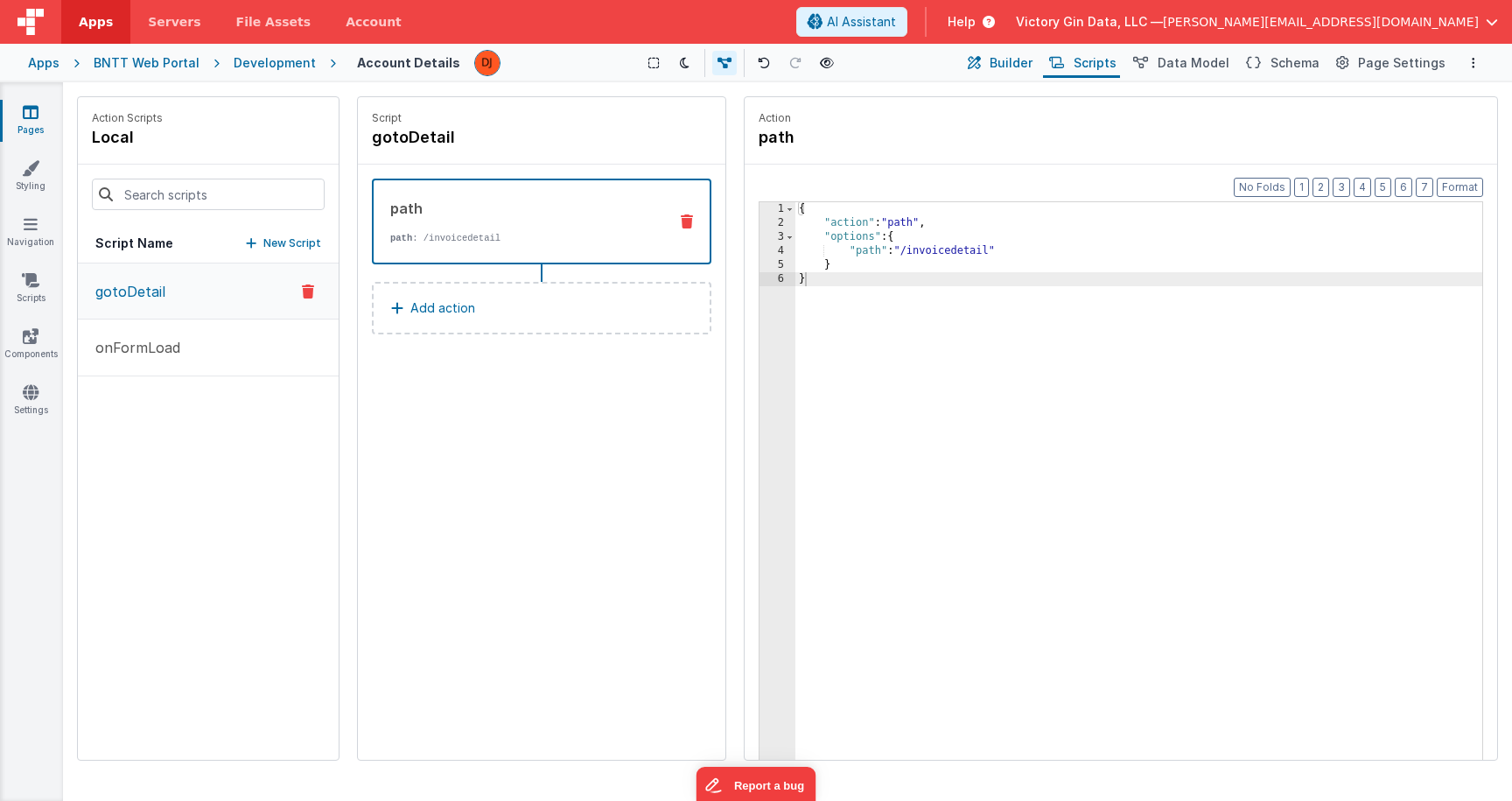
click at [1033, 70] on span "Builder" at bounding box center [1011, 63] width 43 height 18
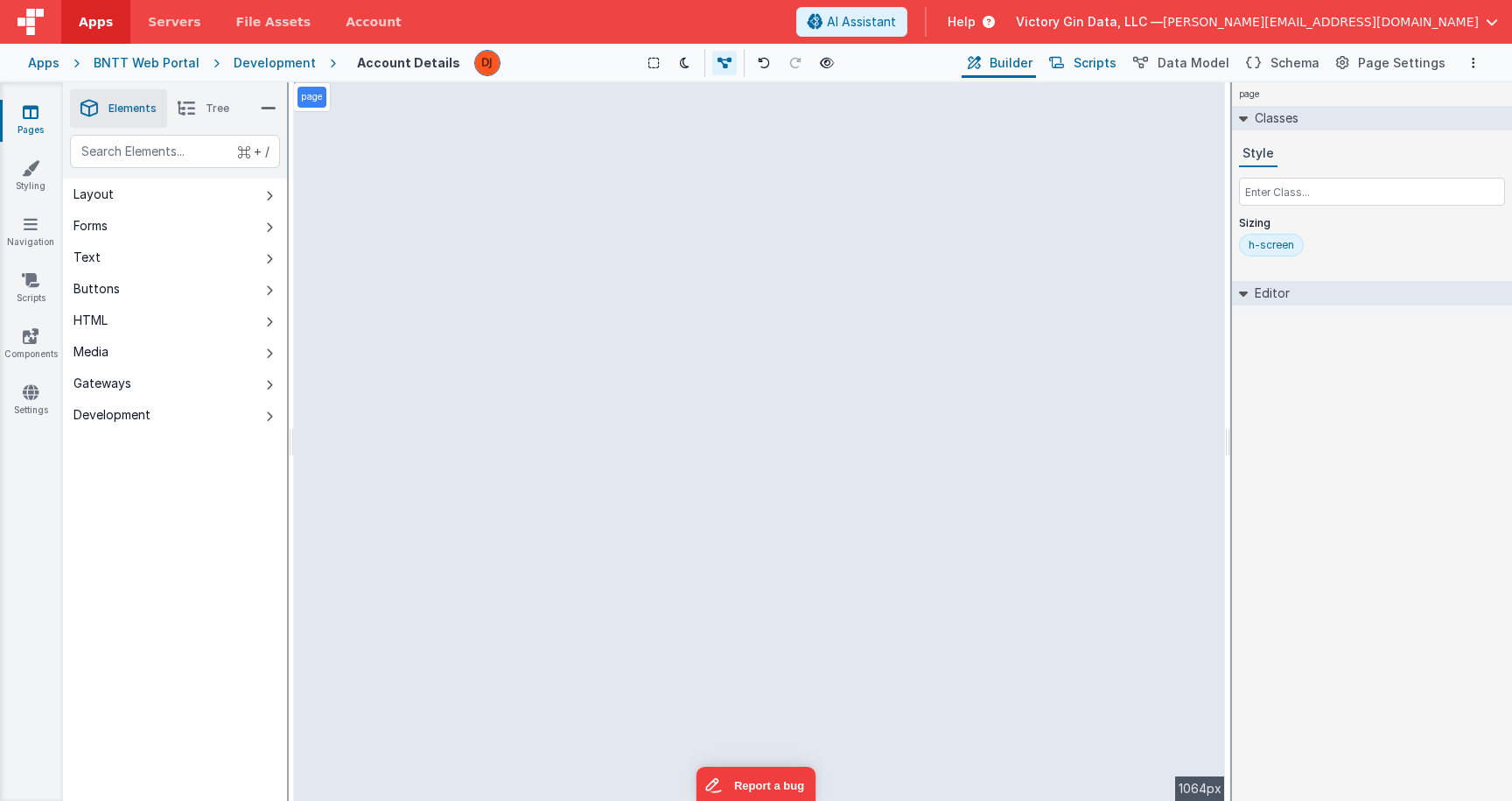
click at [1064, 66] on icon at bounding box center [1056, 63] width 15 height 19
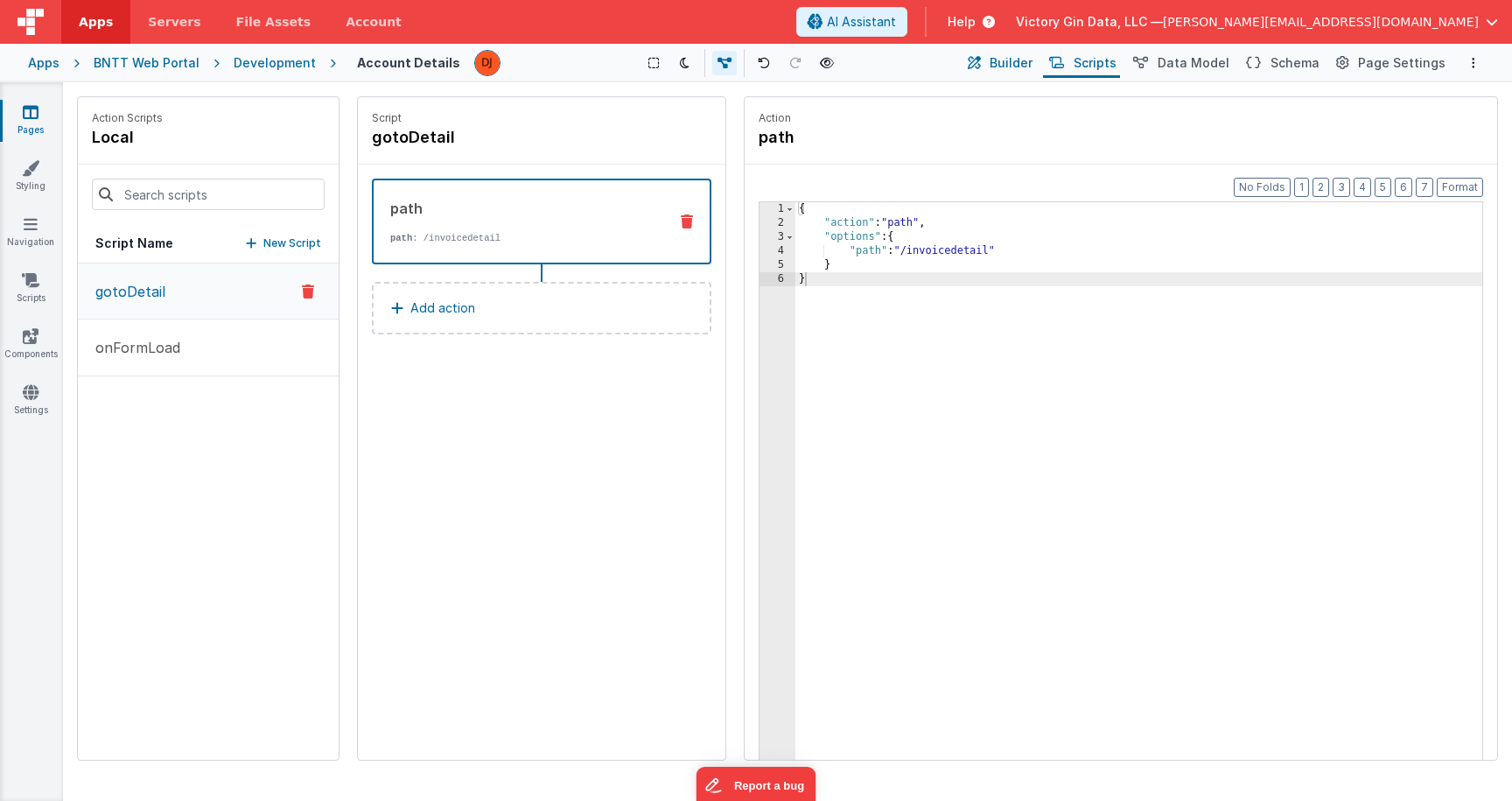
click at [981, 67] on icon at bounding box center [974, 63] width 13 height 19
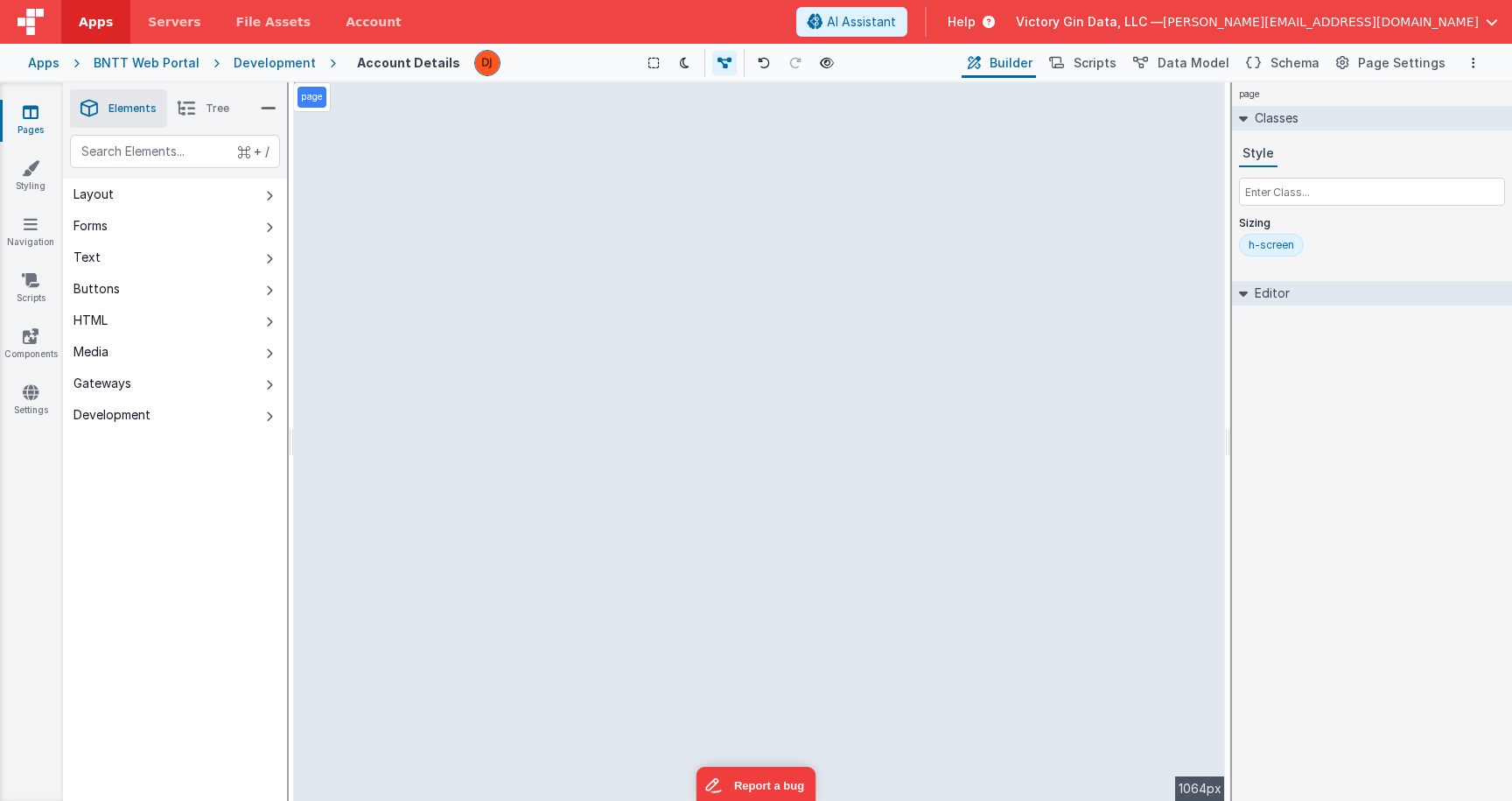
click at [564, 321] on div "page --> 1064px" at bounding box center [760, 441] width 931 height 719
click at [373, 116] on div "page --> 1064px" at bounding box center [760, 441] width 931 height 719
click at [744, 131] on div "page --> 1064px" at bounding box center [760, 441] width 931 height 719
click at [201, 112] on li "Tree" at bounding box center [203, 108] width 72 height 38
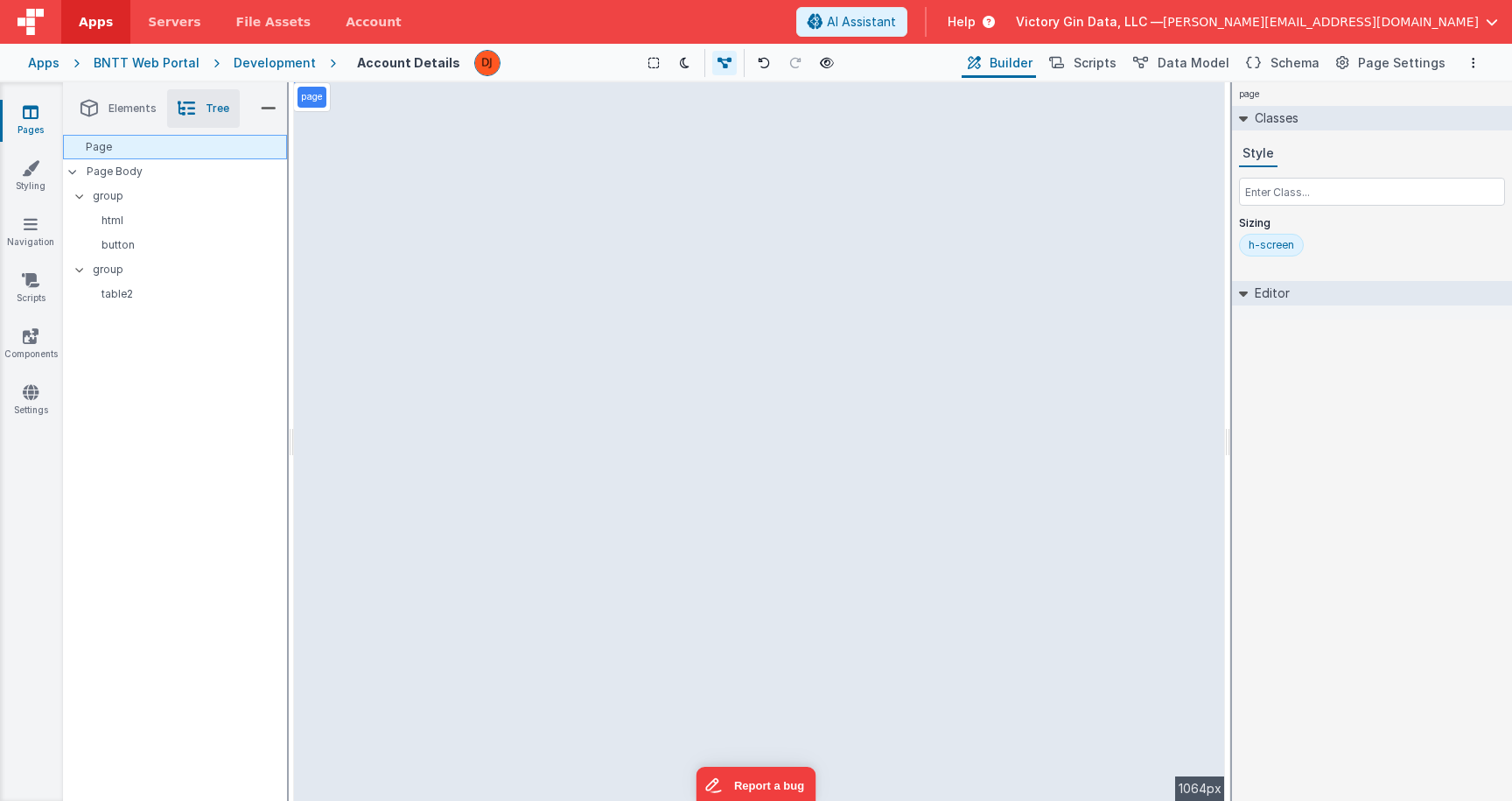
click at [163, 159] on div "Page" at bounding box center [174, 147] width 224 height 24
drag, startPoint x: 146, startPoint y: 104, endPoint x: 220, endPoint y: 104, distance: 74.0
click at [146, 104] on span "Elements" at bounding box center [132, 109] width 48 height 14
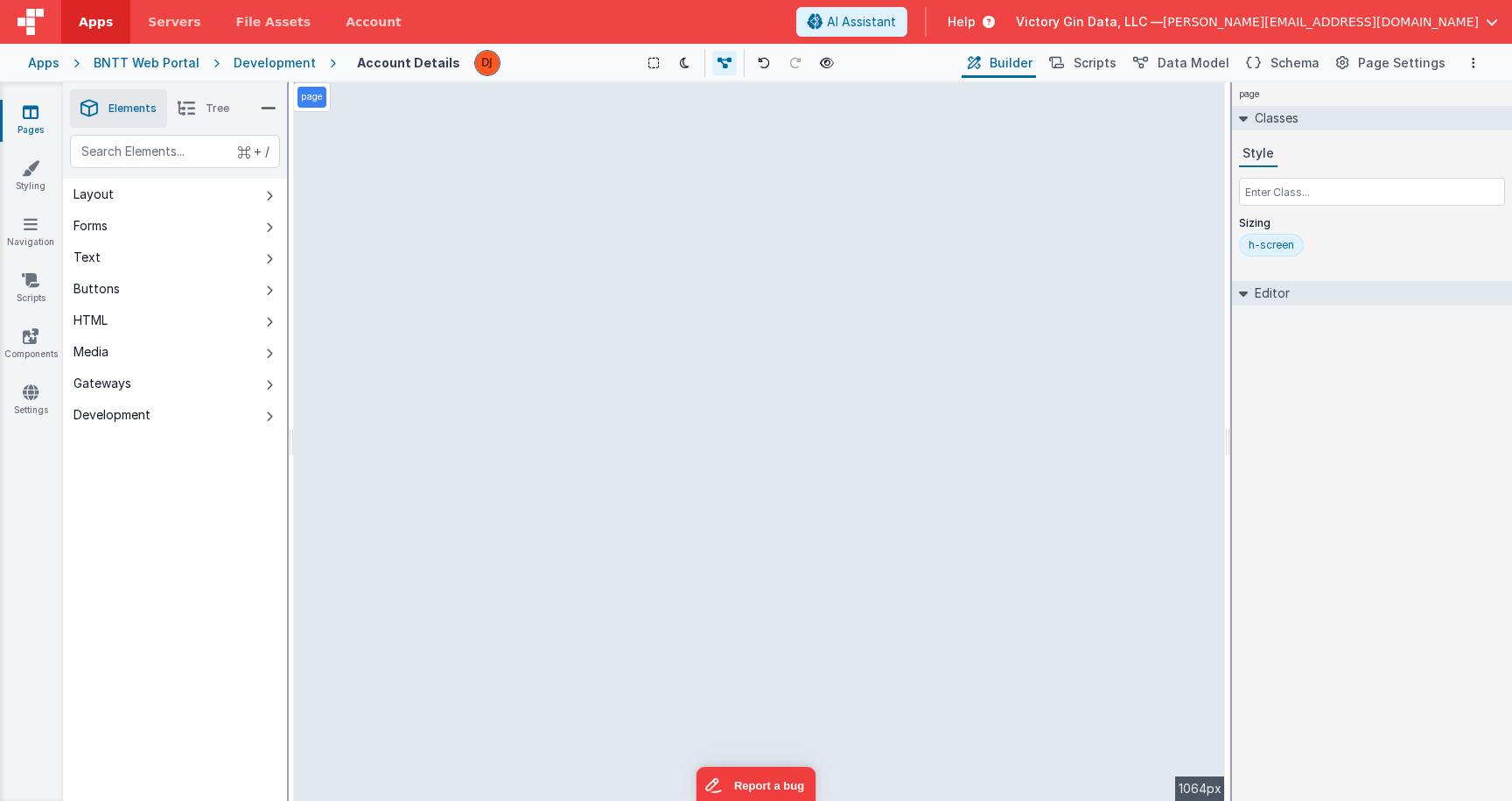
click at [414, 249] on div "page --> 1064px" at bounding box center [760, 441] width 931 height 719
click at [409, 315] on div "page --> 1064px" at bounding box center [760, 441] width 931 height 719
click at [320, 104] on p "page" at bounding box center [312, 97] width 22 height 14
click at [668, 274] on div "page --> 1064px" at bounding box center [760, 441] width 931 height 719
click at [462, 216] on div "page --> 1064px" at bounding box center [760, 441] width 931 height 719
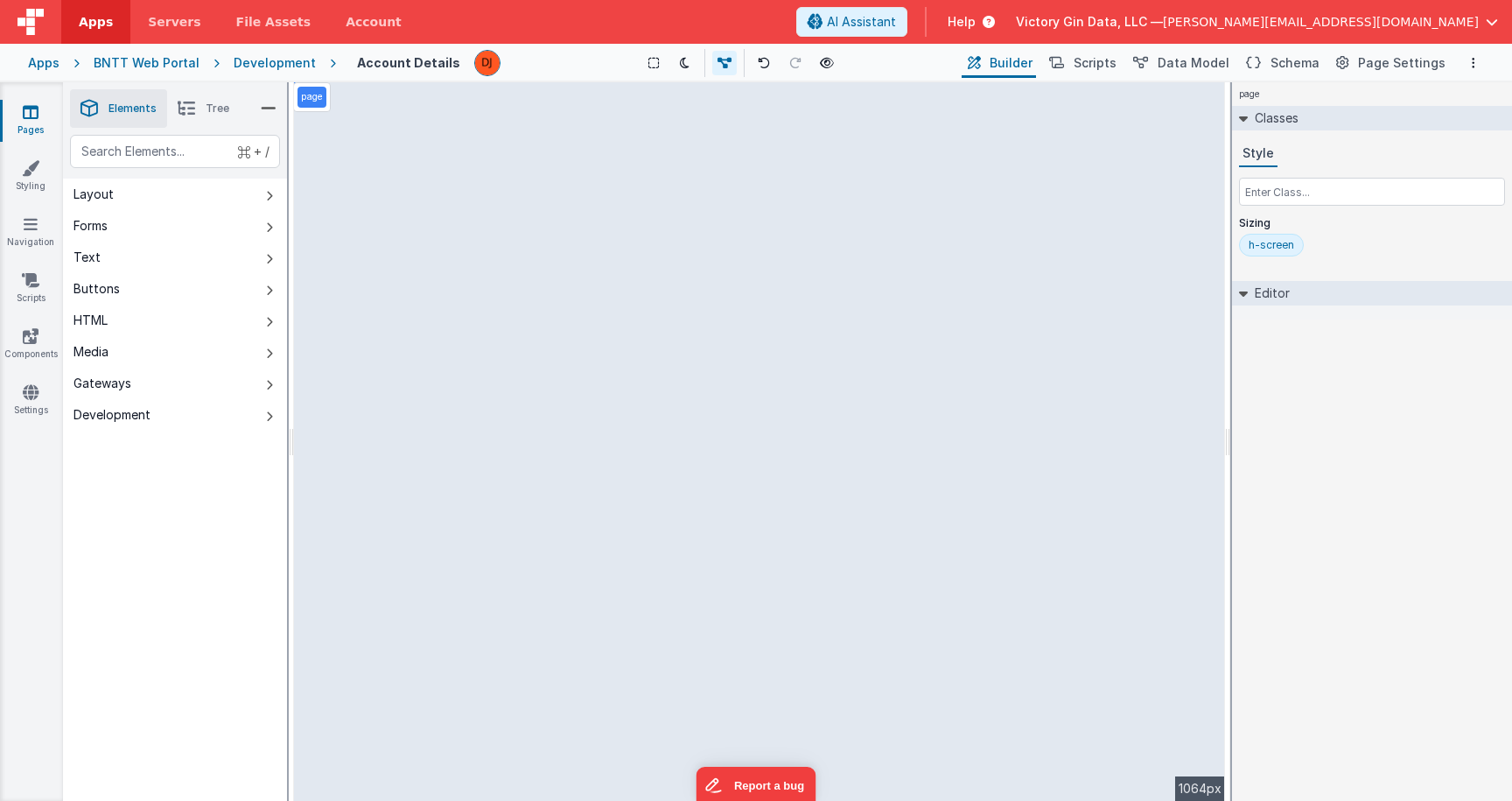
click at [455, 226] on div "page --> 1064px" at bounding box center [760, 441] width 931 height 719
click at [1303, 206] on div "Style Sizing h-screen" at bounding box center [1372, 201] width 266 height 122
click at [1253, 296] on h2 "Editor" at bounding box center [1268, 292] width 42 height 24
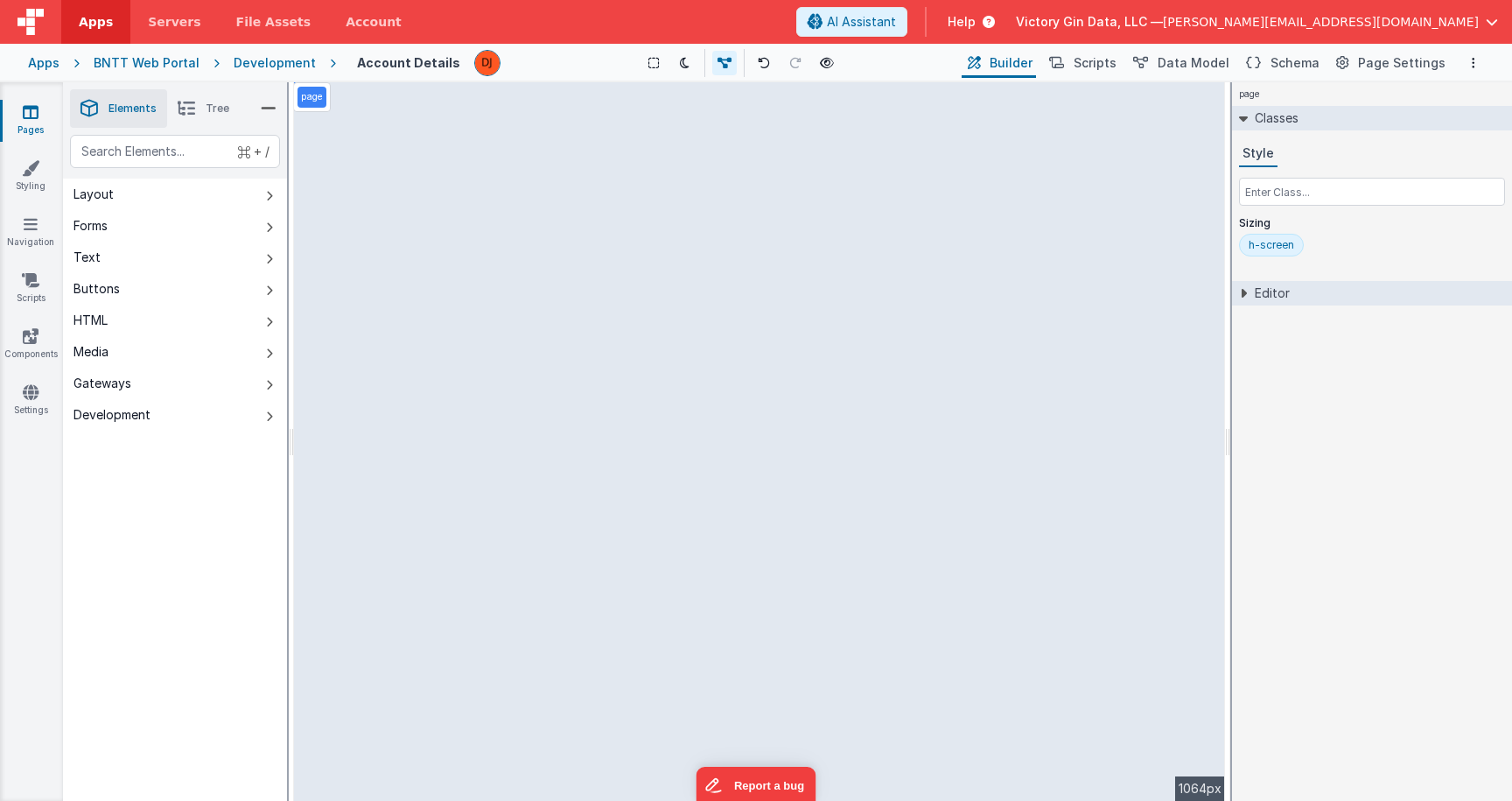
click at [1244, 283] on div "Editor" at bounding box center [1372, 292] width 280 height 24
click at [1119, 73] on button "Scripts" at bounding box center [1082, 63] width 77 height 29
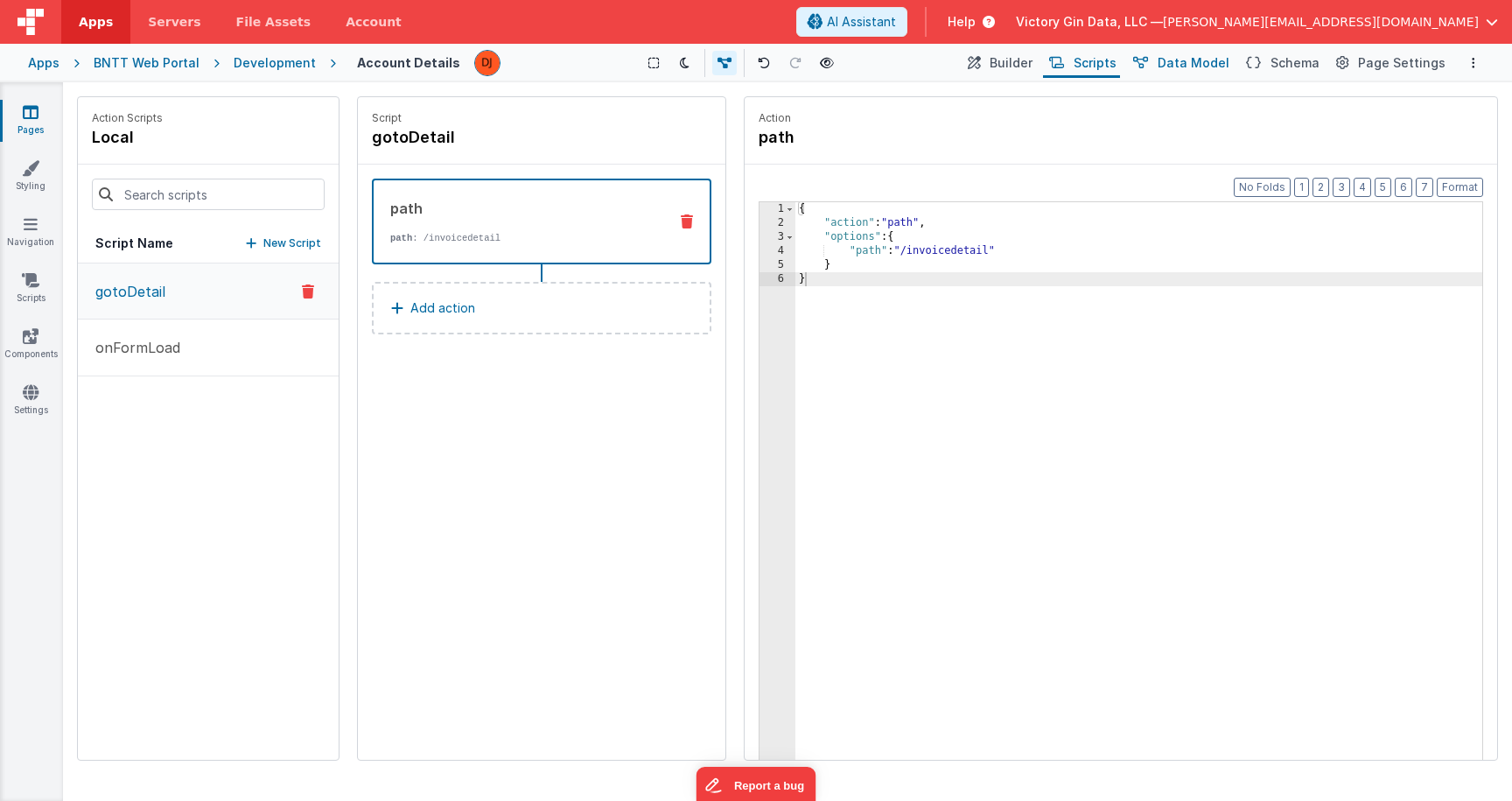
click at [1203, 67] on span "Data Model" at bounding box center [1193, 63] width 71 height 18
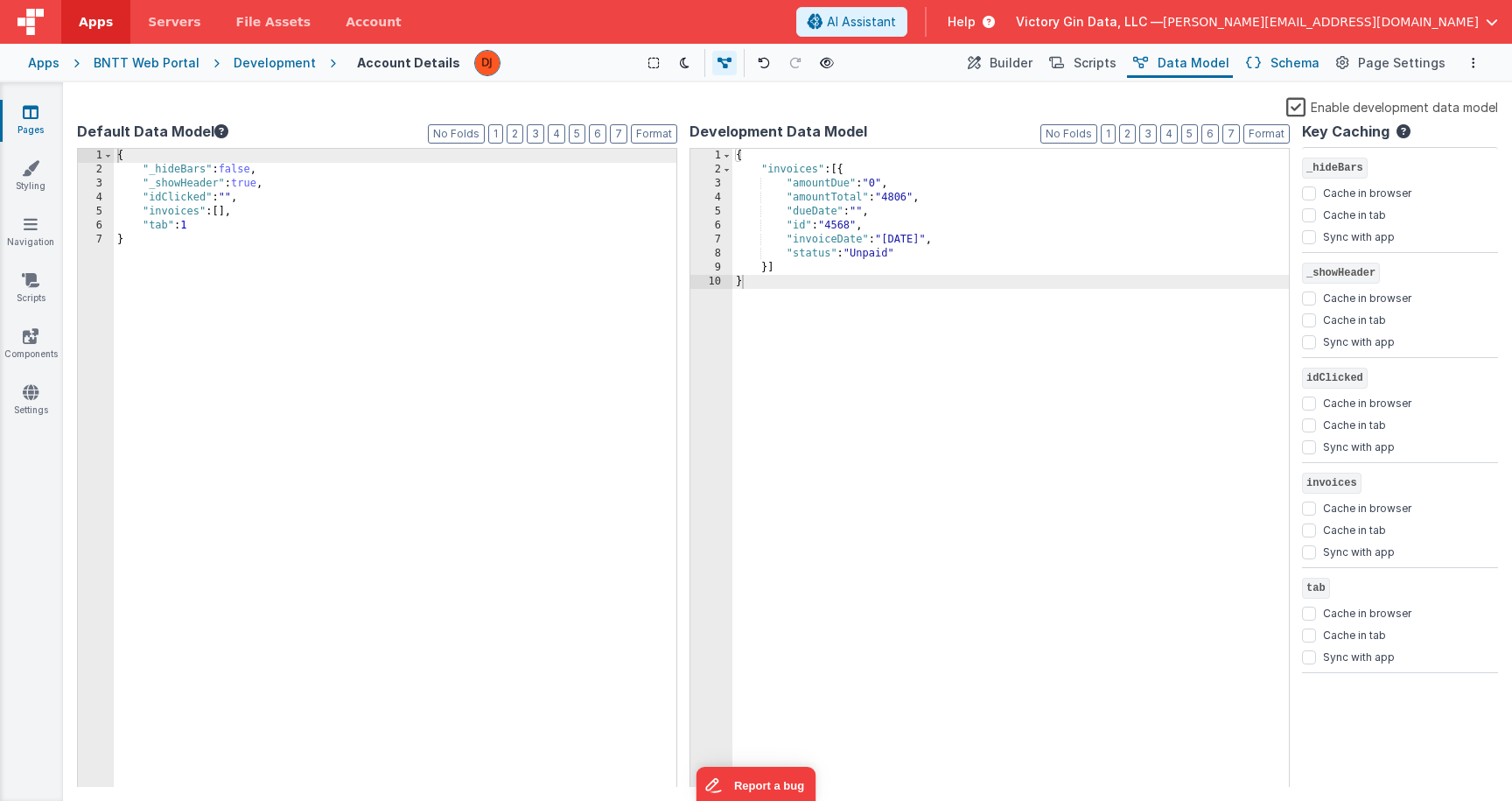
click at [1302, 70] on span "Schema" at bounding box center [1295, 63] width 49 height 18
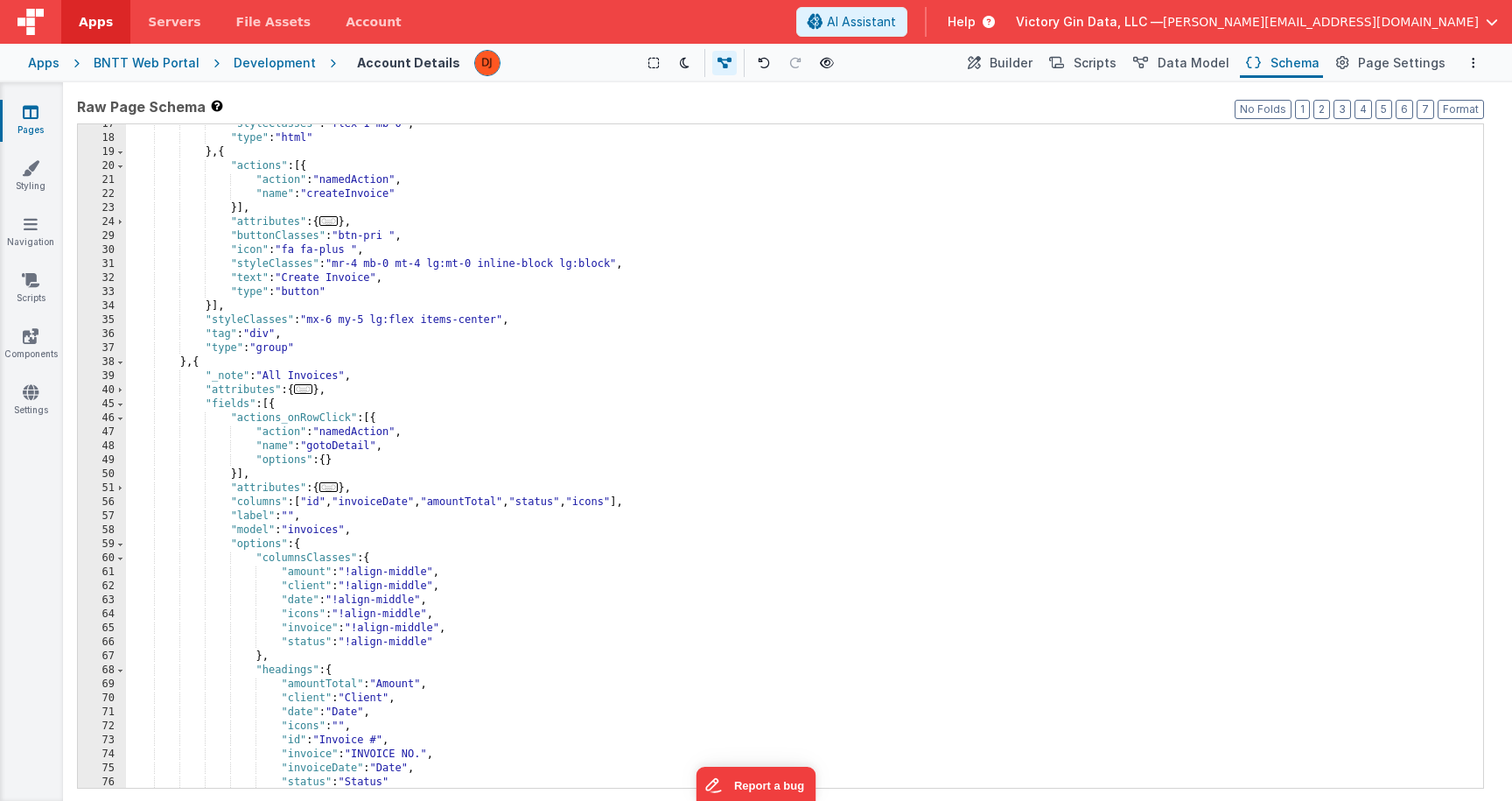
scroll to position [163, 0]
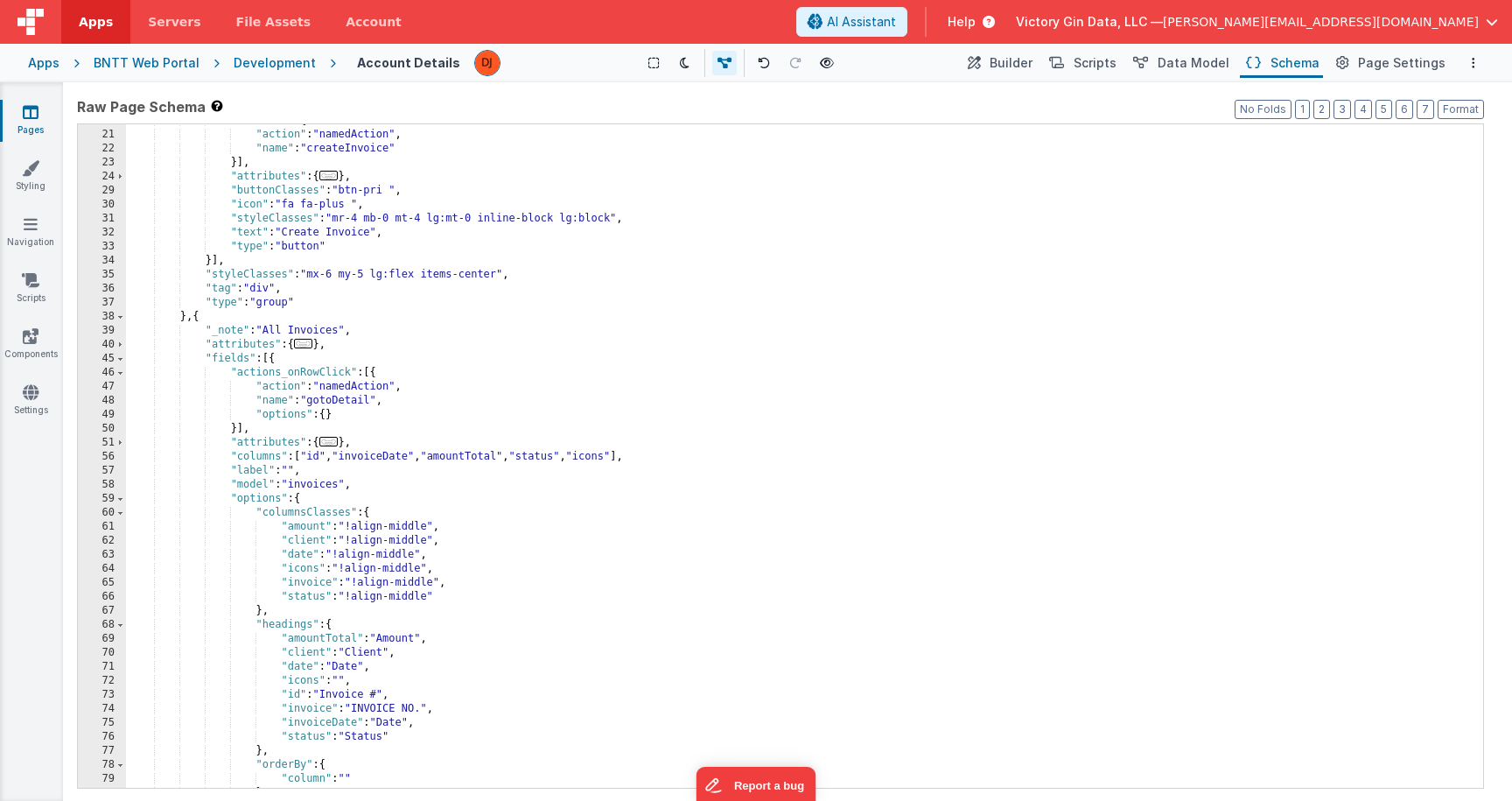
click at [809, 591] on div ""actions" : [{ "action" : "namedAction" , "name" : "createInvoice" }] , "attrib…" at bounding box center [805, 459] width 1357 height 691
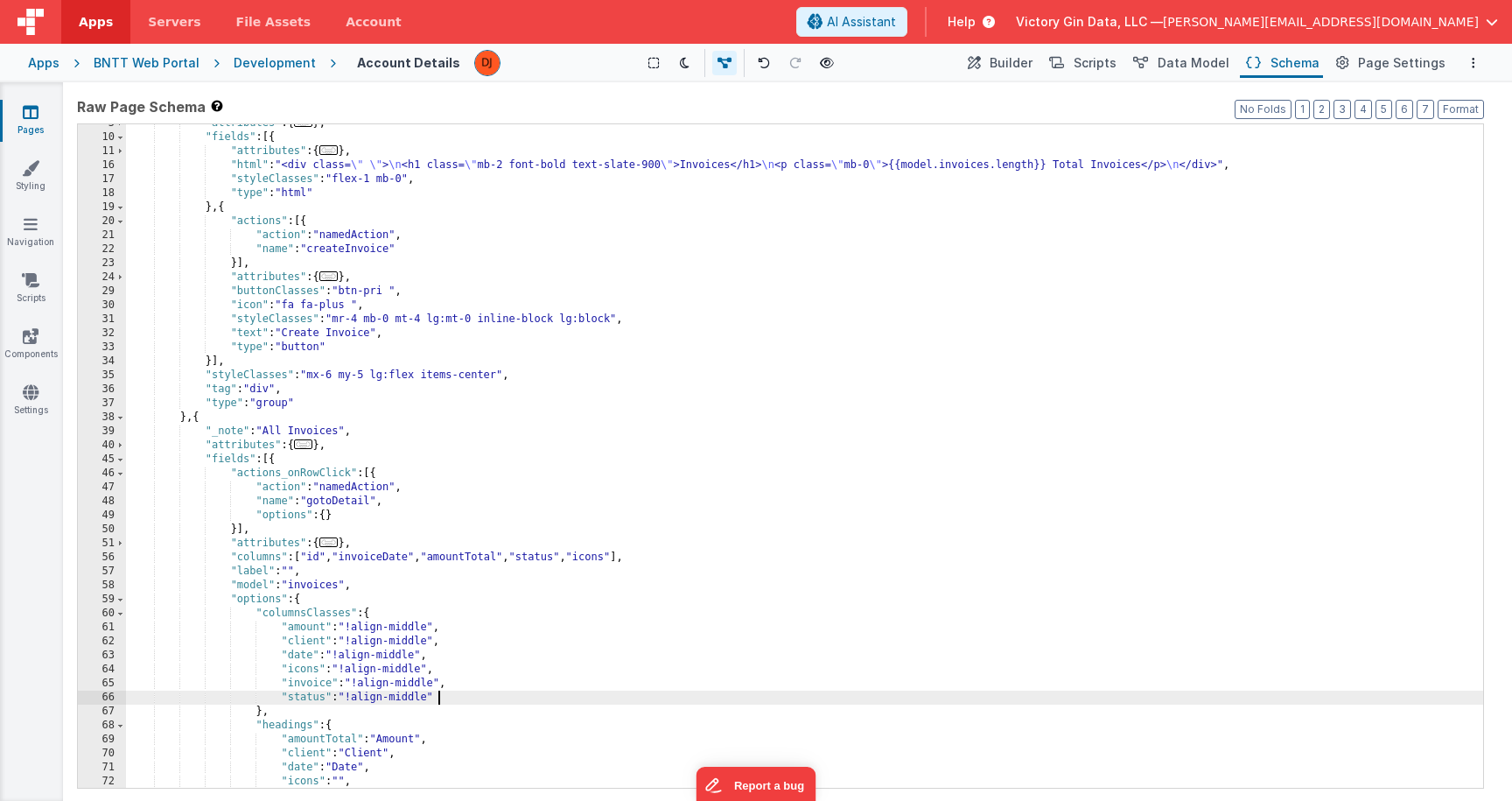
scroll to position [0, 0]
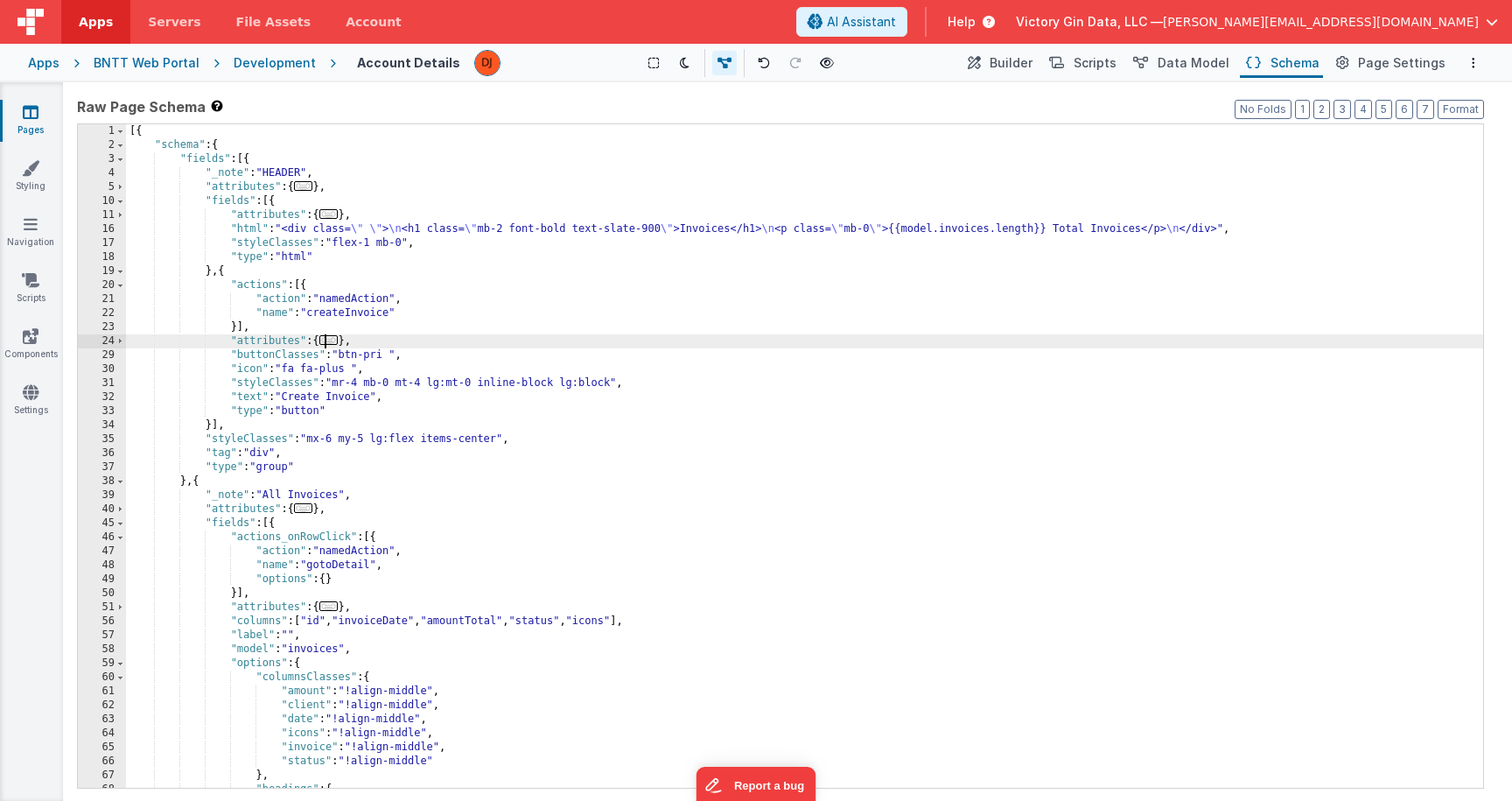
click at [337, 345] on span "..." at bounding box center [330, 340] width 20 height 10
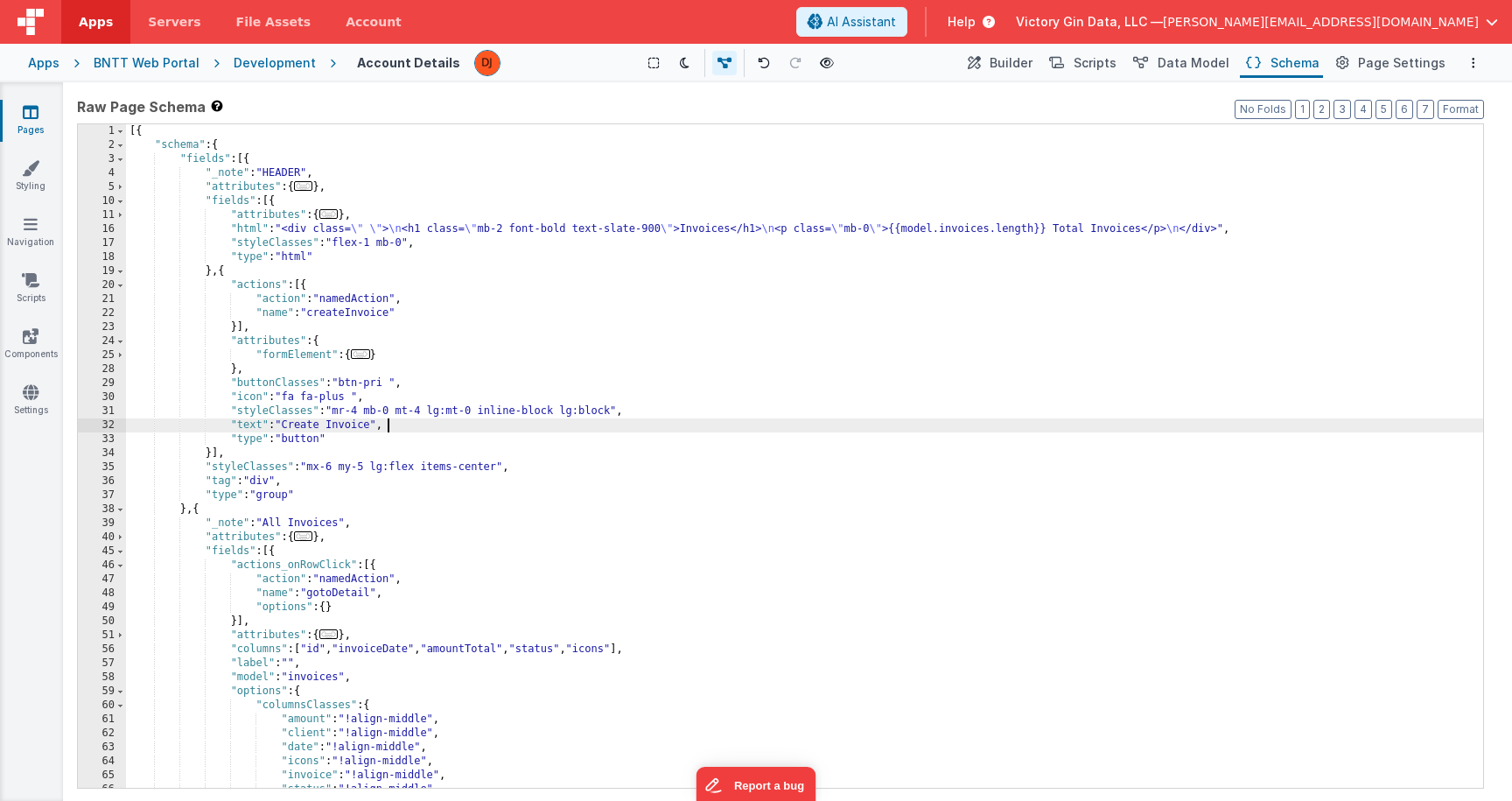
click at [415, 424] on div "[{ "schema" : { "fields" : [{ "_note" : "HEADER" , "attributes" : { ... } , "fi…" at bounding box center [805, 469] width 1357 height 691
click at [1376, 48] on div "Apps BNTT Web Portal Development Account Details Show Group Outlines Toggle Dar…" at bounding box center [756, 63] width 1512 height 38
click at [1376, 50] on button "Page Settings" at bounding box center [1390, 63] width 119 height 29
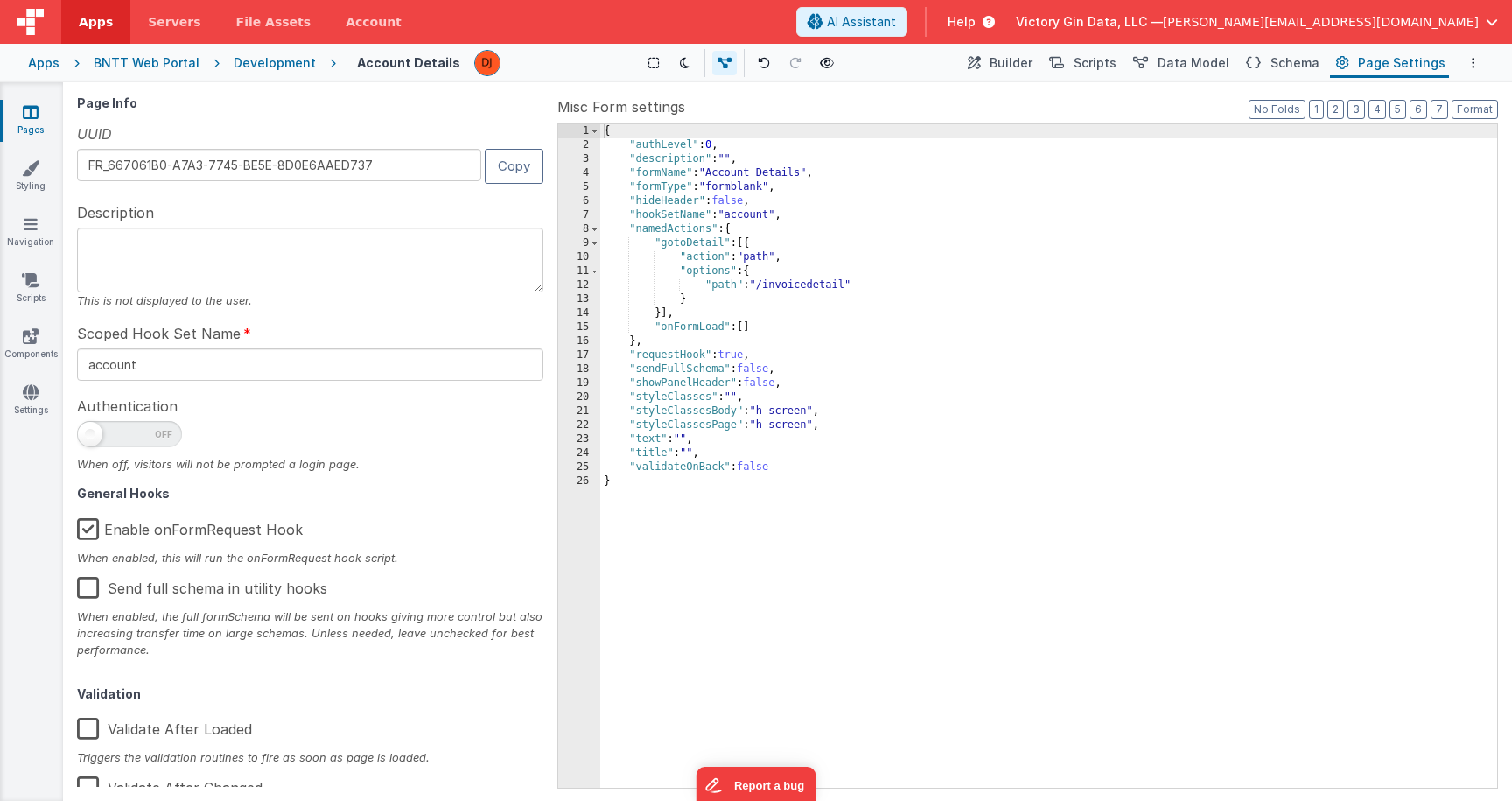
click at [1376, 54] on button "Page Settings" at bounding box center [1390, 63] width 119 height 29
click at [40, 180] on link "Styling" at bounding box center [30, 177] width 63 height 35
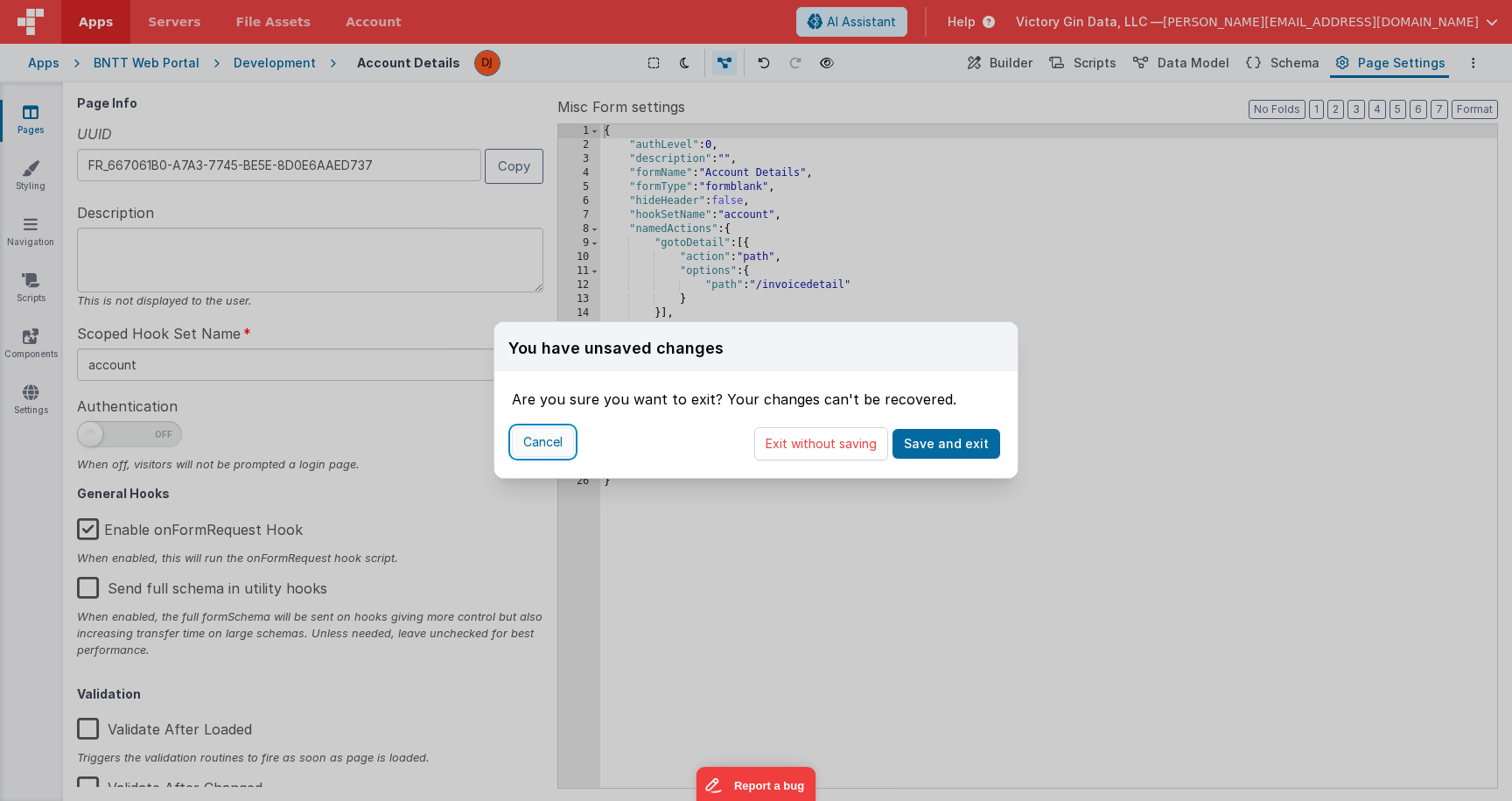
click at [545, 445] on button "Cancel" at bounding box center [543, 442] width 63 height 29
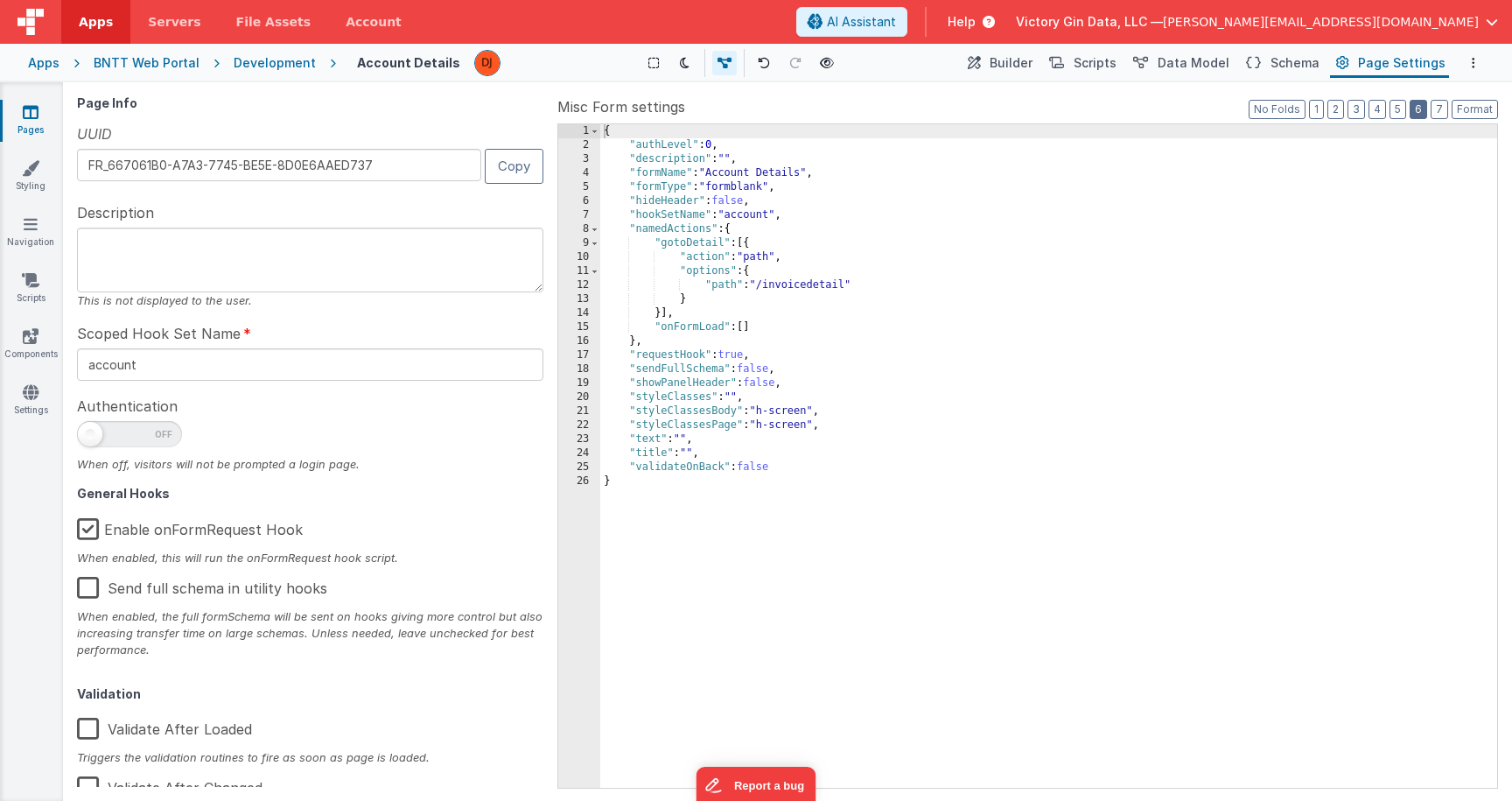
click at [1415, 111] on button "6" at bounding box center [1418, 110] width 18 height 20
click at [1318, 113] on button "1" at bounding box center [1316, 110] width 15 height 20
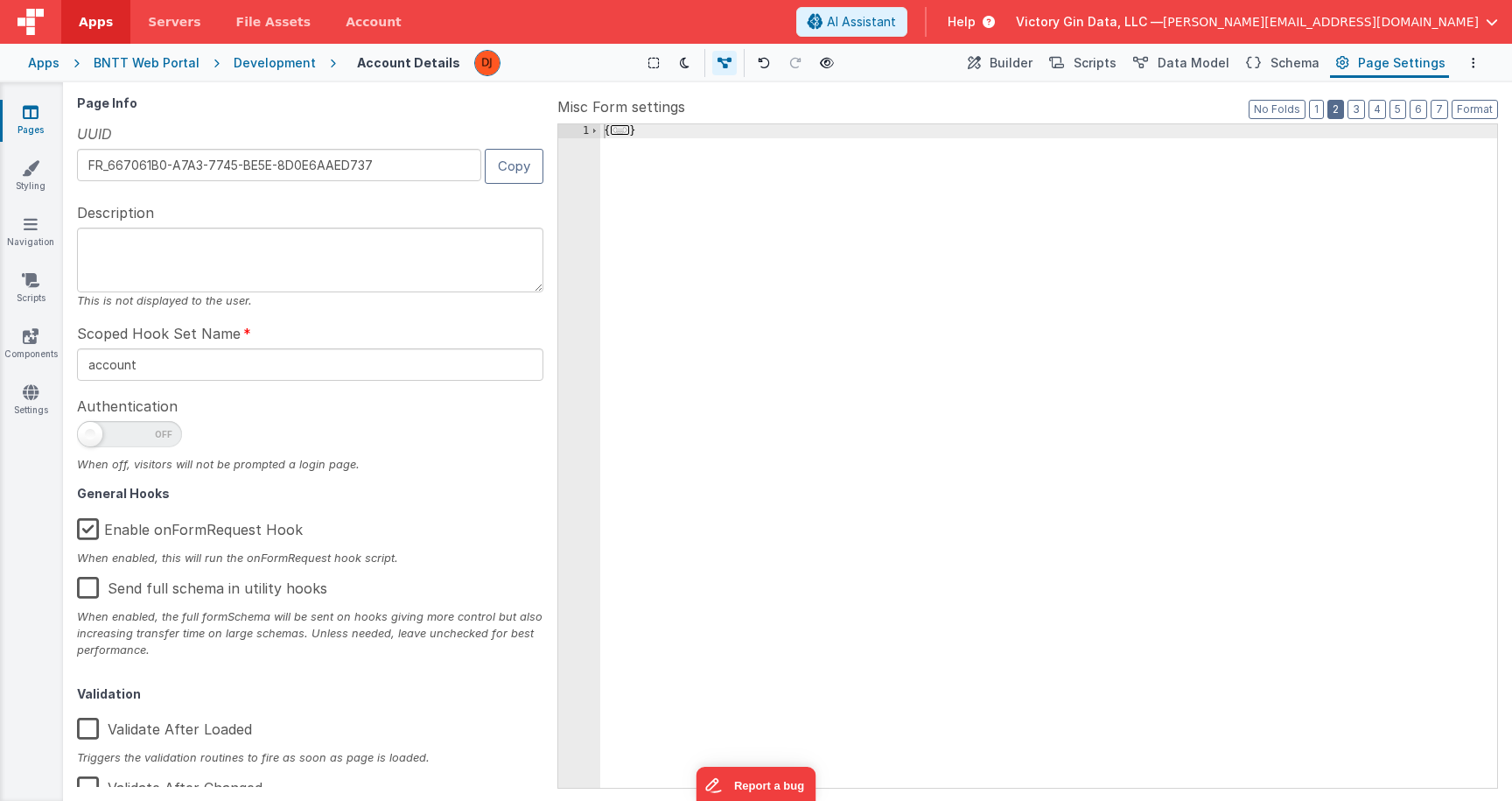
click at [1344, 110] on button "2" at bounding box center [1335, 110] width 17 height 20
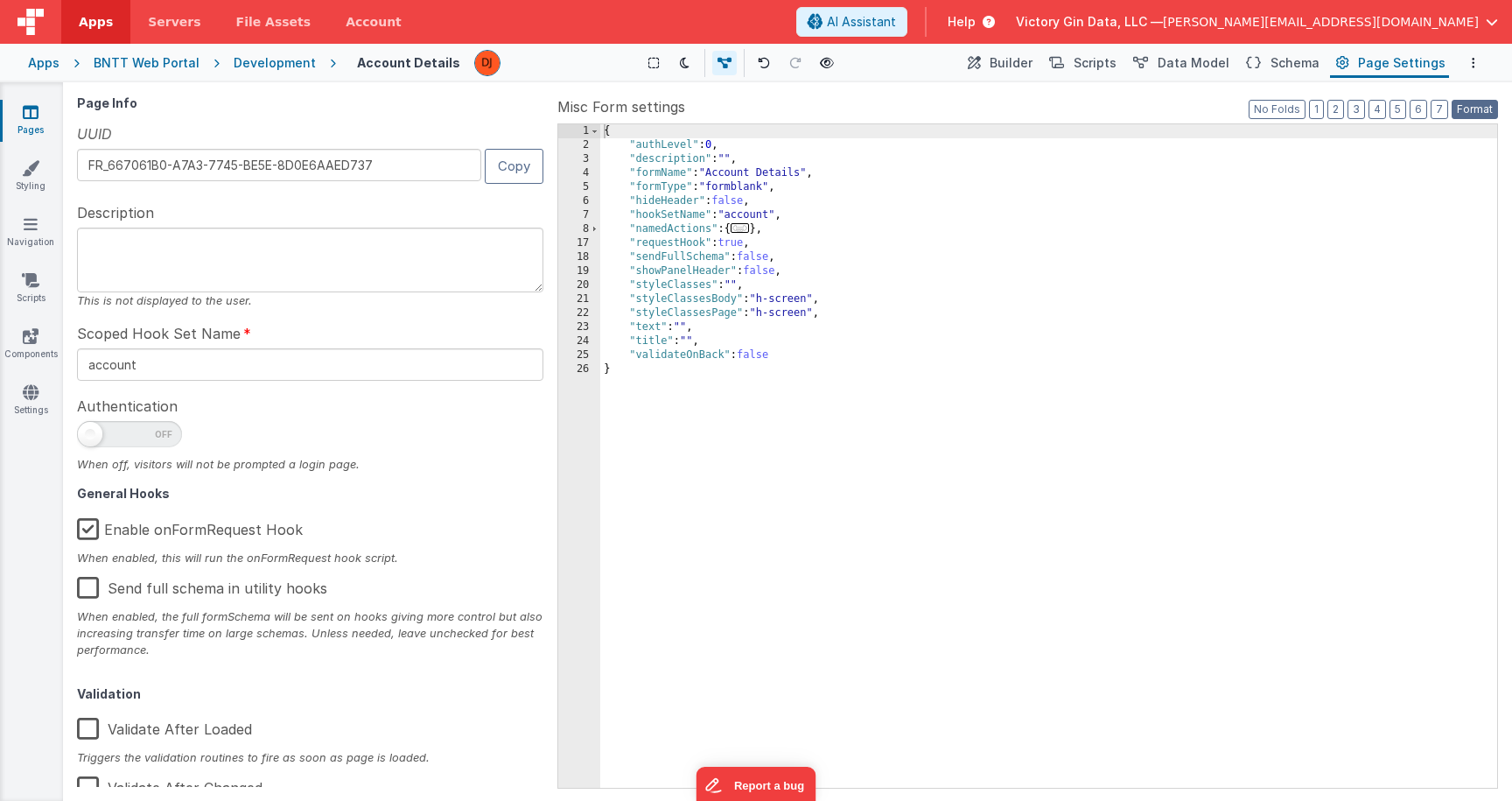
click at [1473, 109] on button "Format" at bounding box center [1474, 110] width 46 height 20
click at [1445, 112] on button "7" at bounding box center [1440, 110] width 18 height 20
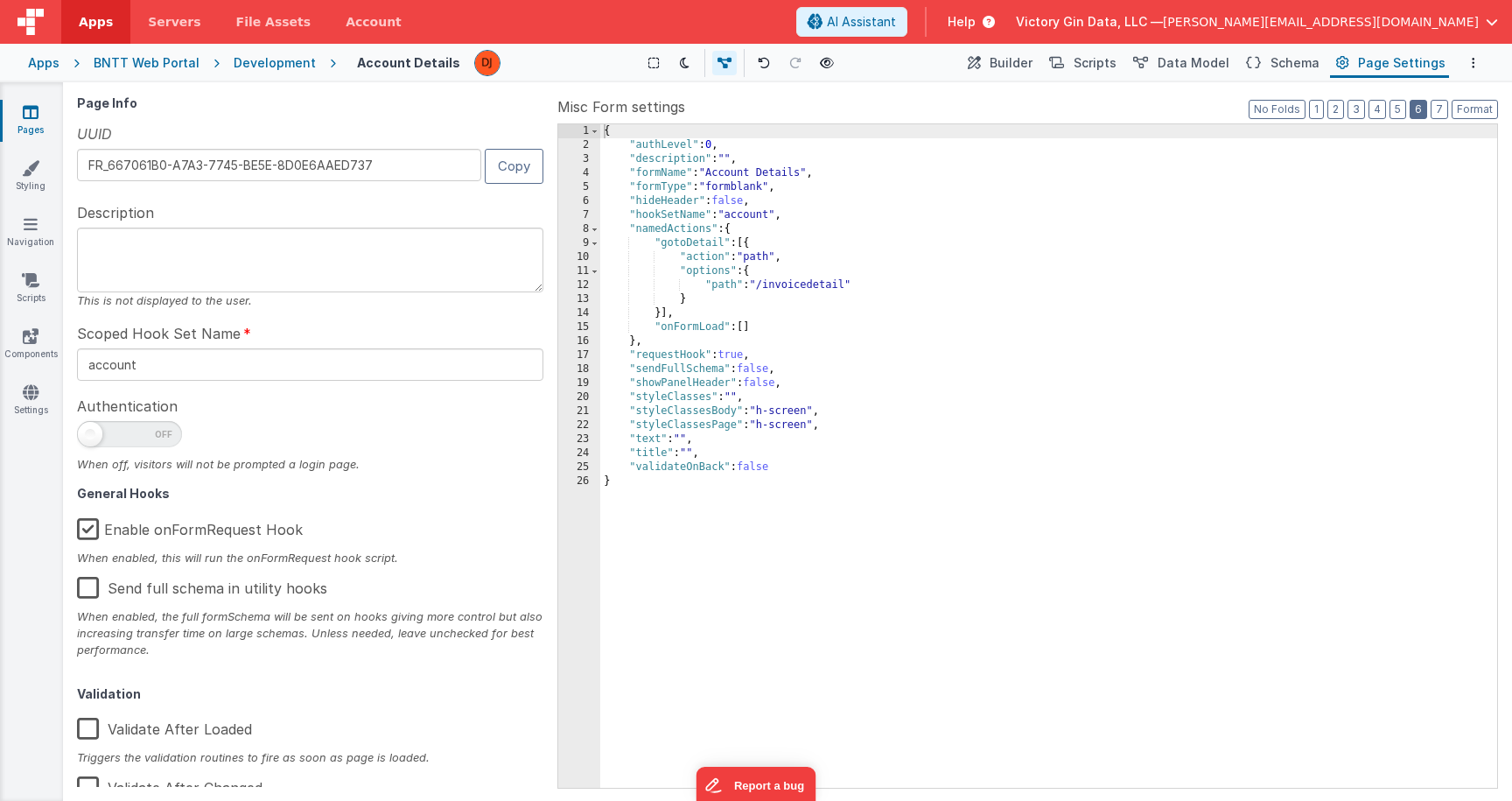
click at [1422, 113] on button "6" at bounding box center [1418, 110] width 18 height 20
click at [1274, 108] on button "No Folds" at bounding box center [1277, 110] width 57 height 20
click at [1320, 104] on button "1" at bounding box center [1316, 110] width 15 height 20
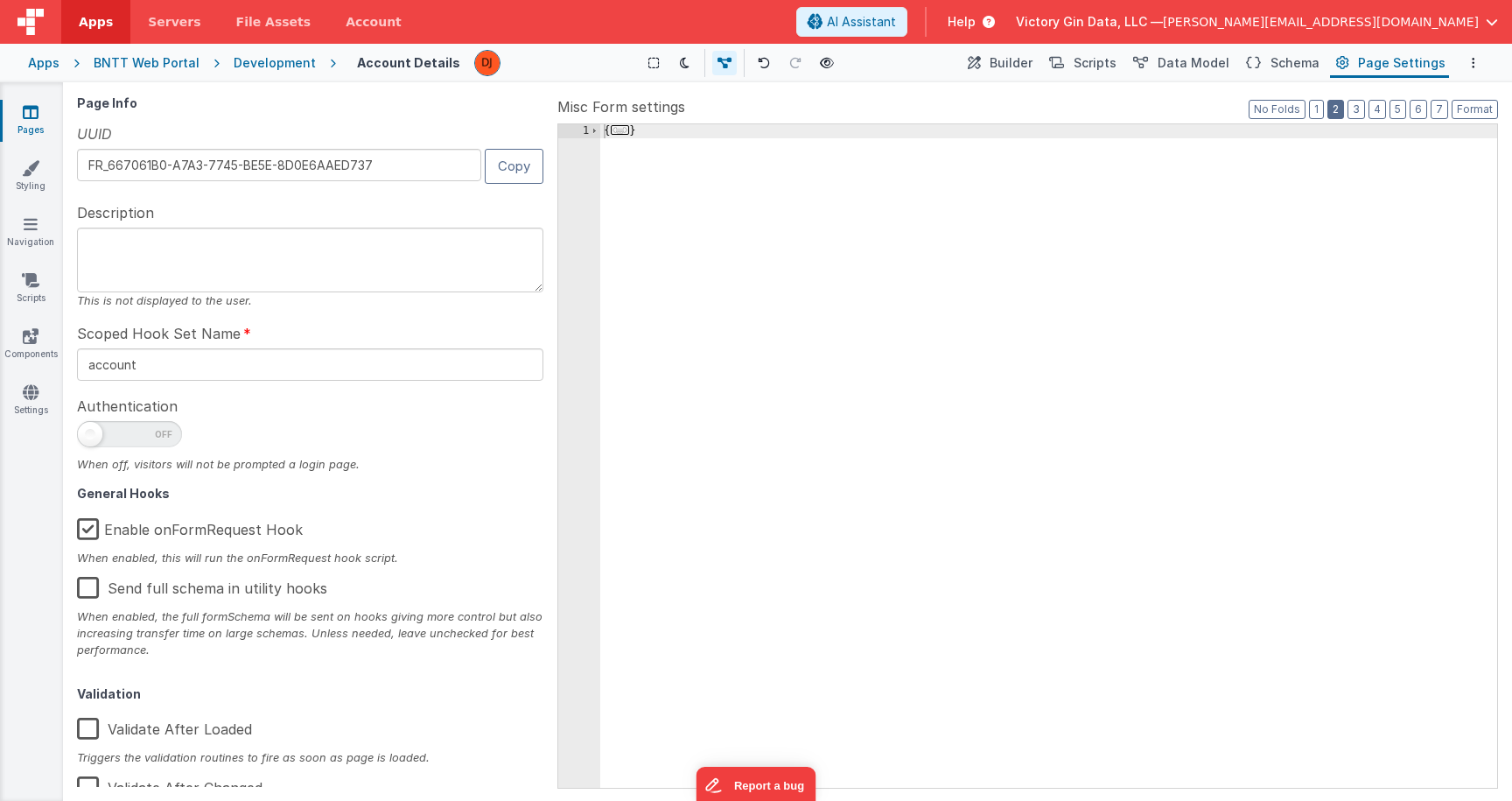
click at [1344, 111] on button "2" at bounding box center [1335, 110] width 17 height 20
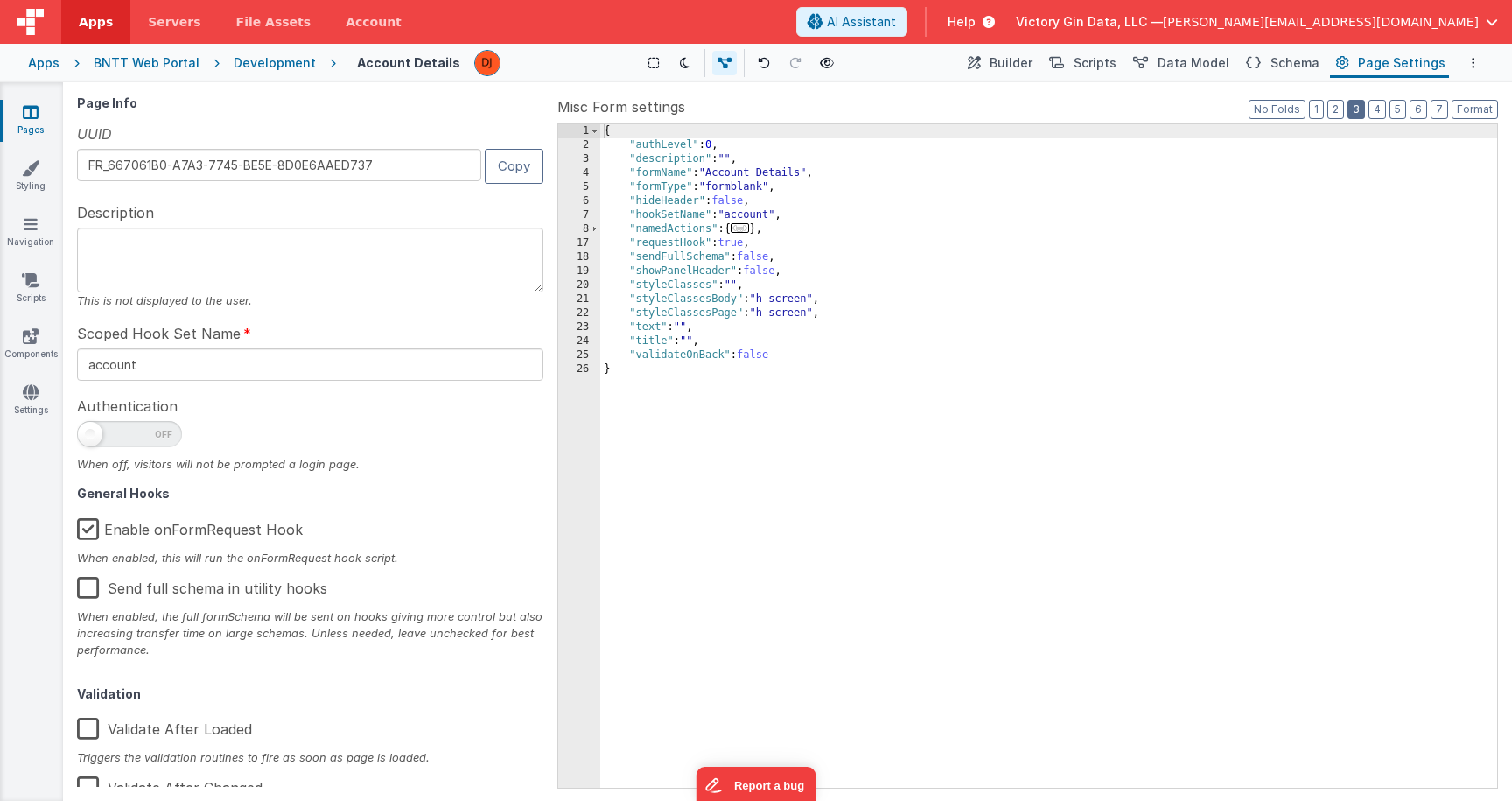
click at [1359, 112] on button "3" at bounding box center [1356, 110] width 18 height 20
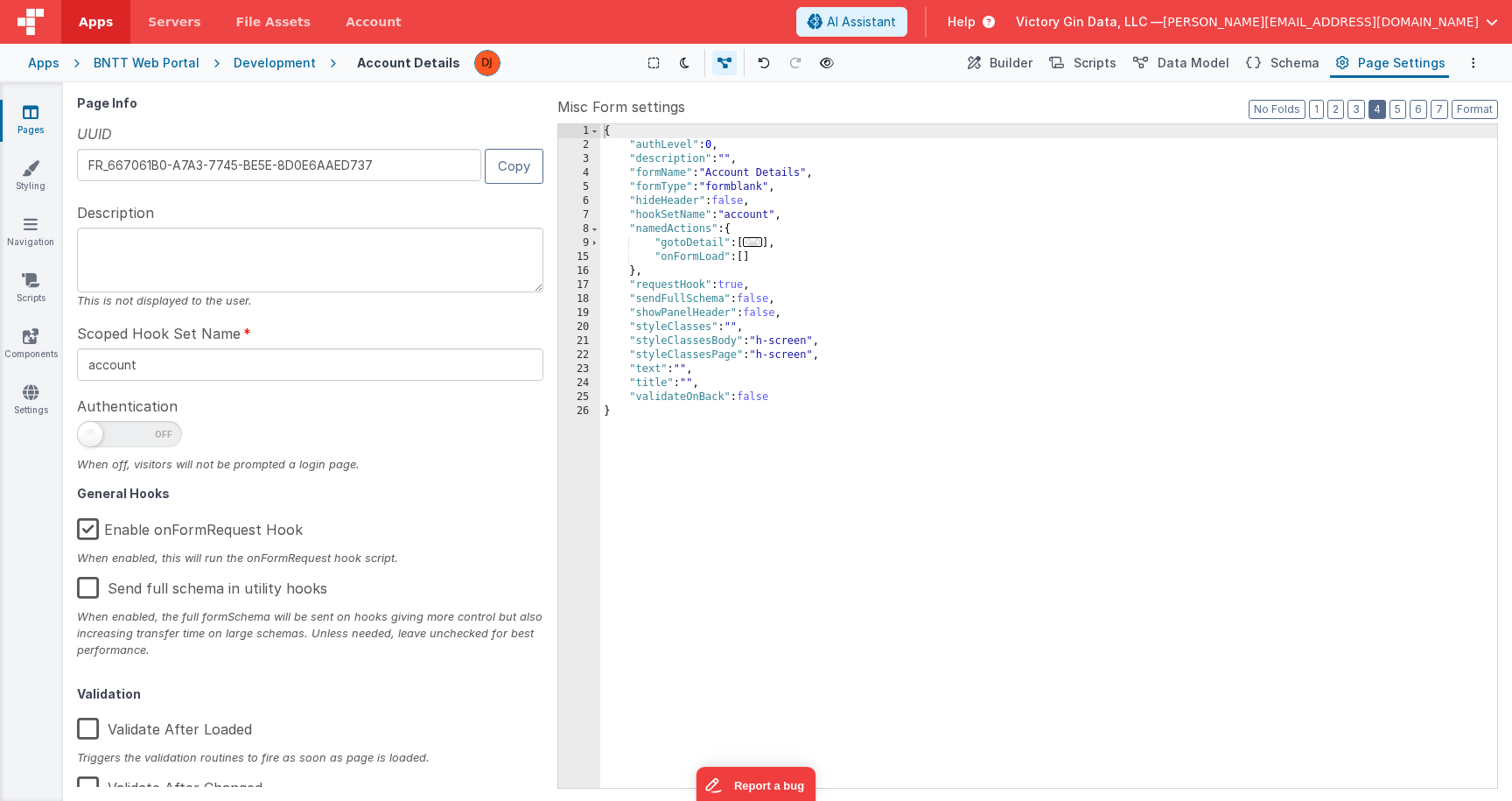
click at [1378, 112] on button "4" at bounding box center [1377, 110] width 18 height 20
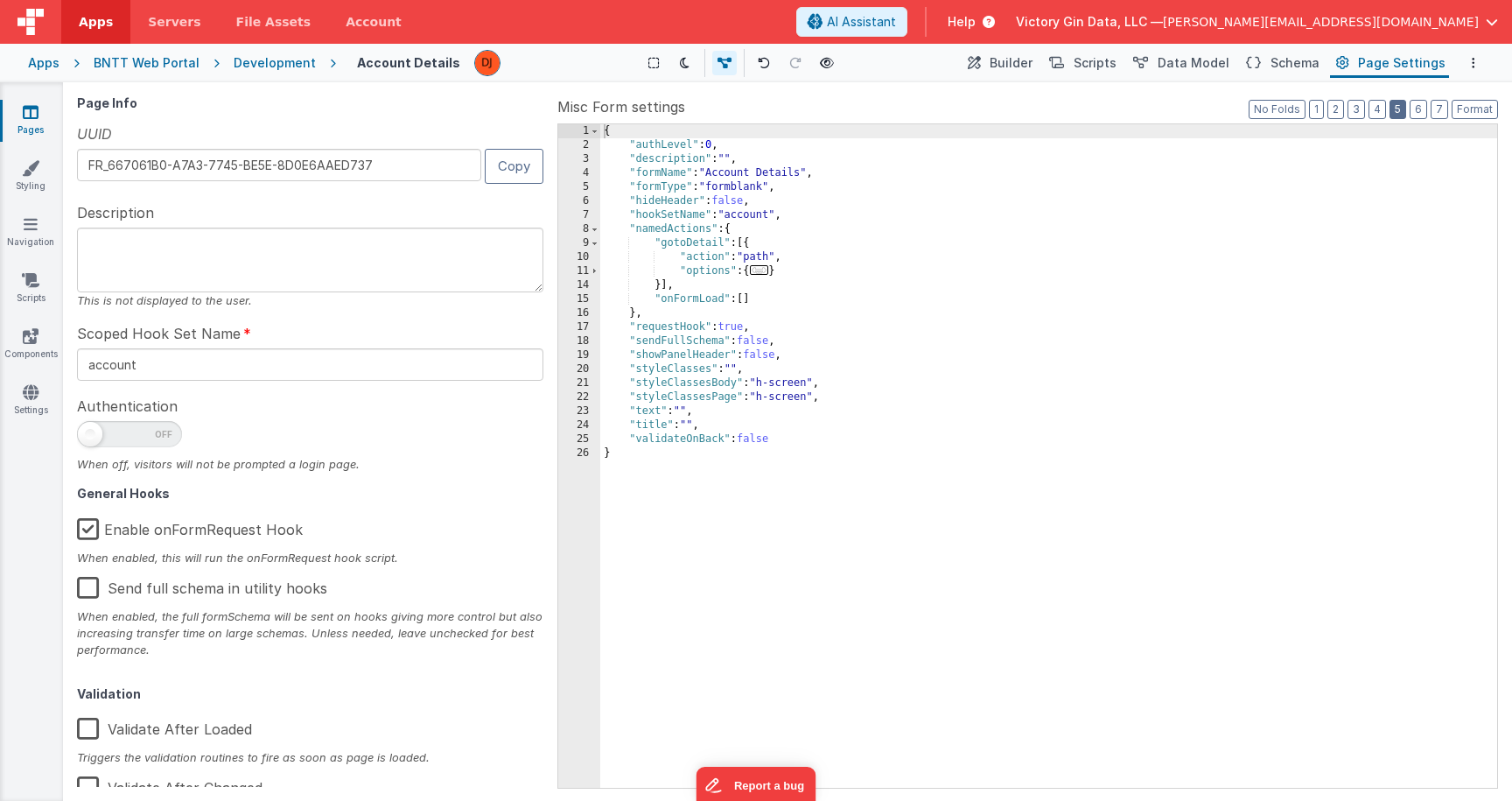
click at [1404, 112] on button "5" at bounding box center [1398, 110] width 17 height 20
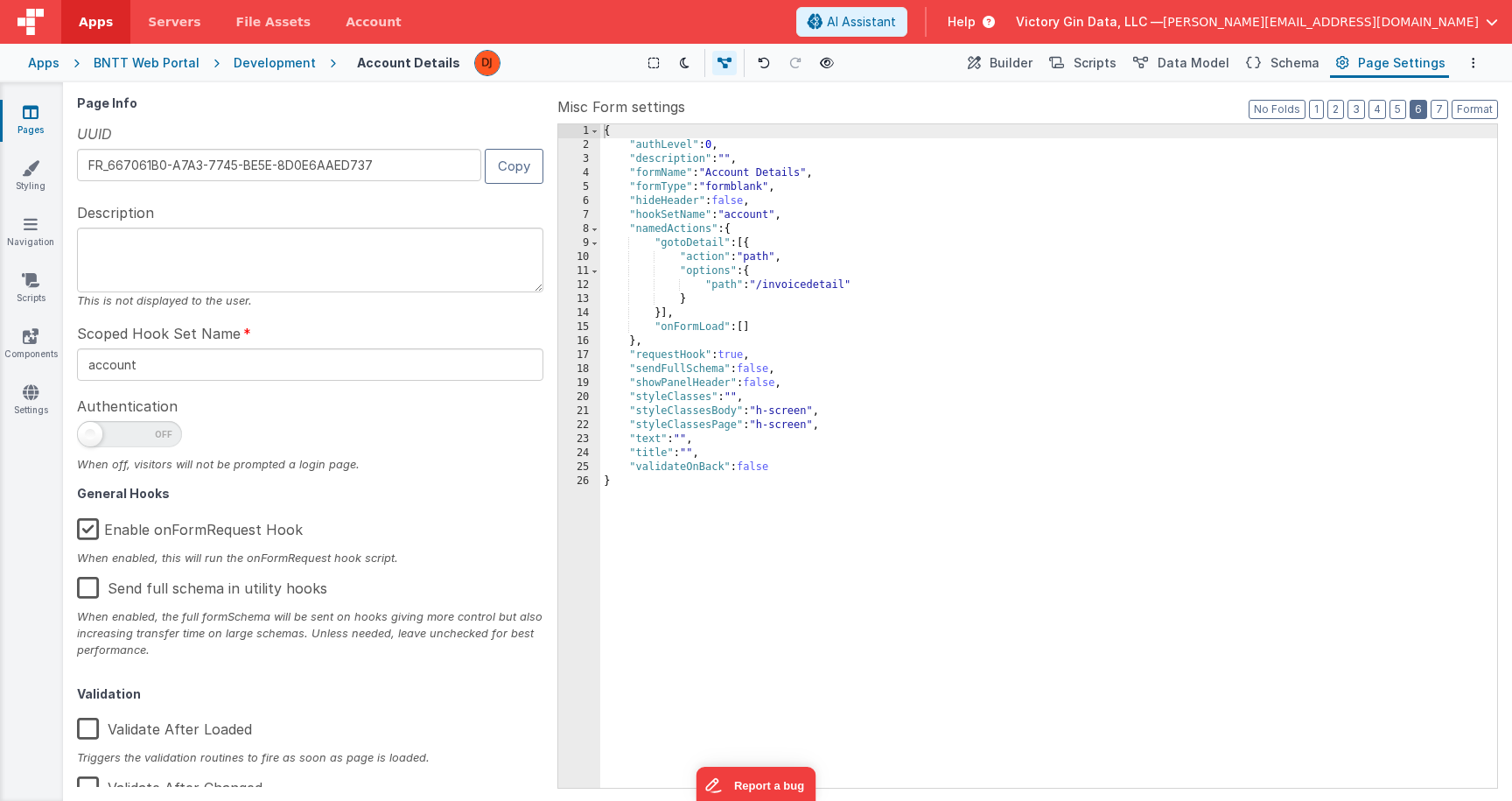
click at [1427, 113] on button "6" at bounding box center [1418, 110] width 18 height 20
click at [1437, 113] on button "7" at bounding box center [1440, 110] width 18 height 20
click at [1488, 62] on div "Apps BNTT Web Portal Development Account Details Show Group Outlines Toggle Dar…" at bounding box center [756, 63] width 1512 height 38
click at [1470, 67] on button "Options" at bounding box center [1473, 63] width 21 height 21
click at [1302, 298] on button at bounding box center [756, 400] width 1512 height 801
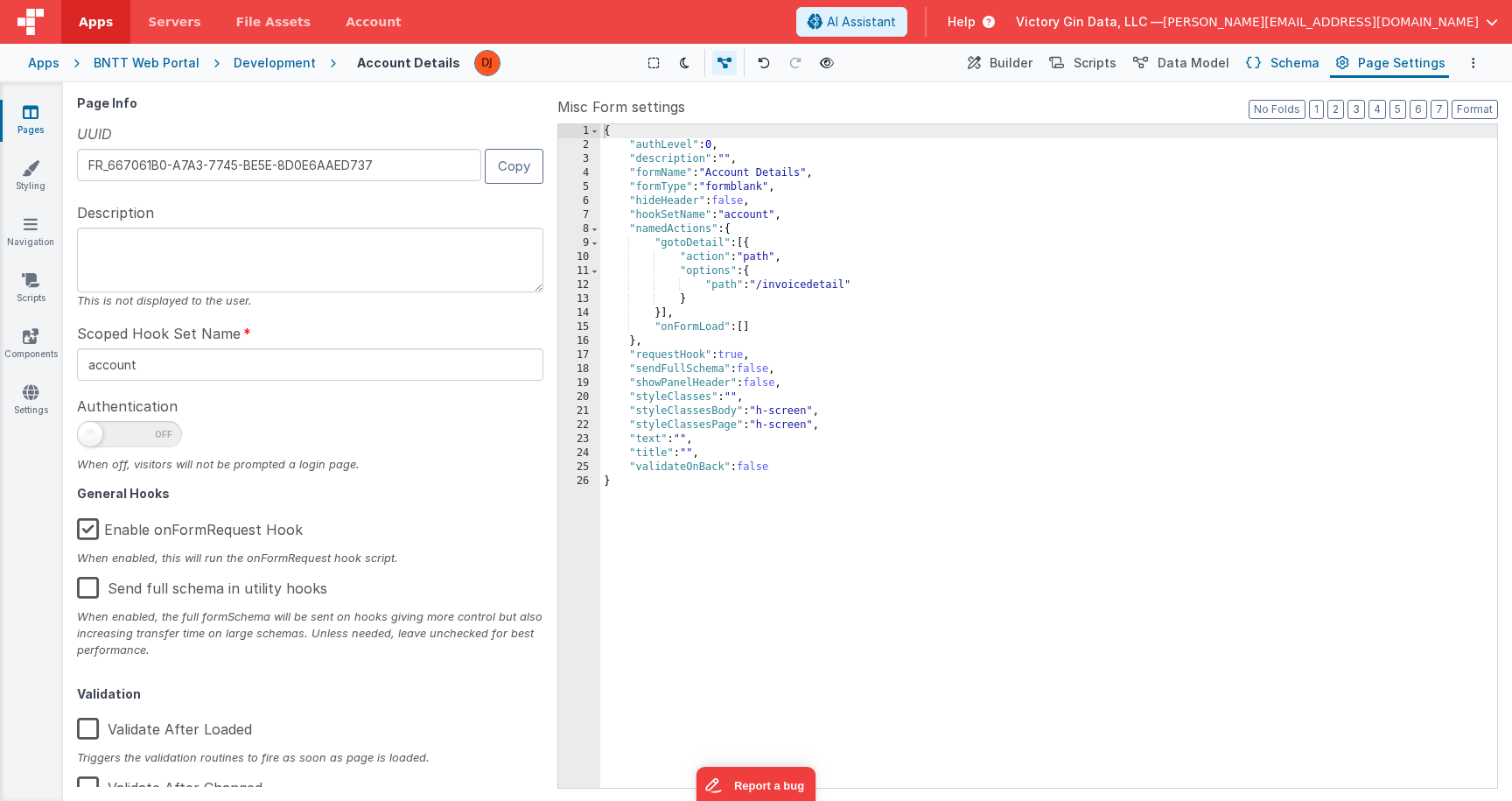
click at [1303, 67] on span "Schema" at bounding box center [1295, 63] width 49 height 18
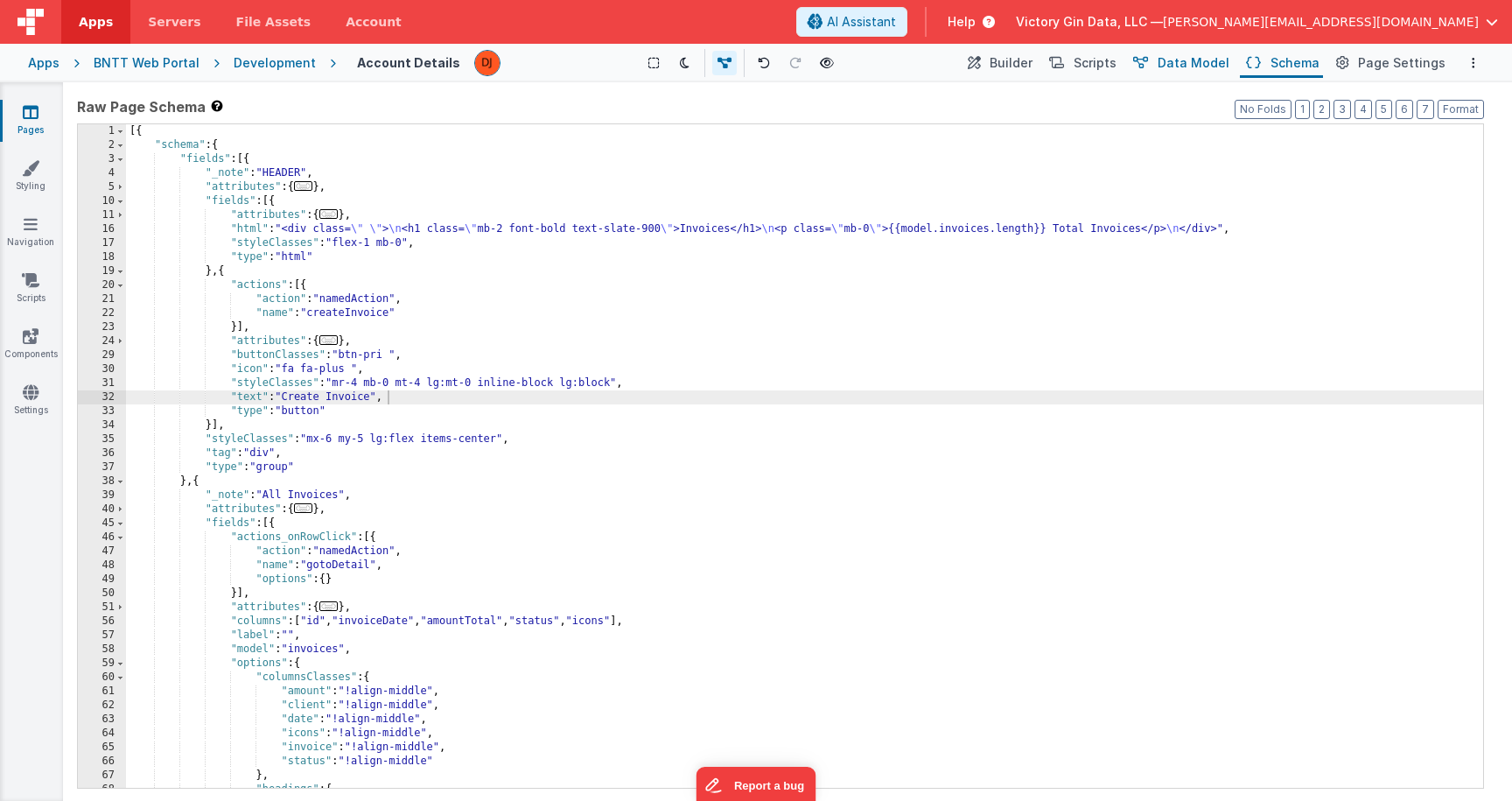
click at [1193, 68] on span "Data Model" at bounding box center [1193, 63] width 71 height 18
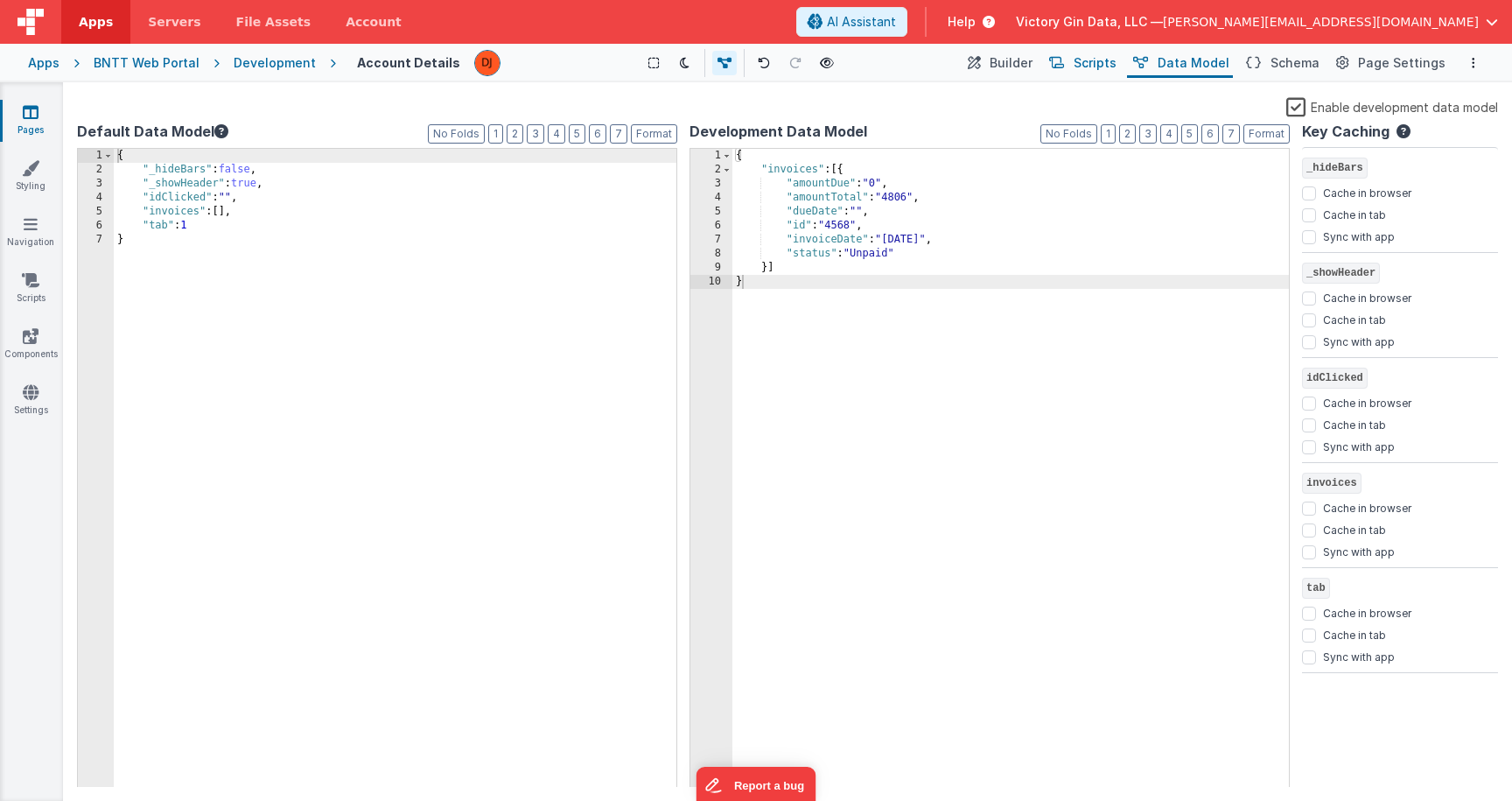
click at [1086, 67] on button "Scripts" at bounding box center [1082, 63] width 77 height 29
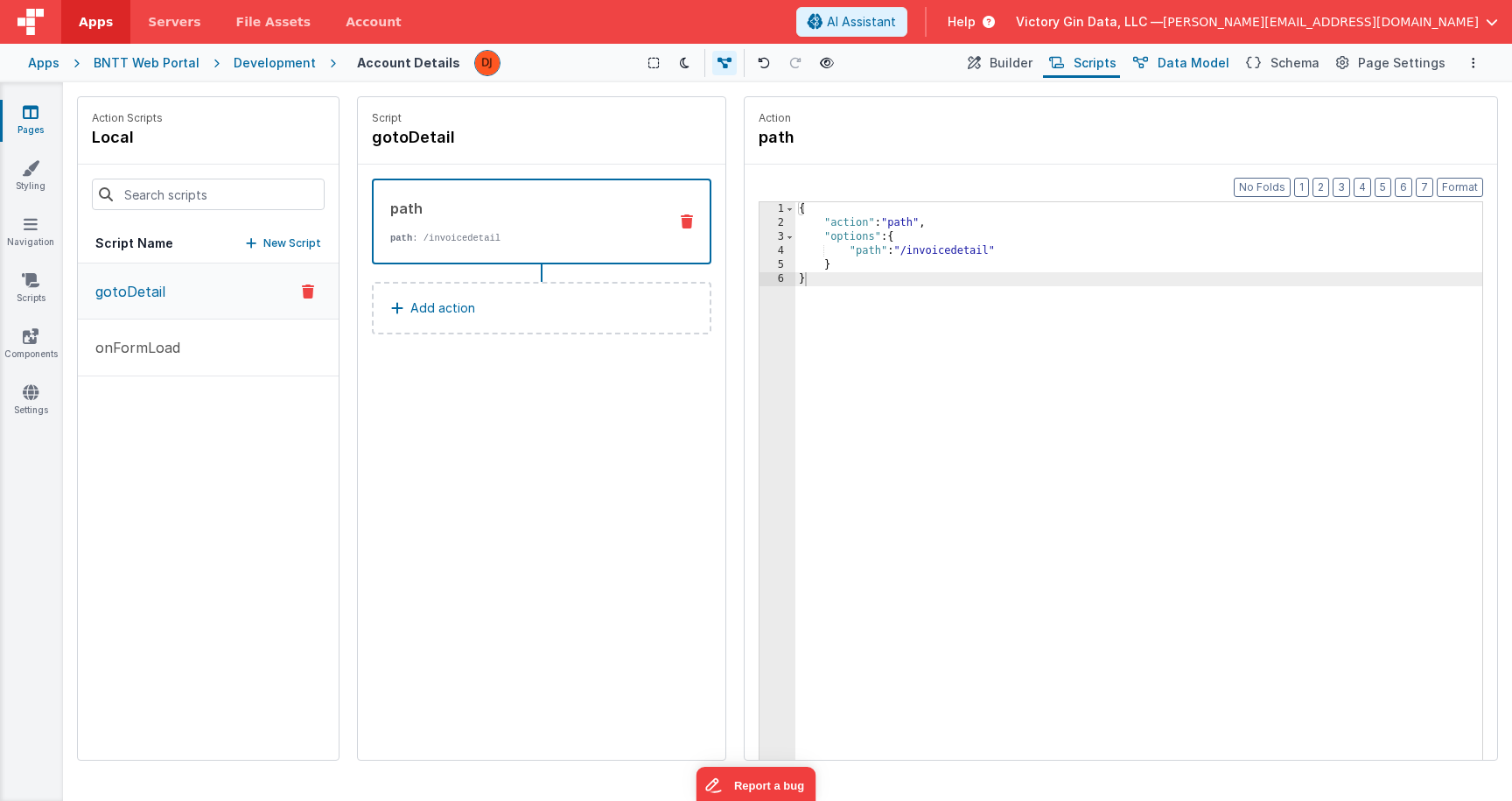
click at [1177, 65] on span "Data Model" at bounding box center [1193, 63] width 71 height 18
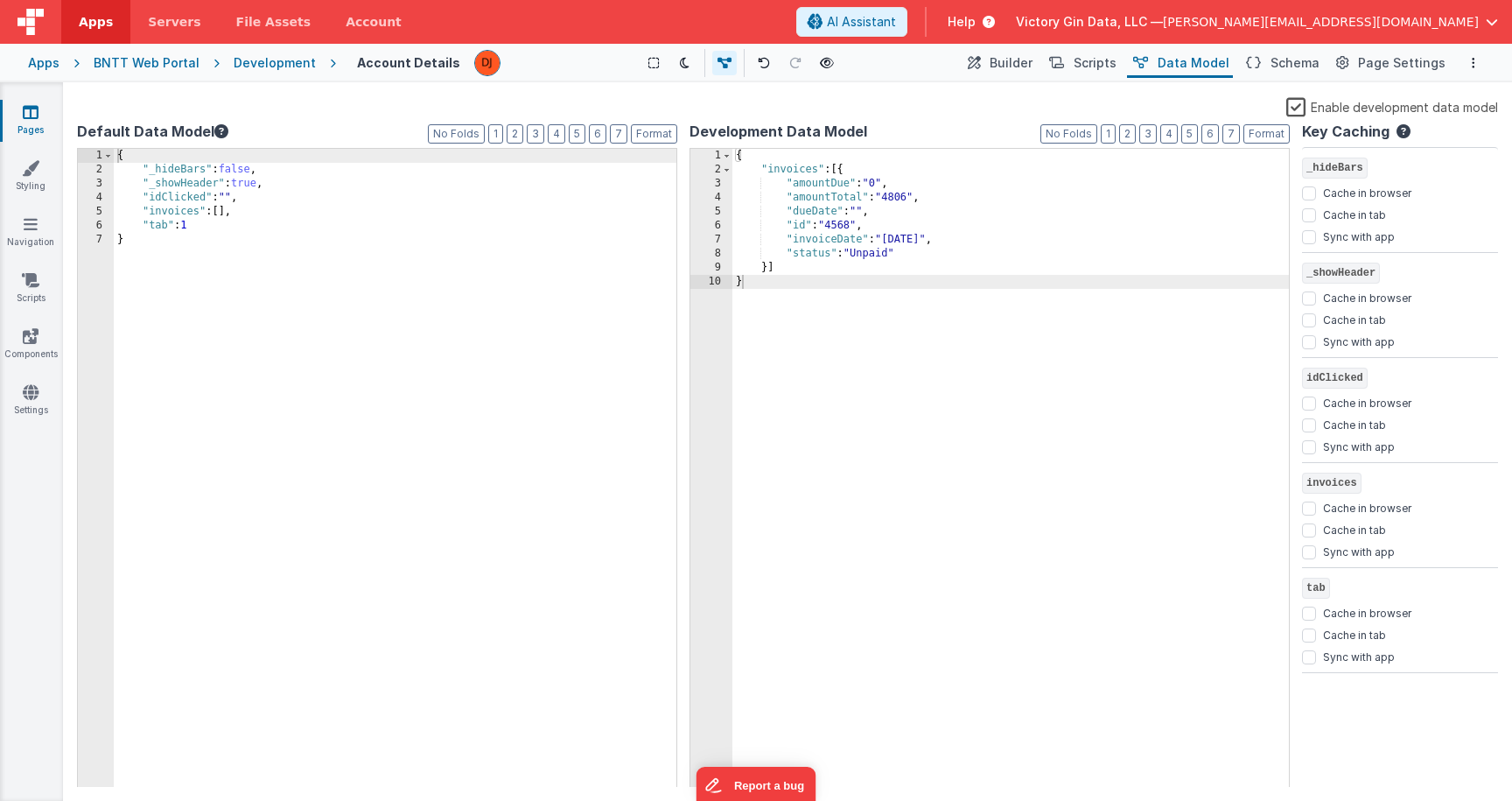
click at [1040, 58] on div "Builder Page Builder" at bounding box center [999, 63] width 81 height 29
click at [1064, 58] on icon at bounding box center [1056, 63] width 15 height 19
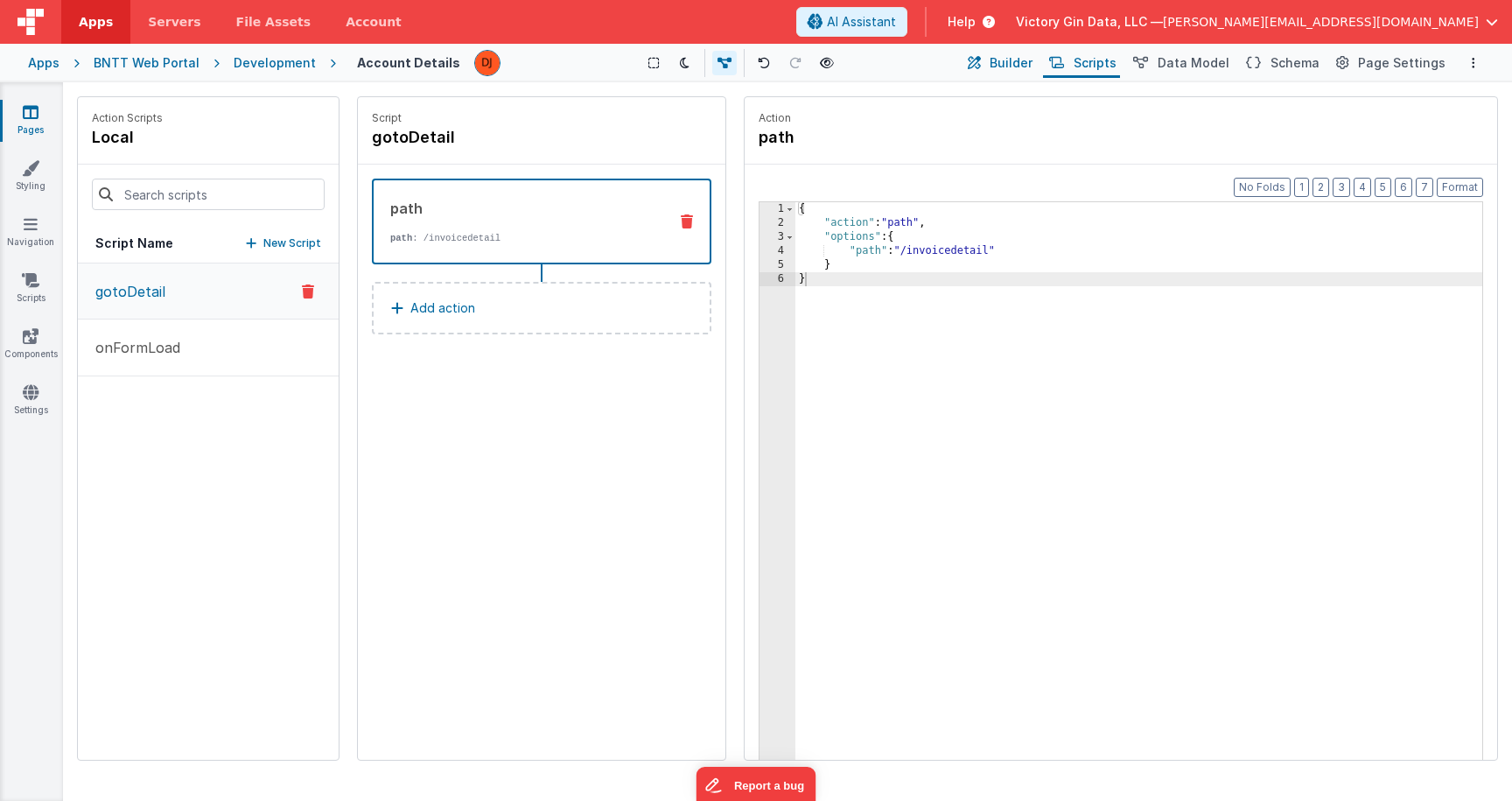
click at [1025, 70] on span "Builder" at bounding box center [1011, 63] width 43 height 18
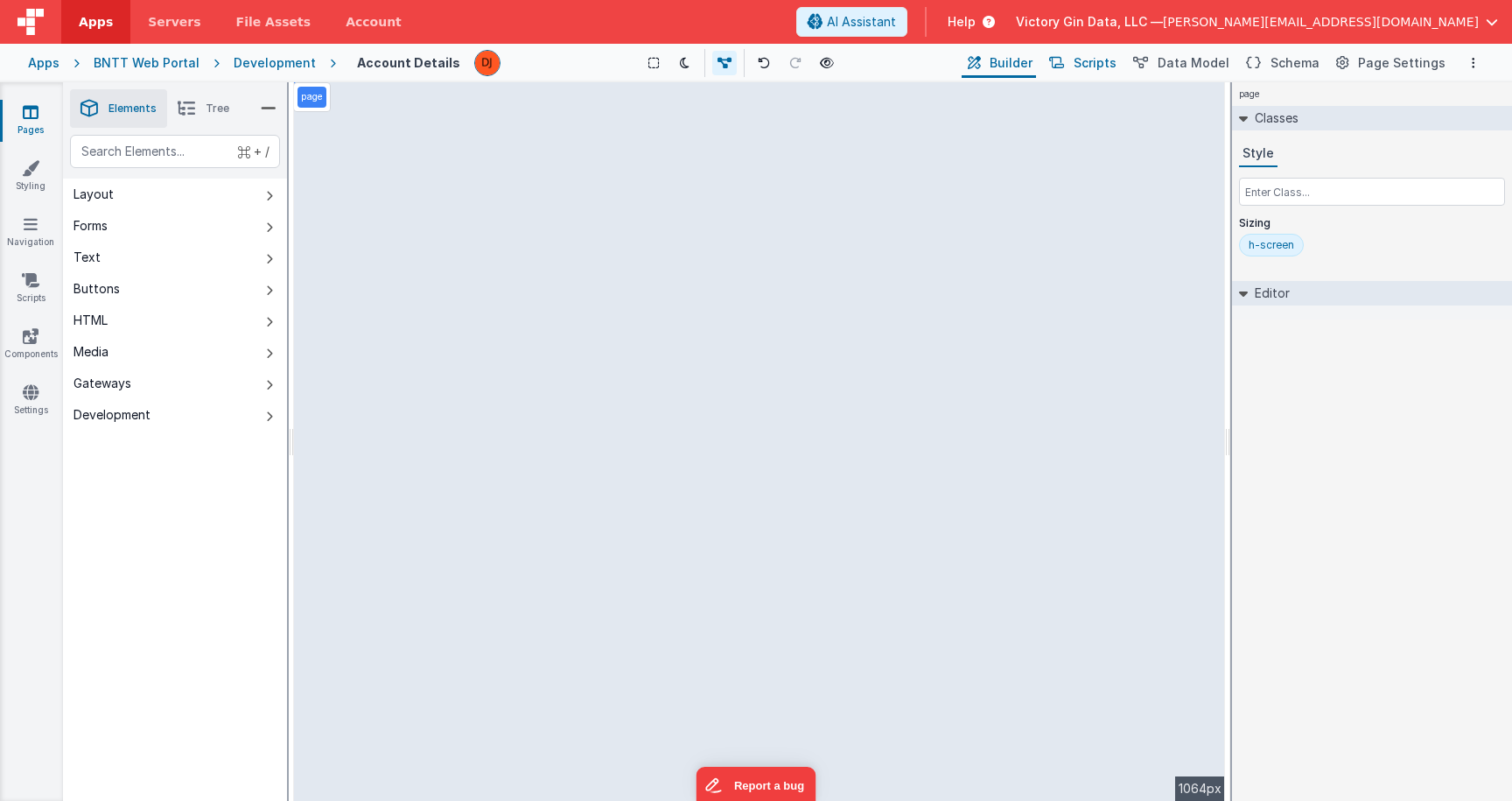
click at [1066, 63] on button "Scripts" at bounding box center [1082, 63] width 77 height 29
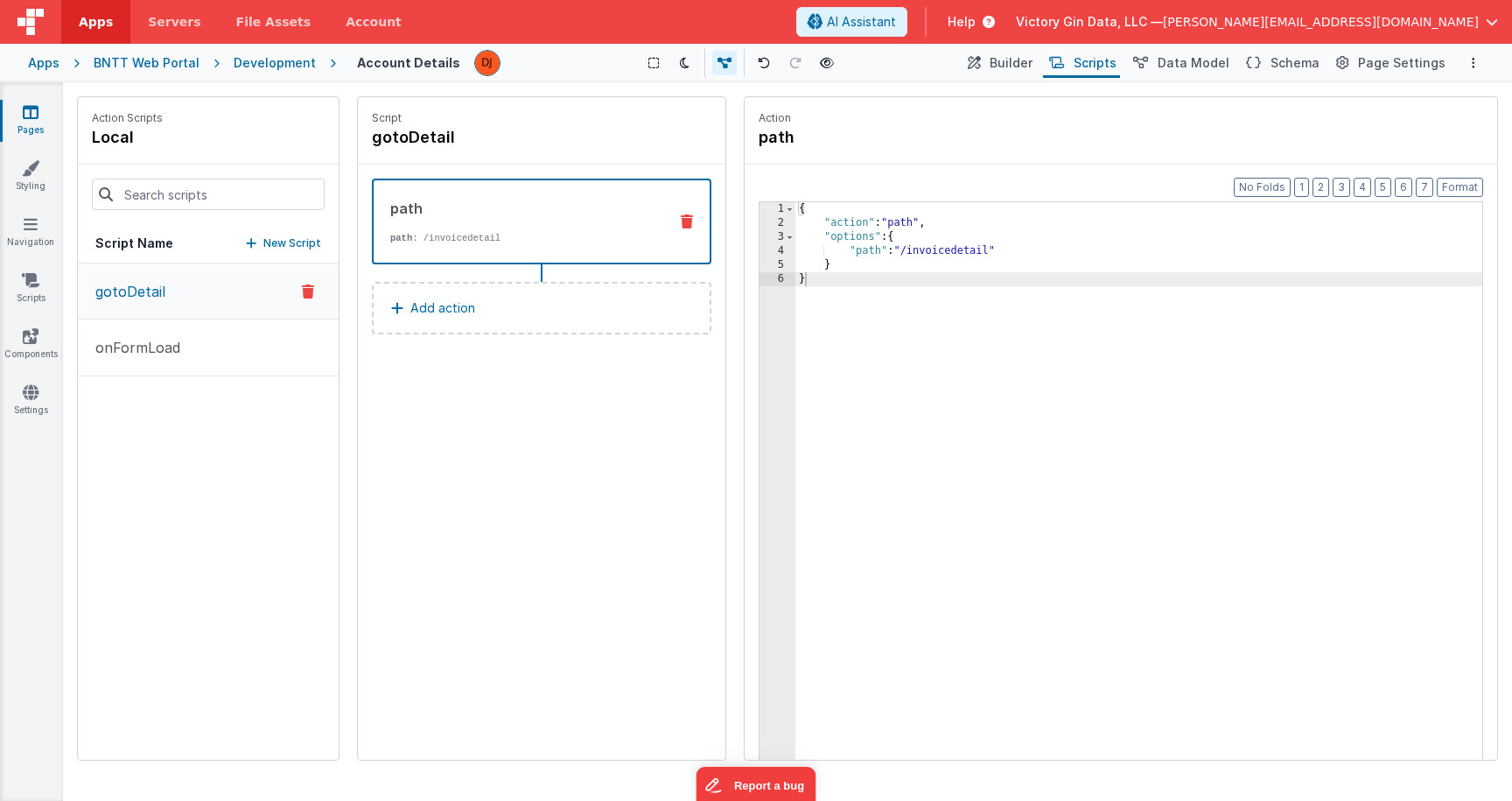
click at [936, 274] on div "{ "action" : "path" , "options" : { "path" : "/invoicedetail" } }" at bounding box center [1138, 522] width 687 height 640
click at [950, 247] on div "{ "action" : "path" , "options" : { "path" : "/invoicedetail" } }" at bounding box center [1138, 522] width 687 height 640
click at [1027, 79] on div "Apps BNTT Web Portal Development Account Details Show Group Outlines Toggle Dar…" at bounding box center [756, 63] width 1512 height 38
click at [1026, 63] on span "Builder" at bounding box center [1011, 63] width 43 height 18
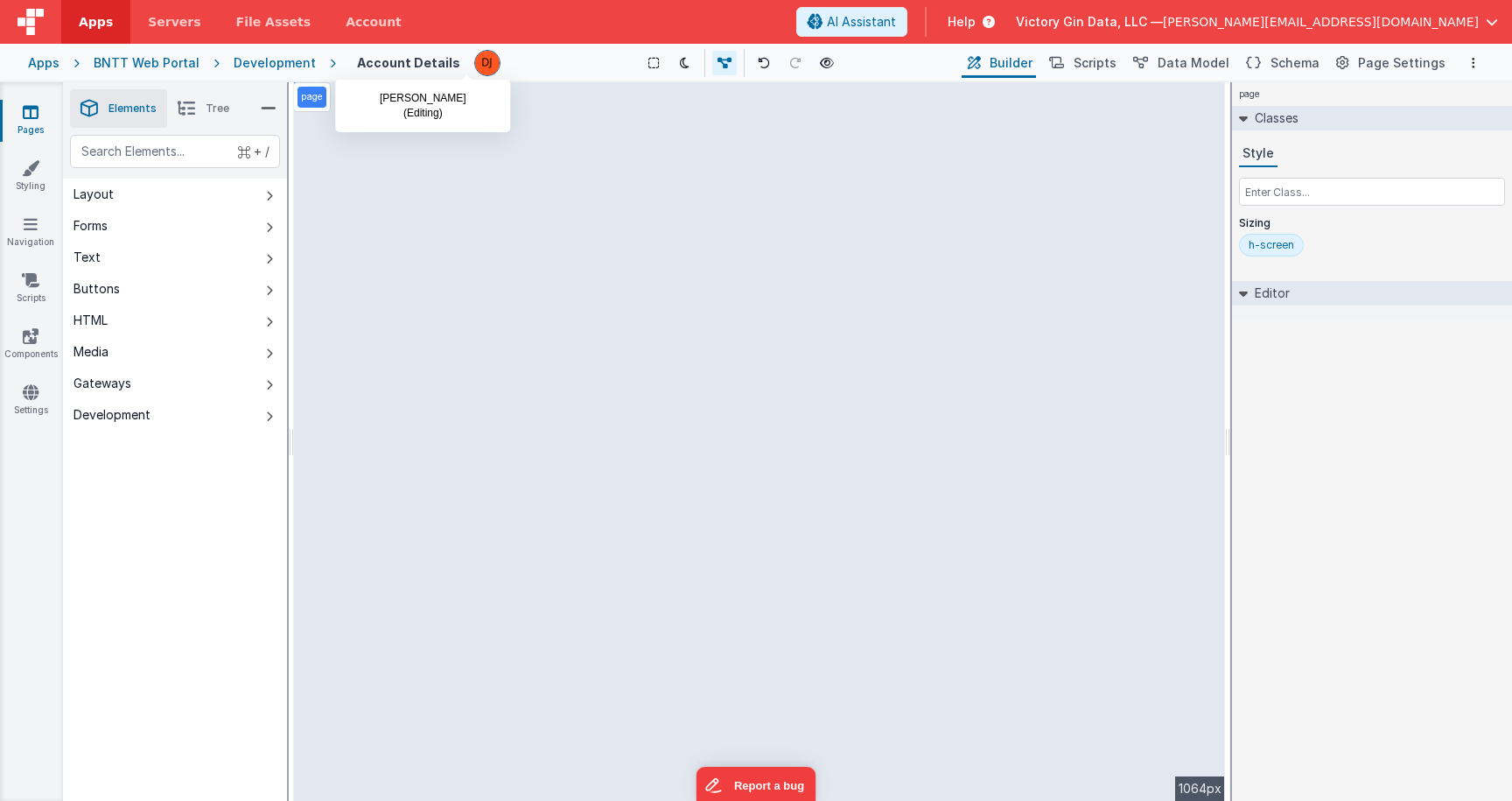
click at [475, 65] on img at bounding box center [487, 63] width 24 height 24
click at [577, 311] on div "page --> 1064px" at bounding box center [760, 441] width 931 height 719
click at [539, 314] on div "page --> 1064px" at bounding box center [760, 441] width 931 height 719
click at [212, 107] on span "Tree" at bounding box center [217, 109] width 23 height 14
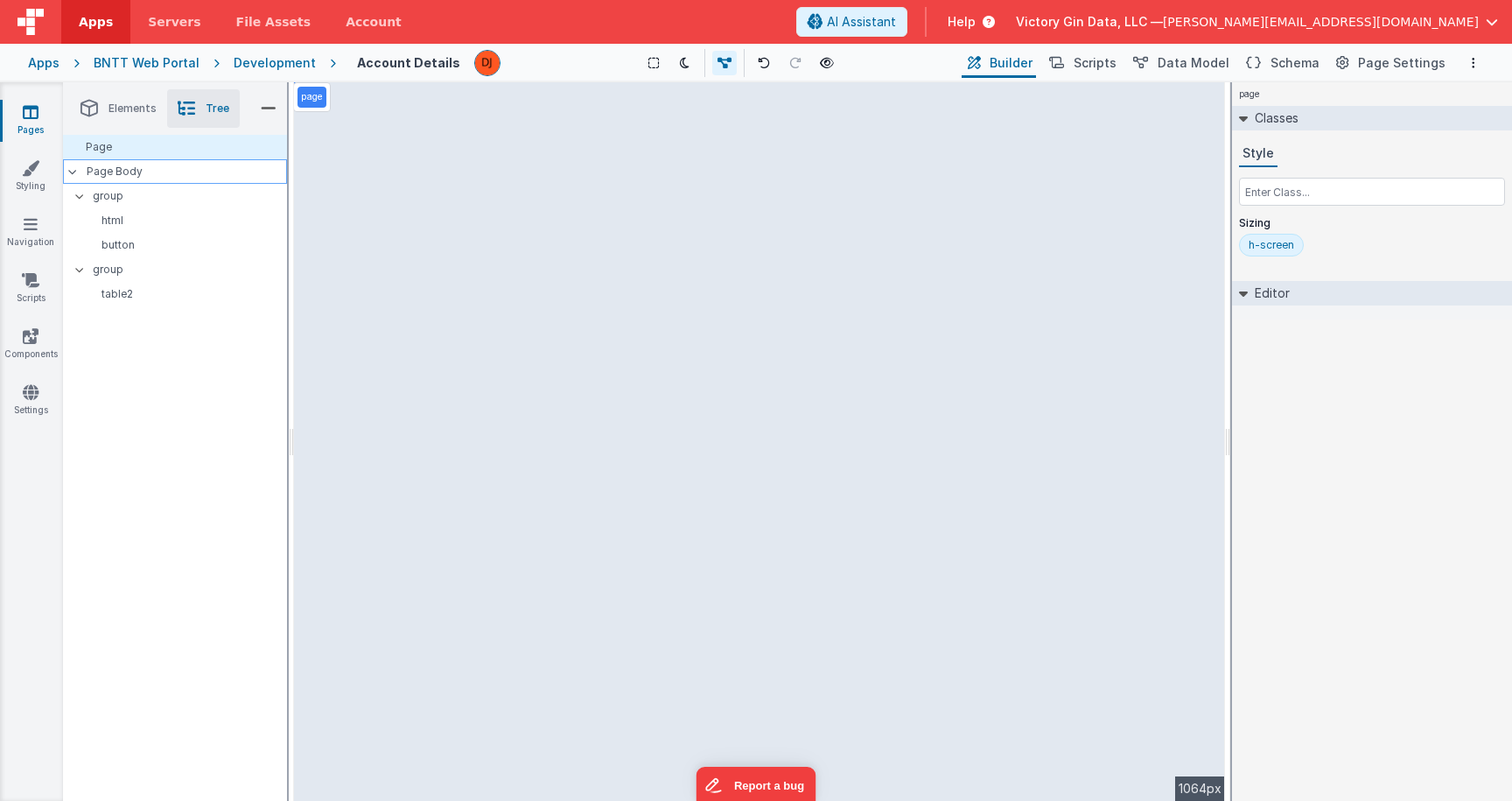
click at [146, 160] on div "Page Body" at bounding box center [174, 171] width 224 height 24
click at [141, 214] on p "html" at bounding box center [185, 220] width 202 height 14
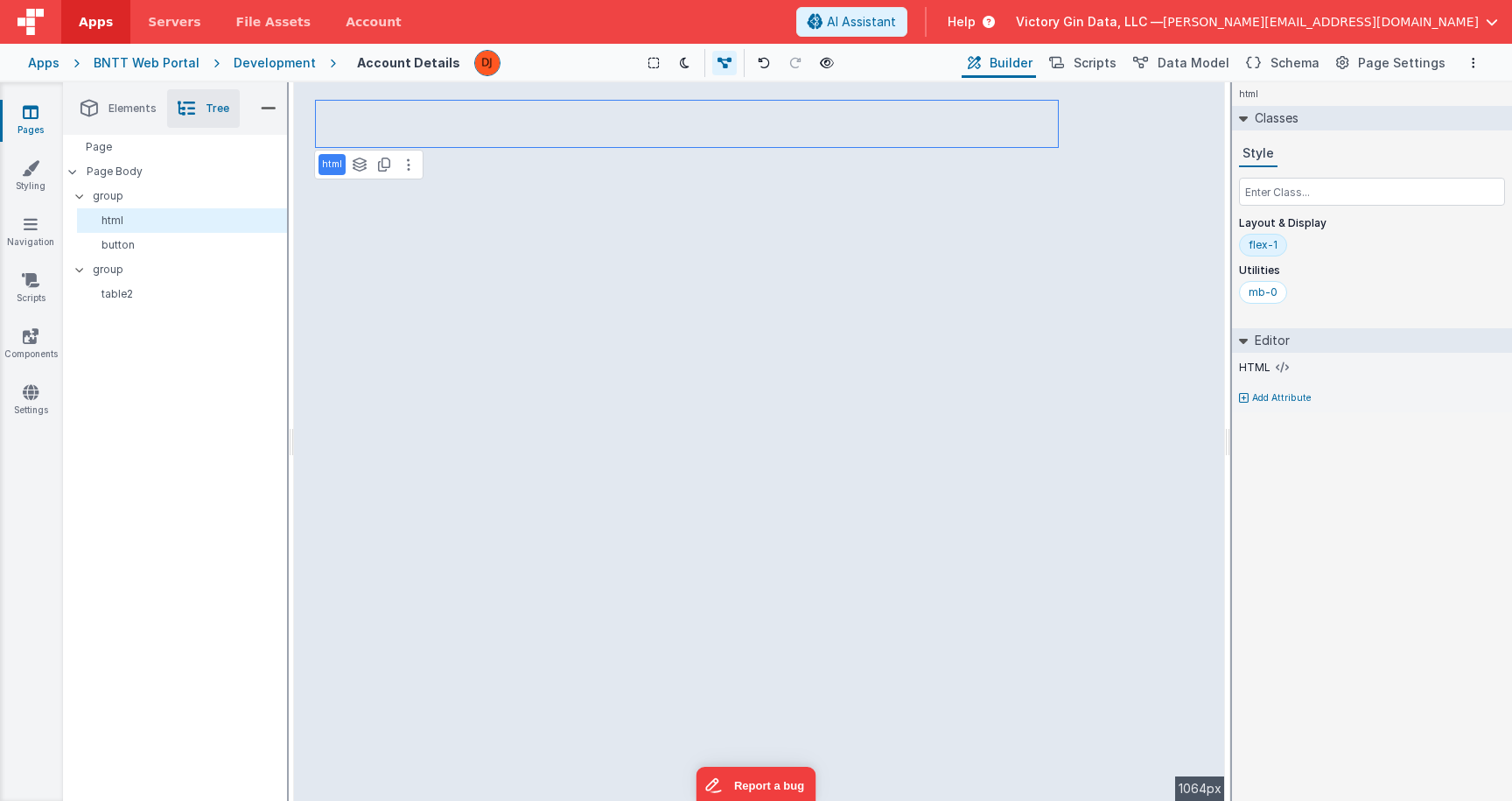
click at [367, 127] on div "html See layers + L Duplicate + D --> 1064px" at bounding box center [760, 441] width 931 height 719
click at [407, 160] on icon at bounding box center [409, 164] width 4 height 14
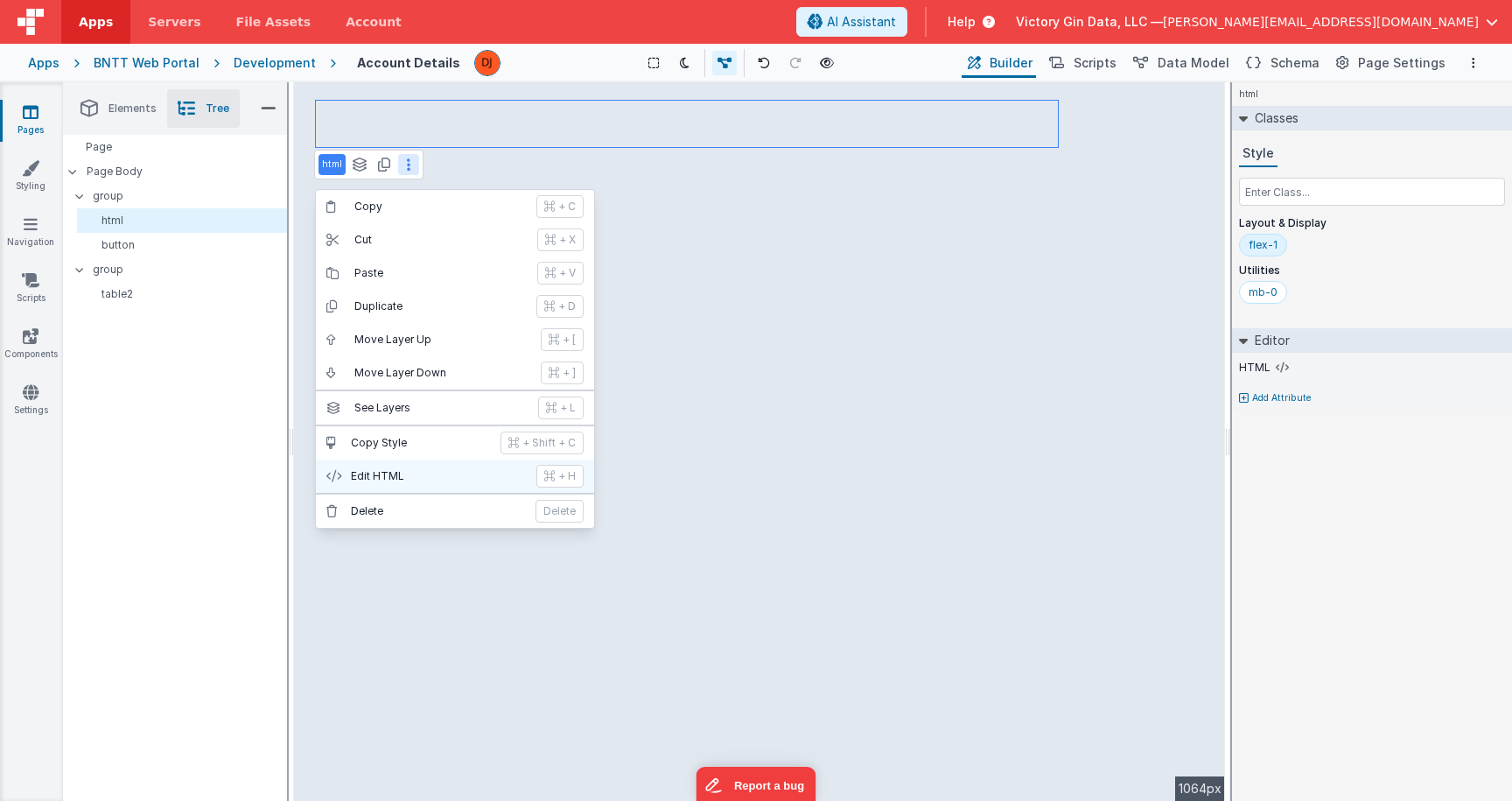
drag, startPoint x: 413, startPoint y: 498, endPoint x: 423, endPoint y: 477, distance: 23.3
click at [423, 477] on div "Copy + C Cut + X Paste + V Duplicate + D Move Layer Up + [ Move Layer Down + ] …" at bounding box center [455, 358] width 280 height 339
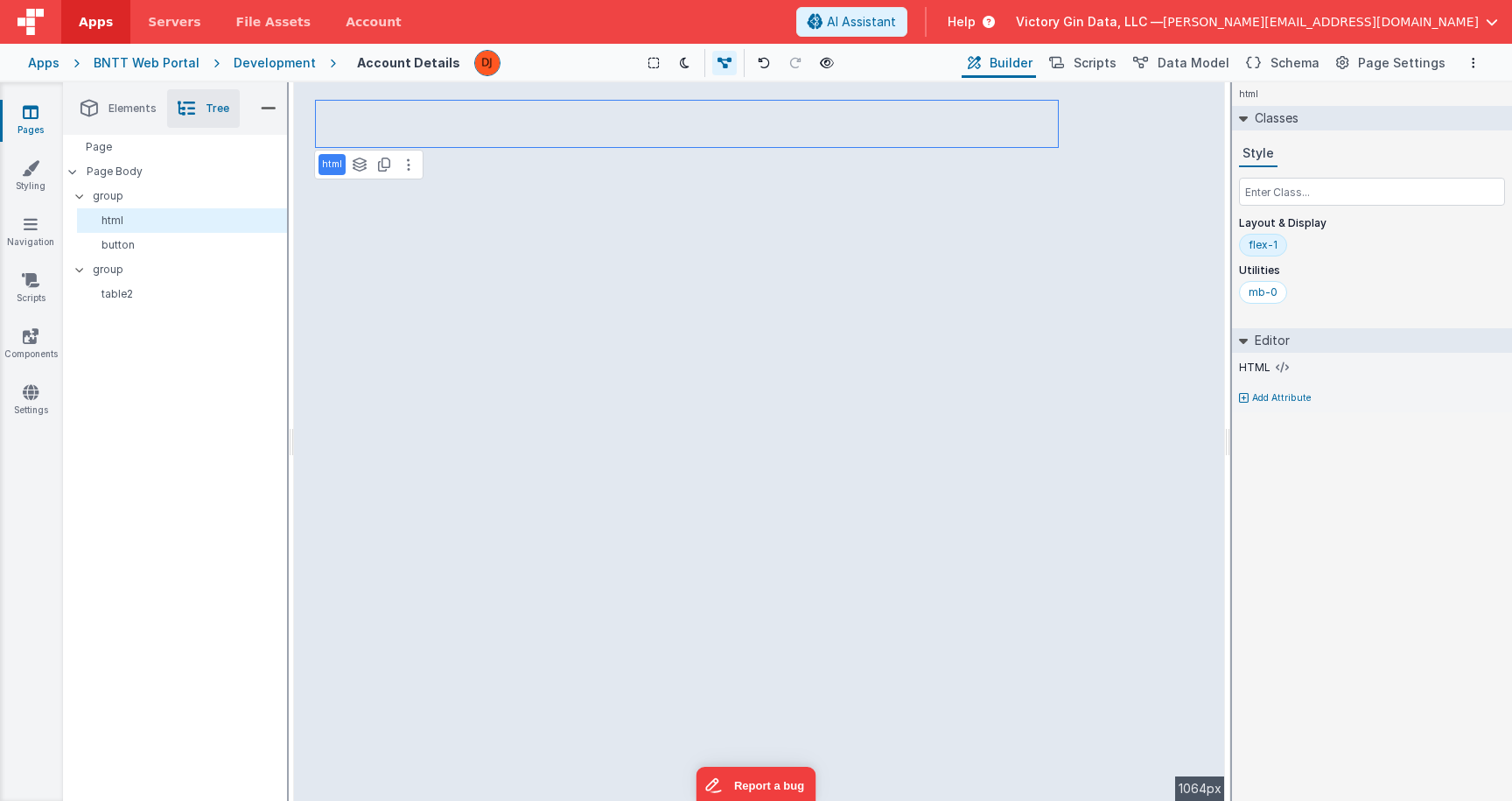
click at [423, 477] on div "html See layers + L Duplicate + D --> 1064px" at bounding box center [760, 441] width 931 height 719
click at [417, 130] on div "html See layers + L Duplicate + D --> 1064px" at bounding box center [760, 441] width 931 height 719
click at [411, 170] on button at bounding box center [408, 163] width 21 height 21
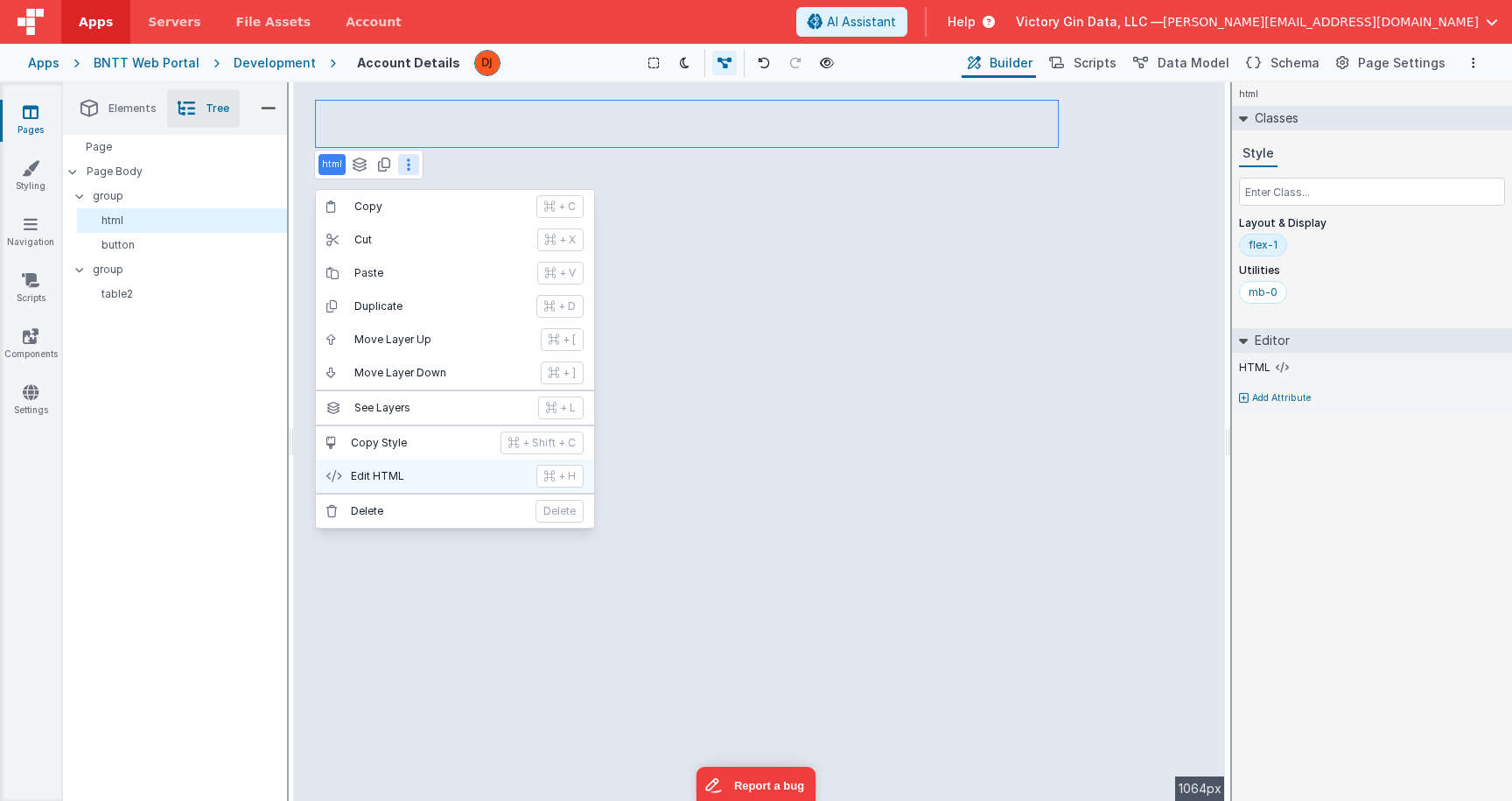
click at [408, 469] on p "Edit HTML" at bounding box center [438, 476] width 175 height 14
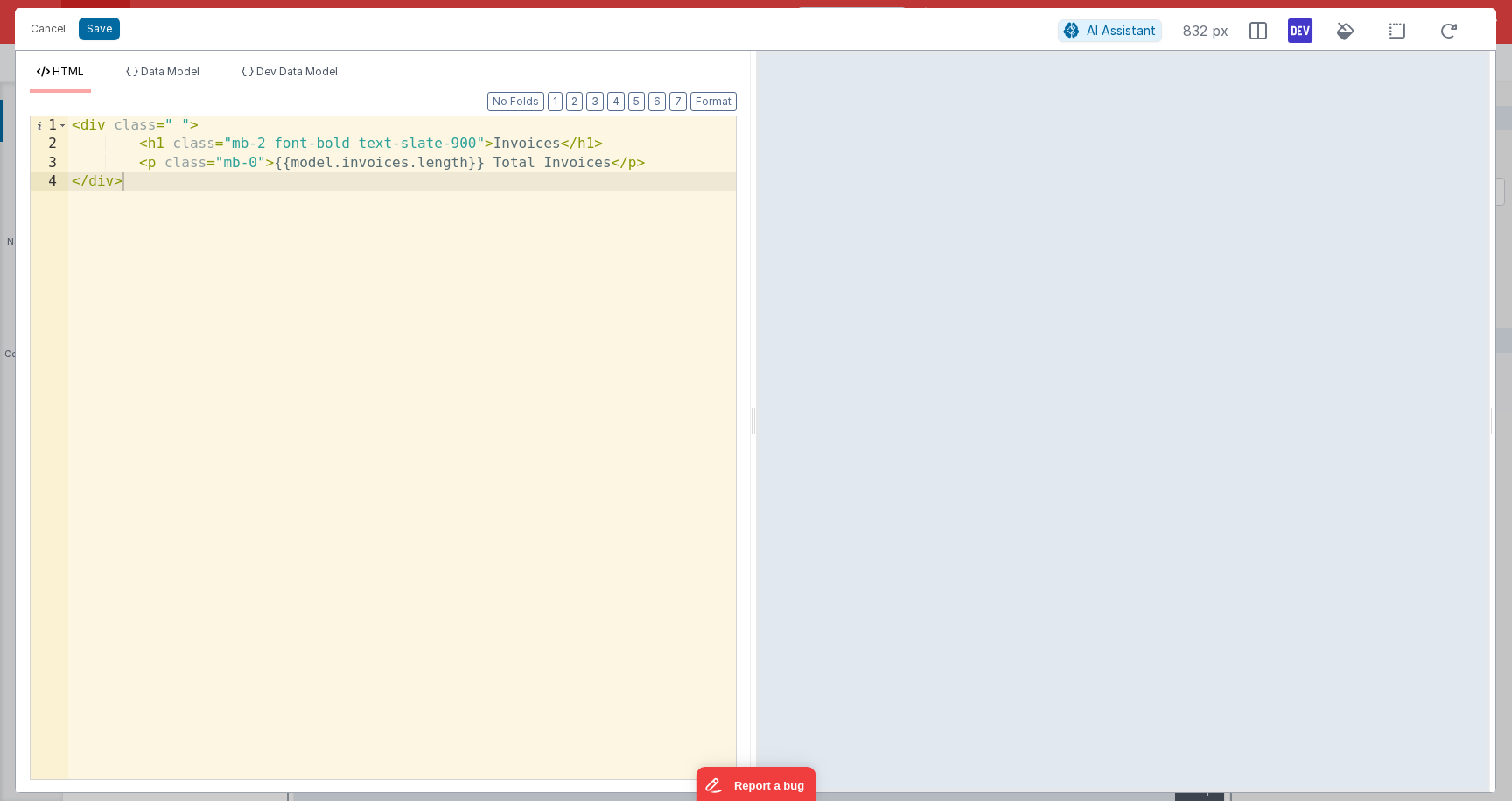
click at [538, 147] on div "< div class = " " > < h1 class = "mb-2 font-bold text-slate-900" > Invoices </ …" at bounding box center [402, 467] width 668 height 700
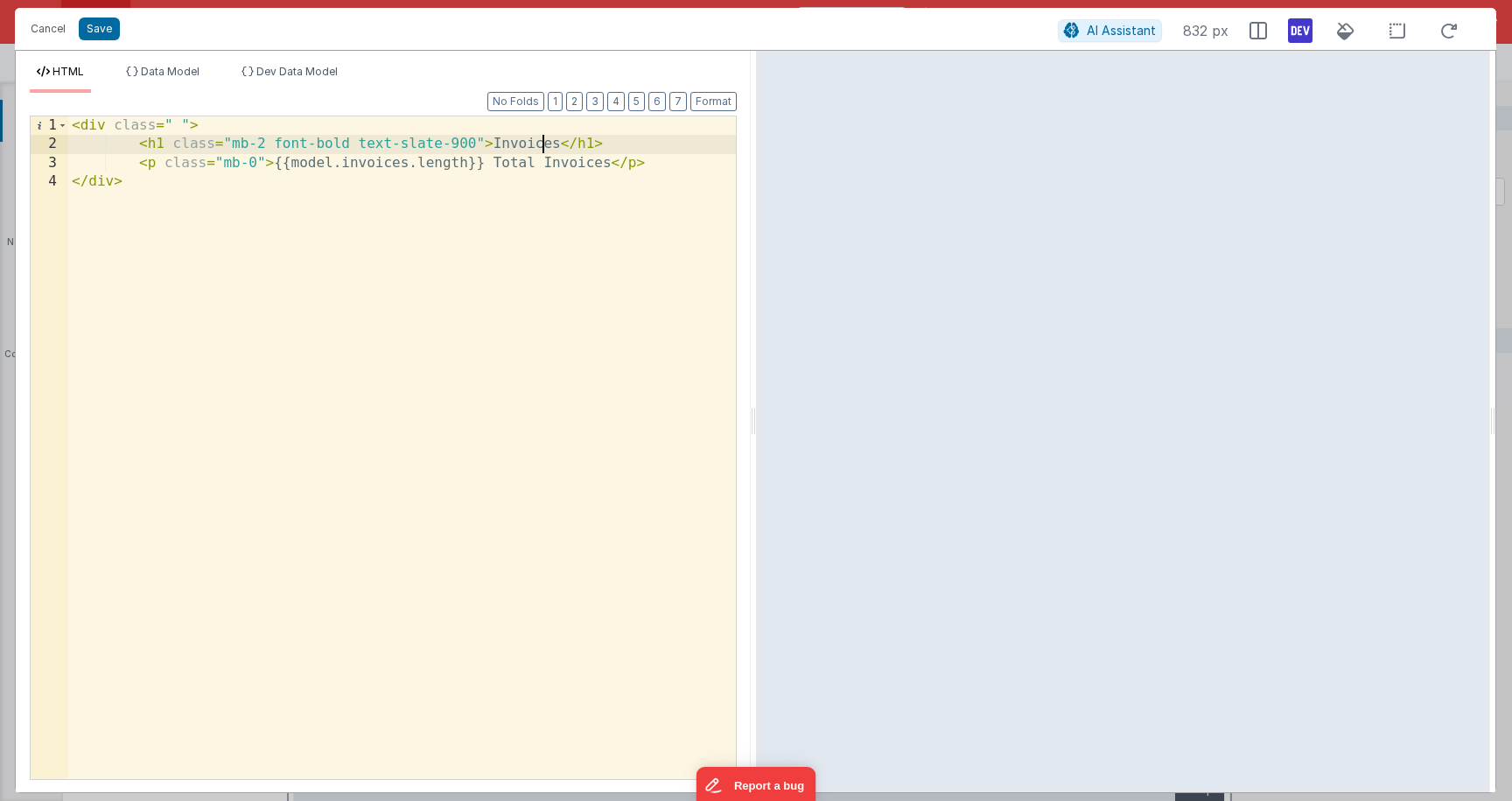
click at [538, 147] on div "< div class = " " > < h1 class = "mb-2 font-bold text-slate-900" > Invoices </ …" at bounding box center [402, 467] width 668 height 700
click at [513, 161] on div "< div class = " " > < h1 class = "mb-2 font-bold text-slate-900" > Account </ h…" at bounding box center [402, 467] width 668 height 700
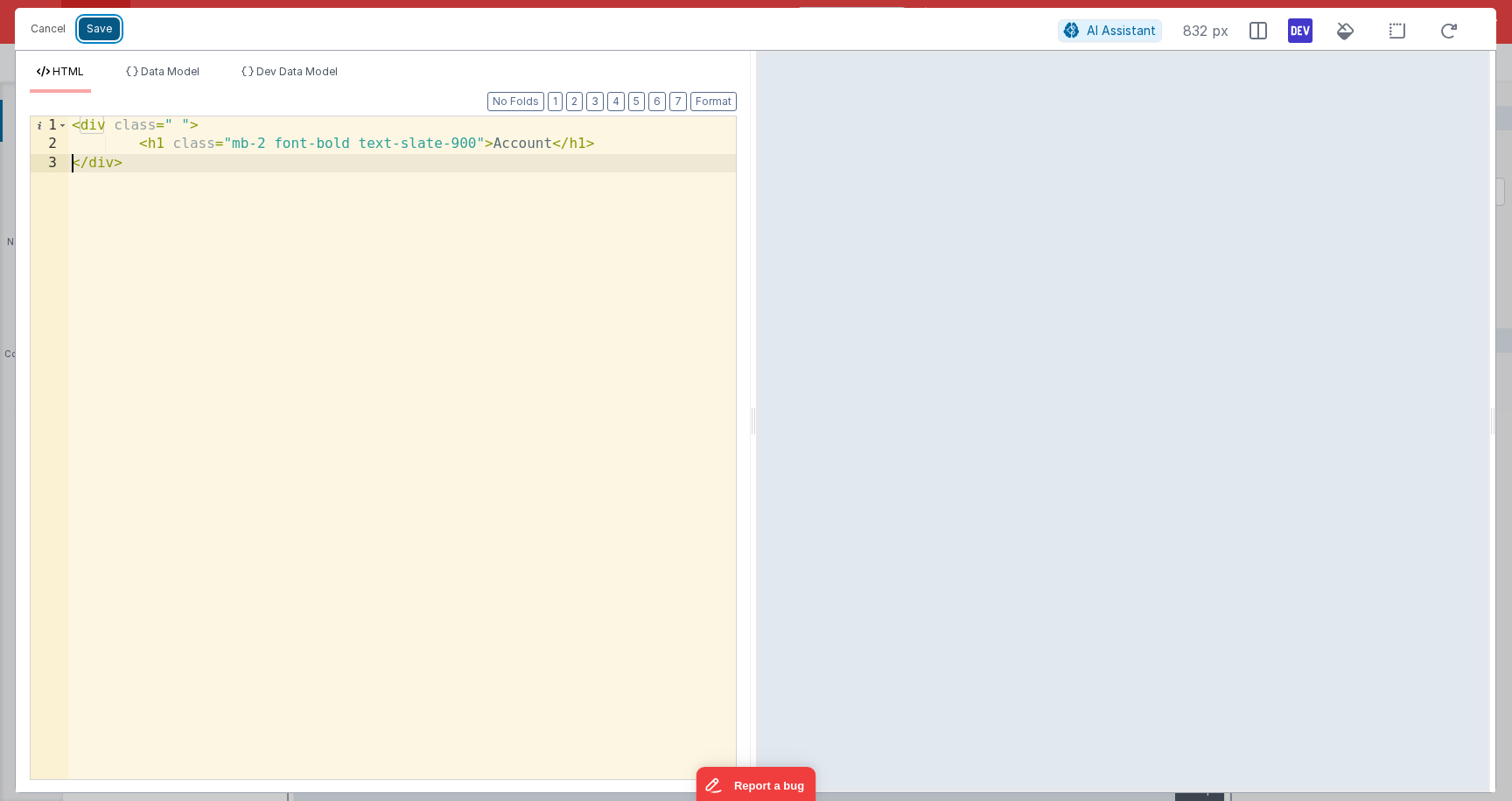
click at [98, 35] on button "Save" at bounding box center [100, 28] width 41 height 22
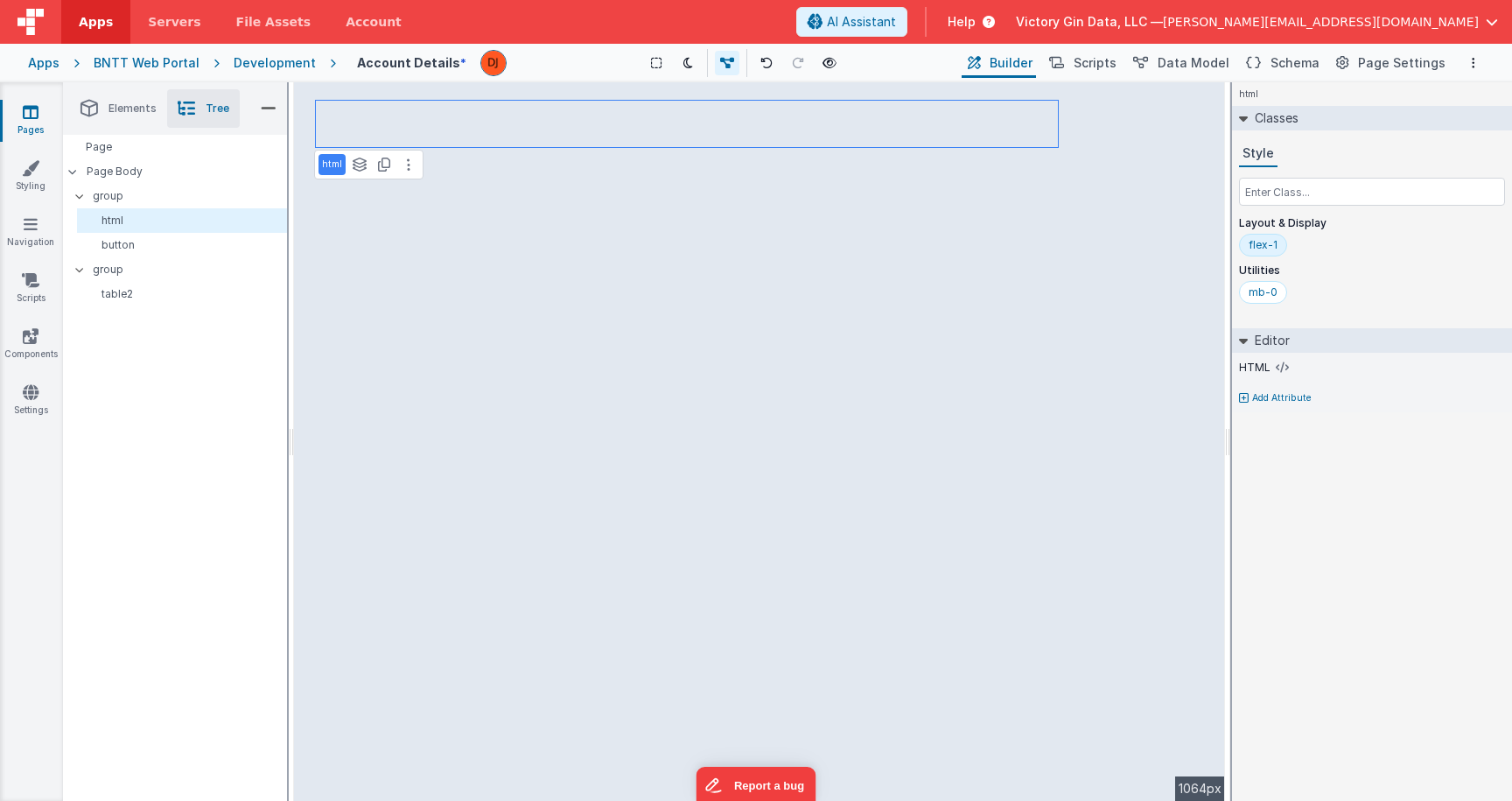
click at [489, 156] on div "html See layers + L Duplicate + D --> 1064px" at bounding box center [760, 441] width 931 height 719
click at [412, 215] on div "html See layers + L Duplicate + D --> 1064px" at bounding box center [760, 441] width 931 height 719
click at [144, 239] on p "button" at bounding box center [185, 245] width 202 height 14
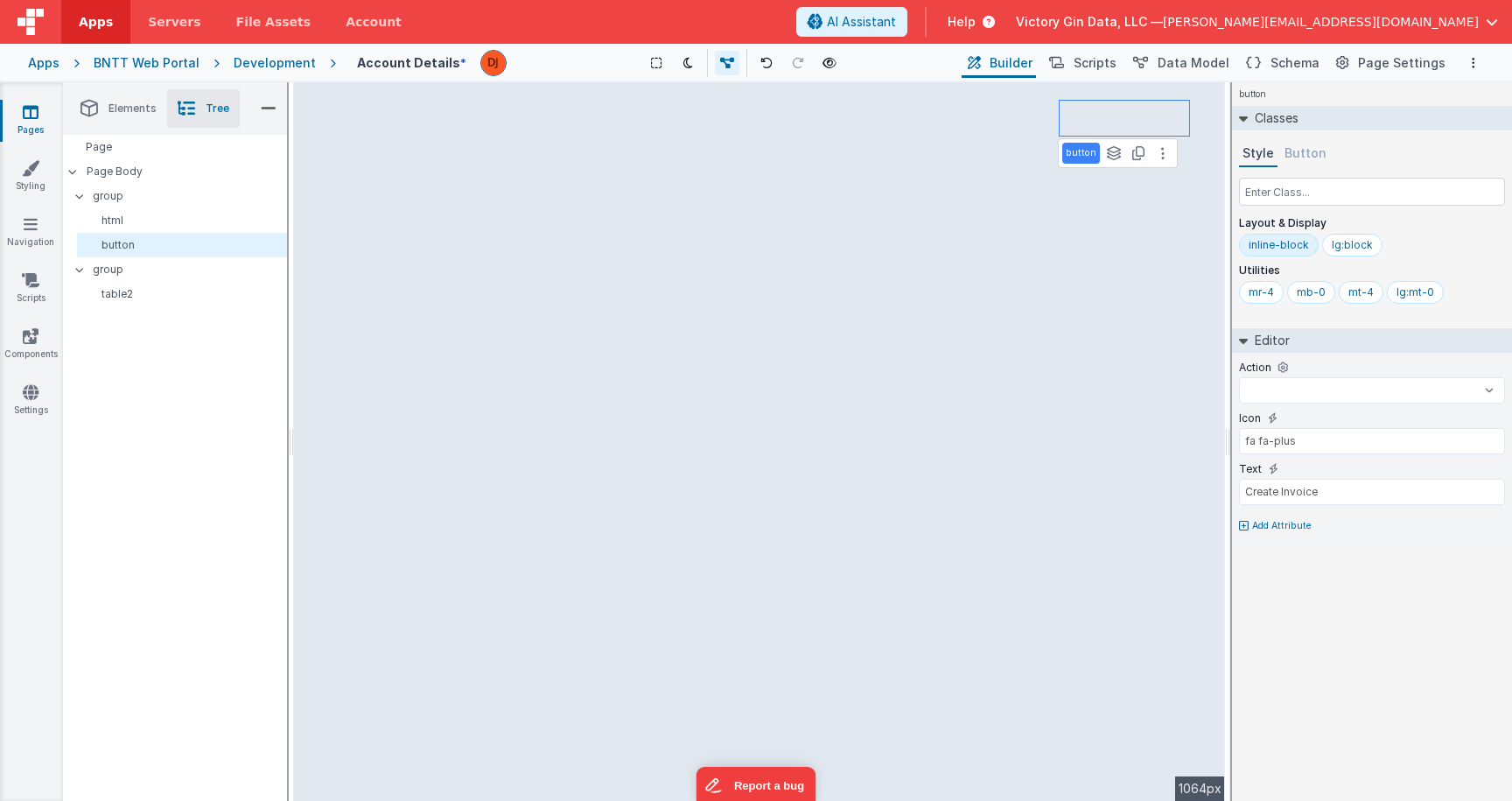
click at [1145, 129] on div "button See layers + L Duplicate + D --> 1064px" at bounding box center [760, 441] width 931 height 719
click at [1292, 488] on input "Create Invoice" at bounding box center [1372, 491] width 266 height 26
select select
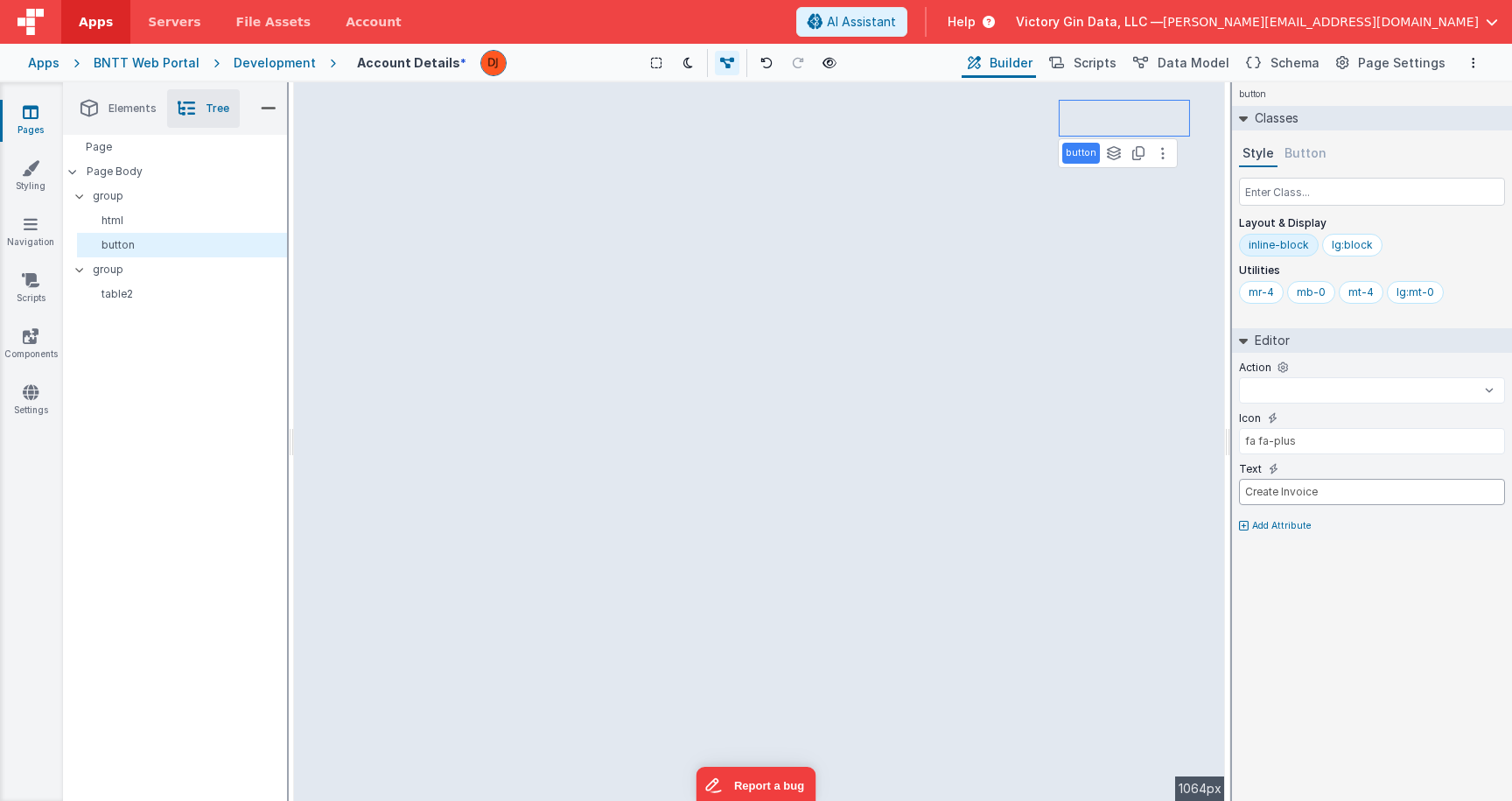
type input "S"
select select
type input "Sa"
select select
type input "Sav"
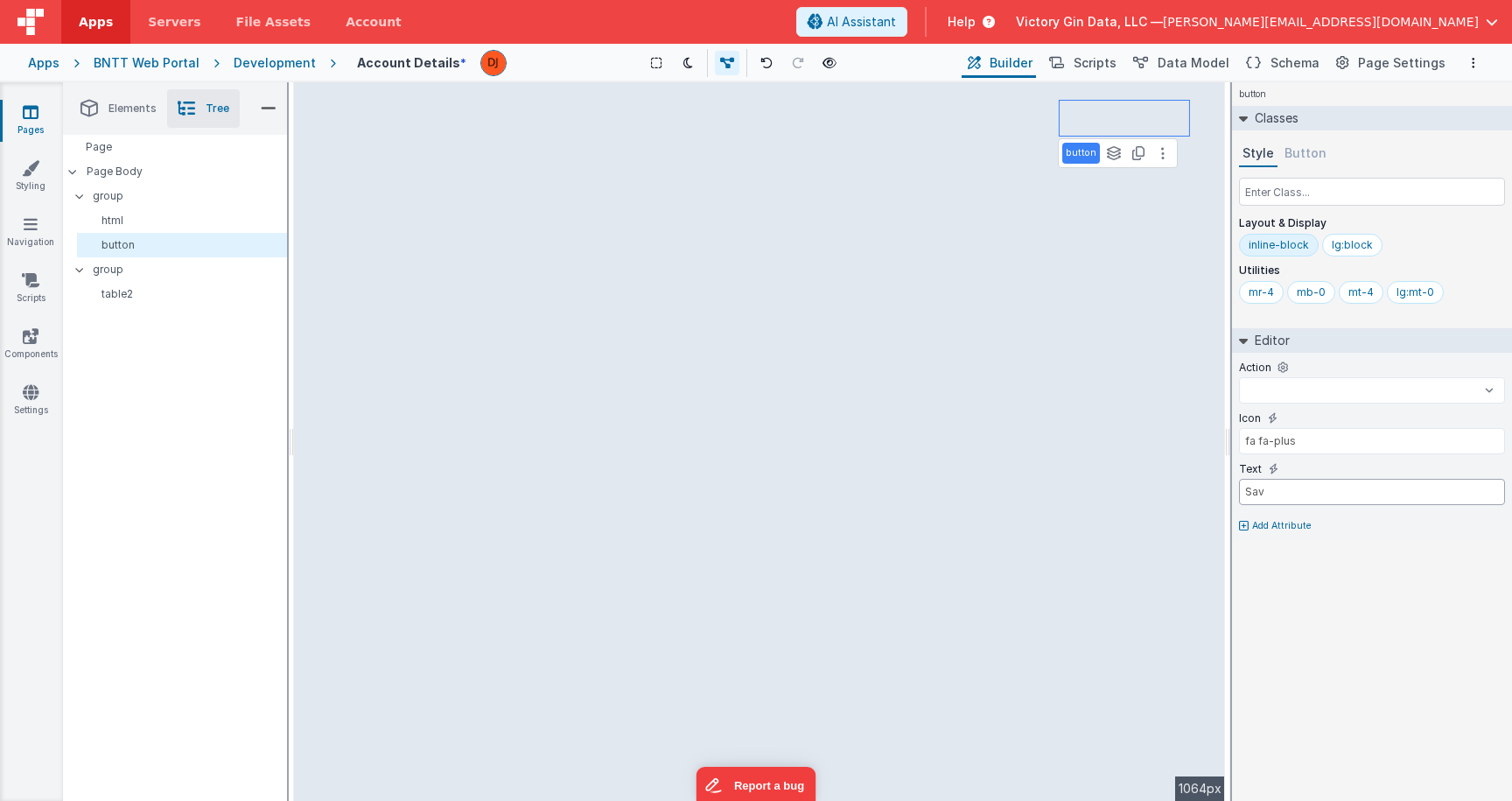
select select
type input "Save"
select select
type input "Save"
click at [1293, 445] on input "fa fa-plus" at bounding box center [1372, 441] width 266 height 26
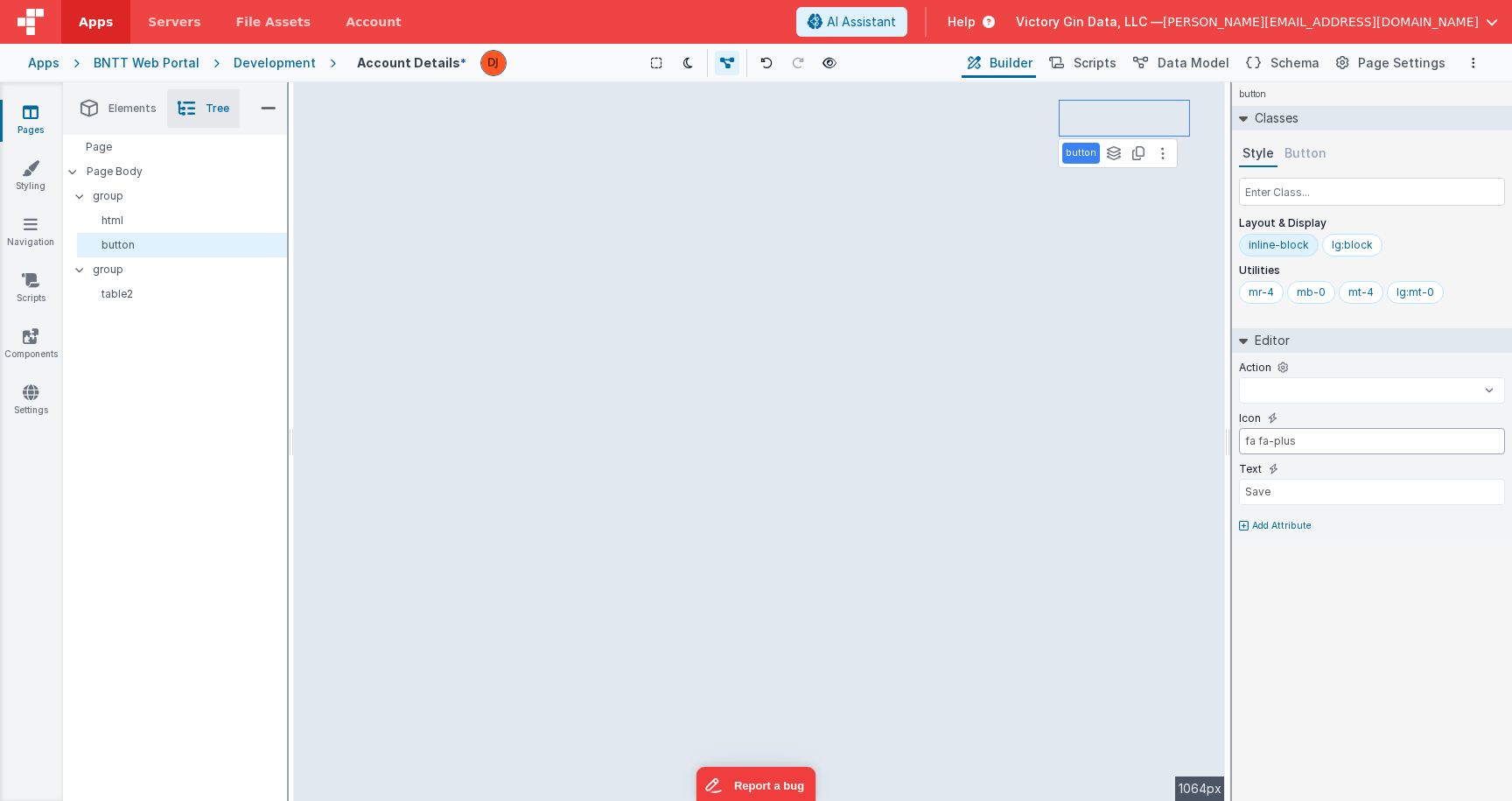
click at [1293, 445] on input "fa fa-plus" at bounding box center [1372, 441] width 266 height 26
select select
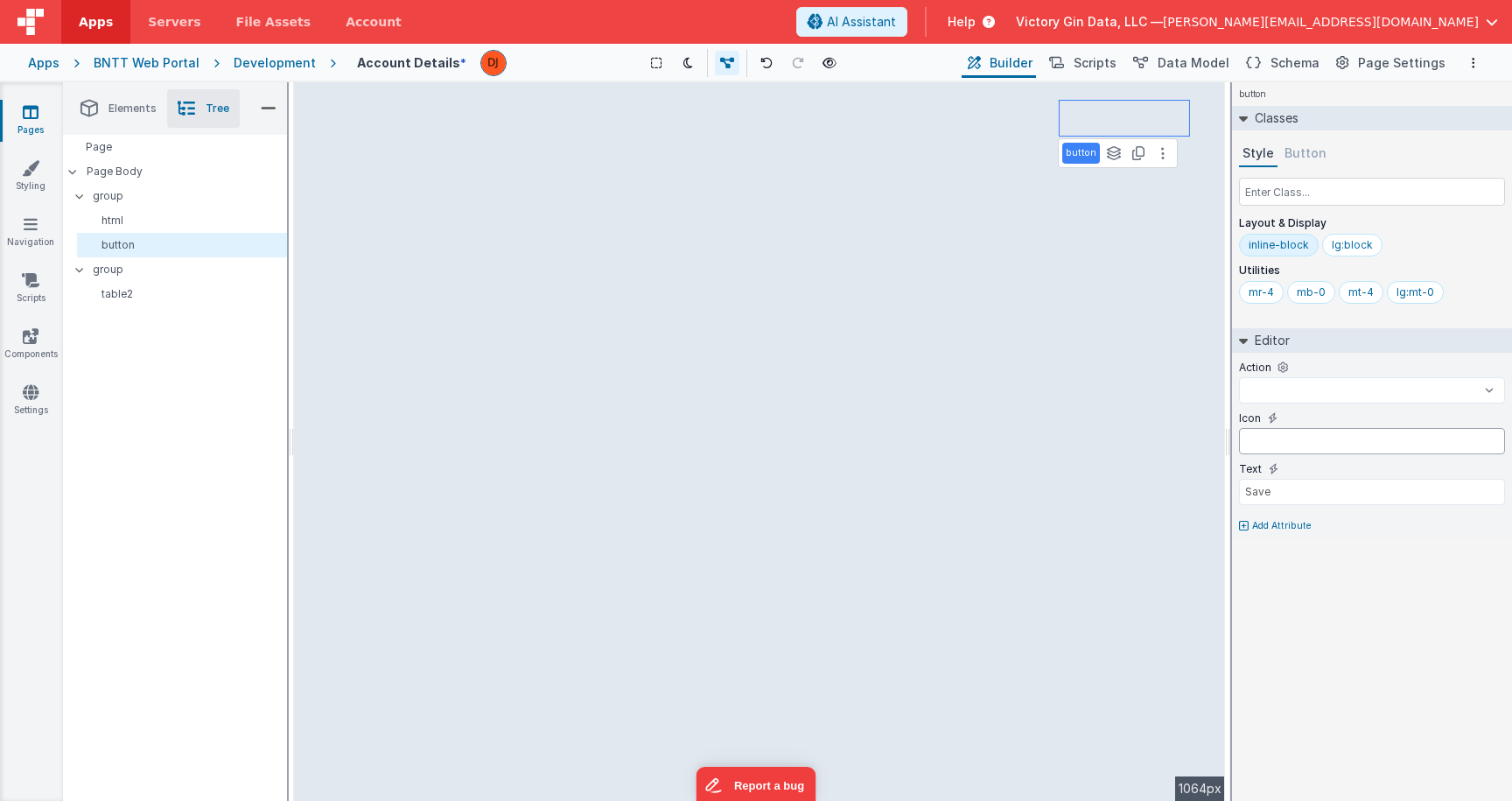
type input "fa fa-plus"
click at [1330, 452] on input "fa fa-plus" at bounding box center [1372, 441] width 266 height 26
click at [1330, 447] on input "fa fa-plus" at bounding box center [1372, 441] width 266 height 26
drag, startPoint x: 1330, startPoint y: 447, endPoint x: 1192, endPoint y: 433, distance: 138.7
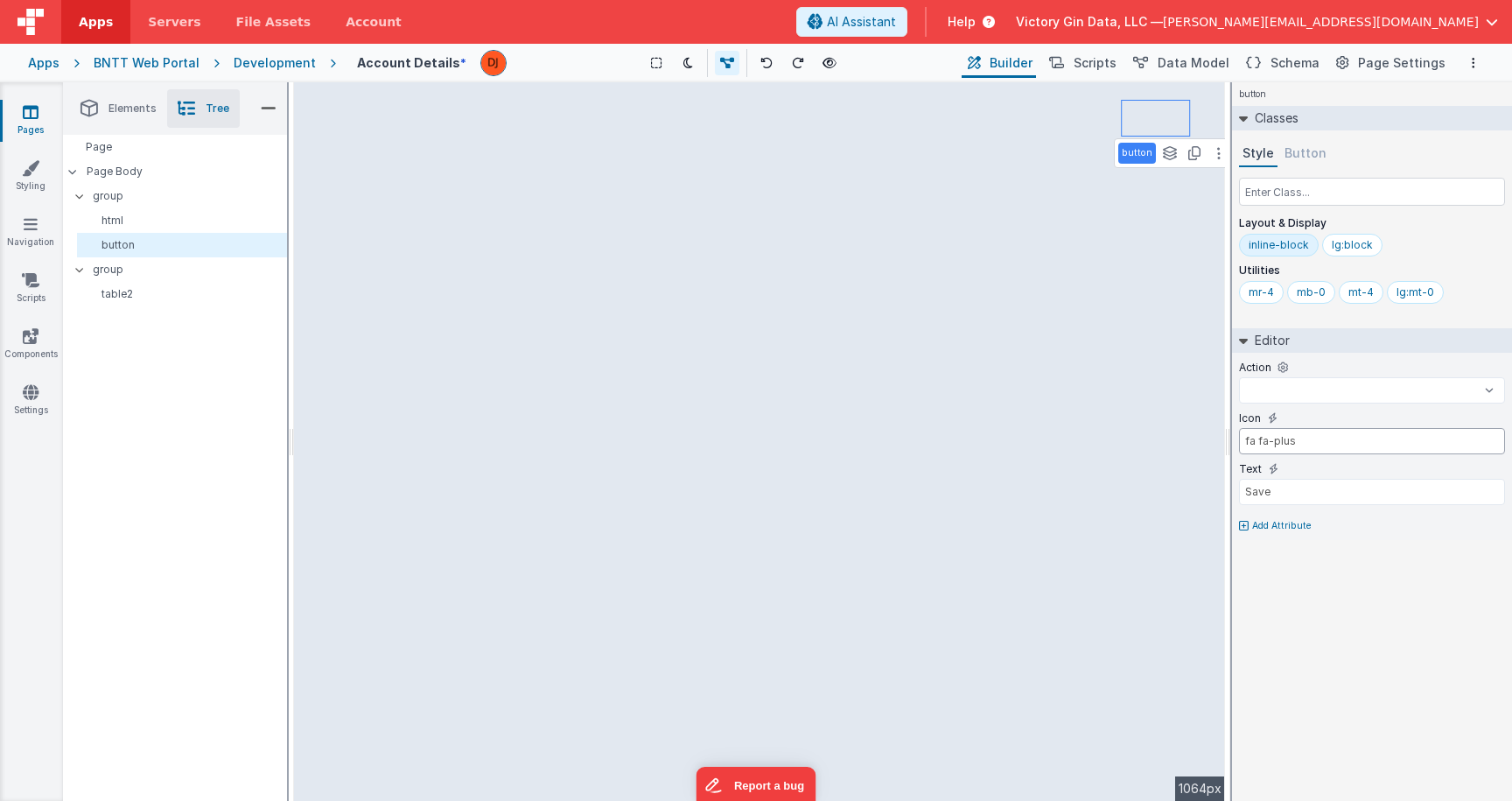
click at [1239, 433] on input "fa fa-plus" at bounding box center [1372, 441] width 266 height 26
click at [1310, 436] on input "fa fa-plus" at bounding box center [1372, 441] width 266 height 26
paste input "Example of floppy-o fa-floppy-o"
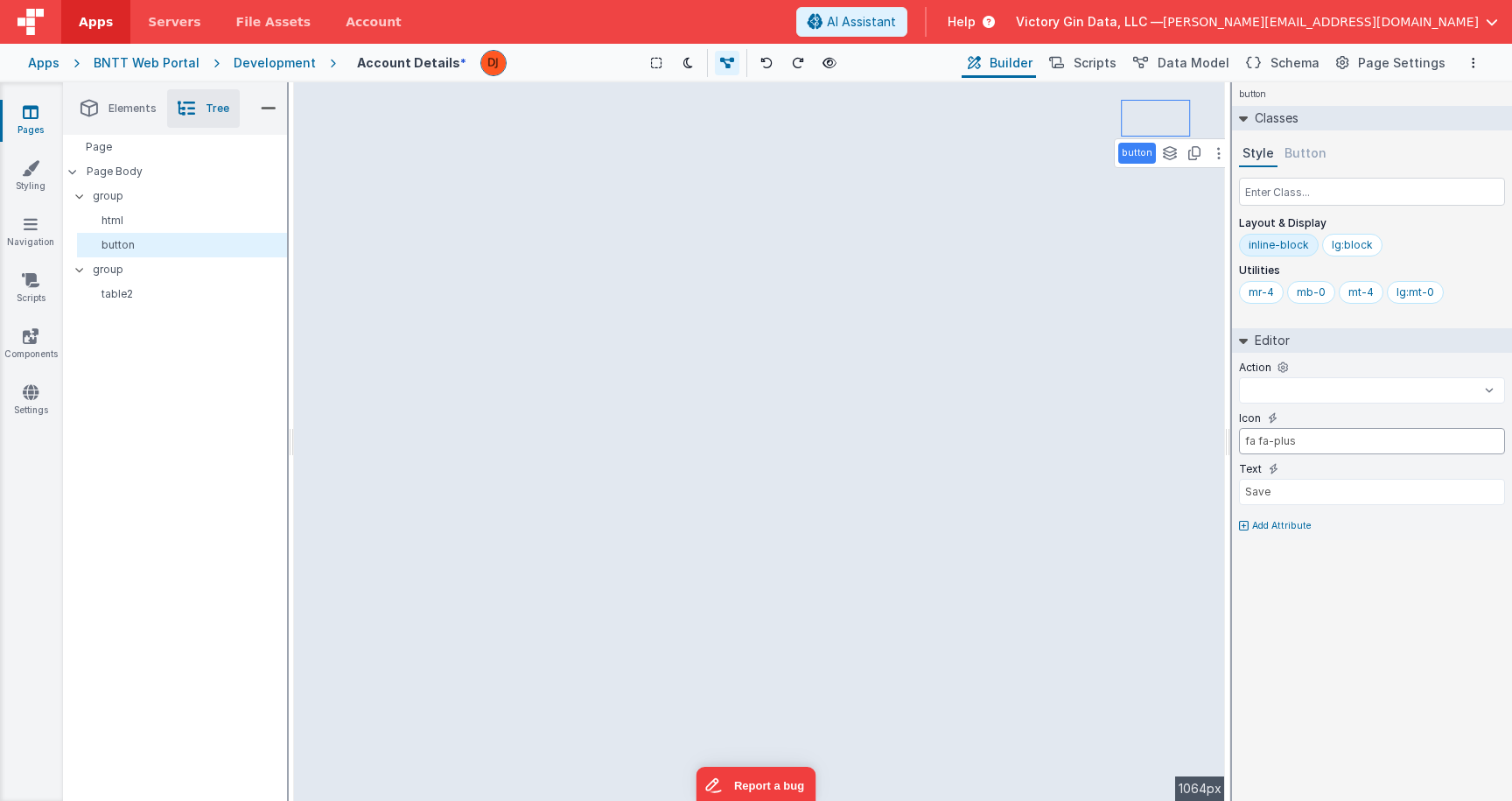
select select
type input "Example of floppy-o fa-floppy-o"
drag, startPoint x: 1354, startPoint y: 446, endPoint x: 1156, endPoint y: 430, distance: 198.6
click at [1239, 430] on input "Example of floppy-o fa-floppy-o" at bounding box center [1372, 441] width 266 height 26
select select
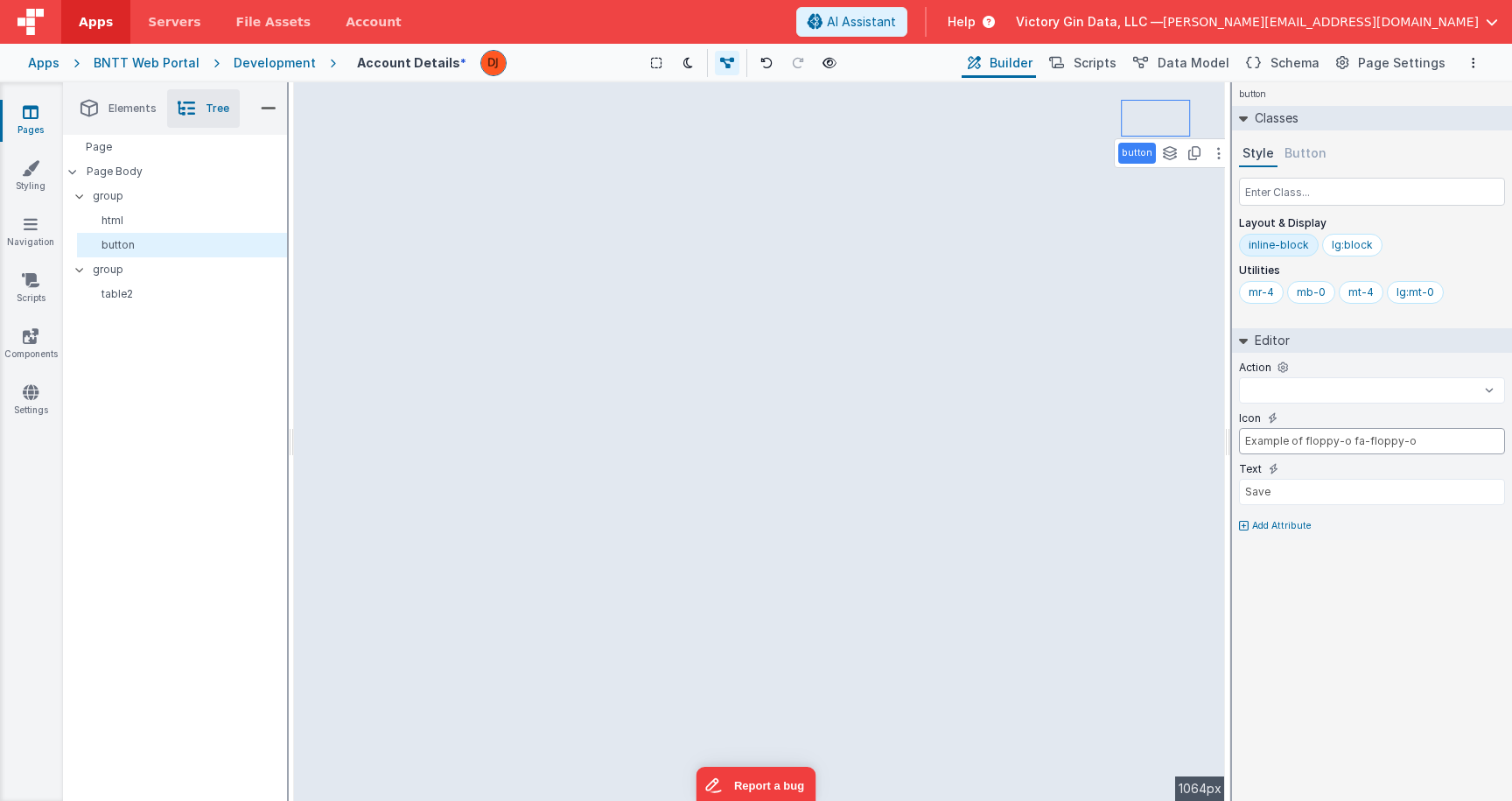
type input "fa-floppy-o"
select select
type input "fa-floppy-o"
select select
click at [1320, 477] on div "Text Save" at bounding box center [1372, 487] width 266 height 51
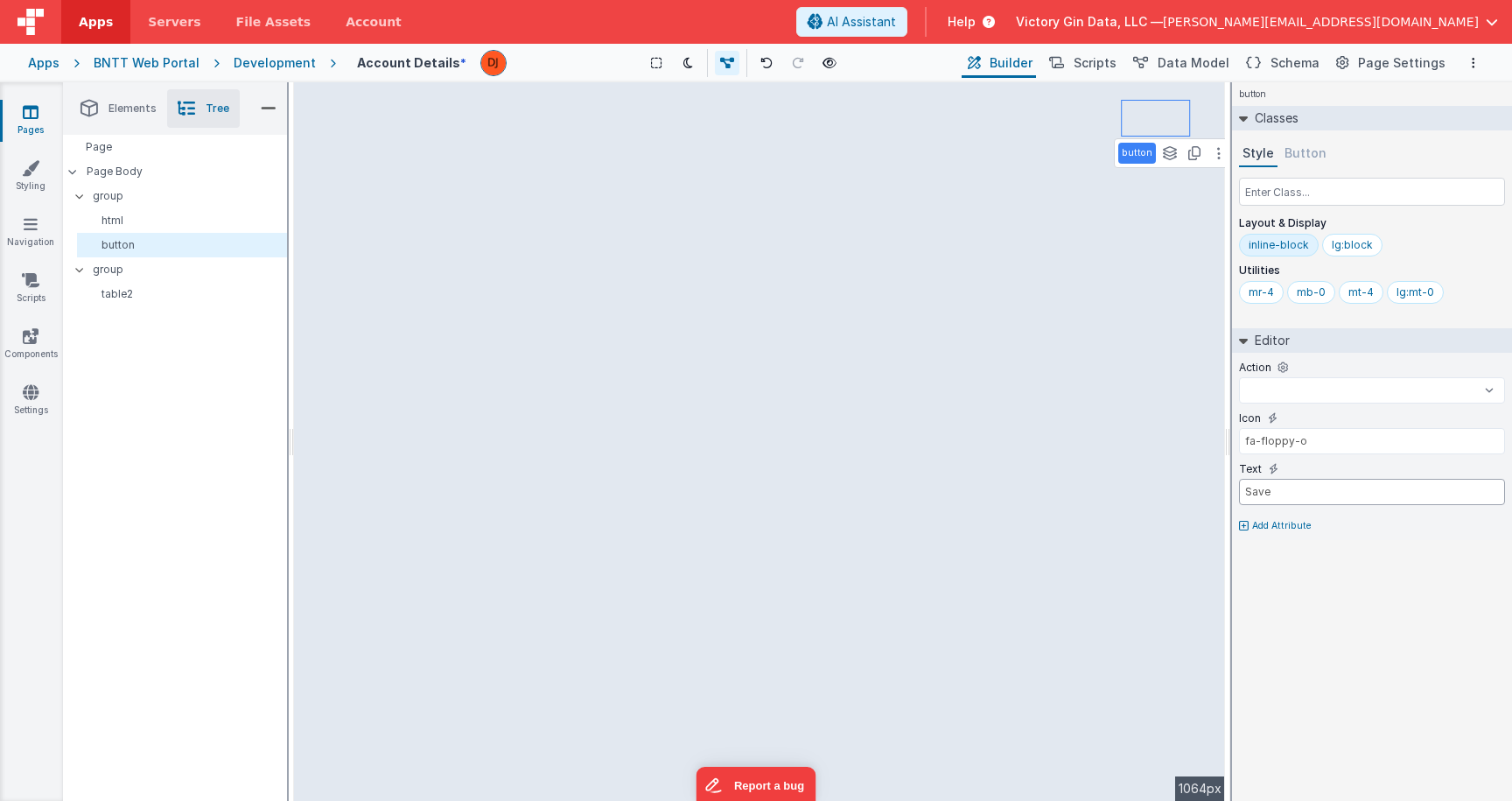
click at [1318, 491] on input "Save" at bounding box center [1372, 491] width 266 height 26
click at [1318, 447] on input "fa-floppy-o" at bounding box center [1372, 441] width 266 height 26
click at [1239, 378] on select "gotoDetail onFormLoad goToAccount goToContacts goToDashBoard goToDocuments goTo…" at bounding box center [1372, 390] width 266 height 26
select select "saveAccount"
click option "saveAccount" at bounding box center [0, 0] width 0 height 0
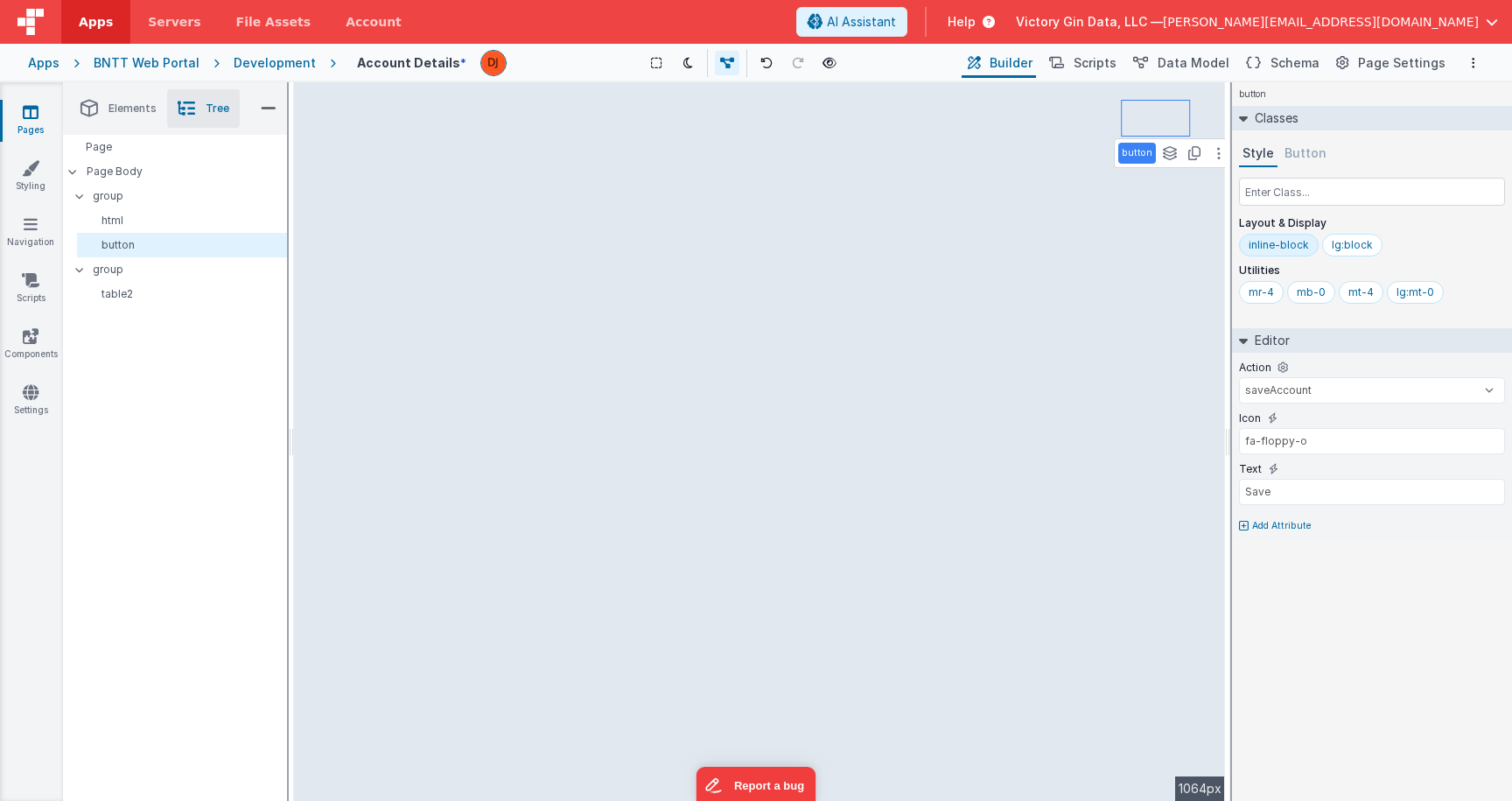
click at [1335, 694] on div "button Classes Style Button Layout & Display inline-block lg:block Utilities mr…" at bounding box center [1372, 441] width 280 height 719
click at [1310, 482] on input "Save" at bounding box center [1372, 491] width 266 height 26
click at [1368, 614] on div "button Classes Style Button Layout & Display inline-block lg:block Utilities mr…" at bounding box center [1372, 441] width 280 height 719
click at [1334, 440] on input "fa-floppy-o" at bounding box center [1372, 441] width 266 height 26
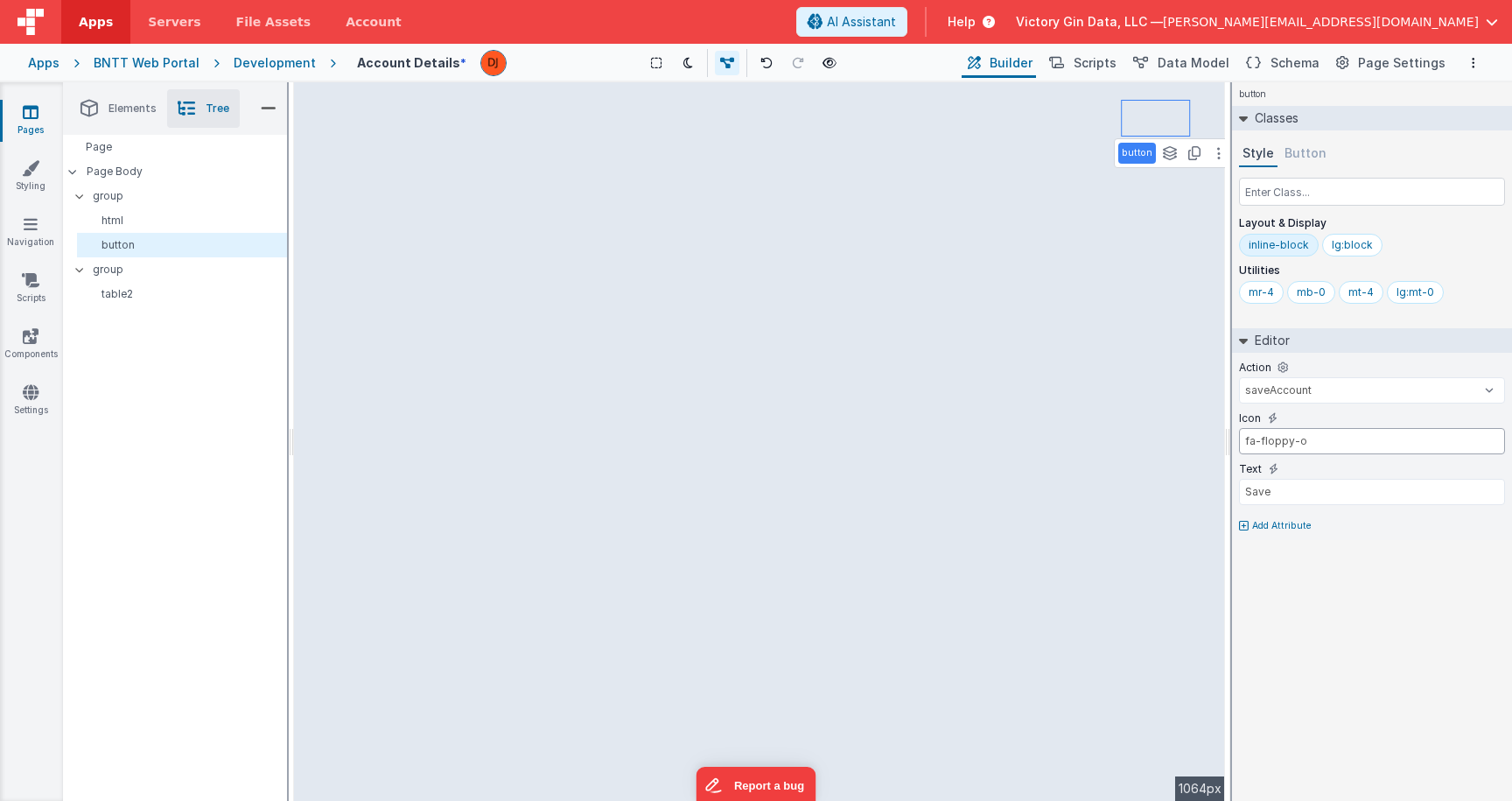
click at [1334, 440] on input "fa-floppy-o" at bounding box center [1372, 441] width 266 height 26
click at [1256, 448] on input "fa-floppy-o" at bounding box center [1372, 441] width 266 height 26
type input "fa fa-floppy-o"
click at [1355, 253] on div "lg:block" at bounding box center [1353, 245] width 61 height 22
click at [1267, 296] on div "mr-4" at bounding box center [1262, 292] width 25 height 14
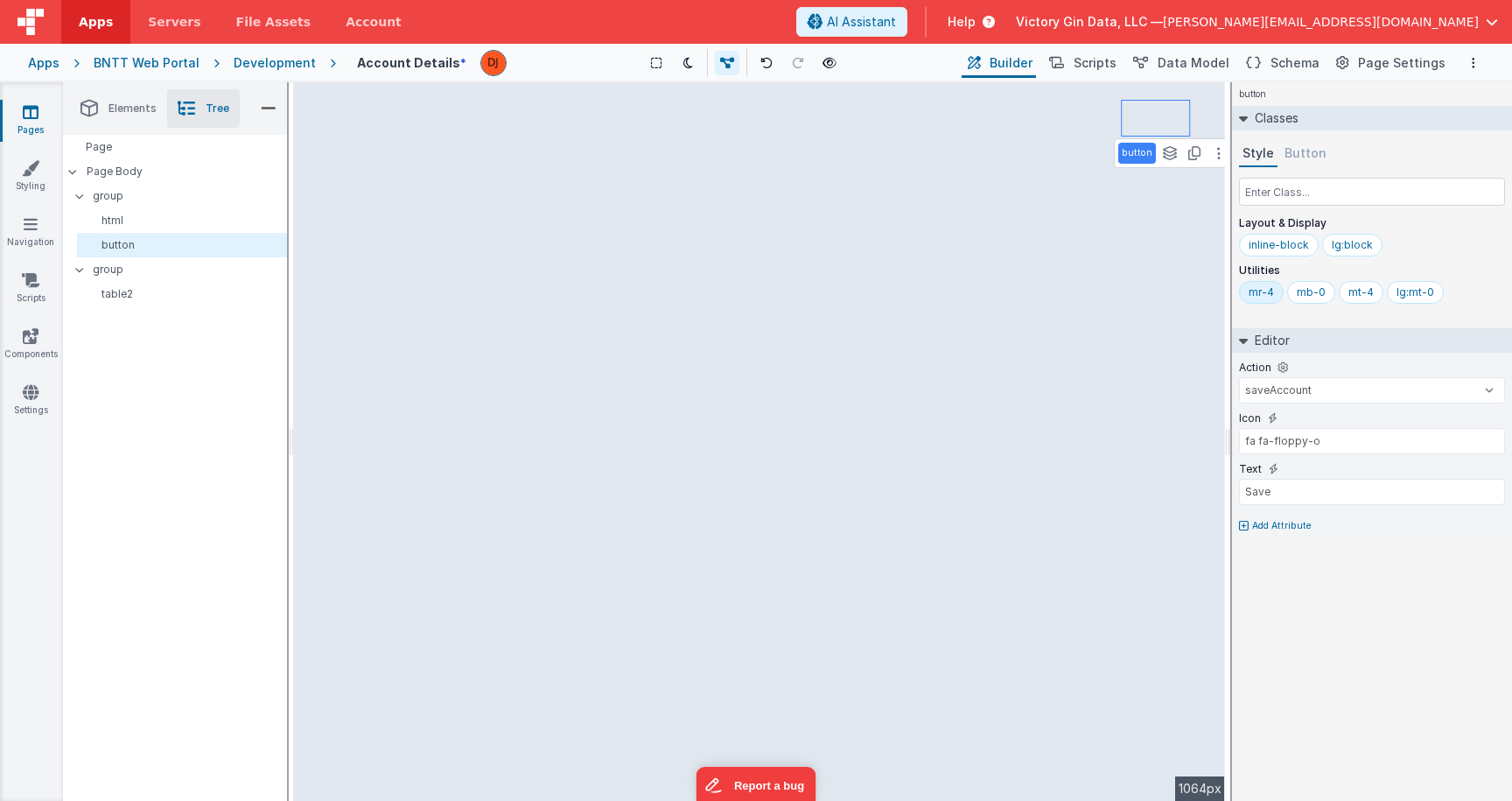
click at [1267, 296] on div "mr-4" at bounding box center [1262, 292] width 25 height 14
click at [1314, 302] on div "mb-0" at bounding box center [1311, 291] width 48 height 22
click at [1314, 302] on input "mb-0" at bounding box center [1332, 293] width 70 height 20
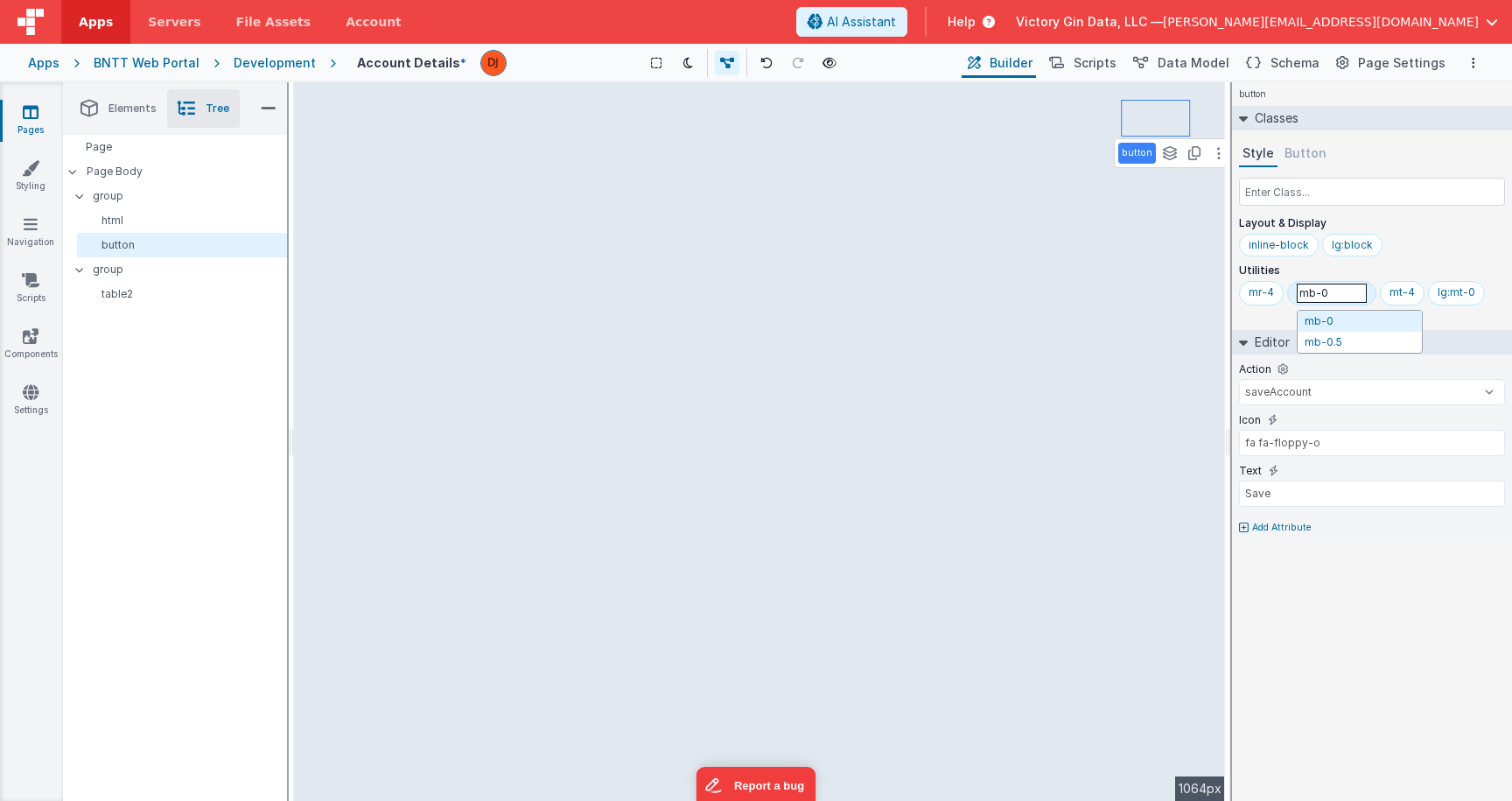
click at [1404, 255] on div "inline-block lg:block" at bounding box center [1372, 248] width 266 height 29
click at [1401, 288] on div "lg:mt-0" at bounding box center [1415, 292] width 37 height 14
click at [1433, 254] on div "inline-block lg:block" at bounding box center [1372, 248] width 266 height 29
click at [1291, 149] on button "Button" at bounding box center [1306, 154] width 49 height 26
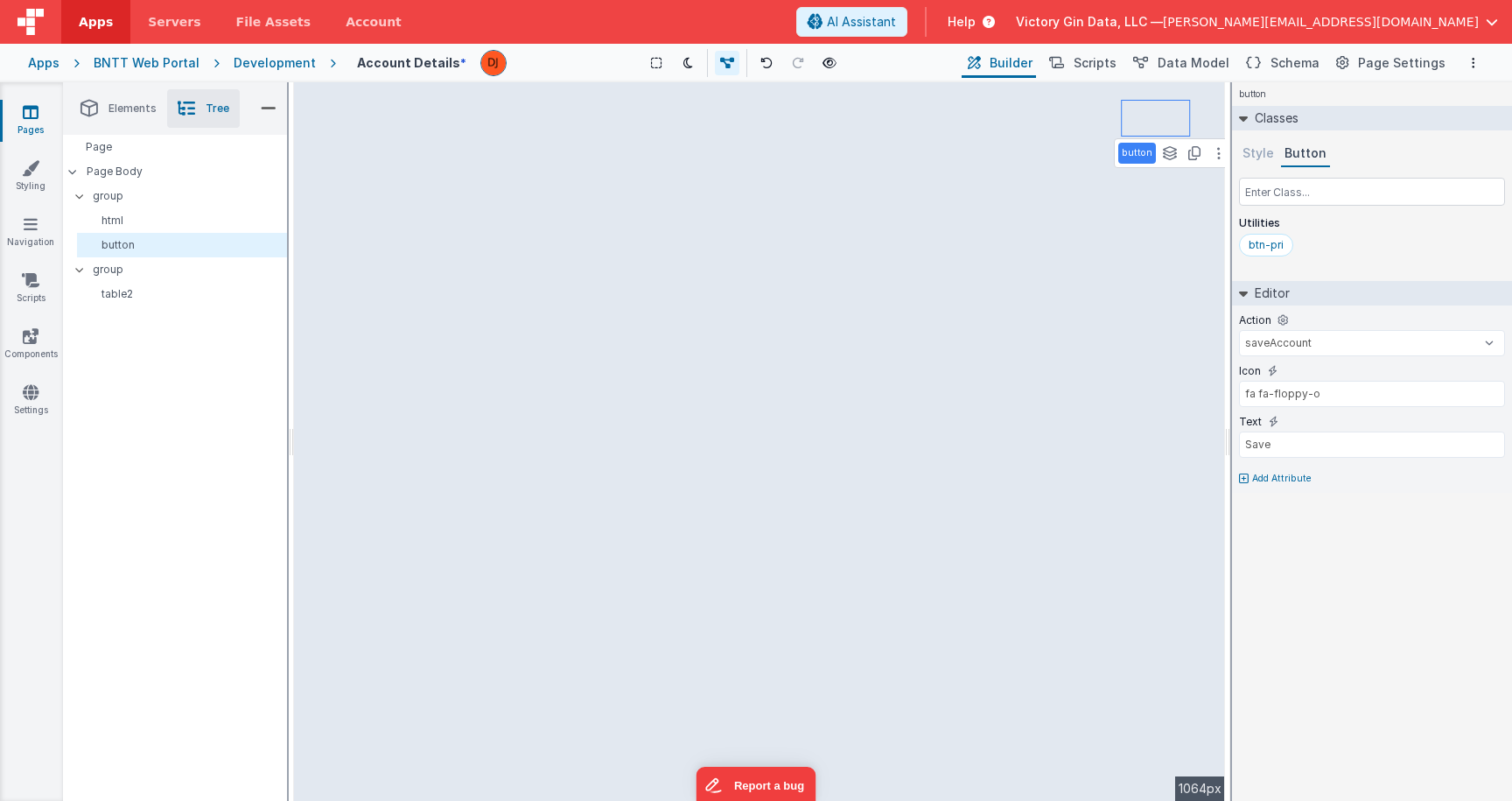
click at [1285, 484] on p "Add Attribute" at bounding box center [1281, 478] width 60 height 14
type input "p"
click at [1354, 541] on div at bounding box center [756, 400] width 1512 height 801
click at [1182, 436] on div "button See layers + L Duplicate + D --> 1064px" at bounding box center [760, 441] width 931 height 719
click at [872, 277] on div "button See layers + L Duplicate + D --> 1064px" at bounding box center [760, 441] width 931 height 719
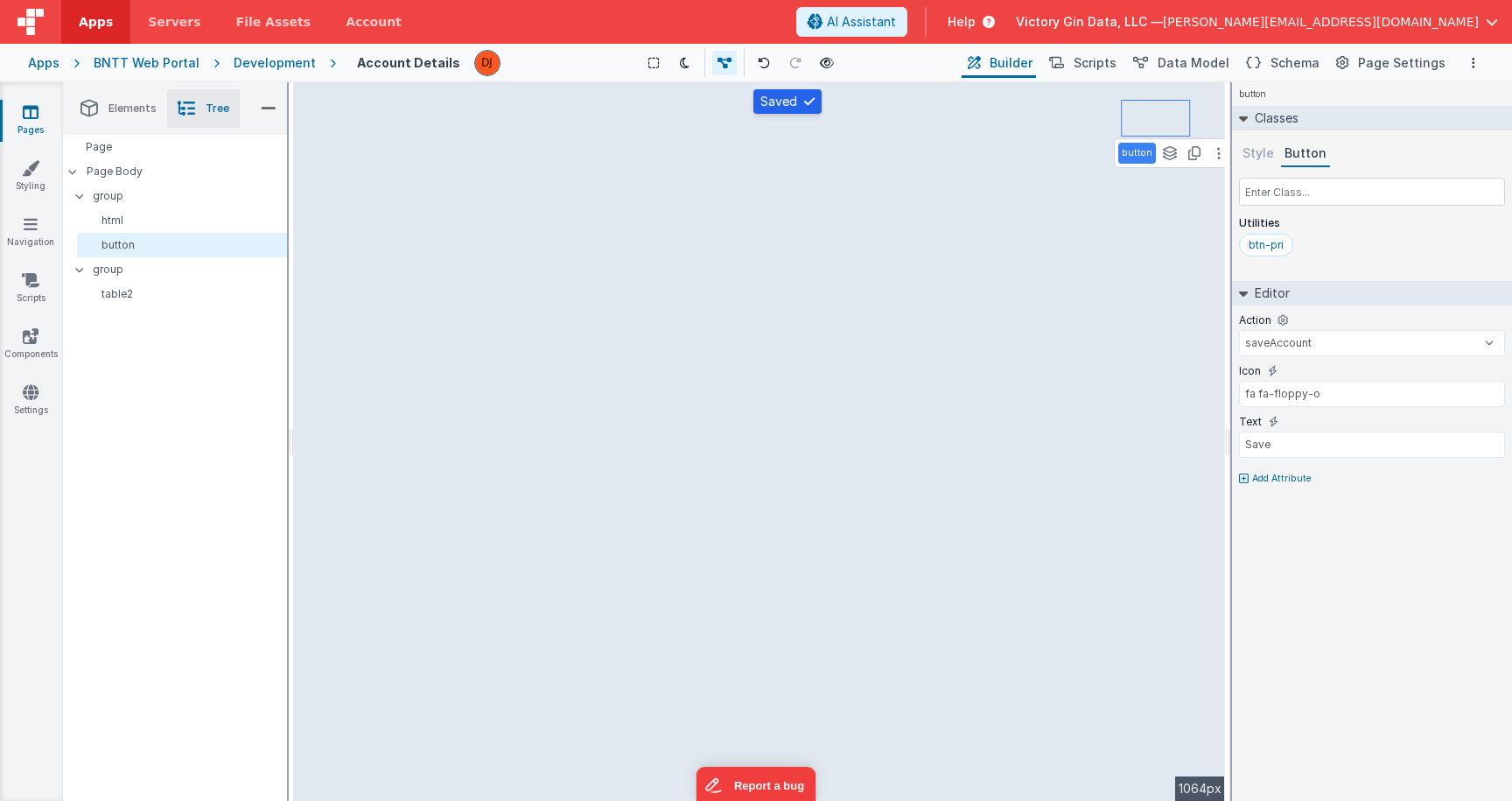
click at [460, 216] on div "button See layers + L Duplicate + D --> 1064px" at bounding box center [760, 441] width 931 height 719
click at [148, 228] on div "html" at bounding box center [182, 220] width 210 height 24
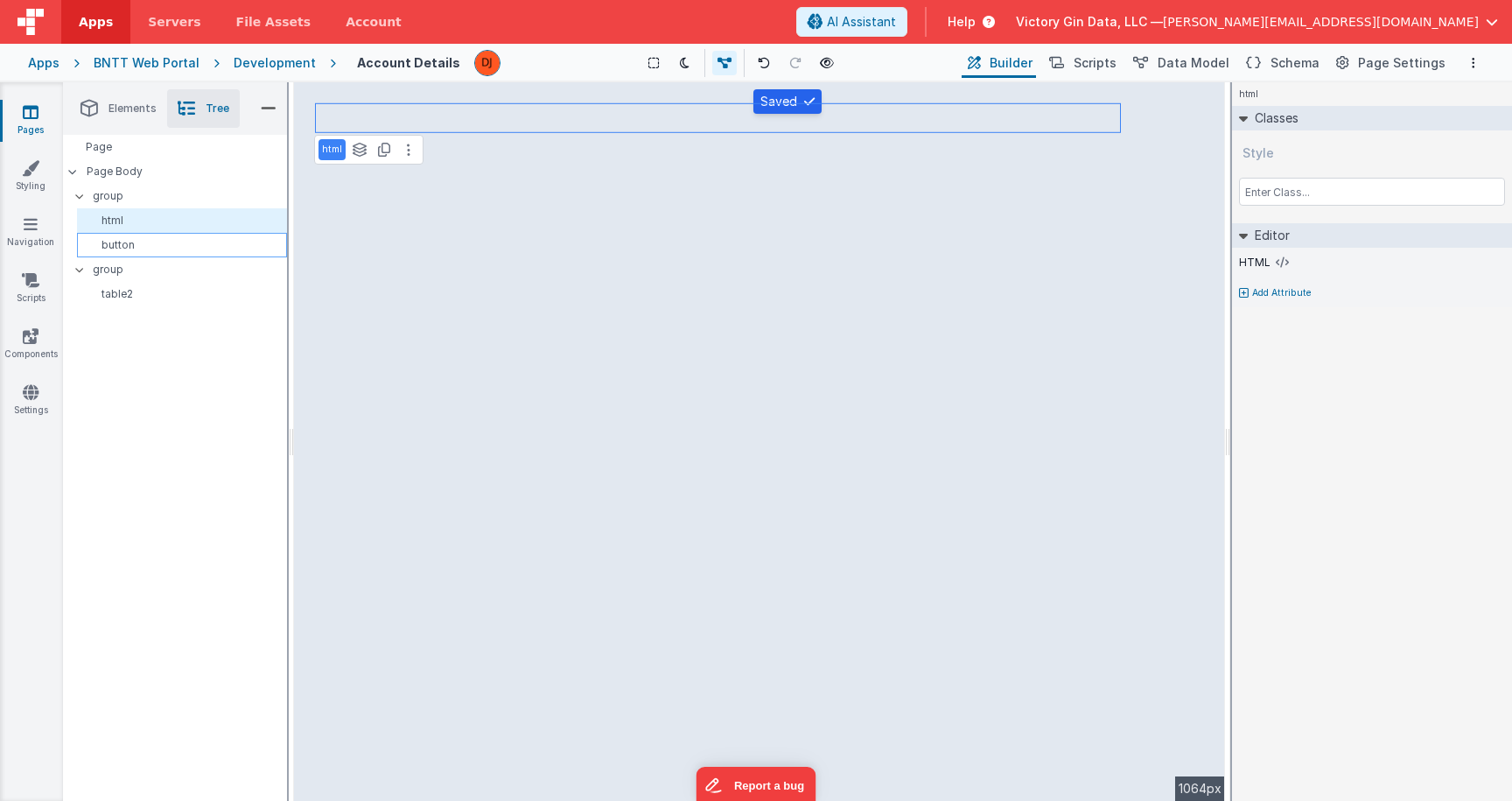
click at [148, 247] on p "button" at bounding box center [185, 245] width 202 height 14
select select "saveAccount"
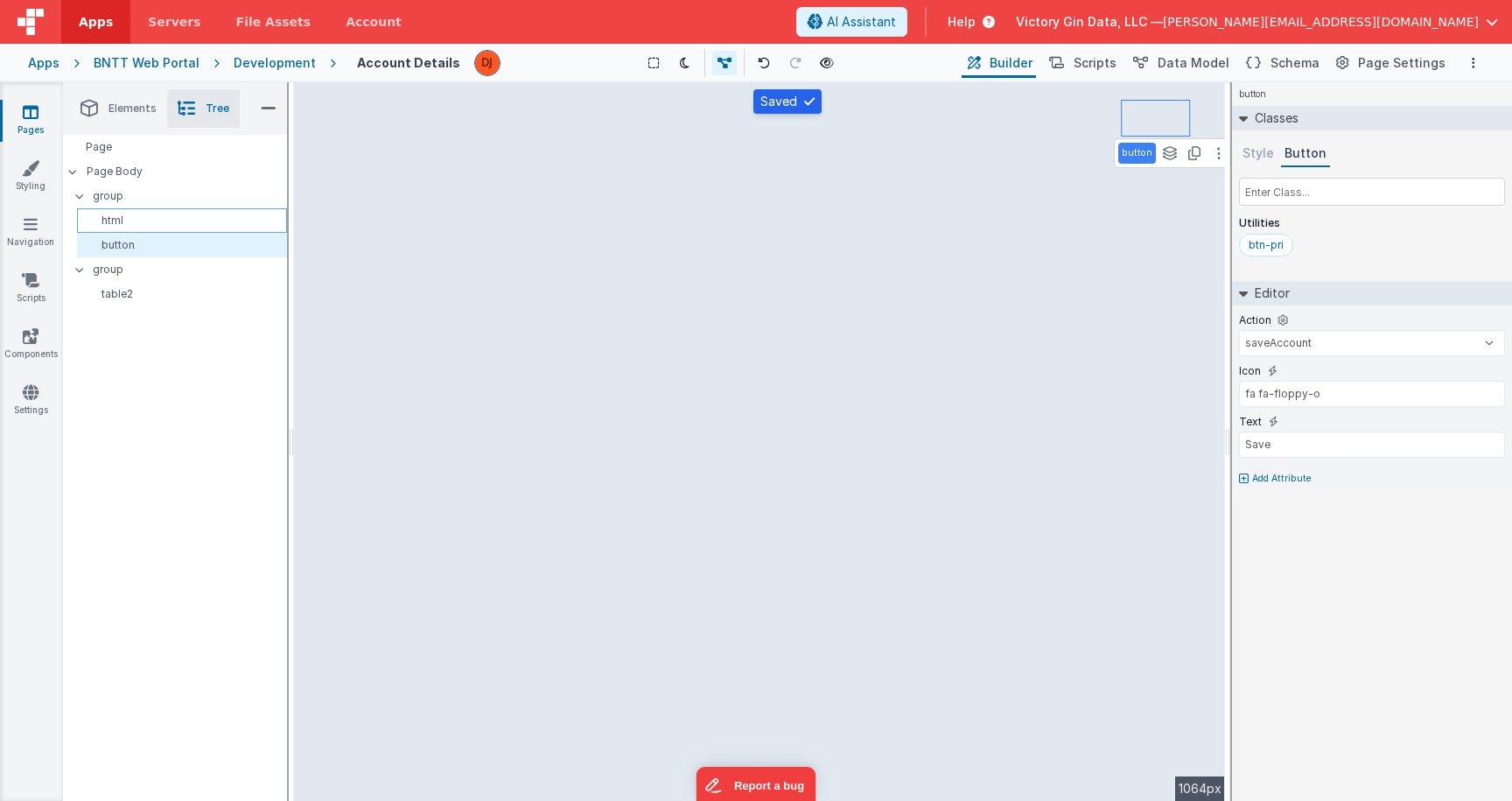
click at [136, 223] on p "html" at bounding box center [185, 220] width 202 height 14
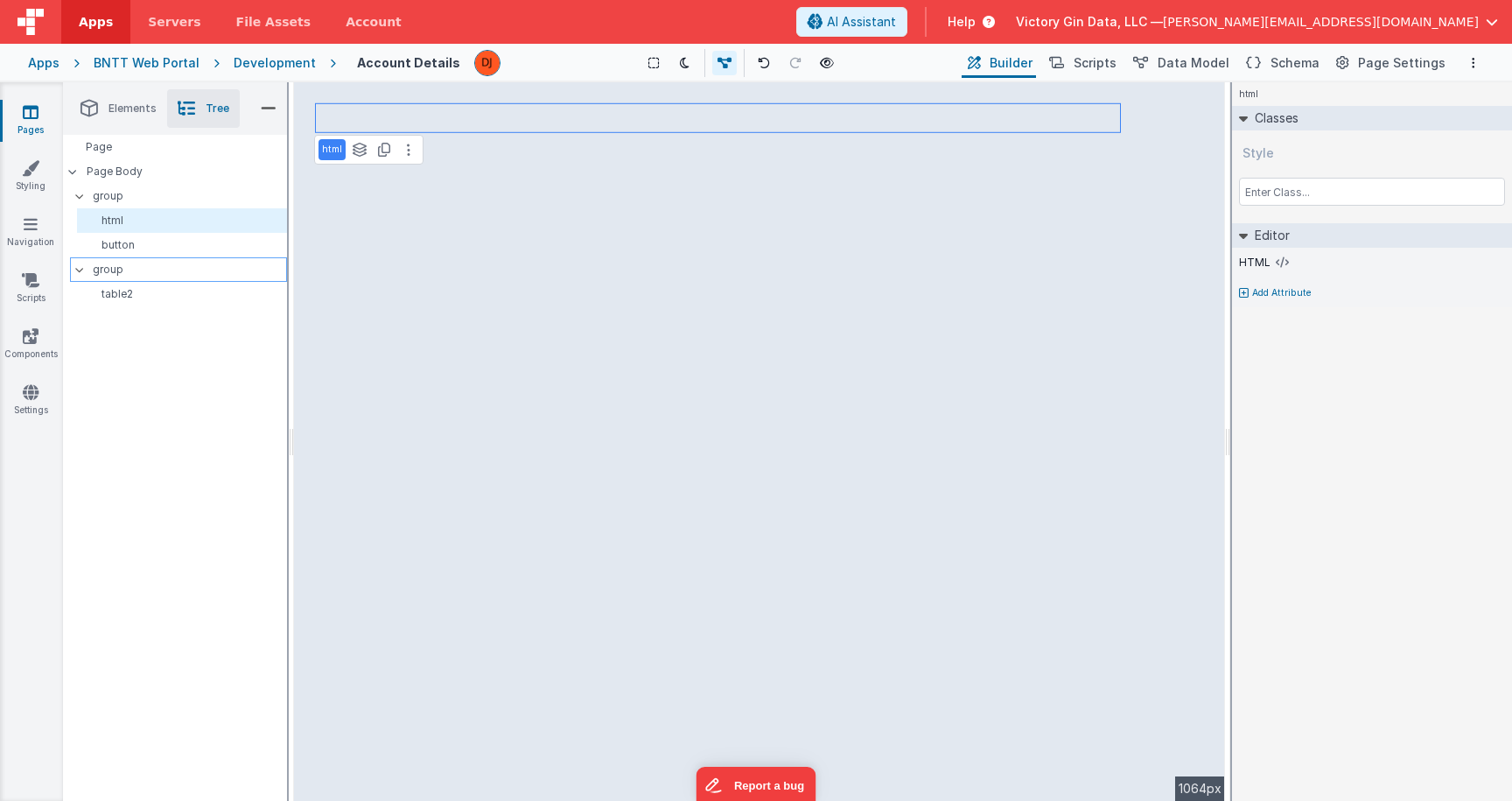
click at [137, 271] on p "group" at bounding box center [190, 270] width 194 height 20
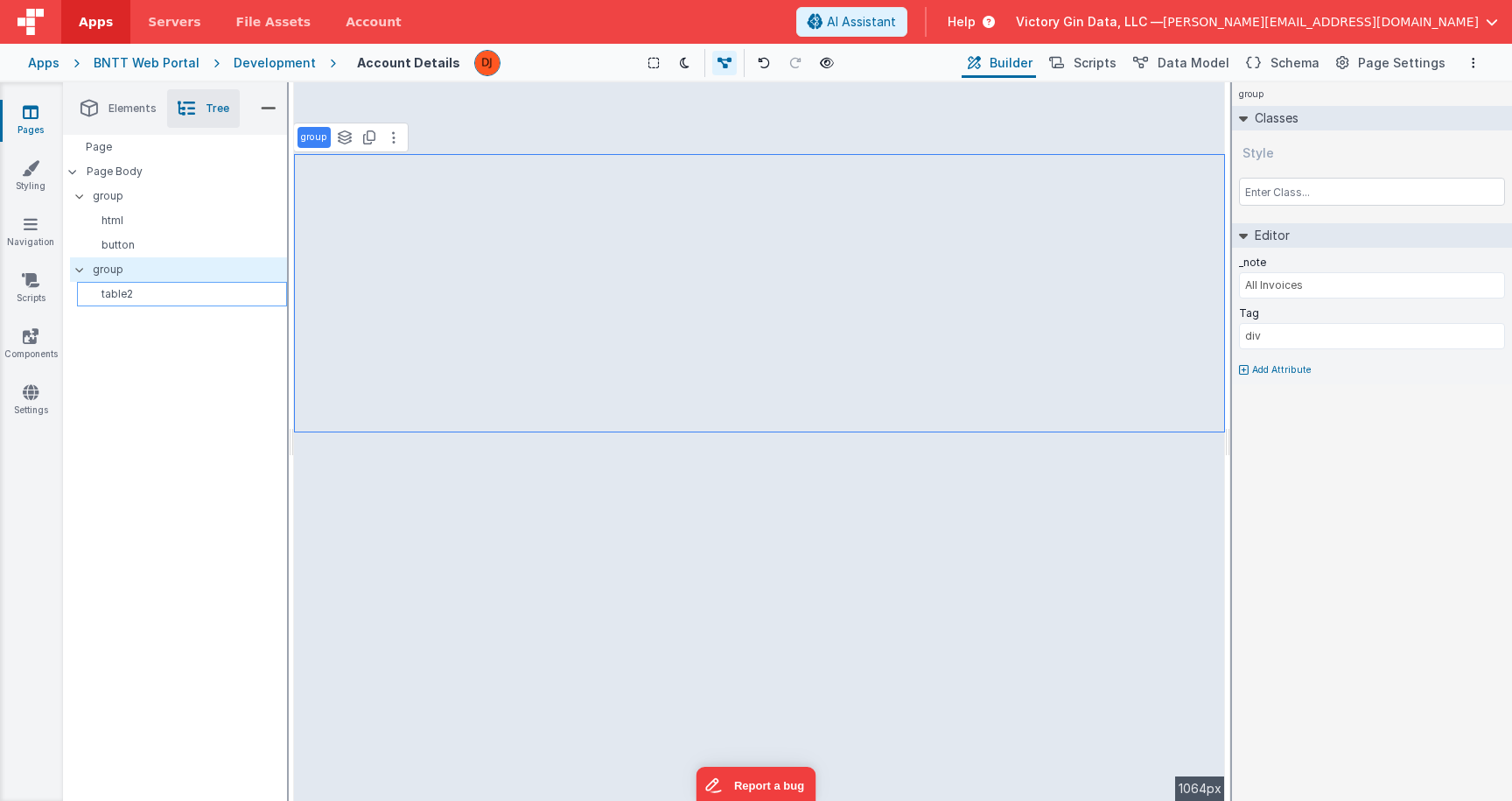
click at [137, 299] on p "table2" at bounding box center [185, 293] width 202 height 14
select select "status"
select select "amountTotal"
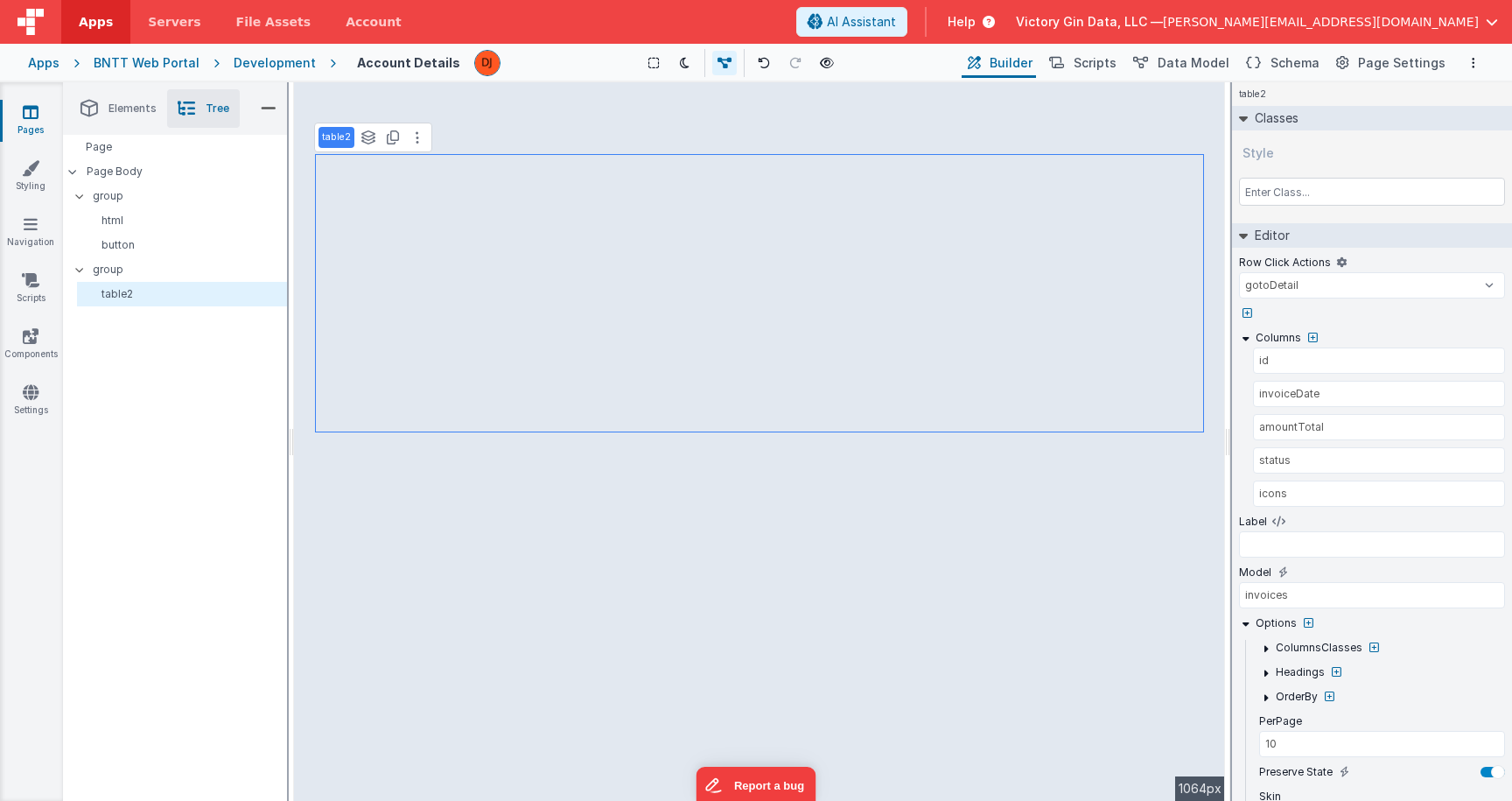
click at [505, 237] on div "table2 See layers + L Duplicate + D --> 1064px" at bounding box center [760, 441] width 931 height 719
select select
click at [137, 270] on p "group" at bounding box center [190, 270] width 194 height 20
type input "div"
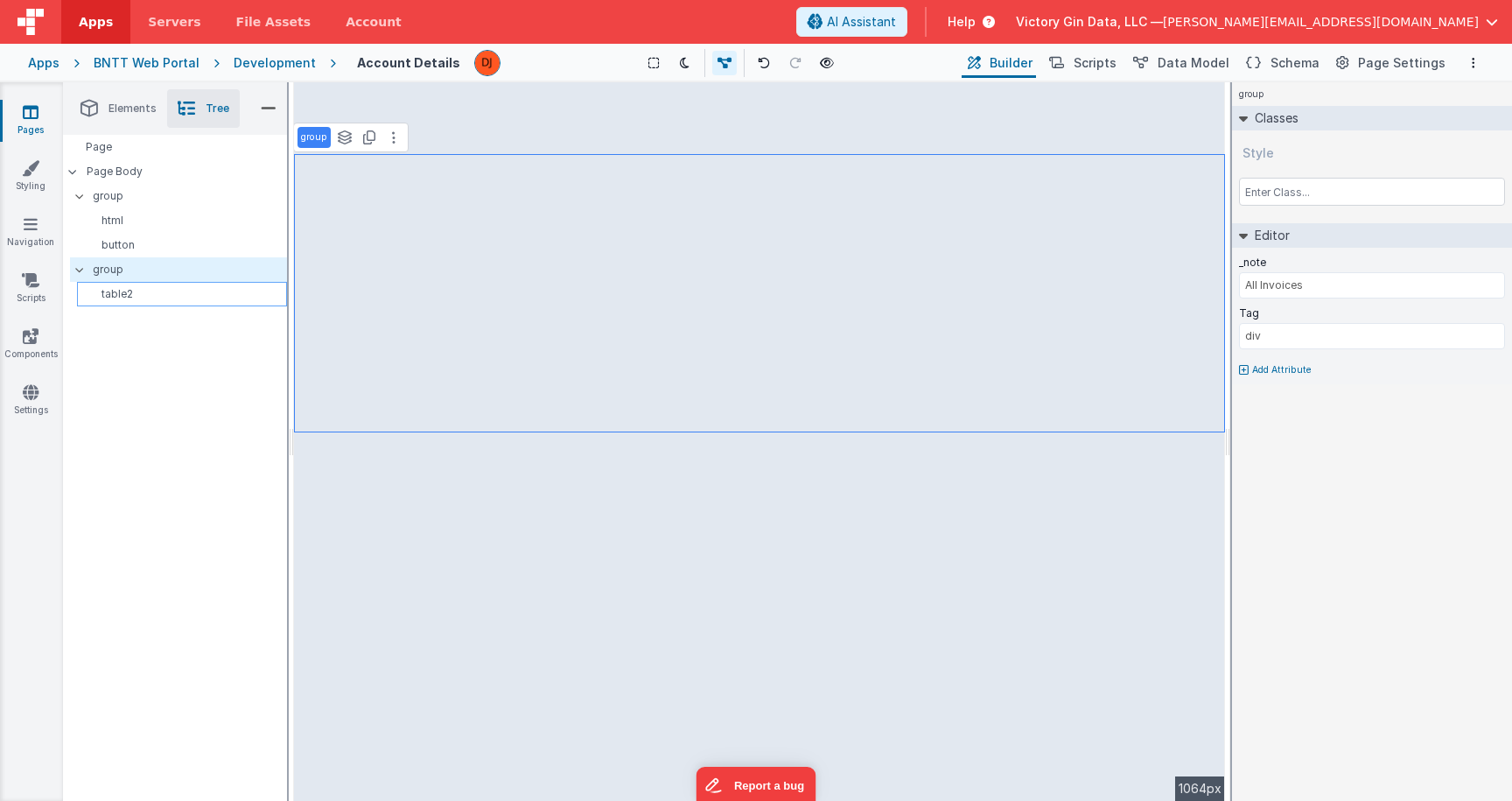
click at [145, 287] on p "table2" at bounding box center [185, 293] width 202 height 14
select select "status"
select select "amountTotal"
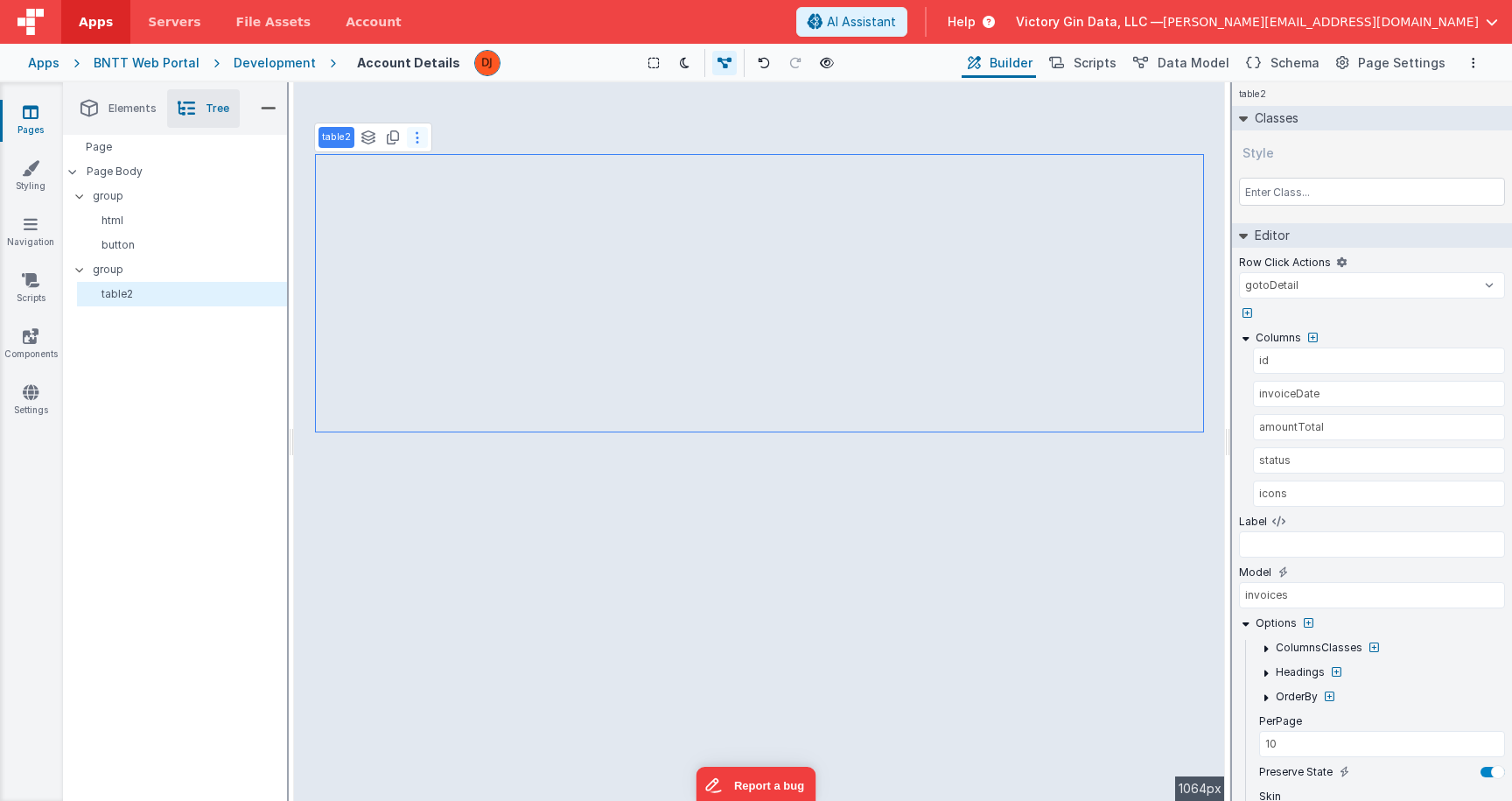
click at [420, 145] on button at bounding box center [417, 137] width 21 height 21
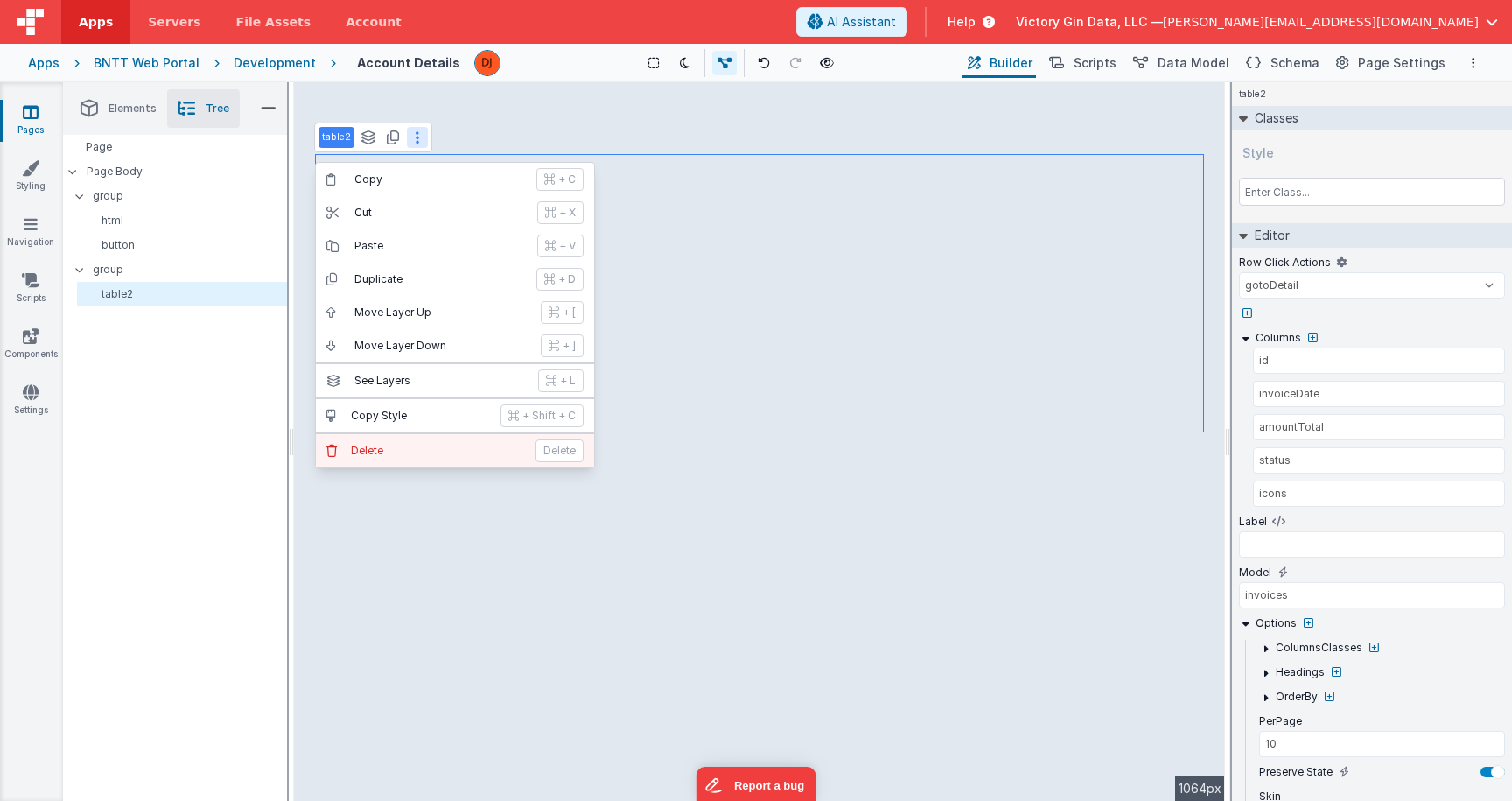
select select
click at [426, 453] on p "Delete" at bounding box center [438, 451] width 174 height 14
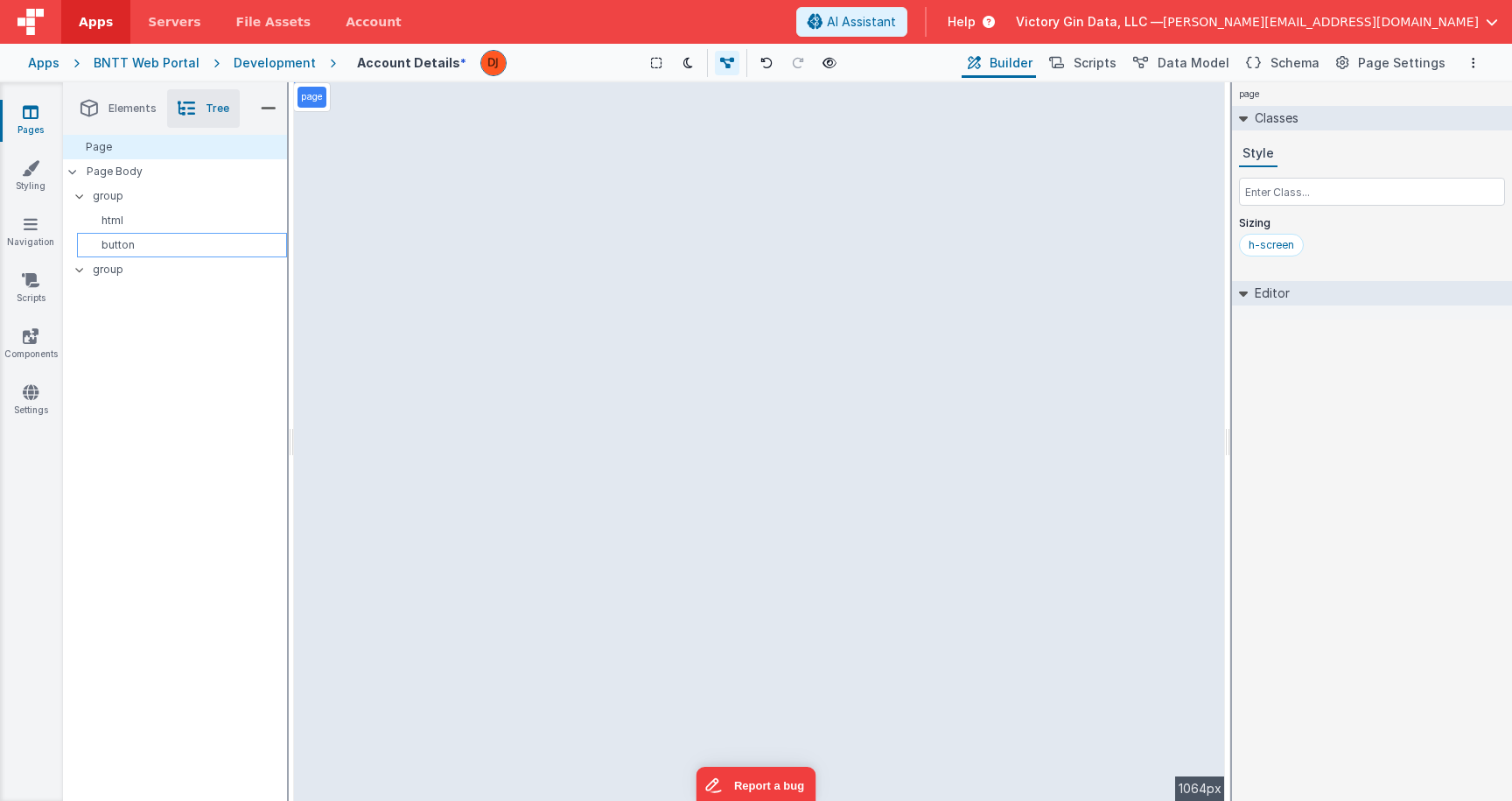
click at [112, 255] on div "button" at bounding box center [182, 245] width 210 height 24
select select "saveAccount"
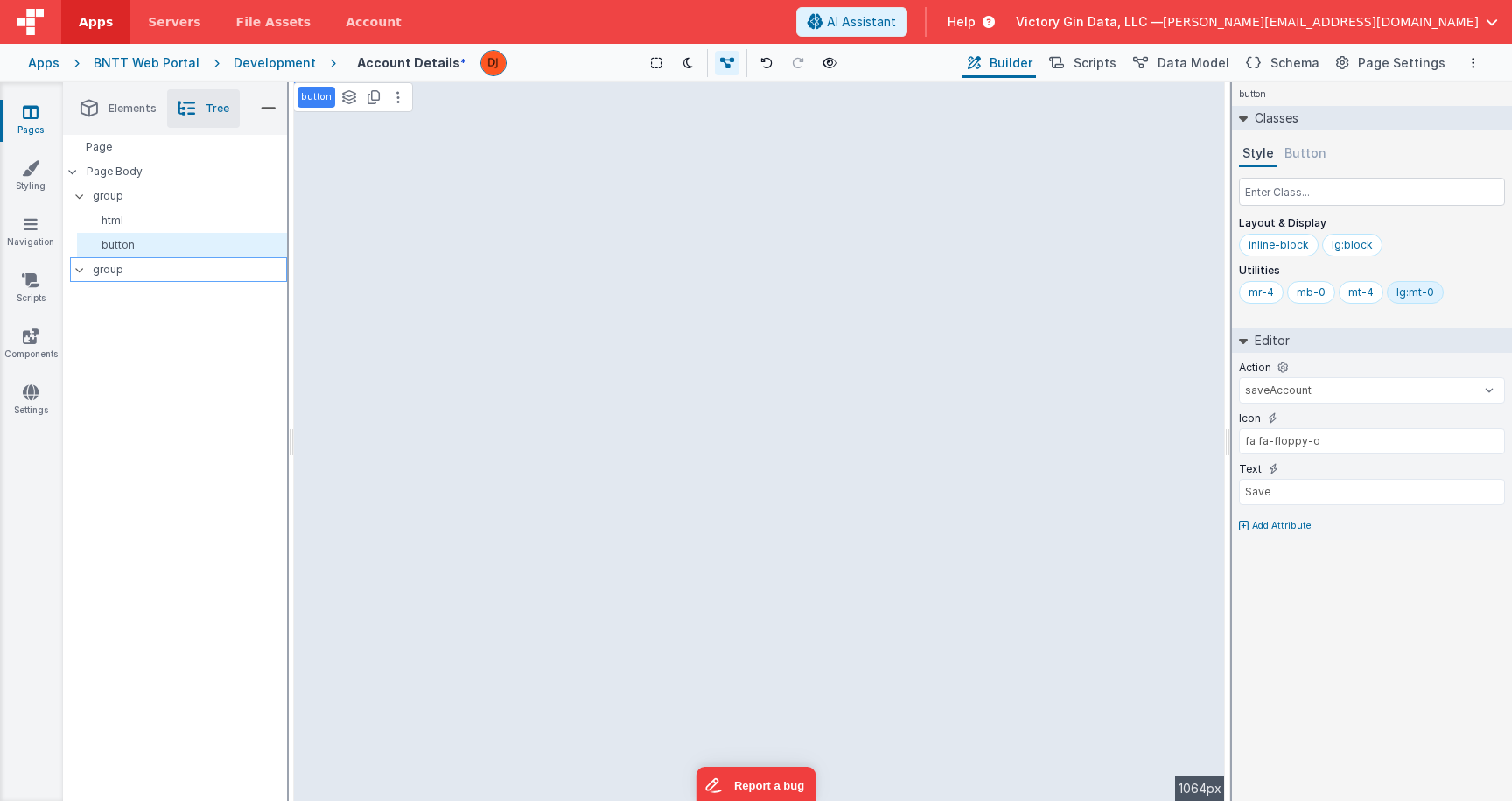
click at [117, 281] on div "group" at bounding box center [179, 269] width 217 height 24
click at [144, 118] on li "Elements" at bounding box center [118, 108] width 97 height 38
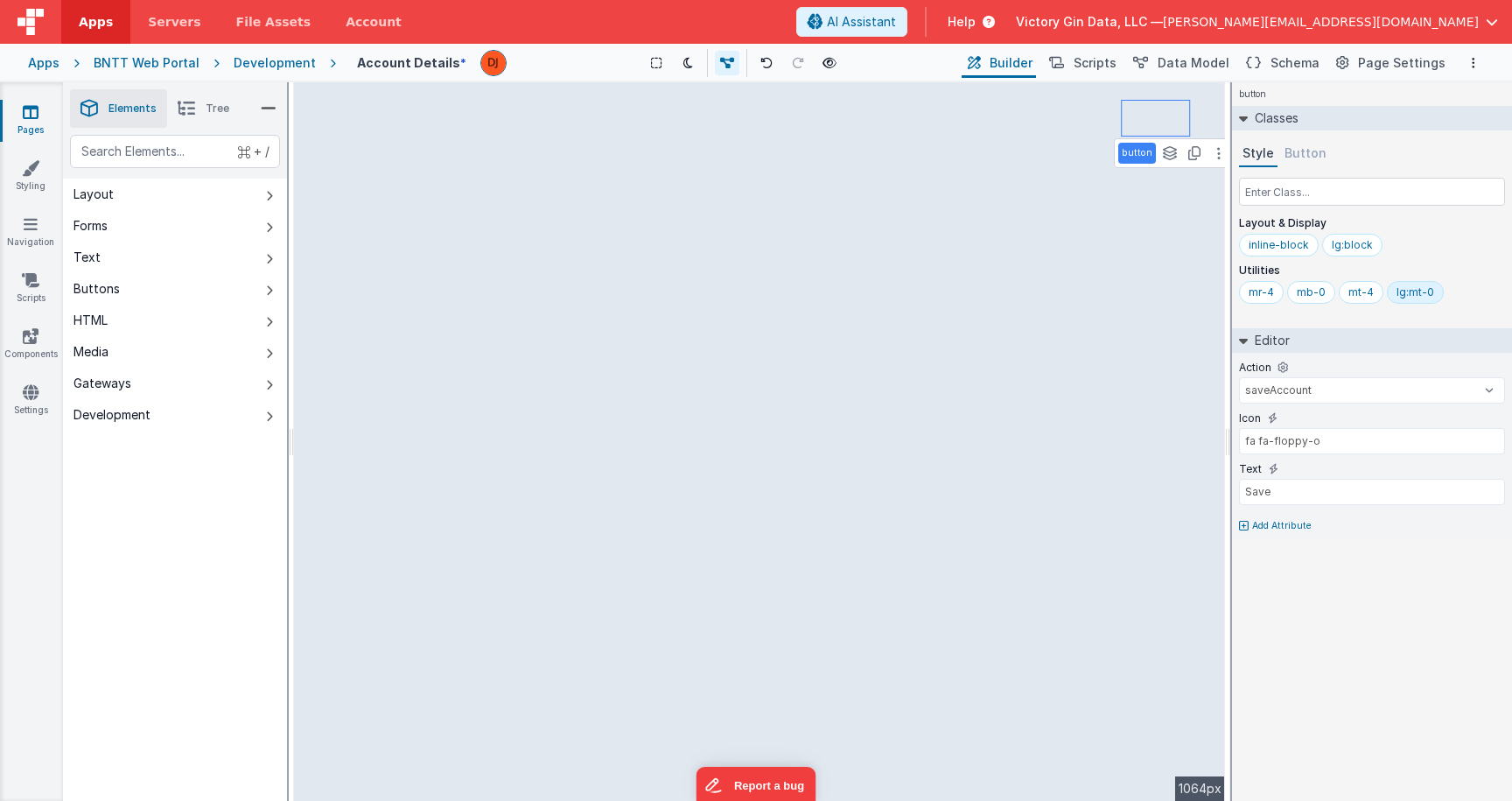
click at [454, 262] on div "button See layers + L Duplicate + D --> 1064px" at bounding box center [760, 441] width 931 height 719
click at [155, 237] on button "Forms" at bounding box center [174, 226] width 224 height 31
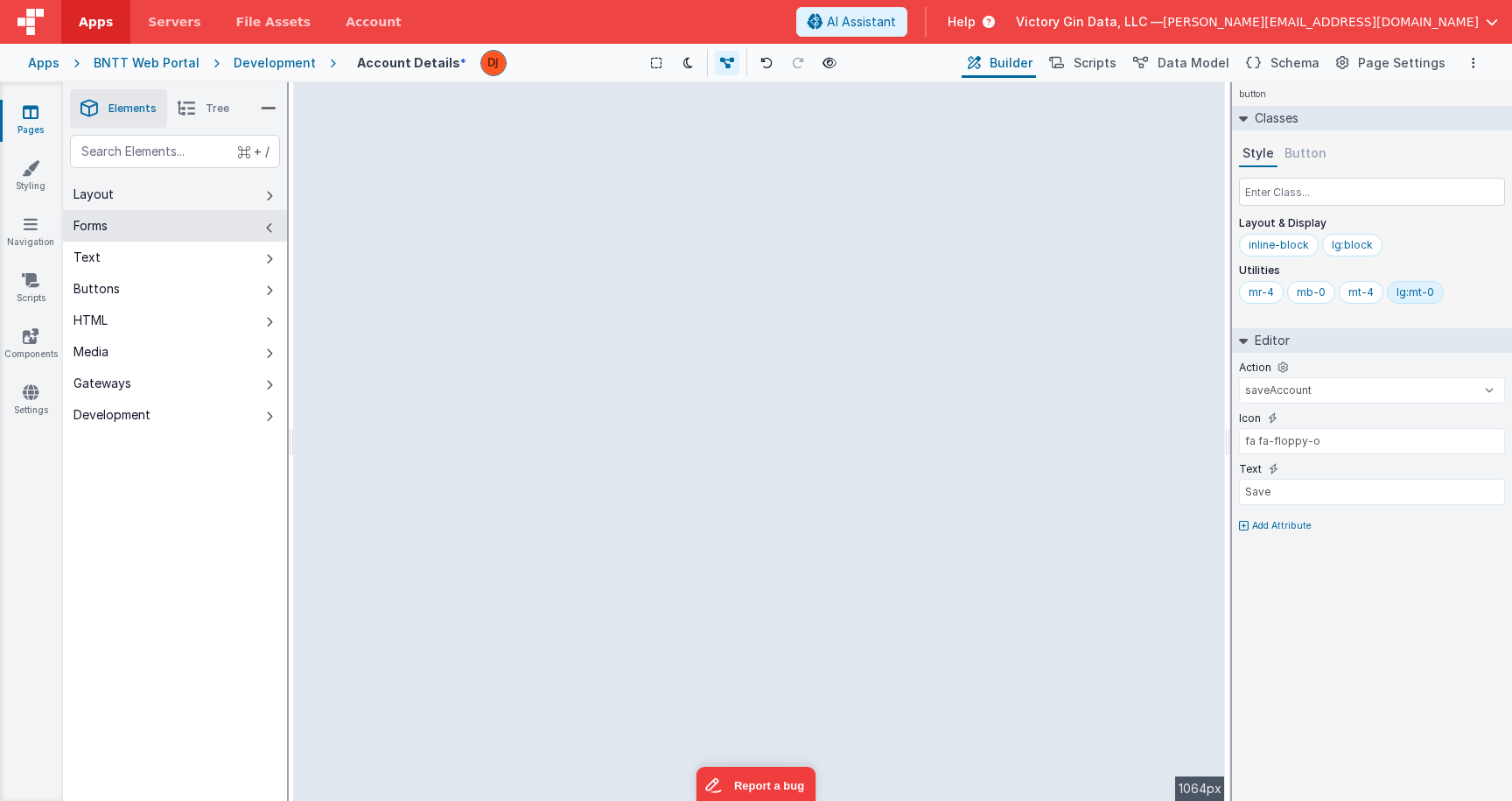
click at [123, 211] on button "Forms" at bounding box center [174, 226] width 224 height 31
click at [116, 203] on button "Layout" at bounding box center [174, 195] width 224 height 31
click at [84, 205] on button "Layout" at bounding box center [174, 195] width 224 height 31
click at [103, 227] on div "Forms" at bounding box center [90, 226] width 34 height 18
drag, startPoint x: 493, startPoint y: 441, endPoint x: 609, endPoint y: 275, distance: 202.5
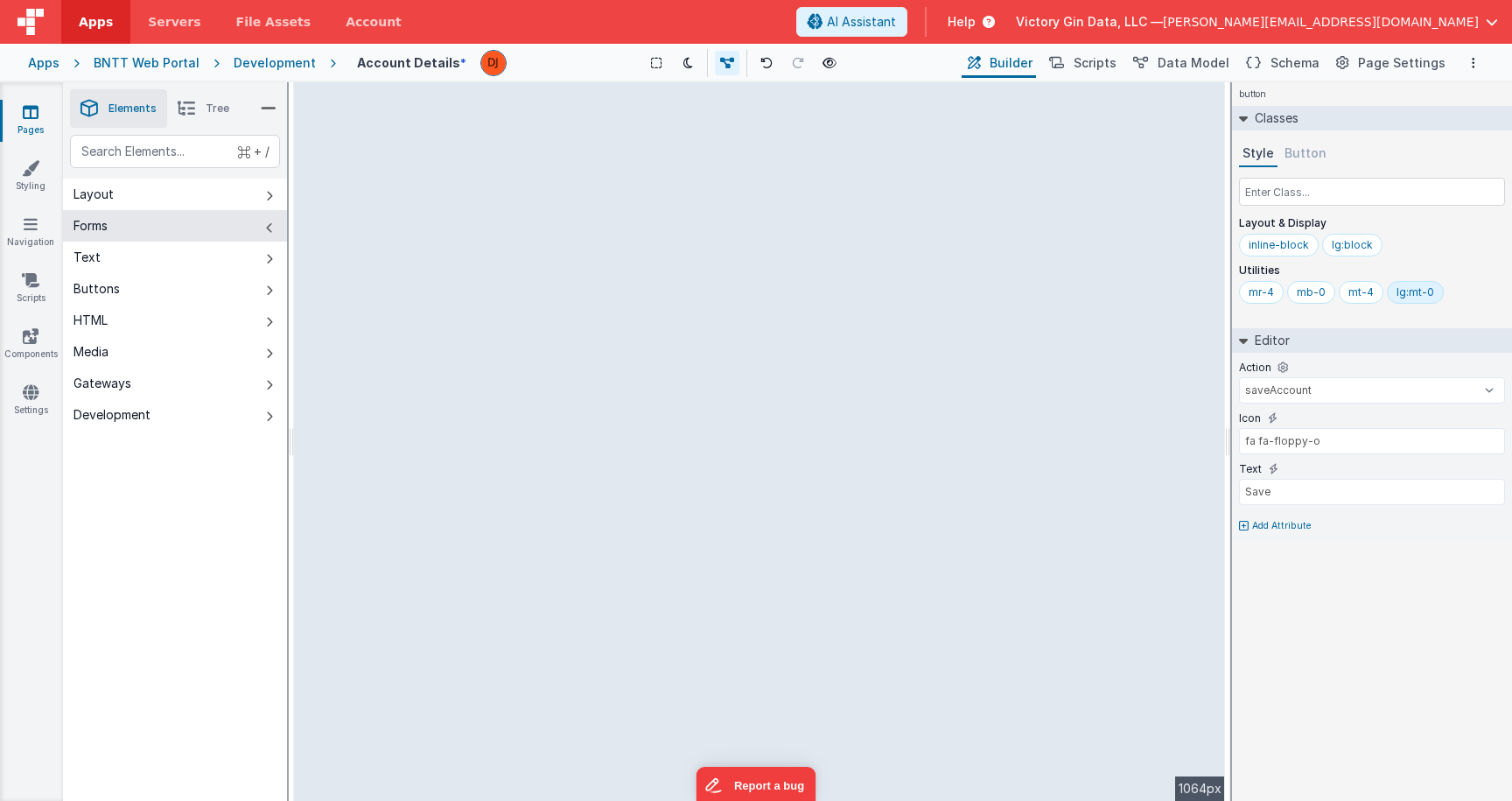
click at [609, 276] on div "--> 1064px" at bounding box center [760, 441] width 931 height 719
drag, startPoint x: 495, startPoint y: 446, endPoint x: 547, endPoint y: 406, distance: 65.6
click at [547, 406] on div "--> 1064px" at bounding box center [760, 441] width 931 height 719
drag, startPoint x: 383, startPoint y: 614, endPoint x: 604, endPoint y: 587, distance: 222.6
click at [607, 587] on div "--> 1064px" at bounding box center [760, 441] width 931 height 719
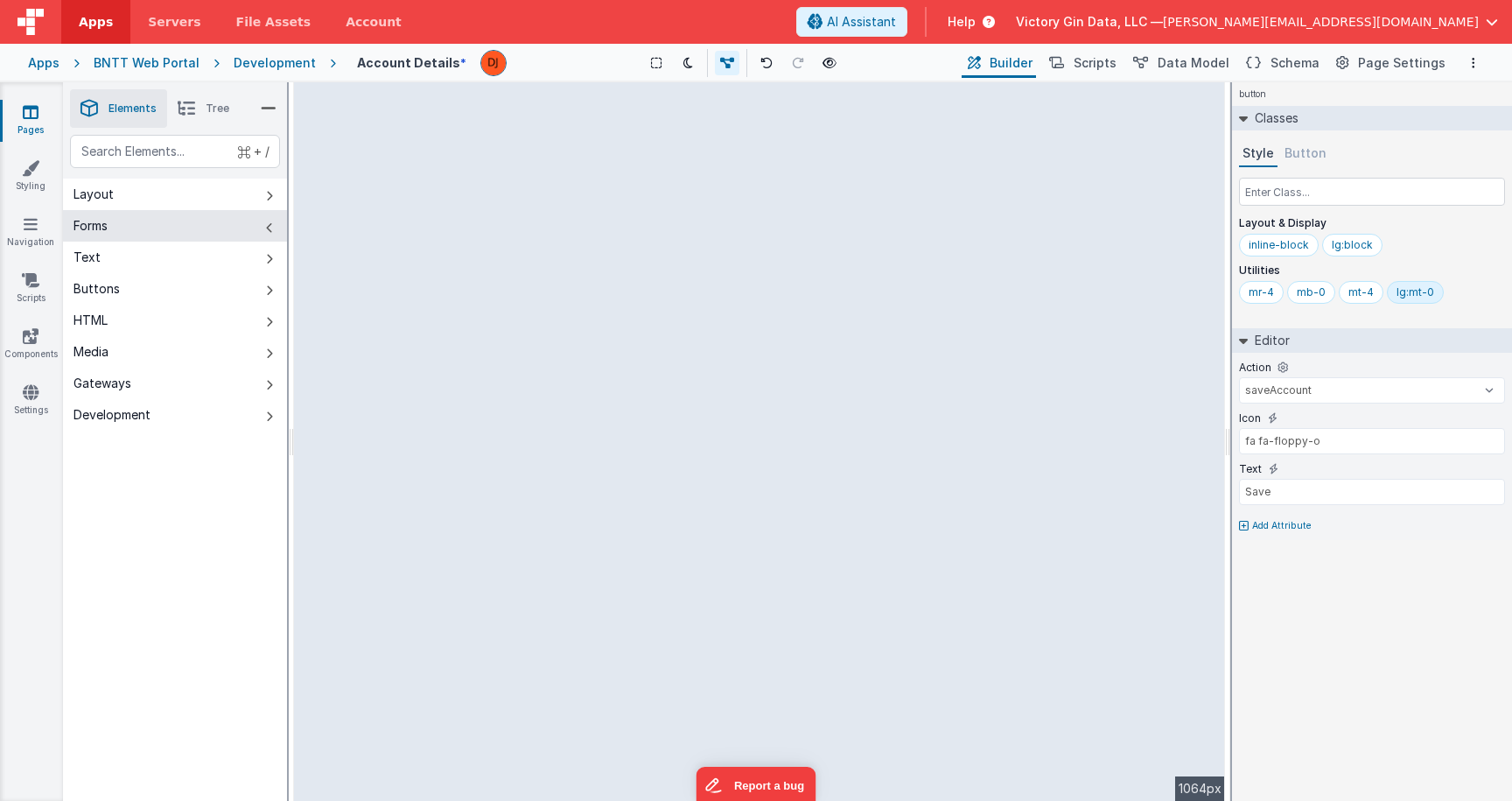
drag, startPoint x: 495, startPoint y: 609, endPoint x: 546, endPoint y: 596, distance: 52.6
click at [543, 596] on div "--> 1064px" at bounding box center [760, 441] width 931 height 719
drag, startPoint x: 395, startPoint y: 603, endPoint x: 420, endPoint y: 603, distance: 25.0
click at [420, 603] on div "--> 1064px" at bounding box center [760, 441] width 931 height 719
drag, startPoint x: 492, startPoint y: 614, endPoint x: 622, endPoint y: 403, distance: 247.8
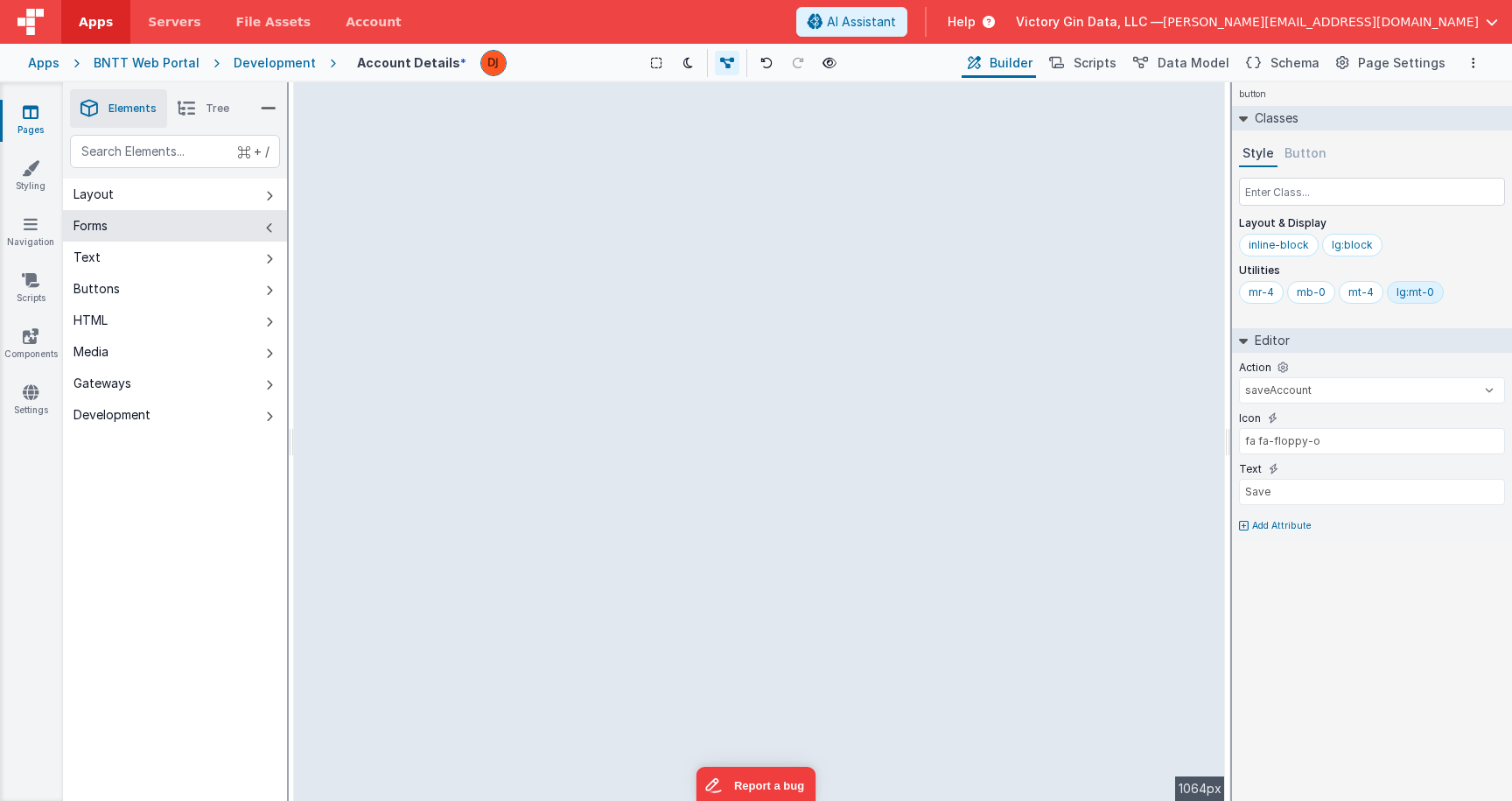
click at [622, 407] on div "--> 1064px" at bounding box center [760, 441] width 931 height 719
click at [622, 403] on div "--> 1064px" at bounding box center [760, 441] width 931 height 719
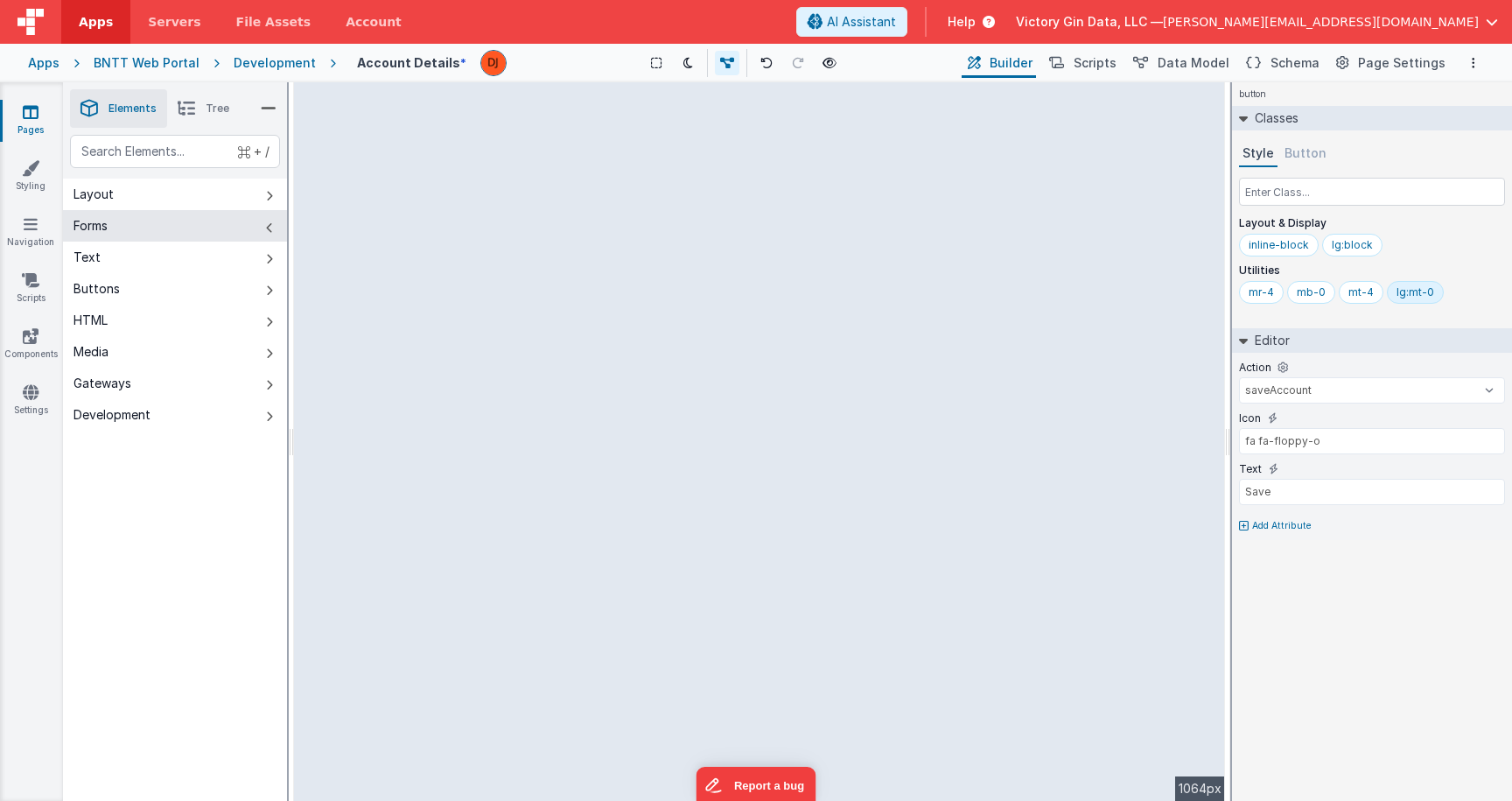
click at [622, 403] on div "--> 1064px" at bounding box center [760, 441] width 931 height 719
drag, startPoint x: 384, startPoint y: 303, endPoint x: 640, endPoint y: 281, distance: 256.9
click at [640, 280] on div "--> 1064px" at bounding box center [760, 441] width 931 height 719
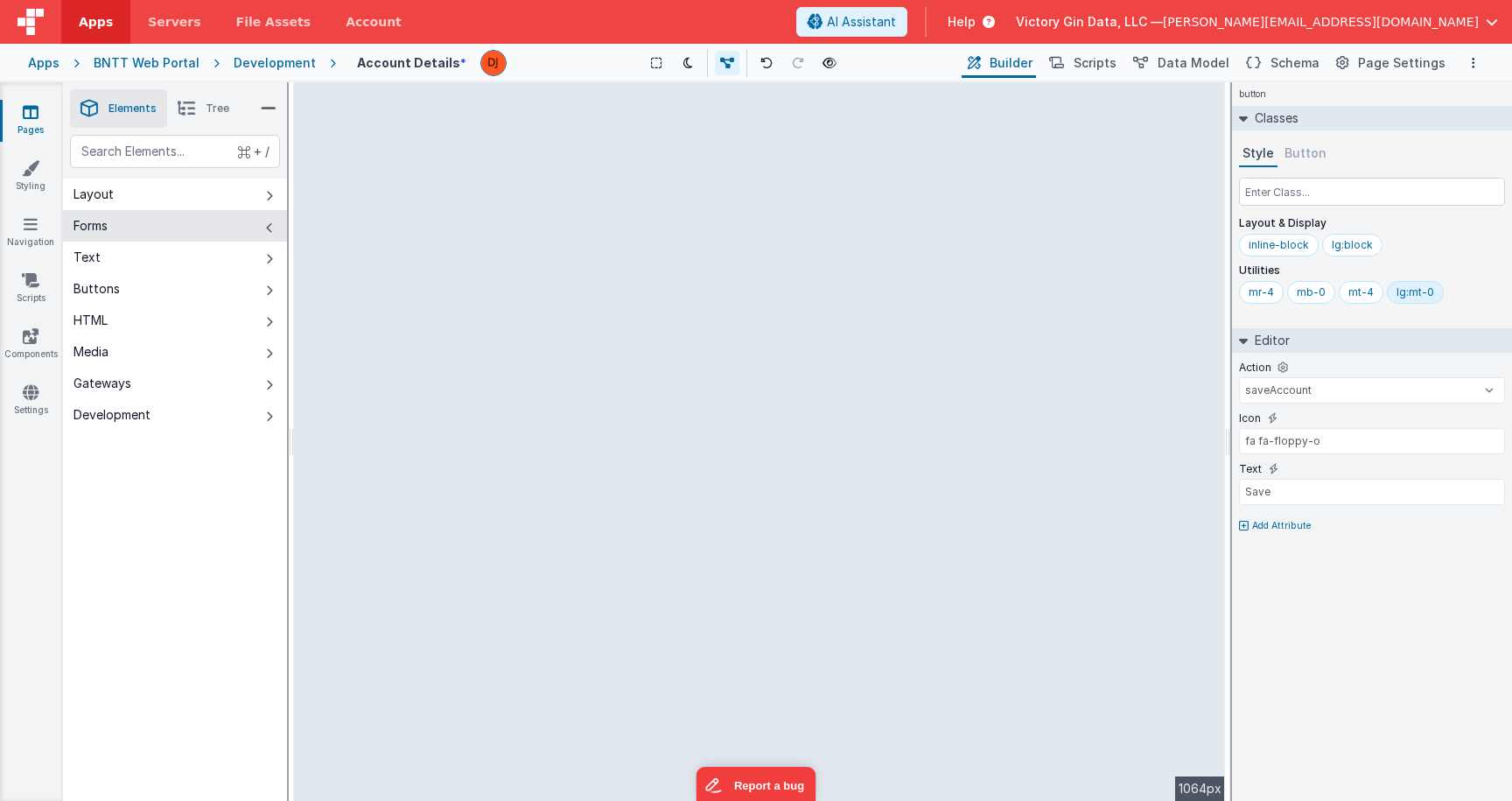
click at [640, 281] on div "--> 1064px" at bounding box center [760, 441] width 931 height 719
click at [122, 282] on button "Buttons" at bounding box center [174, 289] width 224 height 31
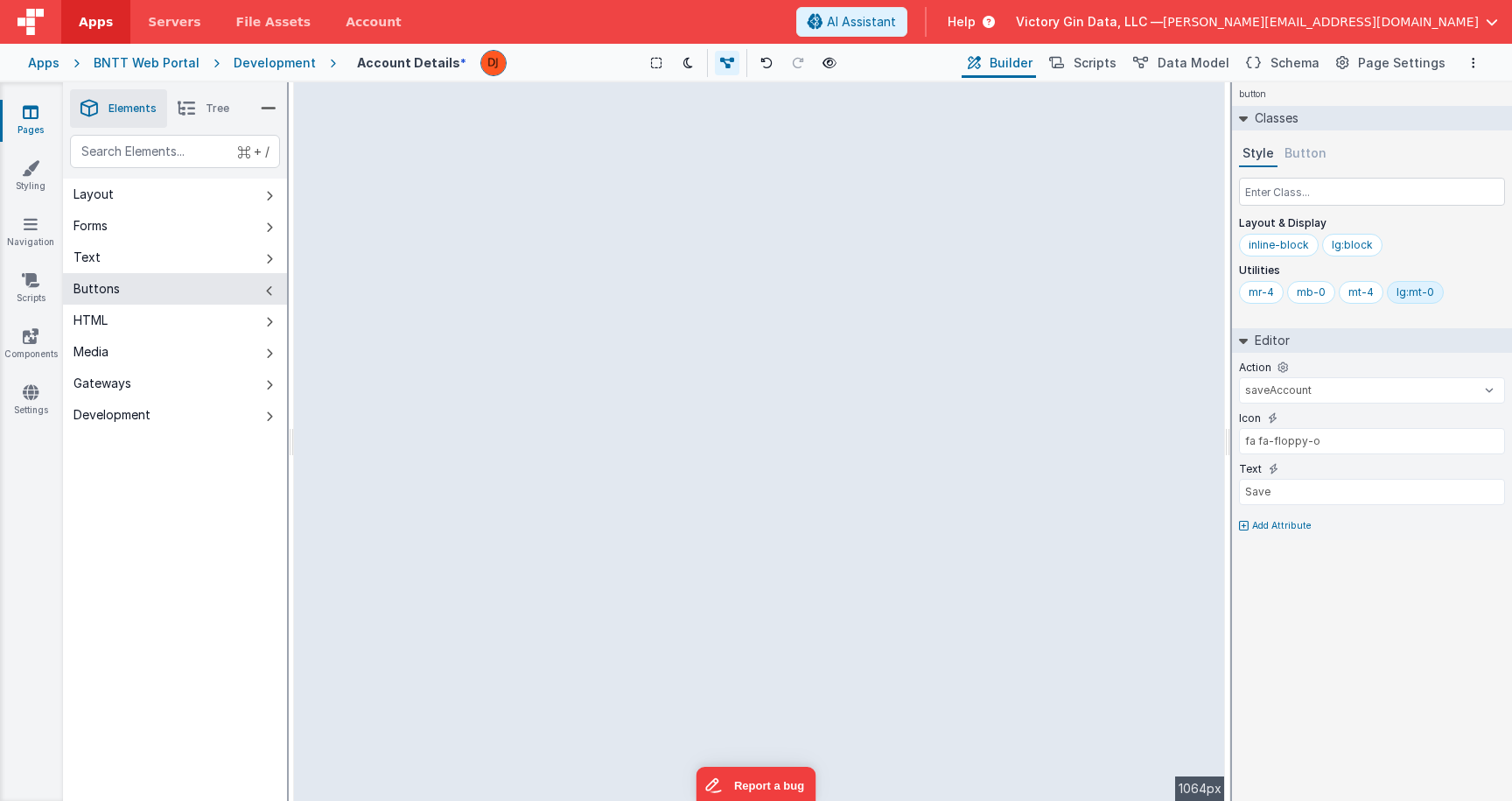
drag, startPoint x: 496, startPoint y: 276, endPoint x: 734, endPoint y: 304, distance: 239.6
click at [742, 312] on div "--> 1064px" at bounding box center [760, 441] width 931 height 719
click at [269, 200] on icon at bounding box center [269, 196] width 7 height 14
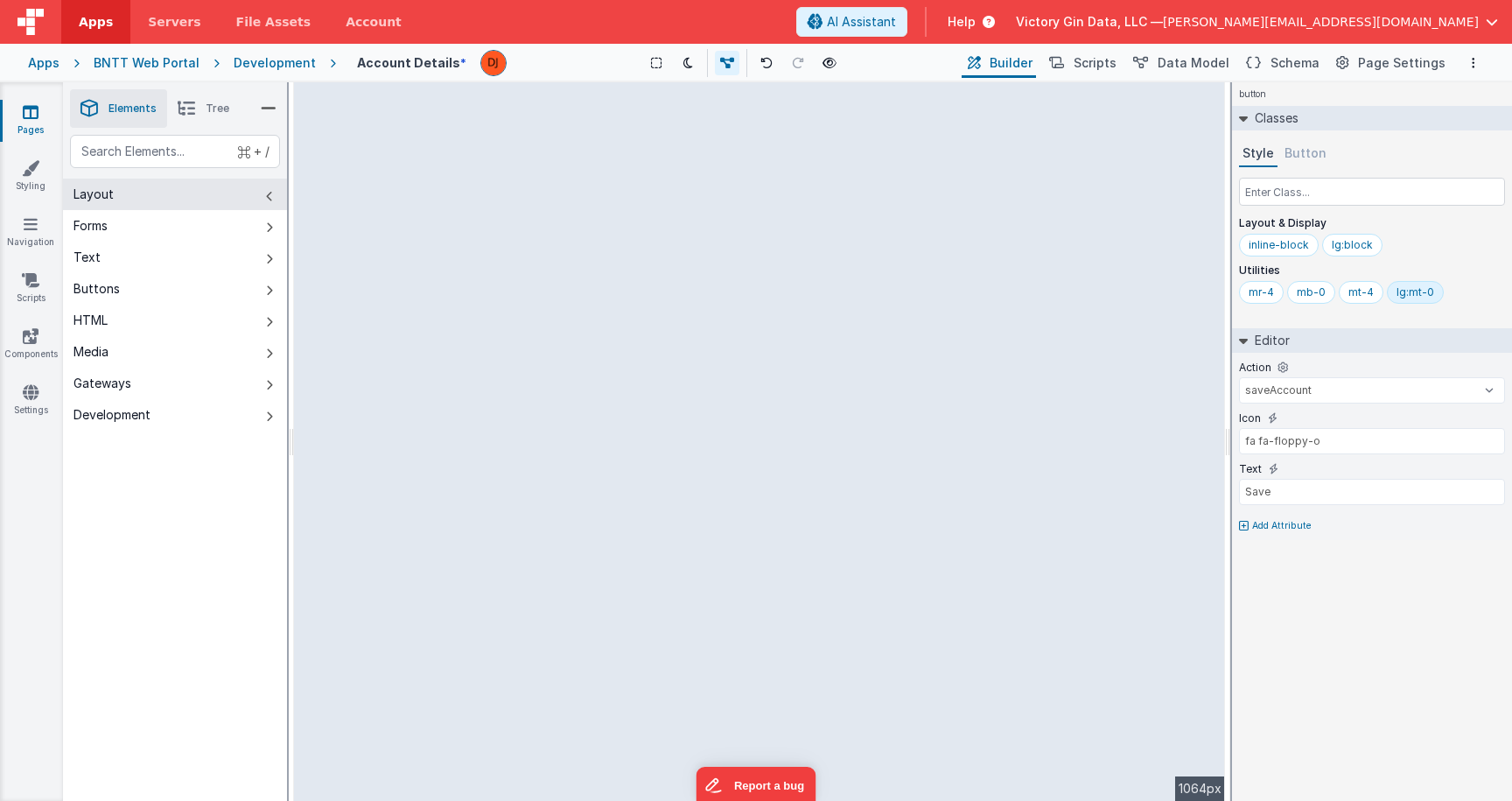
drag, startPoint x: 494, startPoint y: 233, endPoint x: 666, endPoint y: 233, distance: 172.0
click at [666, 233] on div "--> 1064px" at bounding box center [760, 441] width 931 height 719
click at [453, 291] on div "--> 1064px" at bounding box center [760, 441] width 931 height 719
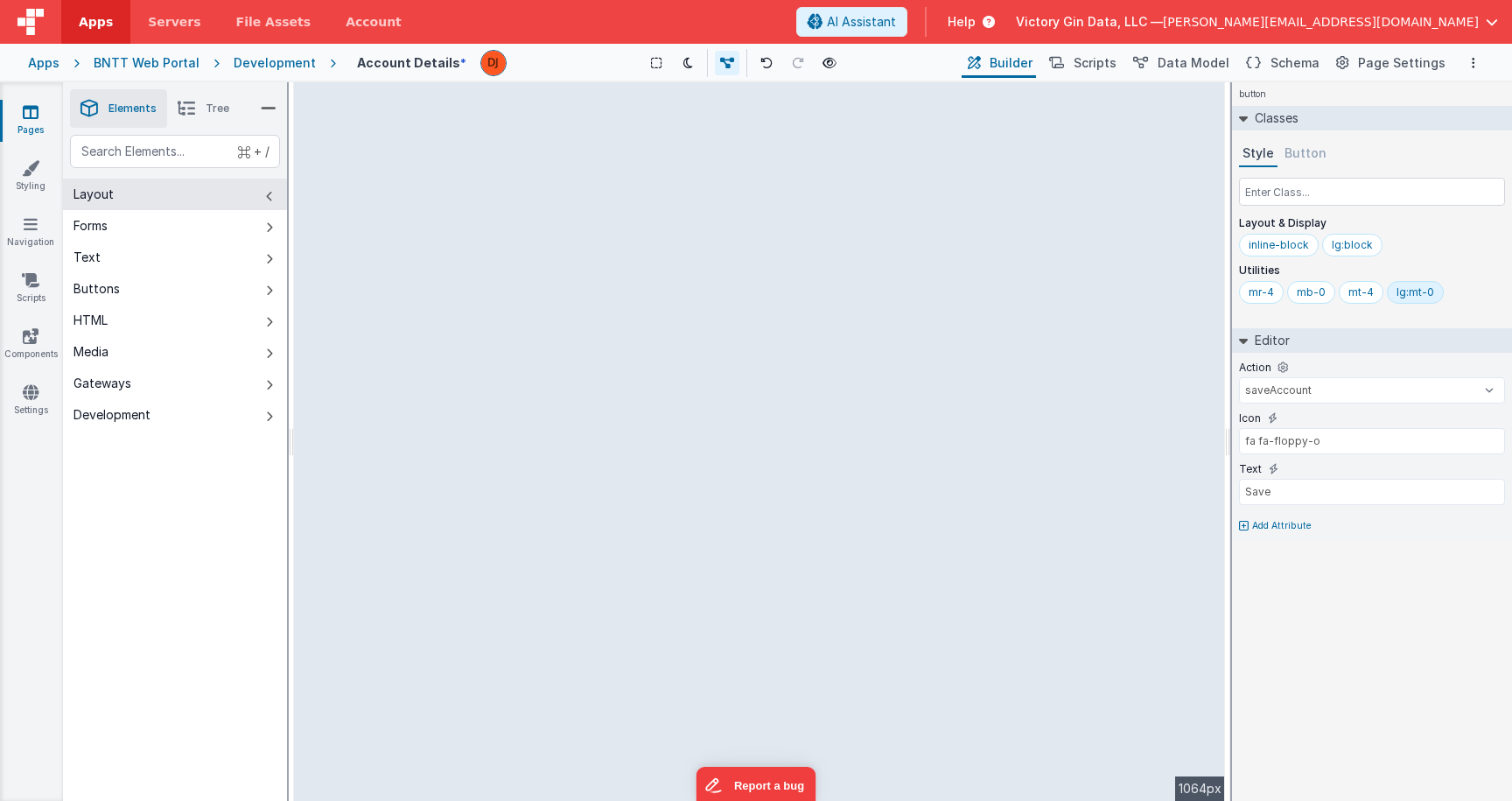
click at [453, 291] on div "--> 1064px" at bounding box center [760, 441] width 931 height 719
click at [203, 92] on div "Saved Duplicating Page" at bounding box center [819, 89] width 1512 height 14
click at [203, 96] on div "Saved Duplicating Page" at bounding box center [819, 89] width 1512 height 14
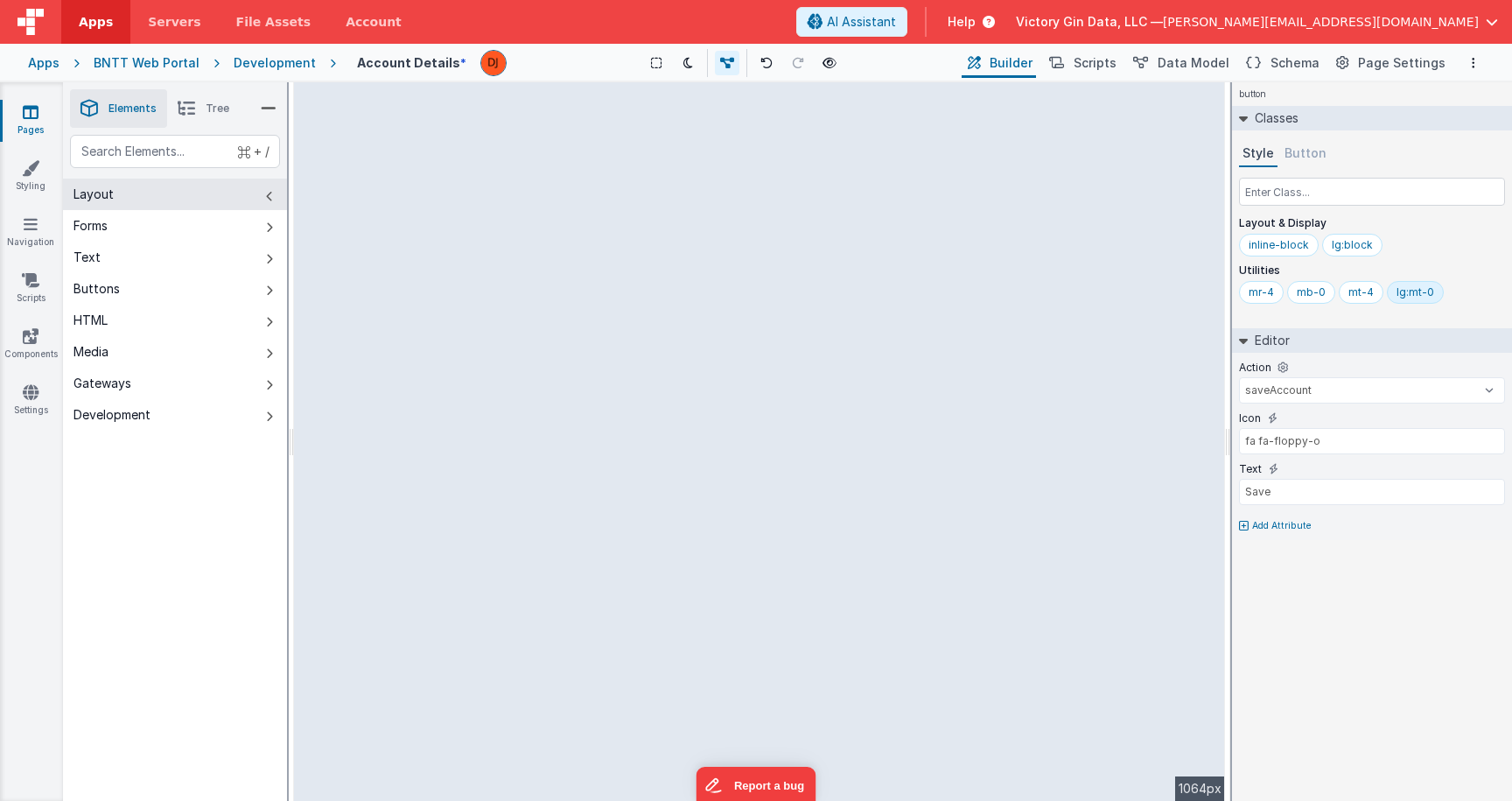
click at [203, 104] on li "Tree" at bounding box center [203, 108] width 72 height 38
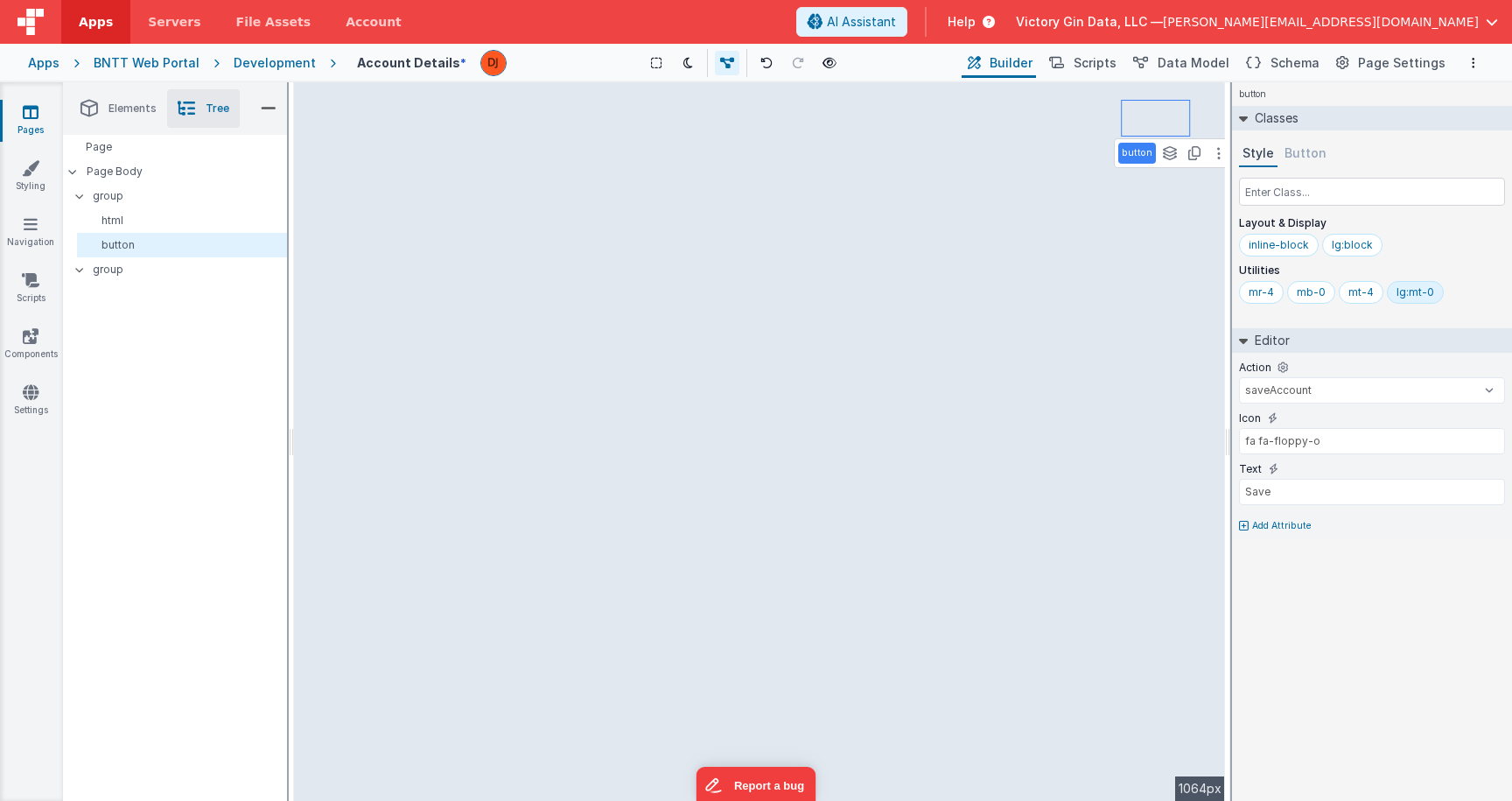
click at [902, 304] on div "button See layers + L Duplicate + D --> 1064px" at bounding box center [760, 441] width 931 height 719
click at [853, 253] on div "button See layers + L Duplicate + D --> 1064px" at bounding box center [760, 441] width 931 height 719
click at [1093, 60] on span "Scripts" at bounding box center [1095, 63] width 43 height 18
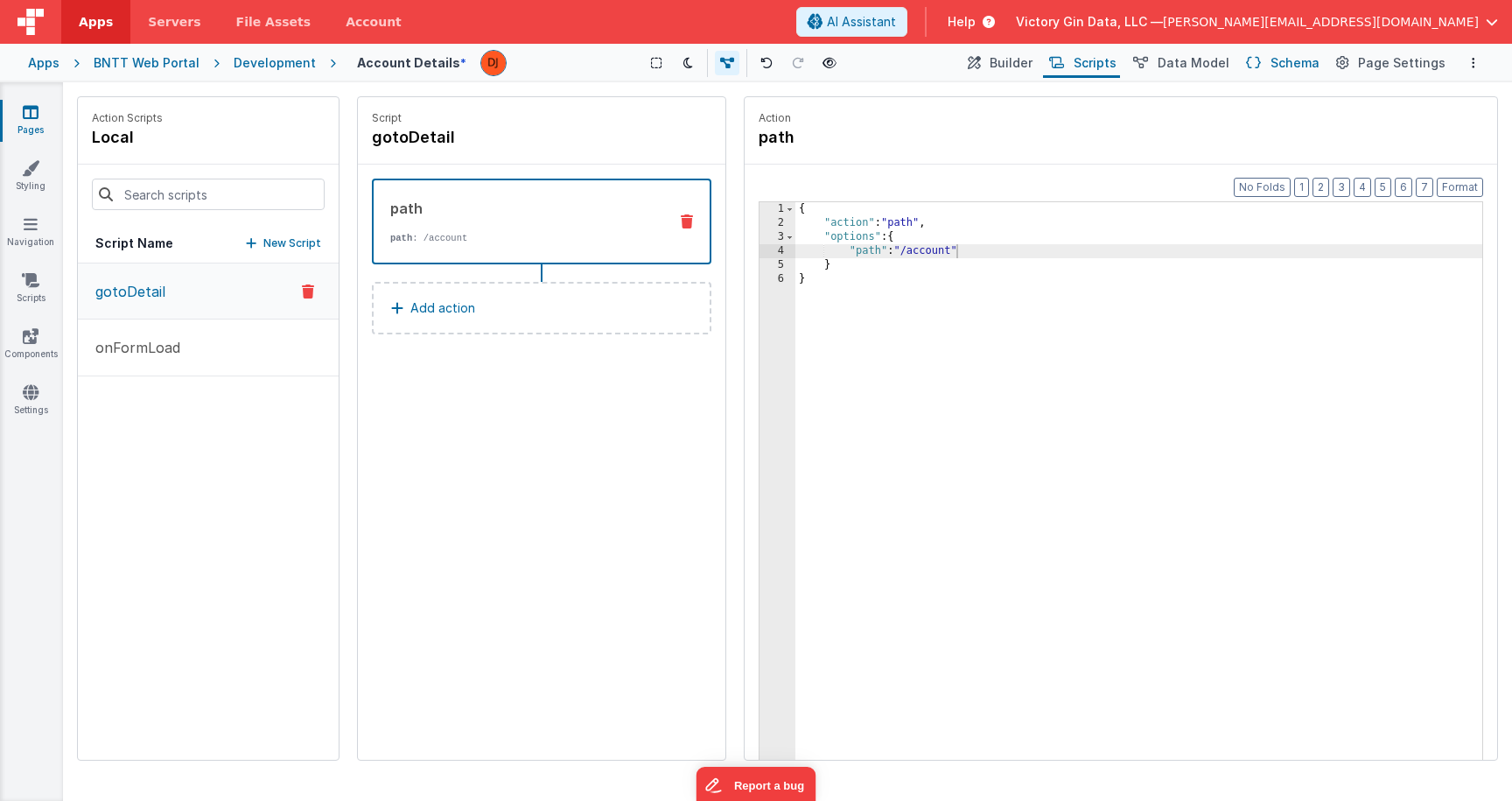
click at [1291, 63] on span "Schema" at bounding box center [1295, 63] width 49 height 18
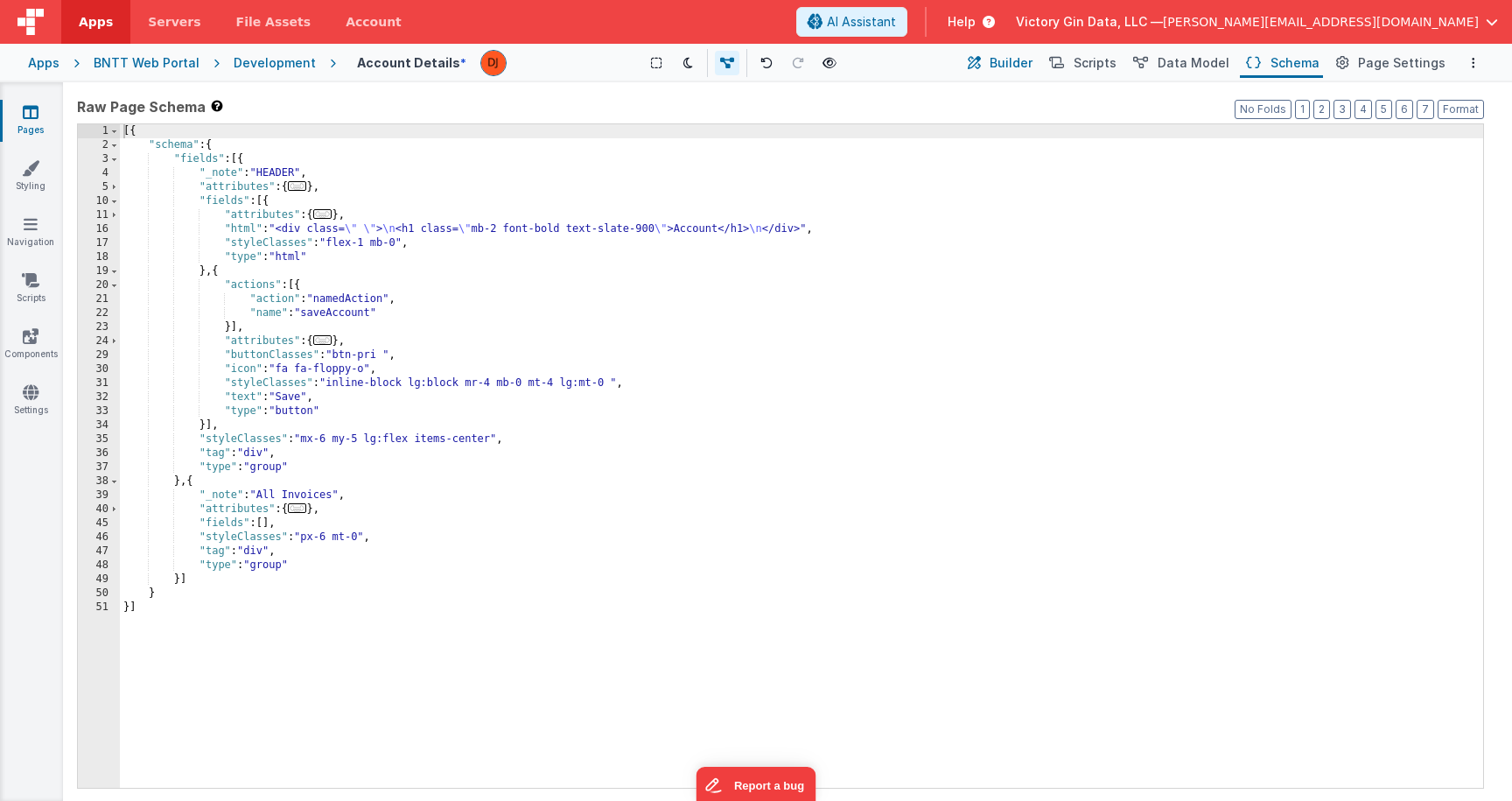
click at [1021, 70] on span "Builder" at bounding box center [1011, 63] width 43 height 18
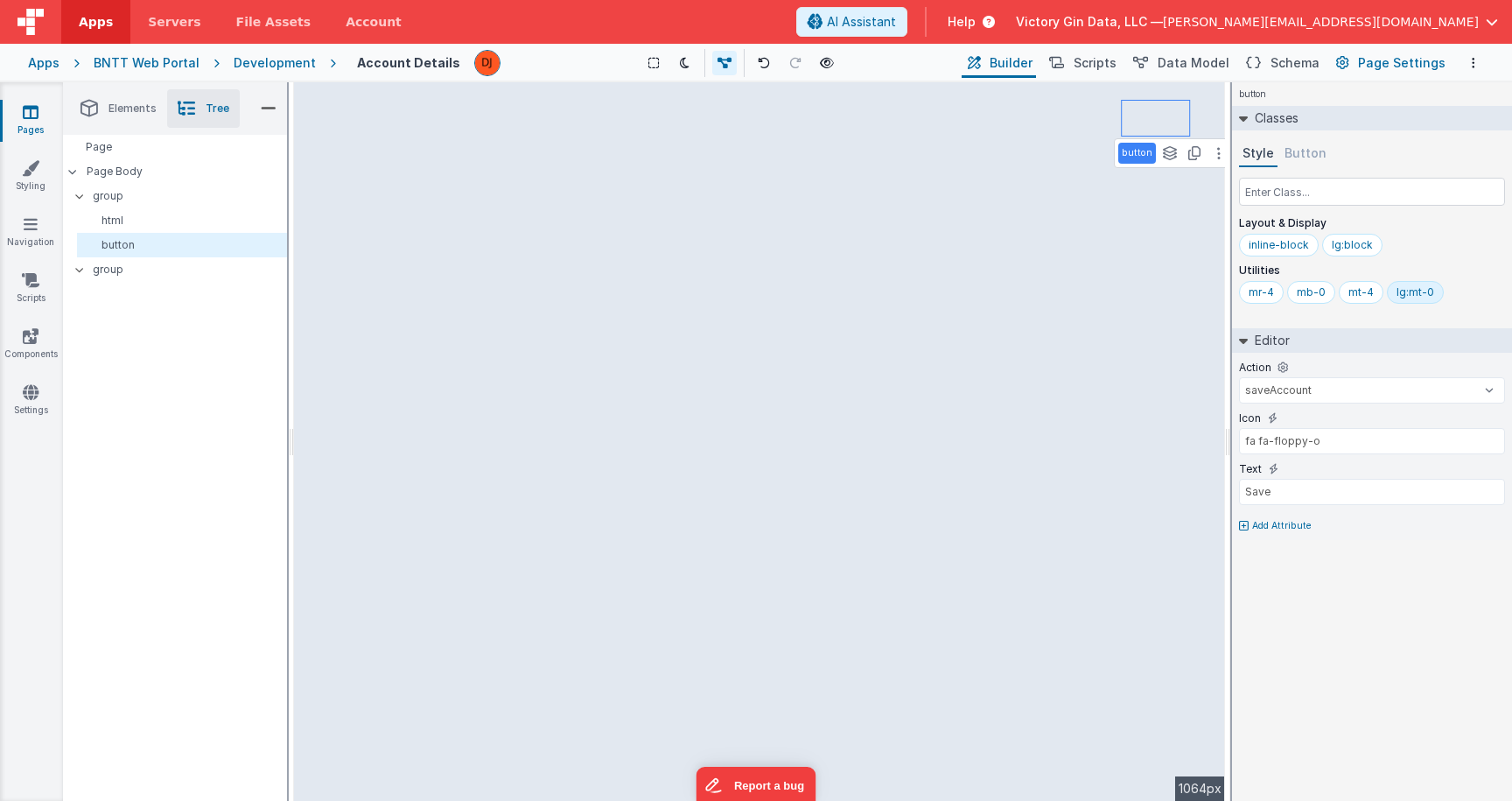
click at [1427, 59] on span "Page Settings" at bounding box center [1401, 63] width 87 height 18
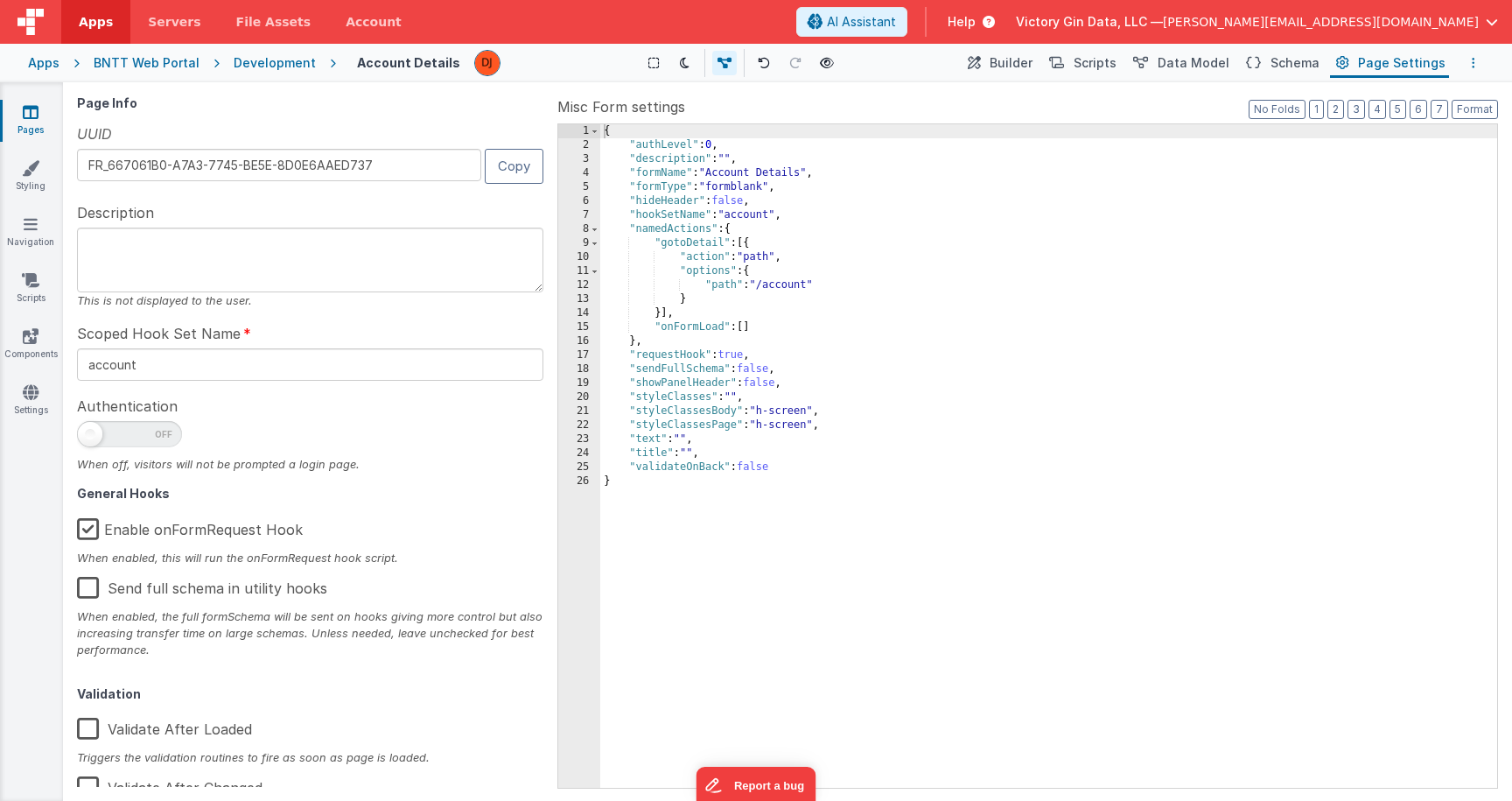
click at [1468, 63] on button "Options" at bounding box center [1473, 63] width 21 height 21
click at [1468, 62] on button at bounding box center [756, 400] width 1512 height 801
click at [1022, 60] on span "Builder" at bounding box center [1011, 63] width 43 height 18
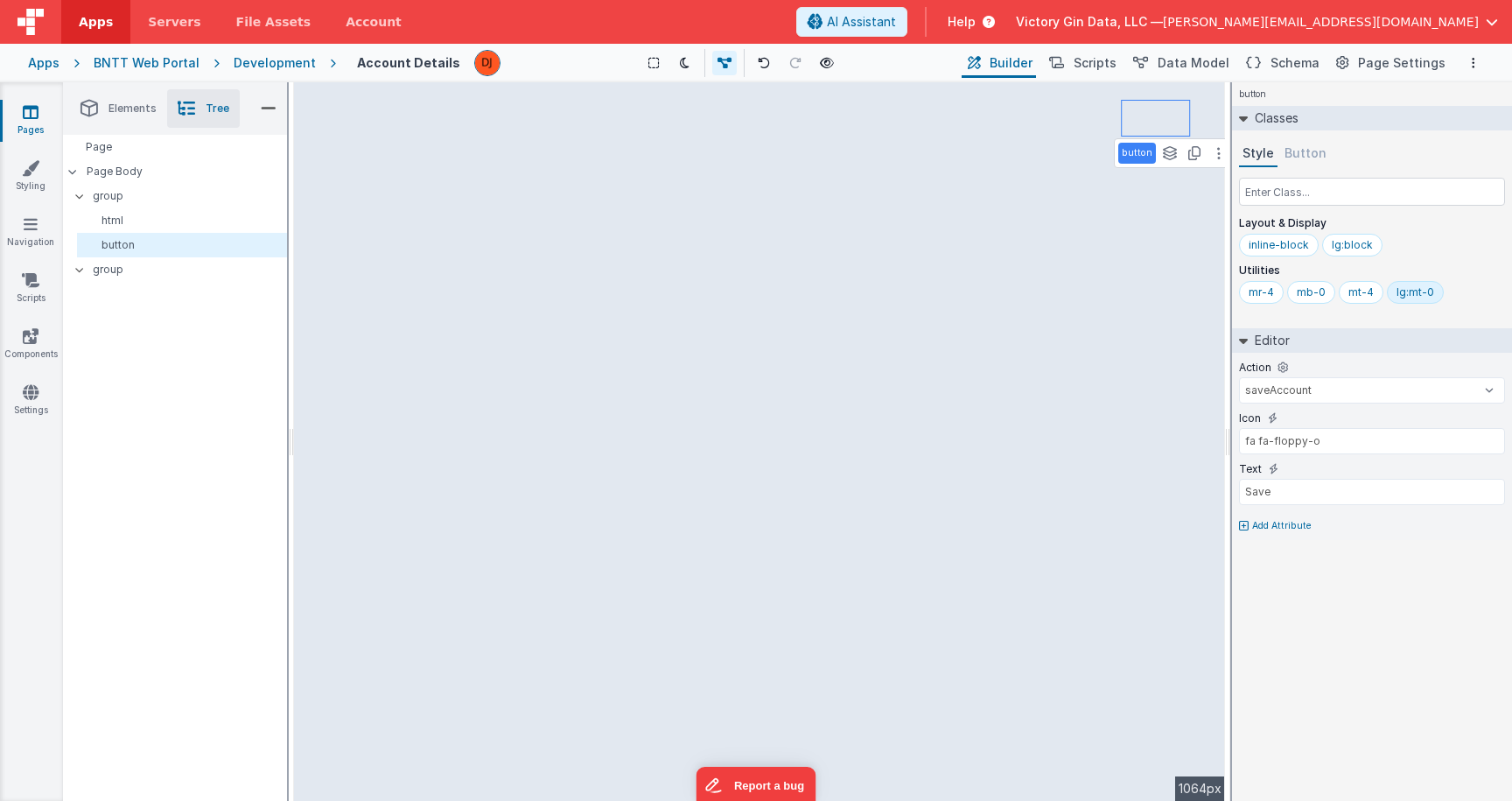
click at [111, 101] on li "Elements" at bounding box center [118, 108] width 97 height 38
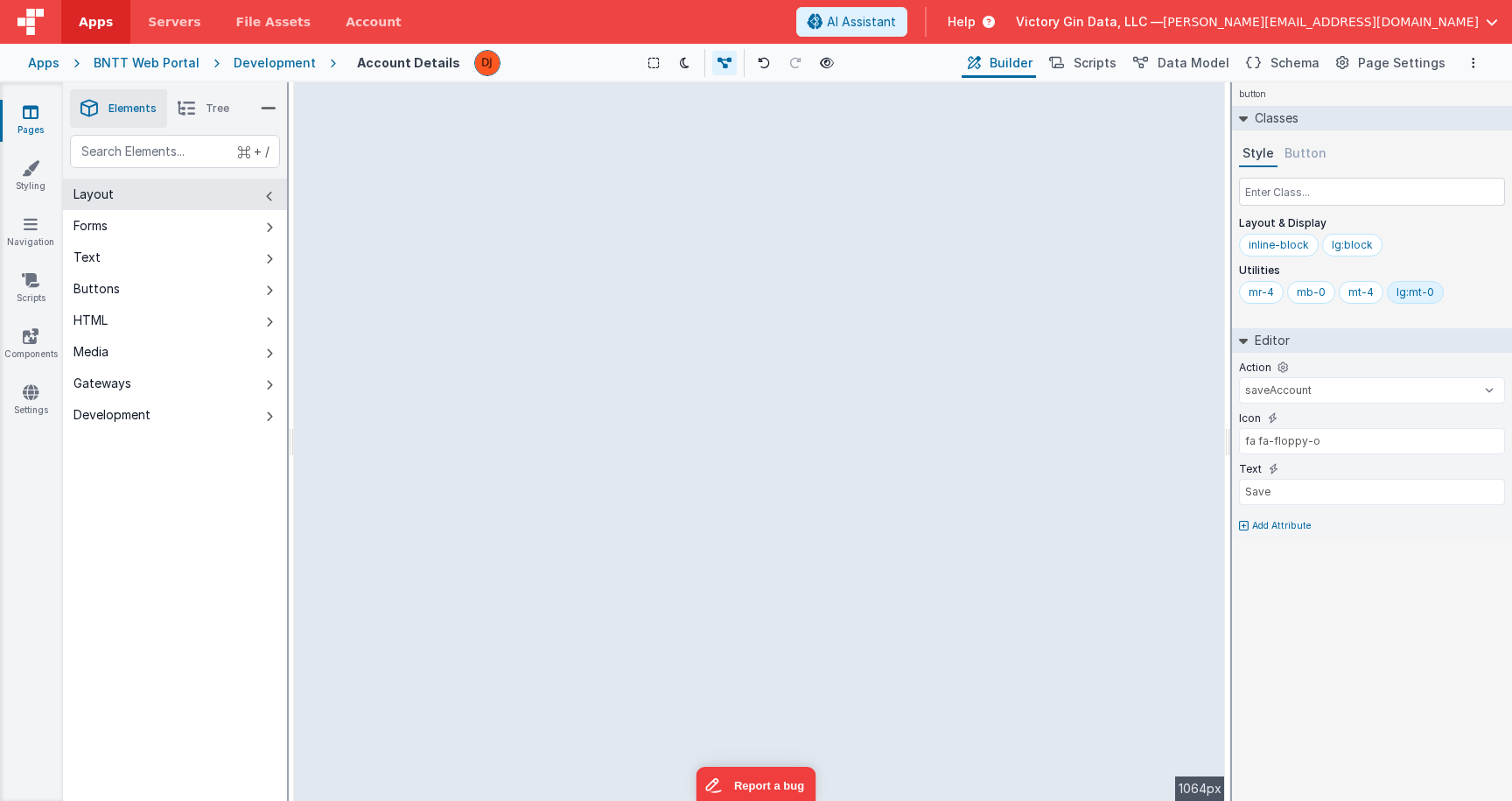
click at [515, 162] on div "--> 1064px" at bounding box center [760, 441] width 931 height 719
drag, startPoint x: 497, startPoint y: 150, endPoint x: 586, endPoint y: 150, distance: 89.0
click at [586, 150] on div "--> 1064px" at bounding box center [760, 441] width 931 height 719
drag, startPoint x: 689, startPoint y: 8, endPoint x: 37, endPoint y: 152, distance: 667.7
click at [37, 153] on section "Pages Styling Navigation Scripts Components Settings Saved Duplicating Page Bui…" at bounding box center [756, 441] width 1512 height 719
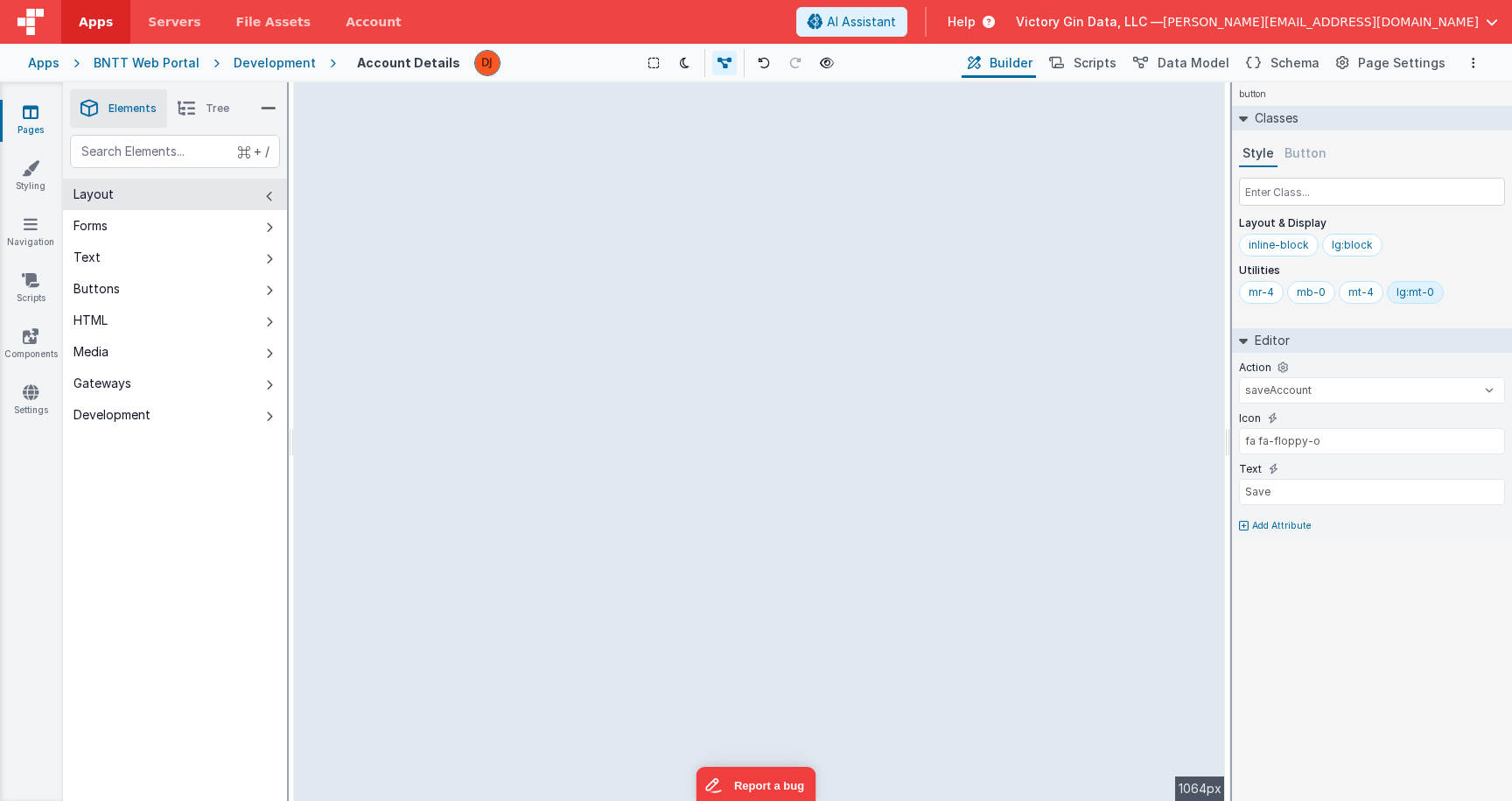
drag, startPoint x: 496, startPoint y: 140, endPoint x: 577, endPoint y: 140, distance: 81.0
click at [577, 140] on div "--> 1064px" at bounding box center [760, 441] width 931 height 719
click at [575, 140] on div "--> 1064px" at bounding box center [760, 441] width 931 height 719
click at [436, 138] on div "--> 1064px" at bounding box center [760, 441] width 931 height 719
click at [761, 296] on div "--> 1064px" at bounding box center [760, 441] width 931 height 719
